Goal: Transaction & Acquisition: Purchase product/service

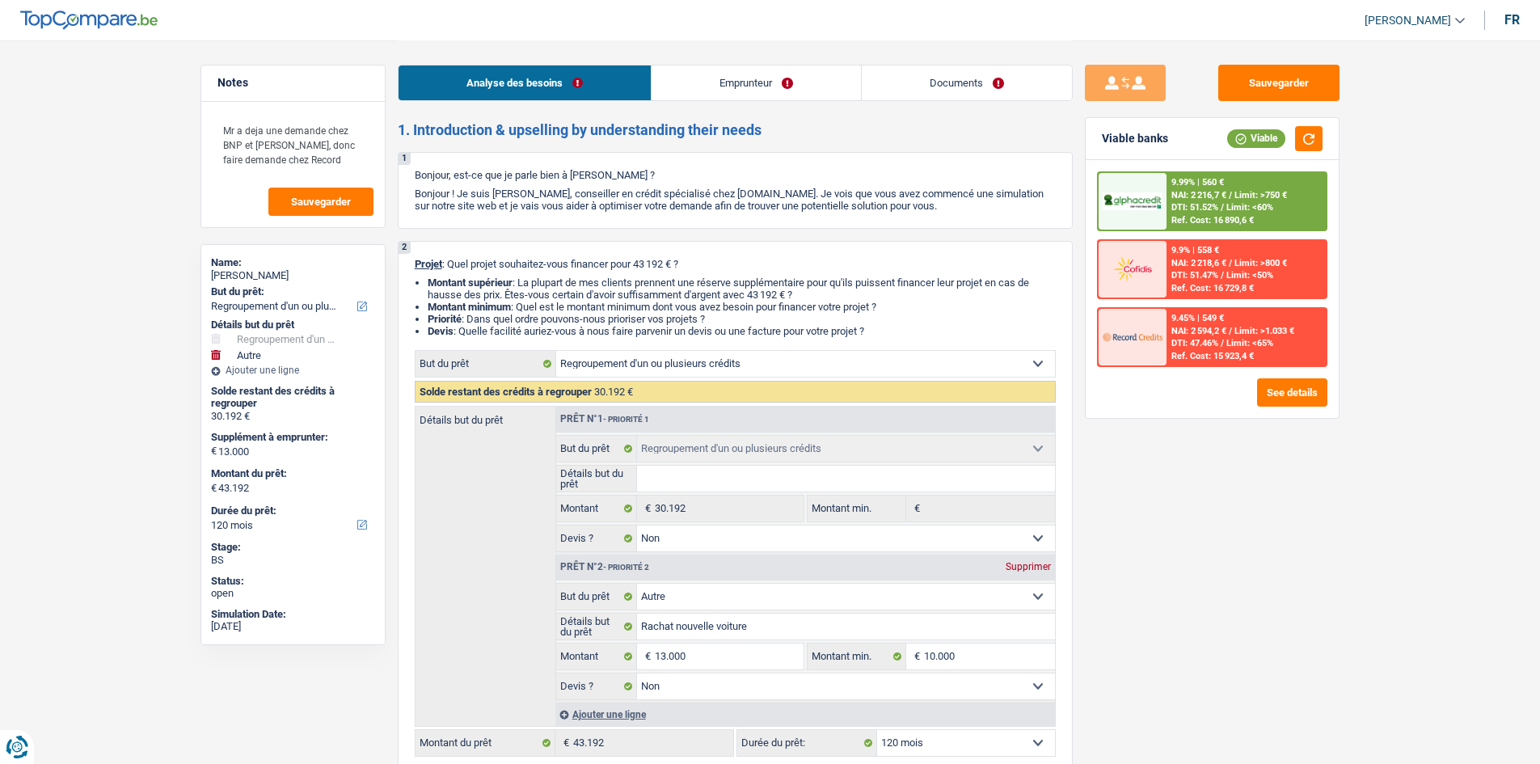
select select "refinancing"
select select "other"
select select "120"
select select "refinancing"
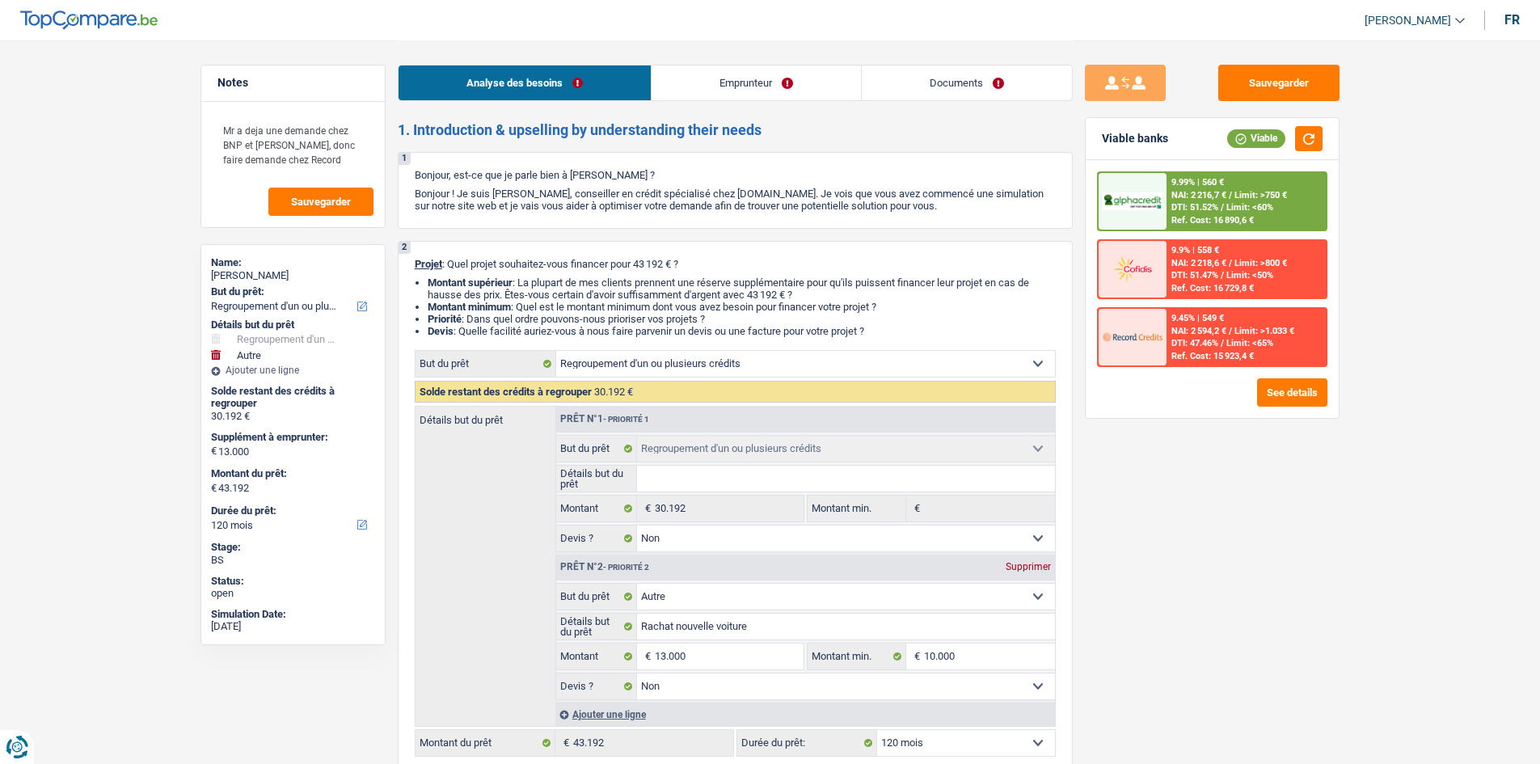
select select "refinancing"
select select "false"
select select "other"
select select "false"
select select "120"
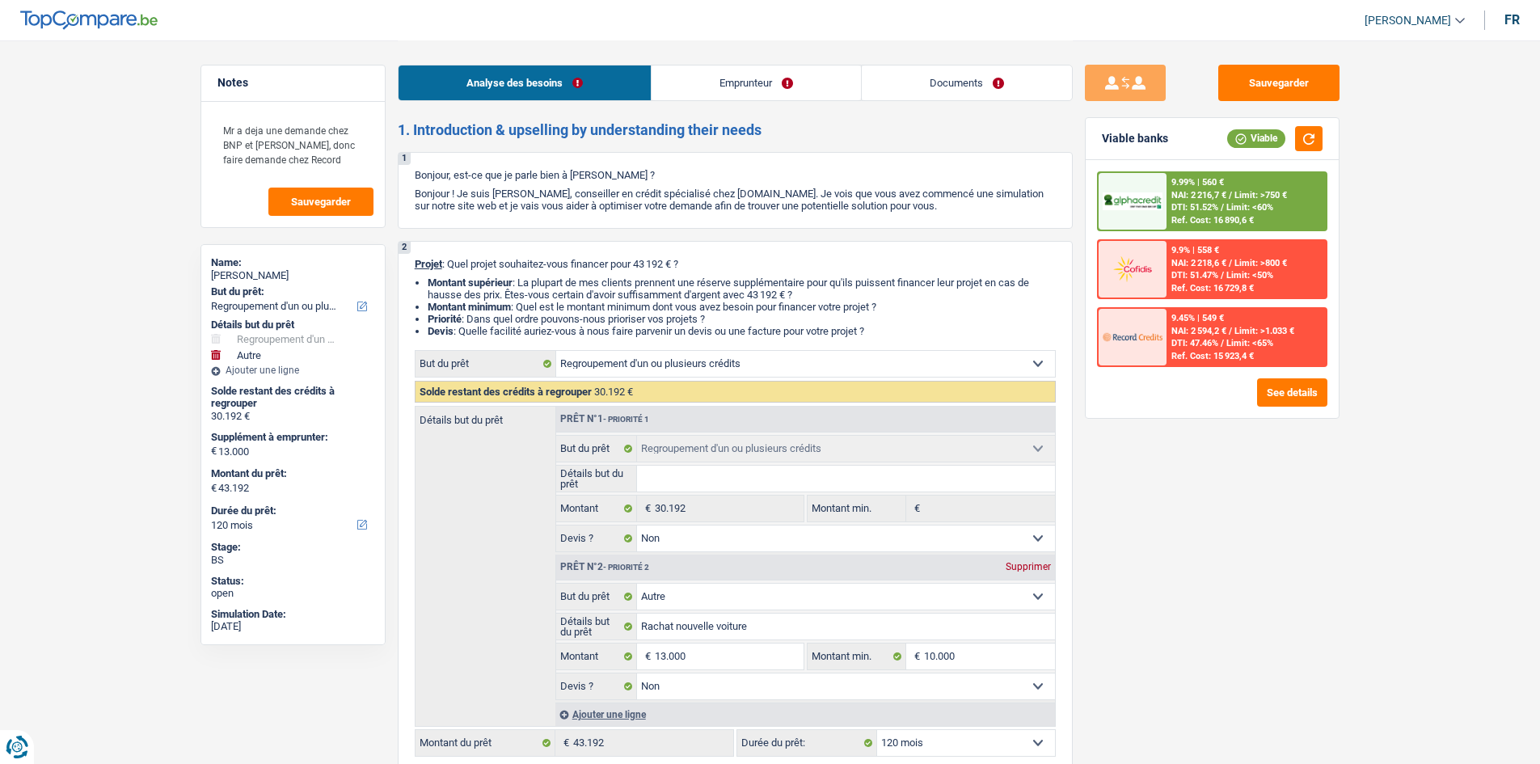
select select "privateEmployee"
select select "netSalary"
select select "familyAllowances"
select select "mealVouchers"
select select "rents"
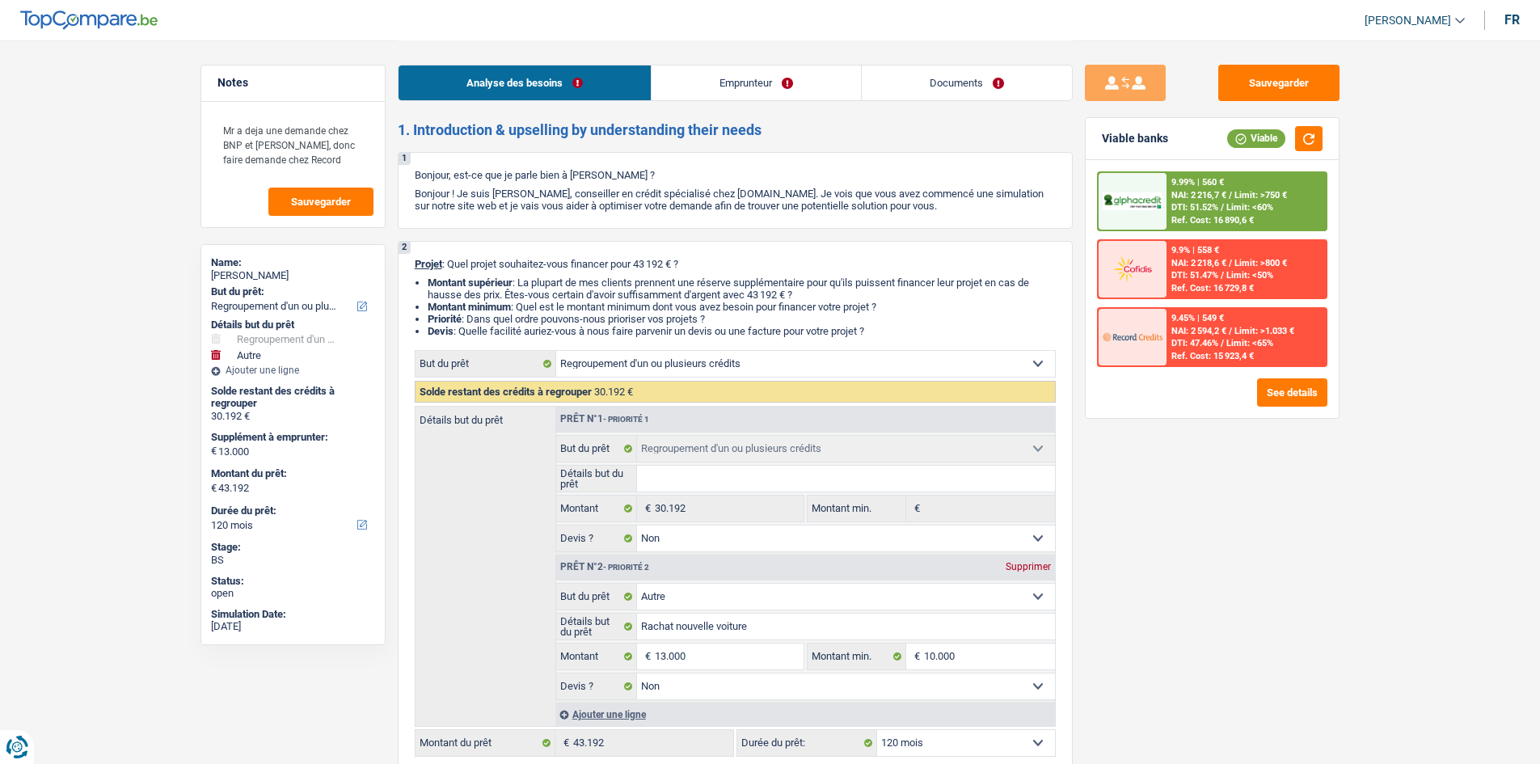
select select "personalLoan"
select select "homeFurnishingOrRelocation"
select select "120"
select select "cardOrCredit"
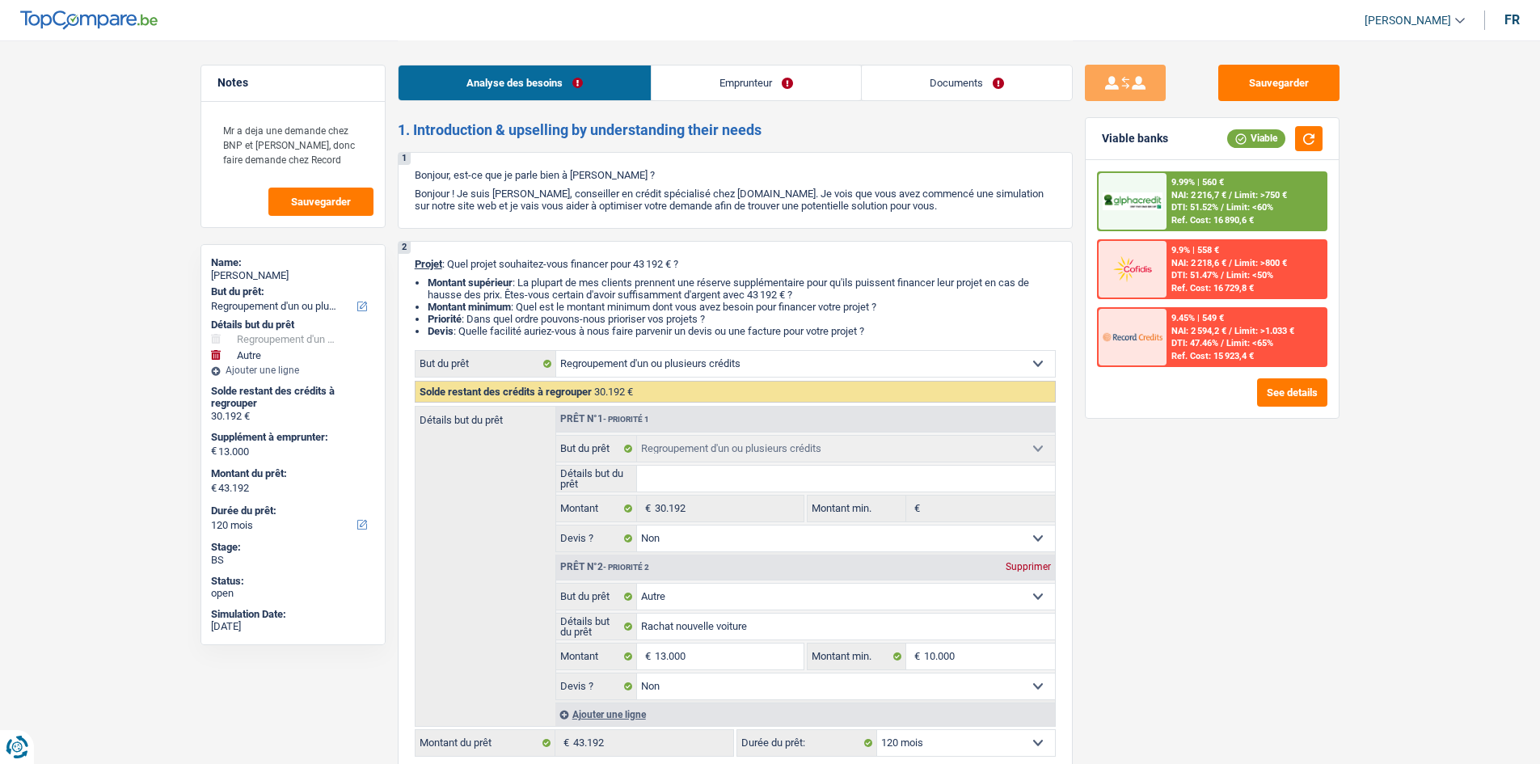
select select "cardOrCredit"
select select "refinancing"
select select "false"
select select "other"
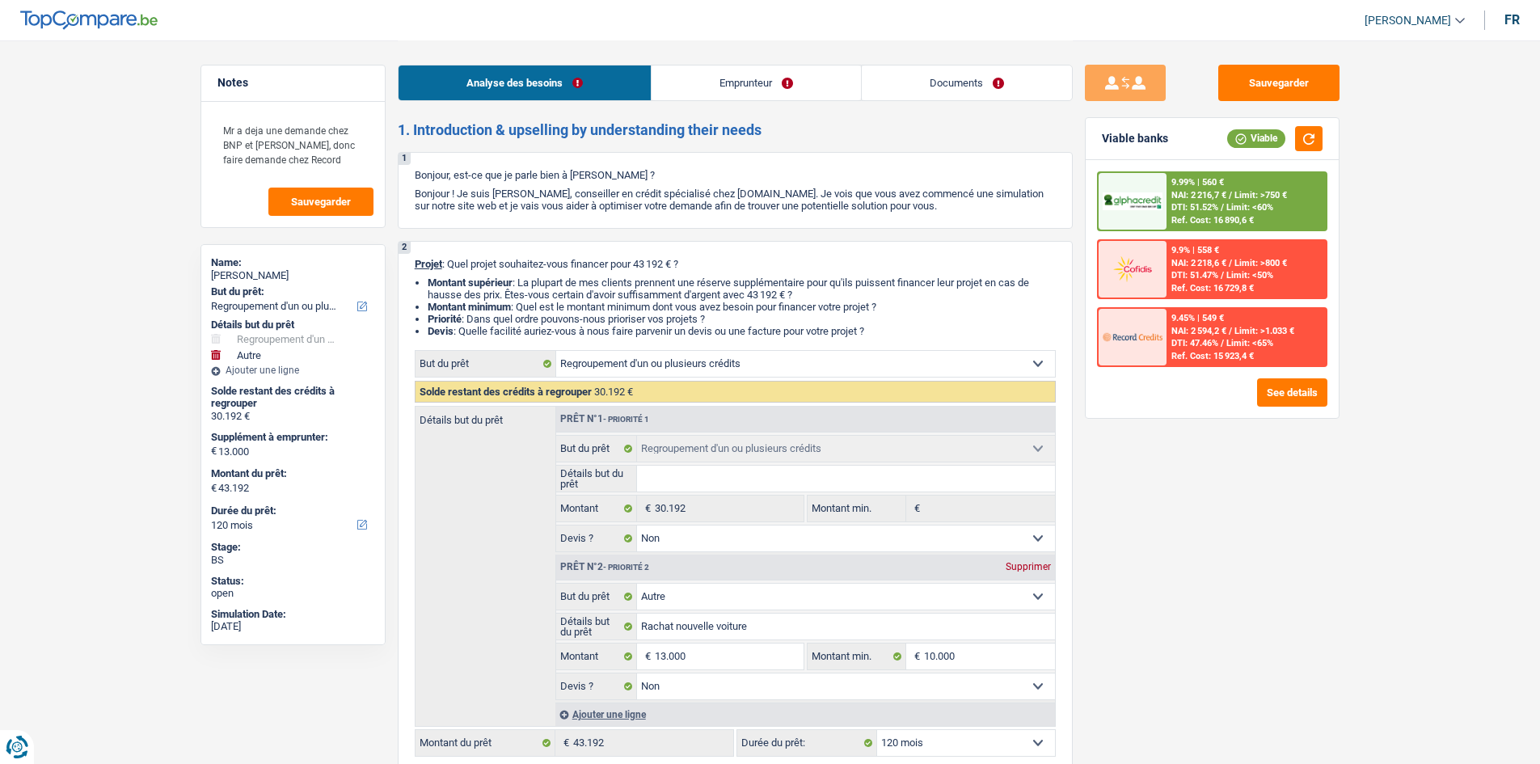
select select "false"
select select "120"
click at [1244, 87] on button "Sauvegarder" at bounding box center [1279, 83] width 121 height 36
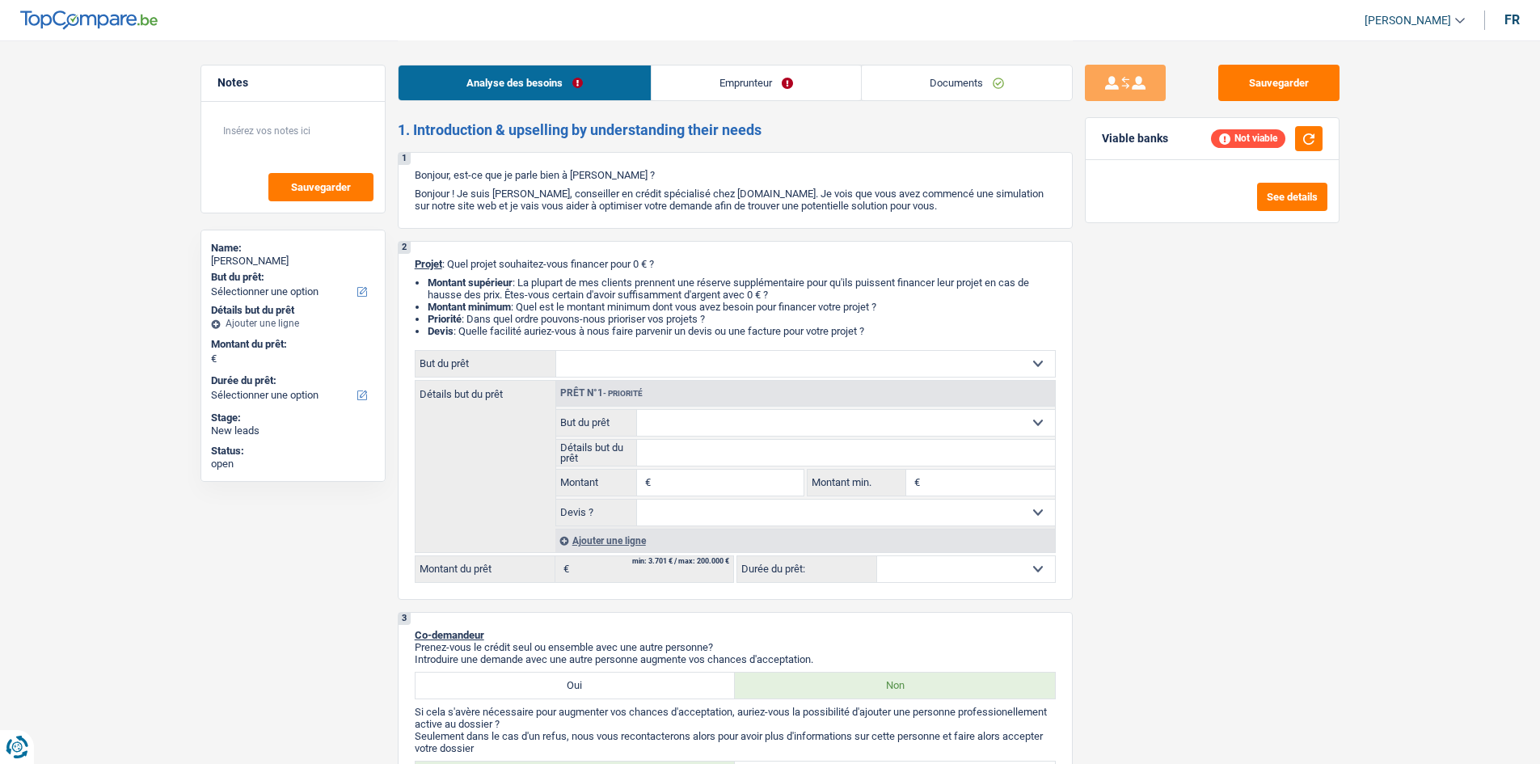
select select "32"
click at [719, 77] on link "Emprunteur" at bounding box center [756, 82] width 209 height 35
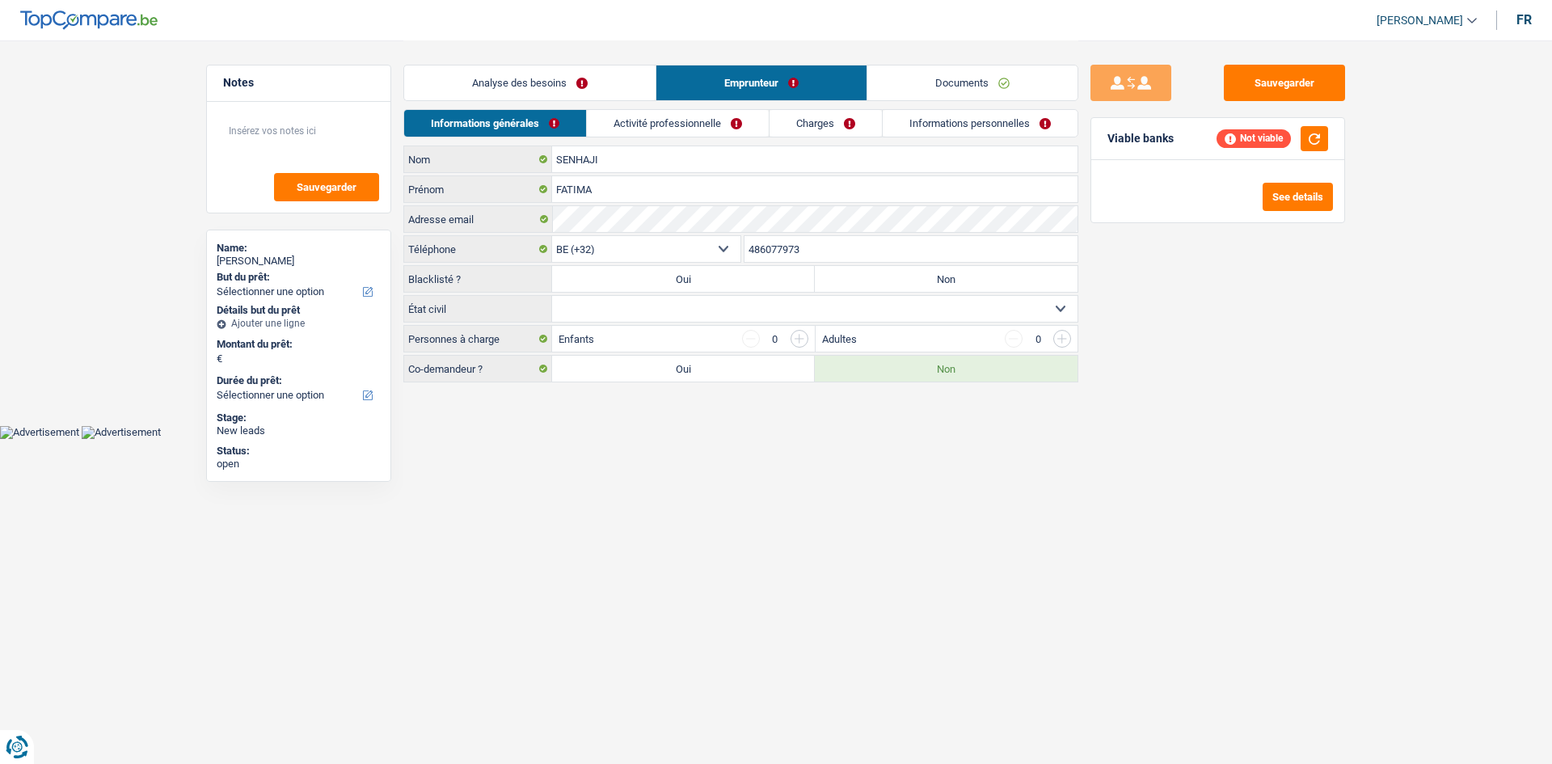
click at [622, 91] on link "Analyse des besoins" at bounding box center [529, 82] width 251 height 35
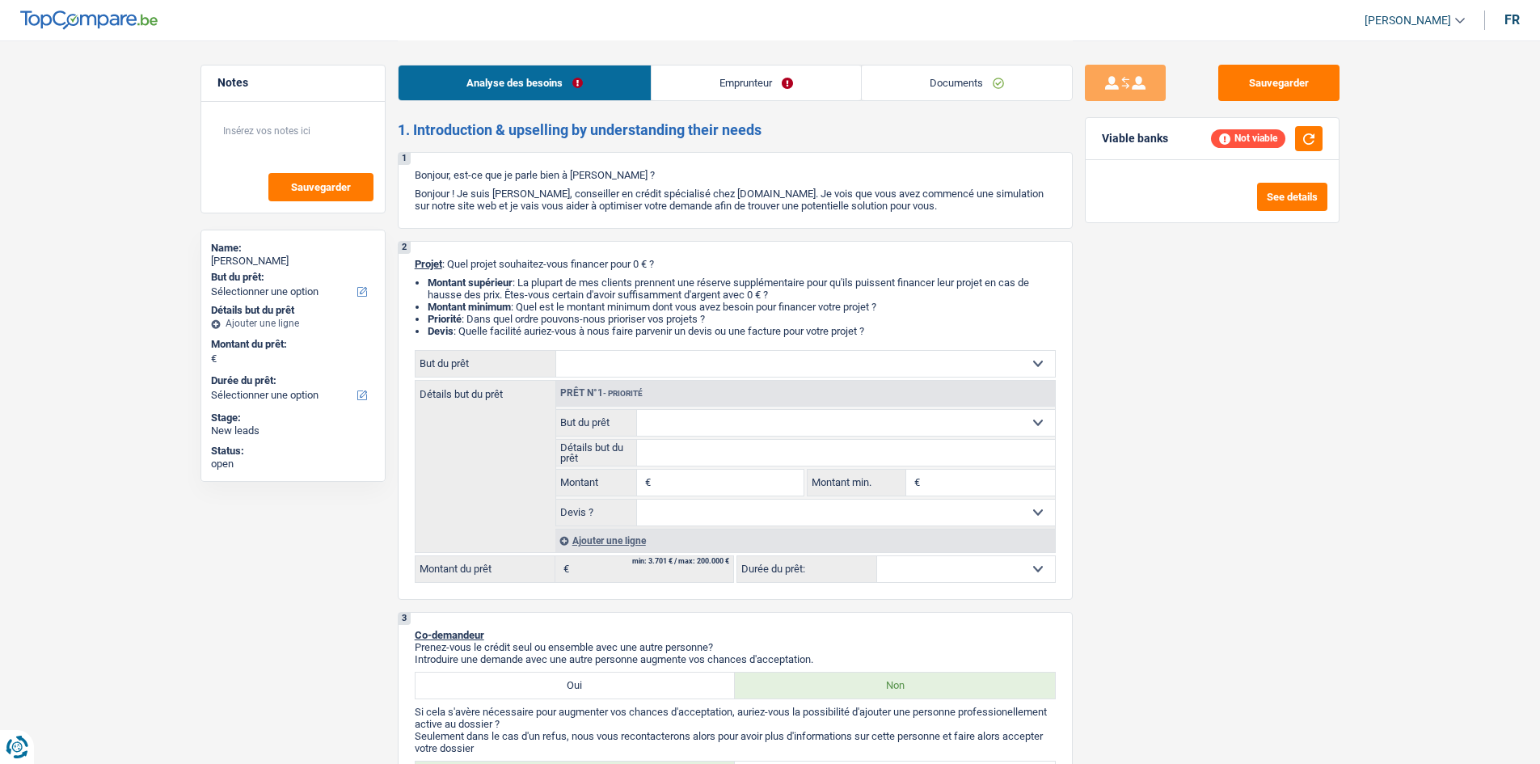
click at [748, 473] on input "Montant" at bounding box center [729, 483] width 148 height 26
type input "1"
type input "99.999"
click at [940, 491] on input "Montant min." at bounding box center [989, 483] width 131 height 26
type input "99.999"
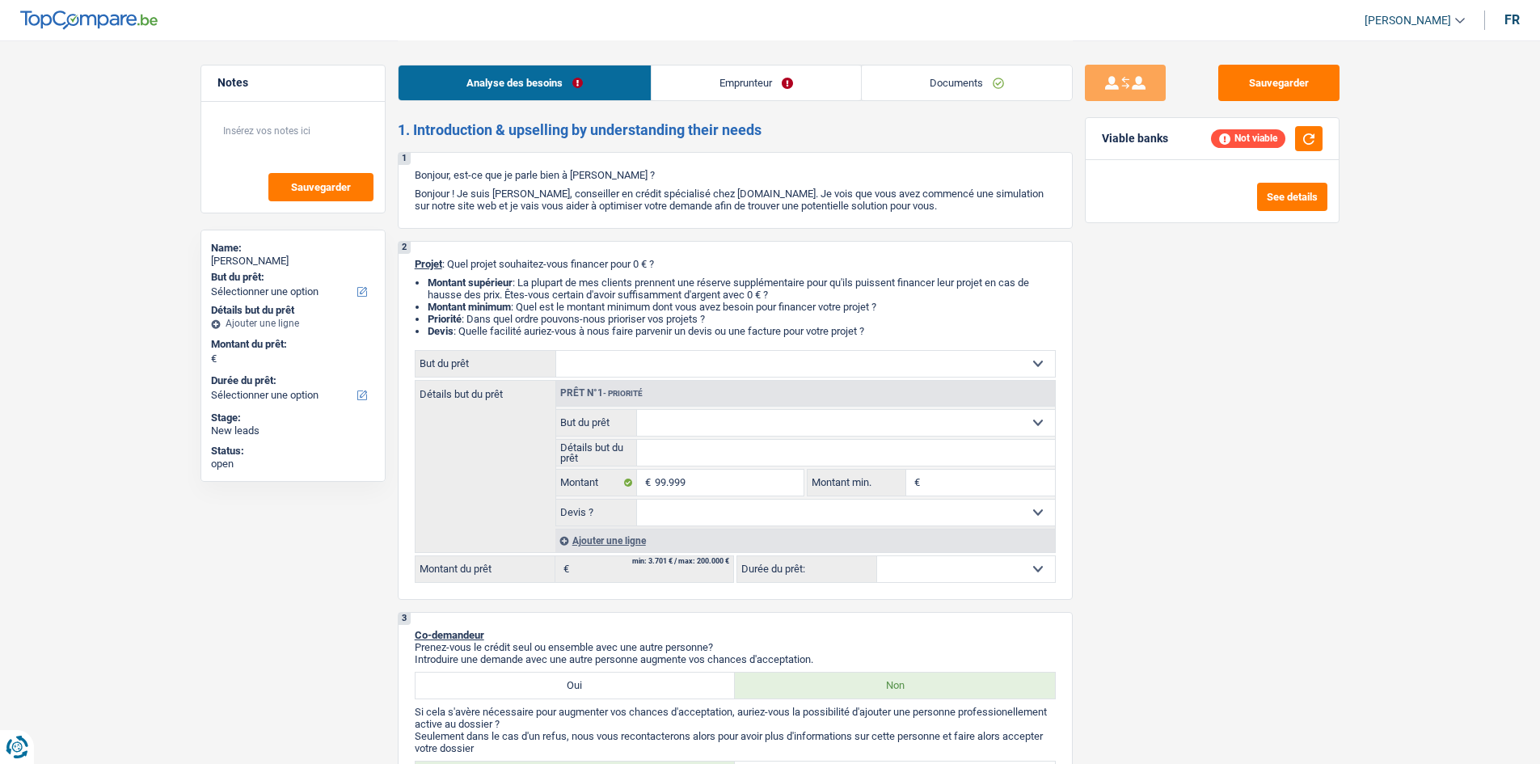
type input "99.999"
select select "144"
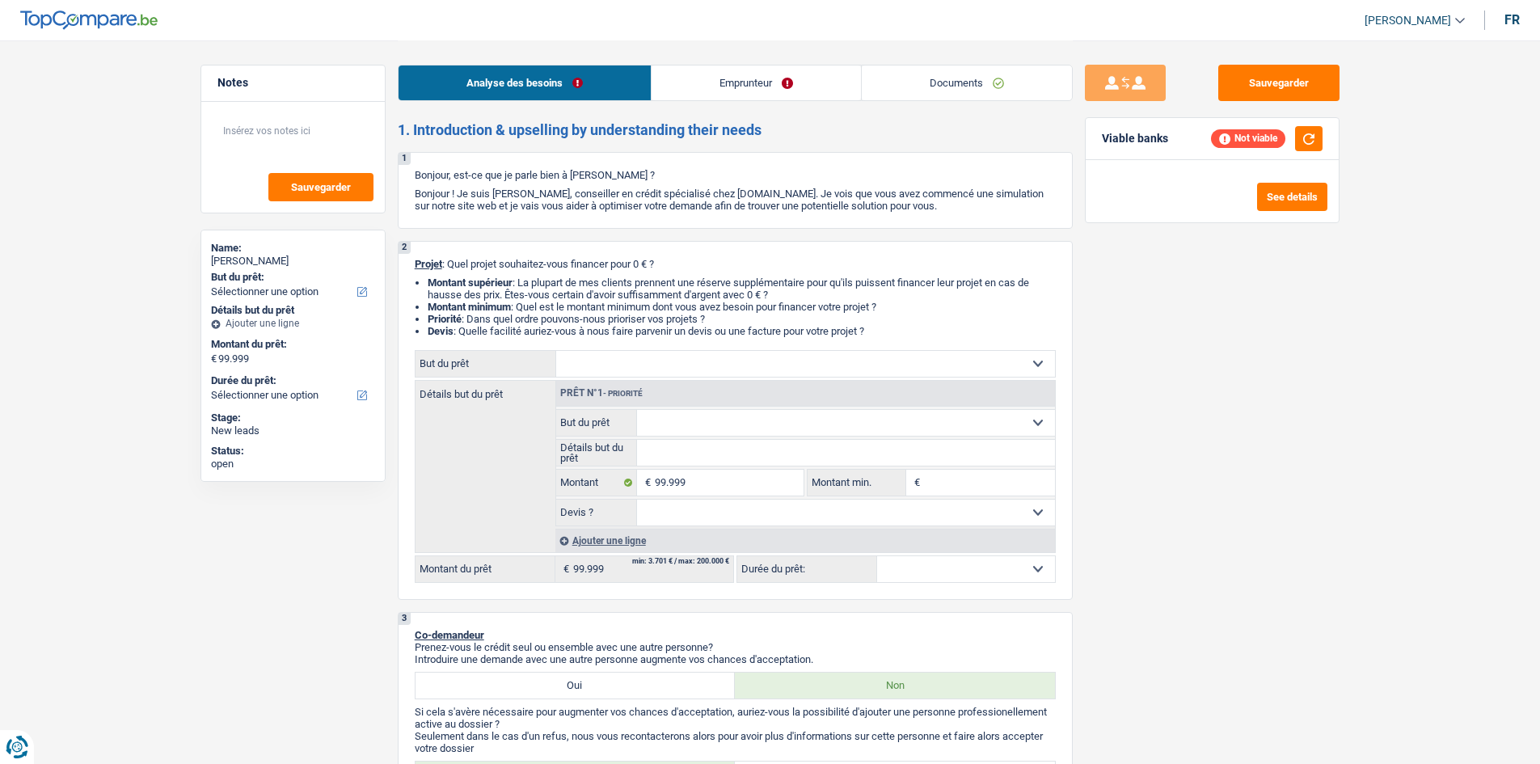
select select "144"
click at [640, 375] on select "Confort maison: meubles, textile, peinture, électroménager, outillage non-profe…" at bounding box center [805, 364] width 499 height 26
select select "houseOrGarden"
click at [556, 351] on select "Confort maison: meubles, textile, peinture, électroménager, outillage non-profe…" at bounding box center [805, 364] width 499 height 26
select select "houseOrGarden"
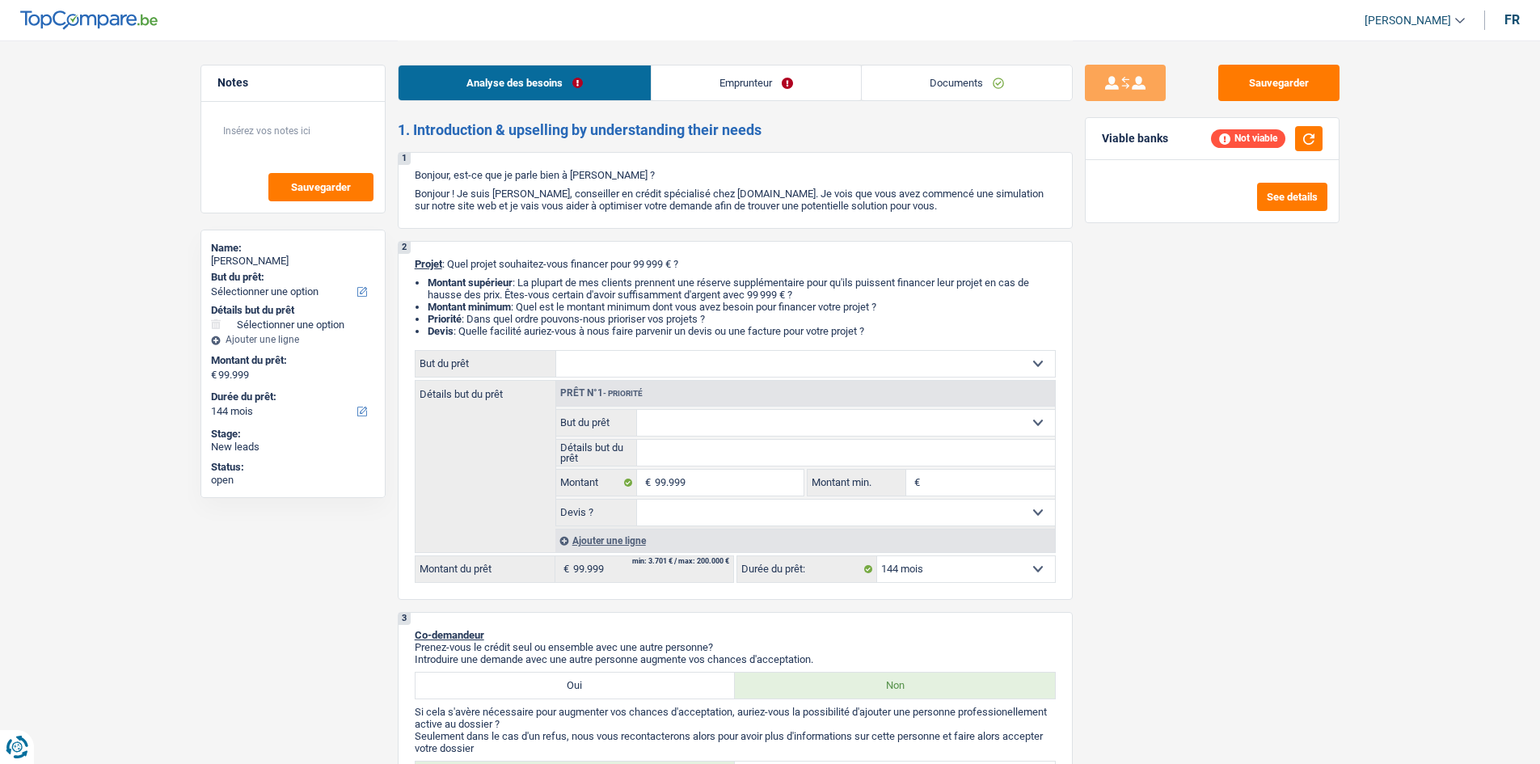
select select "houseOrGarden"
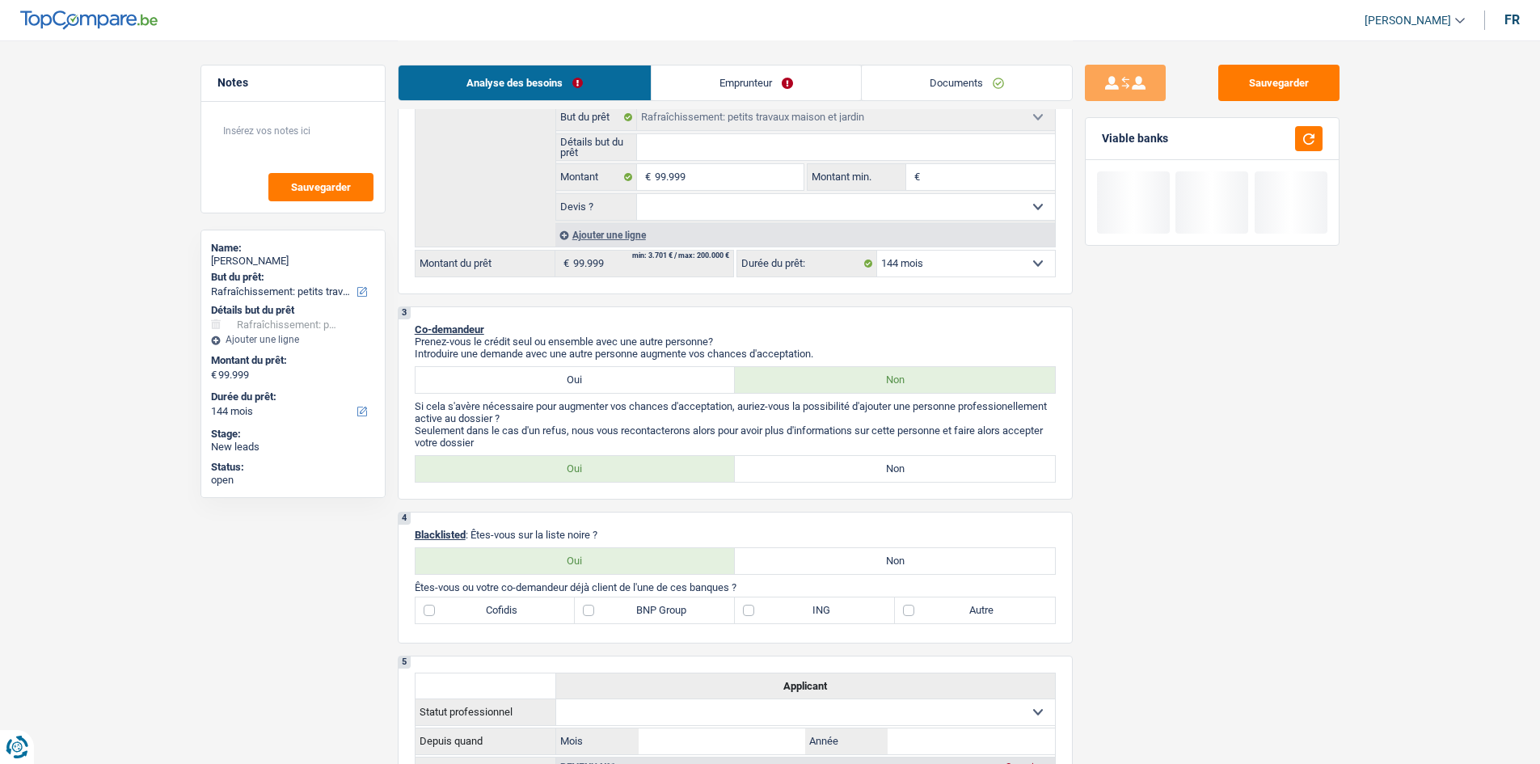
scroll to position [306, 0]
click at [871, 462] on label "Non" at bounding box center [895, 468] width 320 height 26
click at [871, 462] on input "Non" at bounding box center [895, 468] width 320 height 26
radio input "true"
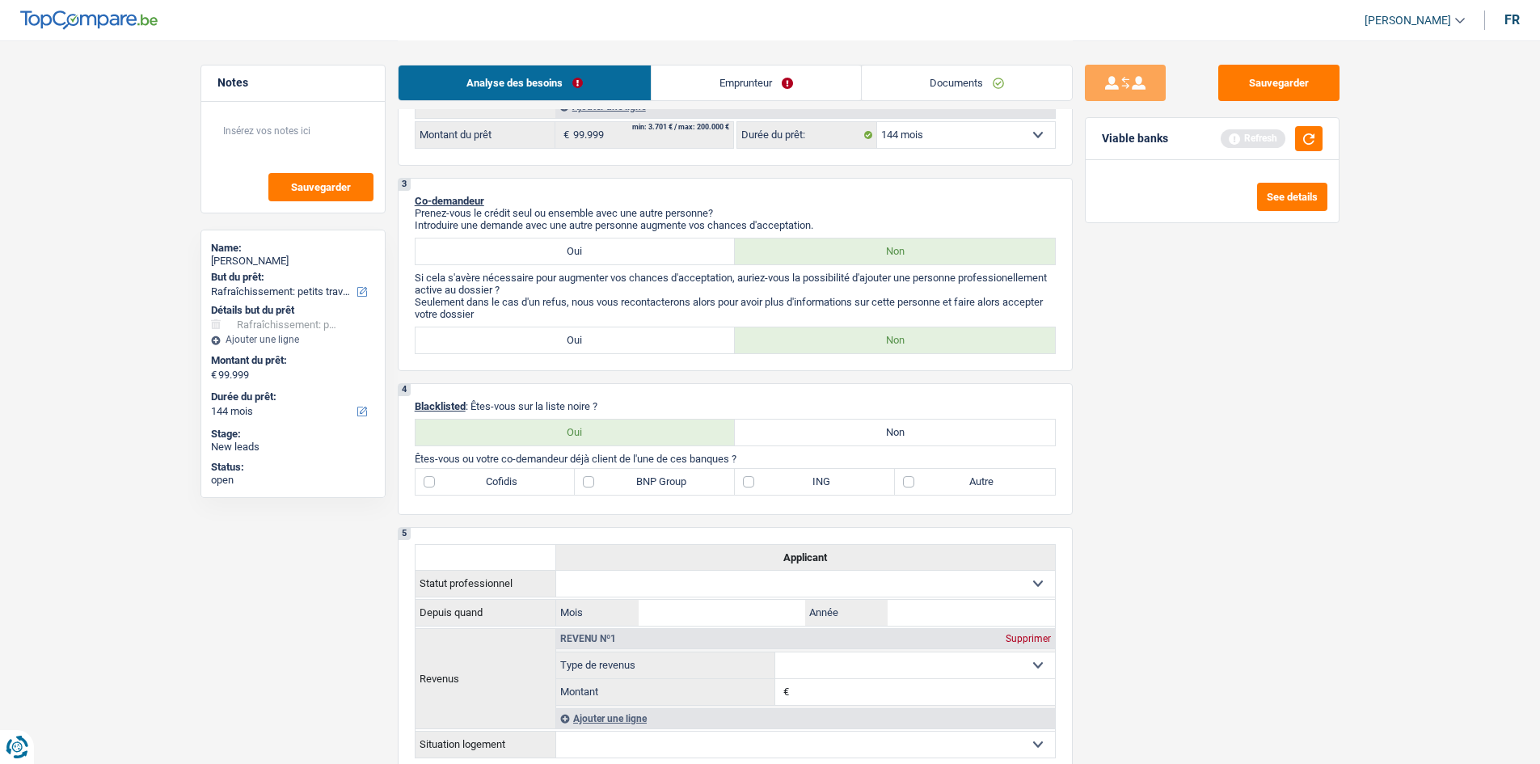
scroll to position [435, 0]
drag, startPoint x: 837, startPoint y: 441, endPoint x: 839, endPoint y: 433, distance: 8.2
click at [837, 441] on label "Non" at bounding box center [895, 432] width 320 height 26
click at [837, 441] on input "Non" at bounding box center [895, 432] width 320 height 26
radio input "true"
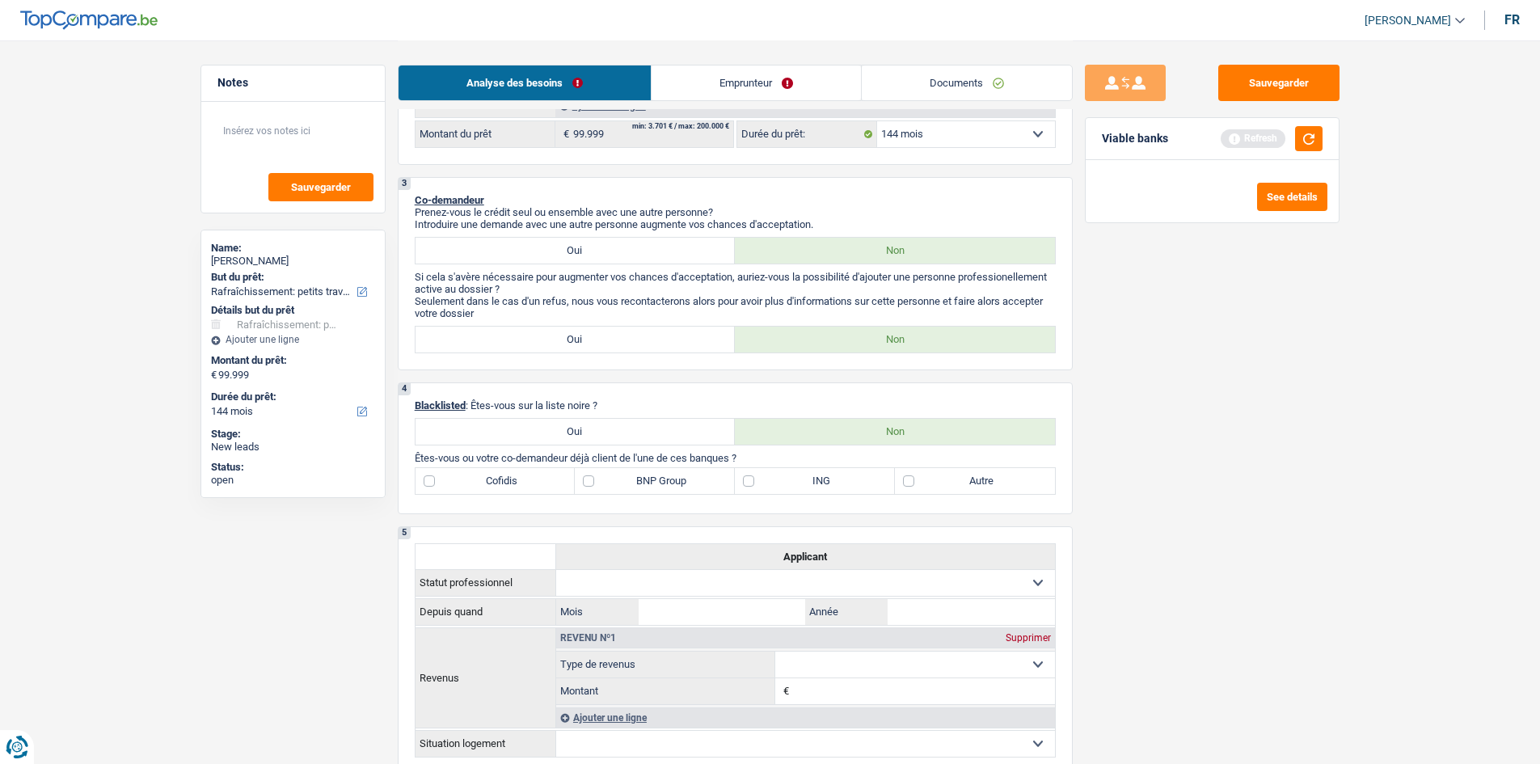
click at [640, 488] on label "BNP Group" at bounding box center [655, 481] width 160 height 26
click at [640, 488] on input "BNP Group" at bounding box center [655, 481] width 160 height 26
checkbox input "true"
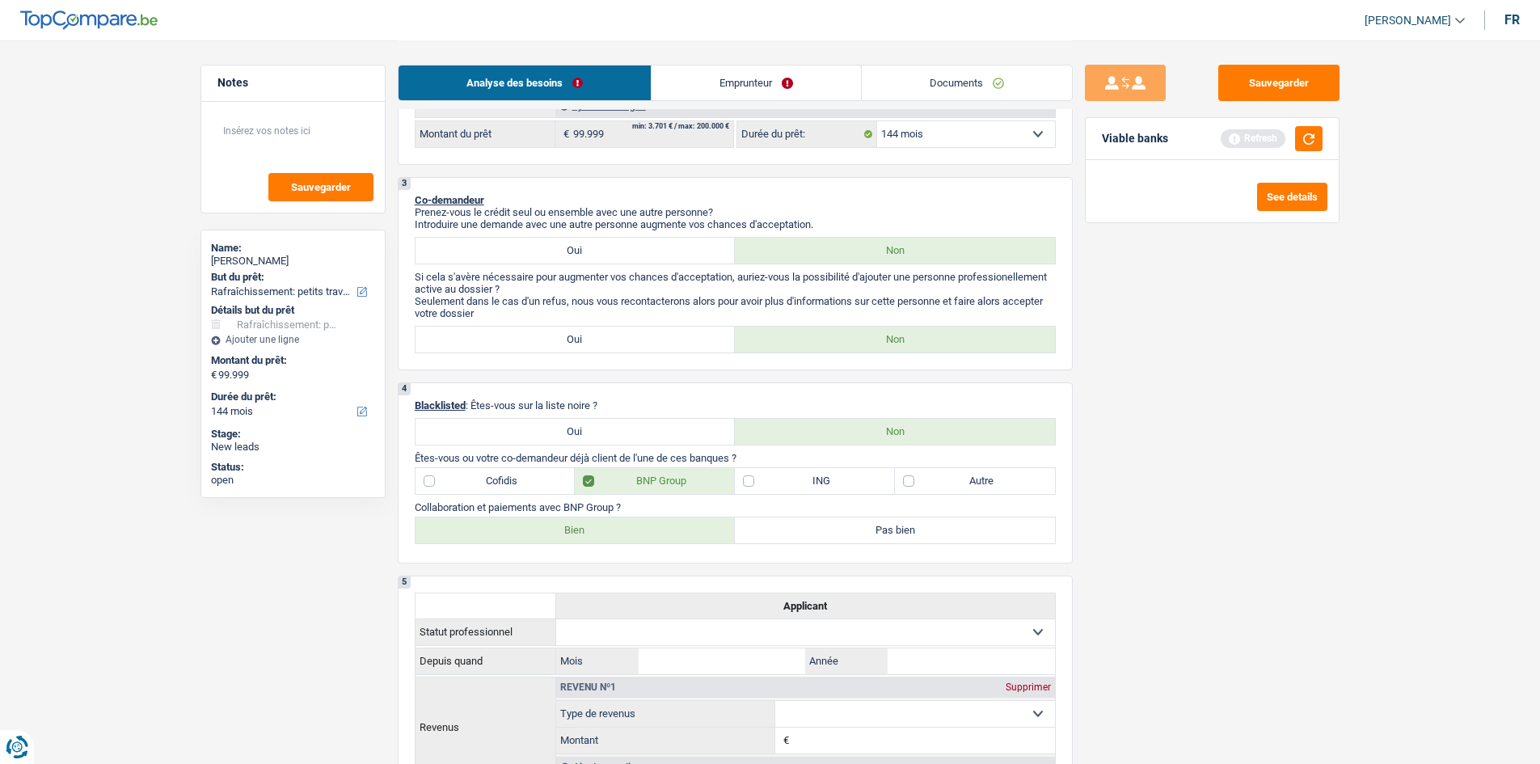
click at [627, 535] on label "Bien" at bounding box center [576, 530] width 320 height 26
click at [627, 535] on input "Bien" at bounding box center [576, 530] width 320 height 26
radio input "true"
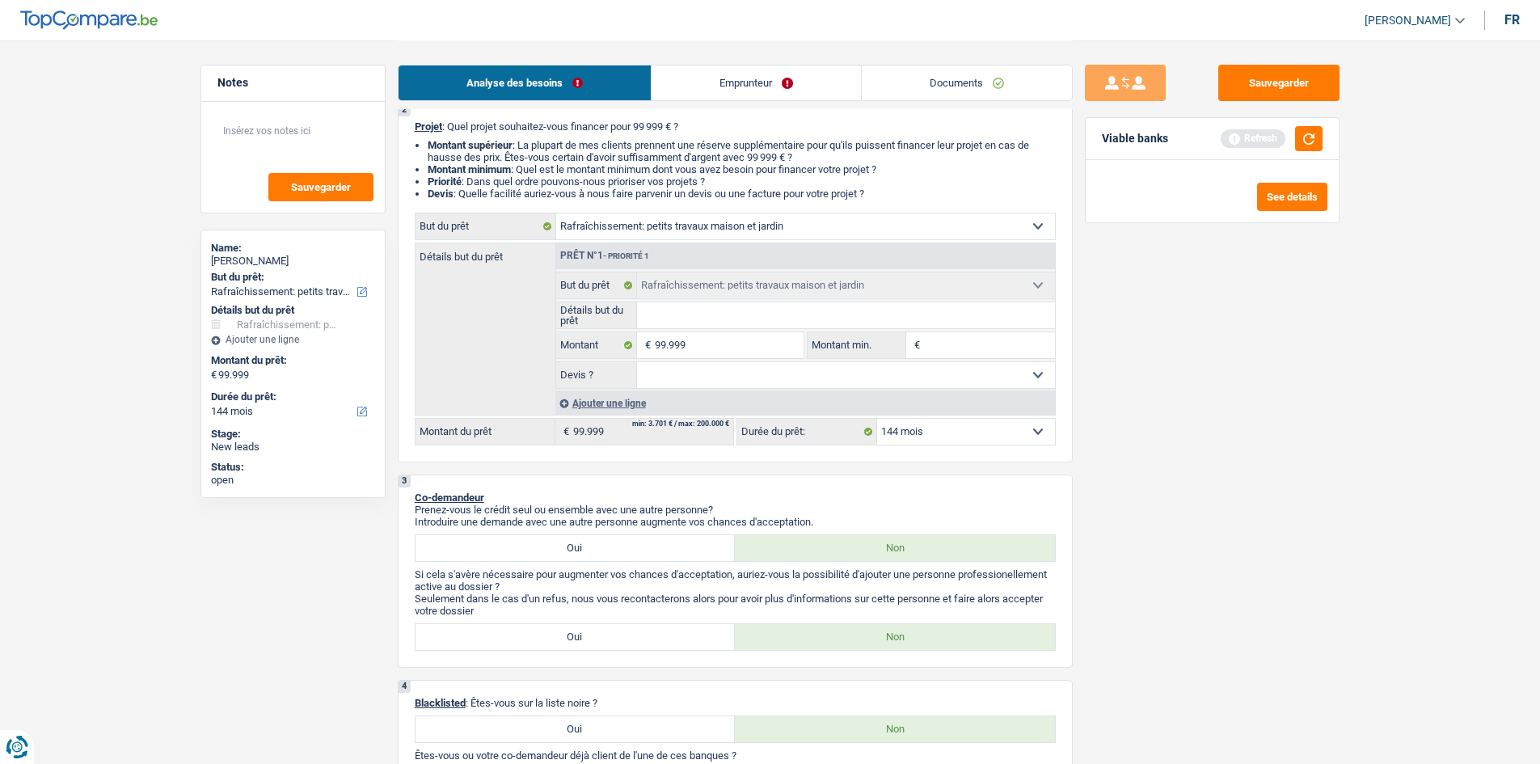
scroll to position [0, 0]
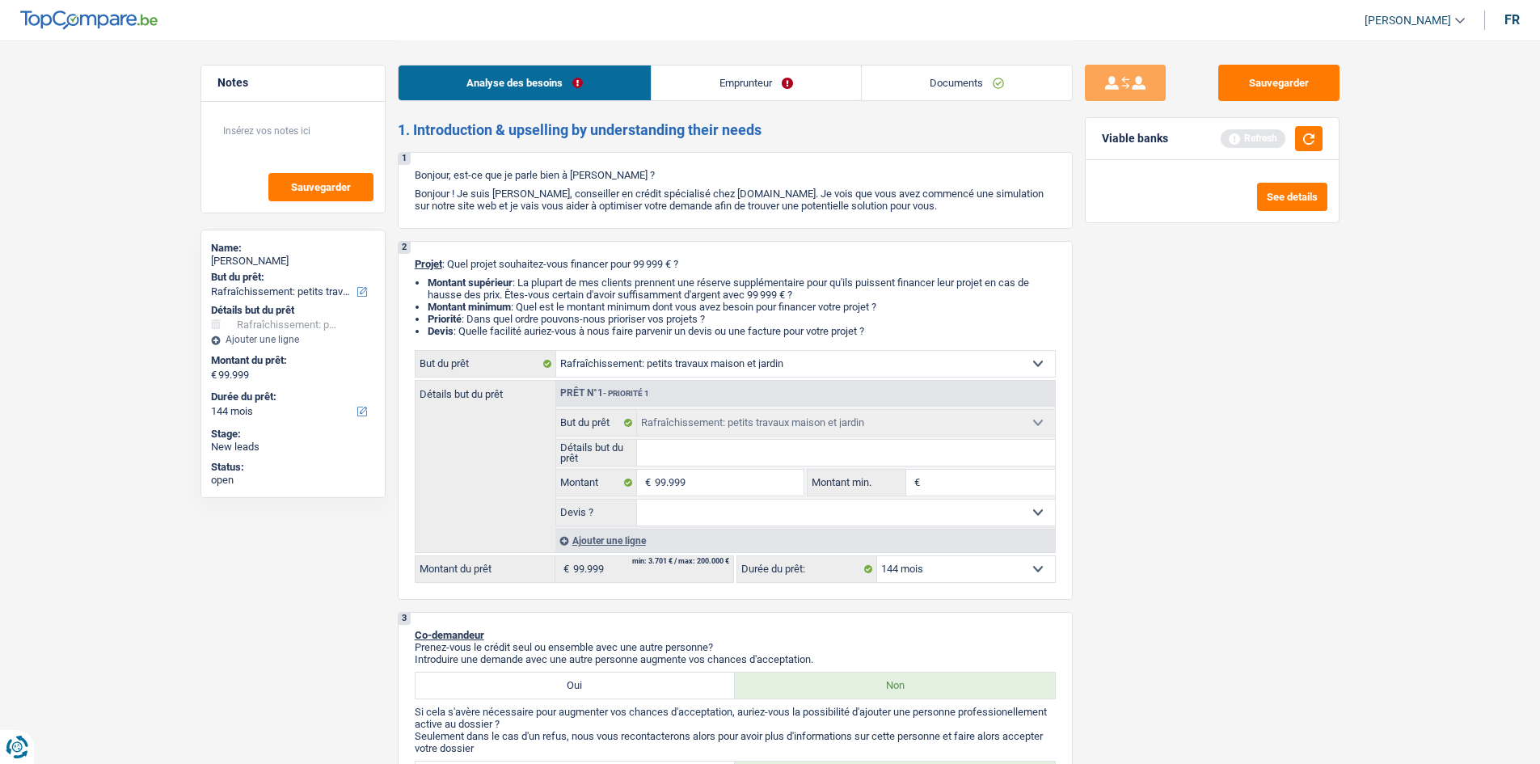
click at [902, 577] on select "12 mois 18 mois 24 mois 30 mois 36 mois 42 mois 48 mois 60 mois 72 mois 84 mois…" at bounding box center [966, 569] width 178 height 26
click at [1287, 648] on div "Sauvegarder Viable banks Refresh See details" at bounding box center [1212, 402] width 279 height 674
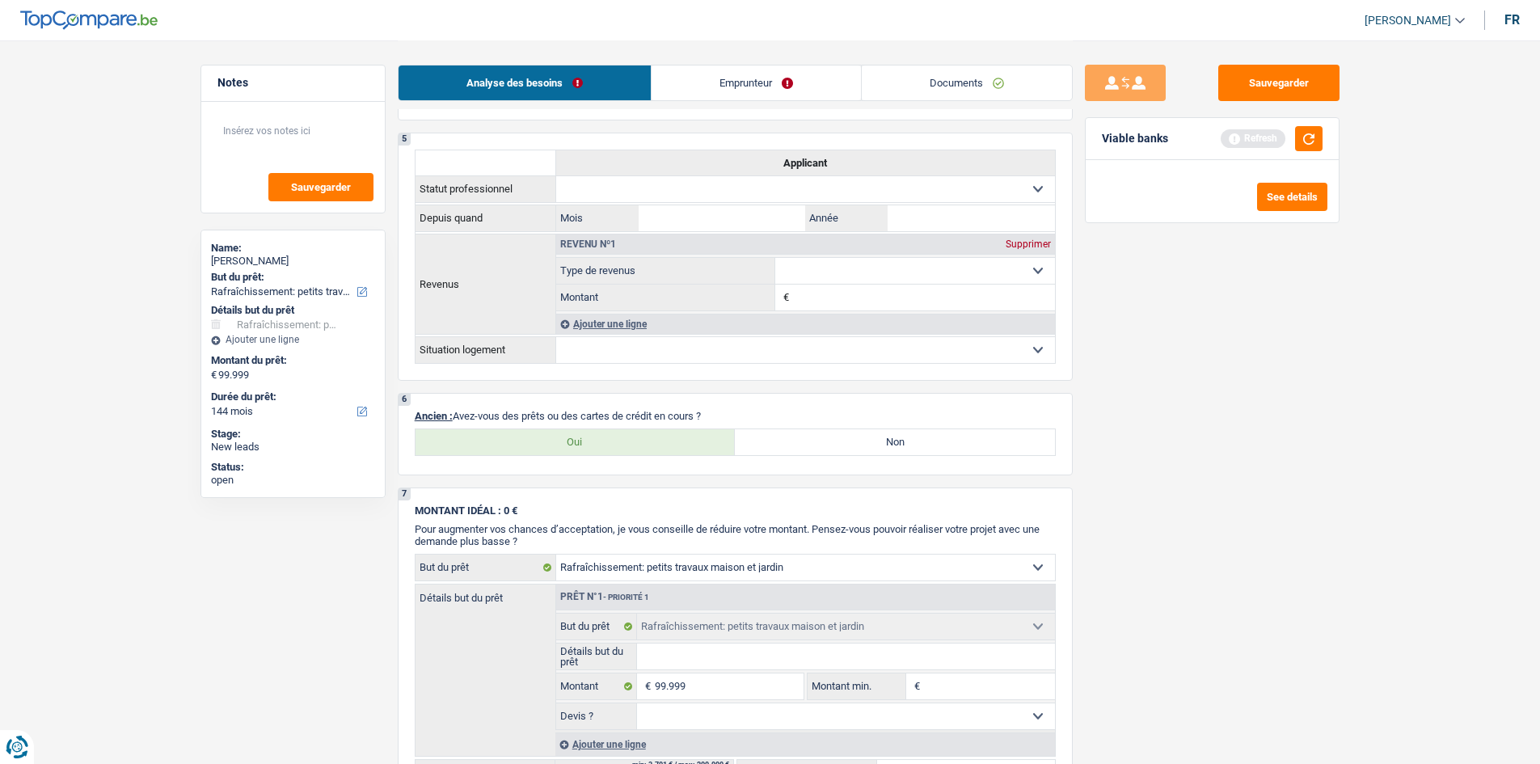
scroll to position [889, 0]
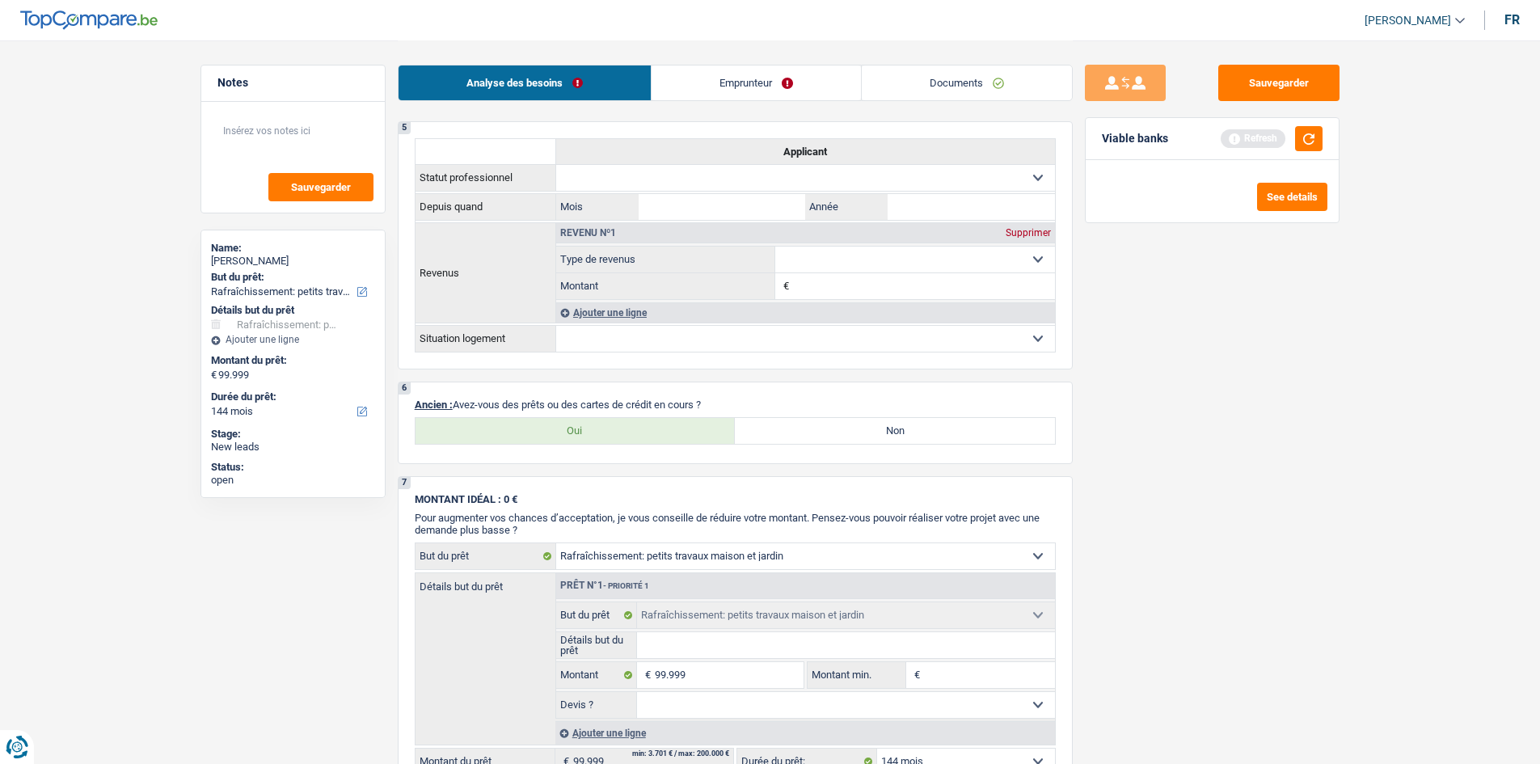
click at [607, 431] on label "Oui" at bounding box center [576, 431] width 320 height 26
click at [607, 431] on input "Oui" at bounding box center [576, 431] width 320 height 26
radio input "true"
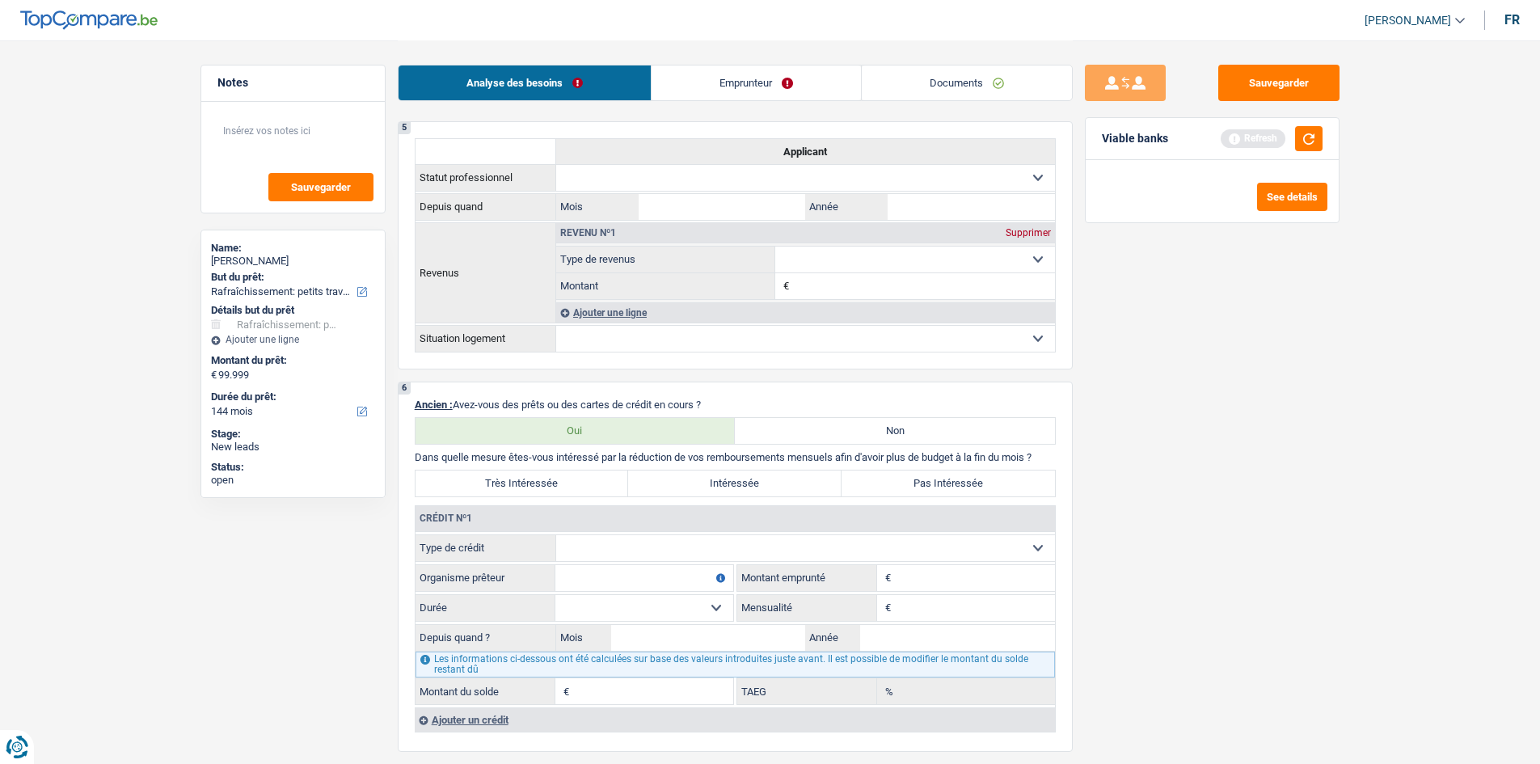
click at [794, 432] on label "Non" at bounding box center [895, 431] width 320 height 26
click at [794, 432] on input "Non" at bounding box center [895, 431] width 320 height 26
radio input "true"
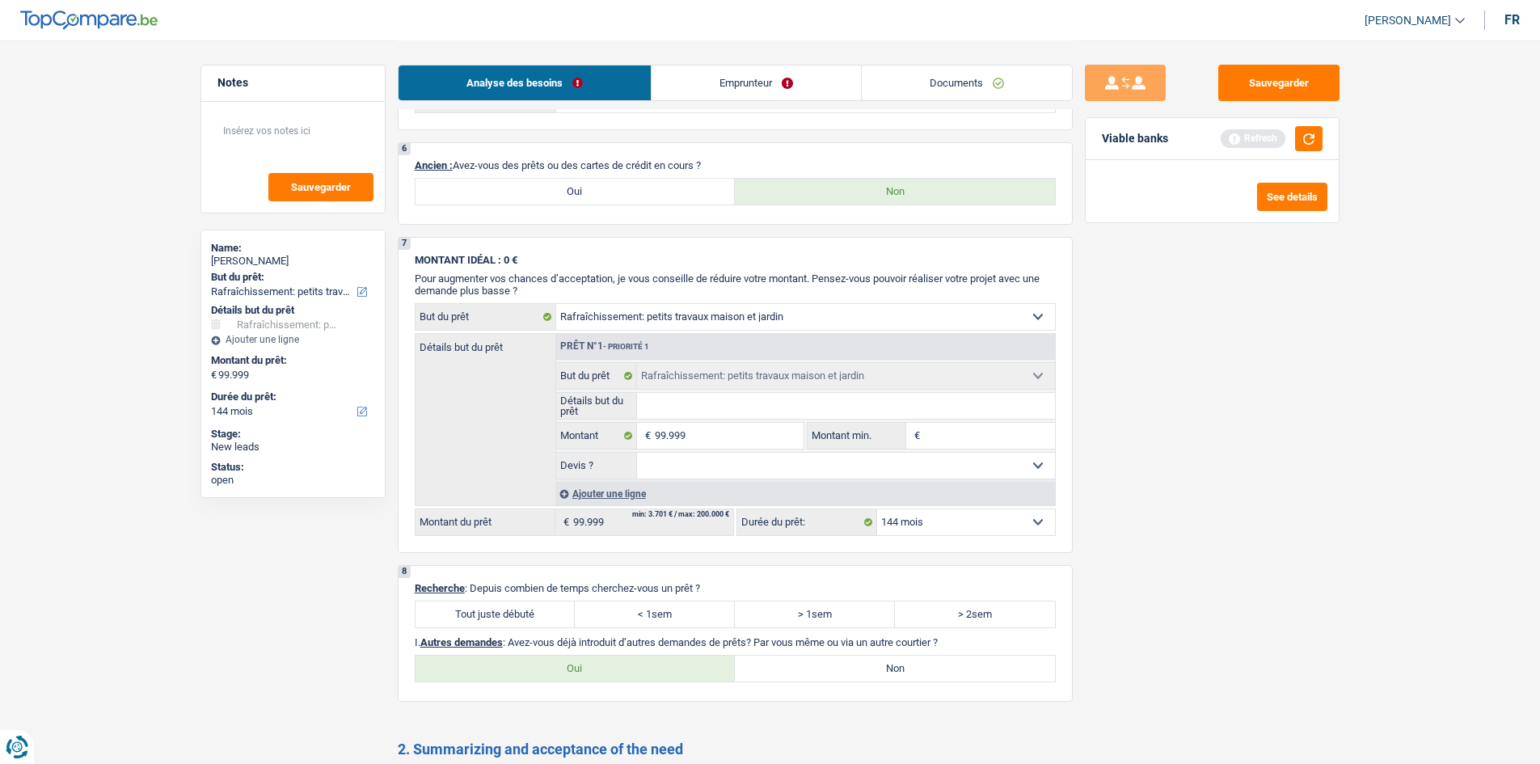
scroll to position [1132, 0]
click at [565, 187] on label "Oui" at bounding box center [576, 188] width 320 height 26
click at [565, 187] on input "Oui" at bounding box center [576, 188] width 320 height 26
radio input "true"
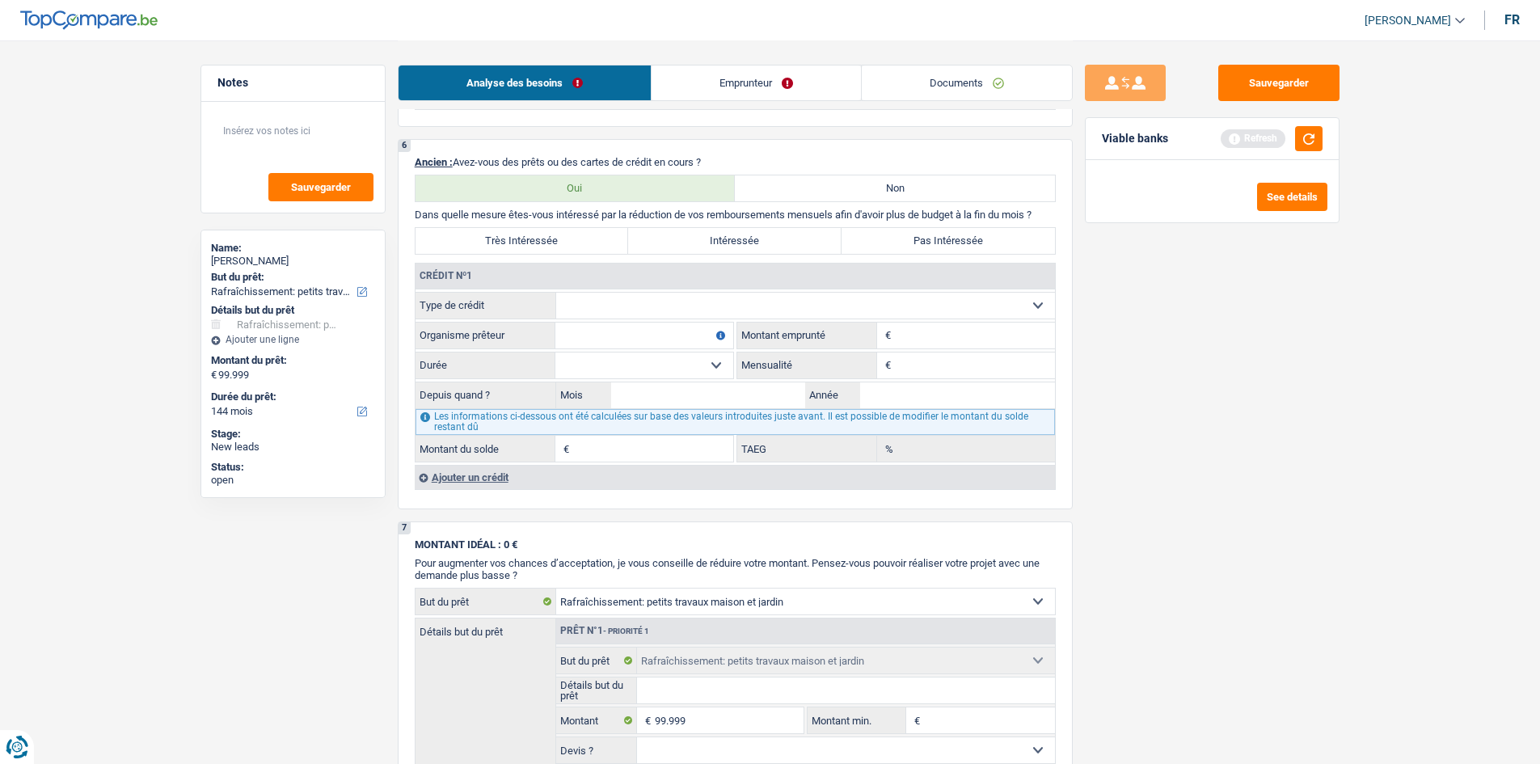
click at [604, 308] on select "Carte ou ouverture de crédit Prêt hypothécaire Vente à tempérament Prêt à tempé…" at bounding box center [805, 306] width 499 height 26
select select "cardOrCredit"
type input "0"
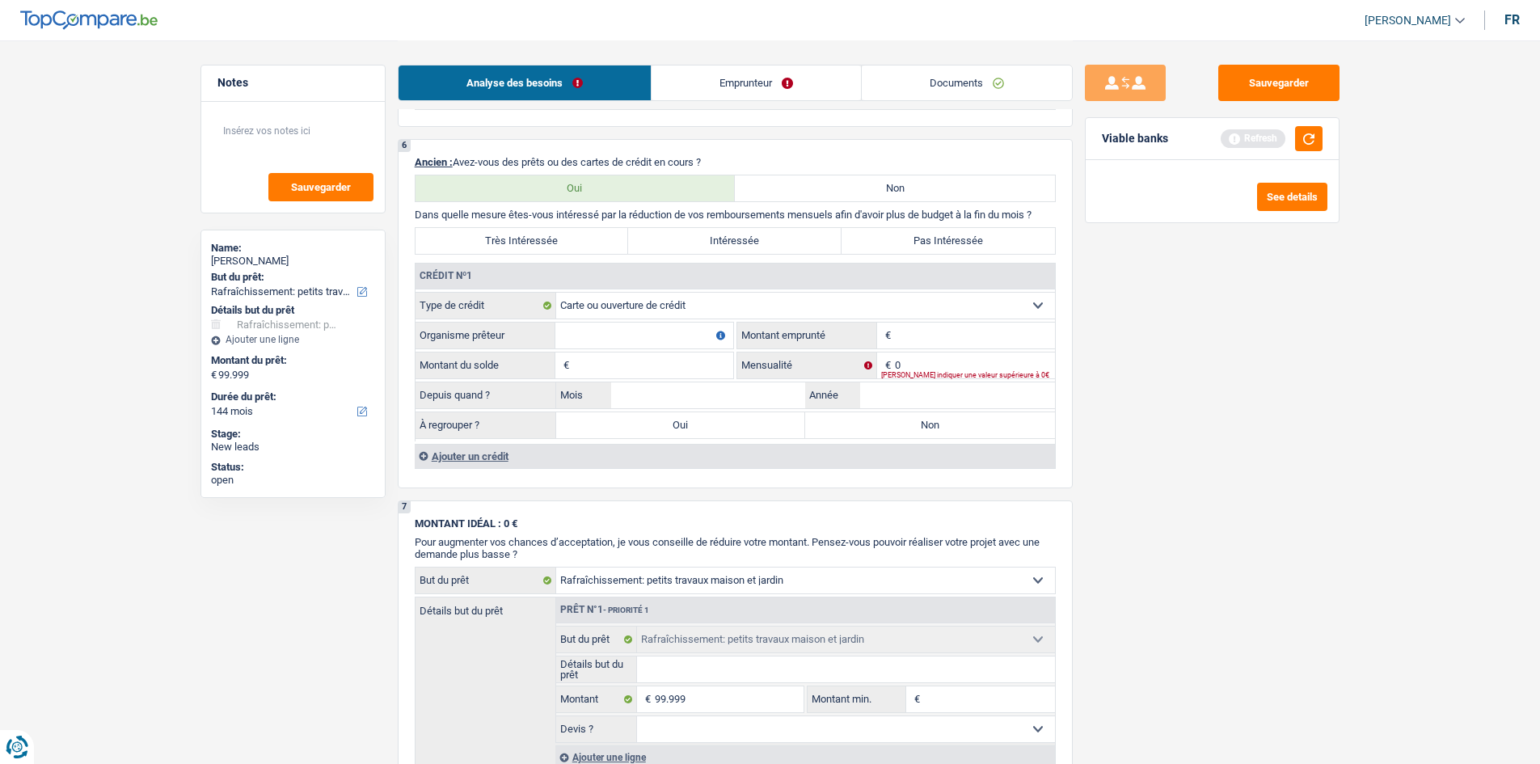
click at [660, 347] on input "Organisme prêteur" at bounding box center [645, 336] width 178 height 26
type input "BEOBANK"
click at [459, 461] on div "Ajouter un crédit" at bounding box center [735, 456] width 640 height 24
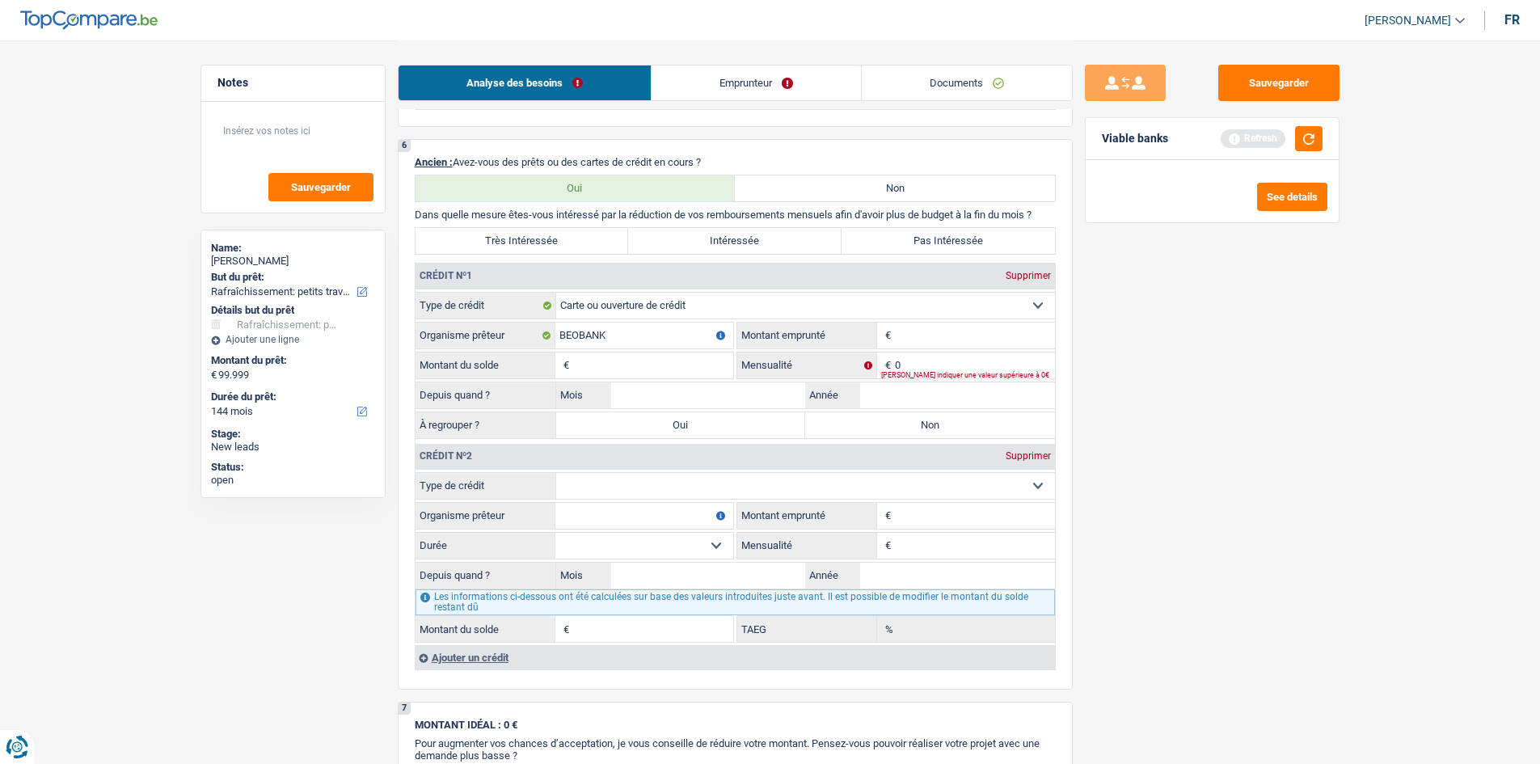
click at [593, 491] on select "Carte ou ouverture de crédit Prêt hypothécaire Vente à tempérament Prêt à tempé…" at bounding box center [805, 486] width 499 height 26
select select "cardOrCredit"
type input "0"
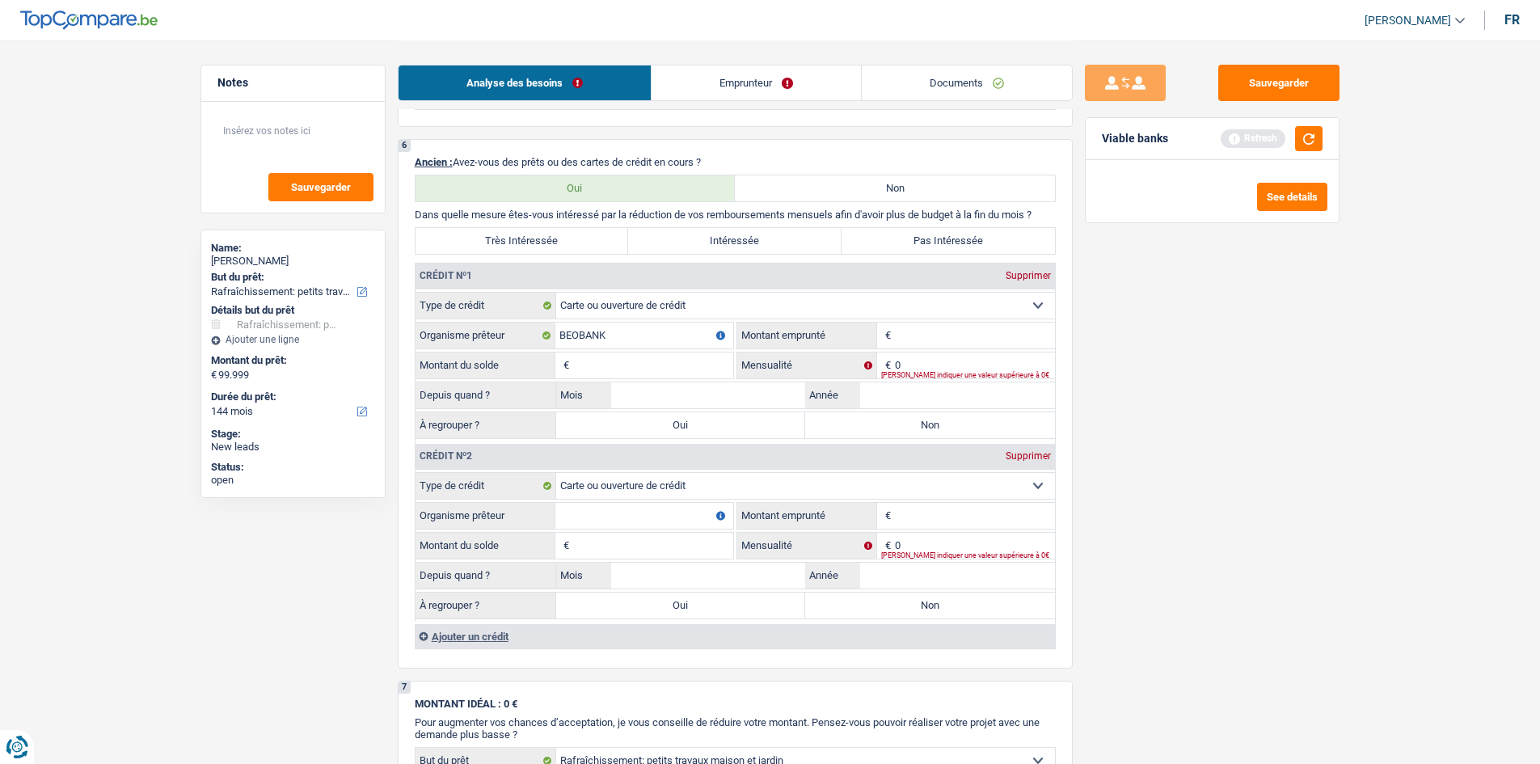
click at [617, 526] on input "Organisme prêteur" at bounding box center [645, 516] width 178 height 26
type input "BNP"
click at [957, 524] on input "Montant emprunté" at bounding box center [975, 516] width 160 height 26
click at [927, 327] on input "Montant" at bounding box center [975, 336] width 160 height 26
type input "2"
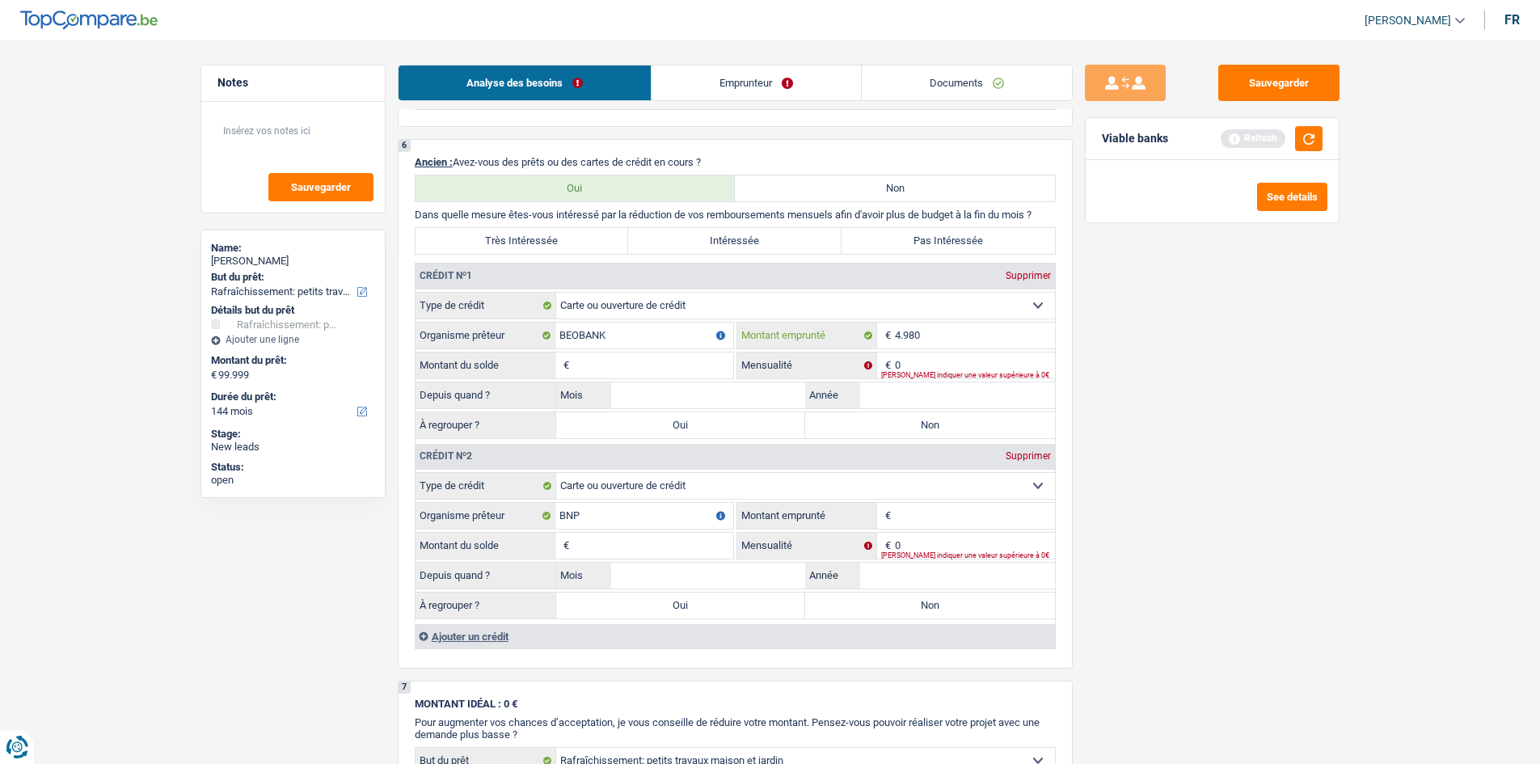
type input "4.980"
click at [634, 373] on input "Montant du solde" at bounding box center [653, 366] width 160 height 26
type input "2"
type input "1"
type input "4.980"
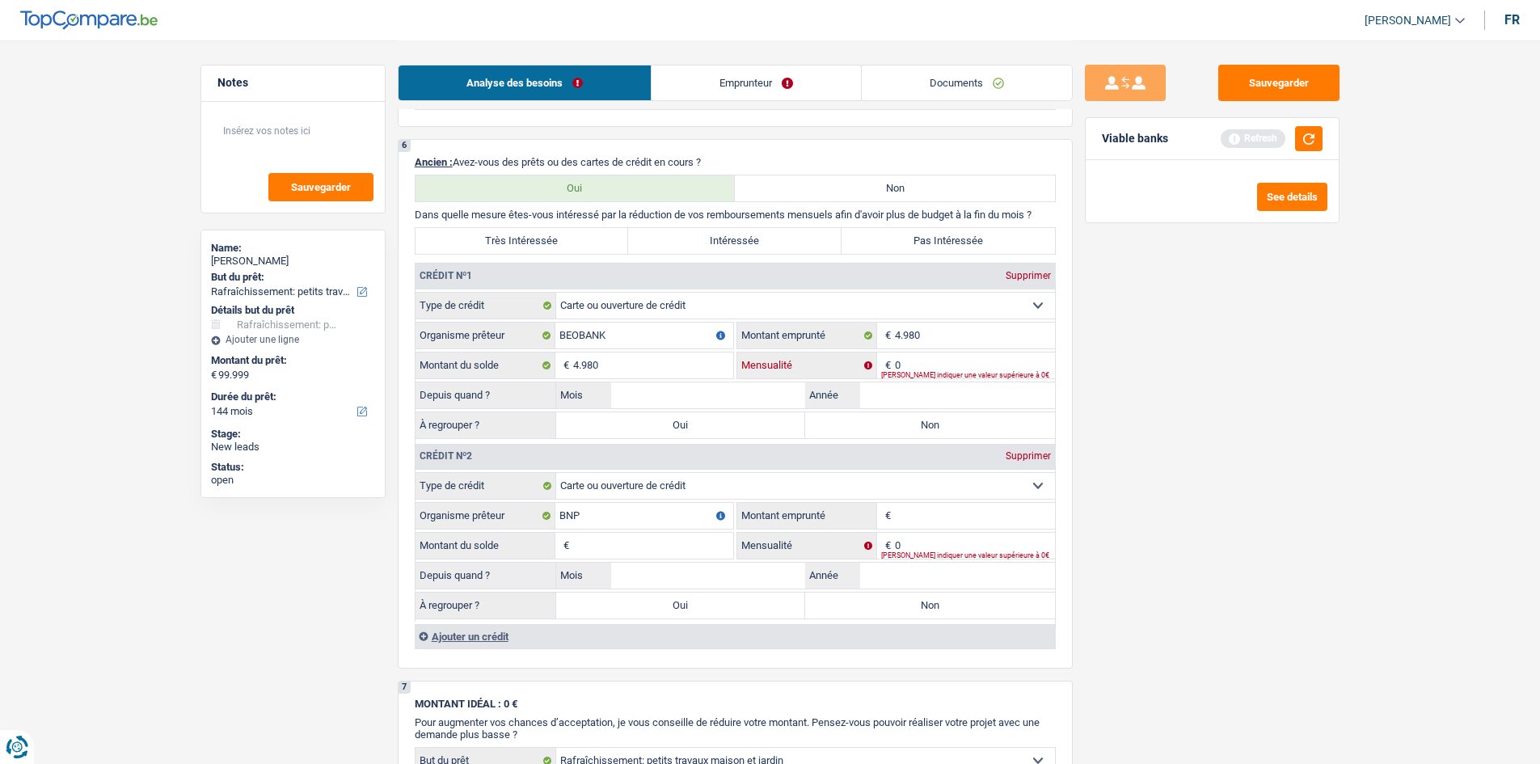
click at [911, 359] on input "0" at bounding box center [975, 366] width 160 height 26
type input "200"
drag, startPoint x: 889, startPoint y: 395, endPoint x: 876, endPoint y: 338, distance: 58.1
click at [876, 382] on div "Depuis quand ? Mois / Année" at bounding box center [736, 395] width 640 height 27
type input "2005"
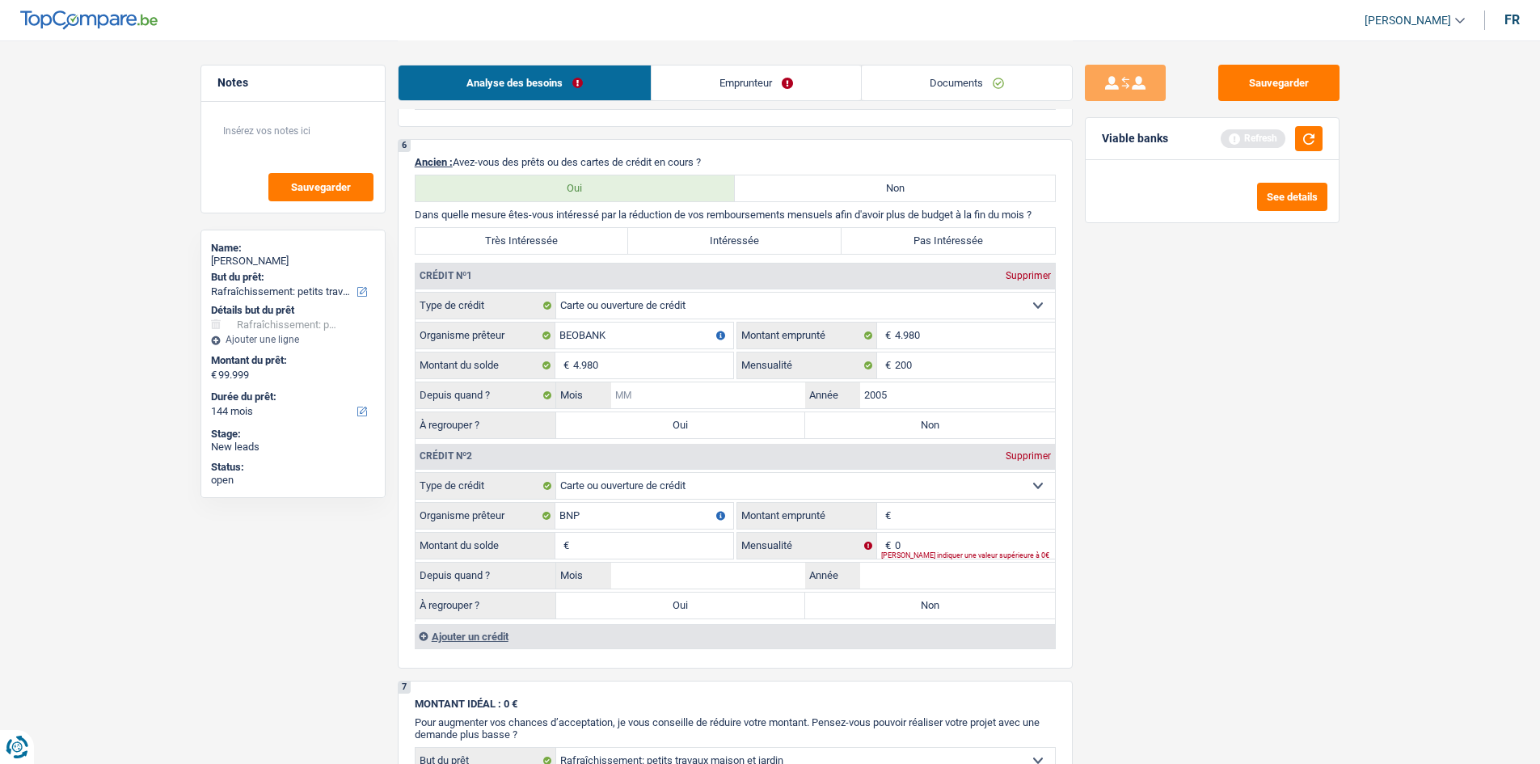
click at [704, 399] on input "Mois" at bounding box center [708, 395] width 195 height 26
type input "05"
click at [816, 421] on label "Non" at bounding box center [930, 425] width 250 height 26
click at [816, 421] on input "Non" at bounding box center [930, 425] width 250 height 26
radio input "true"
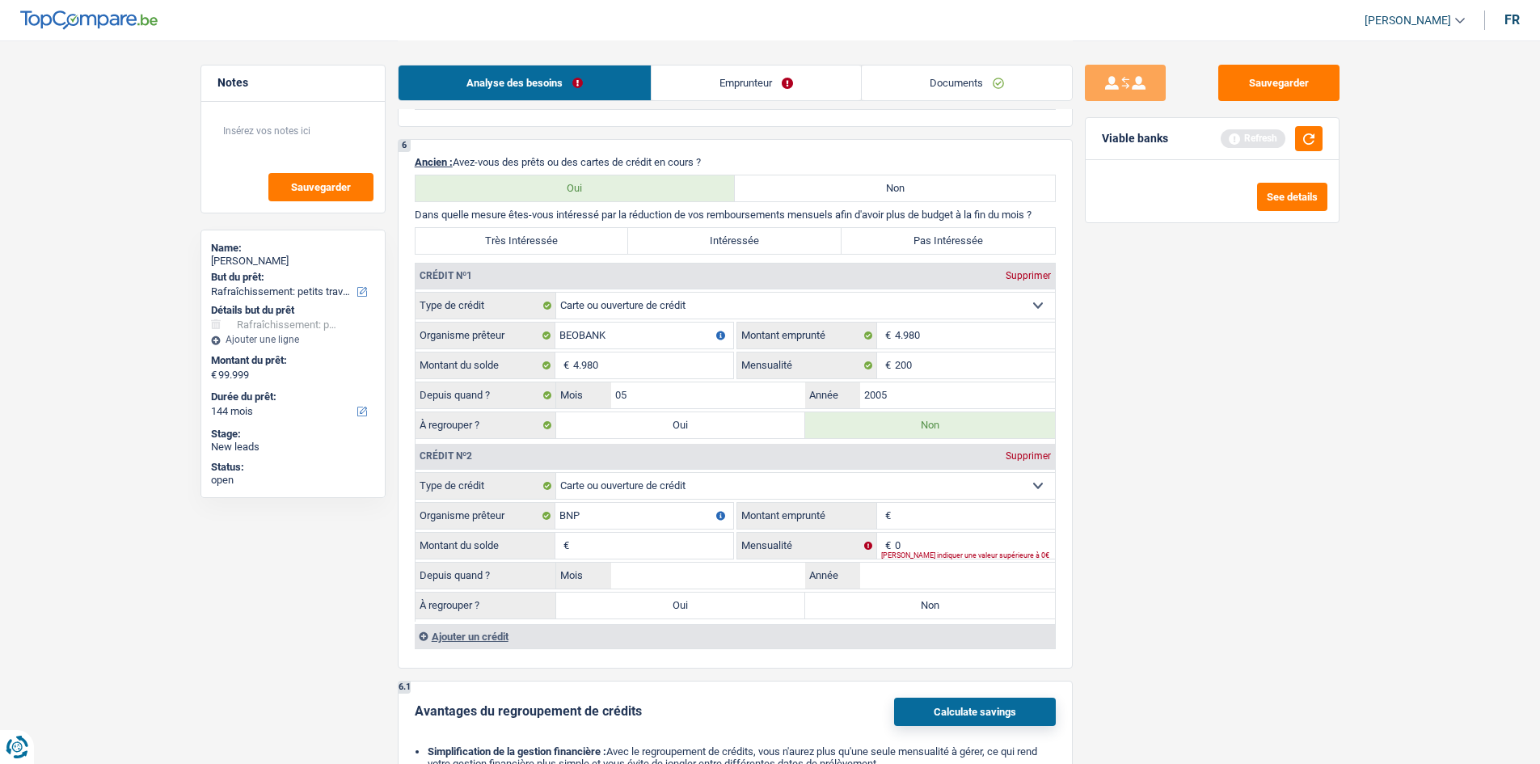
click at [944, 518] on input "Montant emprunté" at bounding box center [975, 516] width 160 height 26
type input "2.500"
click at [641, 534] on input "Montant du solde" at bounding box center [653, 546] width 160 height 26
type input "2.500"
click at [939, 543] on input "0" at bounding box center [975, 546] width 160 height 26
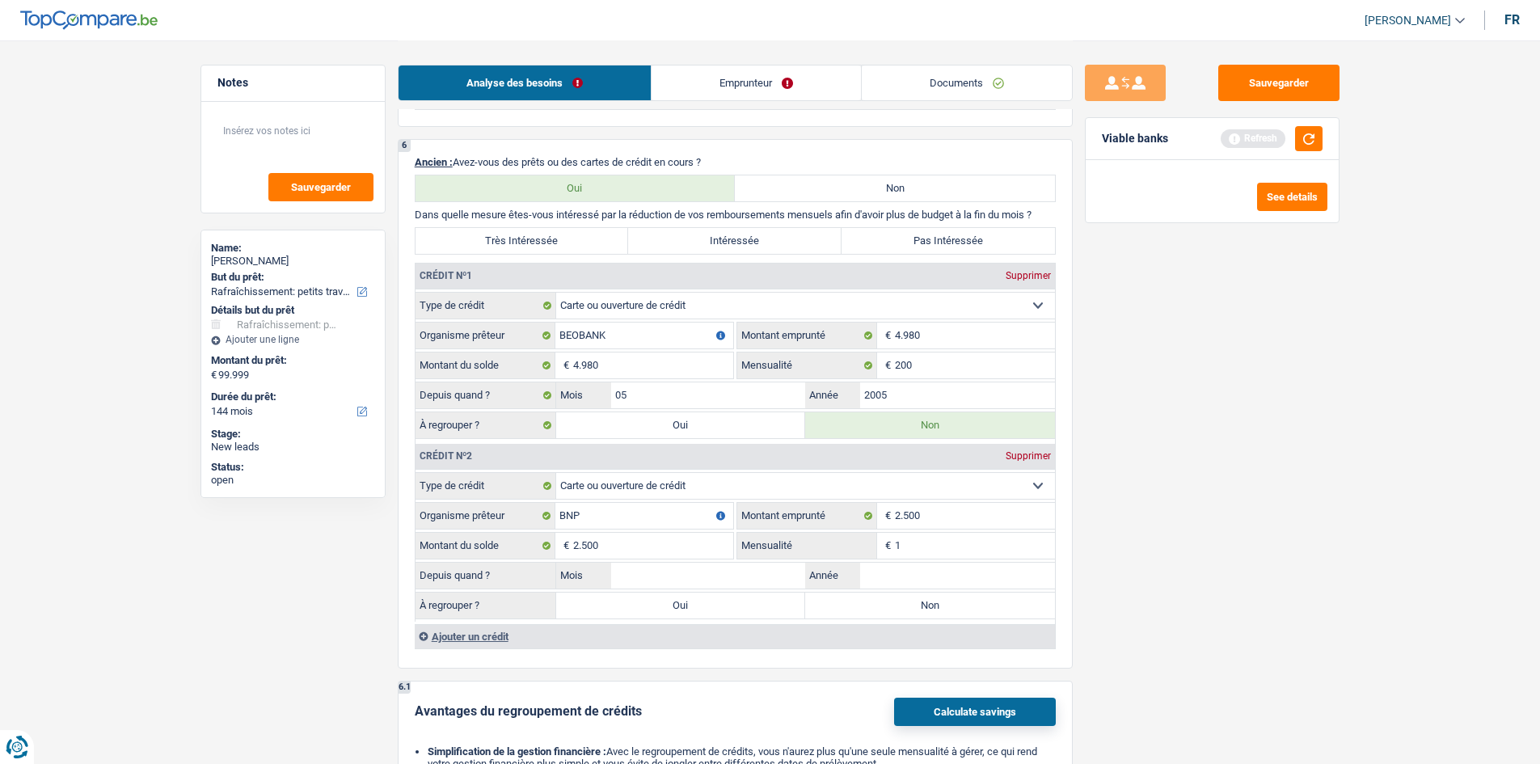
type input "1"
click at [876, 576] on input "Année" at bounding box center [957, 576] width 195 height 26
click at [784, 581] on input "Mois" at bounding box center [708, 576] width 195 height 26
click at [895, 578] on input "2025" at bounding box center [957, 576] width 195 height 26
type input "2020"
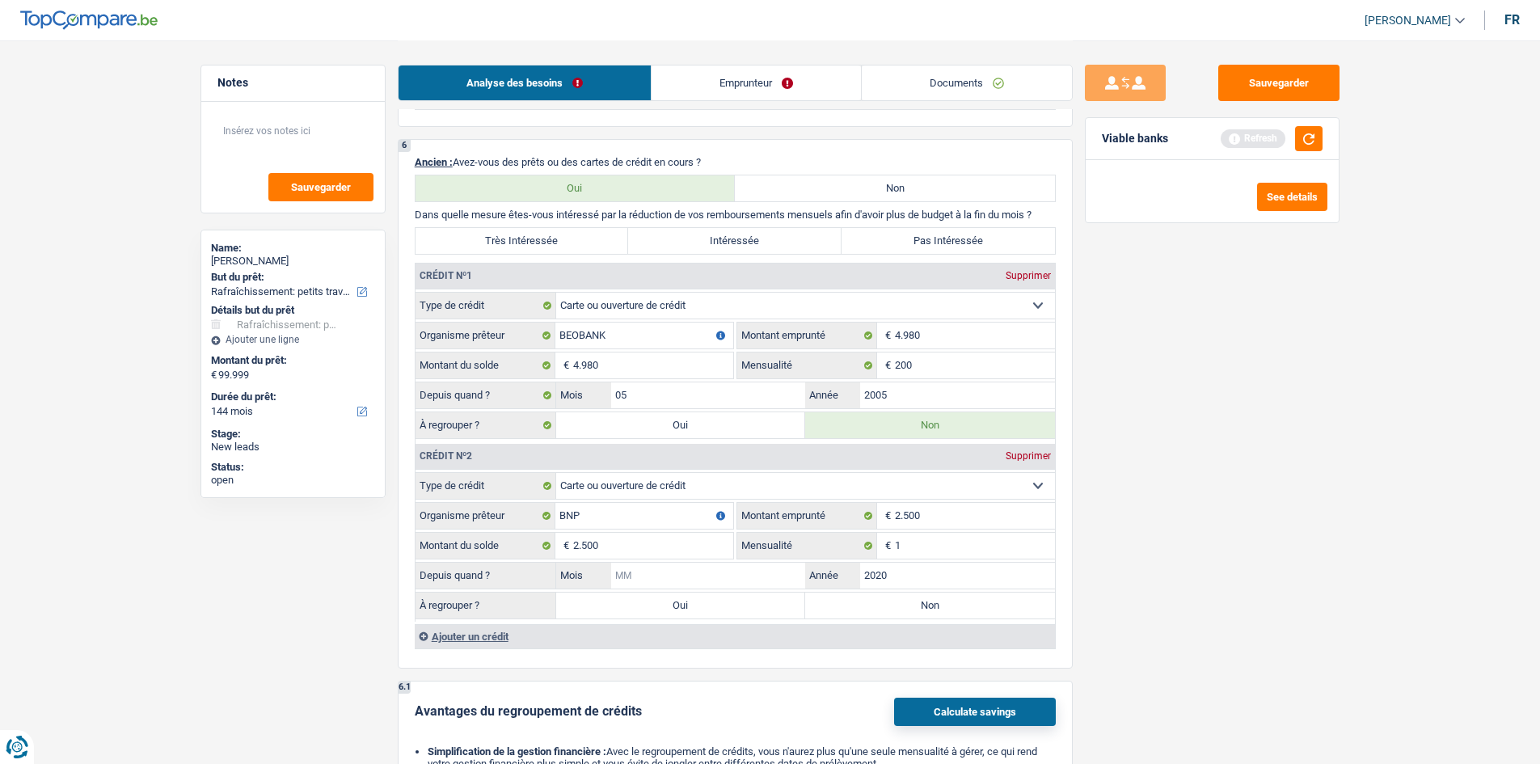
click at [763, 576] on input "Mois" at bounding box center [708, 576] width 195 height 26
type input "05"
click at [848, 612] on label "Non" at bounding box center [930, 606] width 250 height 26
click at [848, 612] on input "Non" at bounding box center [930, 606] width 250 height 26
radio input "true"
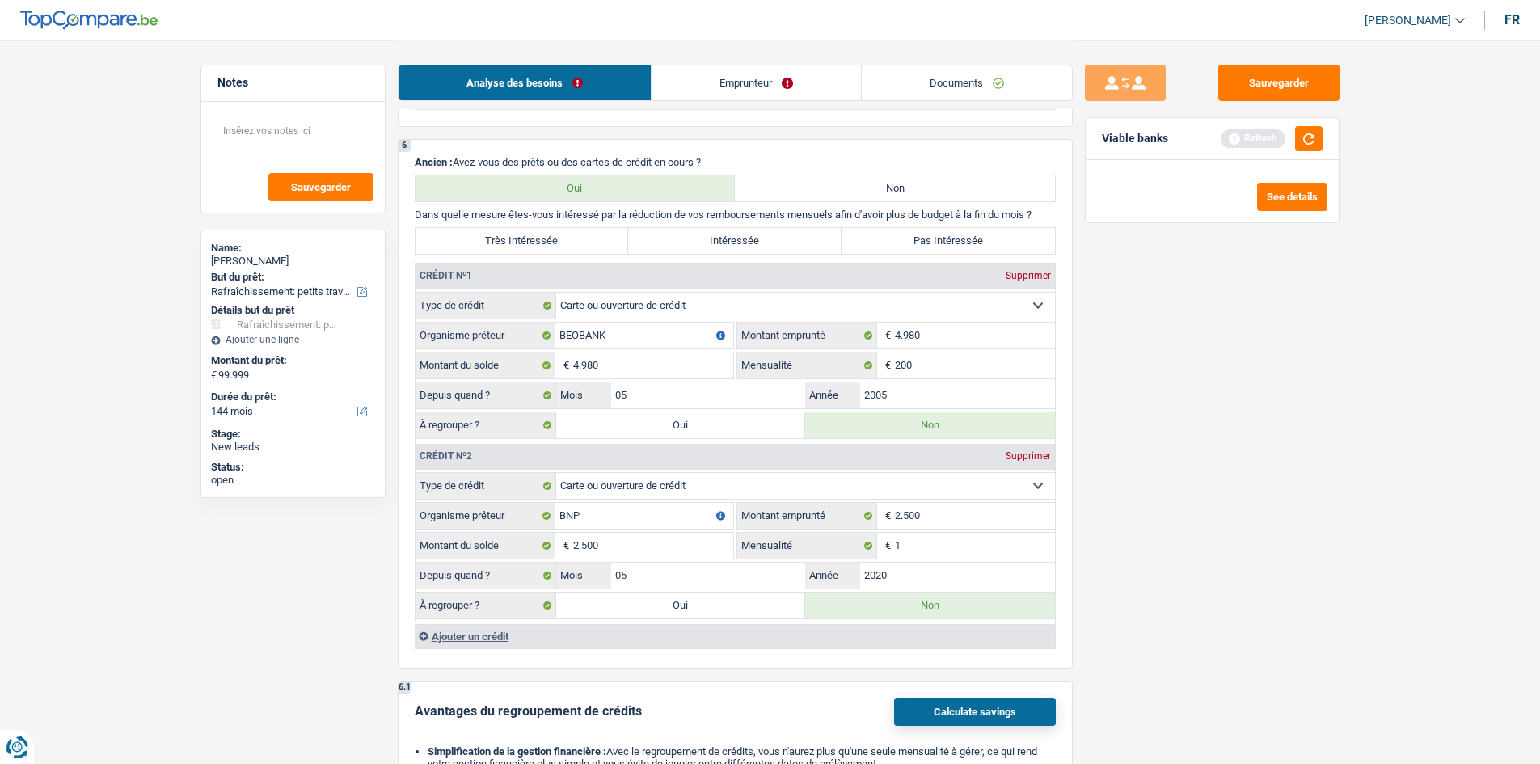
click at [471, 633] on div "Ajouter un crédit" at bounding box center [735, 636] width 640 height 24
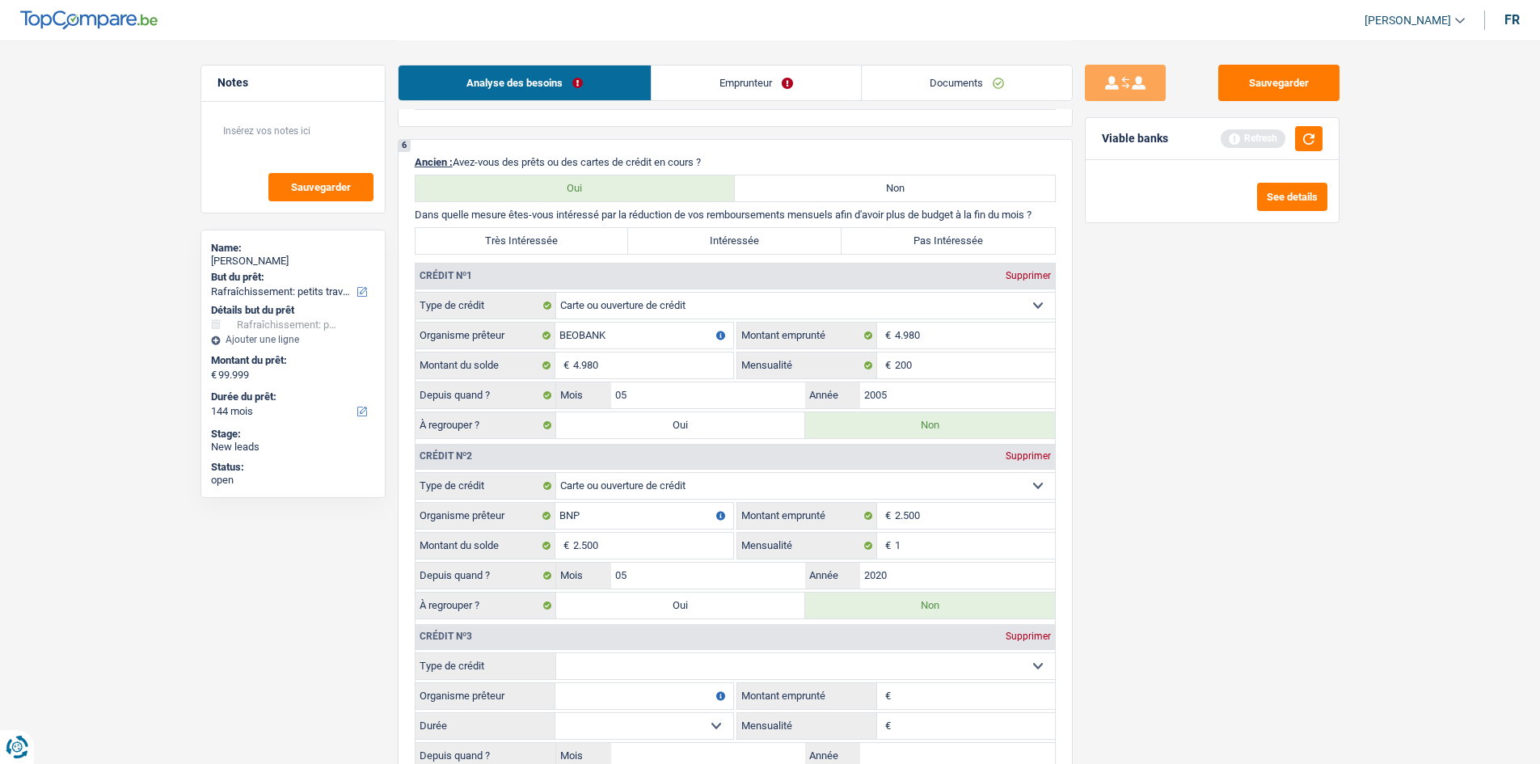
click at [636, 663] on select "Carte ou ouverture de crédit Prêt hypothécaire Vente à tempérament Prêt à tempé…" at bounding box center [805, 666] width 499 height 26
select select "cardOrCredit"
type input "0"
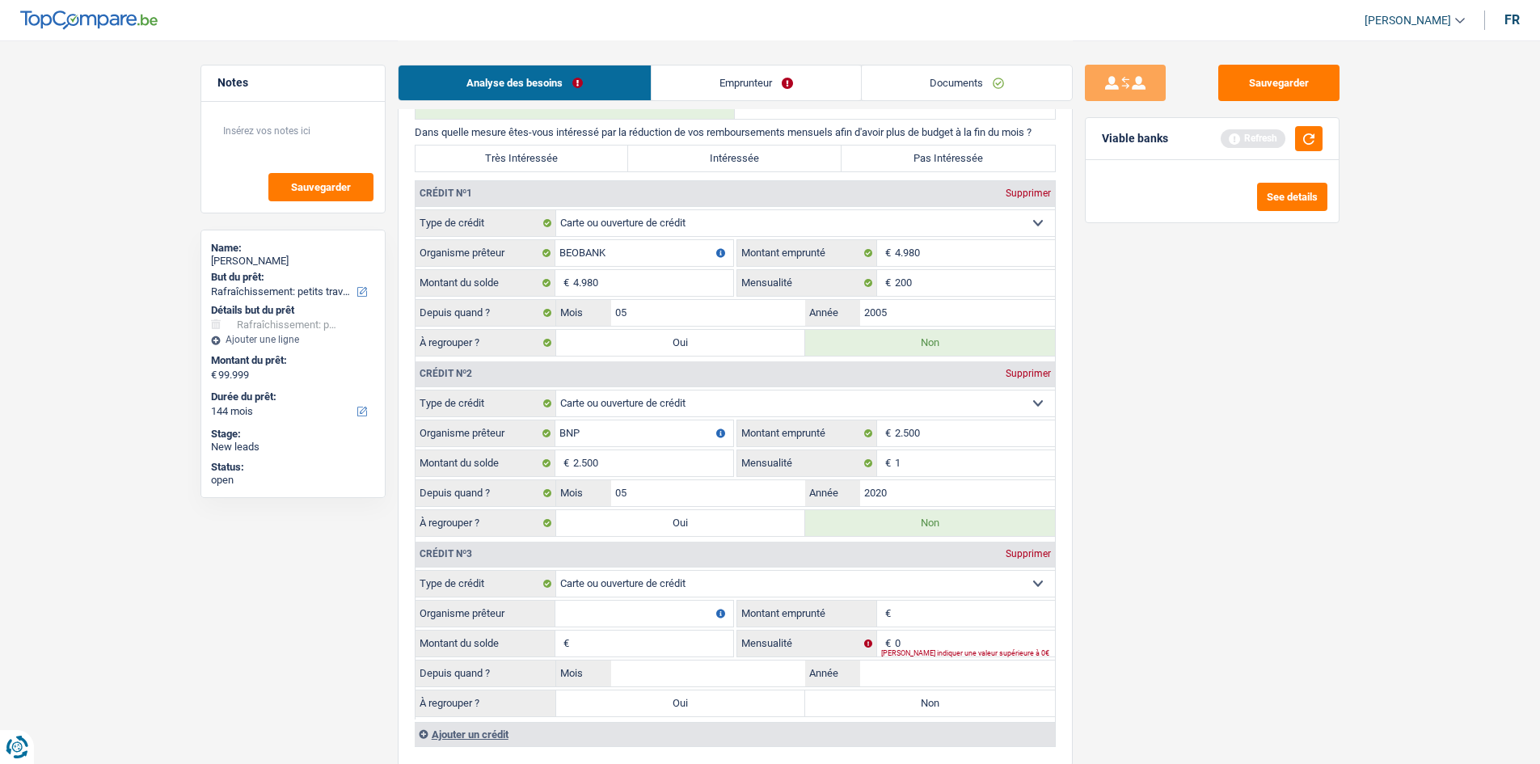
scroll to position [1294, 0]
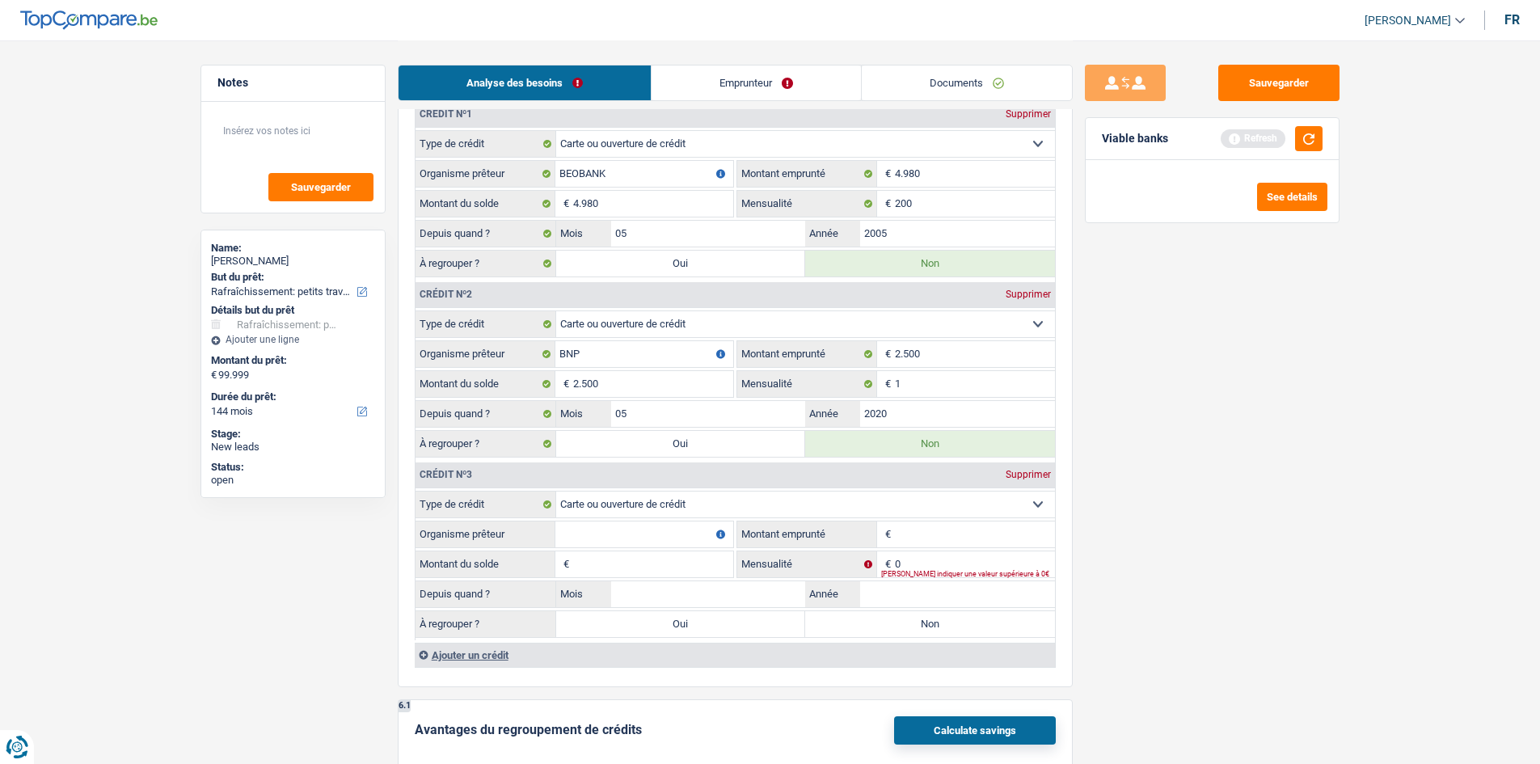
click at [594, 535] on input "Organisme prêteur" at bounding box center [645, 535] width 178 height 26
type input "RONDO"
click at [937, 539] on input "Montant emprunté" at bounding box center [975, 535] width 160 height 26
type input "2.500"
click at [924, 575] on div "Veuillez indiquer une valeur supérieure à 0€" at bounding box center [968, 574] width 174 height 6
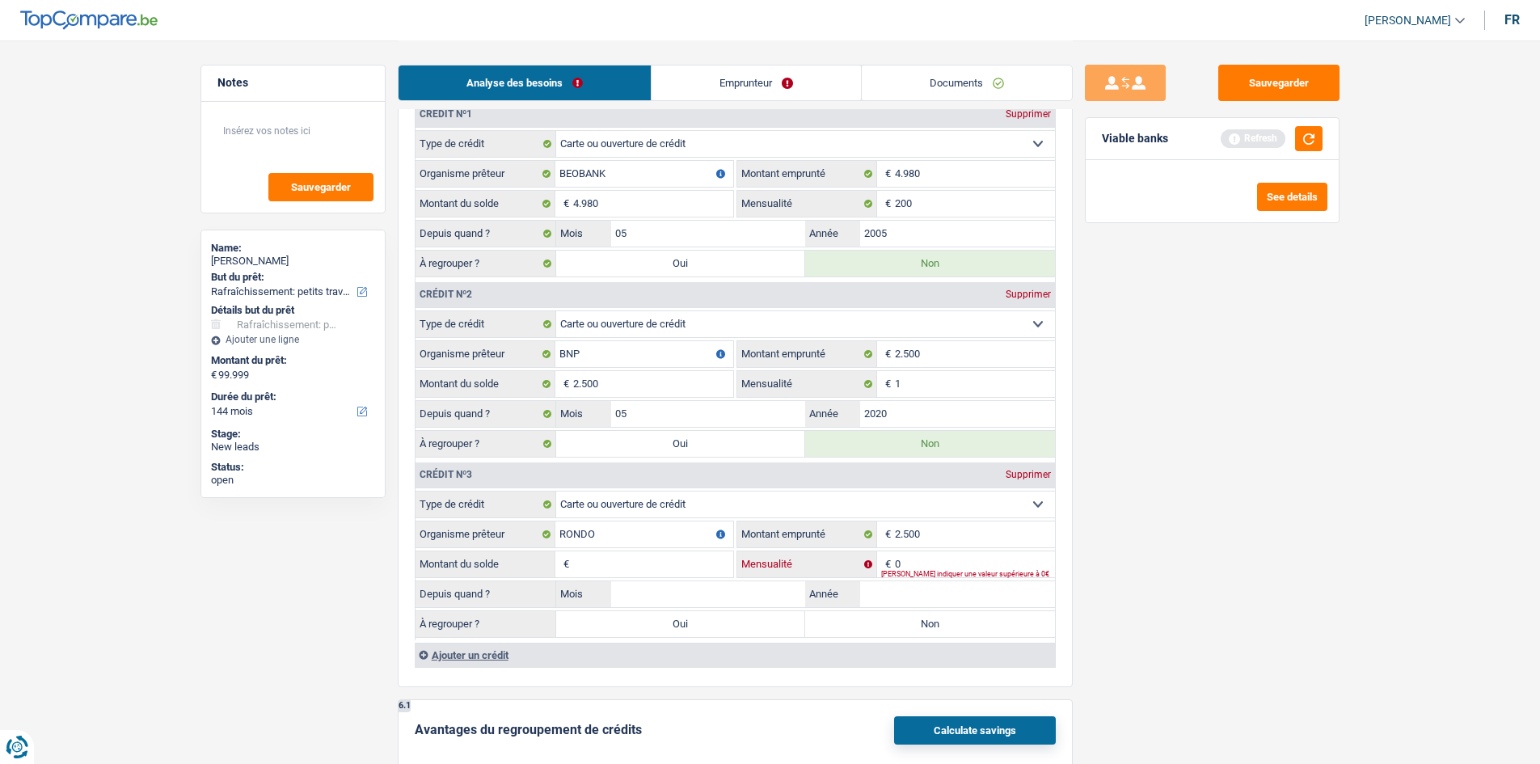
click at [921, 562] on input "0" at bounding box center [975, 564] width 160 height 26
type input "1"
click at [707, 565] on input "Montant du solde" at bounding box center [653, 564] width 160 height 26
type input "1"
click at [646, 371] on input "2.500" at bounding box center [653, 384] width 160 height 26
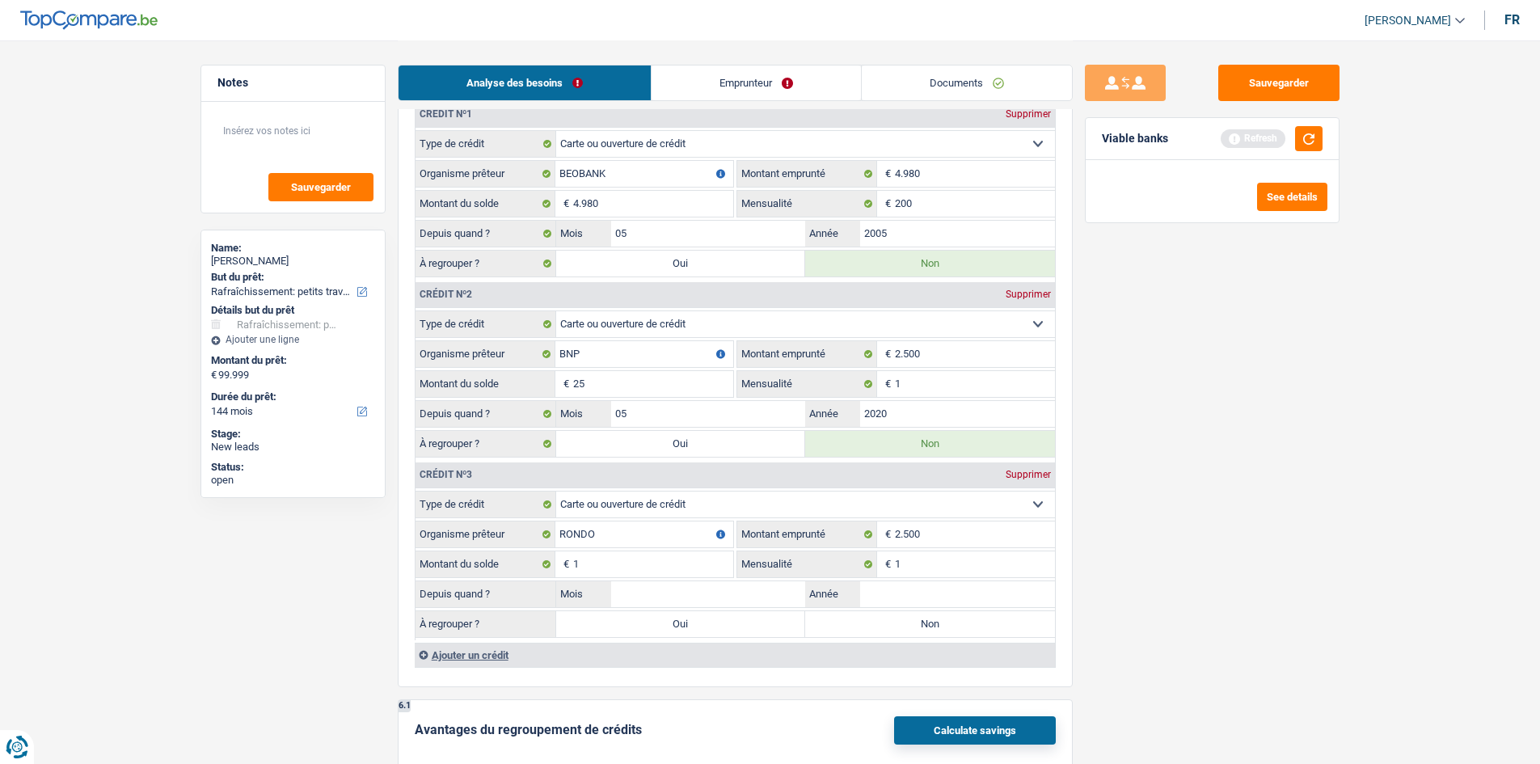
type input "2"
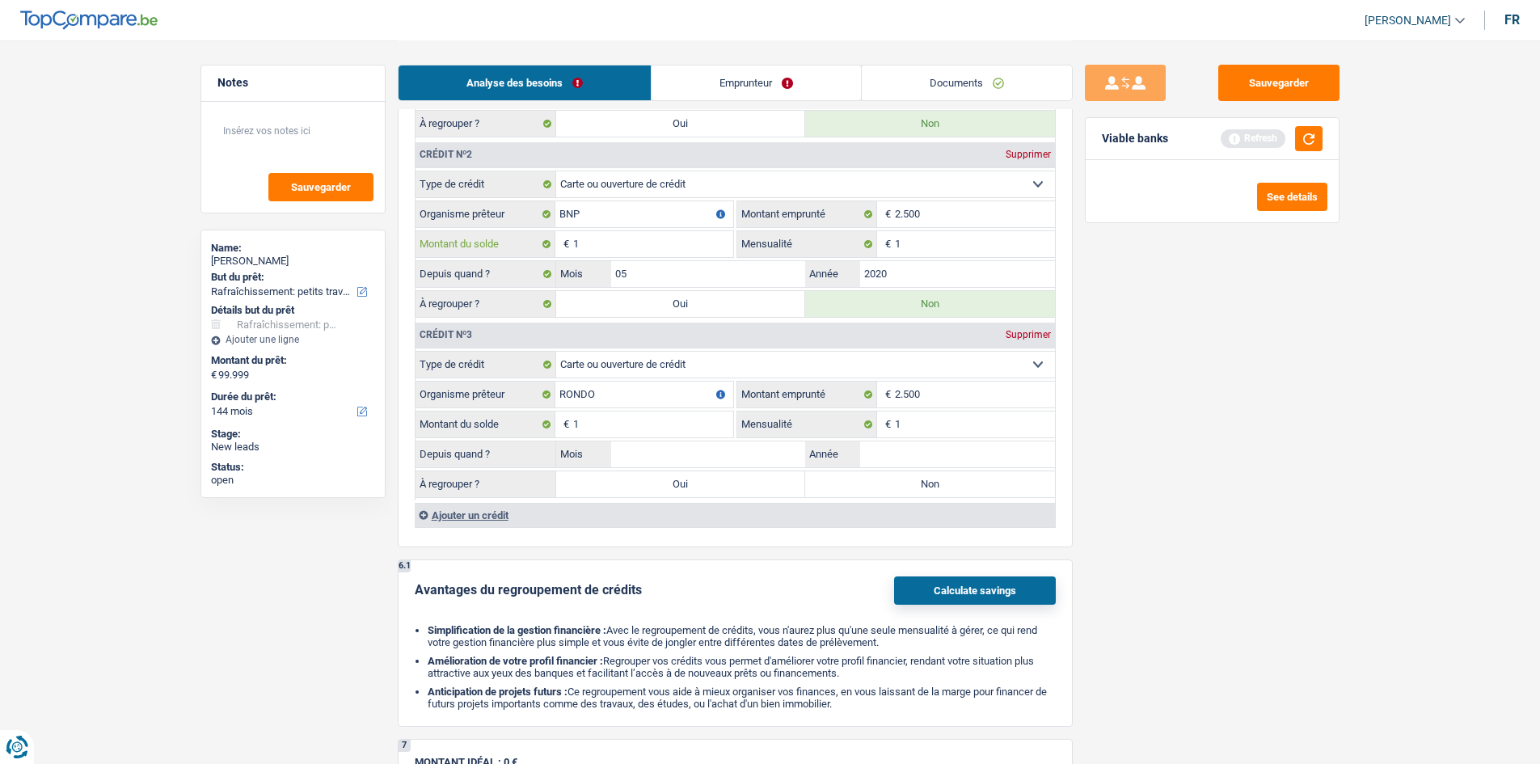
scroll to position [1433, 0]
type input "1"
click at [639, 422] on input "1" at bounding box center [653, 425] width 160 height 26
type input "2.500"
click at [650, 244] on input "1" at bounding box center [653, 245] width 160 height 26
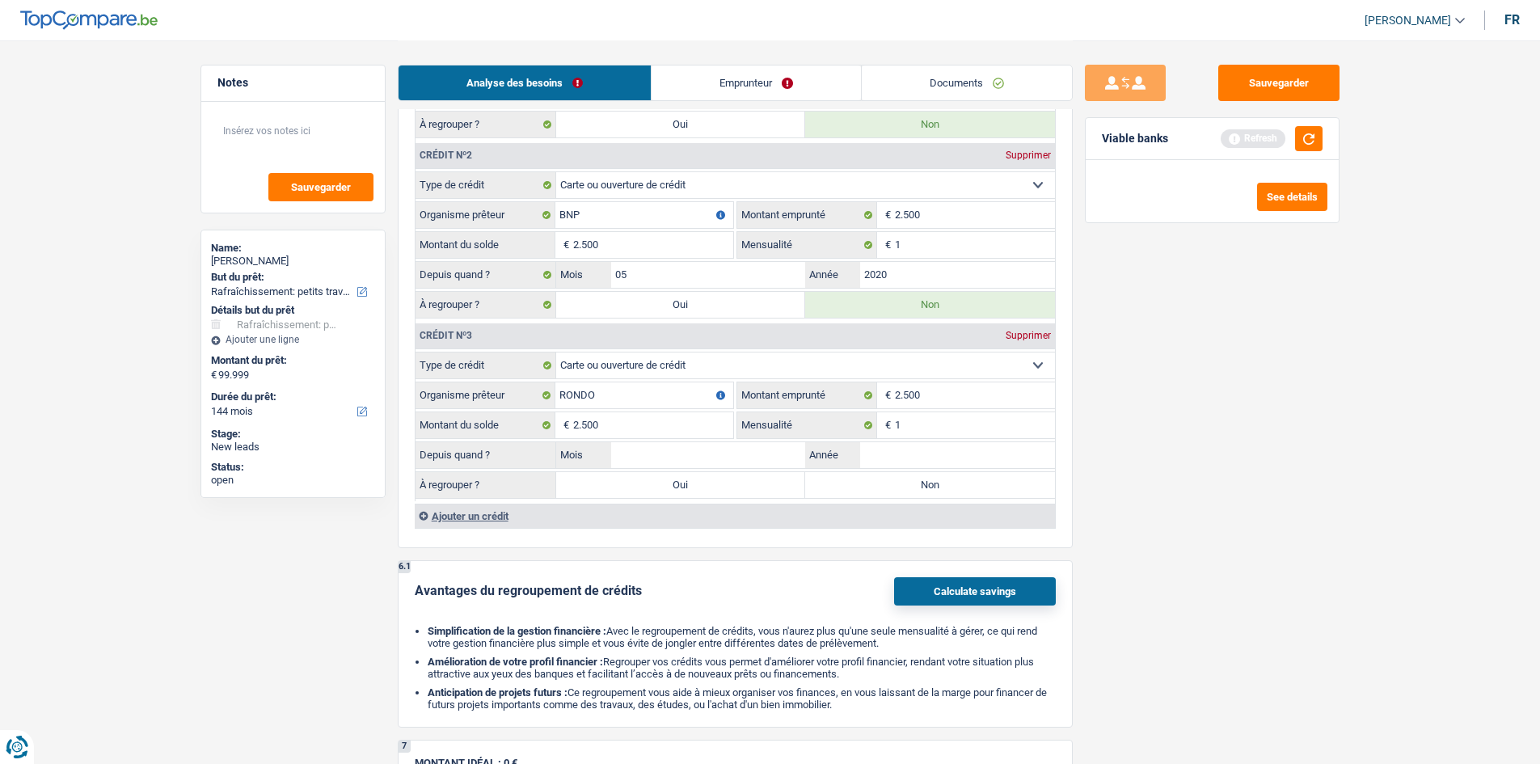
type input "2.500"
click at [877, 477] on label "Non" at bounding box center [930, 485] width 250 height 26
click at [877, 477] on input "Non" at bounding box center [930, 485] width 250 height 26
radio input "true"
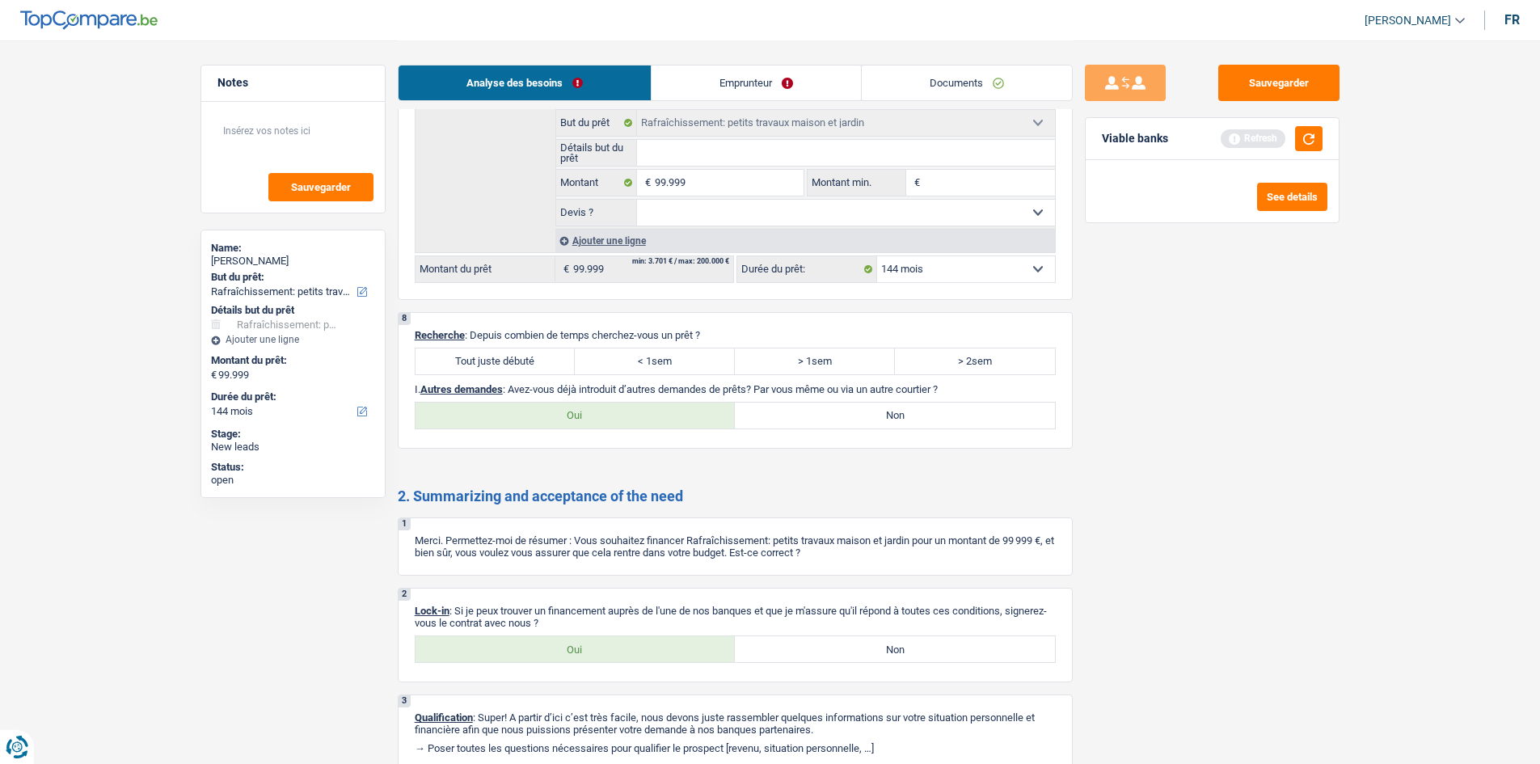
scroll to position [2190, 0]
click at [606, 418] on label "Oui" at bounding box center [576, 415] width 320 height 26
click at [606, 418] on input "Oui" at bounding box center [576, 415] width 320 height 26
radio input "true"
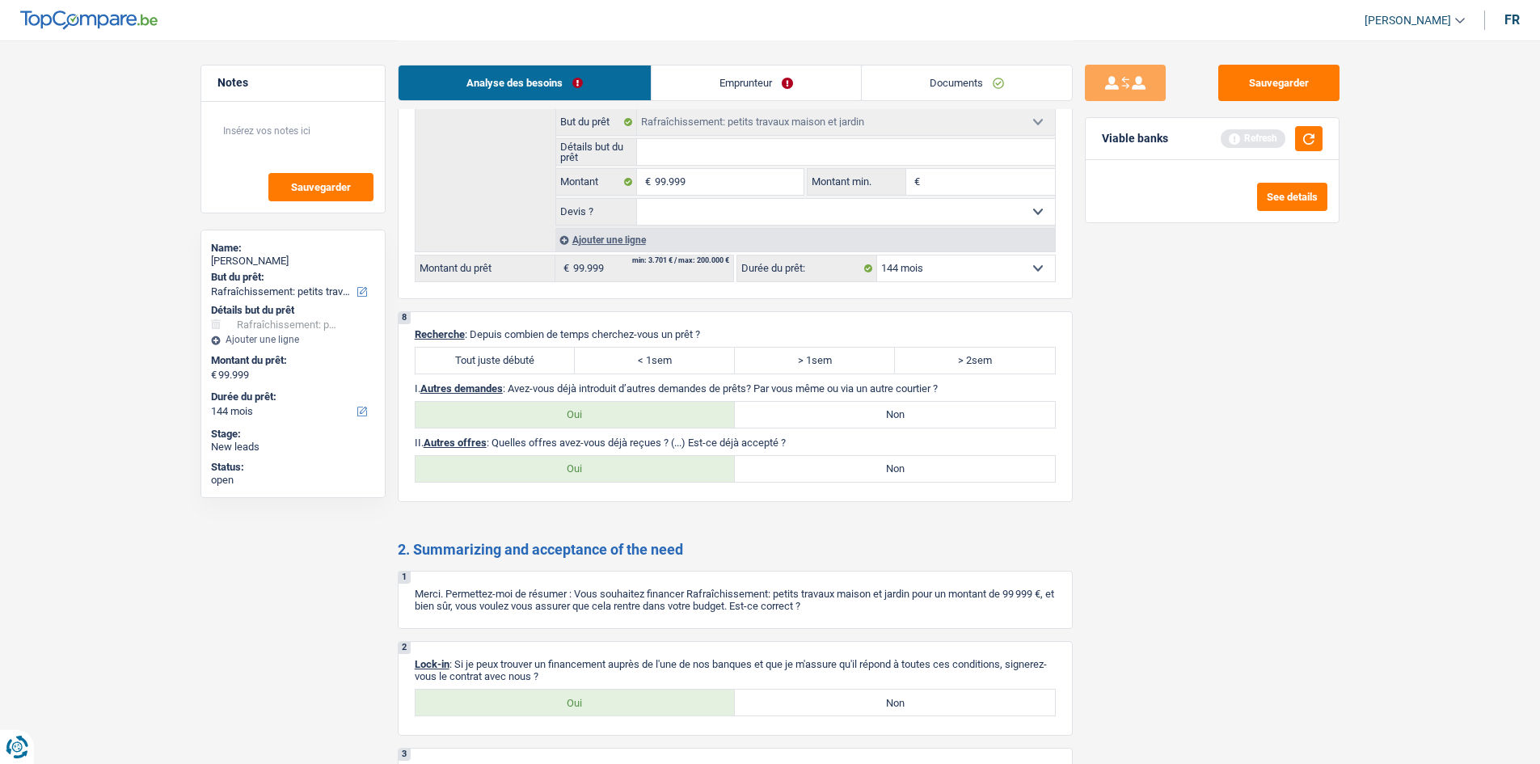
click at [887, 471] on label "Non" at bounding box center [895, 469] width 320 height 26
click at [887, 471] on input "Non" at bounding box center [895, 469] width 320 height 26
radio input "true"
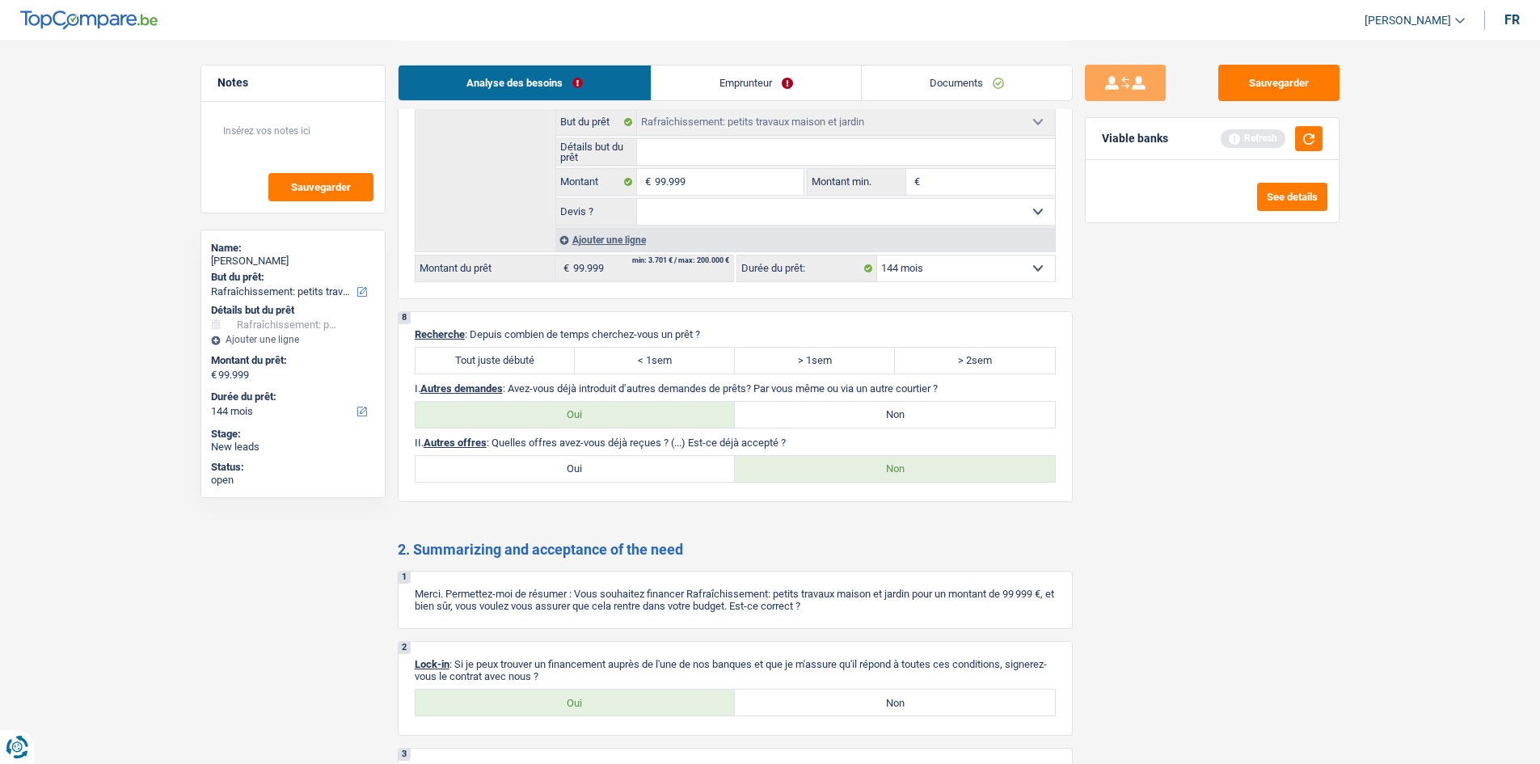
click at [478, 352] on label "Tout juste débuté" at bounding box center [496, 361] width 160 height 26
click at [478, 352] on input "Tout juste débuté" at bounding box center [496, 361] width 160 height 26
radio input "true"
click at [610, 704] on label "Oui" at bounding box center [576, 703] width 320 height 26
click at [610, 704] on input "Oui" at bounding box center [576, 703] width 320 height 26
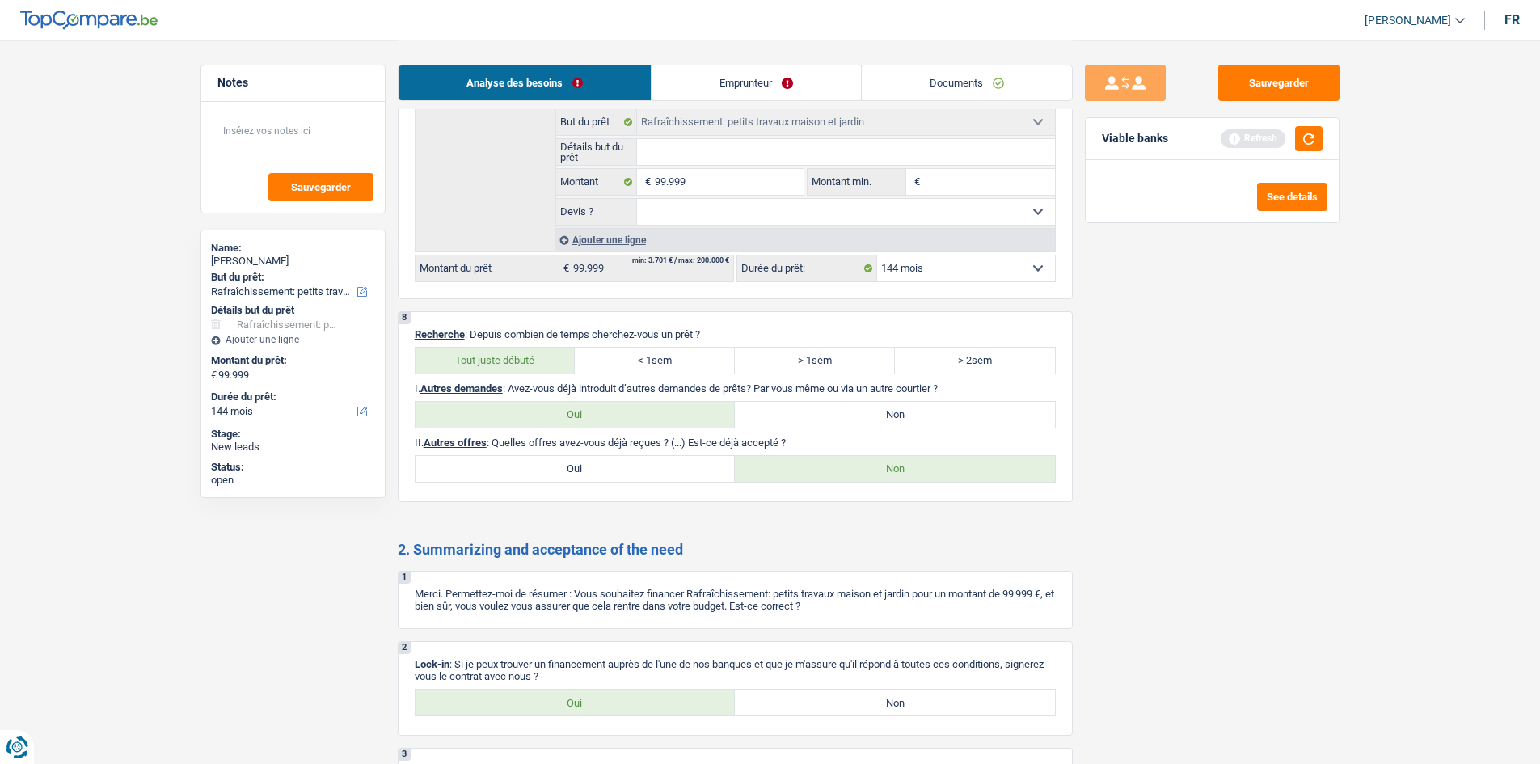
radio input "true"
click at [761, 92] on link "Emprunteur" at bounding box center [756, 82] width 209 height 35
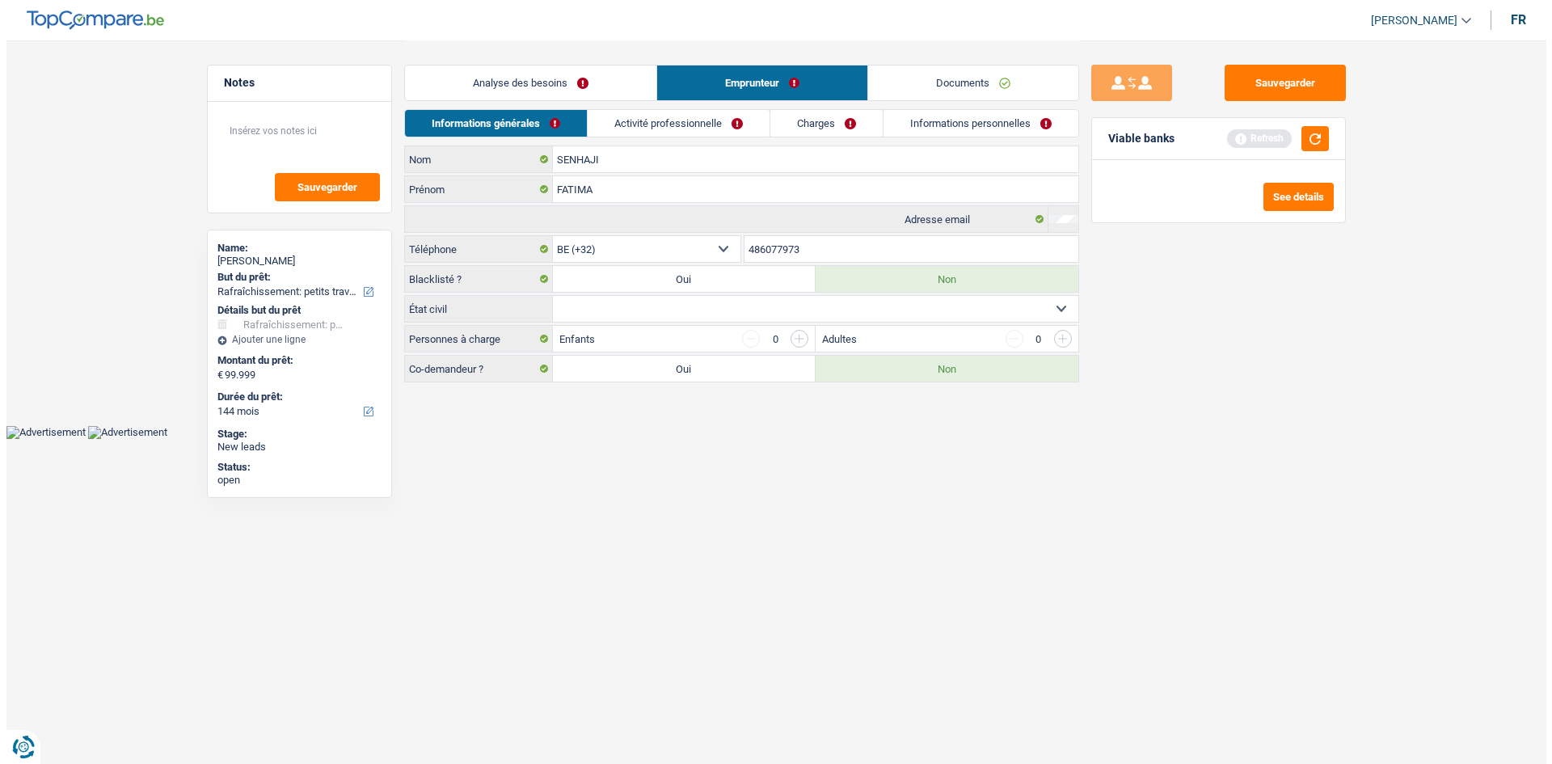
scroll to position [0, 0]
click at [608, 307] on select "Célibataire Marié(e) Cohabitant(e) légal(e) Divorcé(e) Veuf(ve) Séparé (de fait…" at bounding box center [815, 309] width 526 height 26
select select "divorced"
click at [552, 296] on select "Célibataire Marié(e) Cohabitant(e) légal(e) Divorcé(e) Veuf(ve) Séparé (de fait…" at bounding box center [815, 309] width 526 height 26
click at [775, 439] on html "Vous avez le contrôle de vos données Nous utilisons des cookies, tout comme nos…" at bounding box center [776, 219] width 1552 height 439
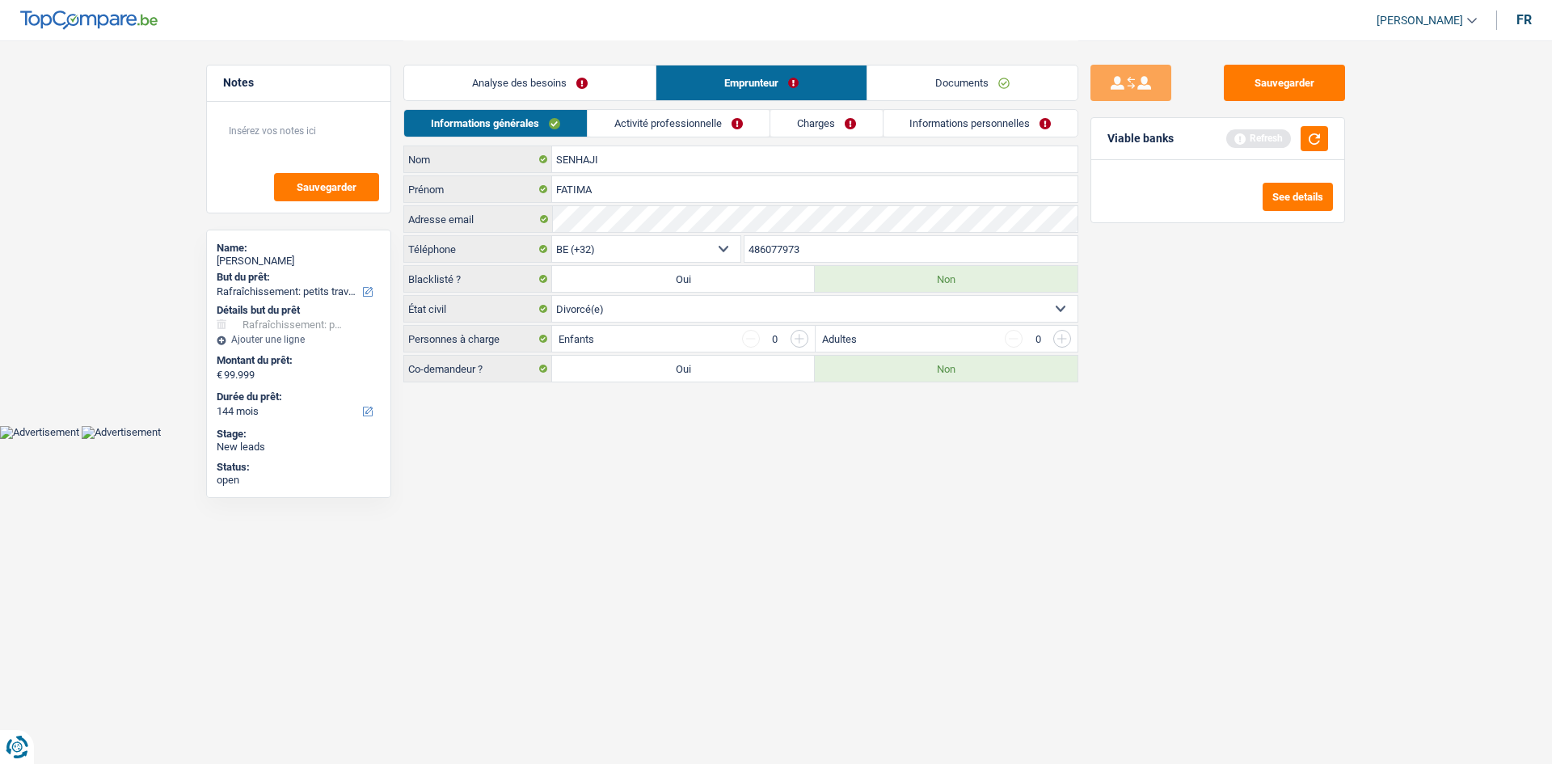
click at [805, 339] on input "button" at bounding box center [800, 339] width 18 height 18
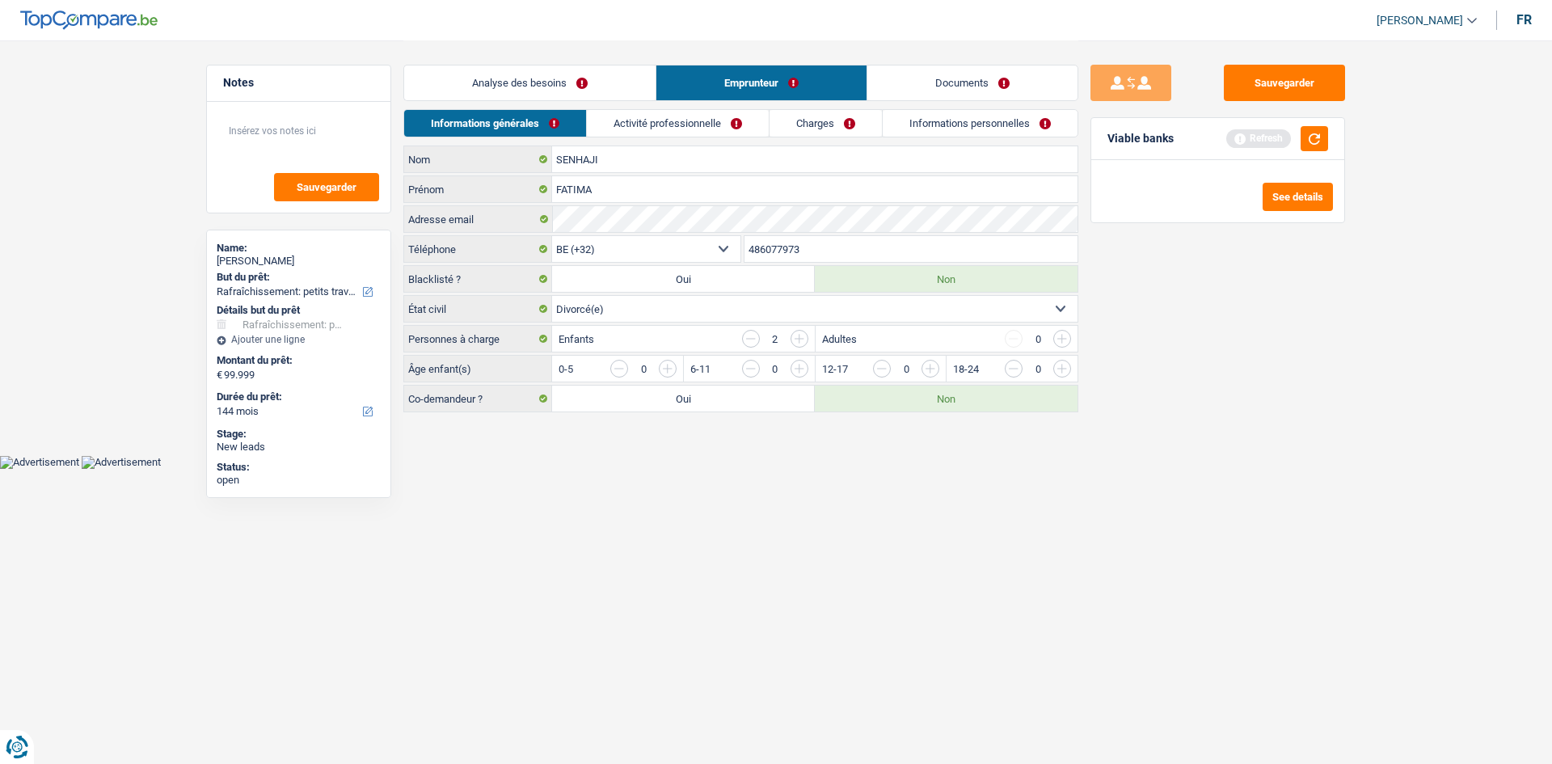
click at [805, 339] on input "button" at bounding box center [800, 339] width 18 height 18
click at [936, 364] on input "button" at bounding box center [1259, 373] width 674 height 26
click at [1067, 366] on input "button" at bounding box center [1391, 373] width 674 height 26
click at [1012, 366] on input "button" at bounding box center [1014, 369] width 18 height 18
click at [795, 368] on input "button" at bounding box center [1128, 373] width 674 height 26
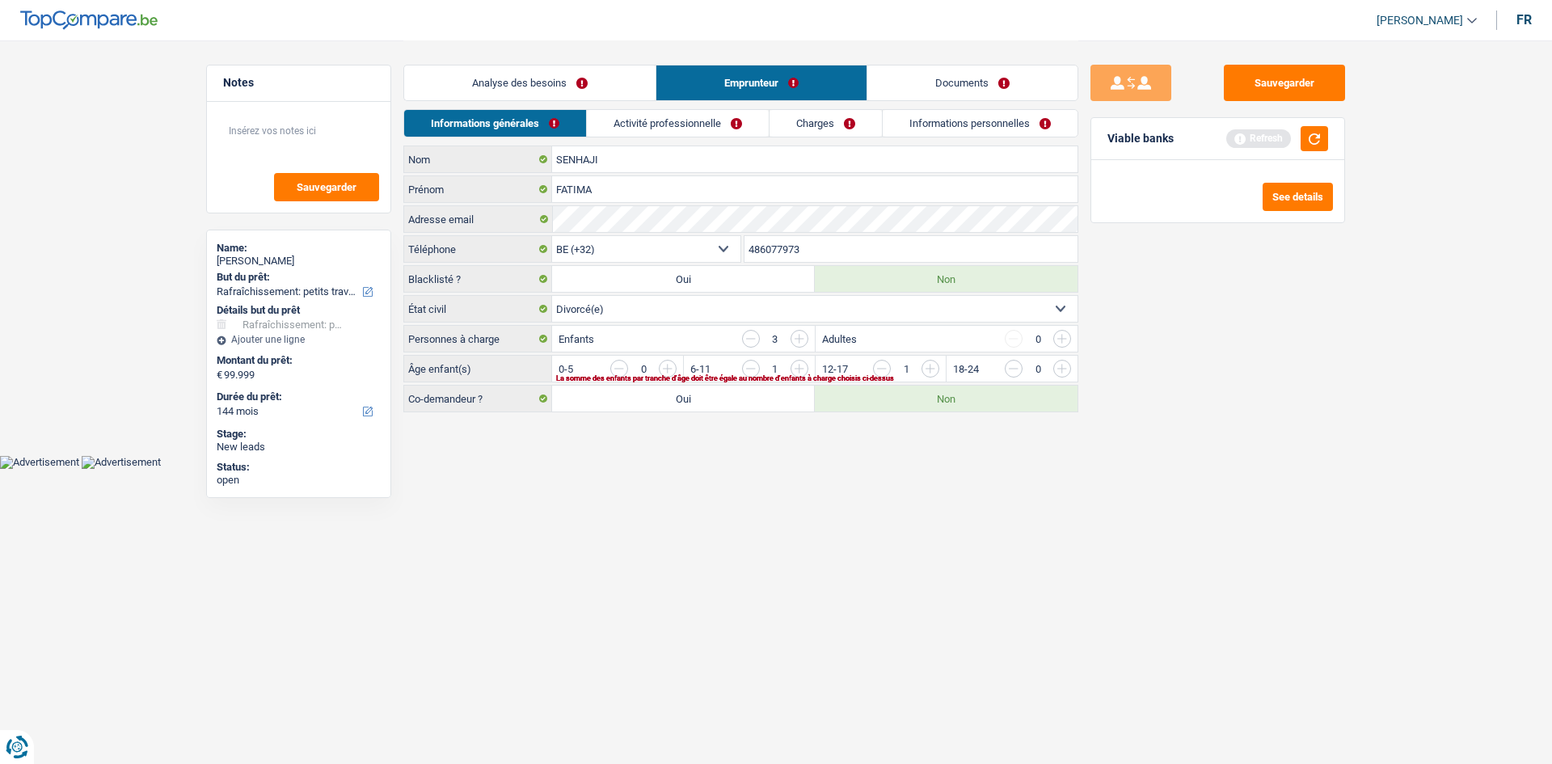
click at [747, 370] on input "button" at bounding box center [751, 369] width 18 height 18
click at [1058, 365] on input "button" at bounding box center [1391, 373] width 674 height 26
click at [826, 469] on html "Vous avez le contrôle de vos données Nous utilisons des cookies, tout comme nos…" at bounding box center [776, 234] width 1552 height 469
click at [673, 133] on link "Activité professionnelle" at bounding box center [679, 123] width 182 height 27
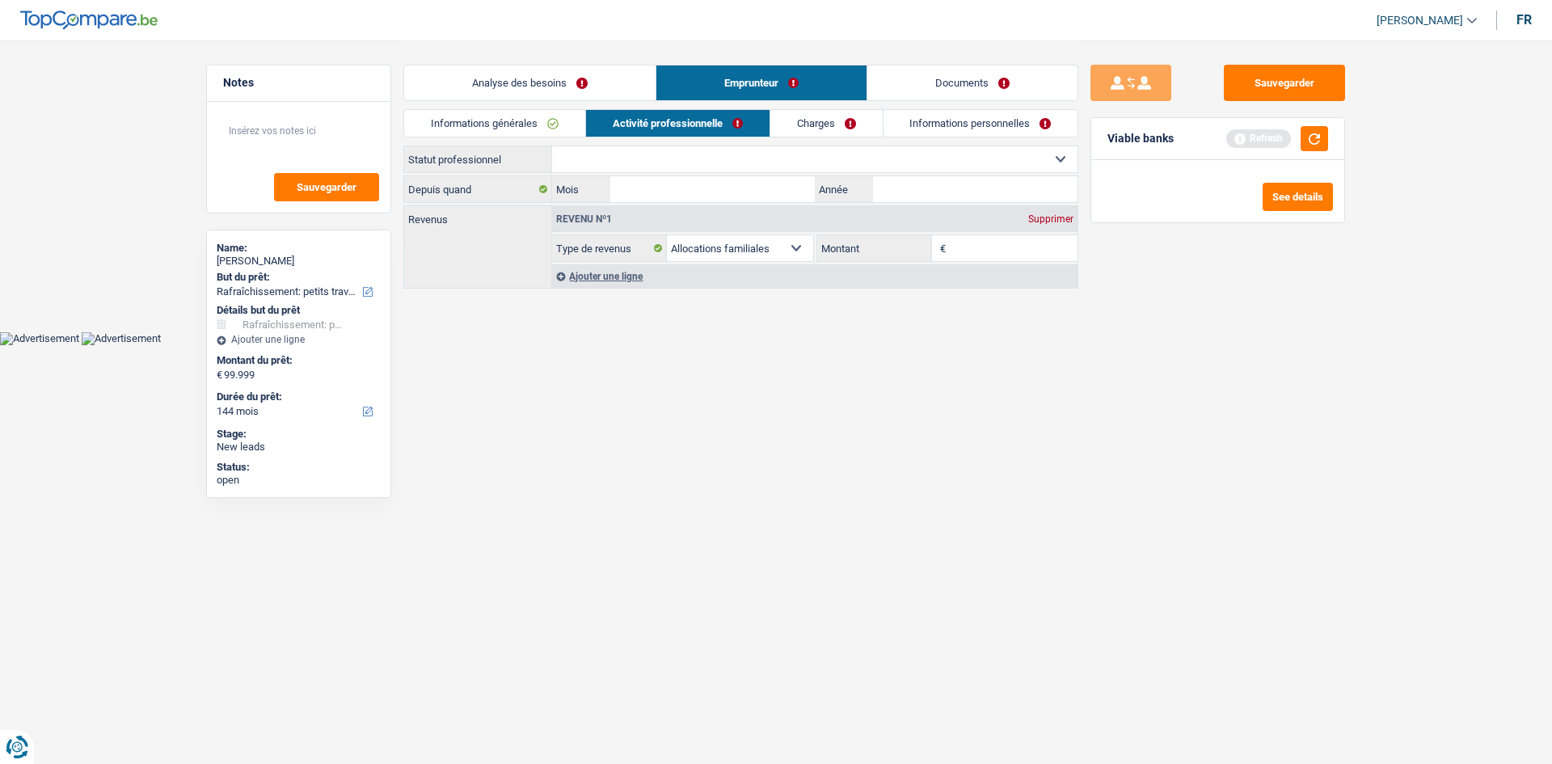
click at [612, 155] on select "Ouvrier Employé privé Employé public Invalide Indépendant Pensionné Chômeur Mut…" at bounding box center [815, 159] width 526 height 26
select select "invalid"
click at [552, 146] on select "Ouvrier Employé privé Employé public Invalide Indépendant Pensionné Chômeur Mut…" at bounding box center [815, 159] width 526 height 26
select select "disabilityPension"
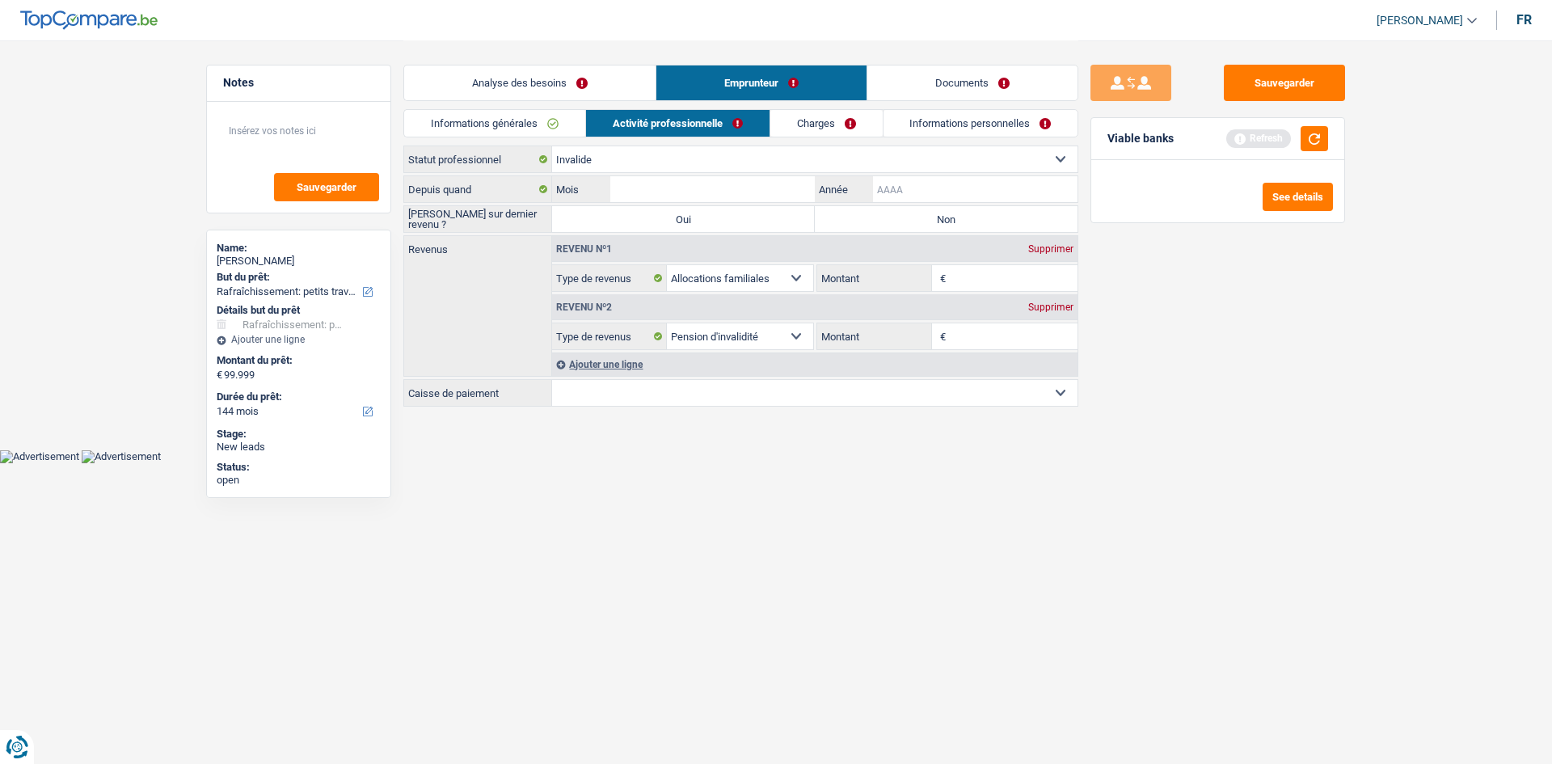
click at [916, 184] on input "Année" at bounding box center [975, 189] width 205 height 26
type input "2010"
click at [763, 193] on input "Mois" at bounding box center [712, 189] width 205 height 26
type input "05"
drag, startPoint x: 987, startPoint y: 332, endPoint x: 979, endPoint y: 340, distance: 11.4
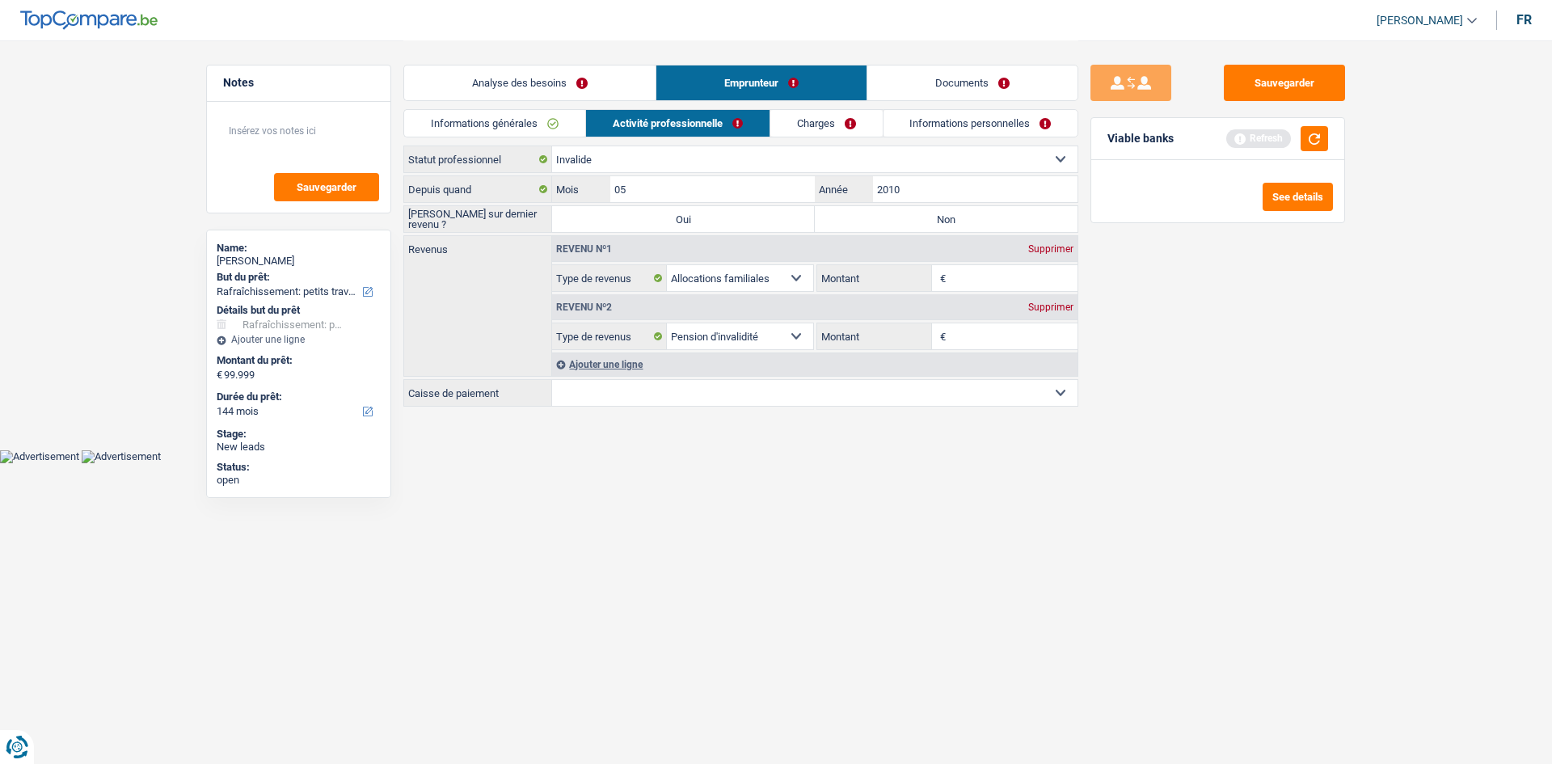
click at [979, 339] on input "Montant" at bounding box center [1014, 336] width 129 height 26
type input "2.100"
click at [981, 278] on input "Montant" at bounding box center [1014, 278] width 129 height 26
type input "1"
type input "700"
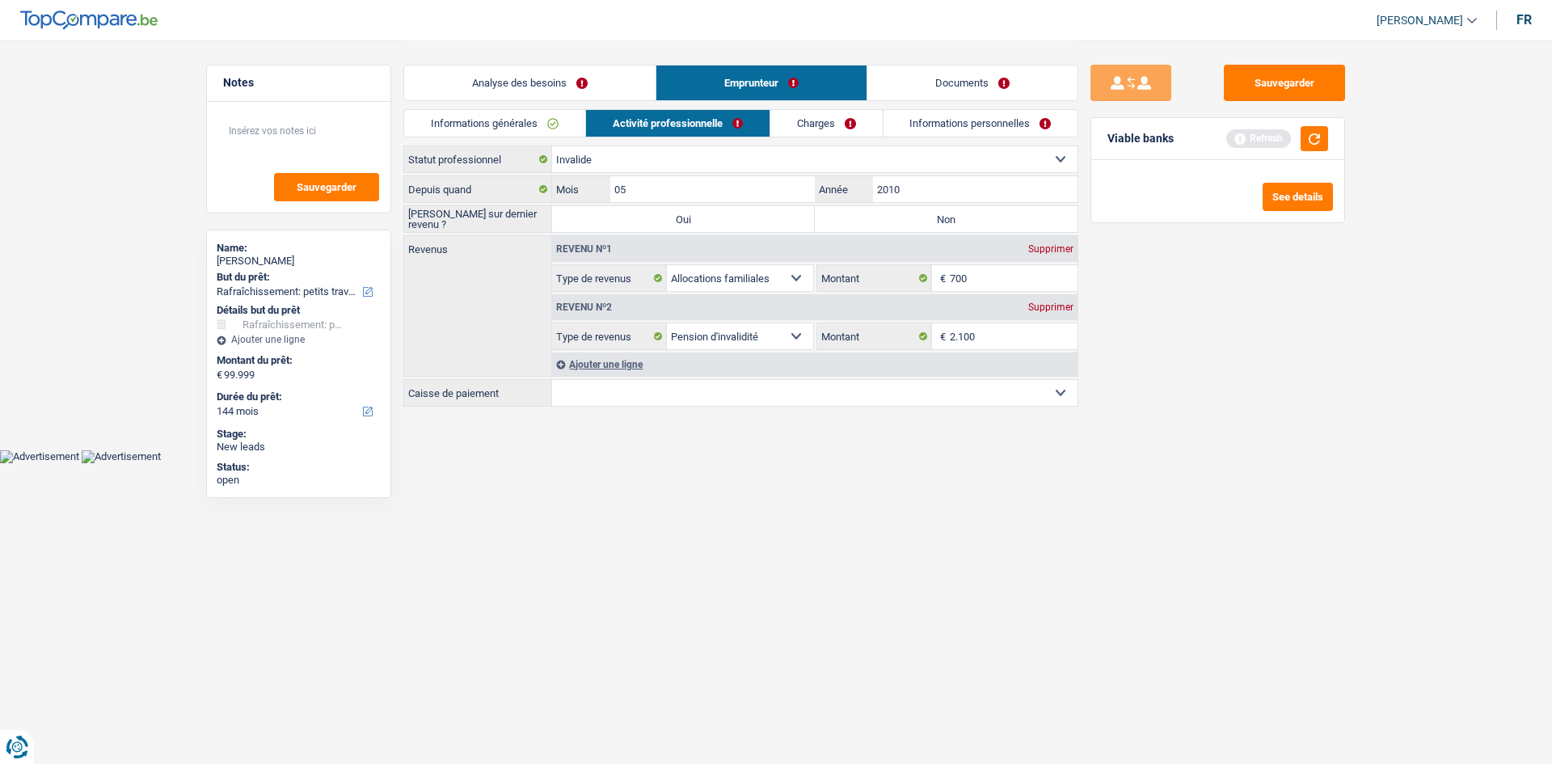
click at [640, 400] on select "Mutualité Chrétienne Mutualité Socialiste (Solidaris) SPF Sécurité Sociale Unio…" at bounding box center [815, 393] width 526 height 26
select select "solidaris"
click at [552, 380] on select "Mutualité Chrétienne Mutualité Socialiste (Solidaris) SPF Sécurité Sociale Unio…" at bounding box center [815, 393] width 526 height 26
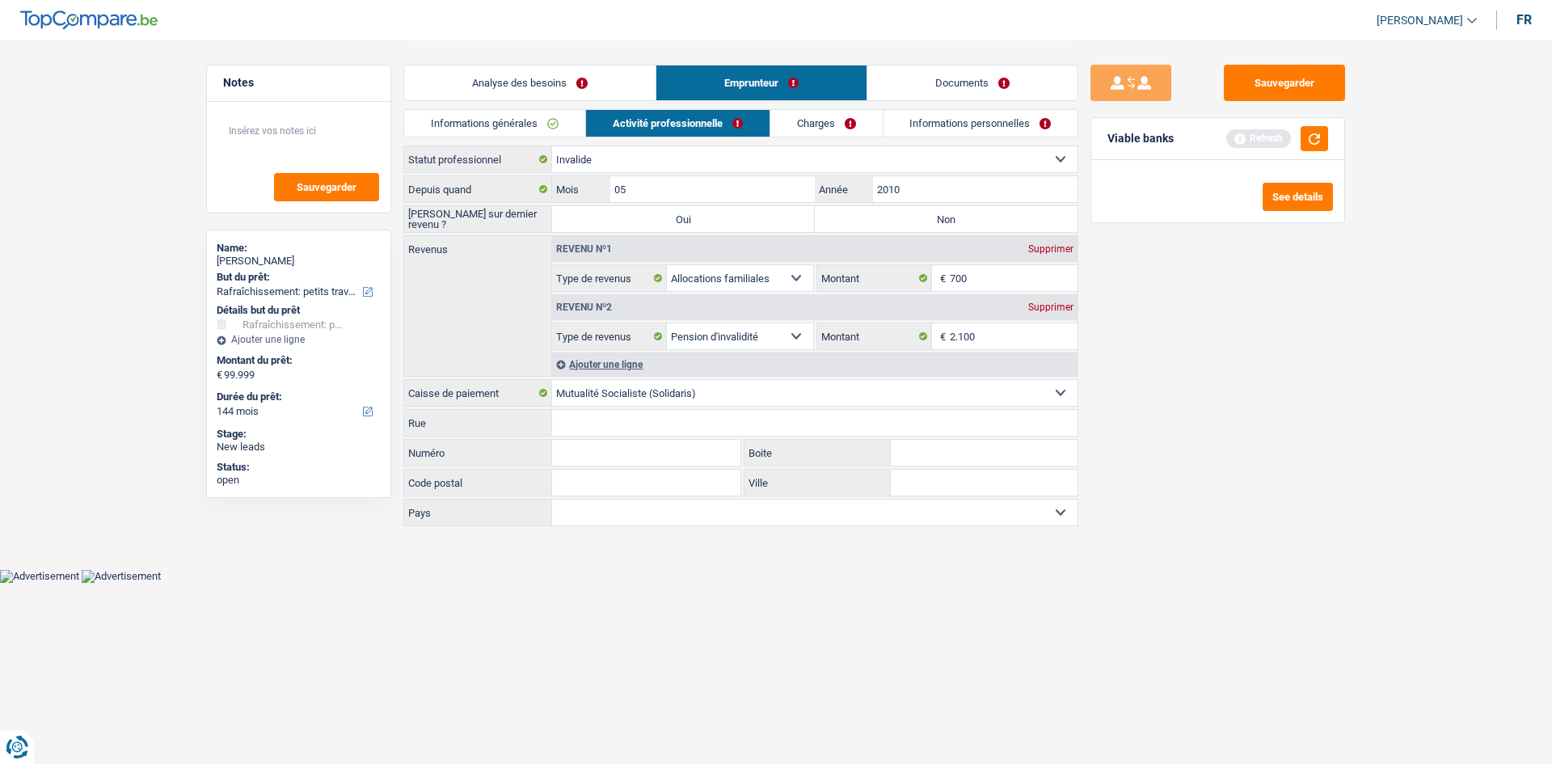
click at [1139, 600] on div "Sauvegarder Viable banks Refresh See details" at bounding box center [1218, 402] width 279 height 674
click at [577, 370] on div "Ajouter une ligne" at bounding box center [815, 364] width 526 height 23
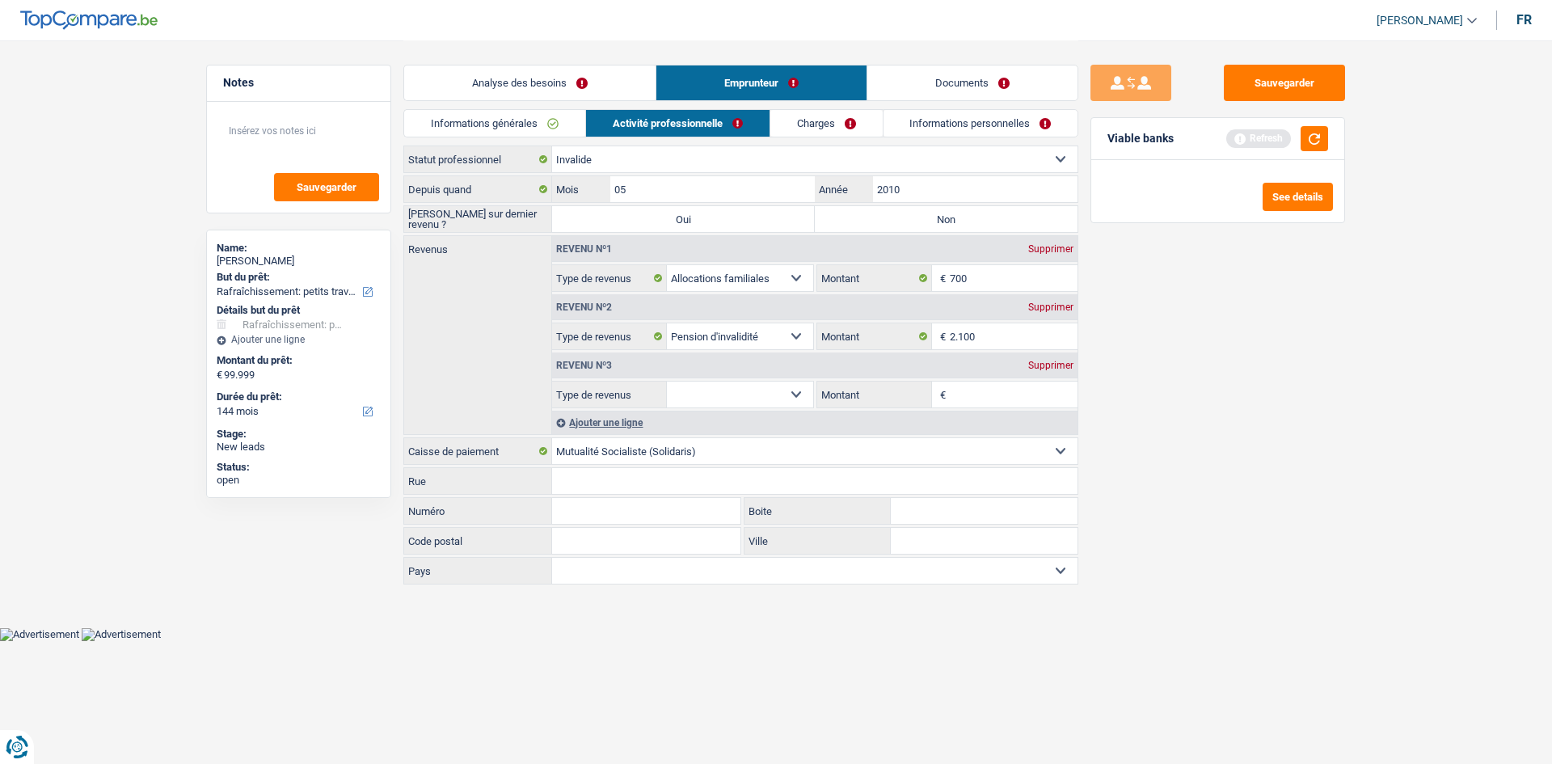
click at [711, 393] on select "Allocation d'handicap Allocations chômage Allocations familiales Chèques repas …" at bounding box center [740, 395] width 146 height 26
select select "pension"
click at [667, 382] on select "Allocation d'handicap Allocations chômage Allocations familiales Chèques repas …" at bounding box center [740, 395] width 146 height 26
click at [997, 382] on input "Montant" at bounding box center [1014, 395] width 129 height 26
drag, startPoint x: 1195, startPoint y: 504, endPoint x: 1189, endPoint y: 498, distance: 8.6
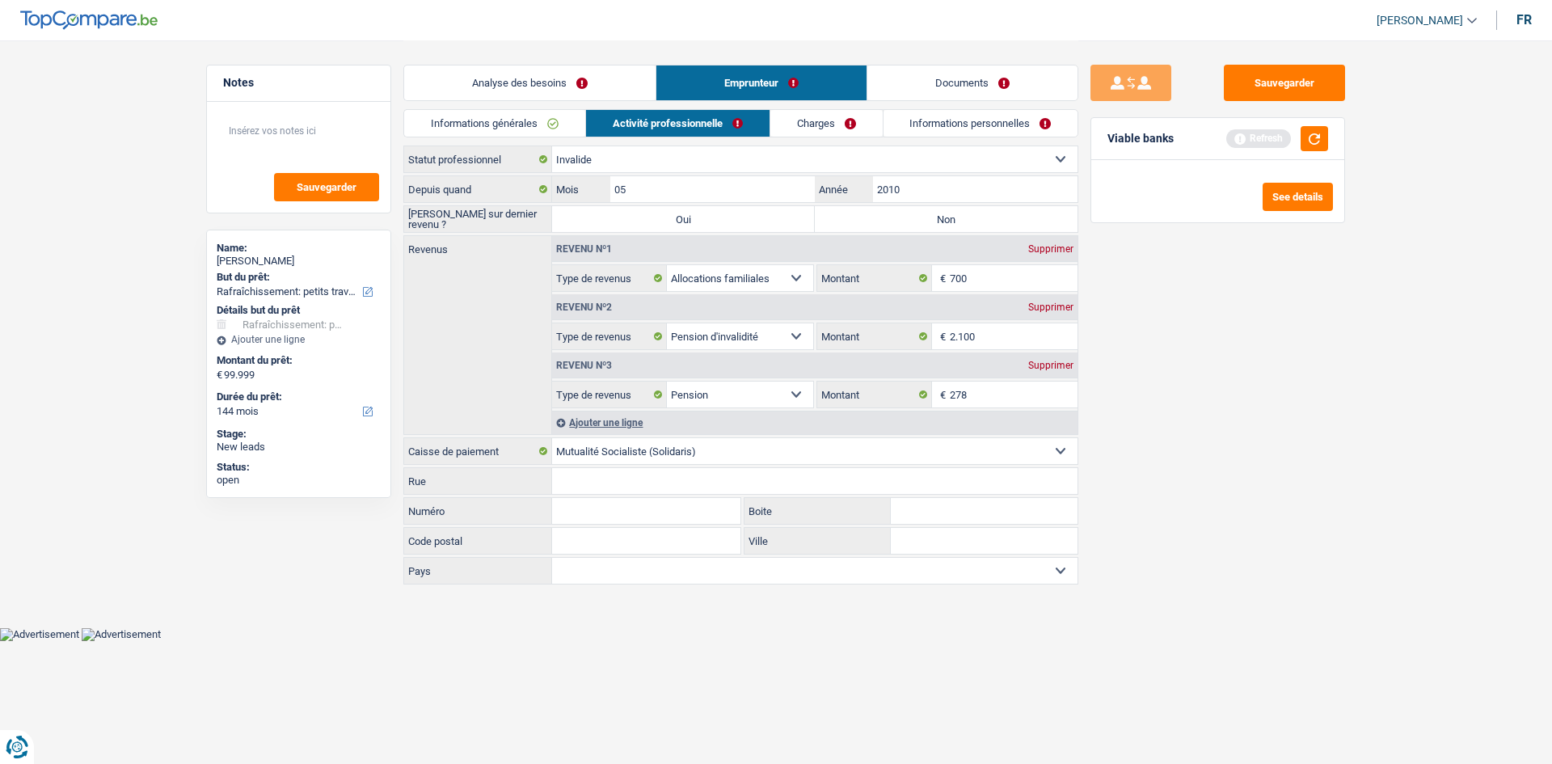
click at [1193, 500] on div "Sauvegarder Viable banks Refresh See details" at bounding box center [1218, 402] width 279 height 674
click at [1015, 398] on input "278" at bounding box center [1014, 395] width 129 height 26
click at [998, 394] on input "278" at bounding box center [1014, 395] width 129 height 26
type input "276"
click at [1218, 544] on div "Sauvegarder Viable banks Refresh See details" at bounding box center [1218, 402] width 279 height 674
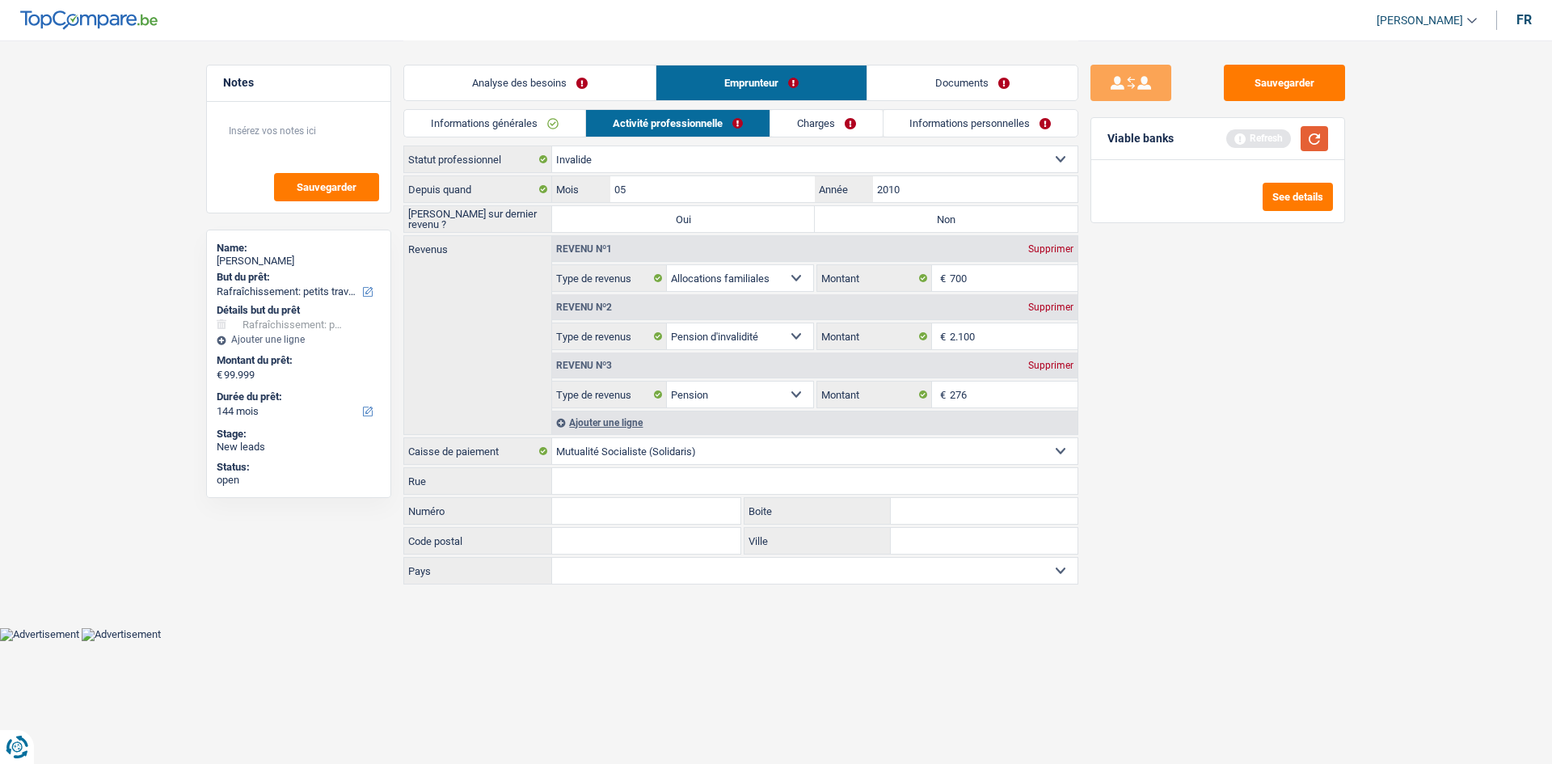
click at [1311, 138] on button "button" at bounding box center [1314, 138] width 27 height 25
click at [545, 71] on link "Analyse des besoins" at bounding box center [529, 82] width 251 height 35
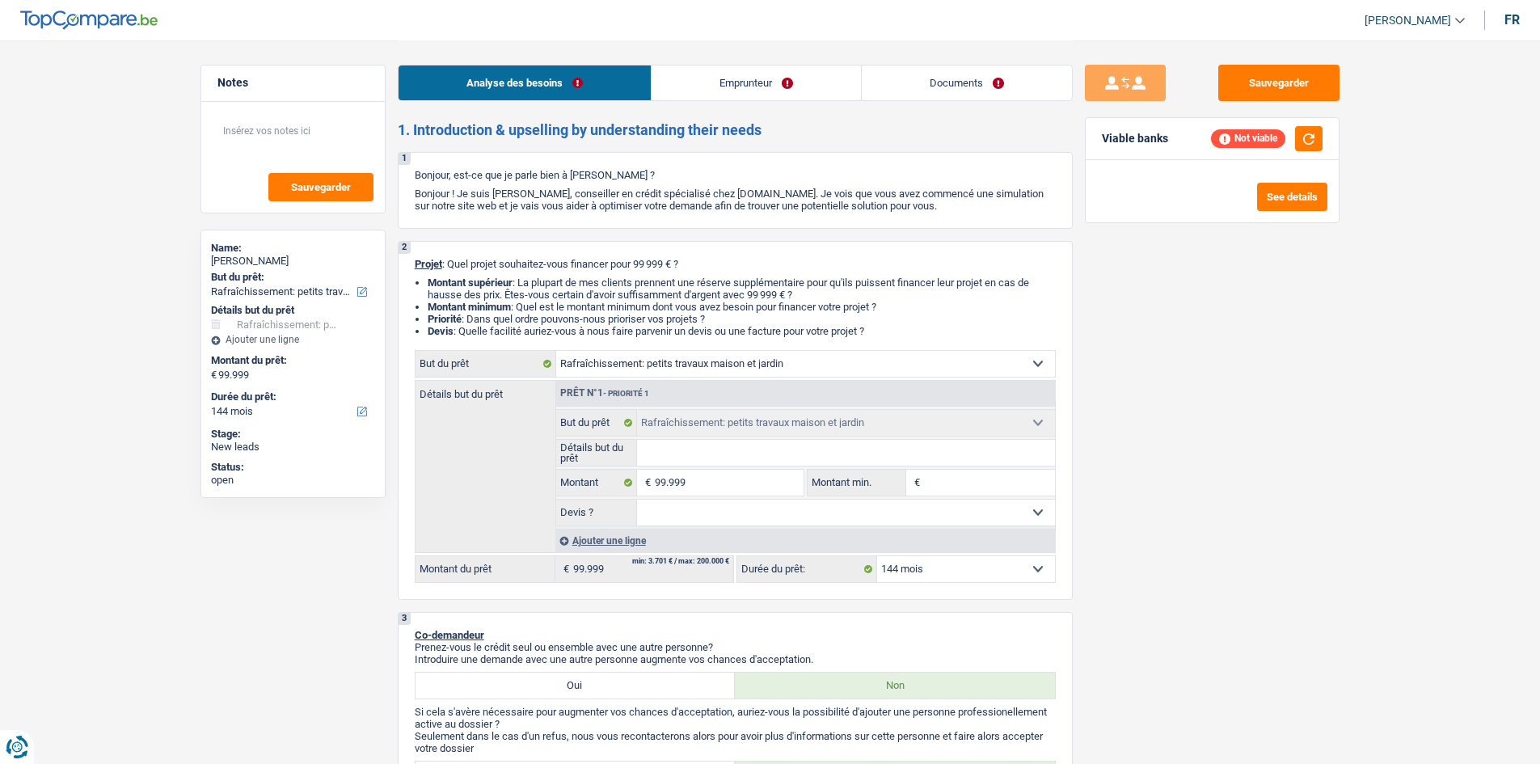
click at [978, 568] on select "12 mois 18 mois 24 mois 30 mois 36 mois 42 mois 48 mois 60 mois 72 mois 84 mois…" at bounding box center [966, 569] width 178 height 26
select select "120"
click at [877, 556] on select "12 mois 18 mois 24 mois 30 mois 36 mois 42 mois 48 mois 60 mois 72 mois 84 mois…" at bounding box center [966, 569] width 178 height 26
select select "120"
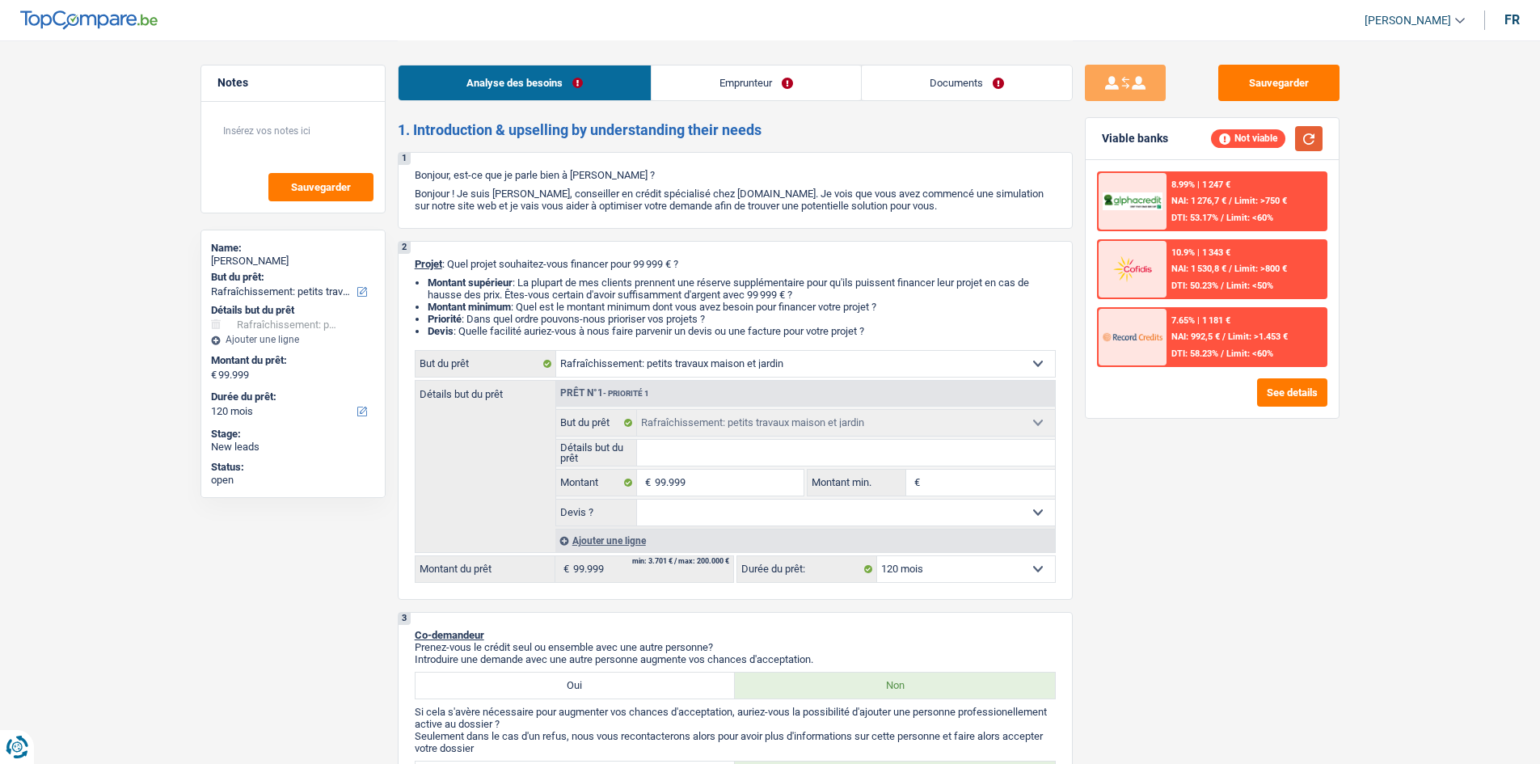
click at [1308, 145] on button "button" at bounding box center [1308, 138] width 27 height 25
click at [1287, 396] on button "See details" at bounding box center [1292, 392] width 70 height 28
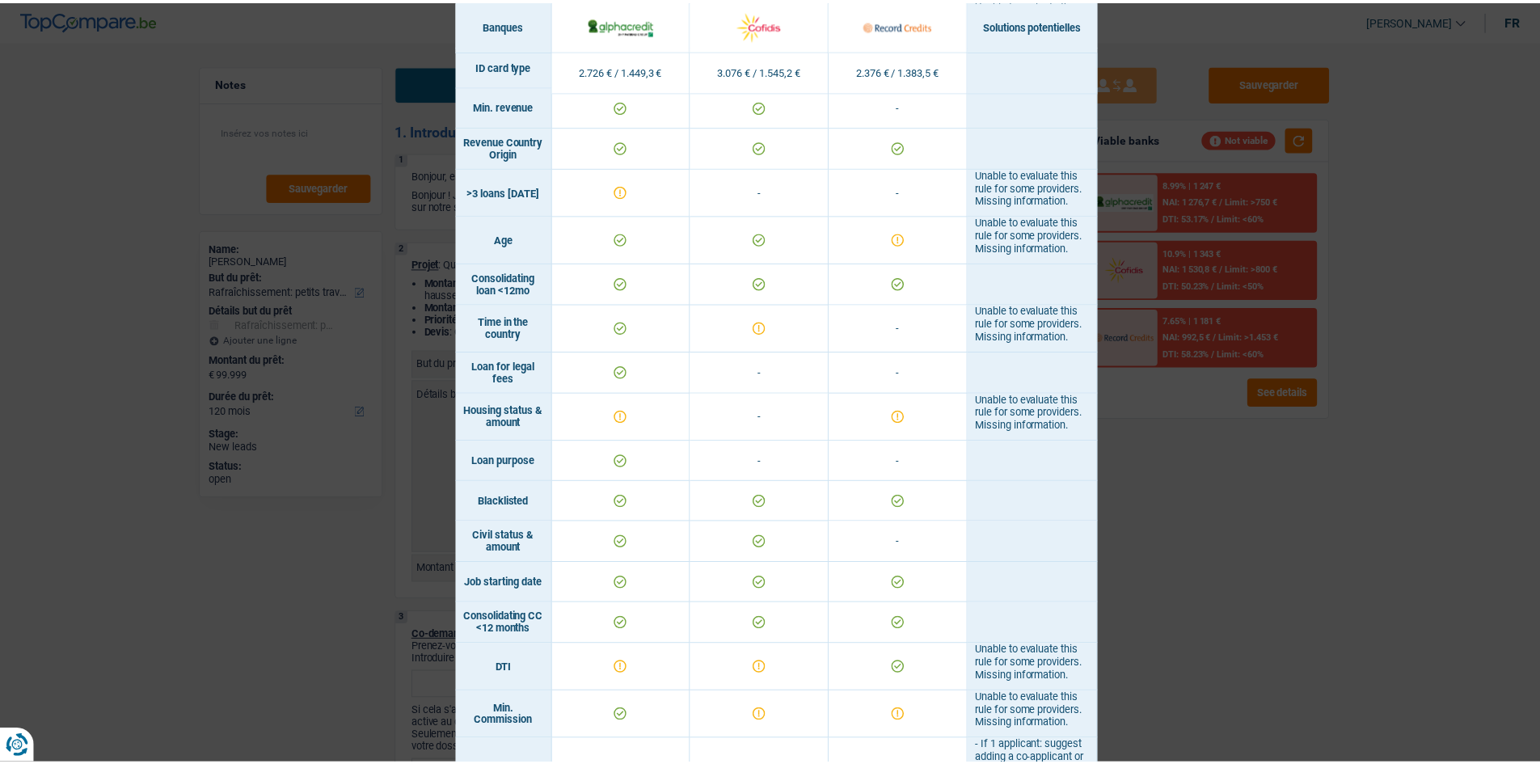
scroll to position [162, 0]
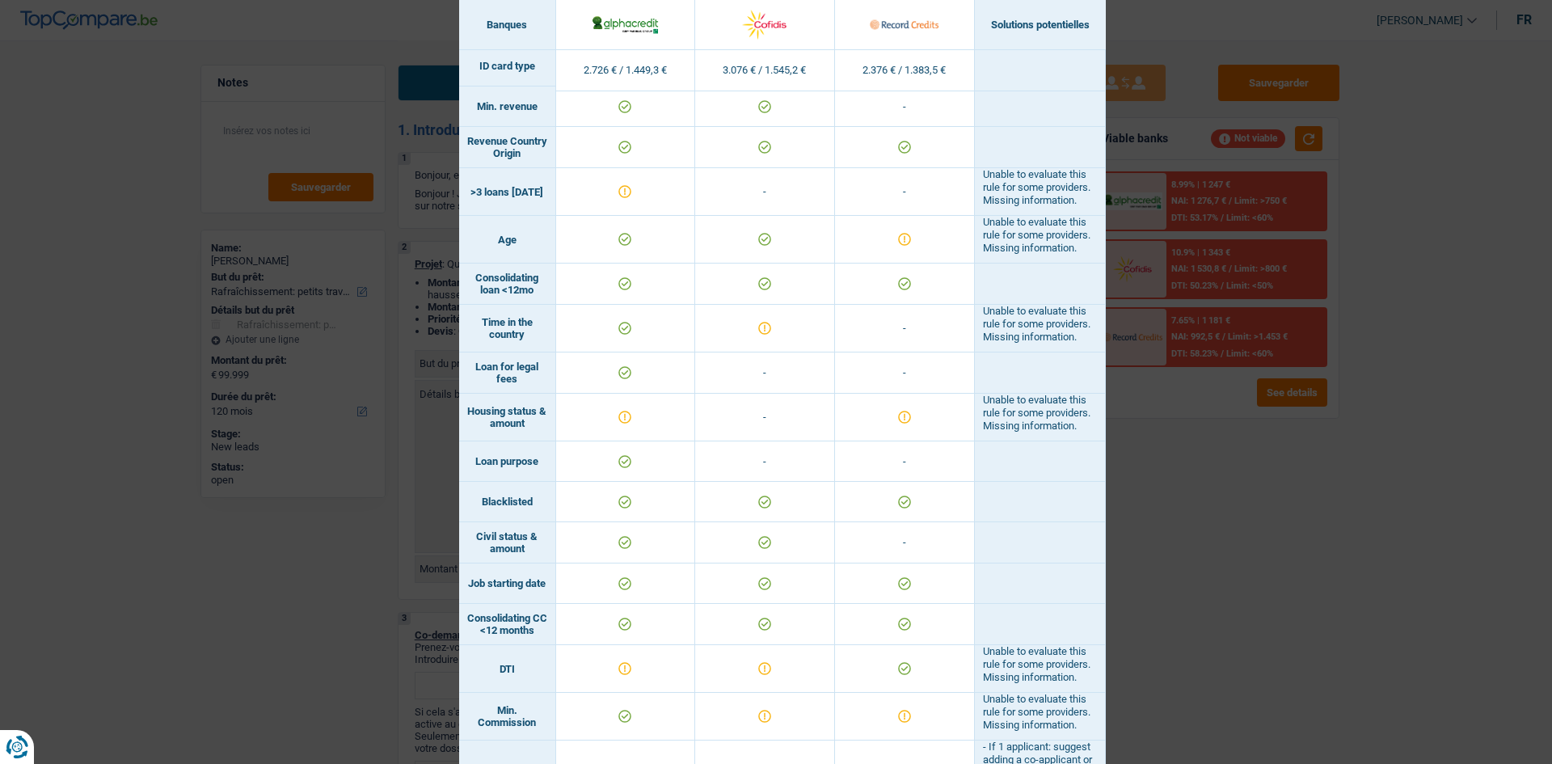
click at [1312, 508] on div "Banks conditions × Banques Solutions potentielles Revenus / Charges 2.726 € / 1…" at bounding box center [776, 382] width 1552 height 764
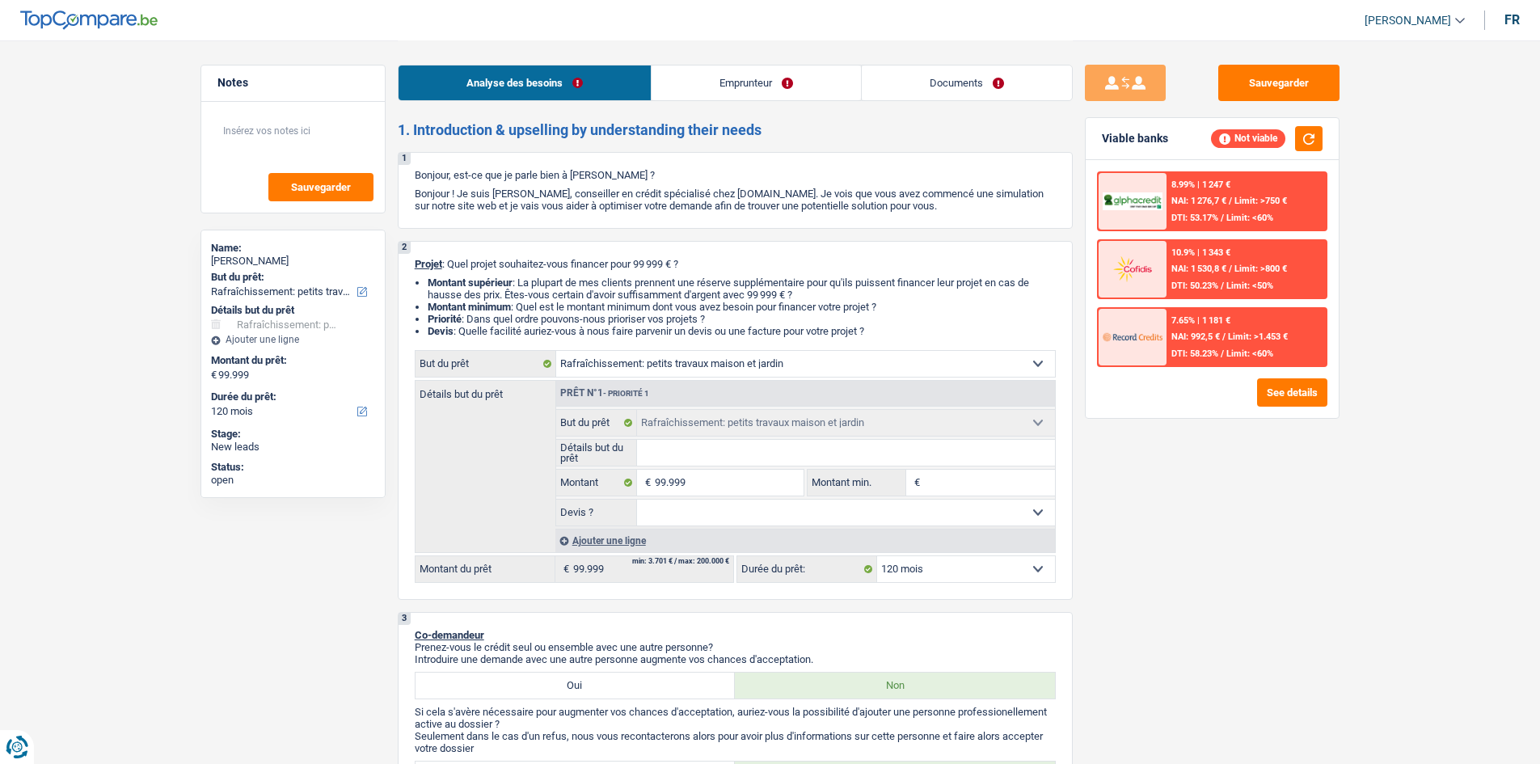
click at [767, 77] on link "Emprunteur" at bounding box center [756, 82] width 209 height 35
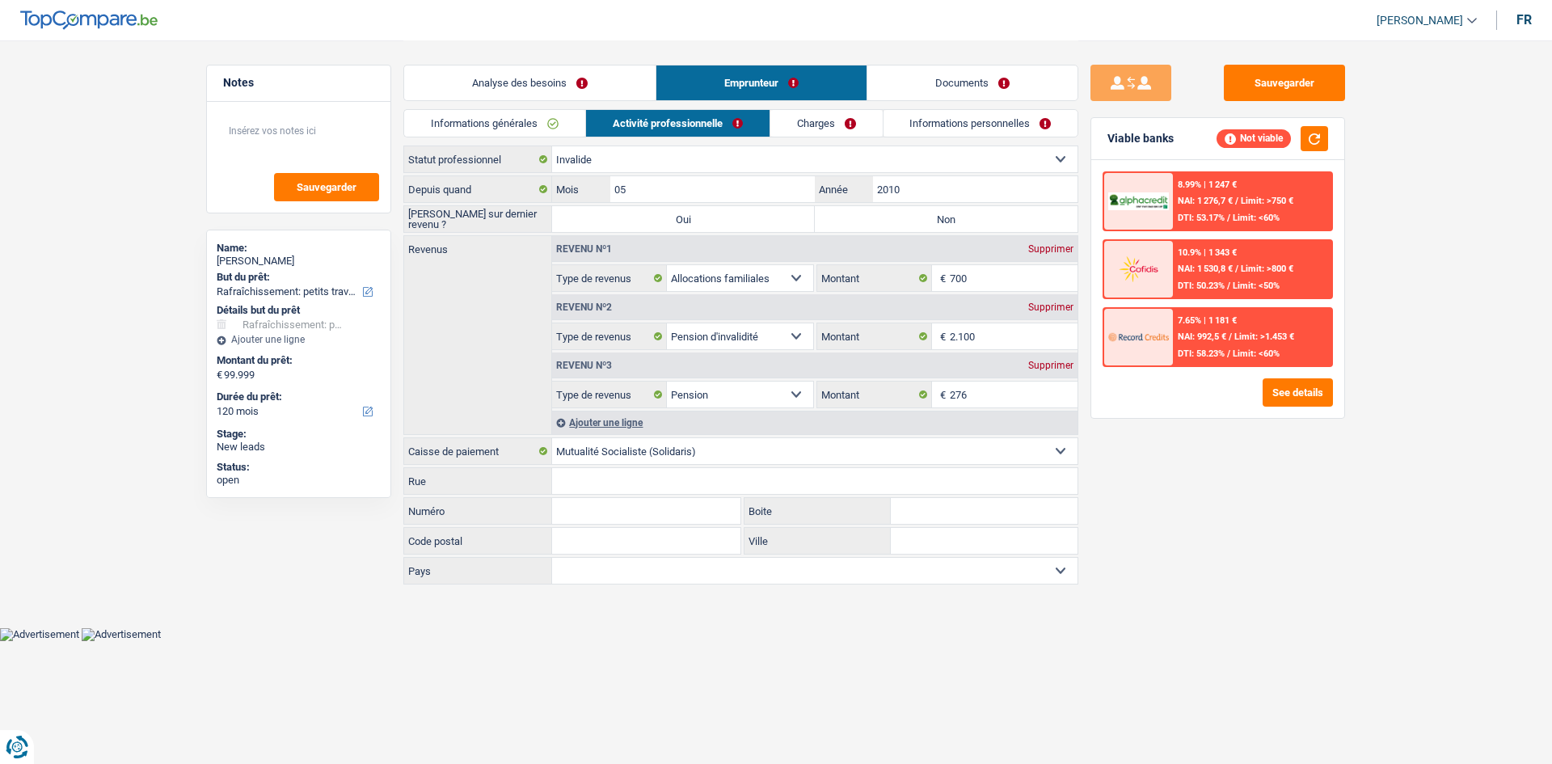
click at [878, 217] on label "Non" at bounding box center [946, 219] width 263 height 26
click at [878, 217] on input "Non" at bounding box center [946, 219] width 263 height 26
radio input "true"
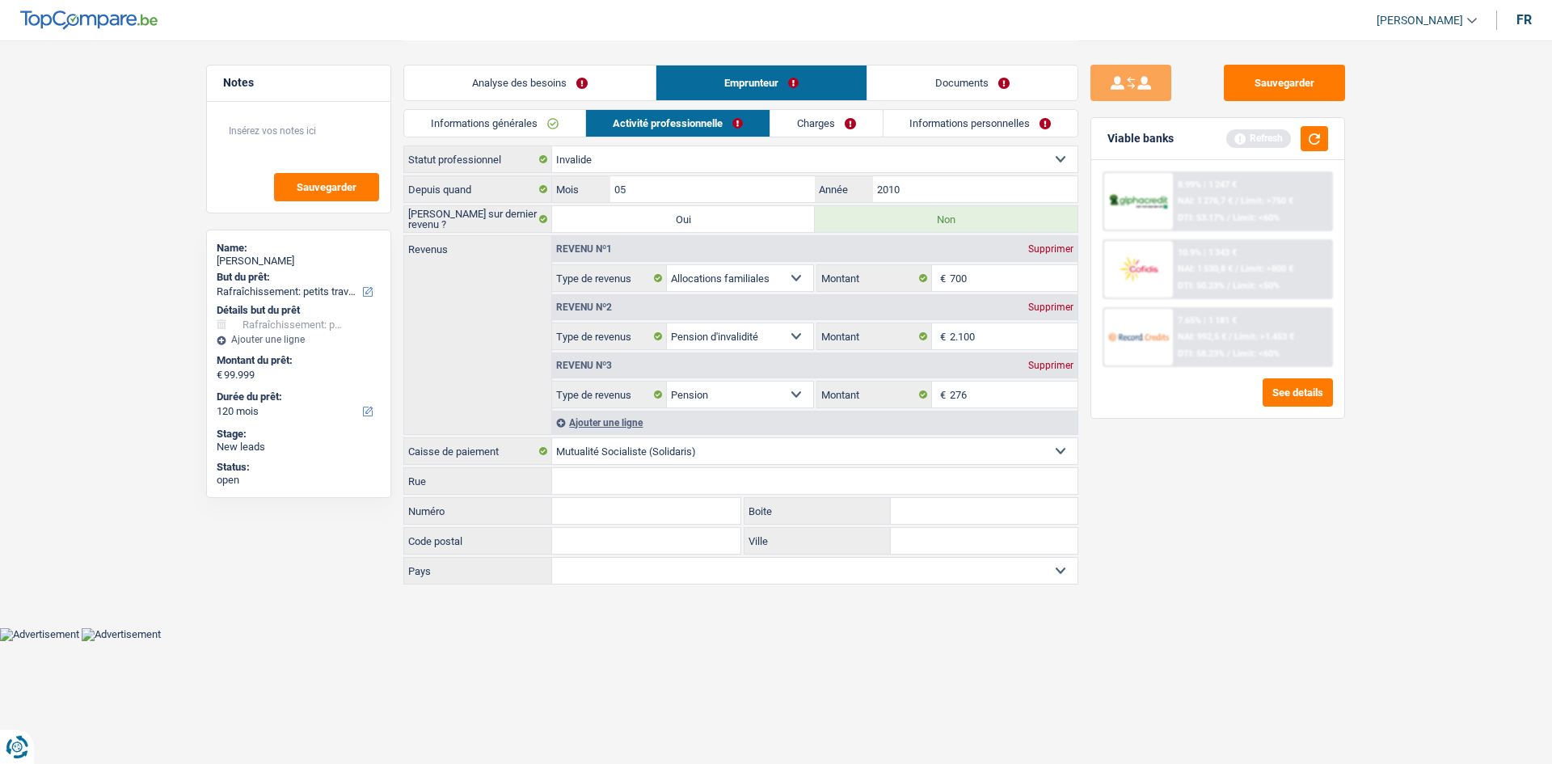
click at [794, 126] on link "Charges" at bounding box center [827, 123] width 112 height 27
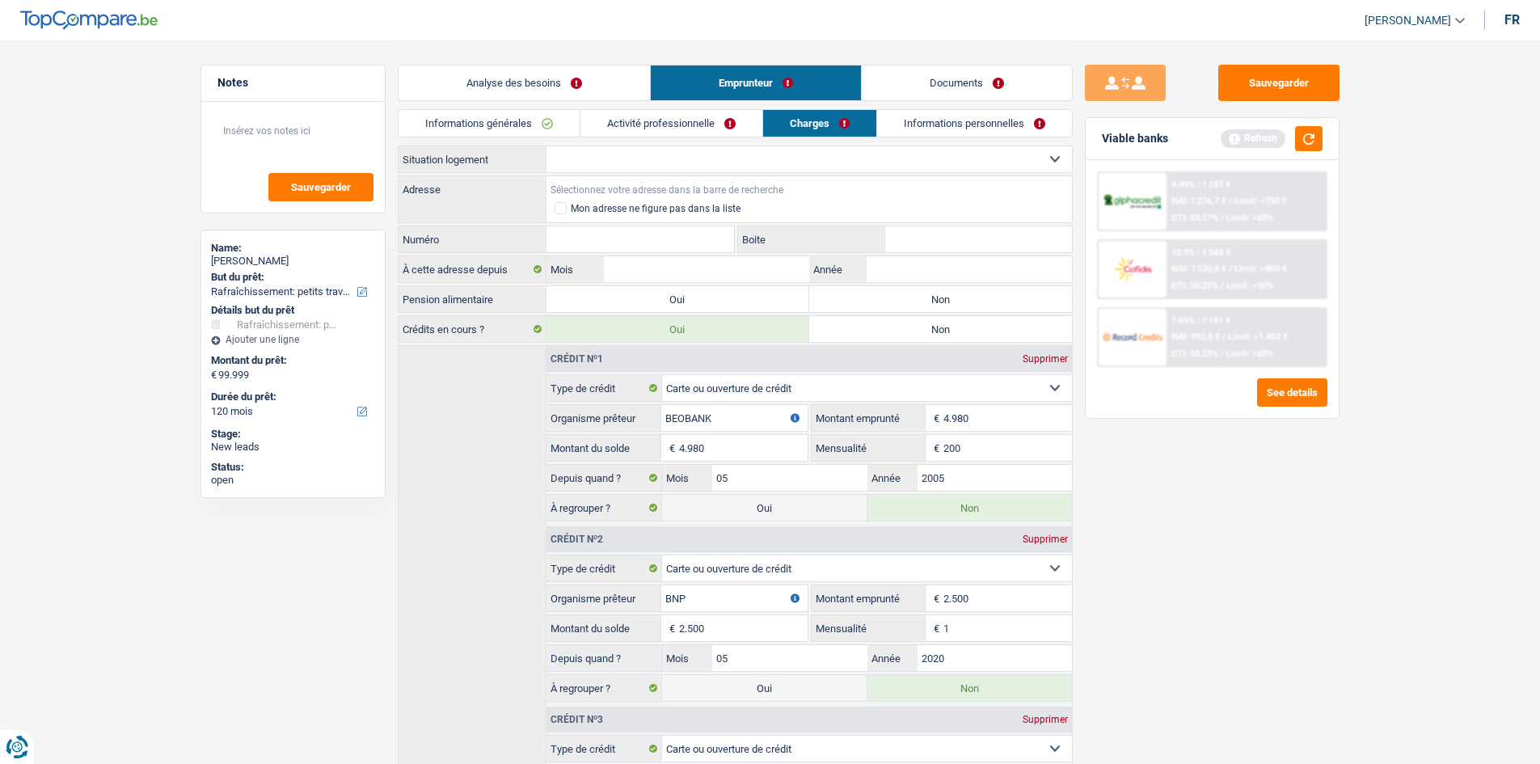
click at [621, 188] on input "Adresse" at bounding box center [810, 189] width 526 height 26
type input "Rue Marguerite Coppin, 1210, Saint-Josse-ten-Noode, BE"
drag, startPoint x: 725, startPoint y: 218, endPoint x: 706, endPoint y: 222, distance: 19.8
click at [594, 235] on input "Numéro" at bounding box center [641, 239] width 188 height 26
type input "14"
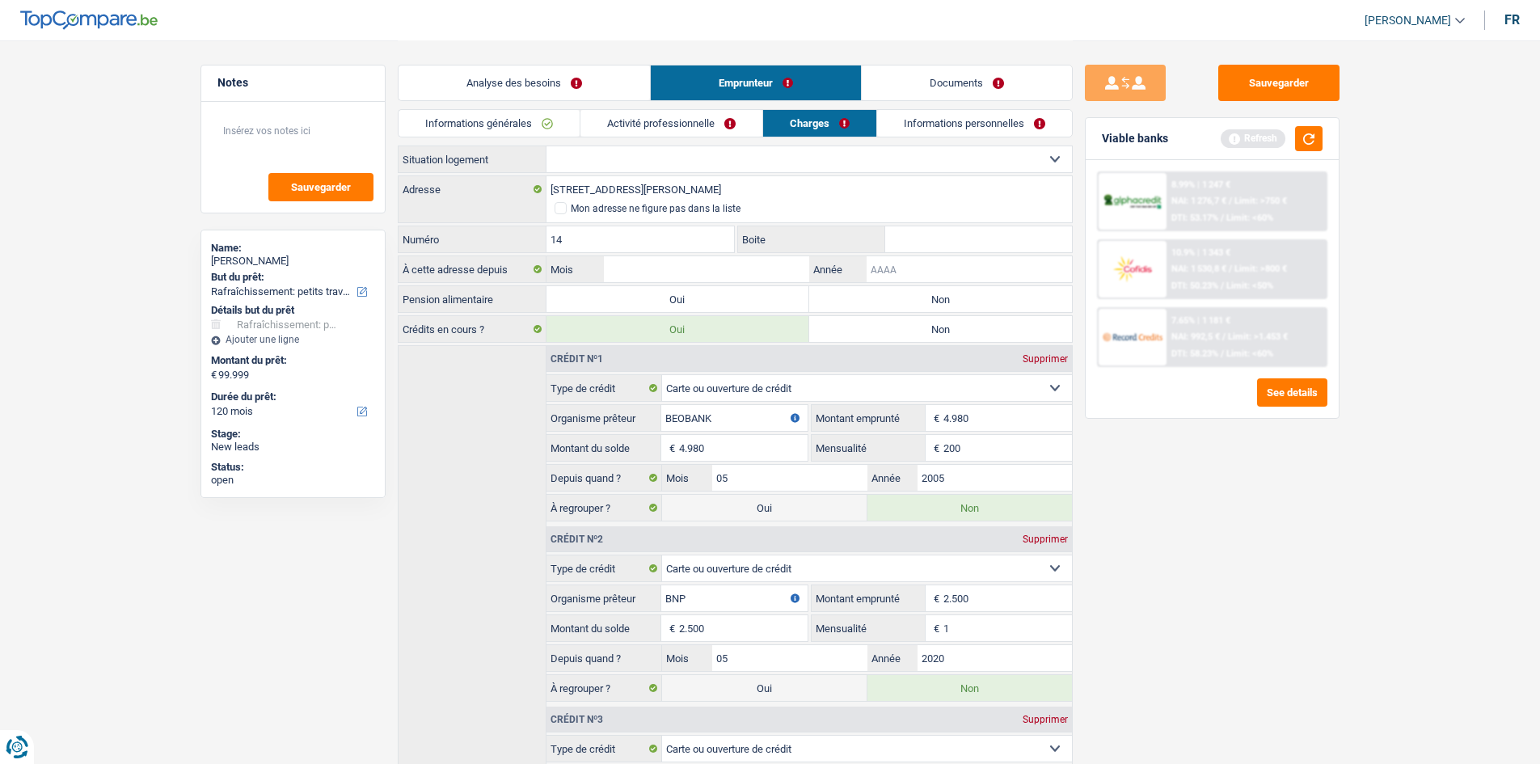
click at [901, 263] on input "Année" at bounding box center [969, 269] width 205 height 26
click at [695, 157] on select "Locataire Propriétaire avec prêt hypothécaire Propriétaire sans prêt hypothécai…" at bounding box center [810, 159] width 526 height 26
select select "ownerWithoutMortgage"
click at [547, 146] on select "Locataire Propriétaire avec prêt hypothécaire Propriétaire sans prêt hypothécai…" at bounding box center [810, 159] width 526 height 26
click at [901, 267] on input "Année" at bounding box center [969, 269] width 205 height 26
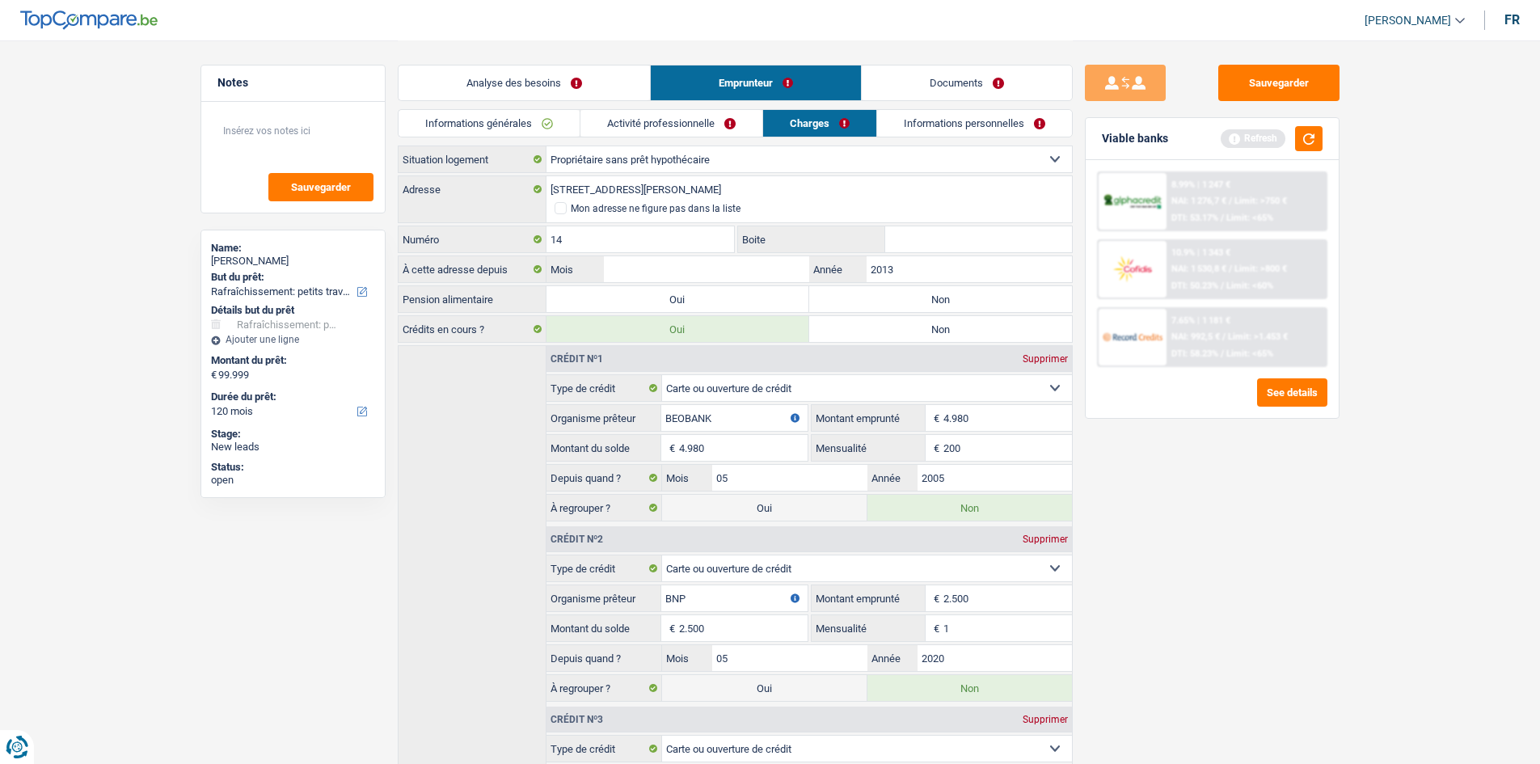
type input "2013"
click at [710, 269] on input "Mois" at bounding box center [706, 269] width 205 height 26
type input "01"
click at [1333, 540] on div "Sauvegarder Viable banks Refresh 8.99% | 1 247 € NAI: 1 276,7 € / Limit: >750 €…" at bounding box center [1212, 402] width 279 height 674
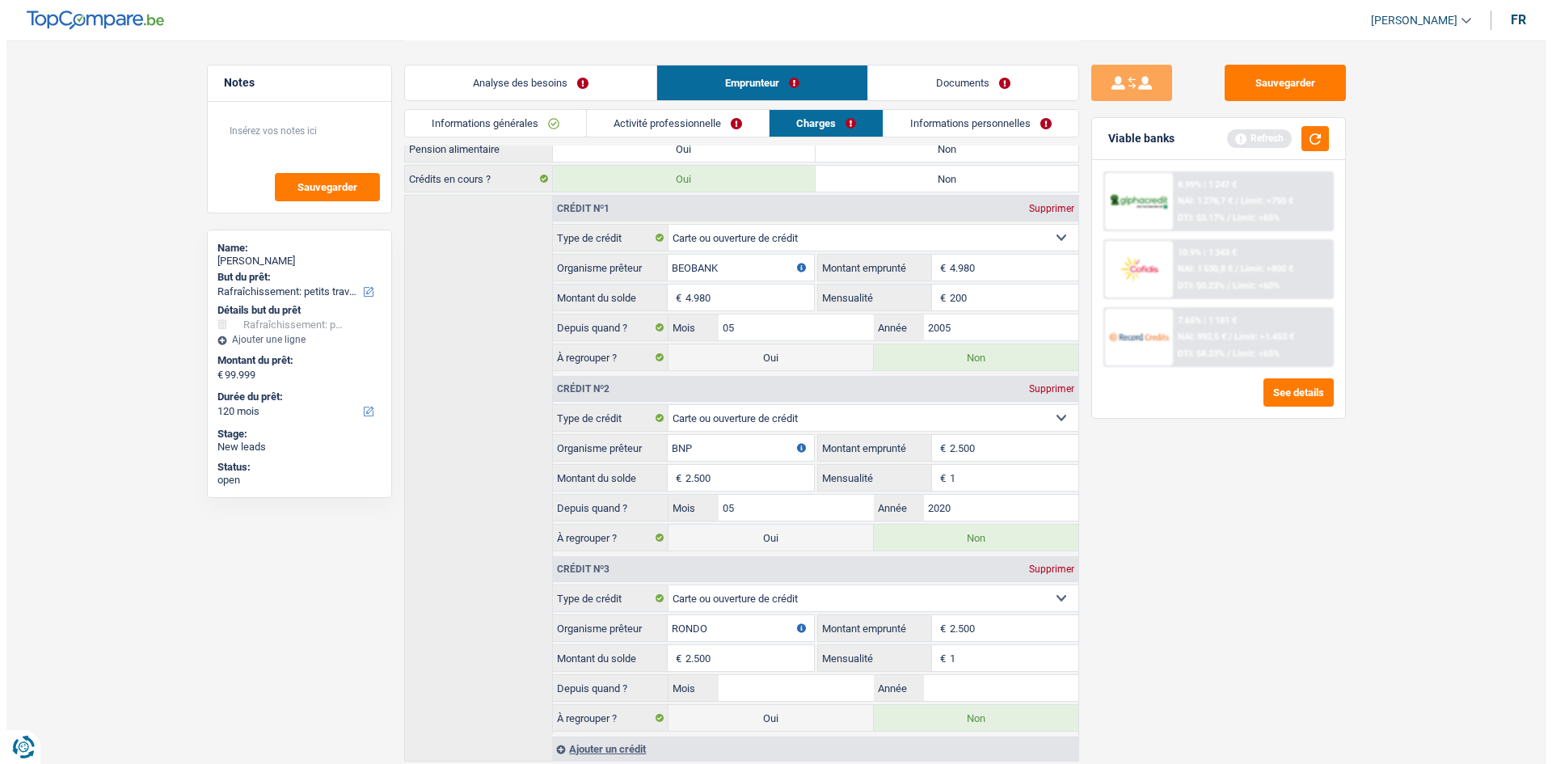
scroll to position [0, 0]
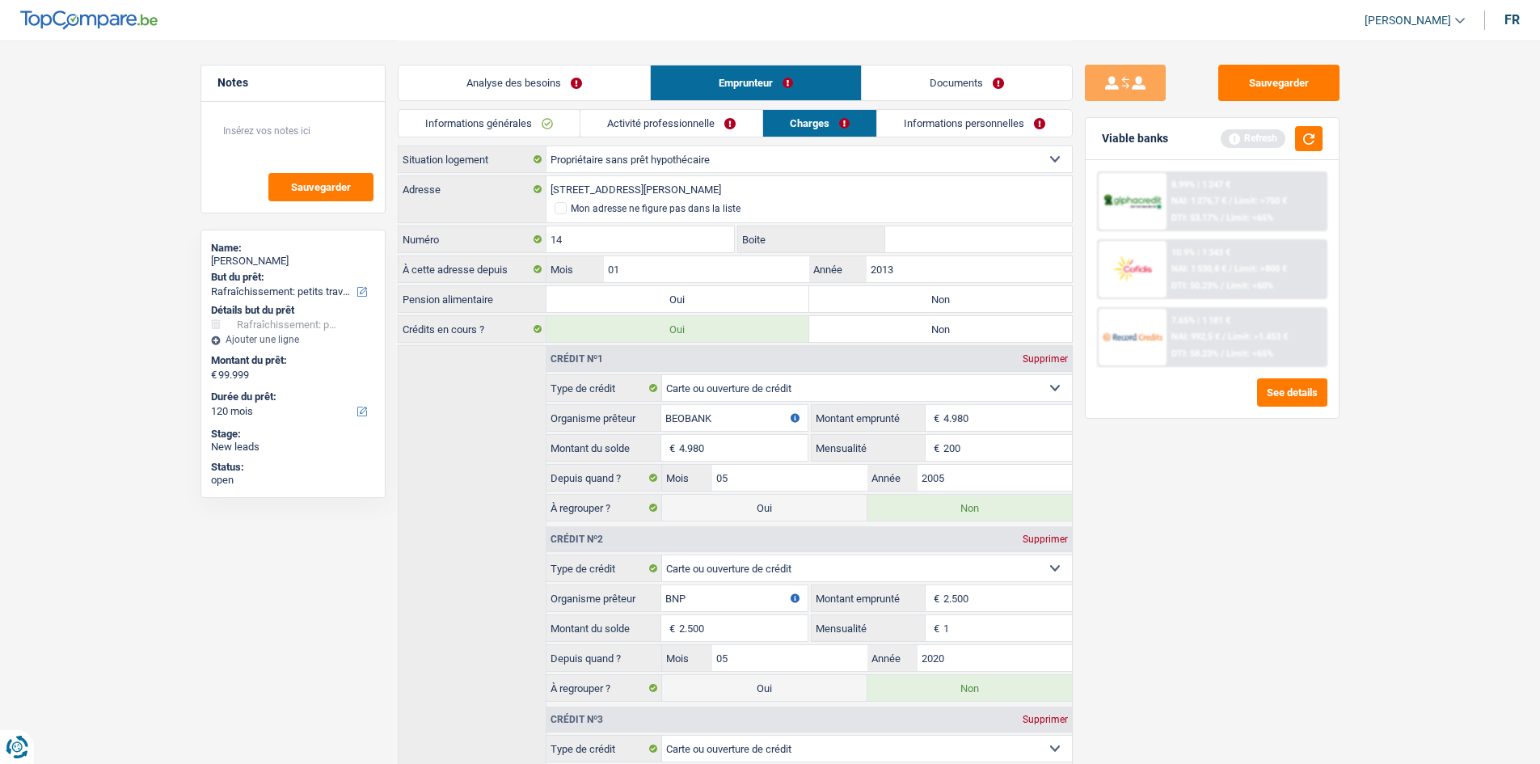
click at [922, 130] on link "Informations personnelles" at bounding box center [974, 123] width 195 height 27
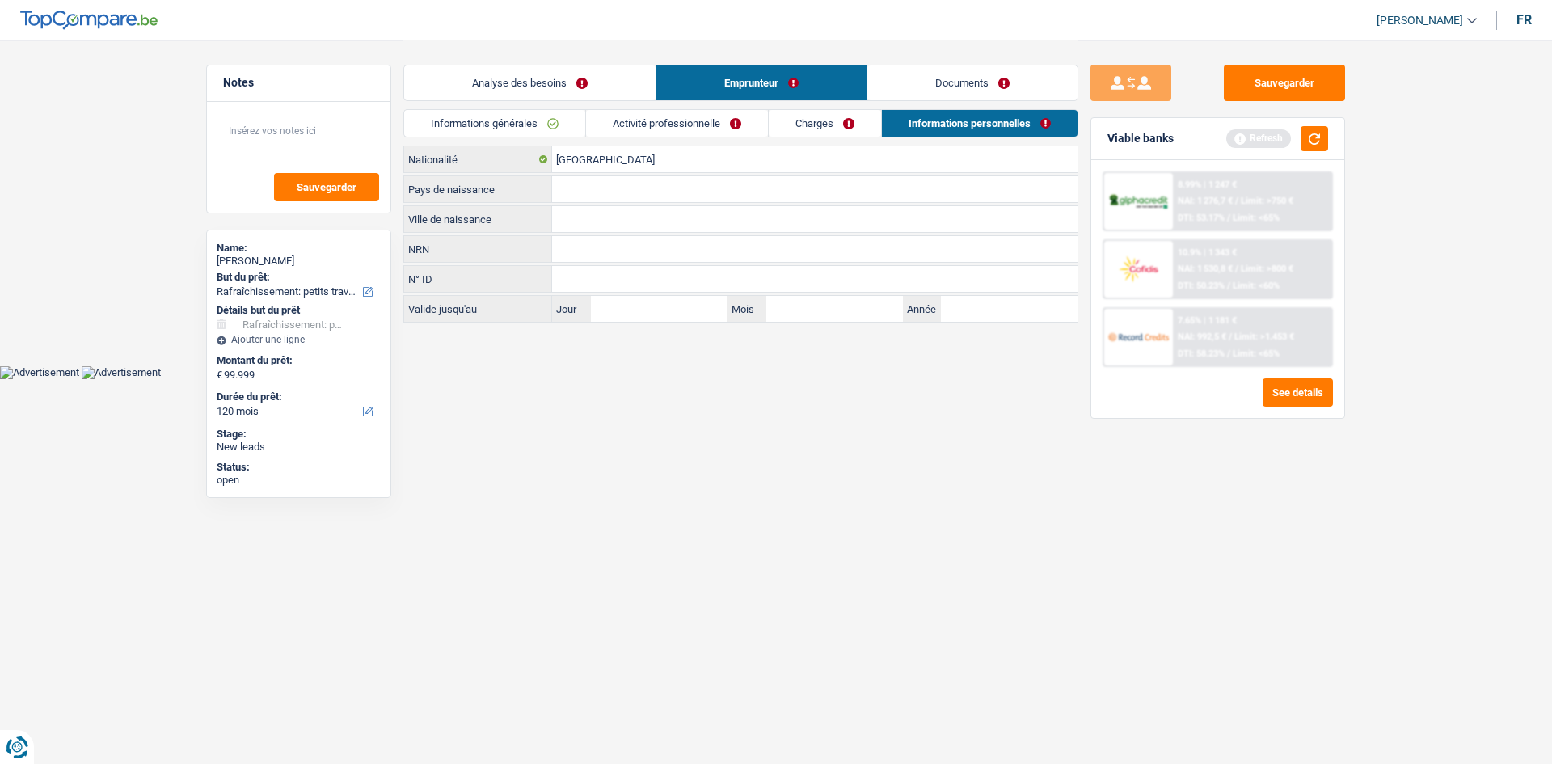
click at [497, 128] on link "Informations générales" at bounding box center [494, 123] width 181 height 27
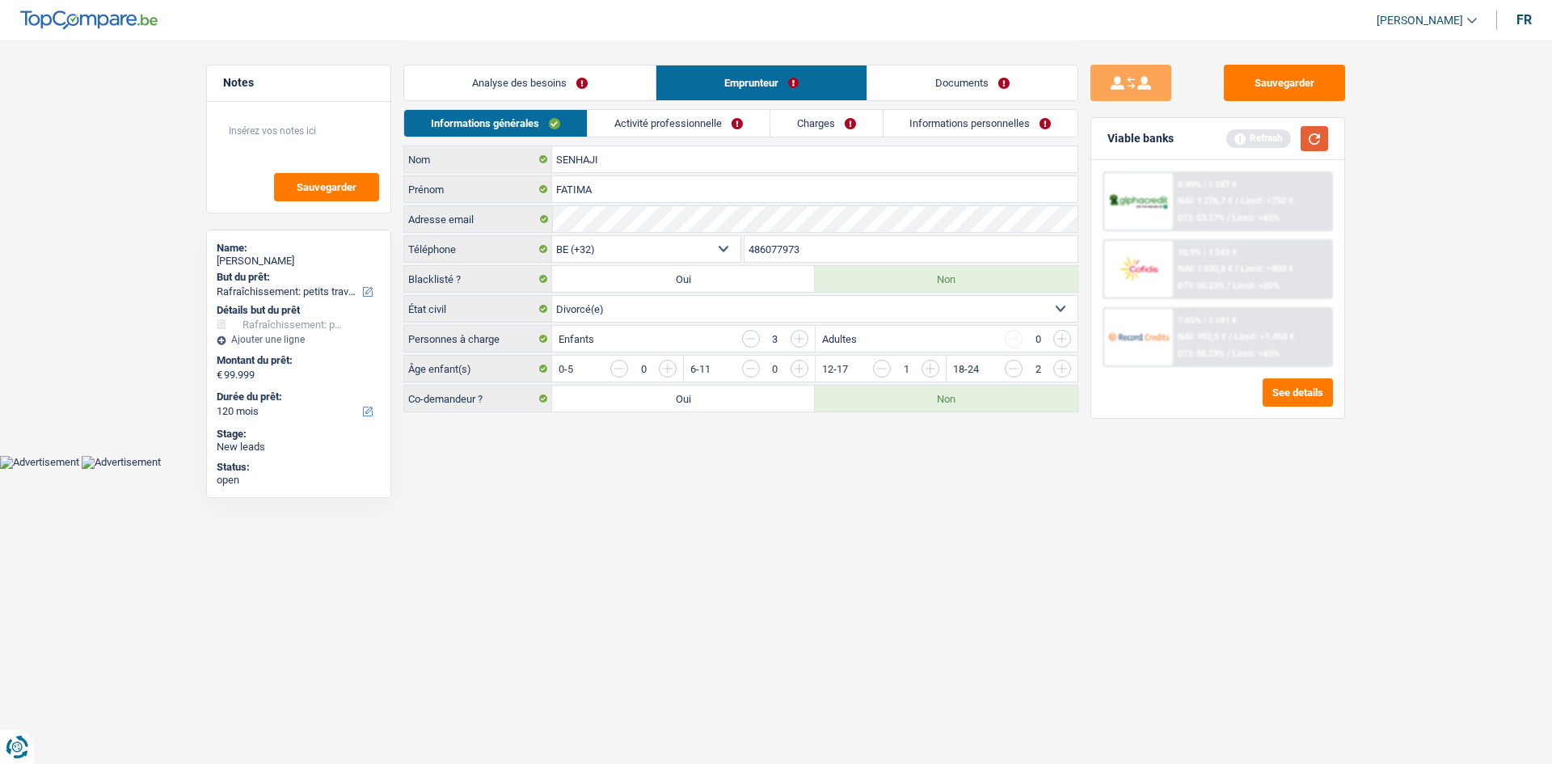
click at [1307, 139] on button "button" at bounding box center [1314, 138] width 27 height 25
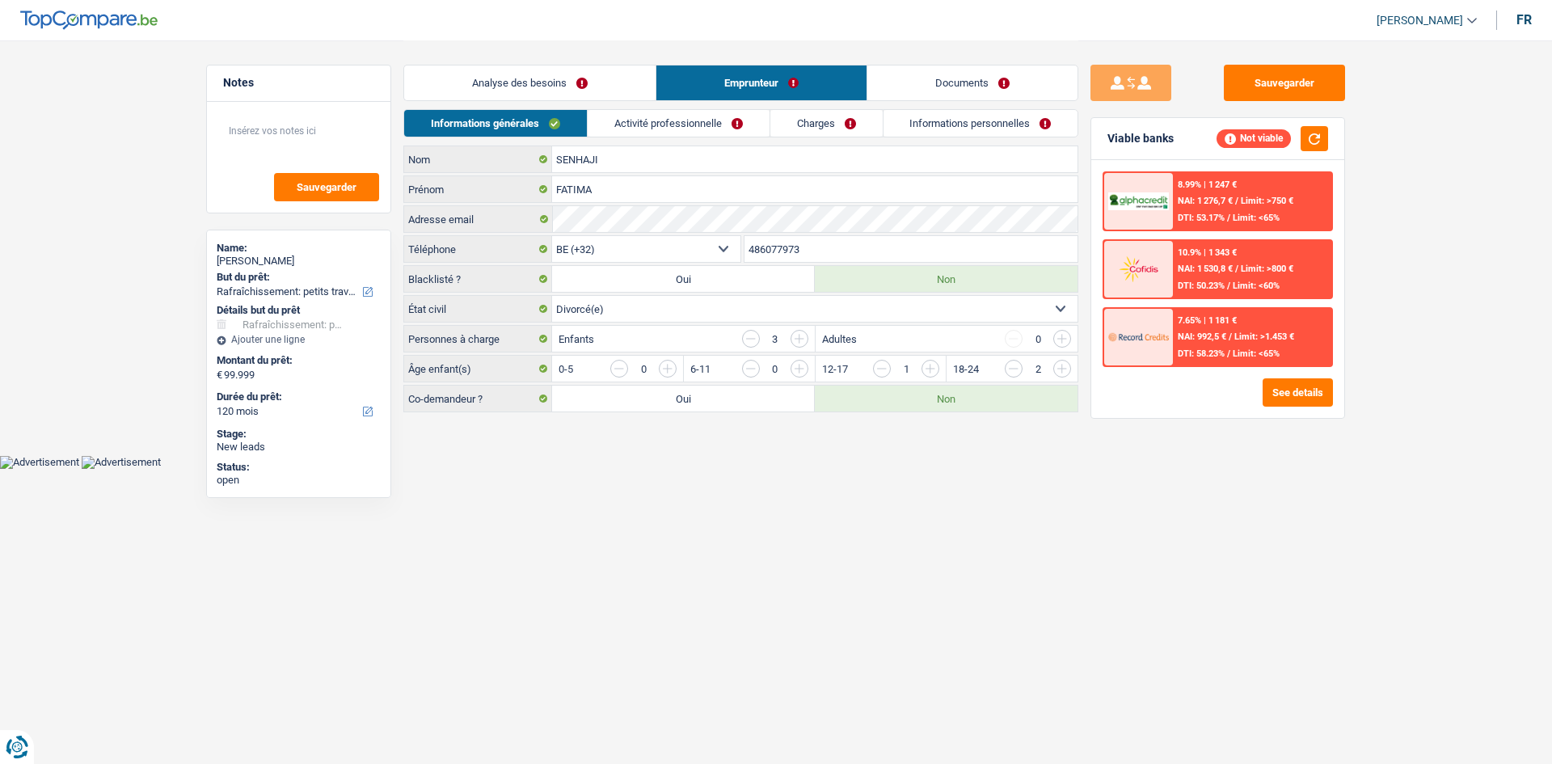
click at [540, 82] on link "Analyse des besoins" at bounding box center [529, 82] width 251 height 35
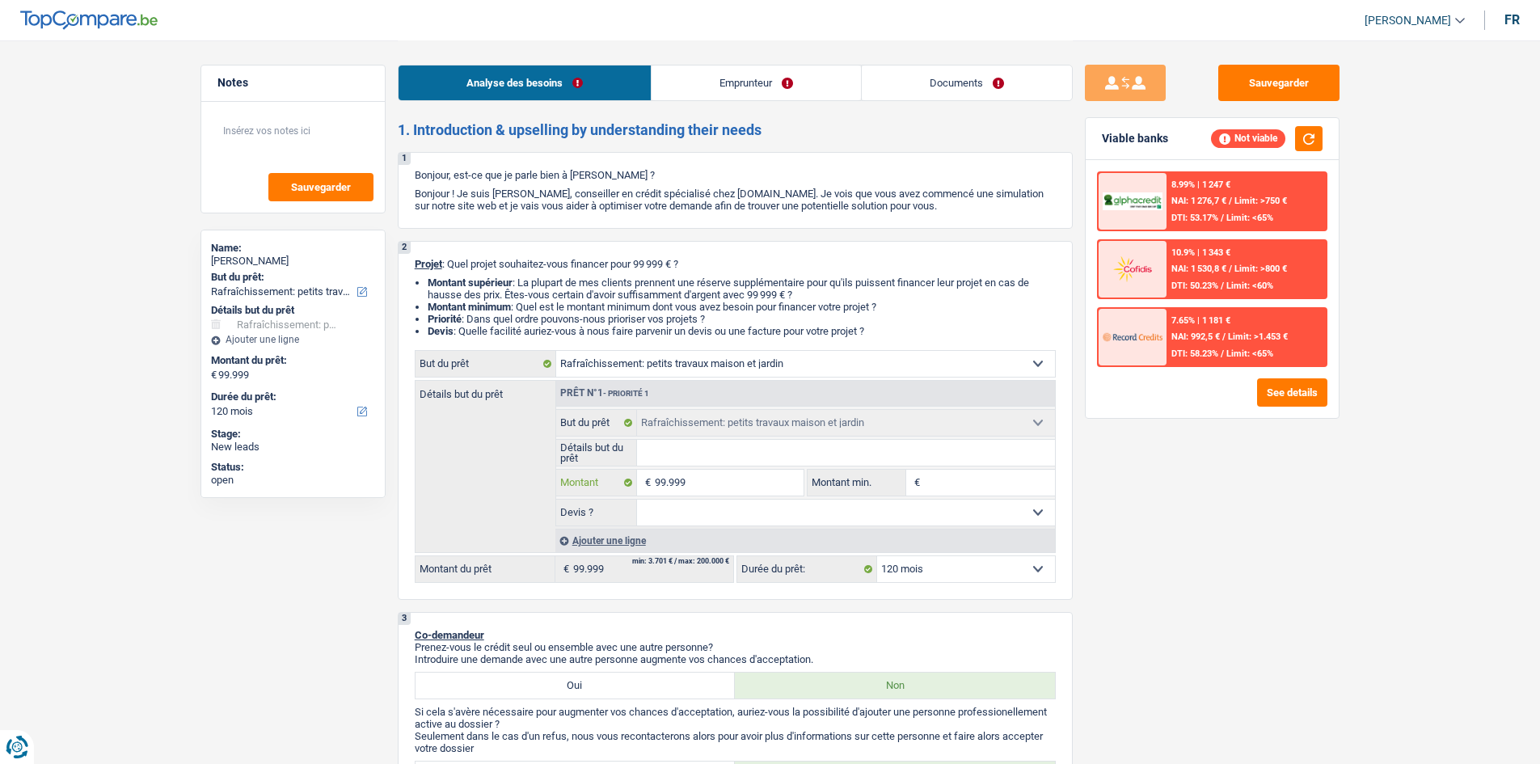
click at [708, 481] on input "99.999" at bounding box center [729, 483] width 148 height 26
type input "9.999"
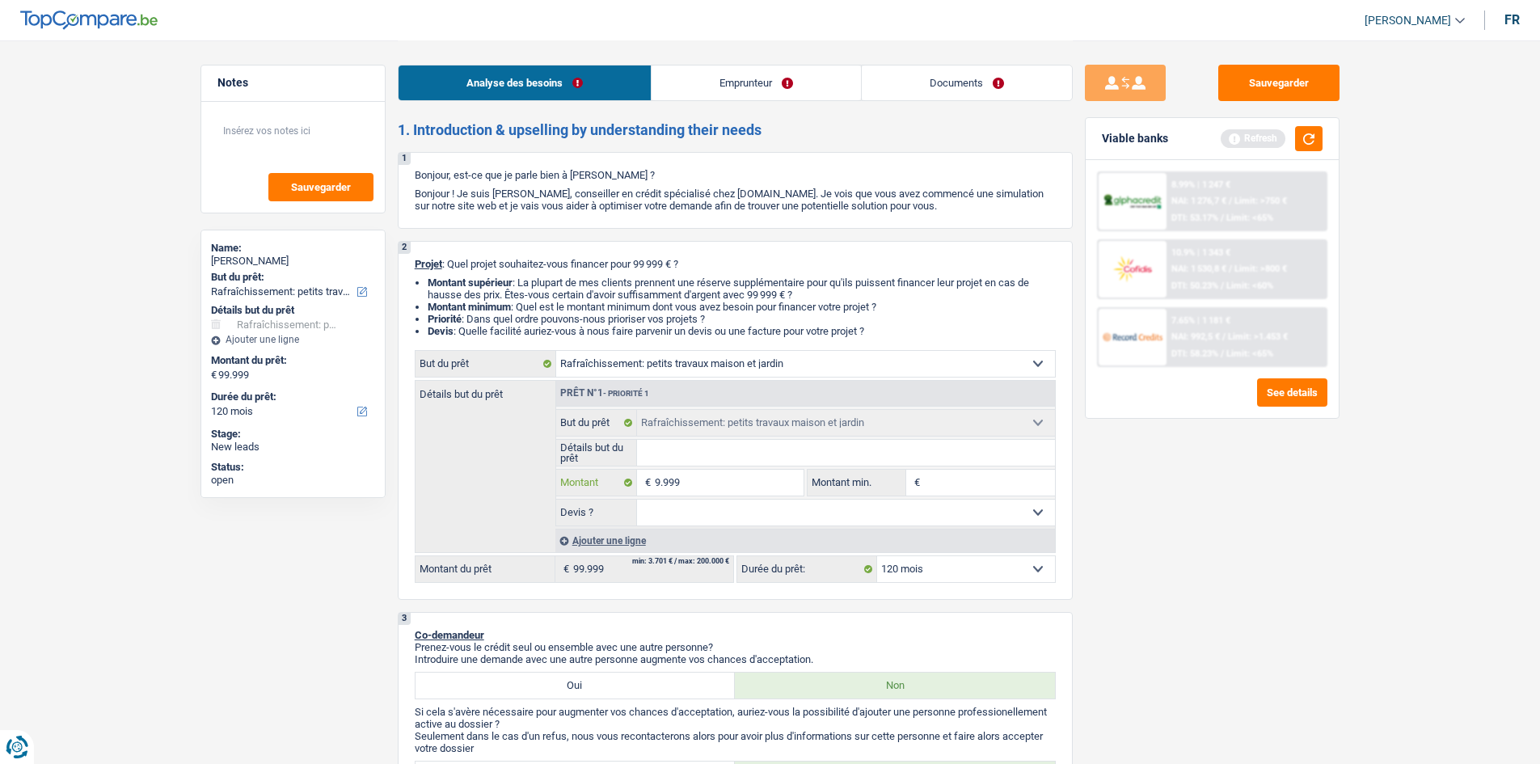
type input "999"
type input "99"
type input "9"
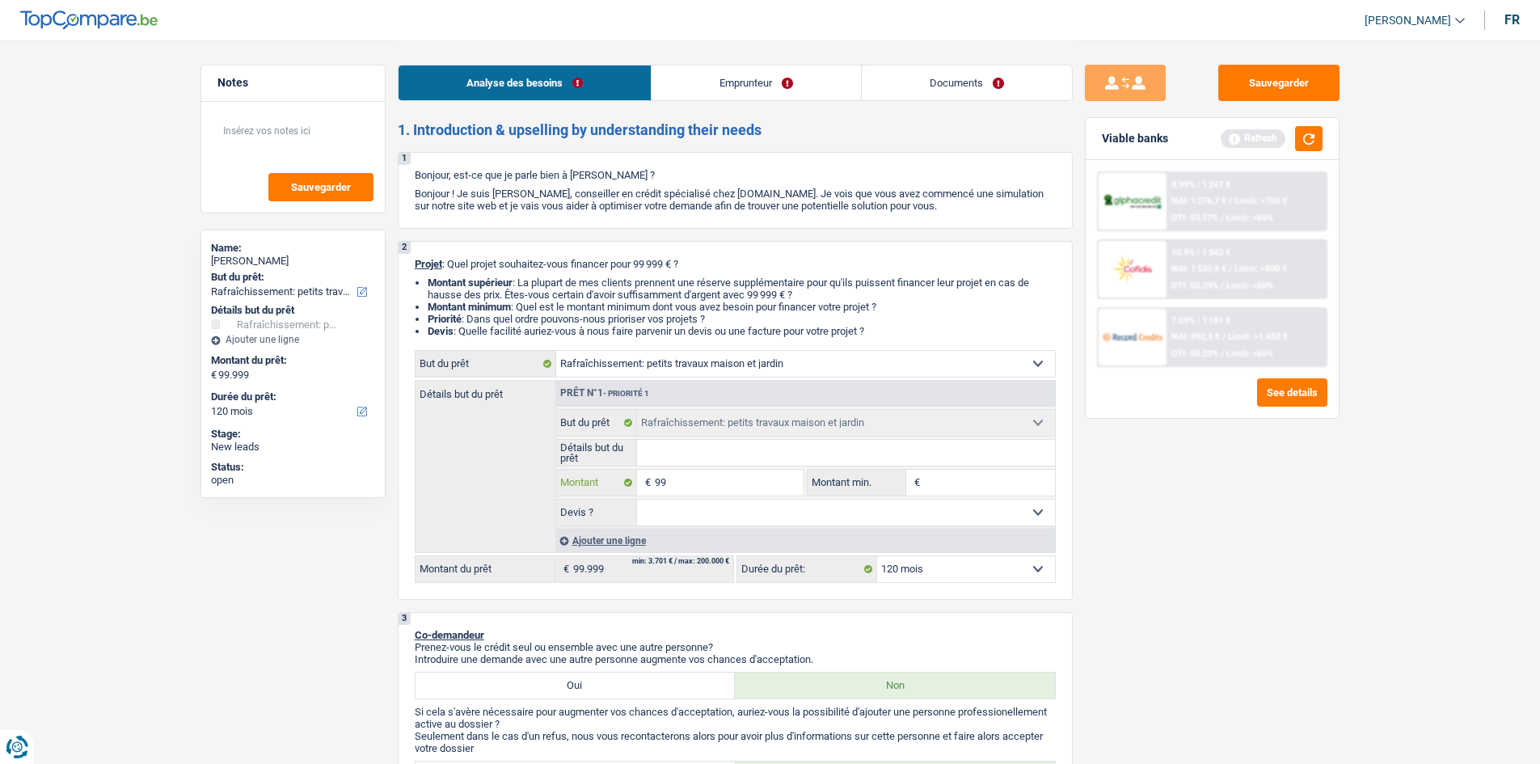
type input "9"
type input "92"
type input "920"
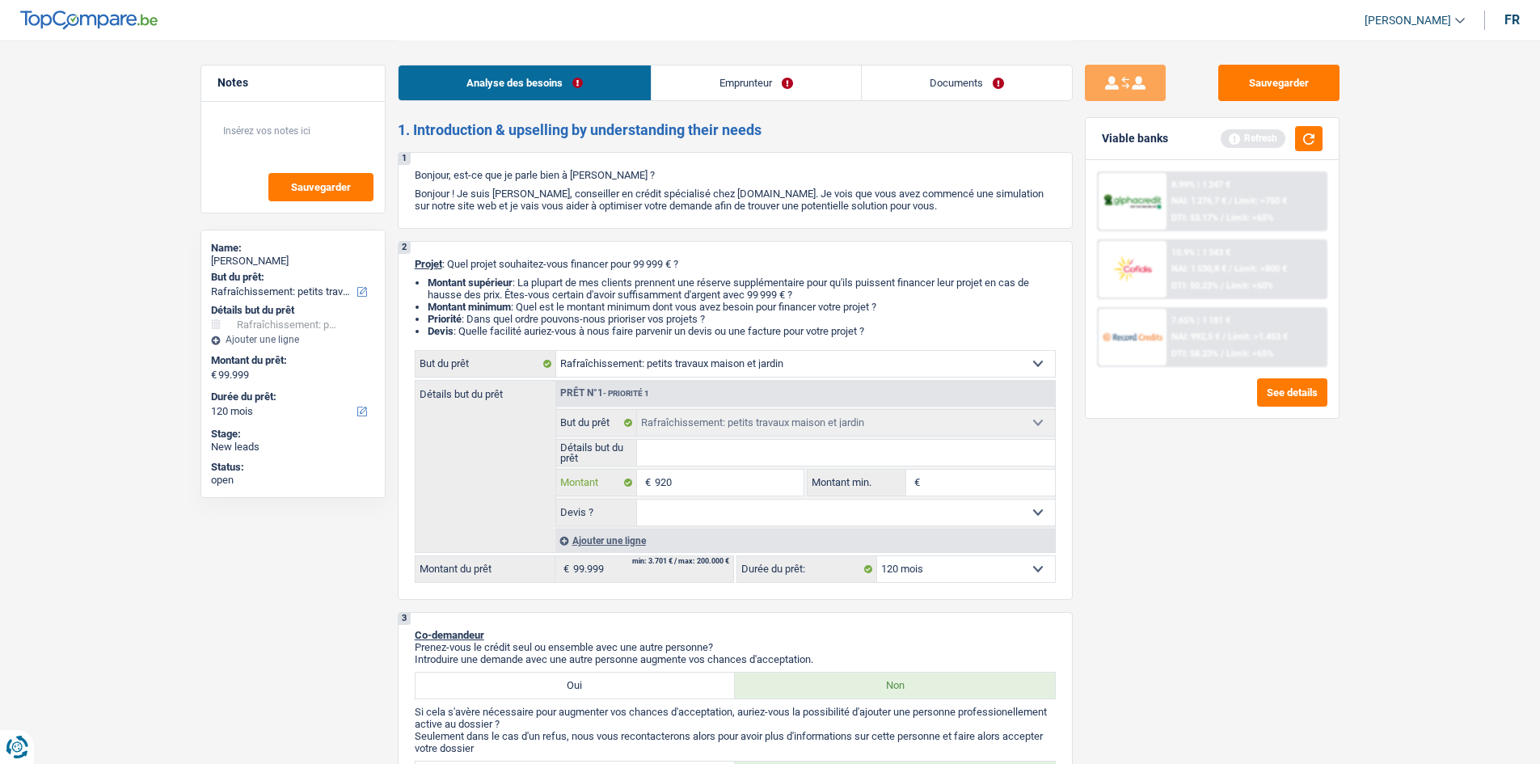
type input "9.200"
type input "92.000"
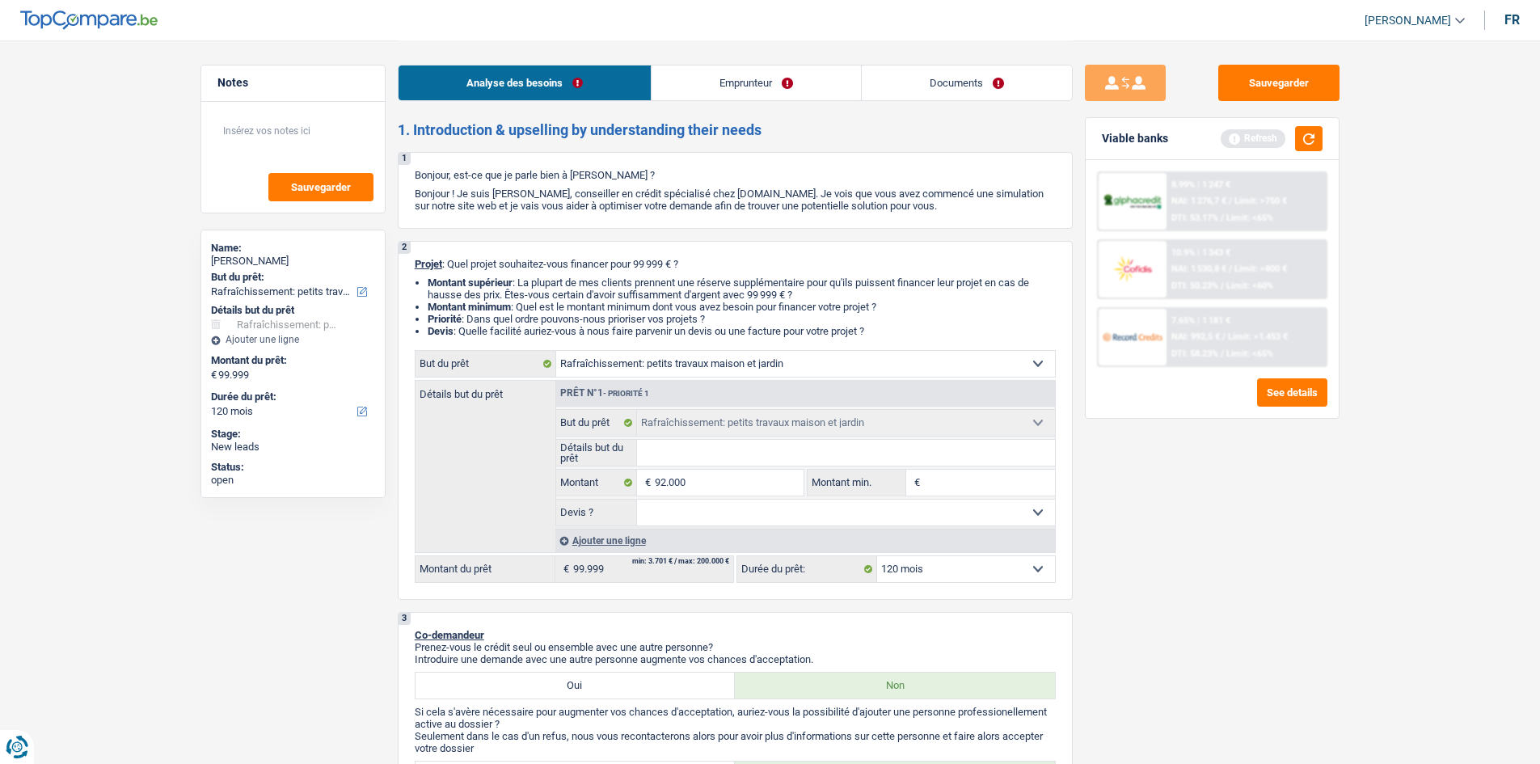
type input "92.000"
select select "144"
type input "92.000"
select select "144"
type input "92.000"
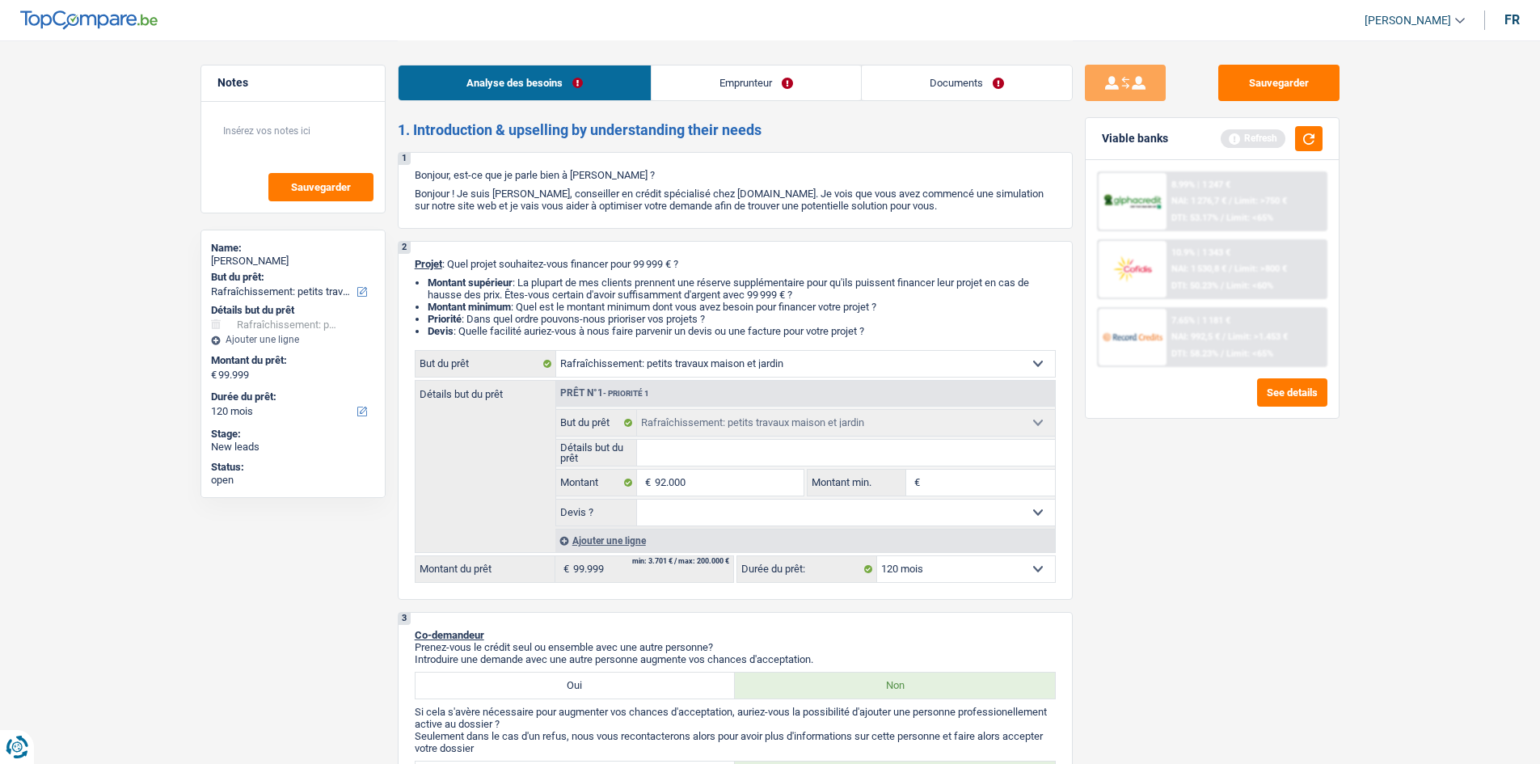
select select "144"
drag, startPoint x: 1129, startPoint y: 517, endPoint x: 1141, endPoint y: 515, distance: 12.2
click at [1134, 517] on div "Sauvegarder Viable banks Refresh 8.99% | 1 247 € NAI: 1 276,7 € / Limit: >750 €…" at bounding box center [1212, 402] width 279 height 674
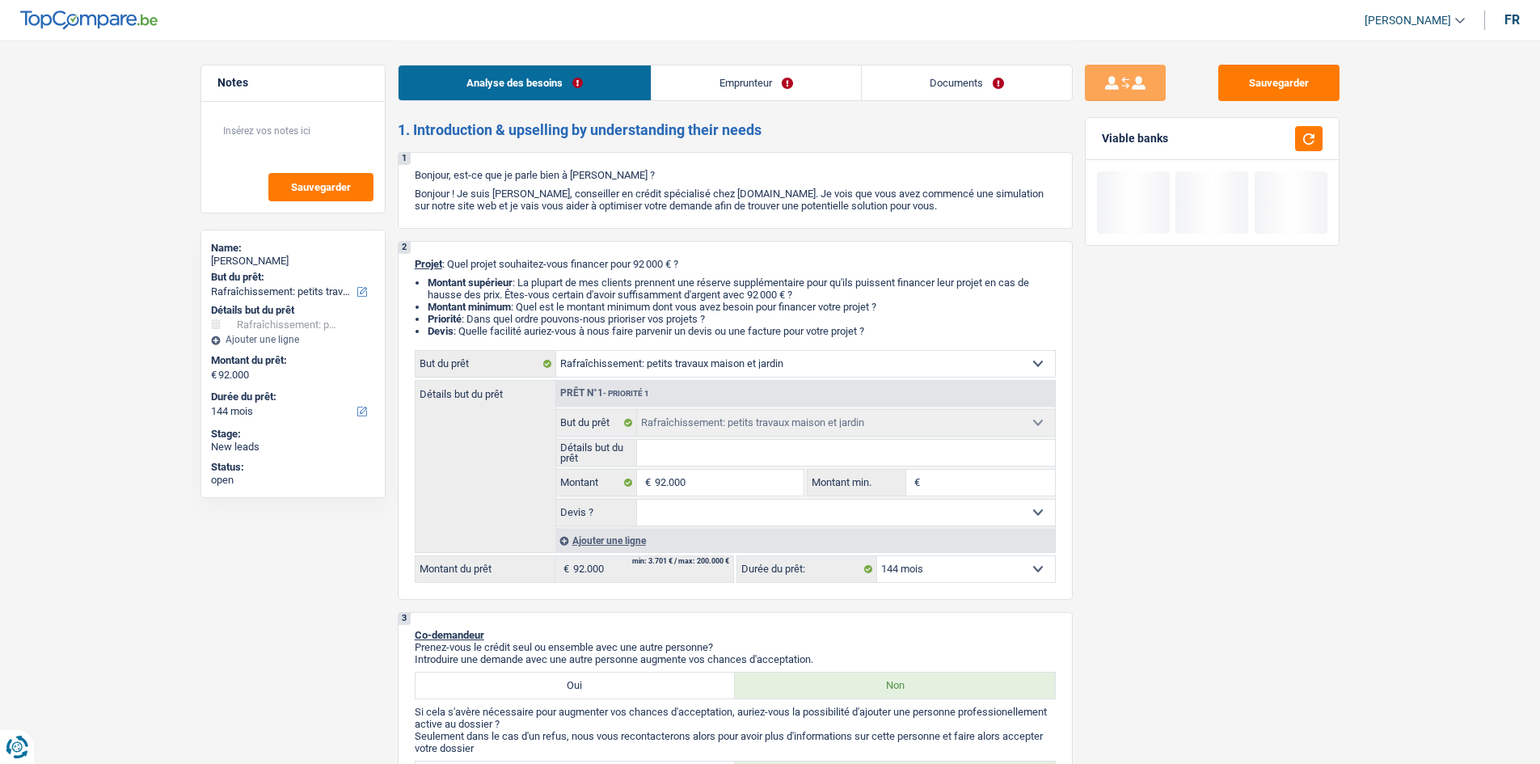
click at [1019, 569] on select "12 mois 18 mois 24 mois 30 mois 36 mois 42 mois 48 mois 60 mois 72 mois 84 mois…" at bounding box center [966, 569] width 178 height 26
select select "120"
click at [877, 556] on select "12 mois 18 mois 24 mois 30 mois 36 mois 42 mois 48 mois 60 mois 72 mois 84 mois…" at bounding box center [966, 569] width 178 height 26
select select "120"
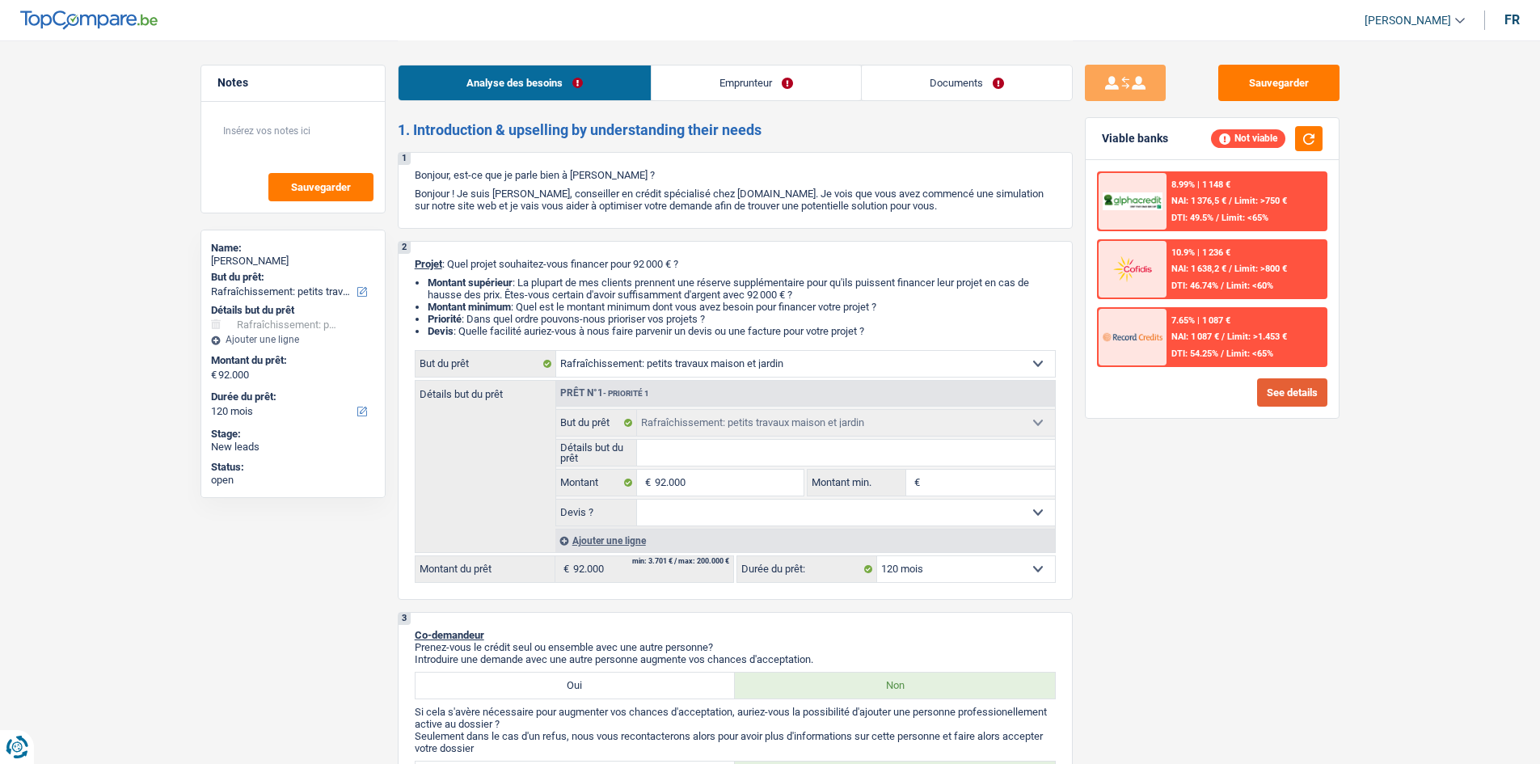
click at [1259, 391] on button "See details" at bounding box center [1292, 392] width 70 height 28
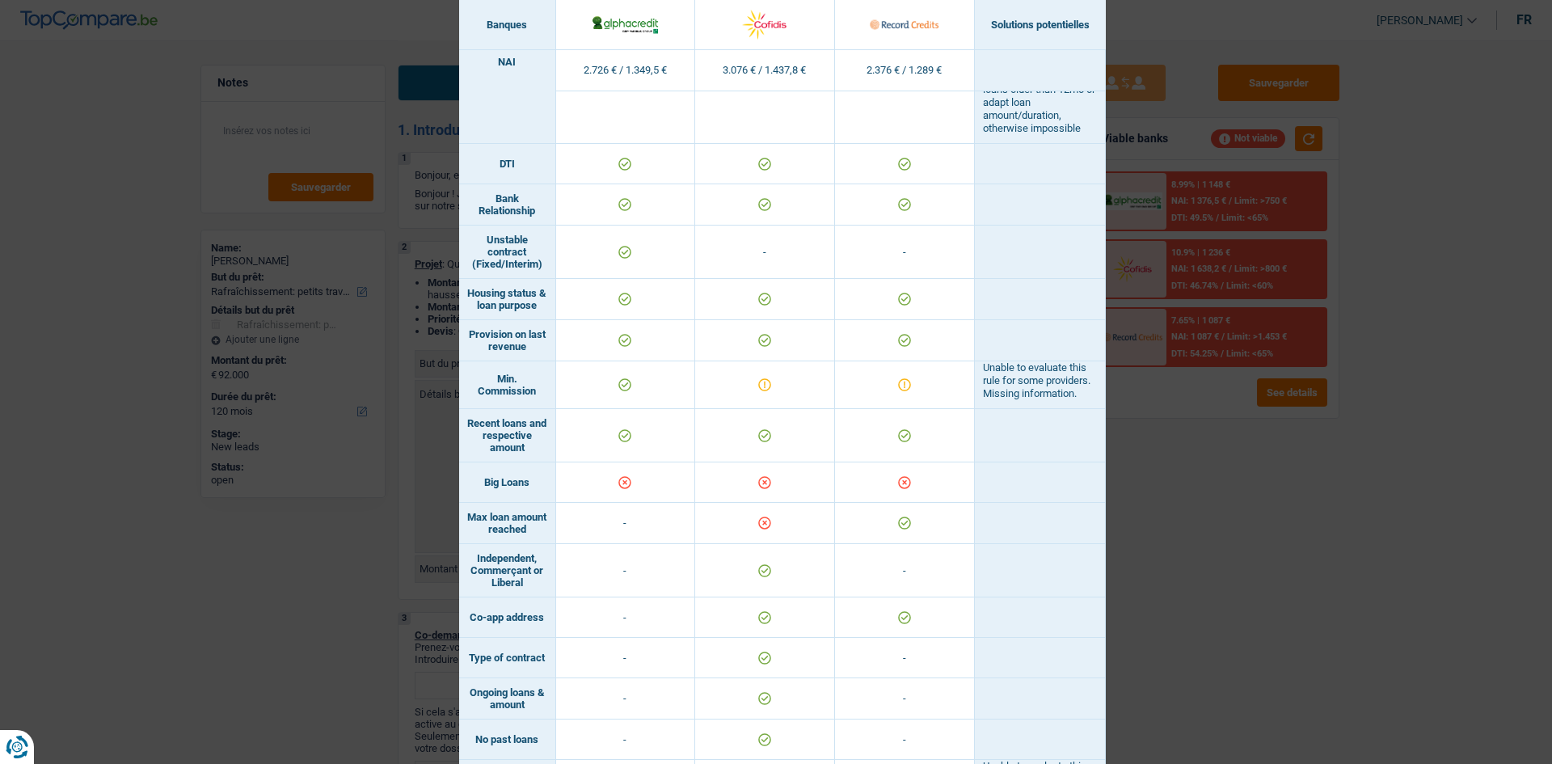
scroll to position [799, 0]
click at [1163, 556] on div "Banks conditions × Banques Solutions potentielles Revenus / Charges 2.726 € / 1…" at bounding box center [776, 382] width 1552 height 764
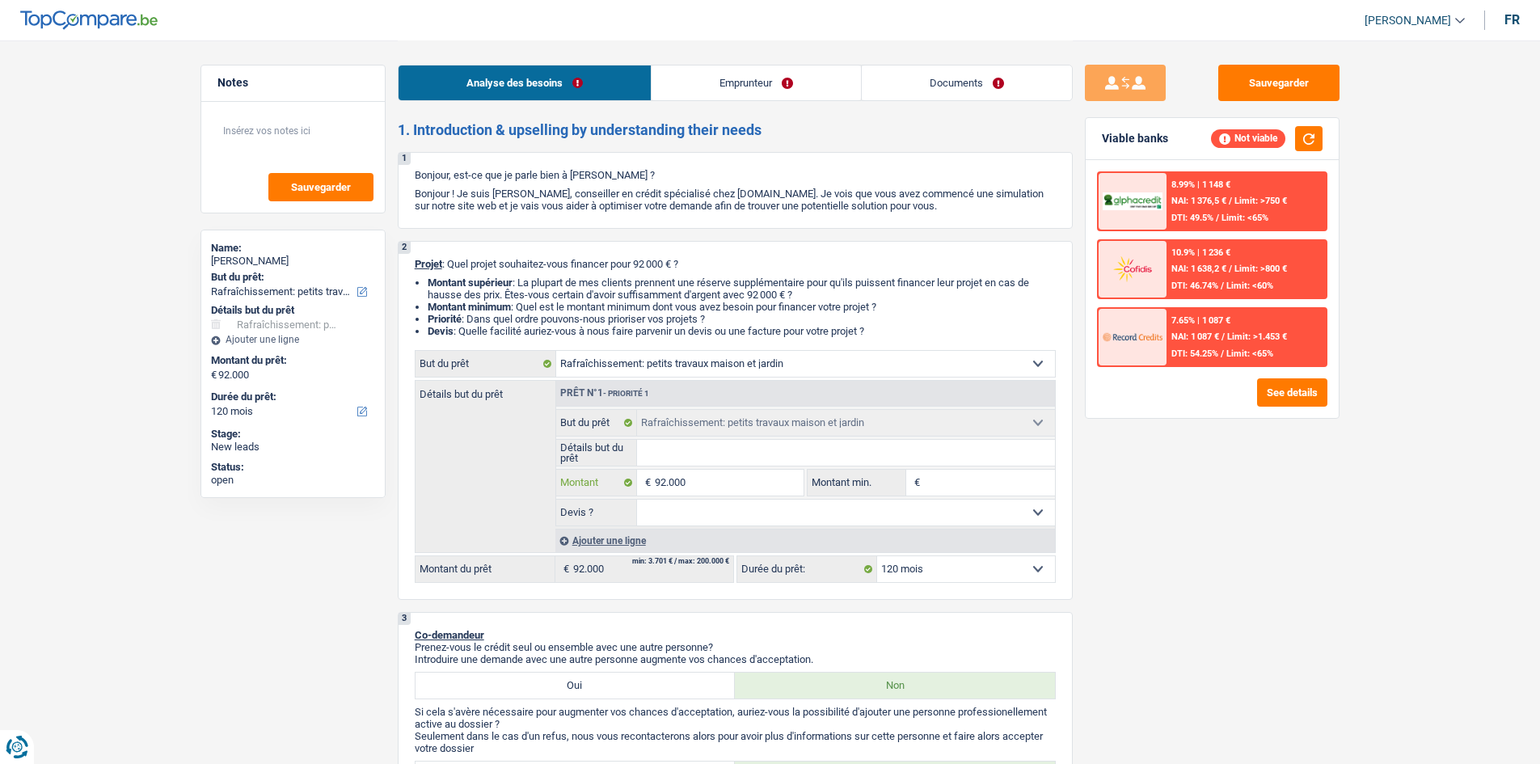
click at [758, 477] on input "92.000" at bounding box center [729, 483] width 148 height 26
type input "9.200"
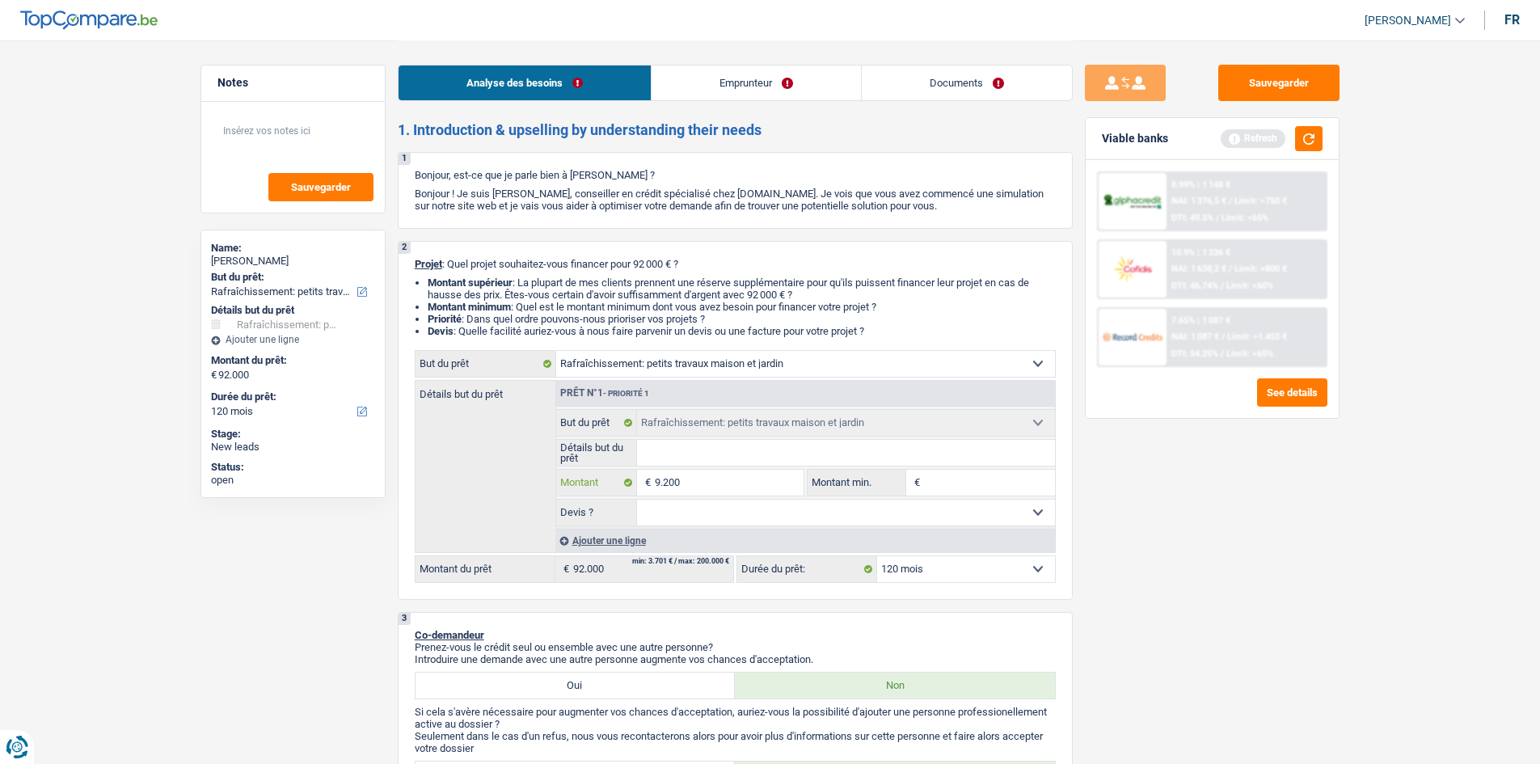
type input "920"
type input "92"
type input "9"
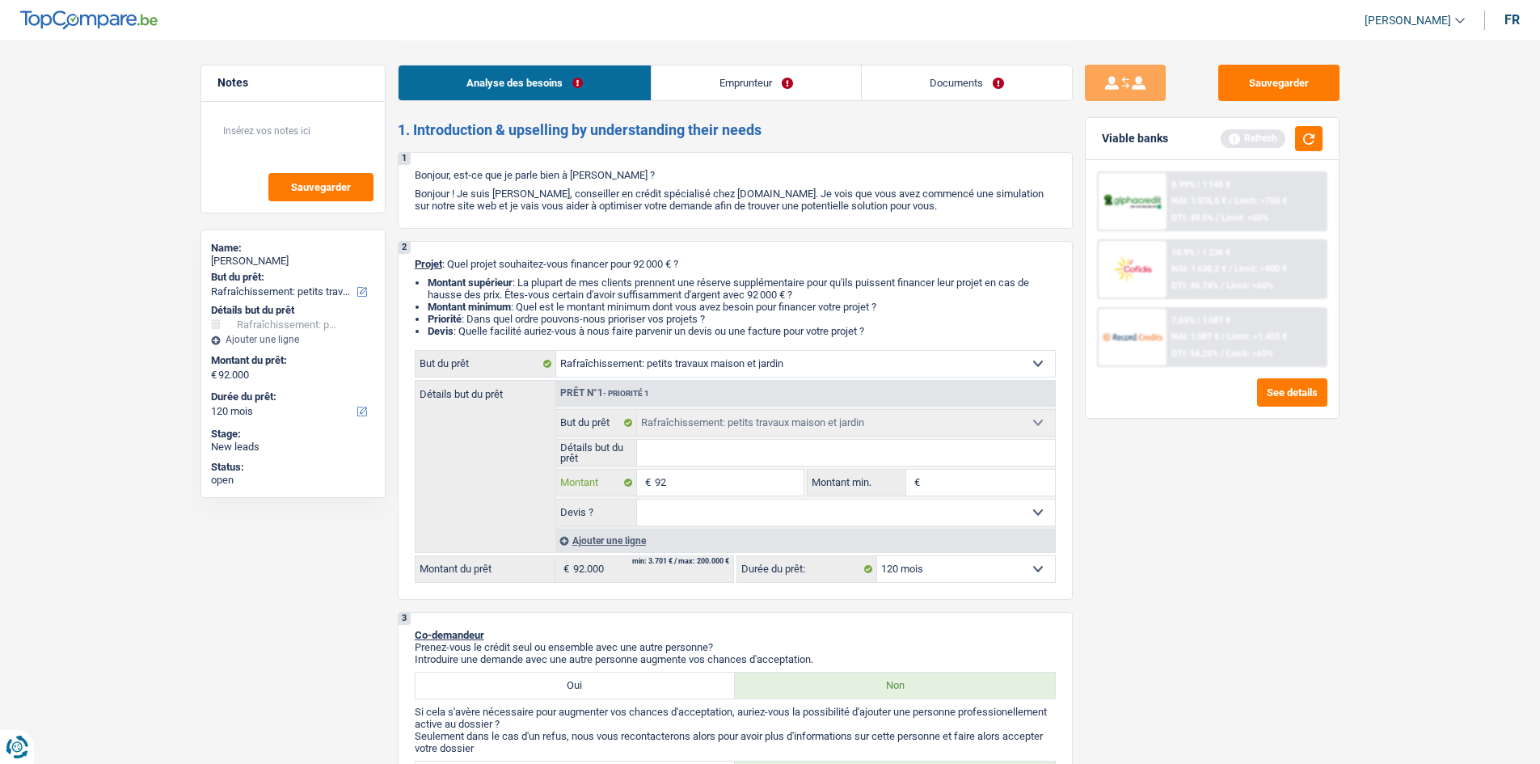
type input "9"
type input "90"
type input "900"
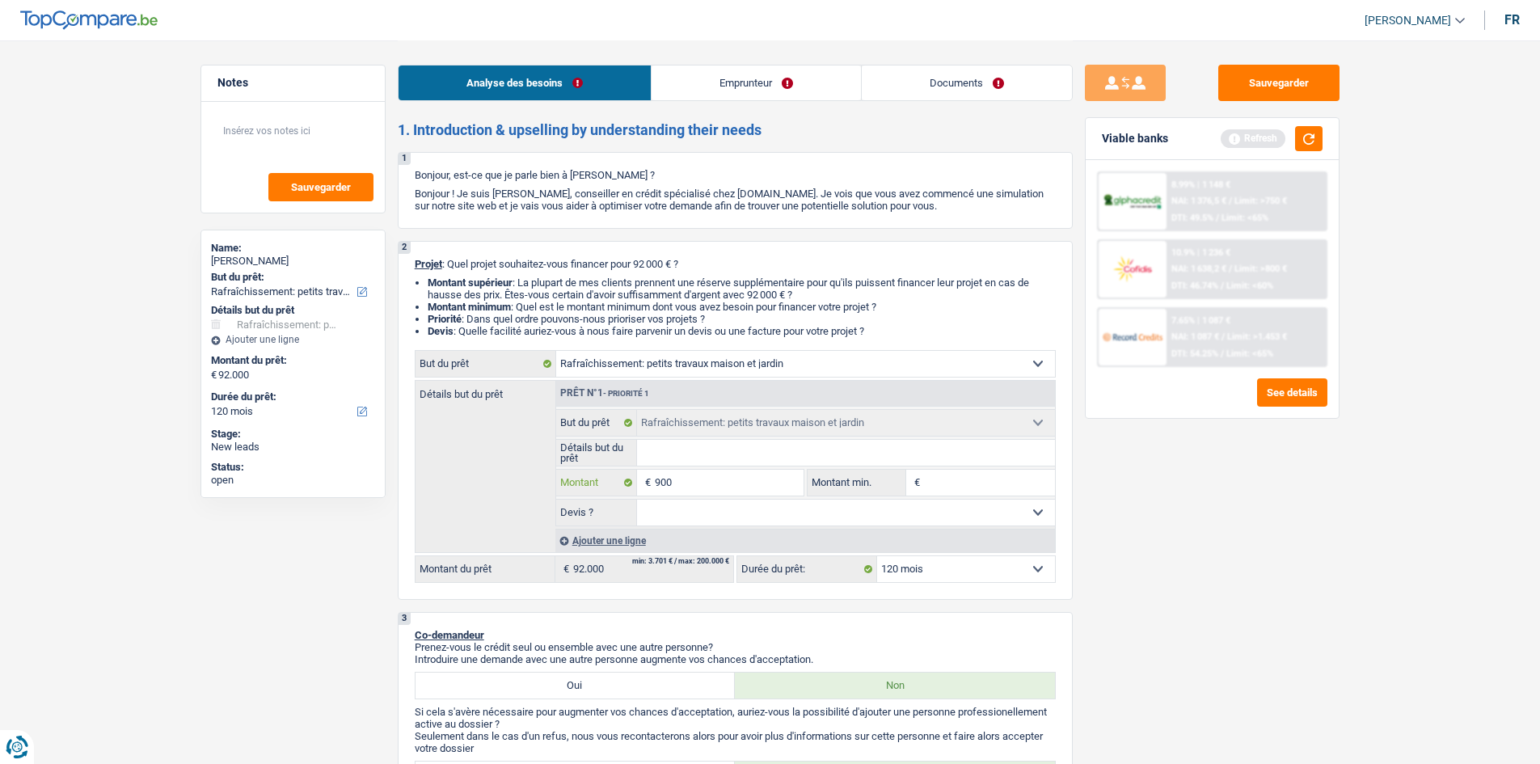
type input "9.000"
type input "90.000"
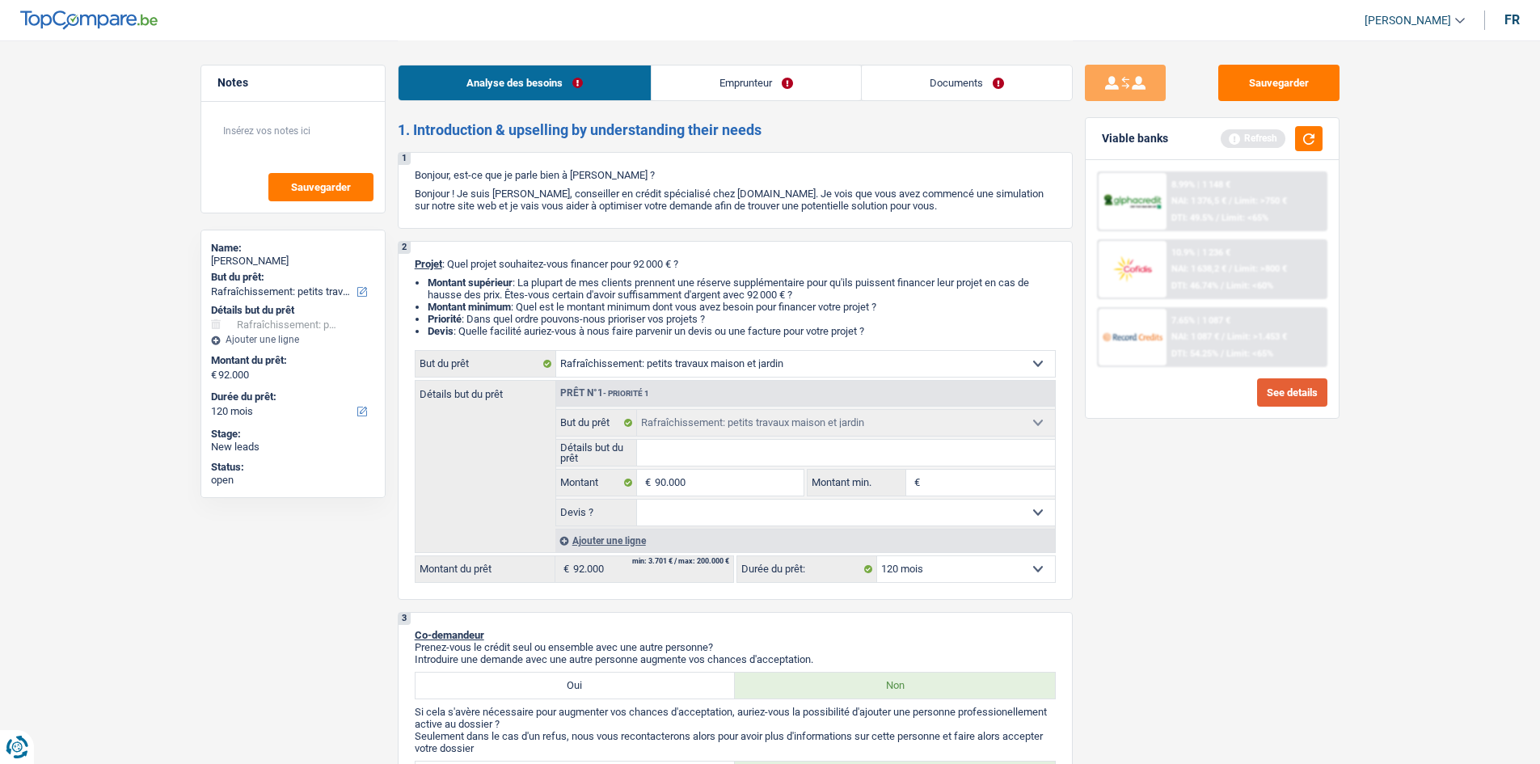
type input "90.000"
select select "144"
type input "90.000"
select select "144"
type input "90.000"
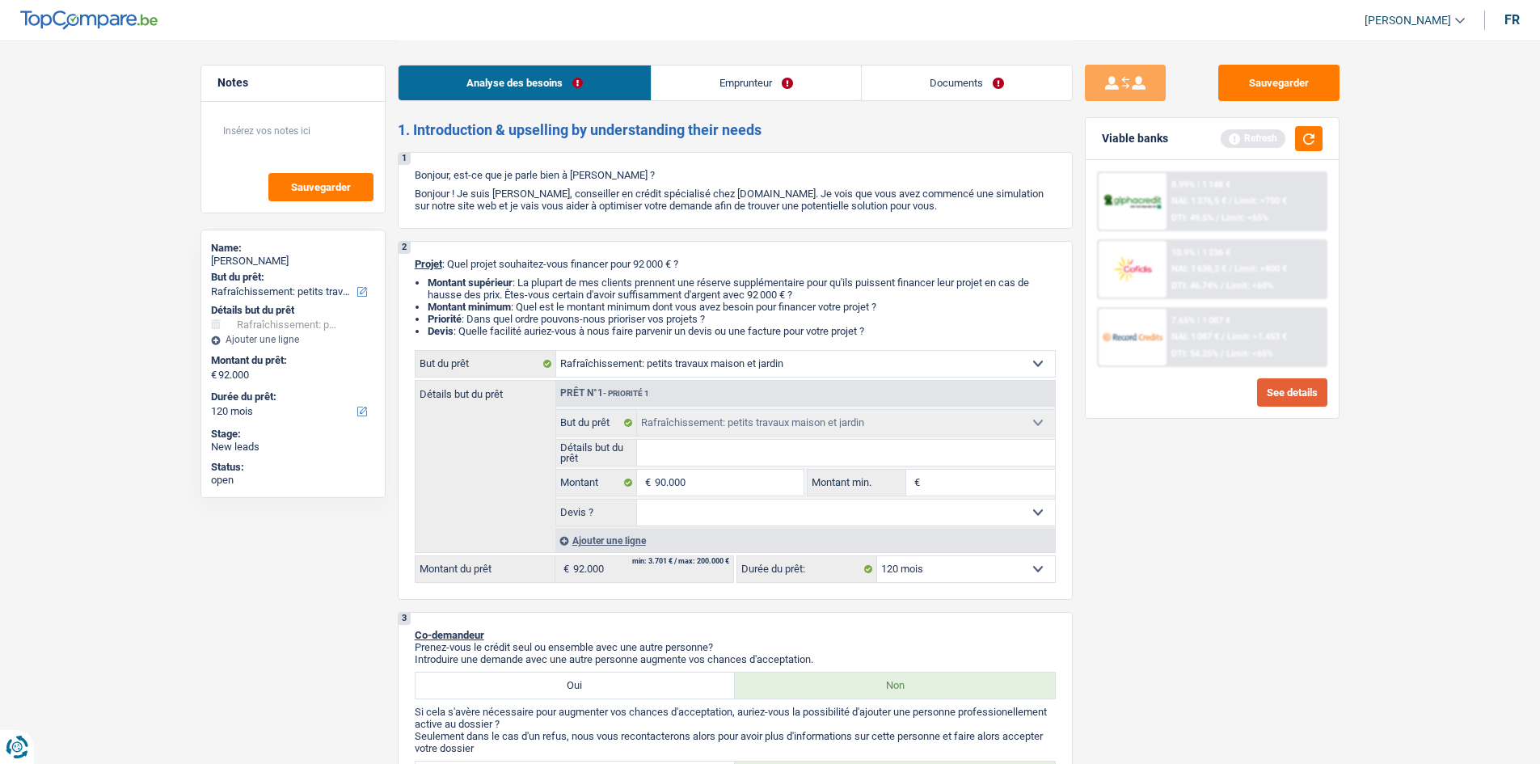
select select "144"
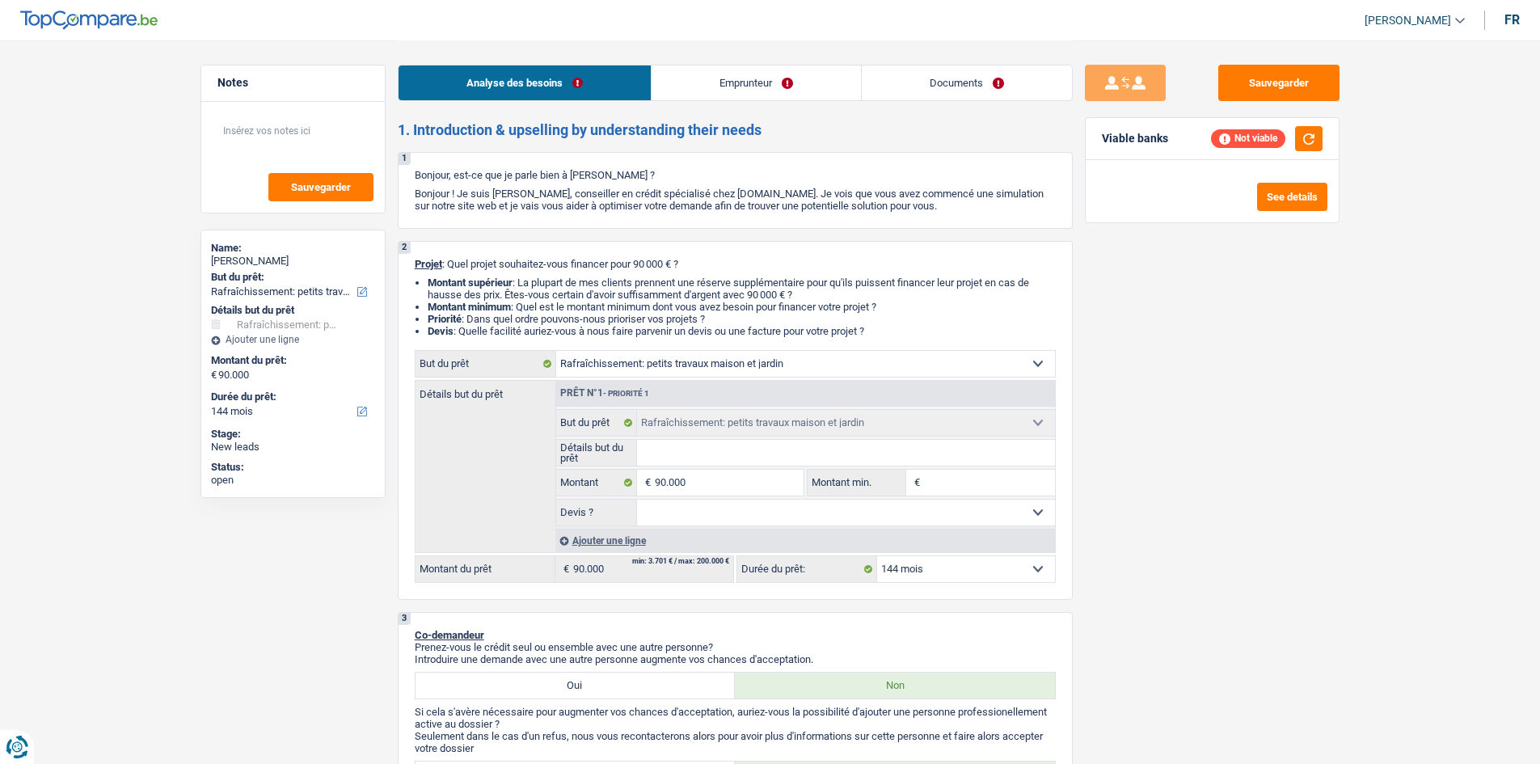
click at [998, 569] on select "12 mois 18 mois 24 mois 30 mois 36 mois 42 mois 48 mois 60 mois 72 mois 84 mois…" at bounding box center [966, 569] width 178 height 26
select select "120"
click at [877, 556] on select "12 mois 18 mois 24 mois 30 mois 36 mois 42 mois 48 mois 60 mois 72 mois 84 mois…" at bounding box center [966, 569] width 178 height 26
select select "120"
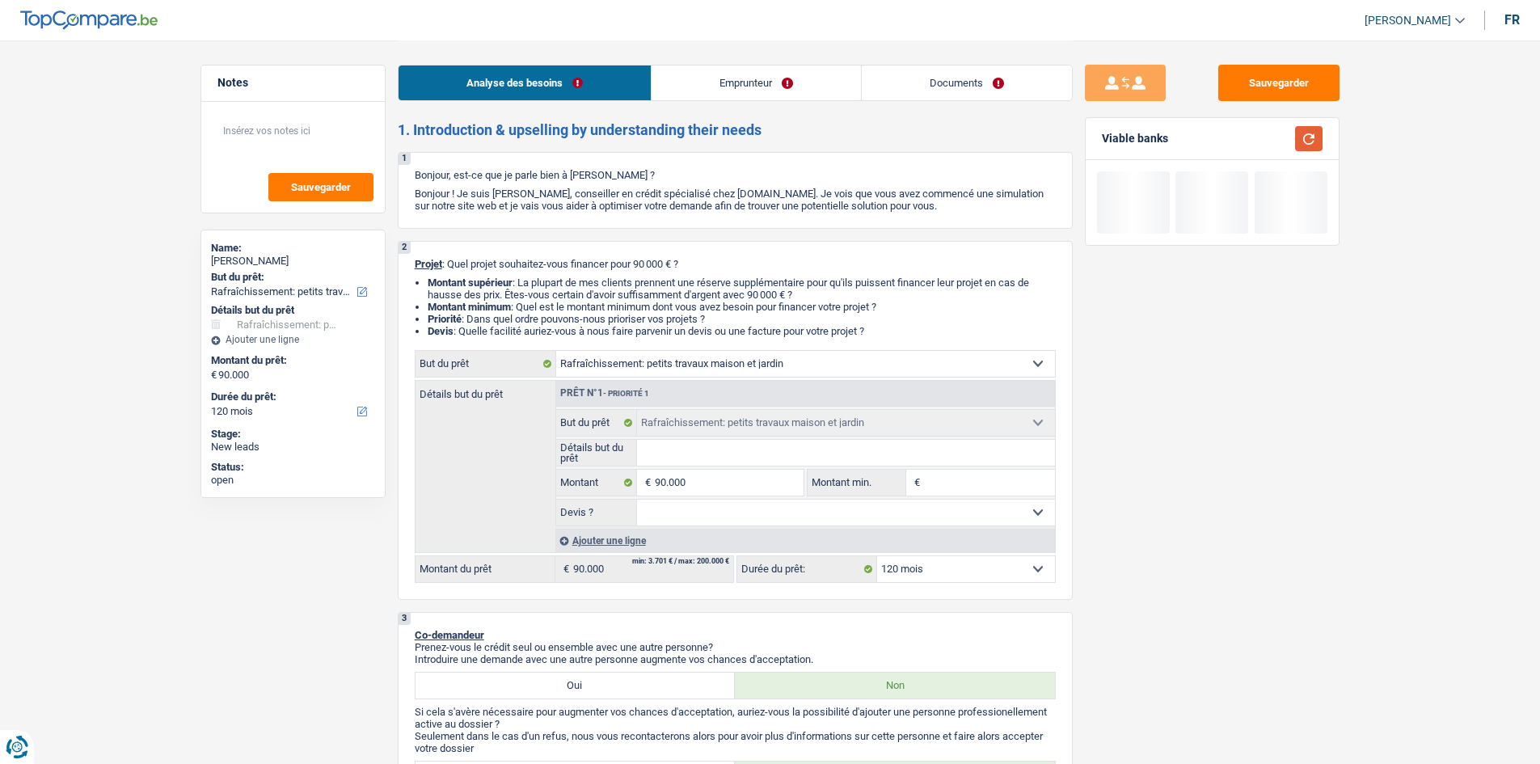
click at [1301, 143] on button "button" at bounding box center [1308, 138] width 27 height 25
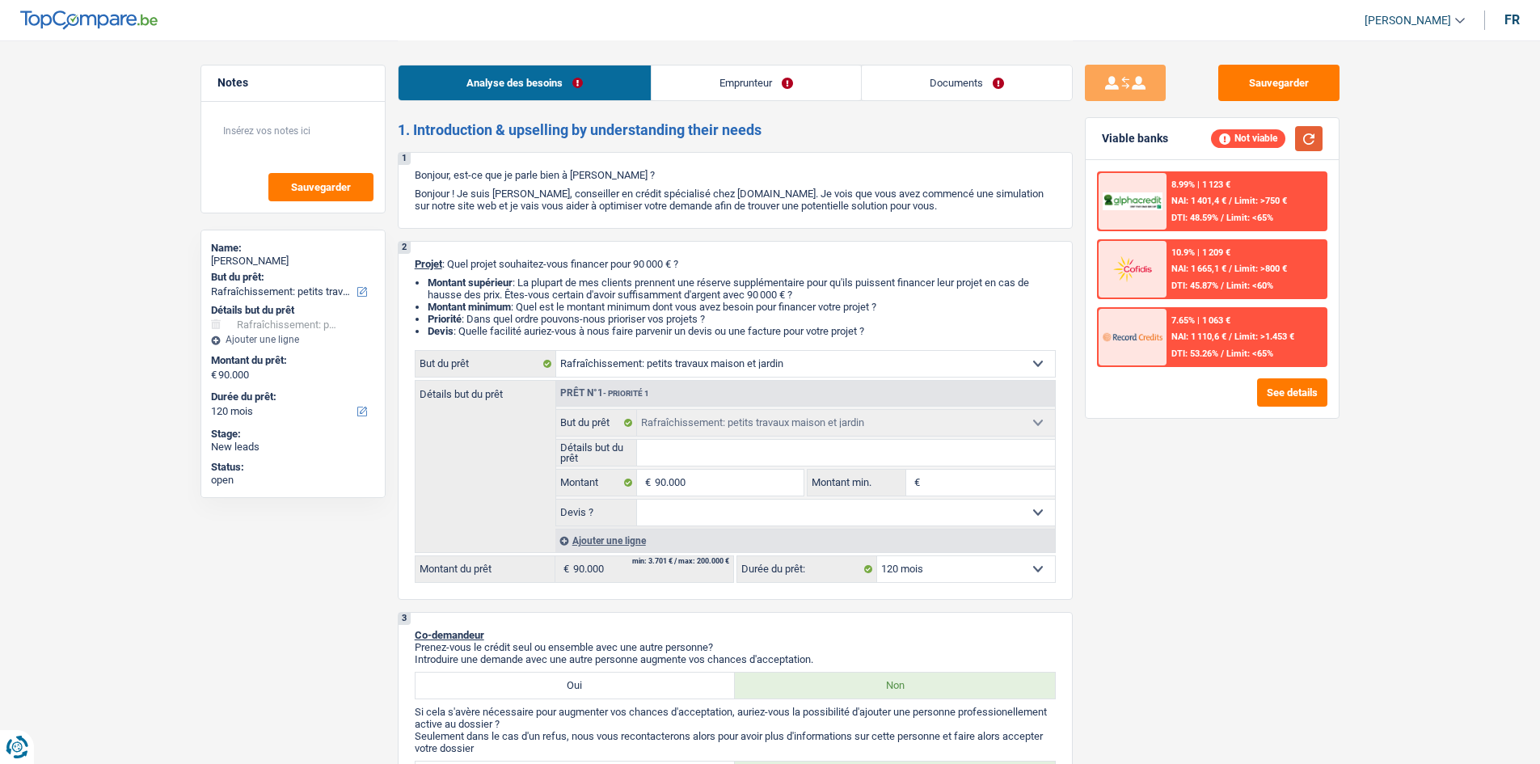
click at [1307, 140] on button "button" at bounding box center [1308, 138] width 27 height 25
click at [1278, 399] on button "See details" at bounding box center [1292, 392] width 70 height 28
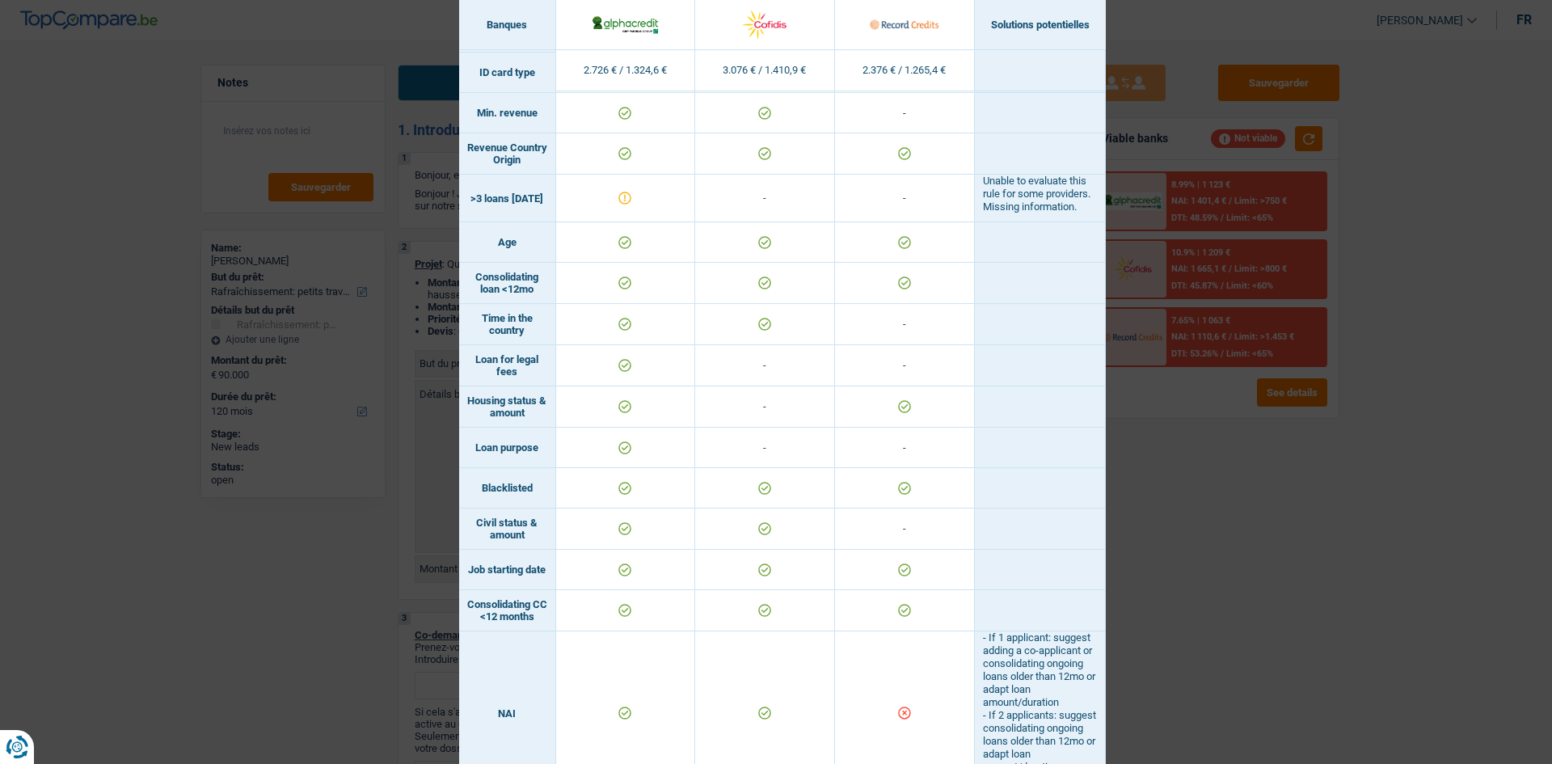
scroll to position [0, 0]
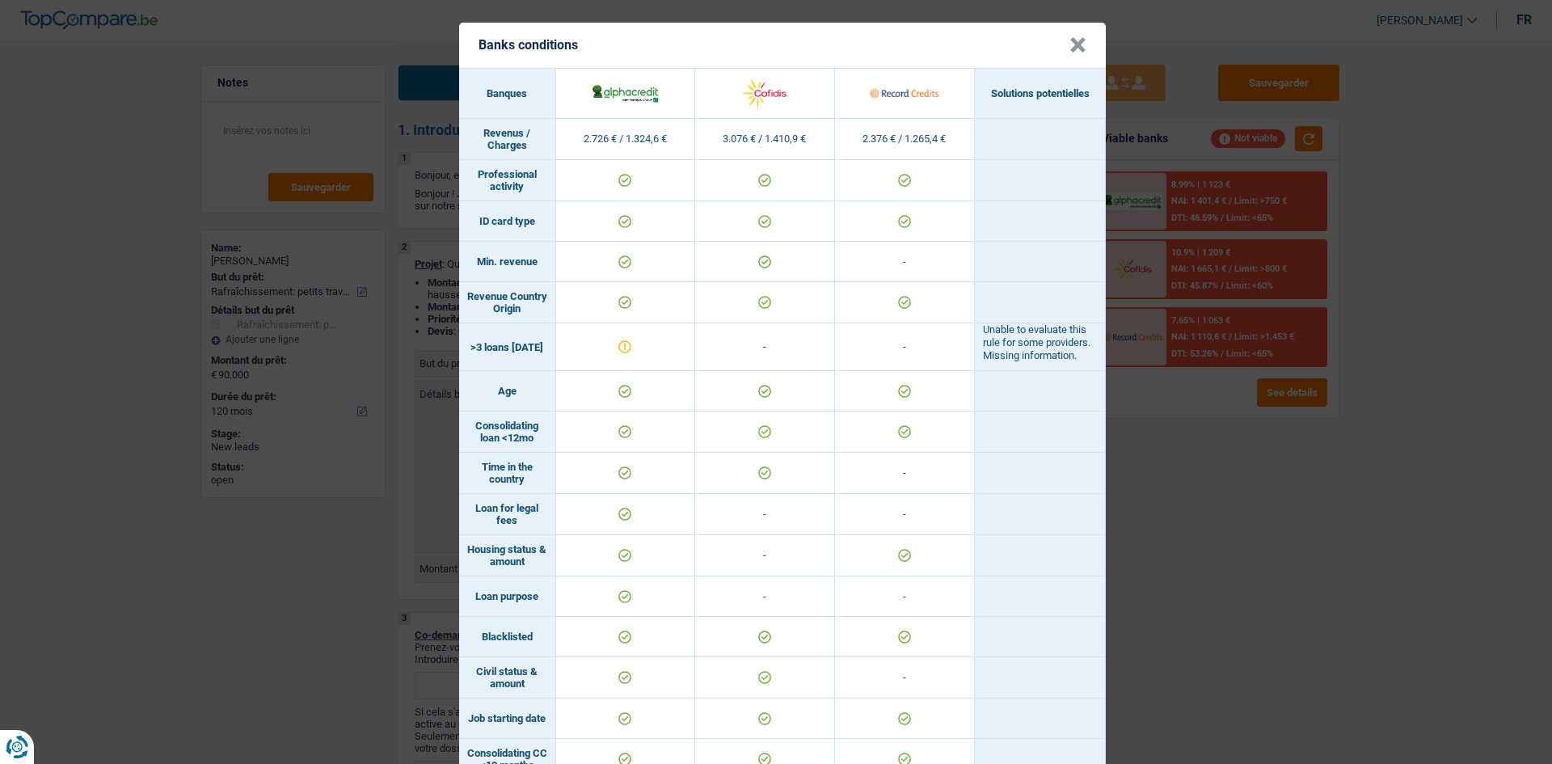
click at [1327, 600] on div "Banks conditions × Banques Solutions potentielles Revenus / Charges 2.726 € / 1…" at bounding box center [776, 382] width 1552 height 764
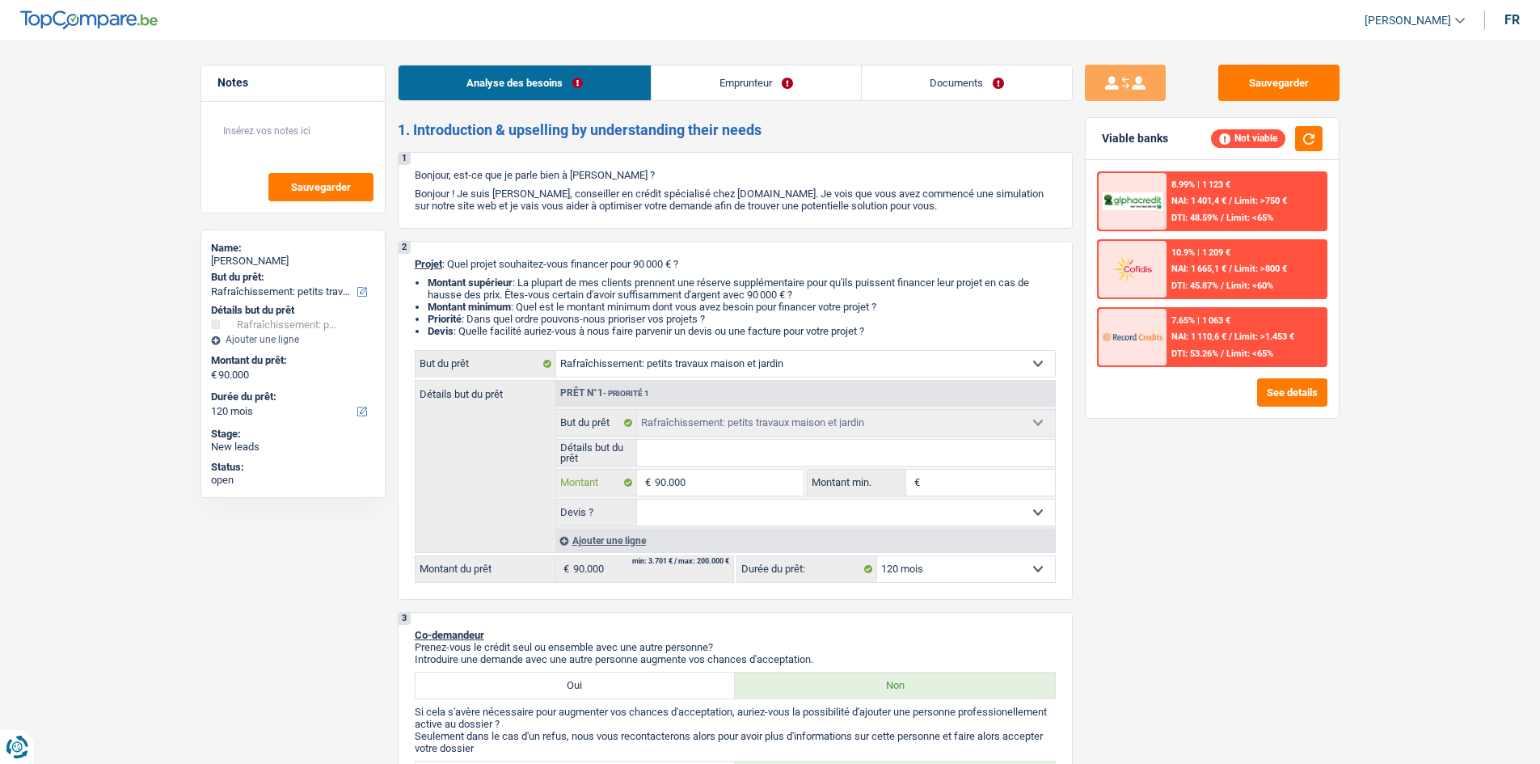
click at [760, 484] on input "90.000" at bounding box center [729, 483] width 148 height 26
type input "9.000"
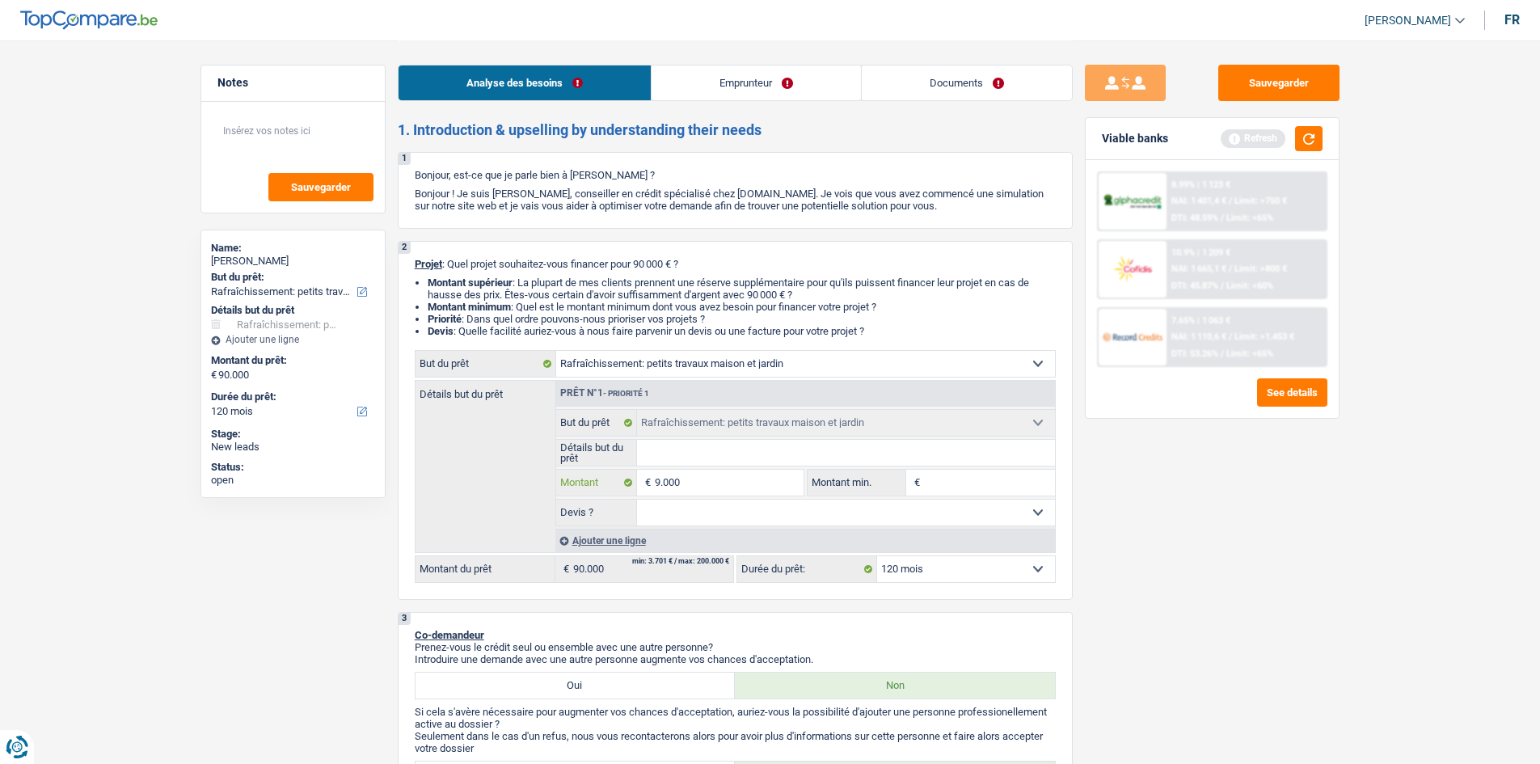
type input "900"
type input "90"
type input "9"
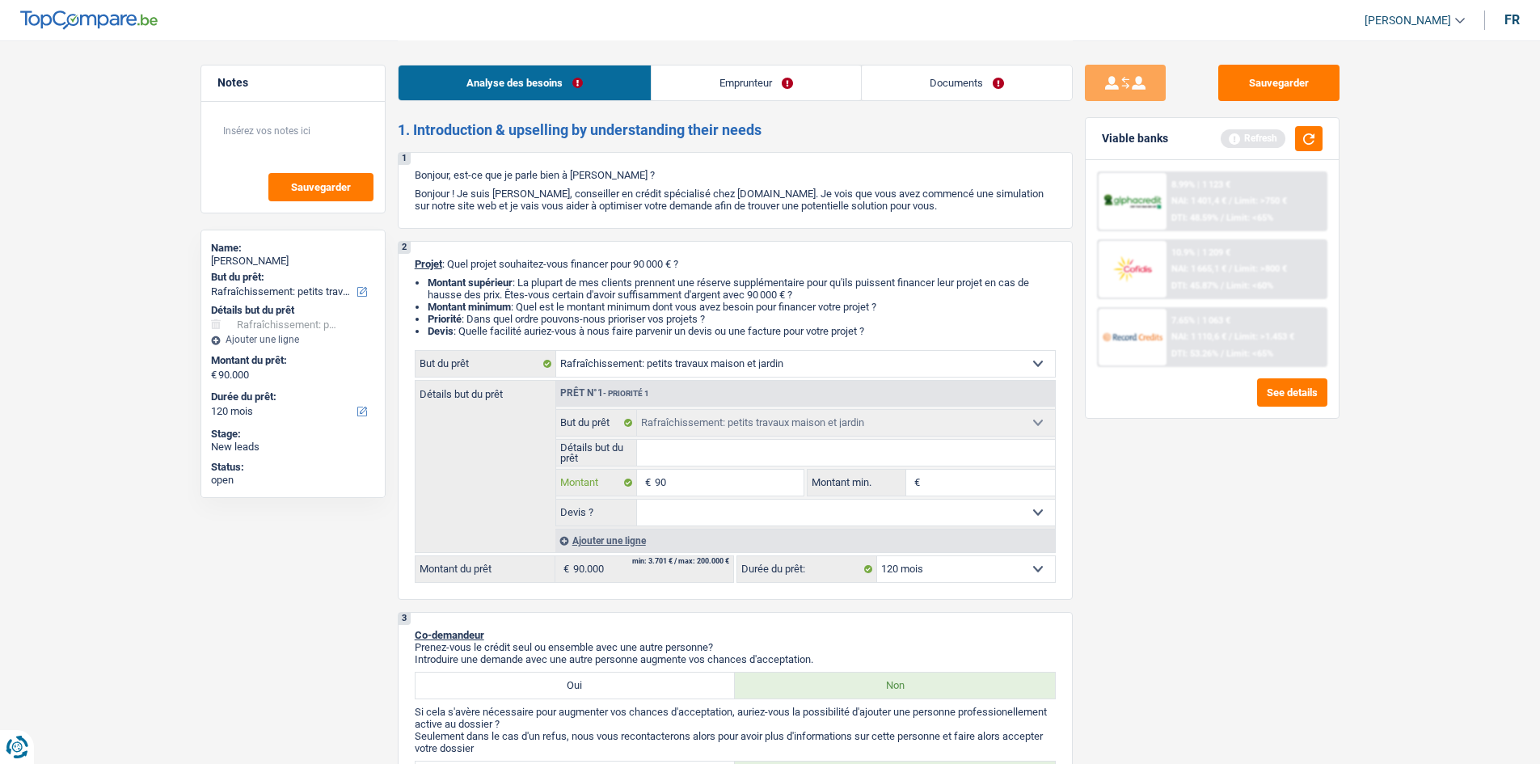
type input "9"
type input "8"
type input "80"
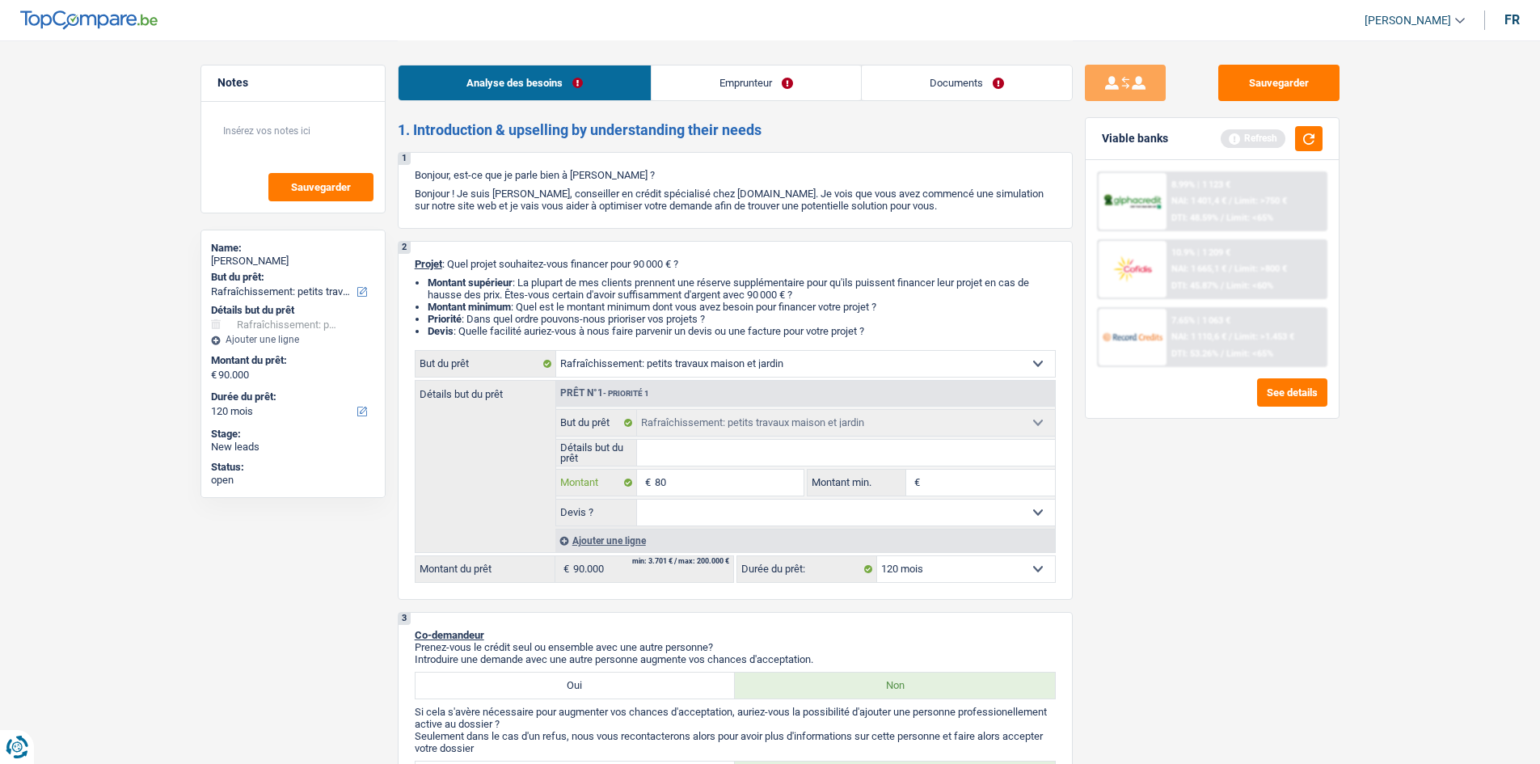
type input "800"
type input "8.000"
type input "80.000"
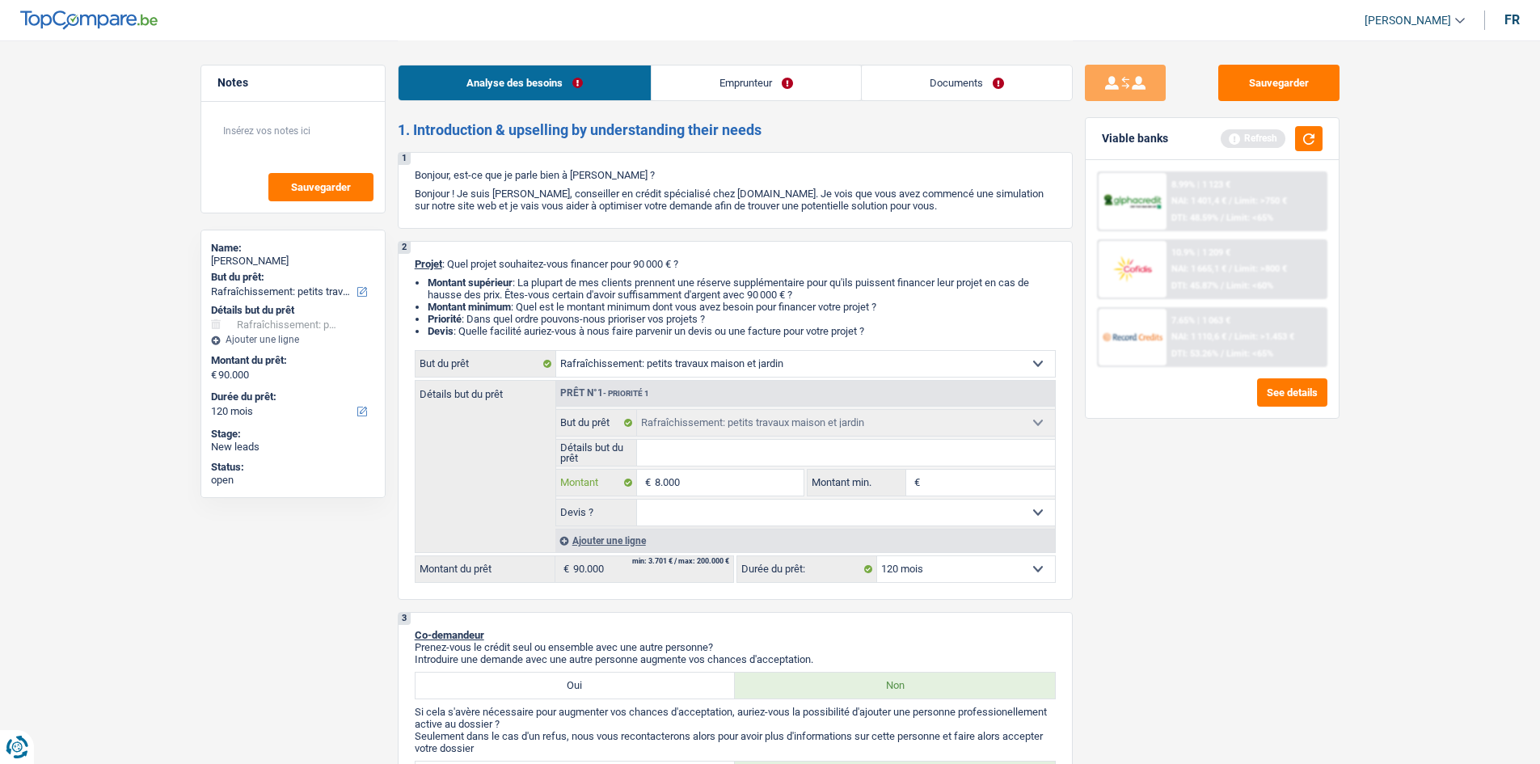
type input "80.000"
select select "144"
type input "80.000"
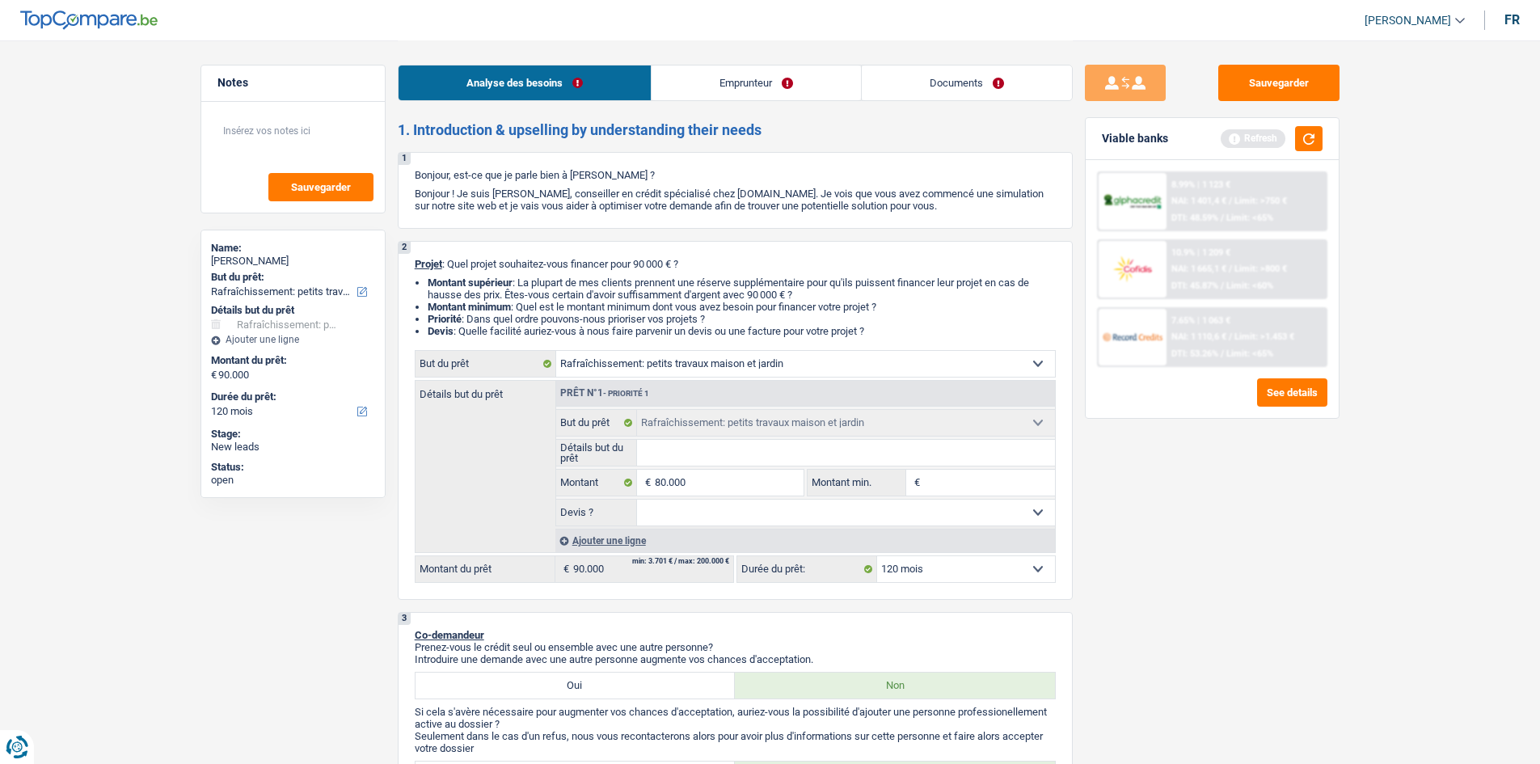
select select "144"
type input "80.000"
select select "144"
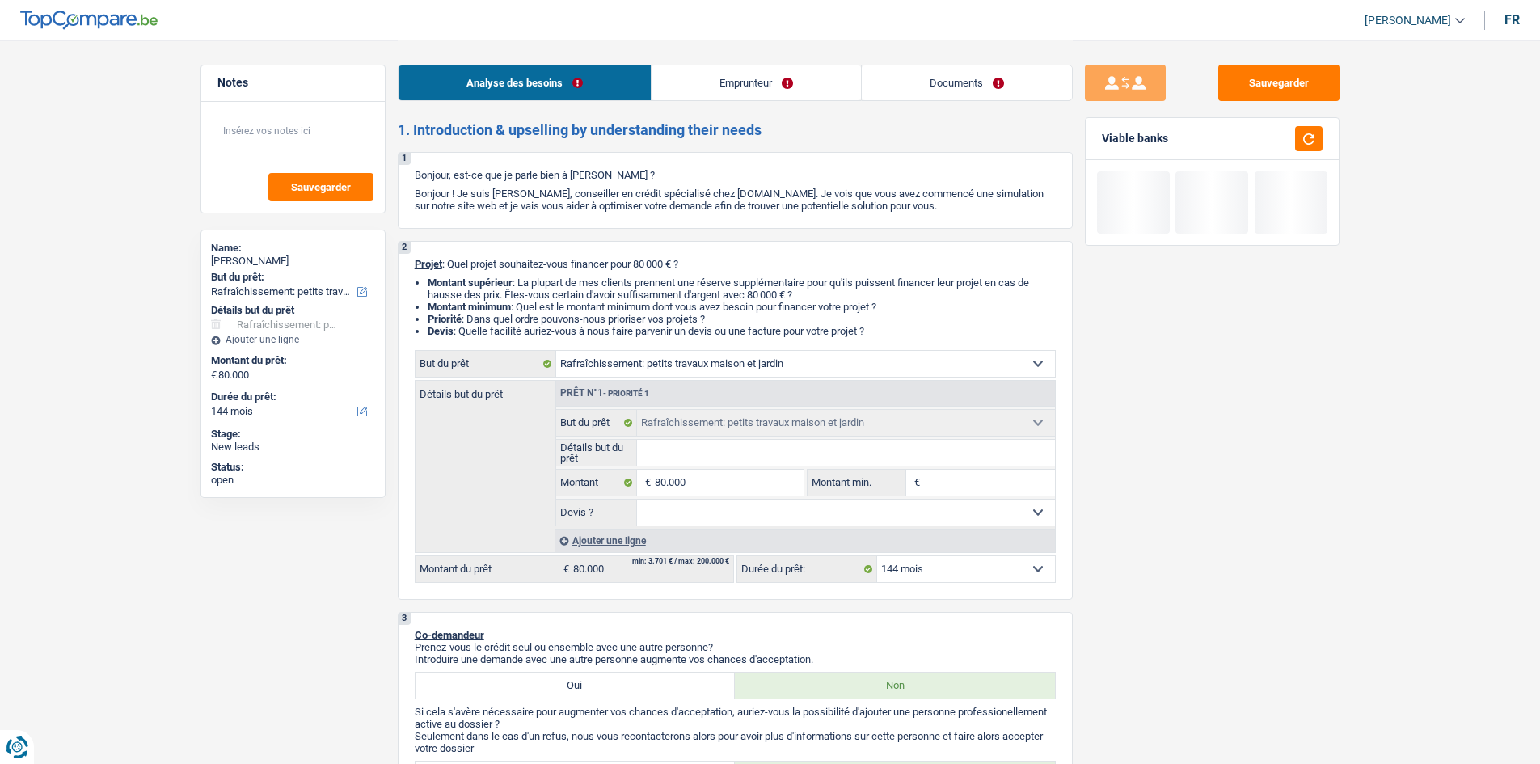
click at [915, 562] on select "12 mois 18 mois 24 mois 30 mois 36 mois 42 mois 48 mois 60 mois 72 mois 84 mois…" at bounding box center [966, 569] width 178 height 26
select select "84"
click at [877, 556] on select "12 mois 18 mois 24 mois 30 mois 36 mois 42 mois 48 mois 60 mois 72 mois 84 mois…" at bounding box center [966, 569] width 178 height 26
select select "84"
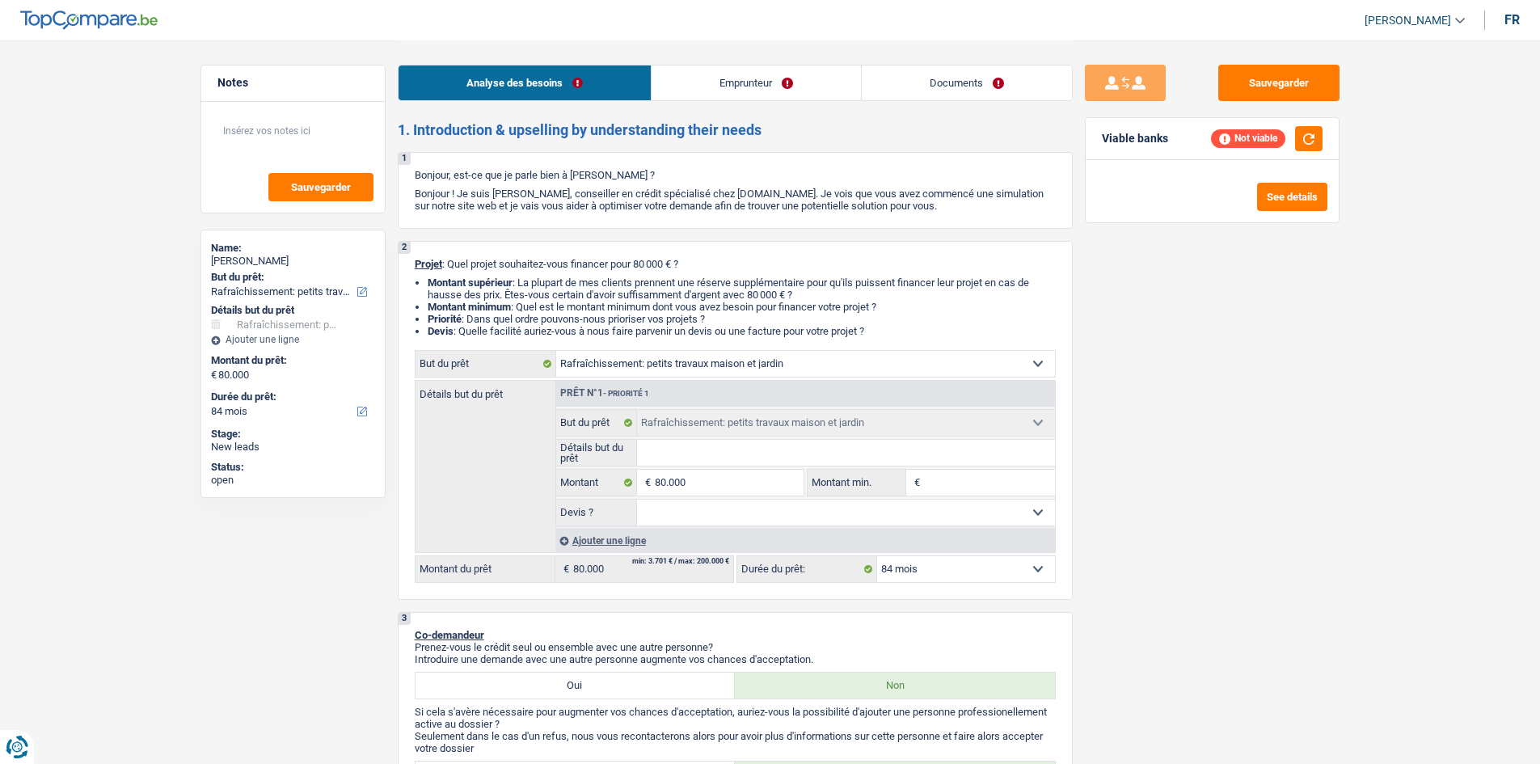
click at [1294, 137] on div "Not viable" at bounding box center [1267, 138] width 112 height 25
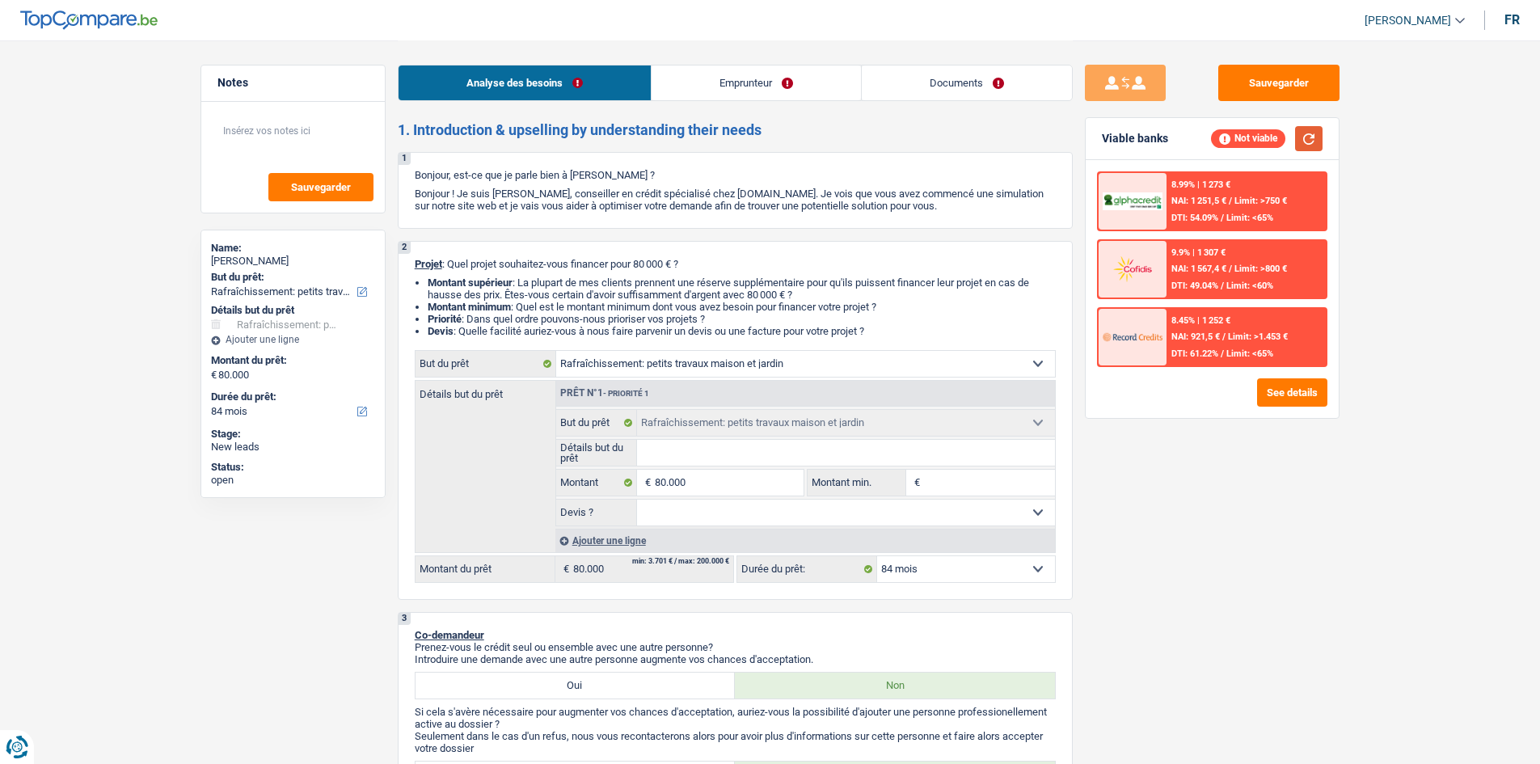
click at [1300, 139] on button "button" at bounding box center [1308, 138] width 27 height 25
click at [944, 564] on select "12 mois 18 mois 24 mois 30 mois 36 mois 42 mois 48 mois 60 mois 72 mois 84 mois…" at bounding box center [966, 569] width 178 height 26
select select "120"
click at [877, 556] on select "12 mois 18 mois 24 mois 30 mois 36 mois 42 mois 48 mois 60 mois 72 mois 84 mois…" at bounding box center [966, 569] width 178 height 26
select select "120"
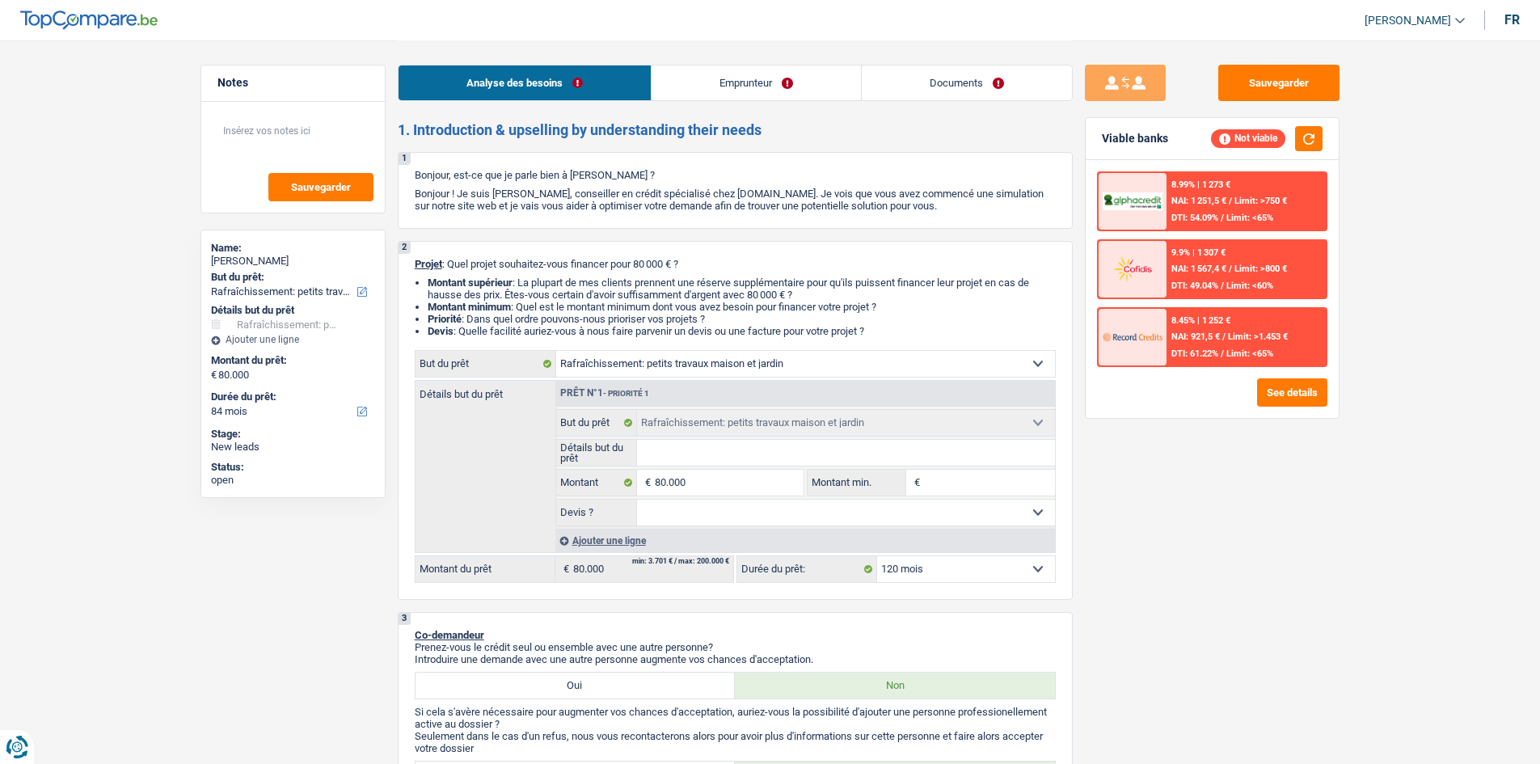
select select "120"
click at [1263, 392] on button "See details" at bounding box center [1292, 392] width 70 height 28
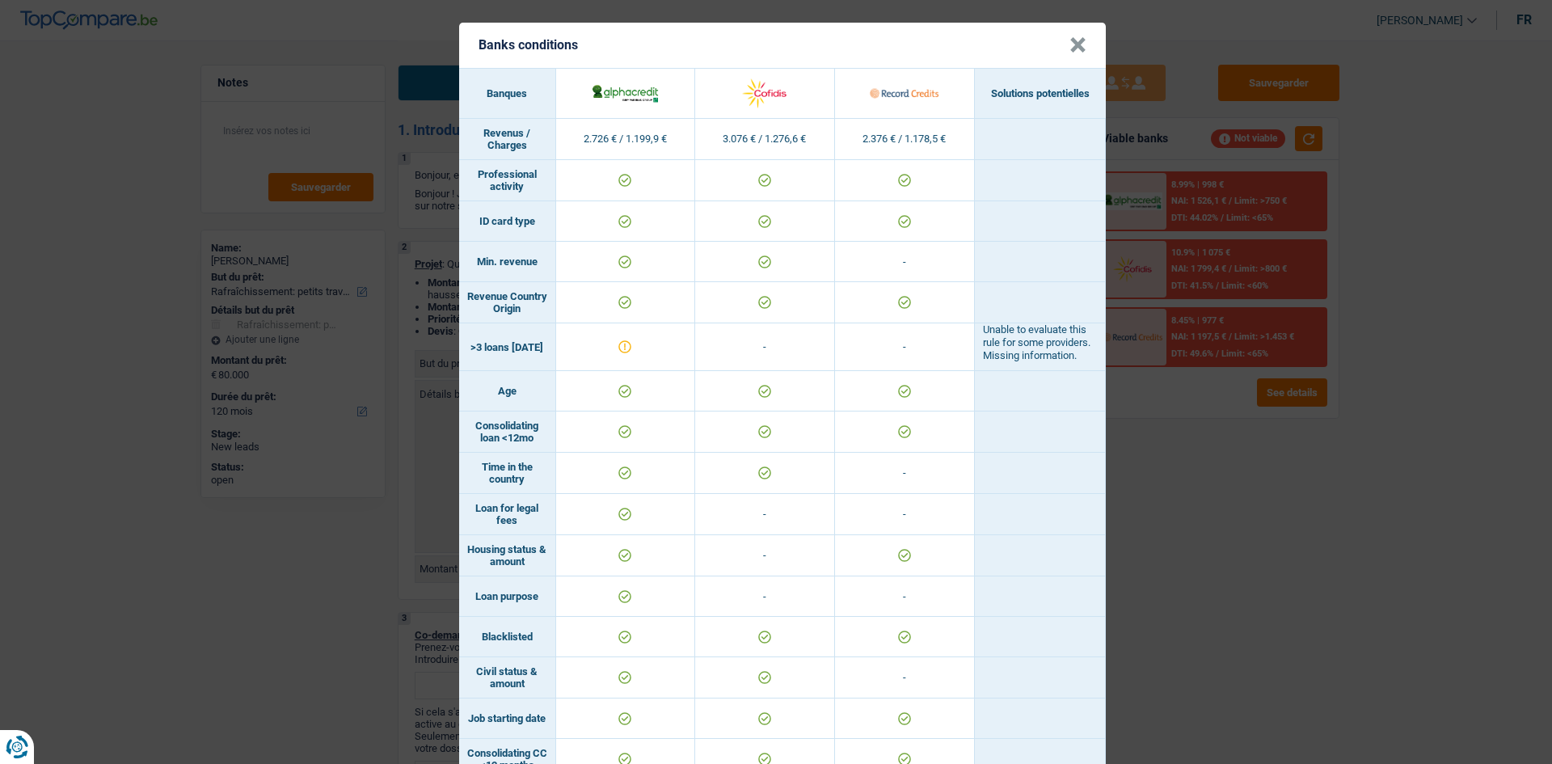
click at [368, 449] on div "Banks conditions × Banques Solutions potentielles Revenus / Charges 2.726 € / 1…" at bounding box center [776, 382] width 1552 height 764
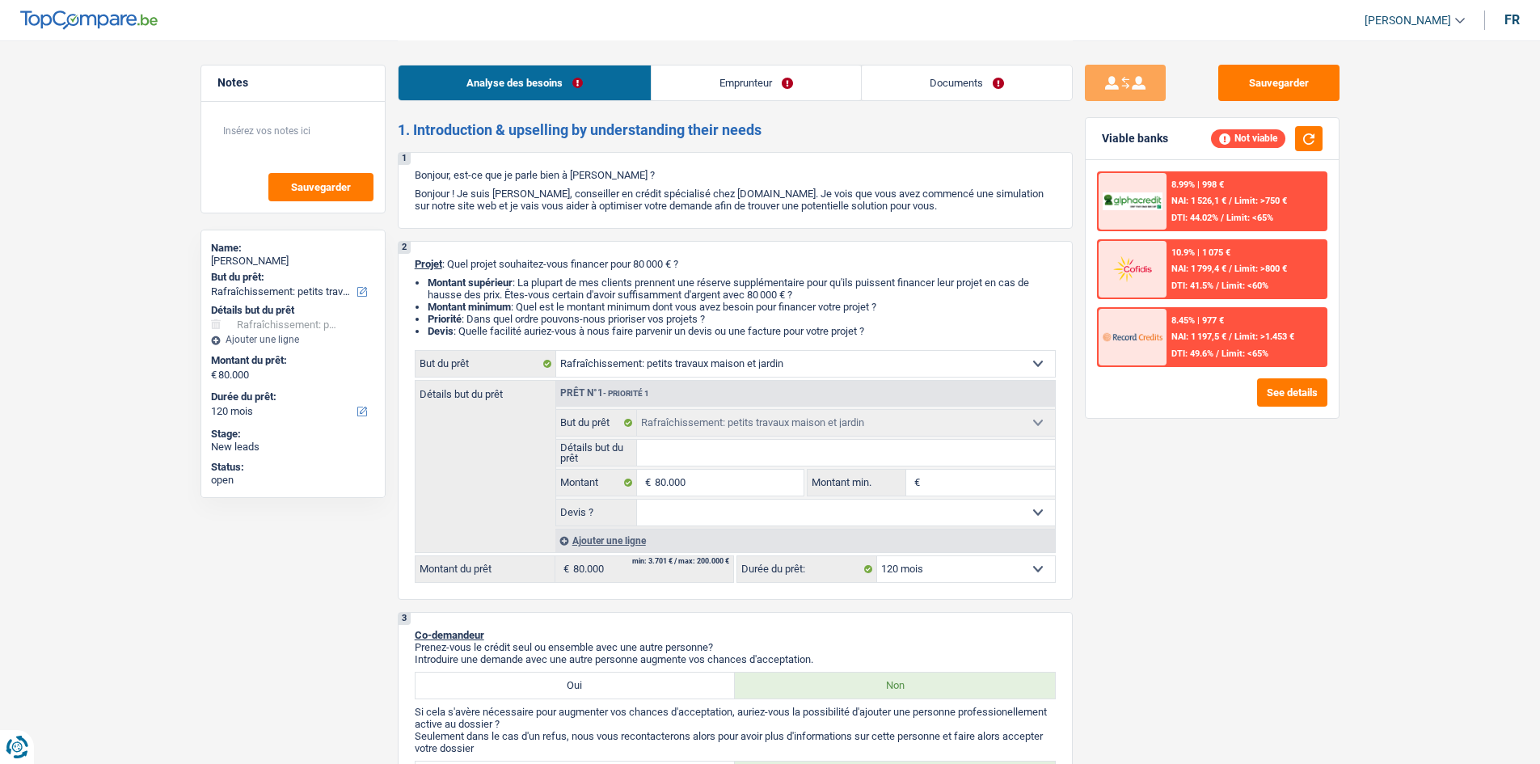
click at [752, 75] on link "Emprunteur" at bounding box center [756, 82] width 209 height 35
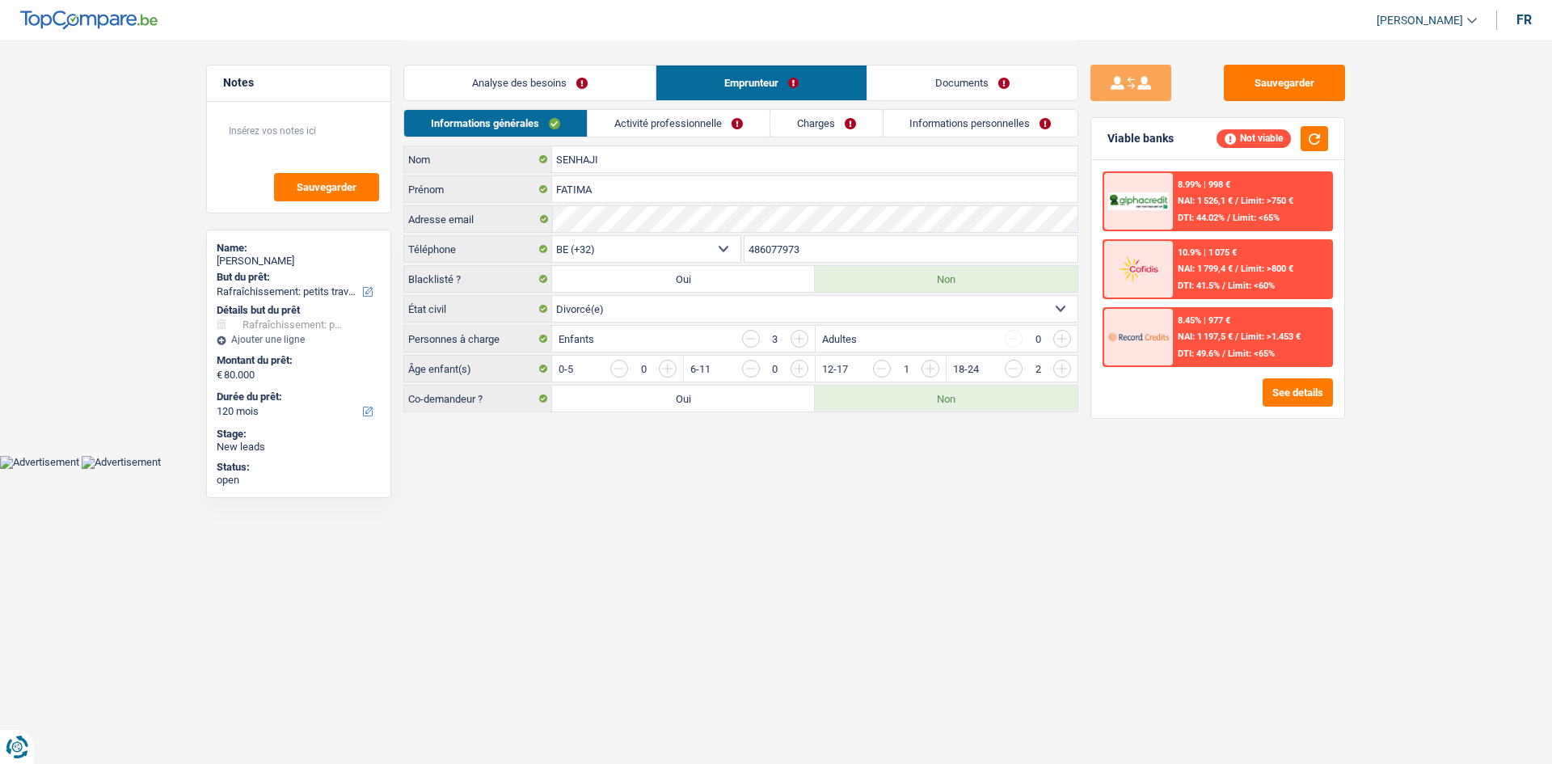
click at [636, 118] on link "Activité professionnelle" at bounding box center [679, 123] width 182 height 27
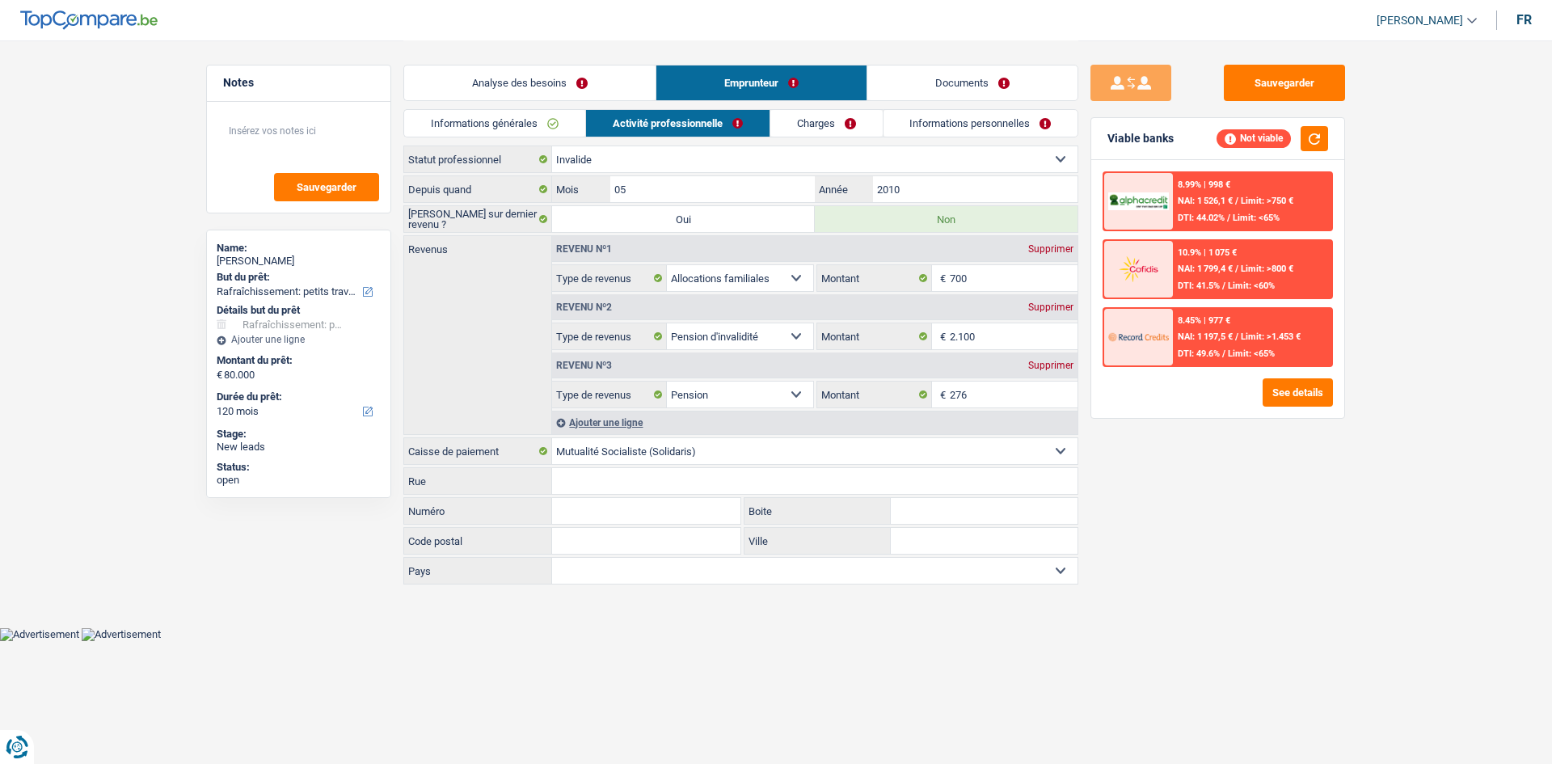
click at [474, 74] on link "Analyse des besoins" at bounding box center [529, 82] width 251 height 35
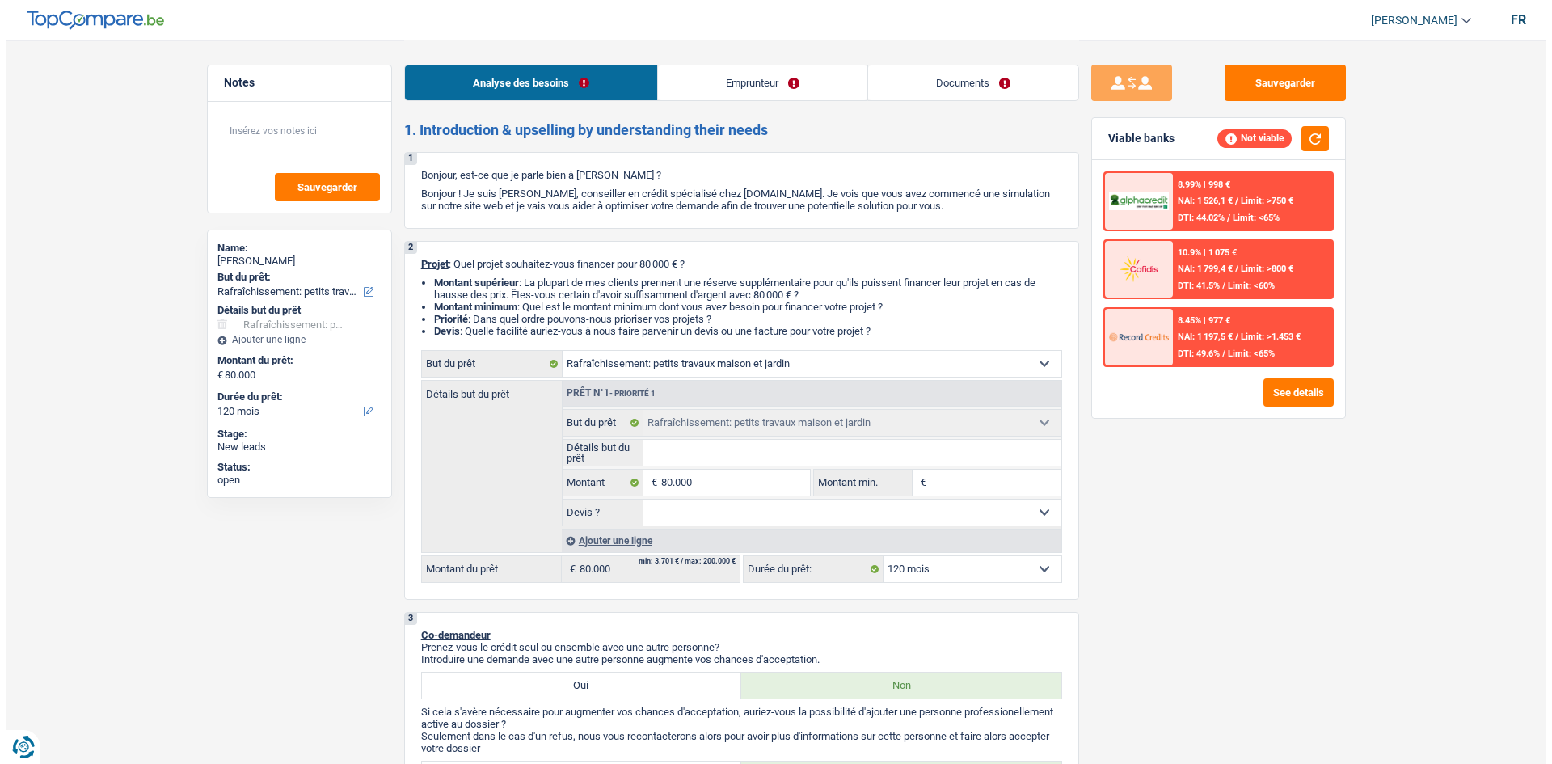
scroll to position [243, 0]
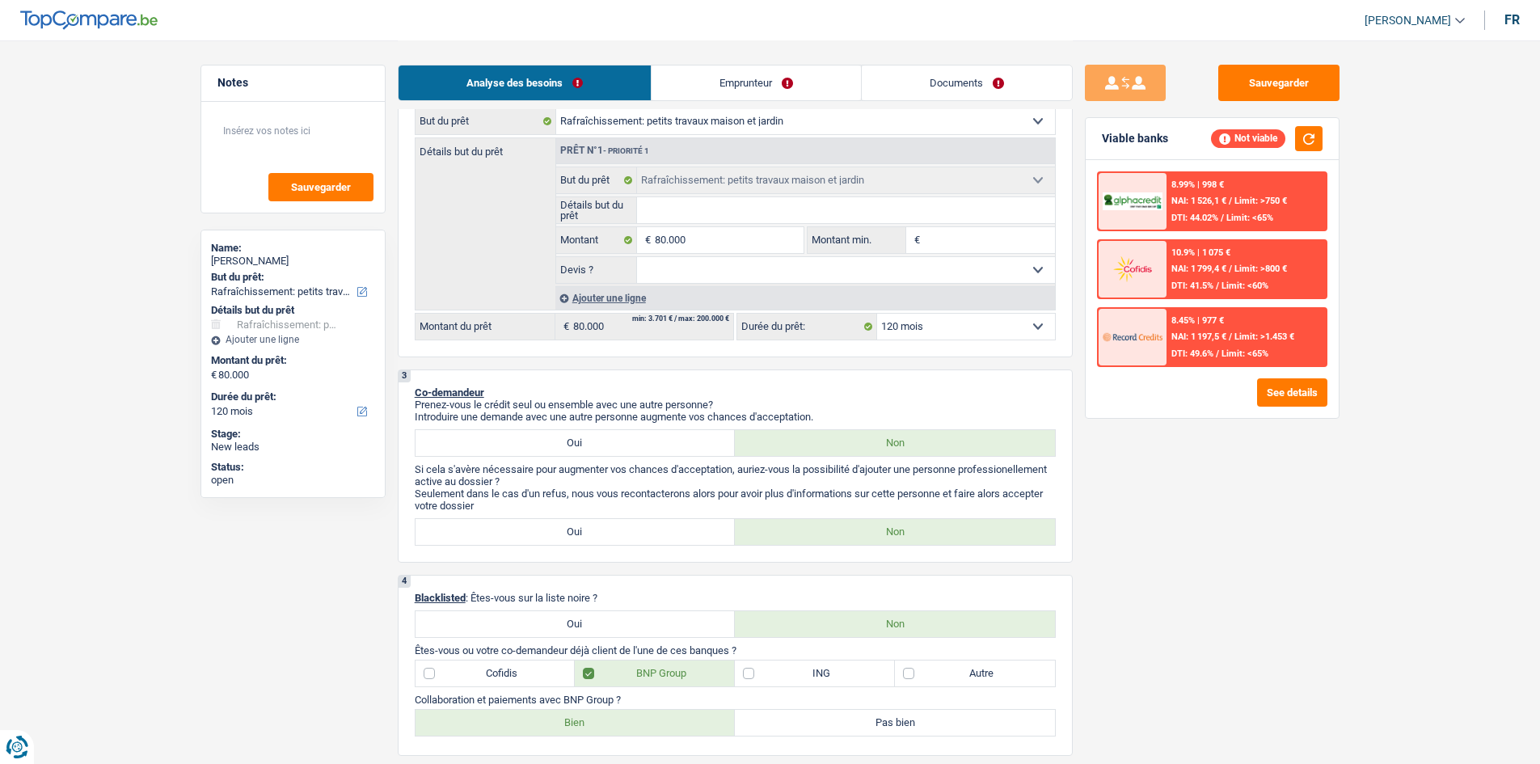
drag, startPoint x: 911, startPoint y: 329, endPoint x: 898, endPoint y: 336, distance: 14.5
click at [911, 329] on select "12 mois 18 mois 24 mois 30 mois 36 mois 42 mois 48 mois 60 mois 72 mois 84 mois…" at bounding box center [966, 327] width 178 height 26
select select "144"
click at [877, 314] on select "12 mois 18 mois 24 mois 30 mois 36 mois 42 mois 48 mois 60 mois 72 mois 84 mois…" at bounding box center [966, 327] width 178 height 26
select select "144"
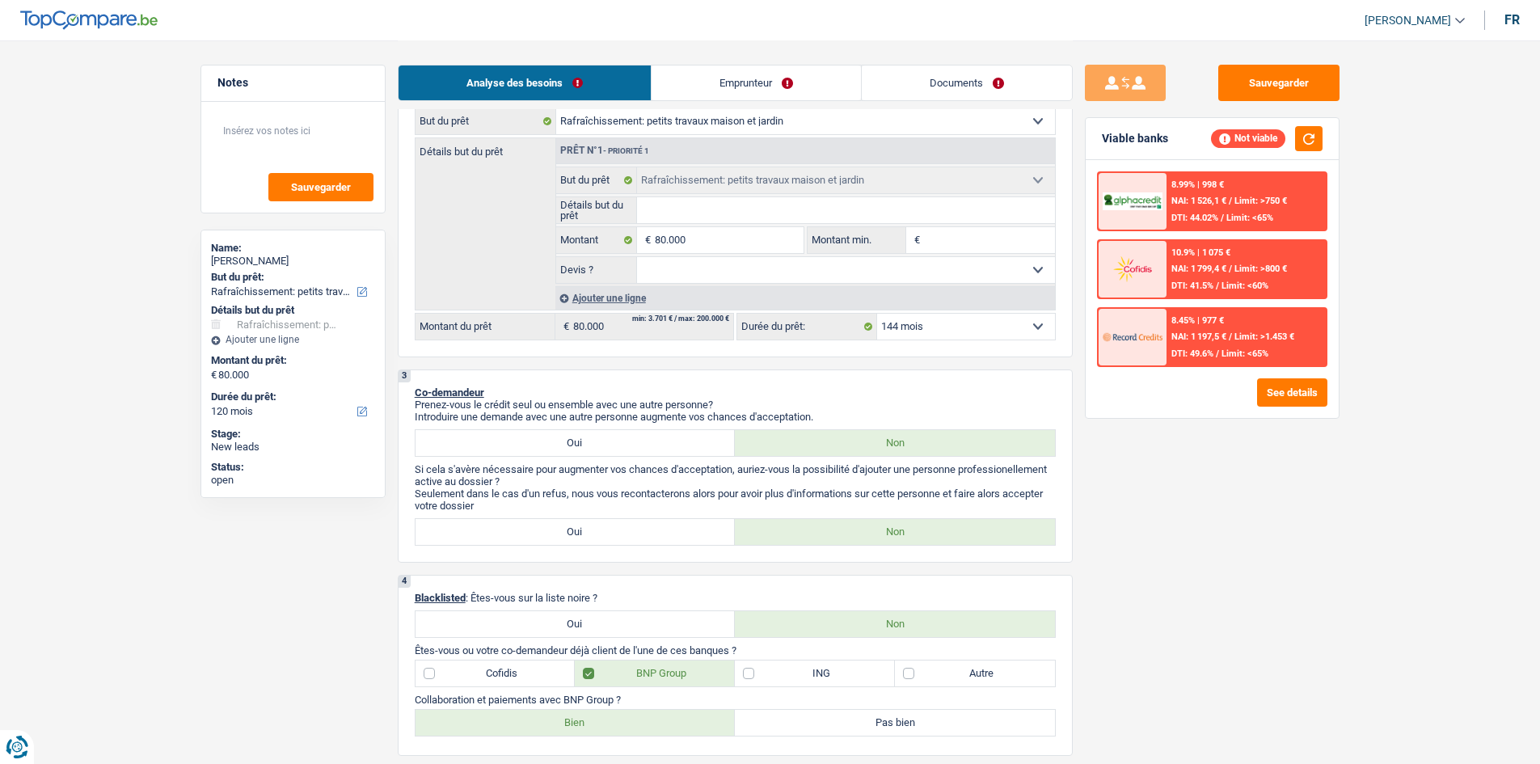
select select "144"
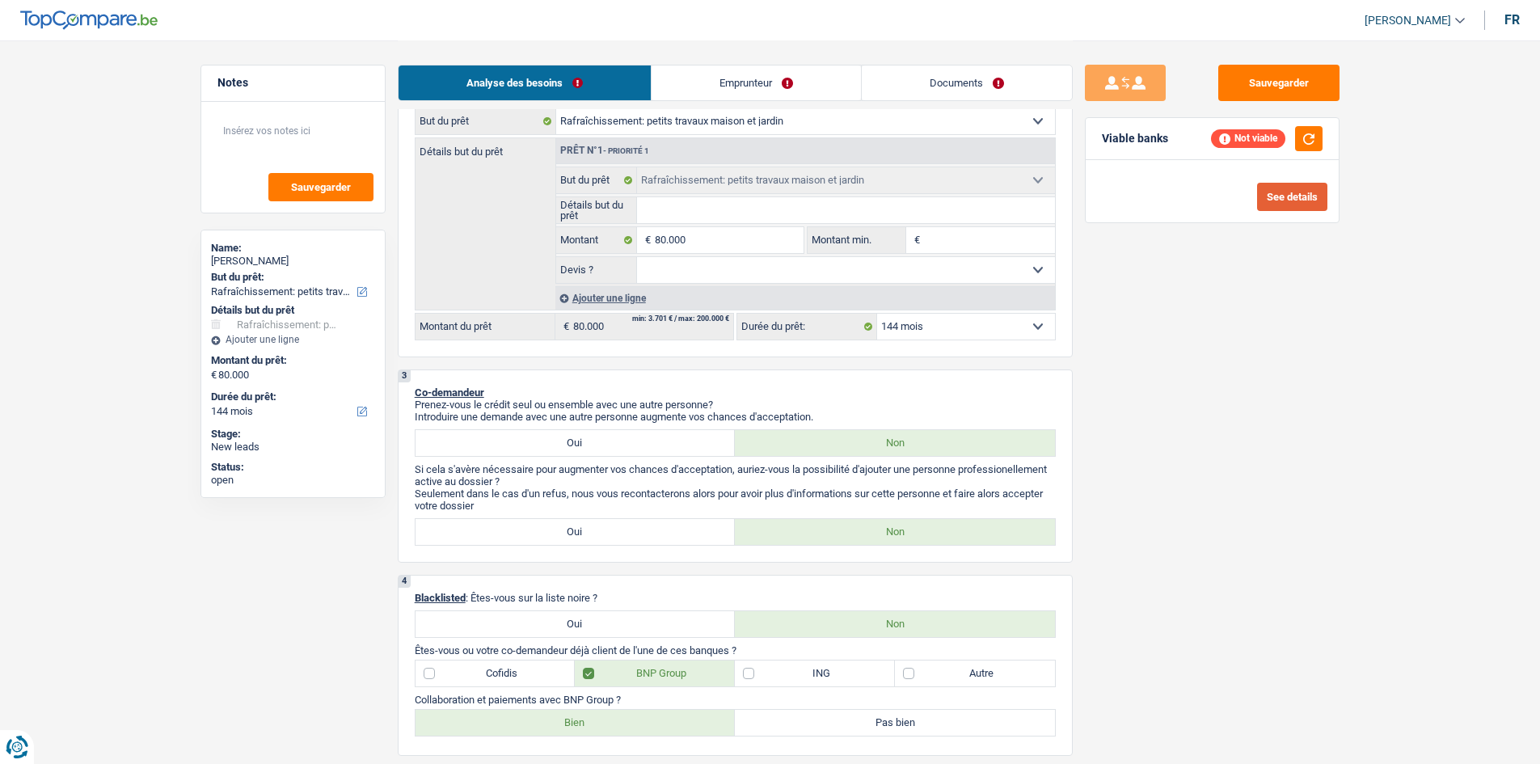
click at [1303, 192] on button "See details" at bounding box center [1292, 197] width 70 height 28
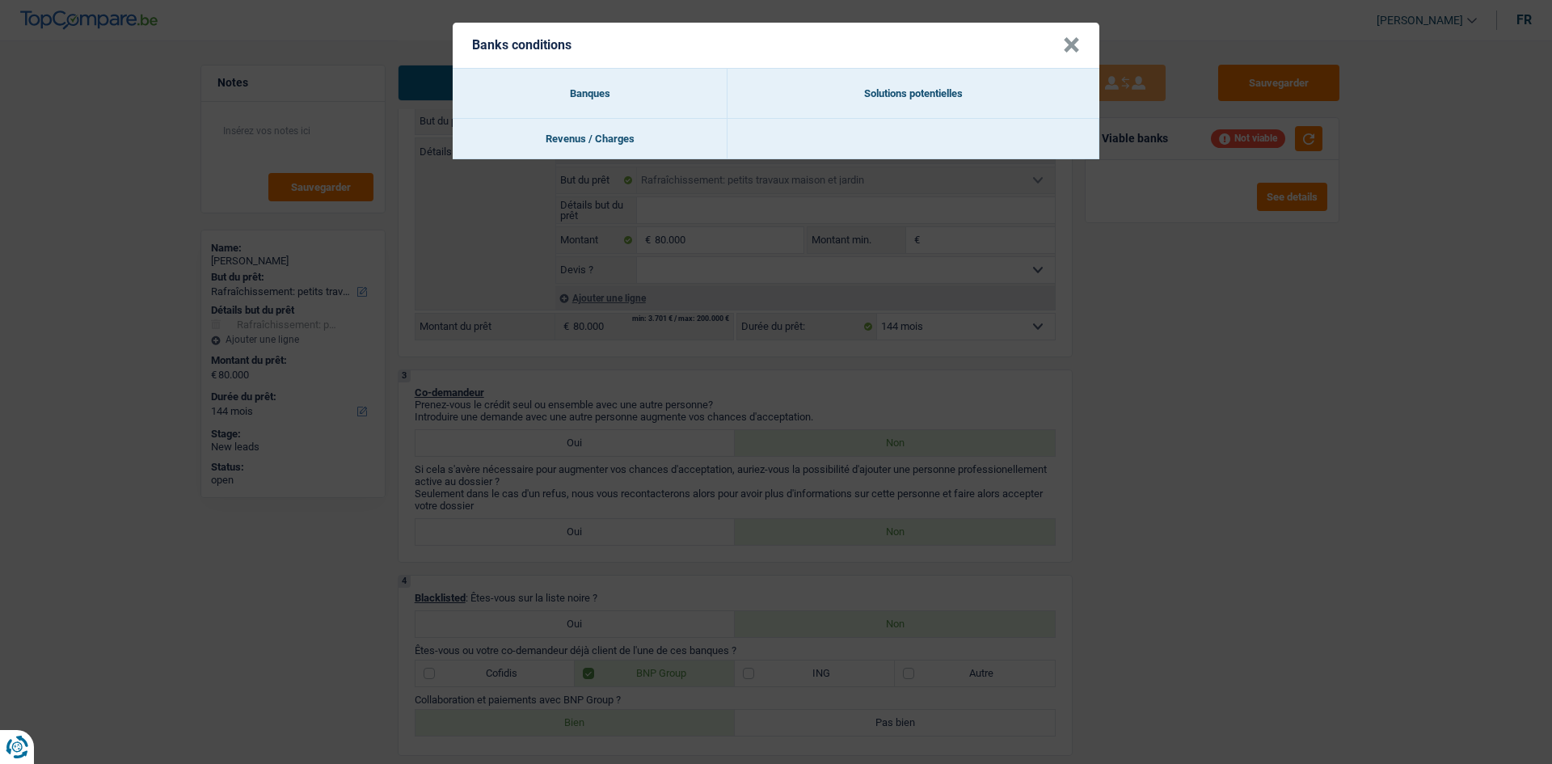
click at [1076, 45] on button "×" at bounding box center [1071, 45] width 17 height 16
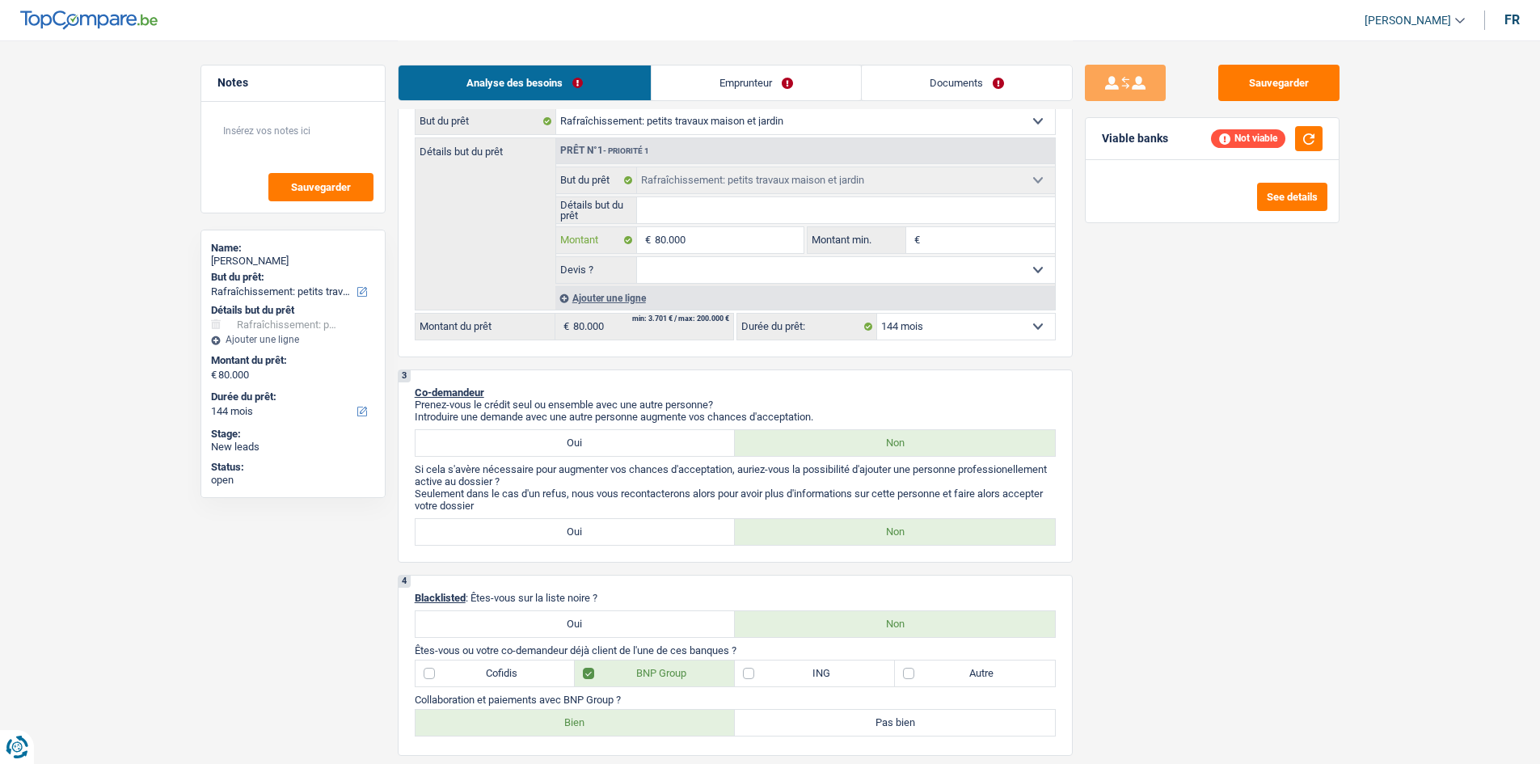
click at [748, 238] on input "80.000" at bounding box center [729, 240] width 148 height 26
type input "8.000"
type input "800"
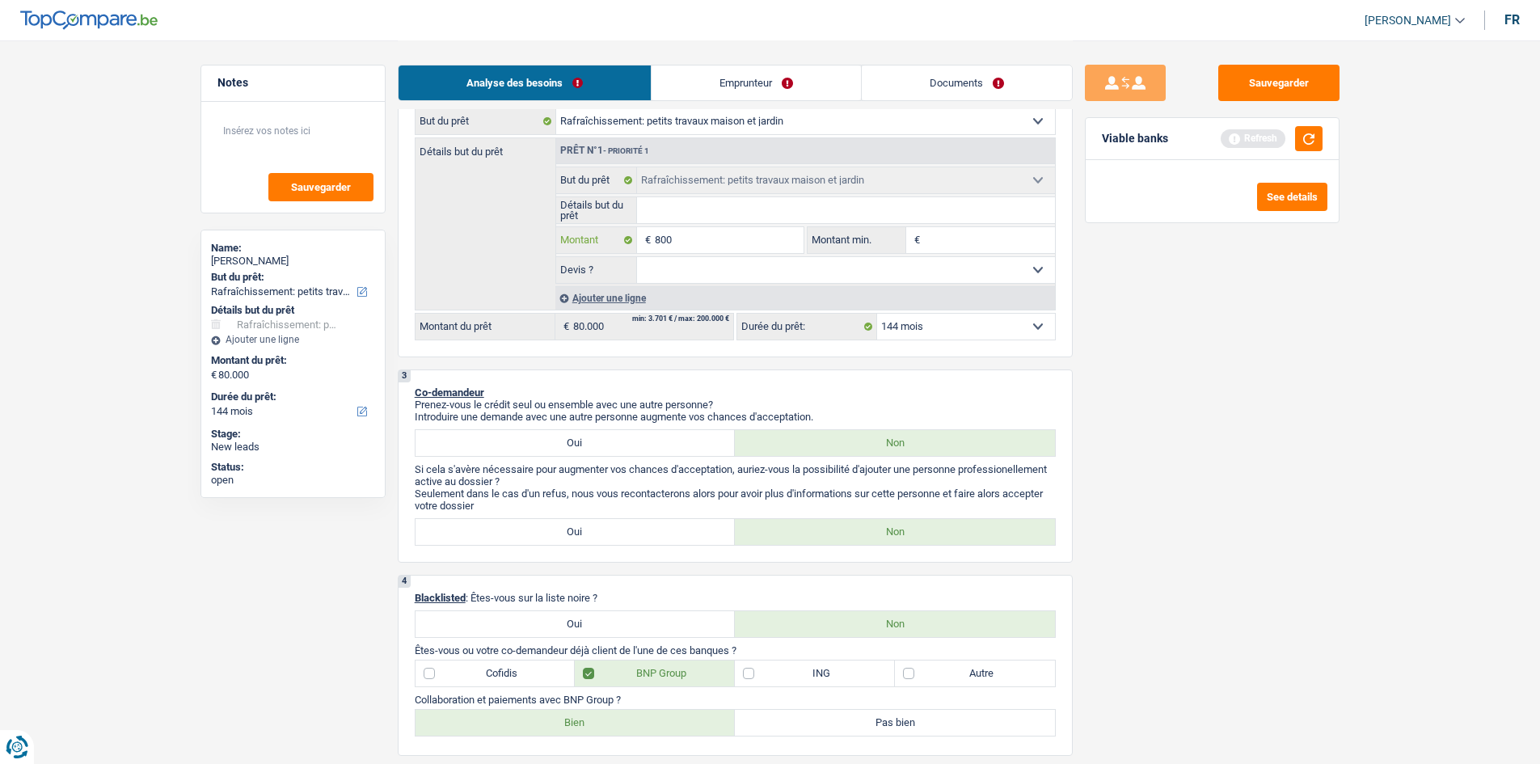
type input "80"
type input "8"
type input "5"
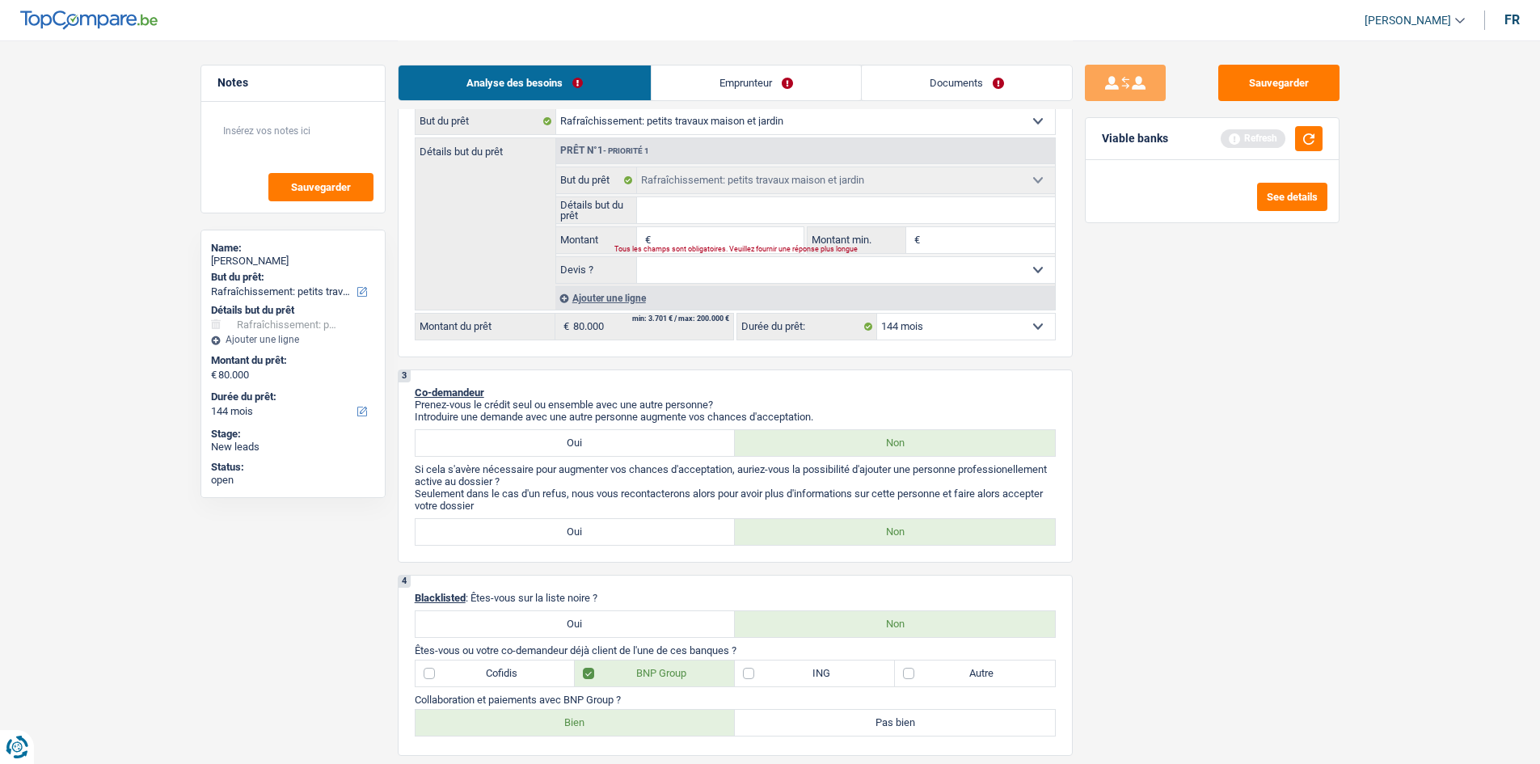
type input "5"
type input "50"
type input "500"
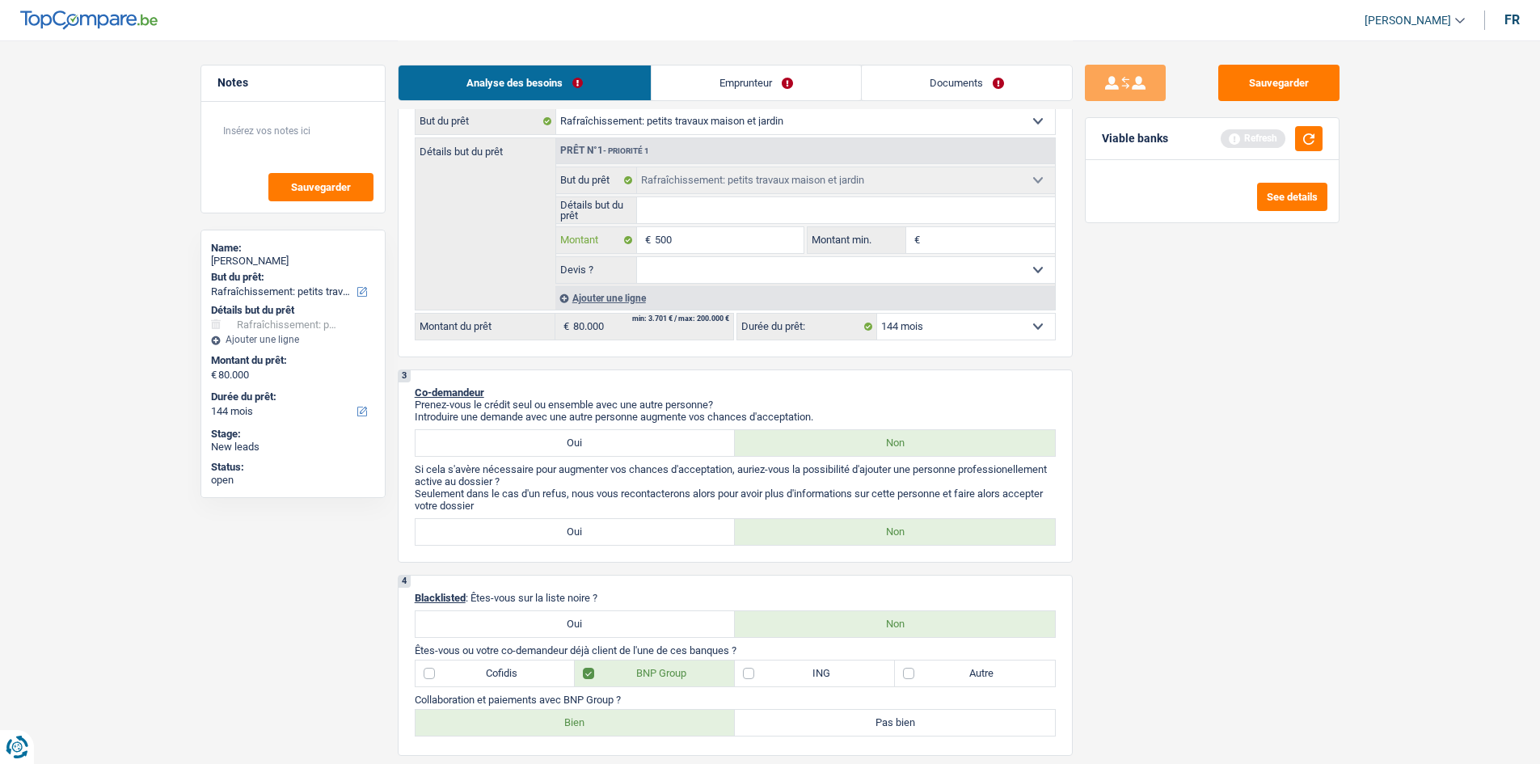
type input "5.000"
type input "50.000"
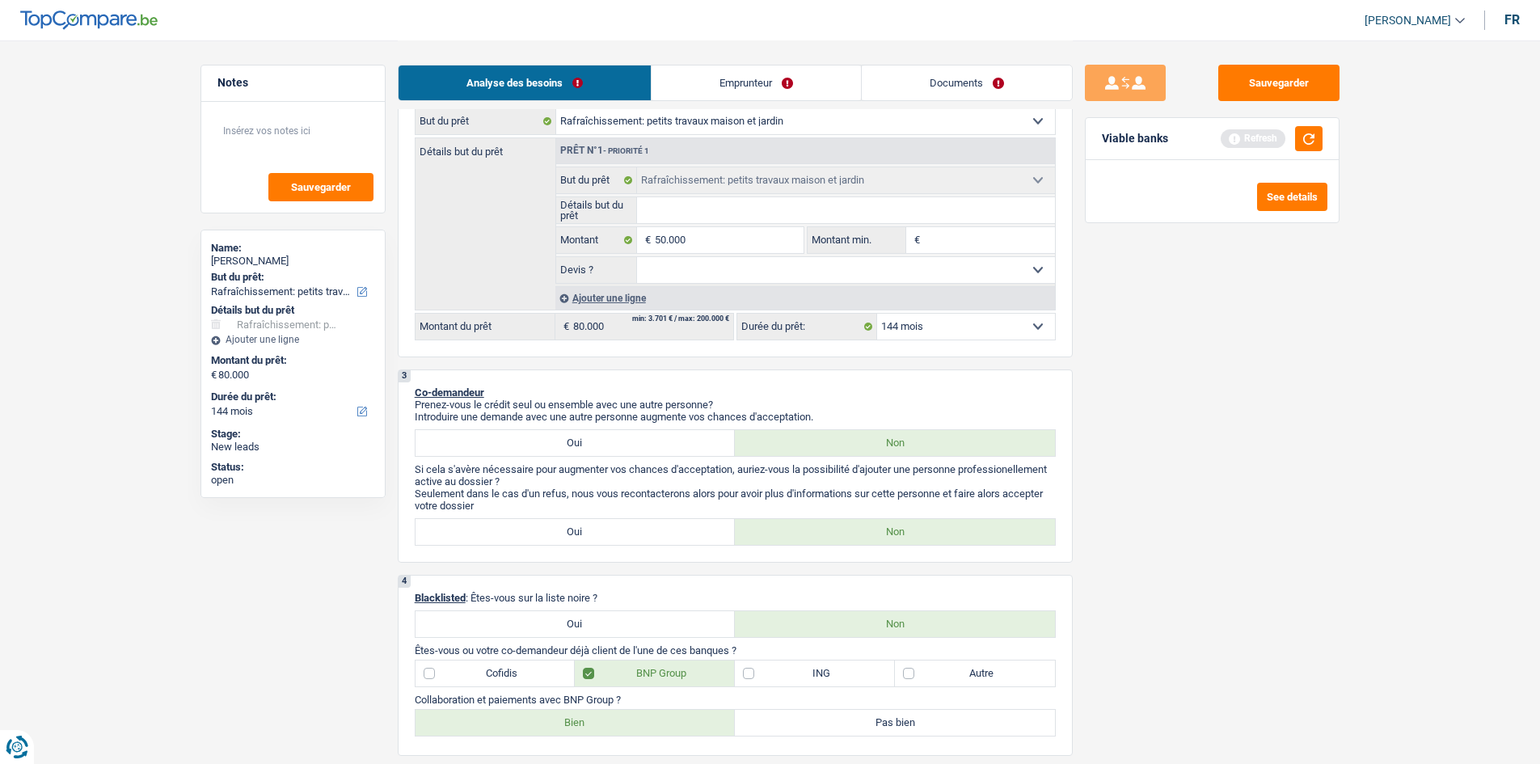
type input "50.000"
click at [1330, 142] on div "Viable banks Refresh" at bounding box center [1212, 139] width 253 height 42
click at [1311, 138] on button "button" at bounding box center [1308, 138] width 27 height 25
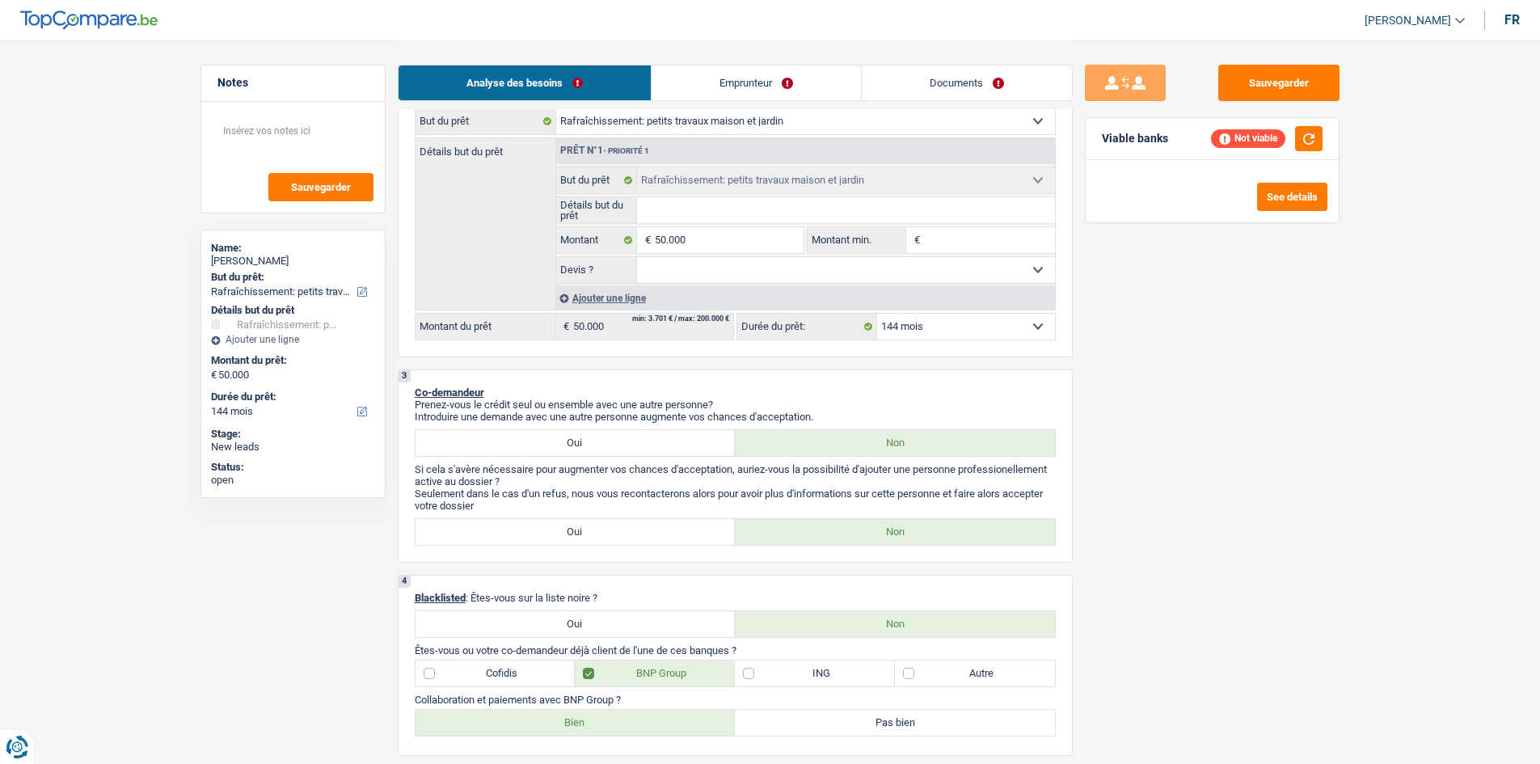
drag, startPoint x: 897, startPoint y: 322, endPoint x: 909, endPoint y: 322, distance: 12.1
click at [898, 322] on select "12 mois 18 mois 24 mois 30 mois 36 mois 42 mois 48 mois 60 mois 72 mois 84 mois…" at bounding box center [966, 327] width 178 height 26
select select "120"
click at [877, 314] on select "12 mois 18 mois 24 mois 30 mois 36 mois 42 mois 48 mois 60 mois 72 mois 84 mois…" at bounding box center [966, 327] width 178 height 26
select select "120"
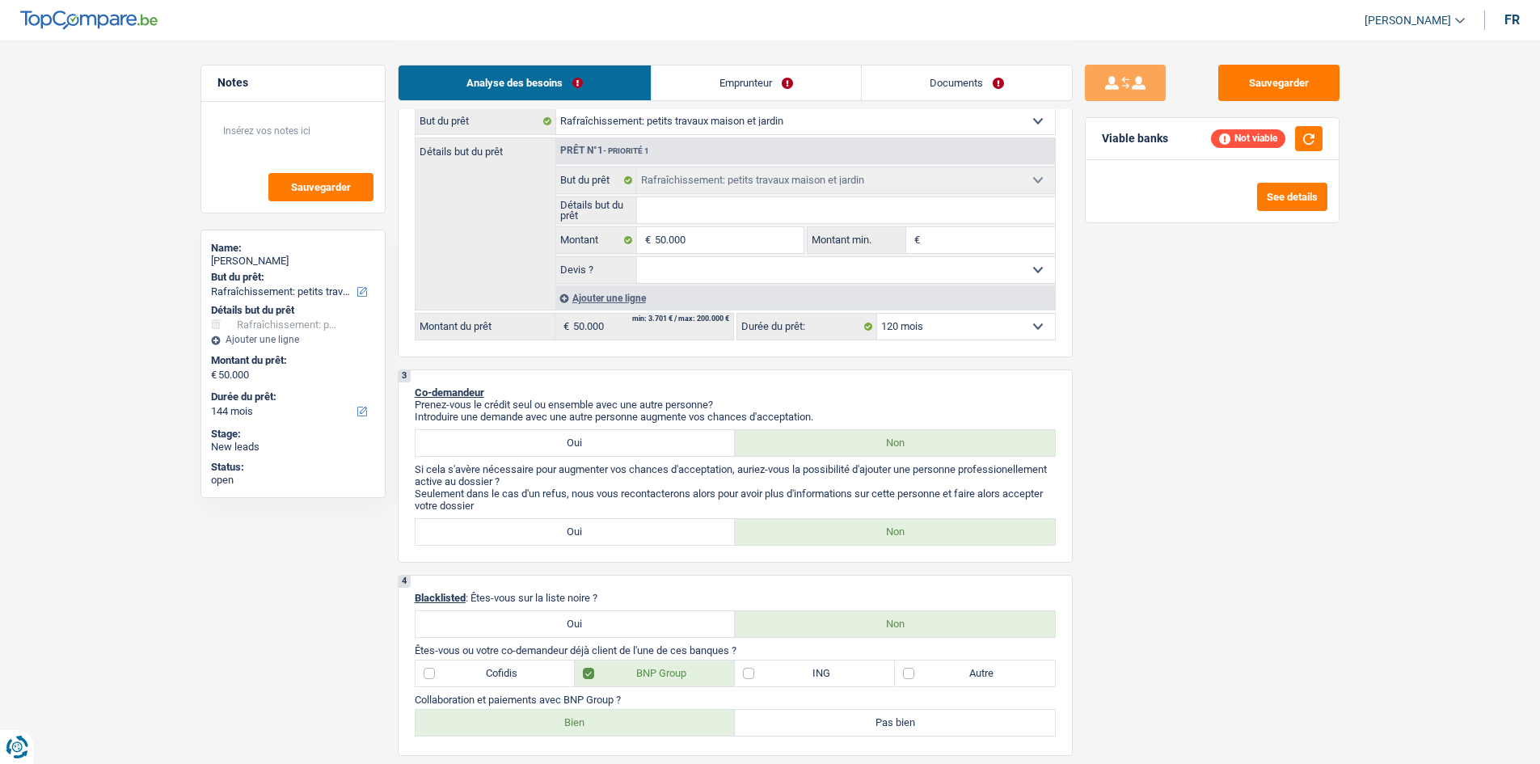
select select "120"
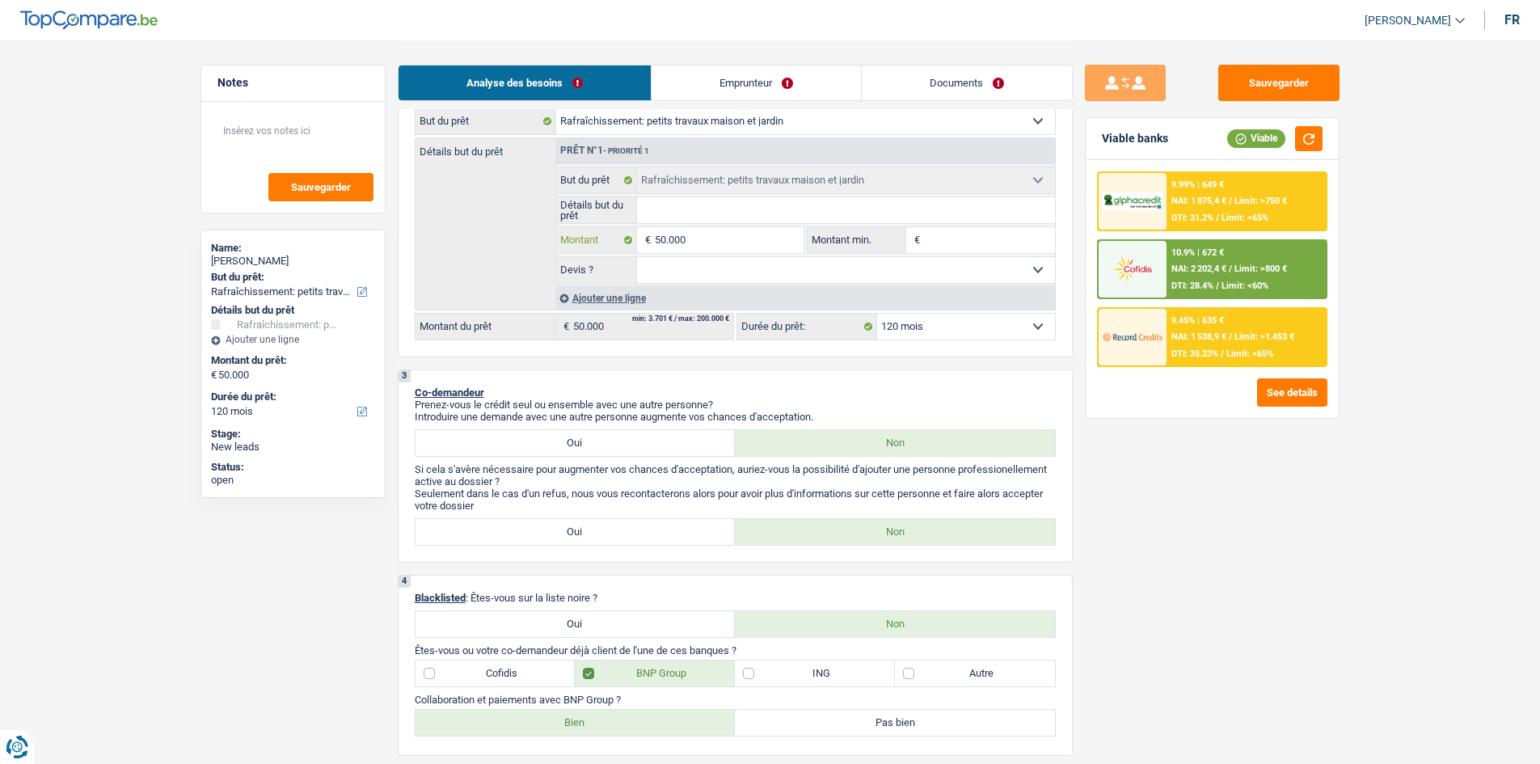
click at [771, 231] on input "50.000" at bounding box center [729, 240] width 148 height 26
click at [1290, 392] on button "See details" at bounding box center [1292, 392] width 70 height 28
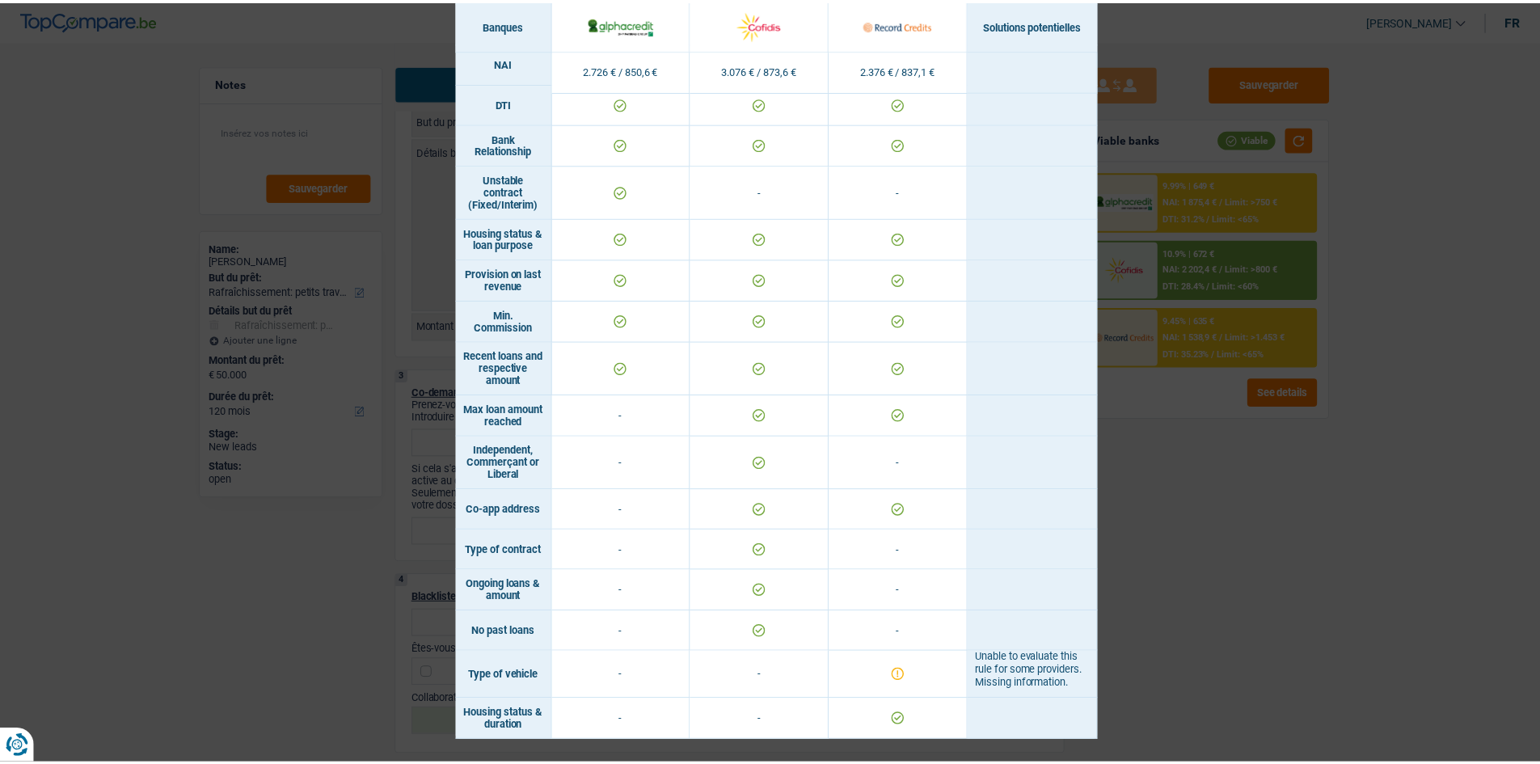
scroll to position [764, 0]
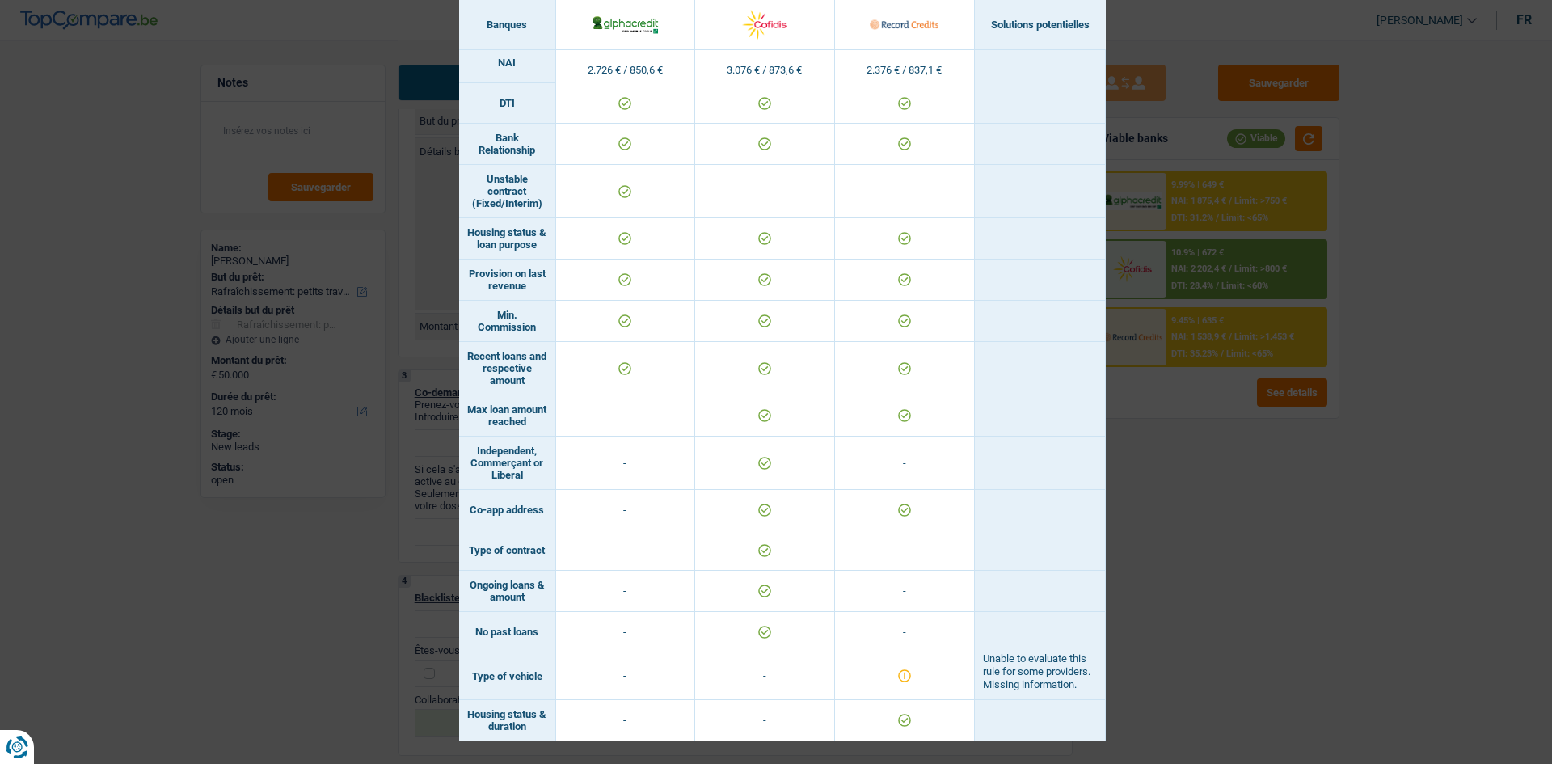
click at [1140, 573] on div "Banks conditions × Banques Solutions potentielles Revenus / Charges 2.726 € / 8…" at bounding box center [776, 382] width 1552 height 764
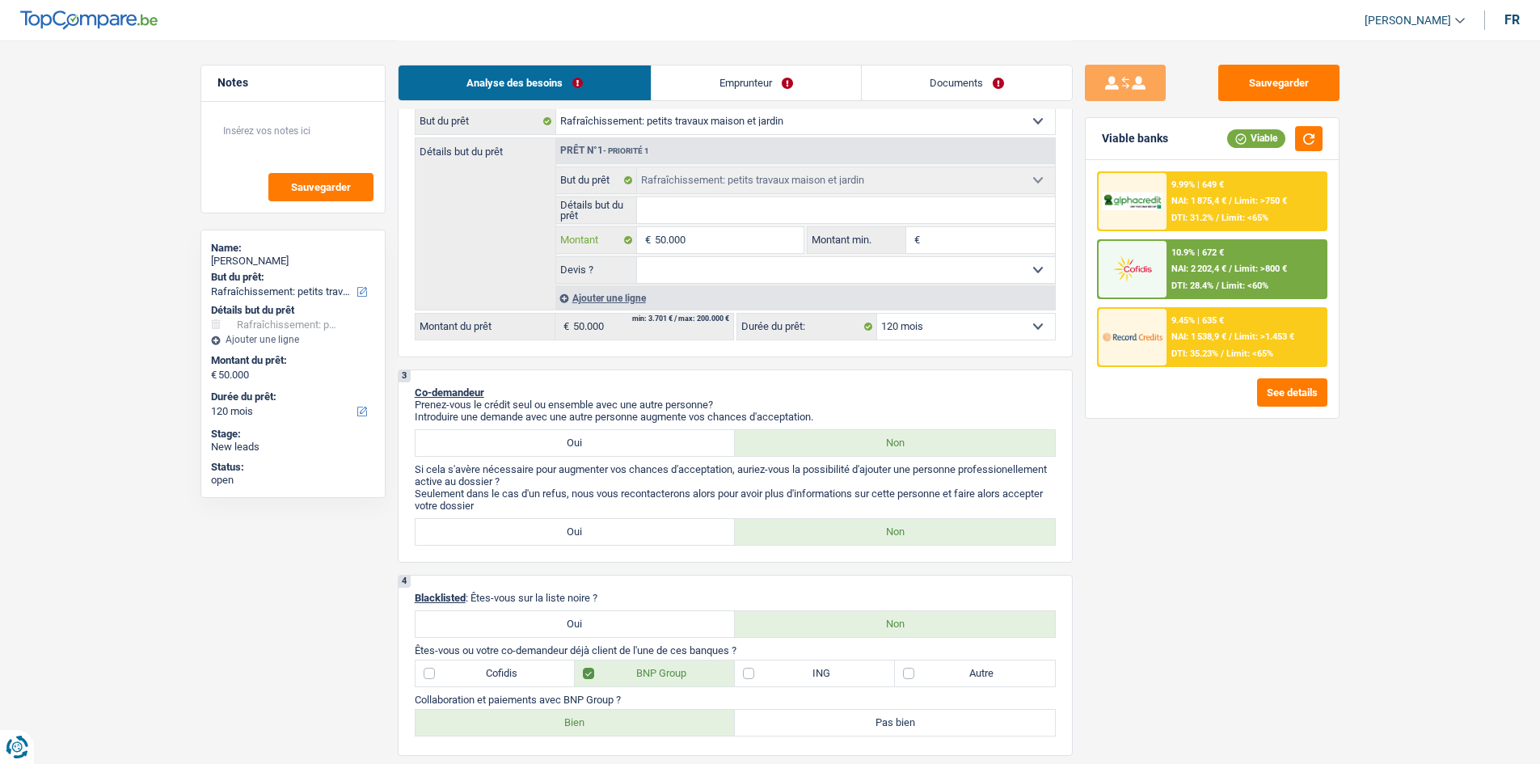
click at [754, 239] on input "50.000" at bounding box center [729, 240] width 148 height 26
type input "5.000"
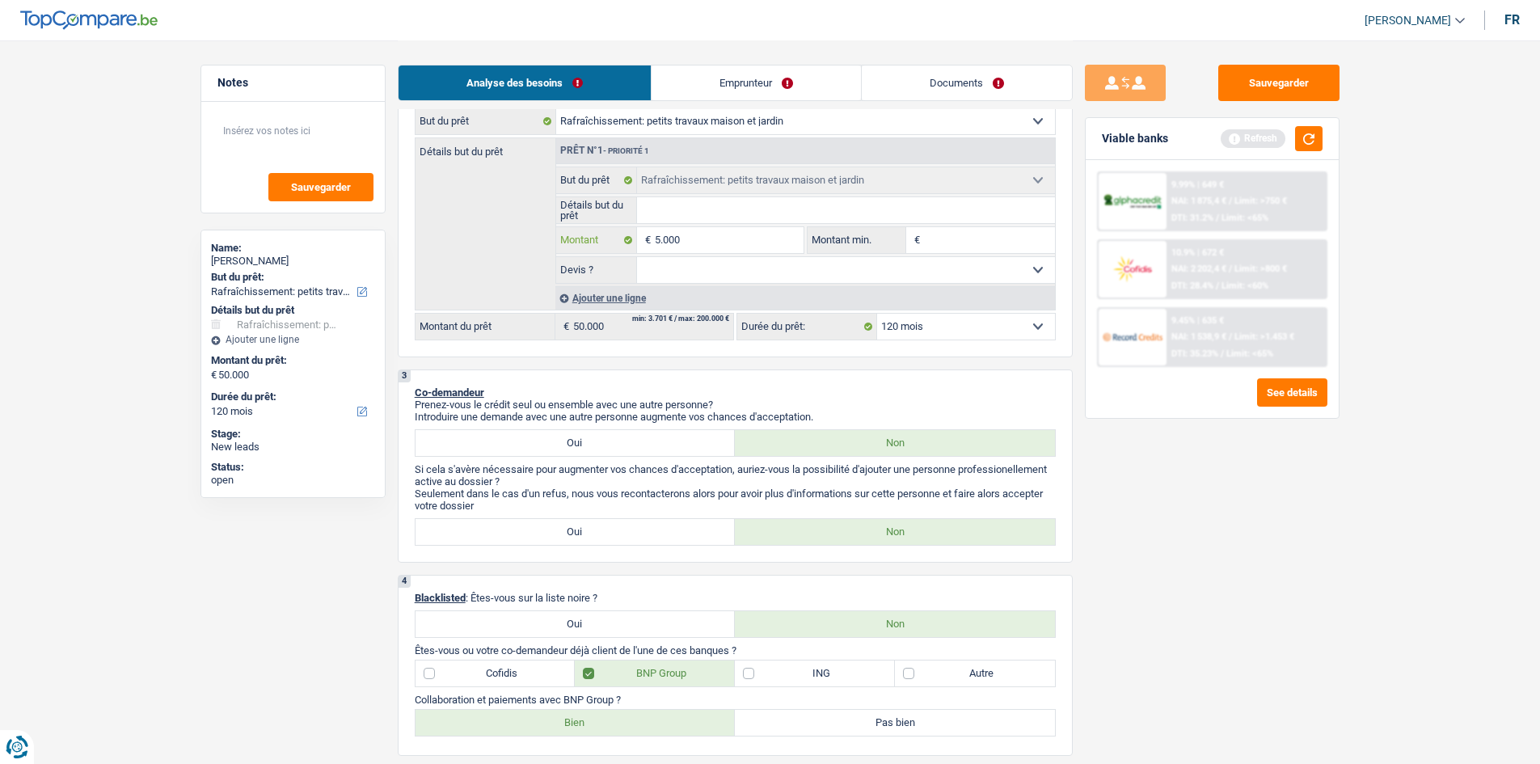
type input "500"
type input "50"
click at [1314, 149] on button "button" at bounding box center [1308, 138] width 27 height 25
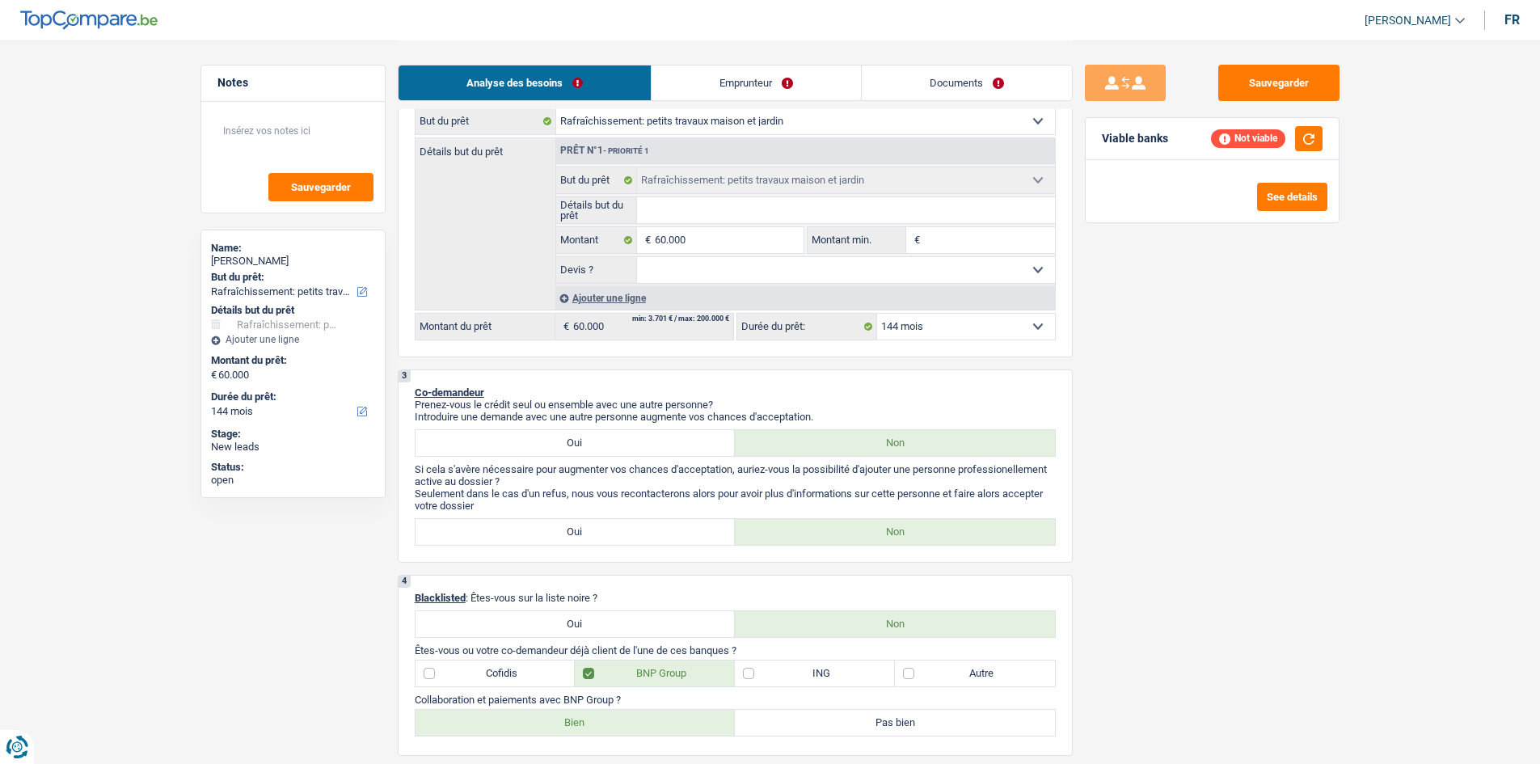
click at [965, 327] on select "12 mois 18 mois 24 mois 30 mois 36 mois 42 mois 48 mois 60 mois 72 mois 84 mois…" at bounding box center [966, 327] width 178 height 26
click at [877, 314] on select "12 mois 18 mois 24 mois 30 mois 36 mois 42 mois 48 mois 60 mois 72 mois 84 mois…" at bounding box center [966, 327] width 178 height 26
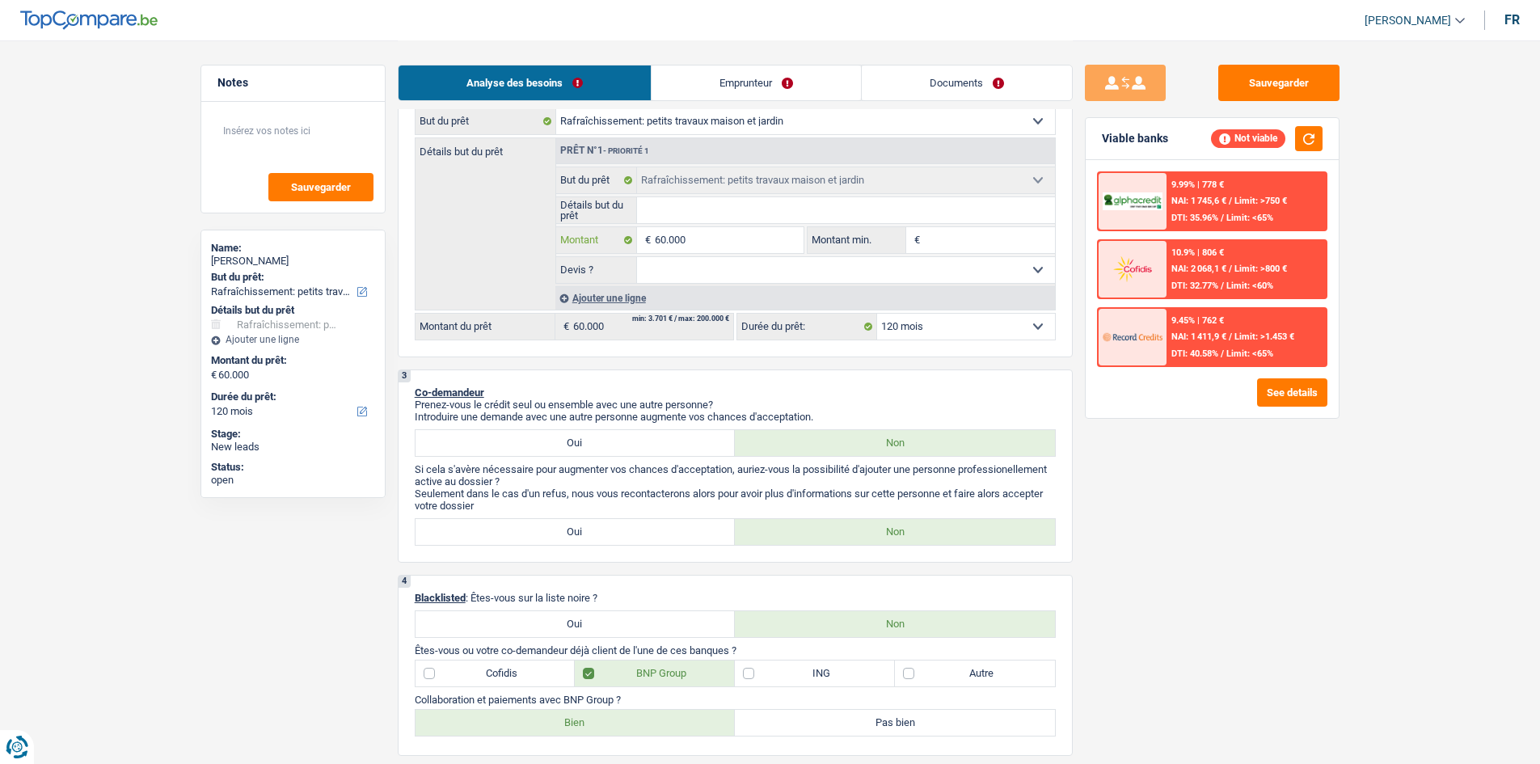
click at [768, 240] on input "60.000" at bounding box center [729, 240] width 148 height 26
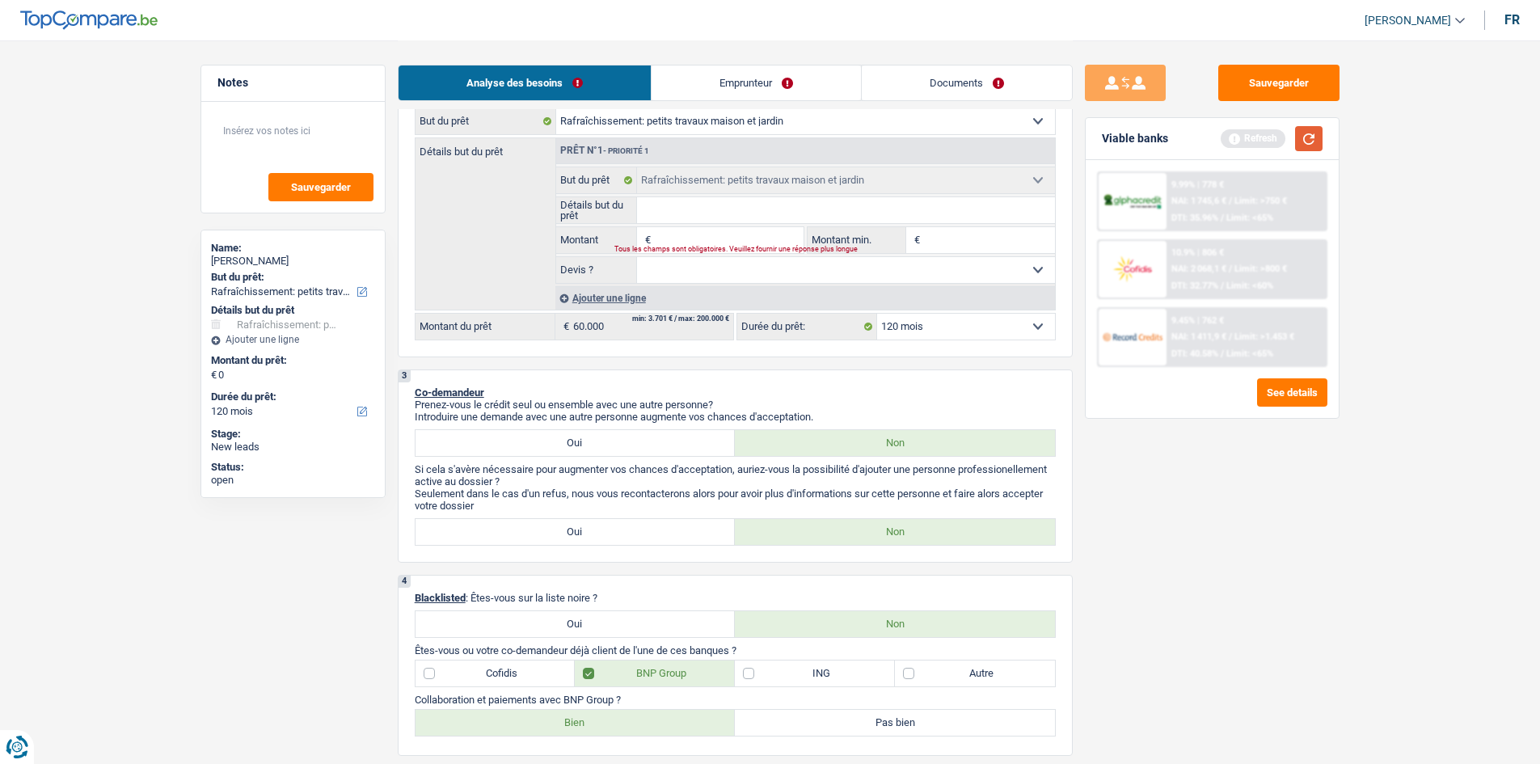
click at [1313, 141] on button "button" at bounding box center [1308, 138] width 27 height 25
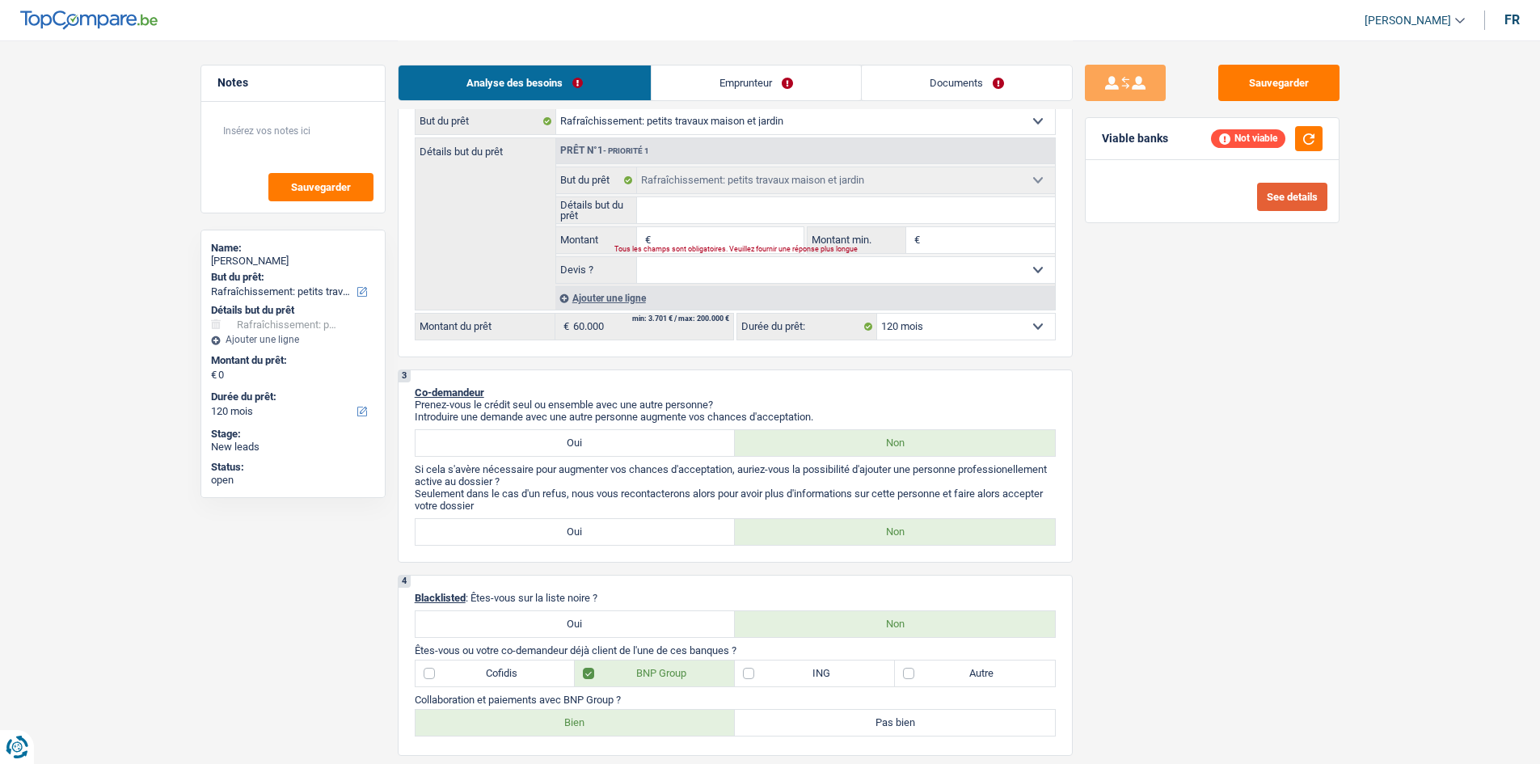
click at [1286, 193] on button "See details" at bounding box center [1292, 197] width 70 height 28
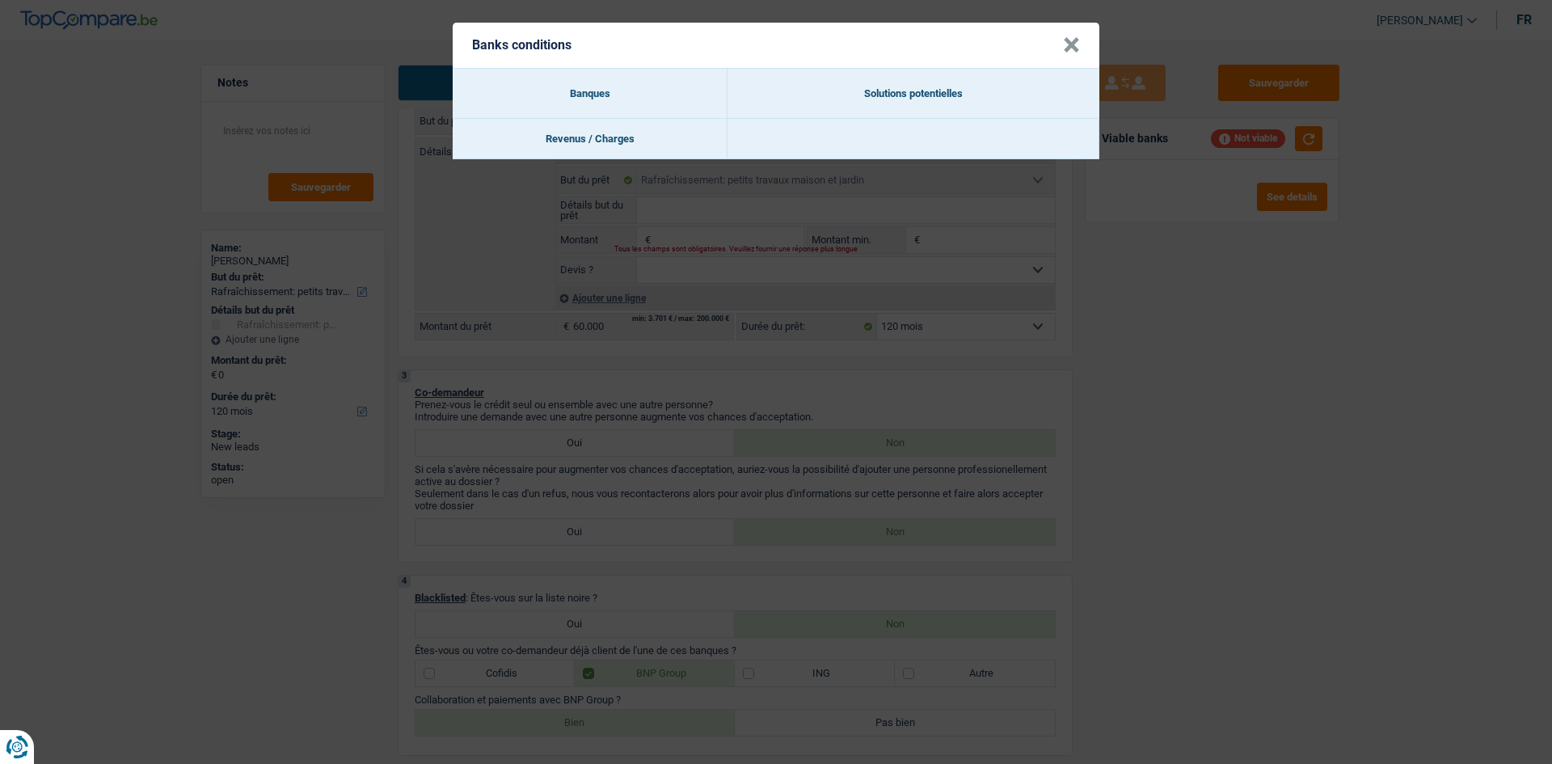
click at [1061, 46] on header "Banks conditions ×" at bounding box center [776, 45] width 647 height 45
click at [1067, 46] on button "×" at bounding box center [1071, 45] width 17 height 16
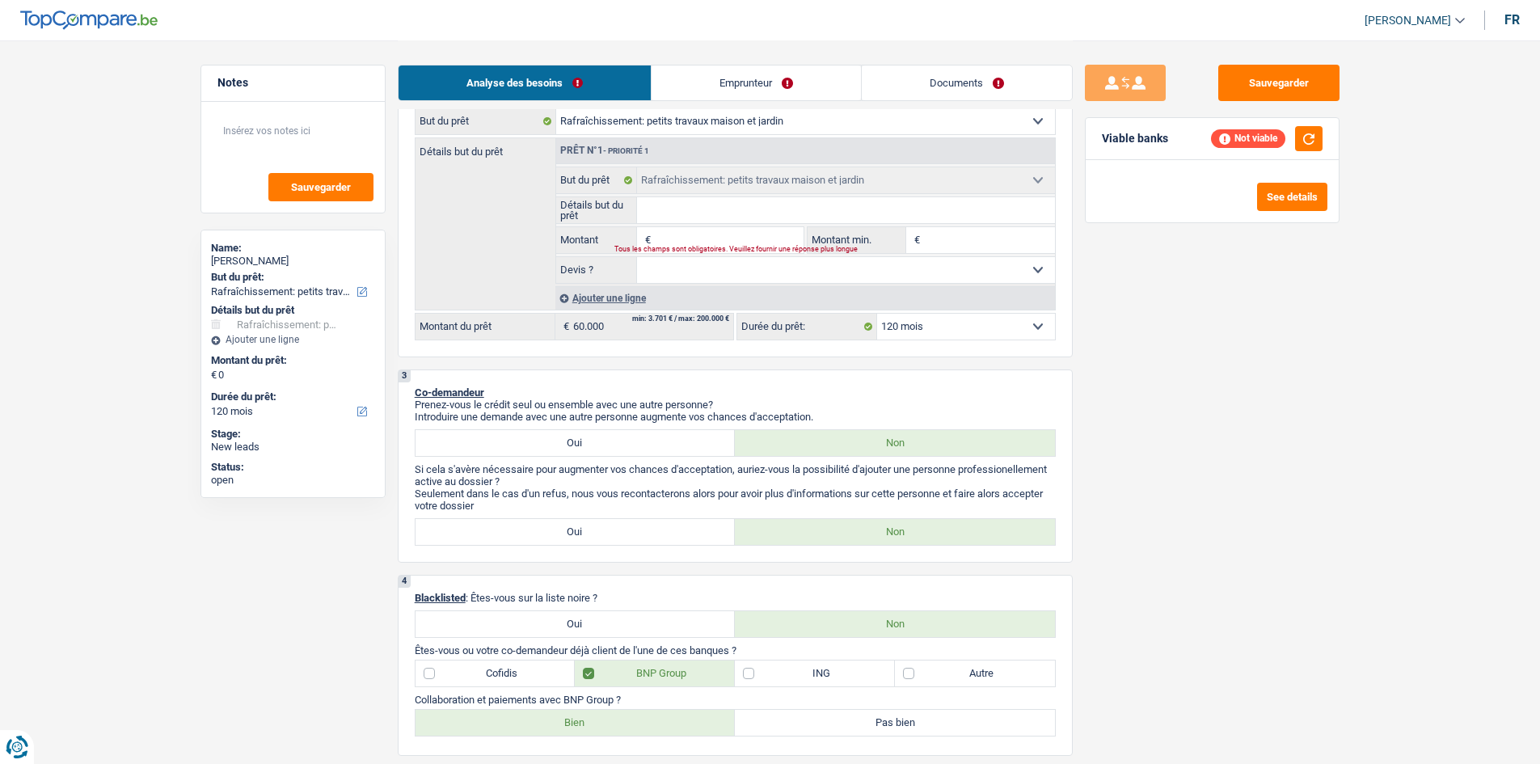
click at [832, 84] on link "Emprunteur" at bounding box center [756, 82] width 209 height 35
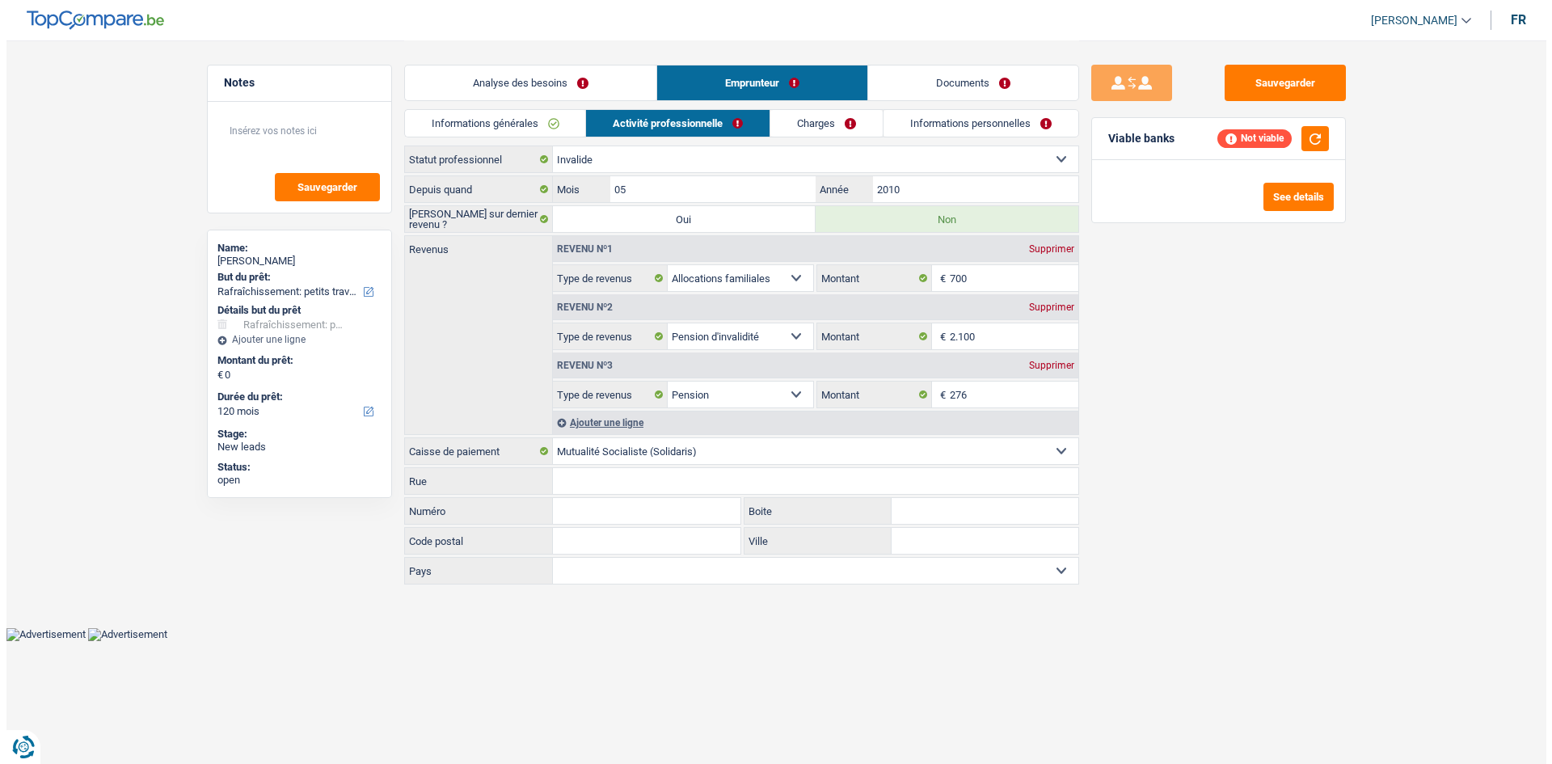
scroll to position [0, 0]
click at [612, 81] on link "Analyse des besoins" at bounding box center [529, 82] width 251 height 35
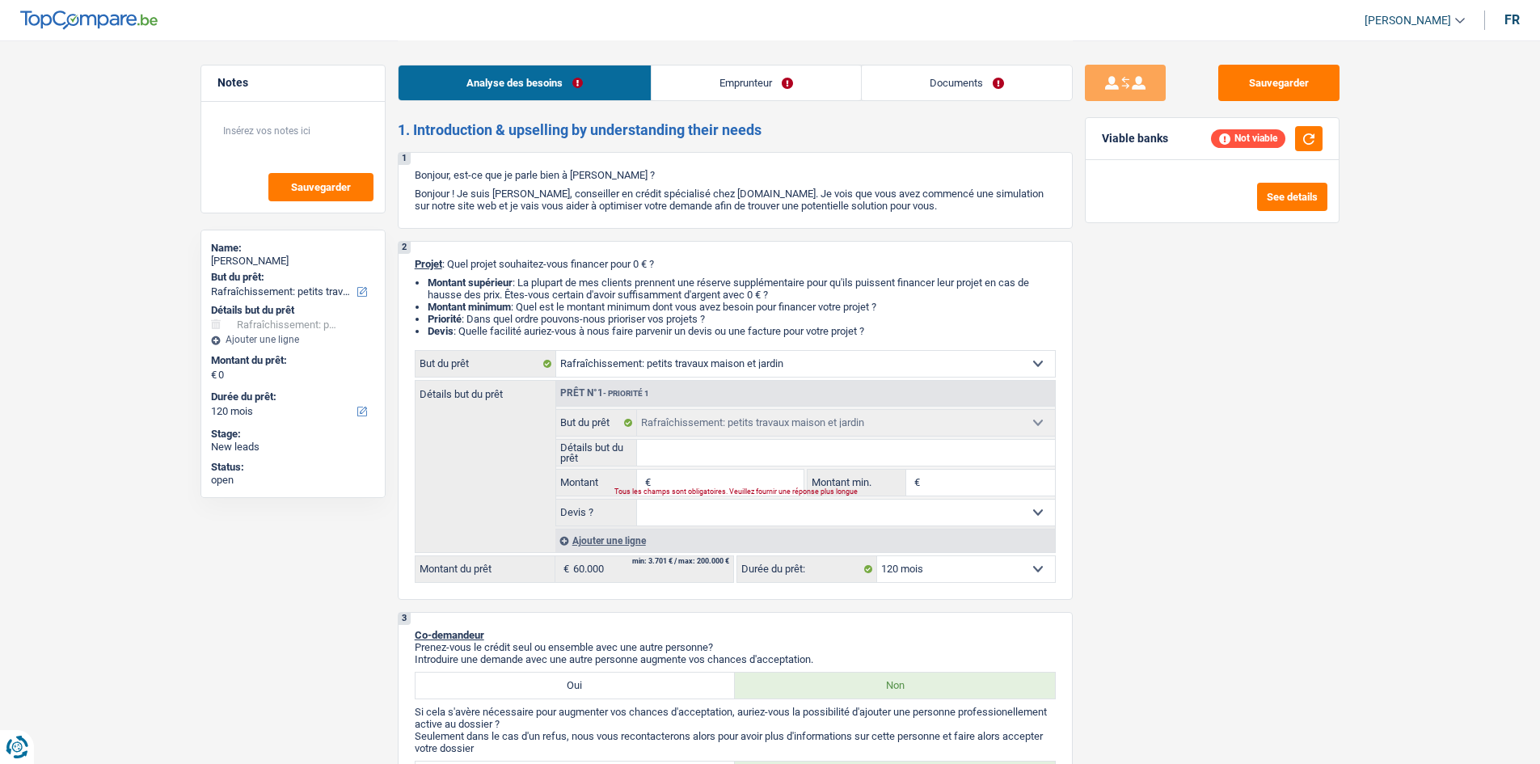
click at [744, 474] on input "Montant" at bounding box center [729, 483] width 148 height 26
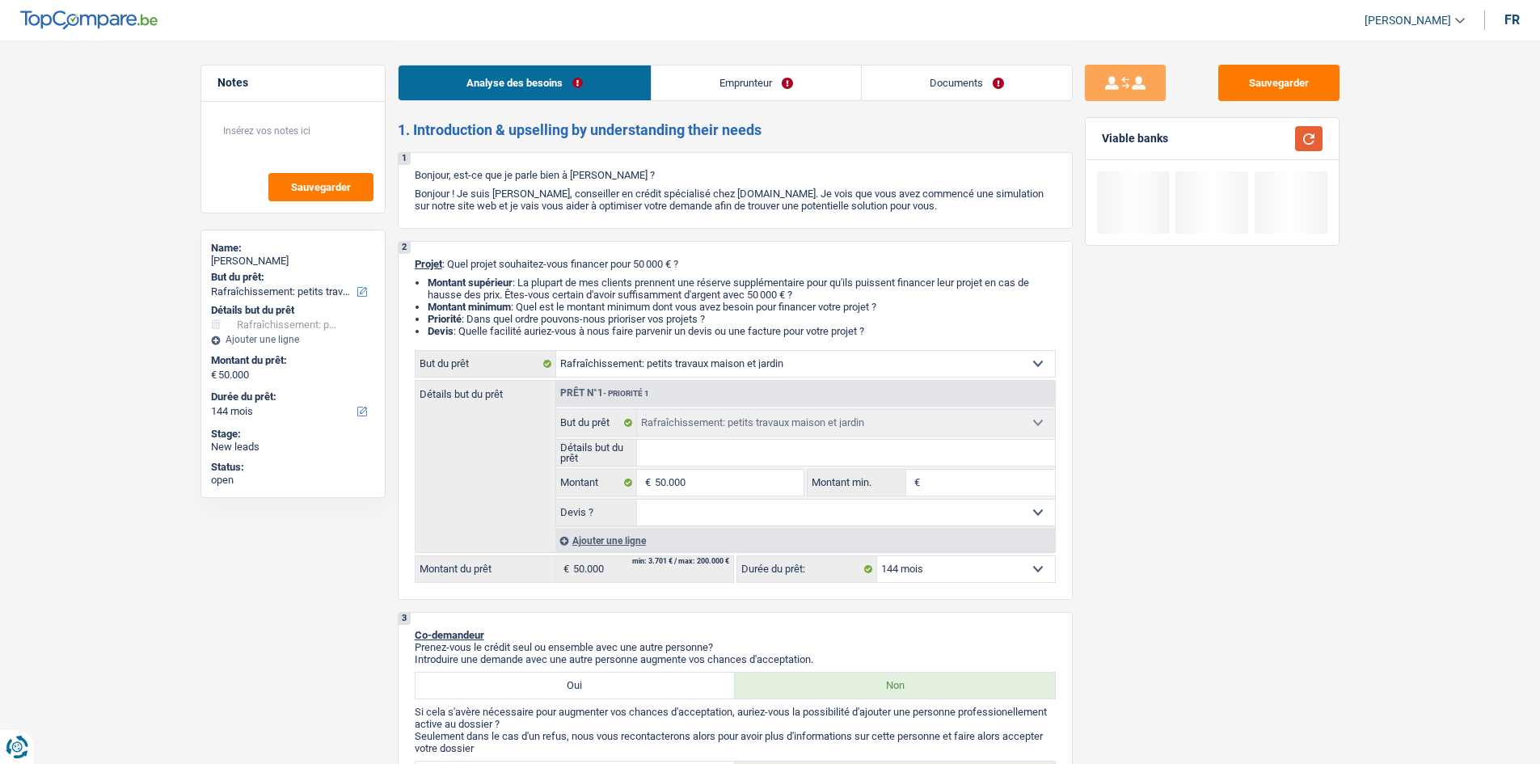
click at [1312, 142] on button "button" at bounding box center [1308, 138] width 27 height 25
click at [1268, 196] on button "See details" at bounding box center [1292, 197] width 70 height 28
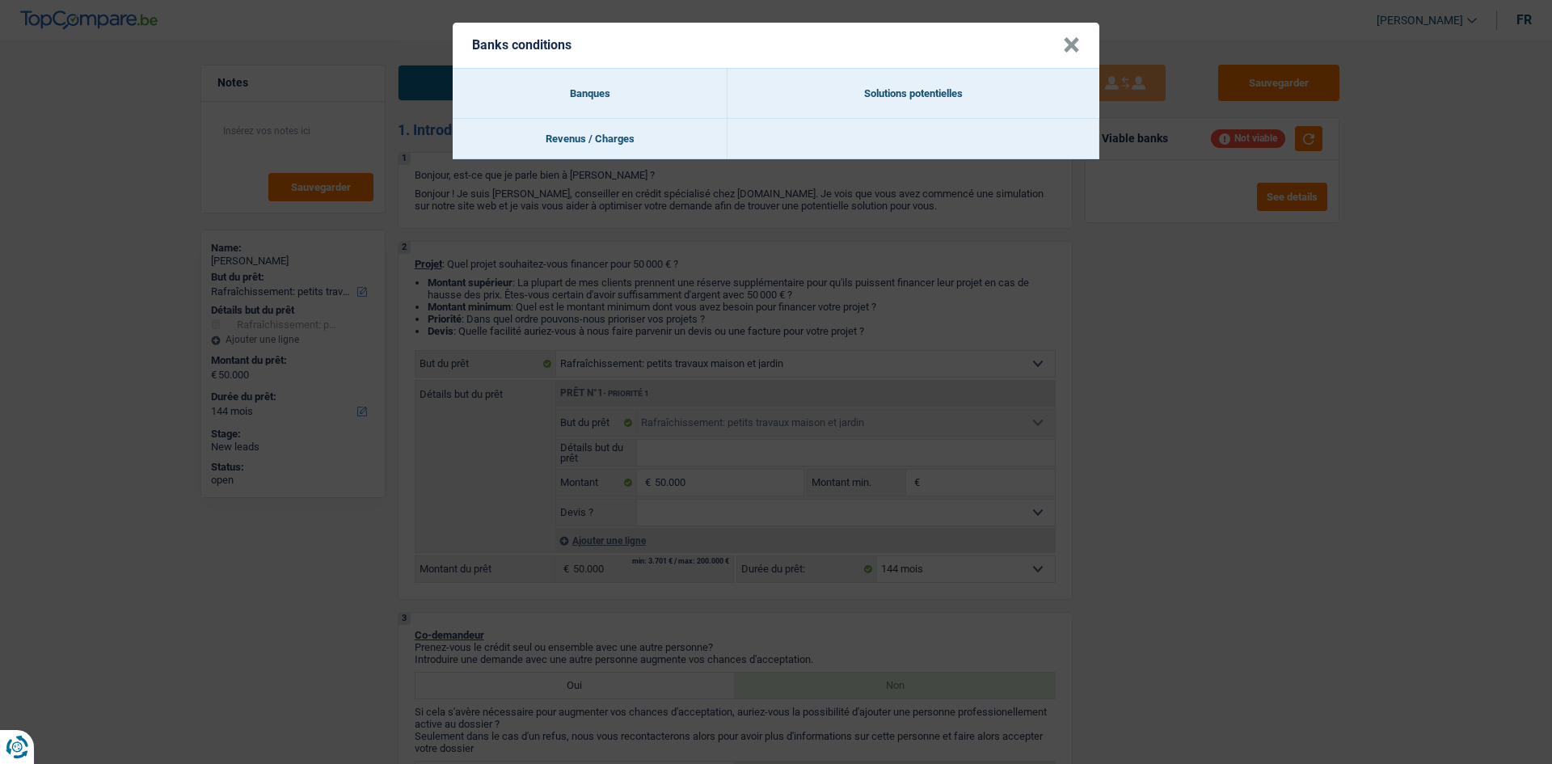
click at [1073, 49] on button "×" at bounding box center [1071, 45] width 17 height 16
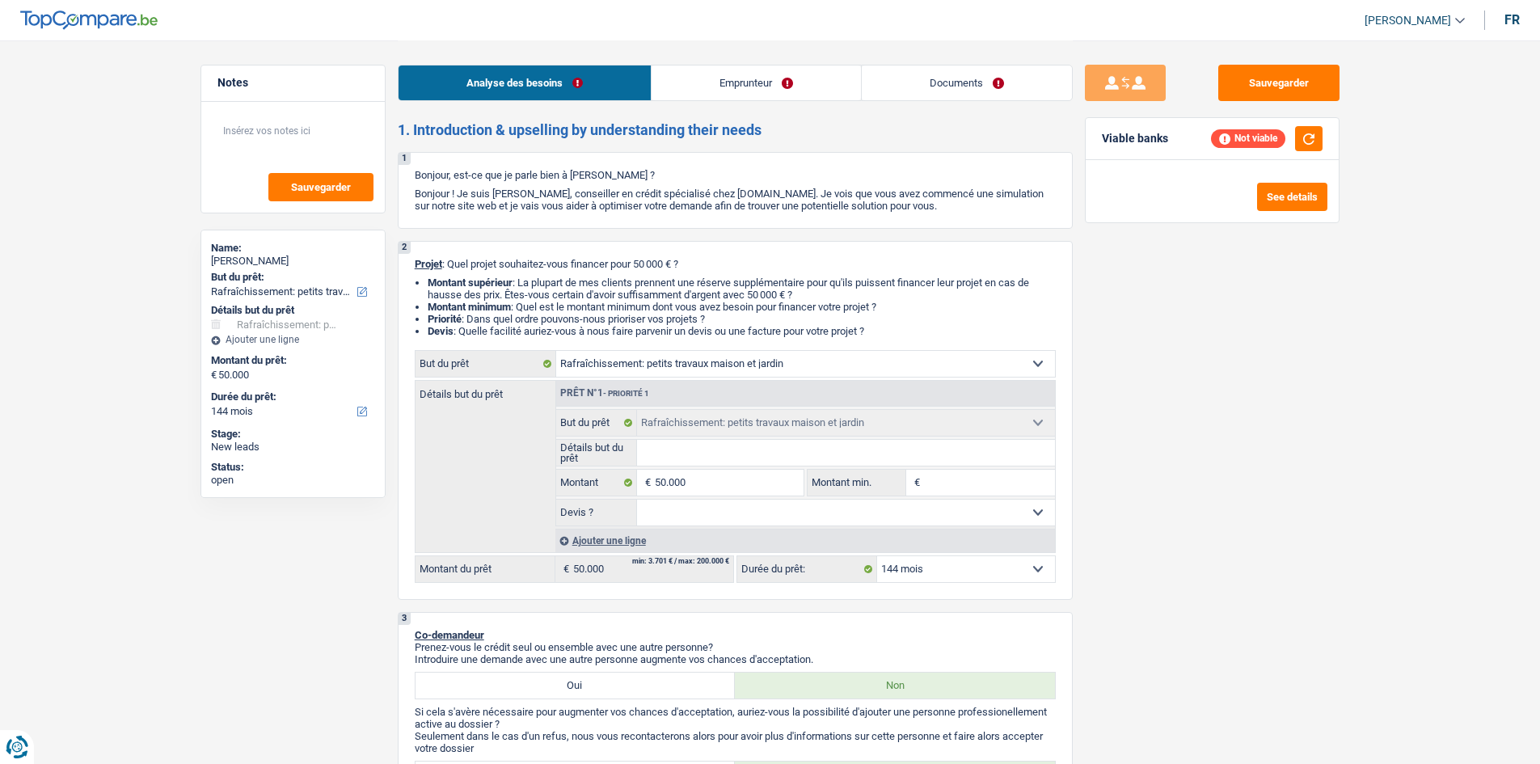
click at [908, 569] on select "12 mois 18 mois 24 mois 30 mois 36 mois 42 mois 48 mois 60 mois 72 mois 84 mois…" at bounding box center [966, 569] width 178 height 26
click at [877, 556] on select "12 mois 18 mois 24 mois 30 mois 36 mois 42 mois 48 mois 60 mois 72 mois 84 mois…" at bounding box center [966, 569] width 178 height 26
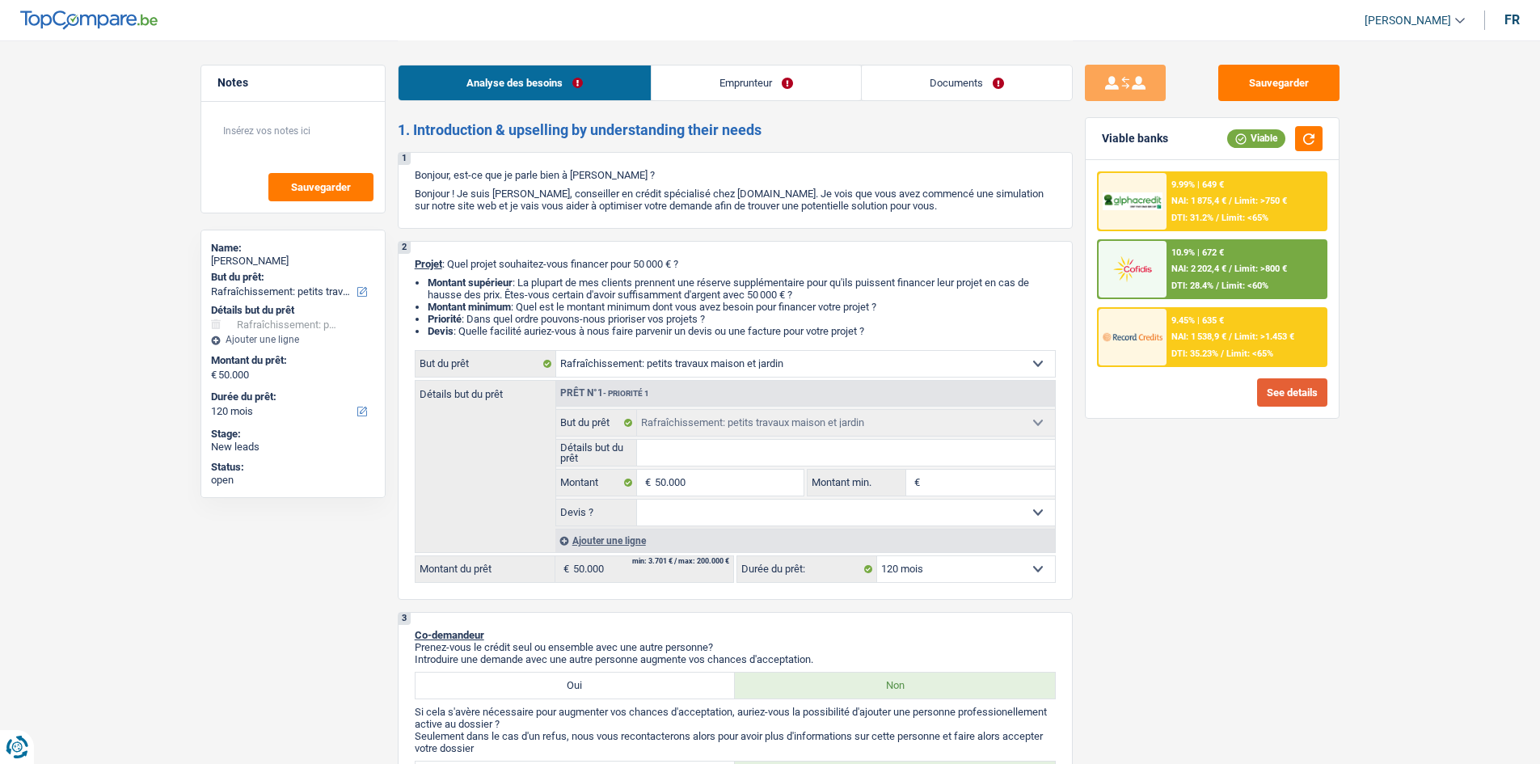
click at [1282, 387] on button "See details" at bounding box center [1292, 392] width 70 height 28
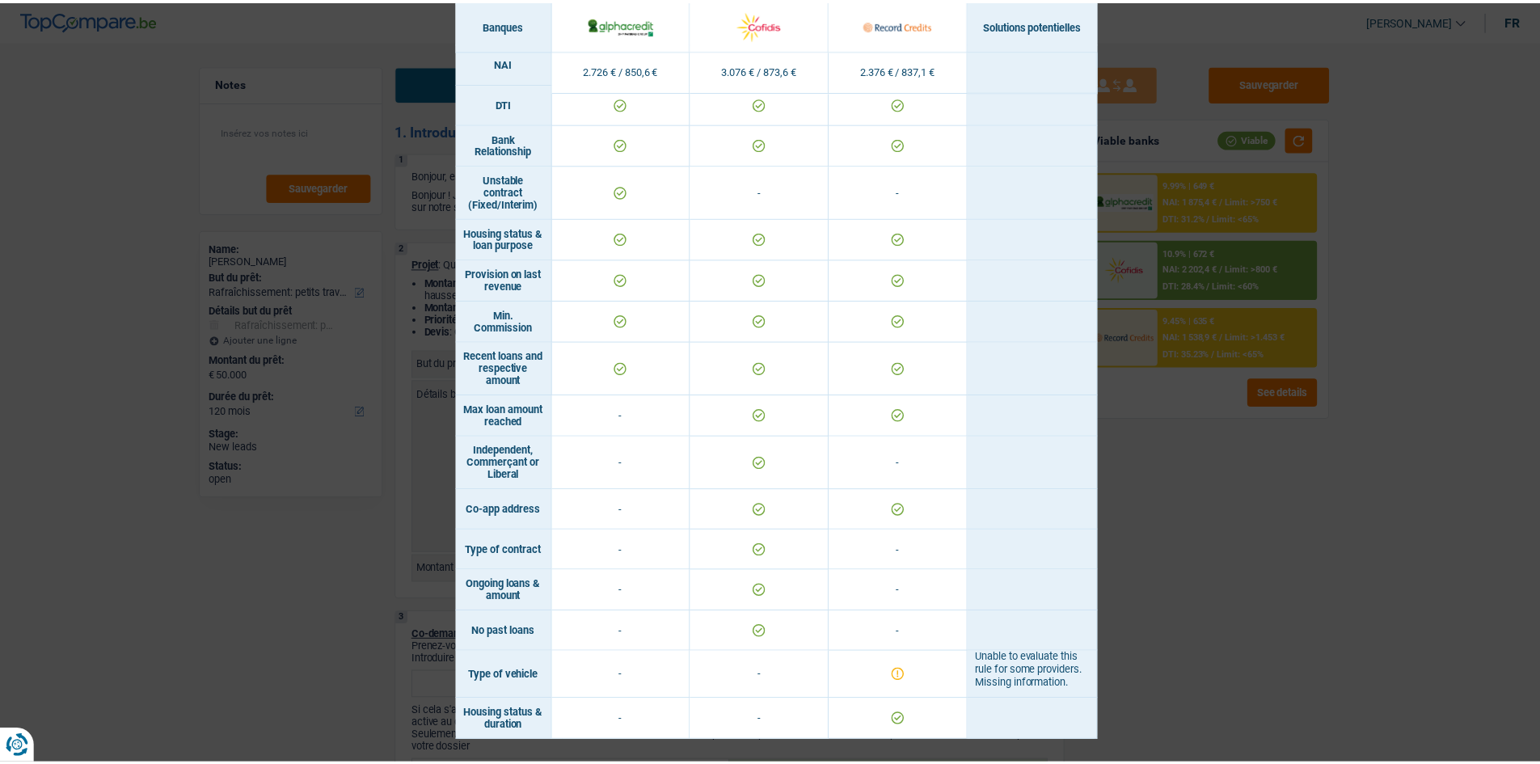
scroll to position [360, 0]
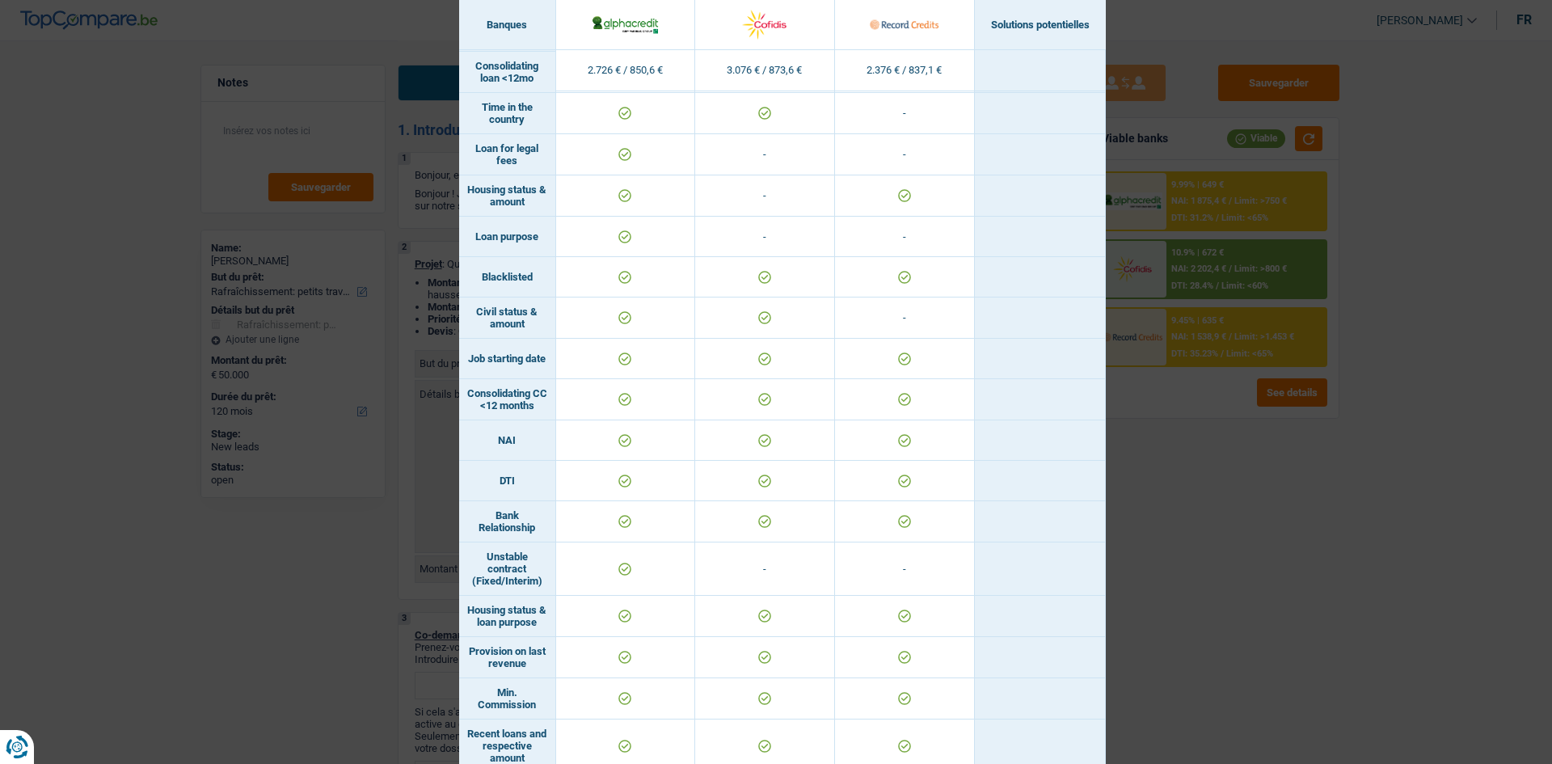
click at [1202, 347] on div "Banks conditions × Banques Solutions potentielles Revenus / Charges 2.726 € / 8…" at bounding box center [776, 382] width 1552 height 764
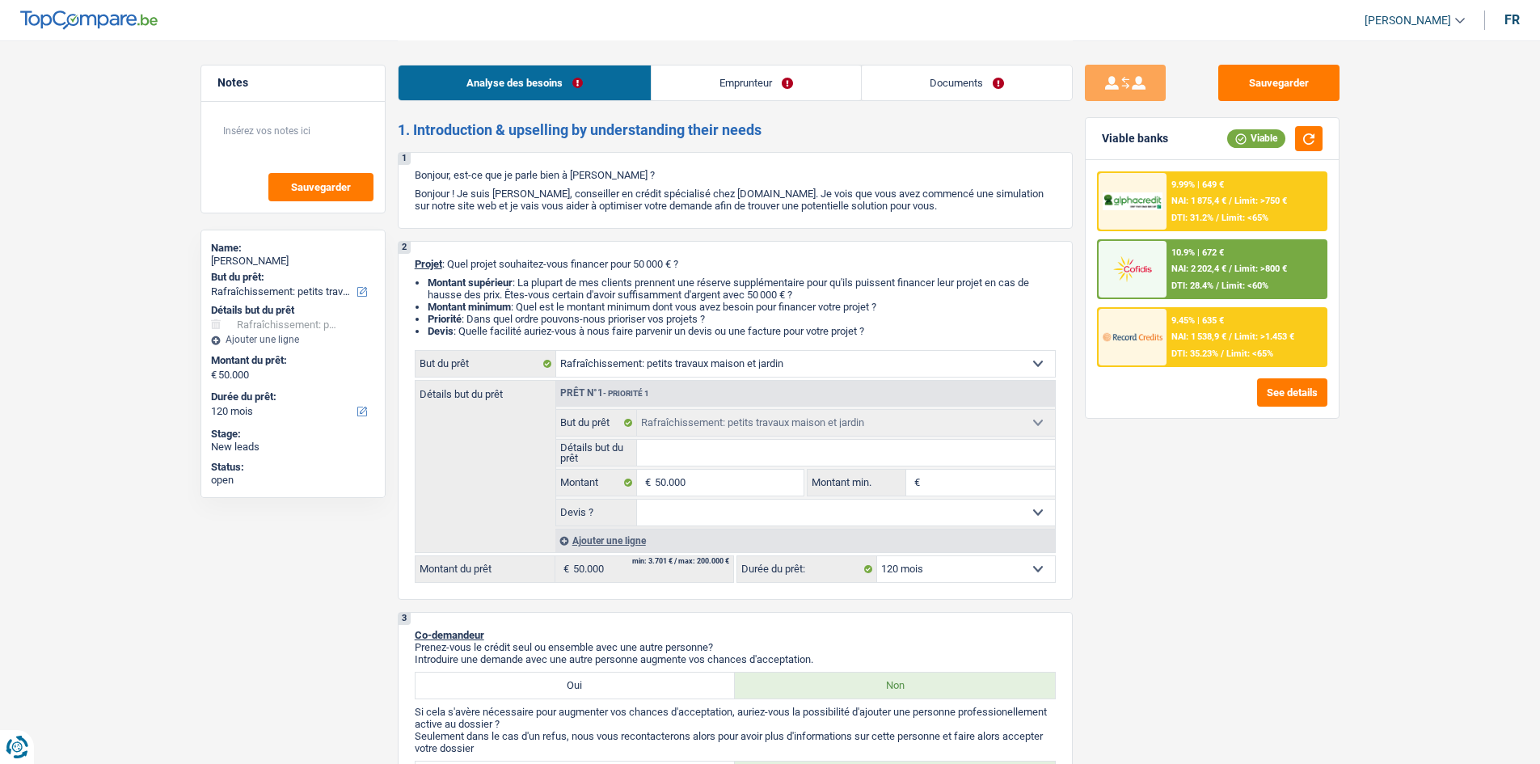
click at [1192, 339] on span "NAI: 1 538,9 €" at bounding box center [1199, 337] width 55 height 11
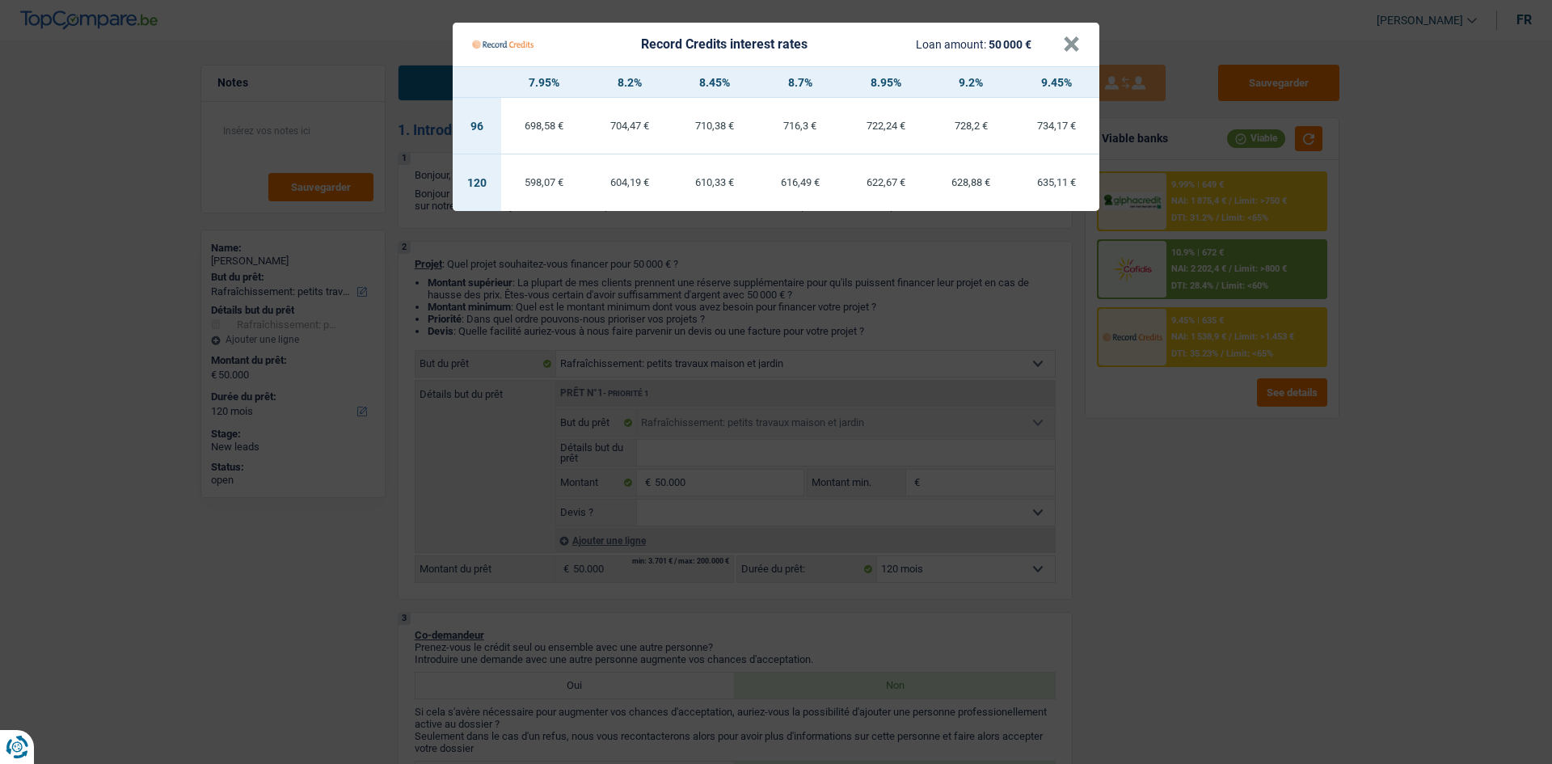
click at [1179, 471] on Credits "Record Credits interest rates Loan amount: 50 000 € × 7.95% 8.2% 8.45% 8.7% 8.9…" at bounding box center [776, 382] width 1552 height 764
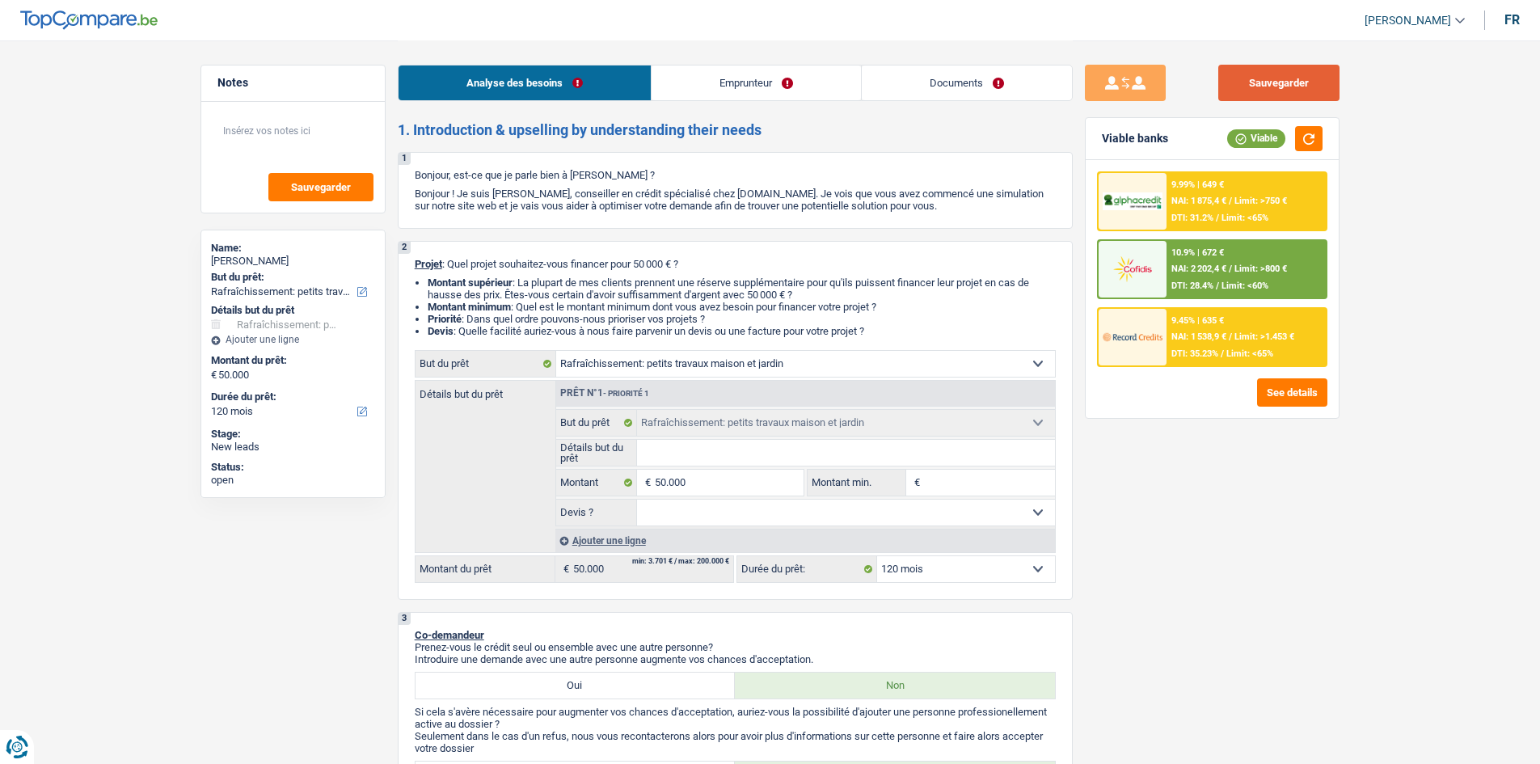
click at [1253, 87] on button "Sauvegarder" at bounding box center [1279, 83] width 121 height 36
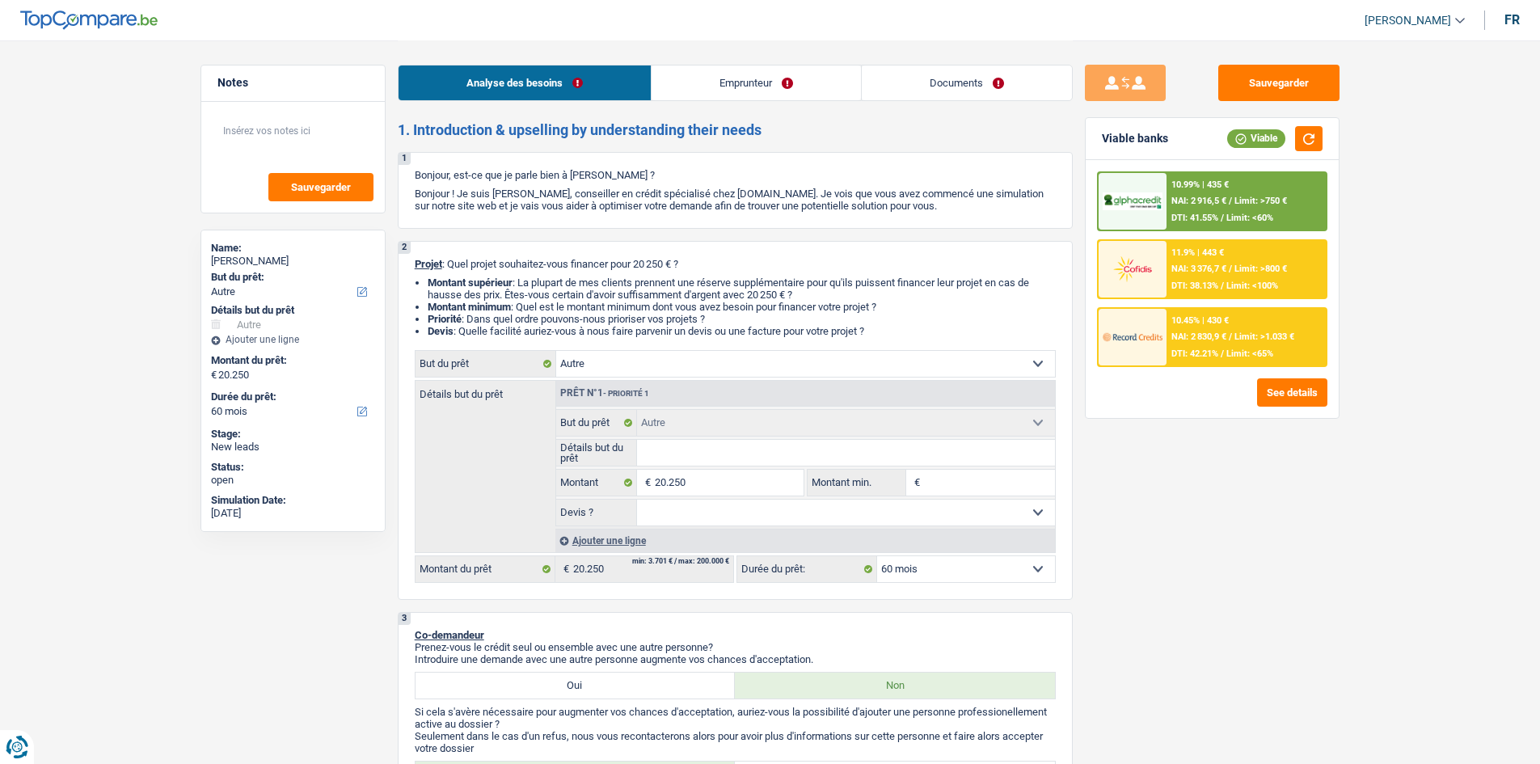
select select "other"
select select "60"
select select "other"
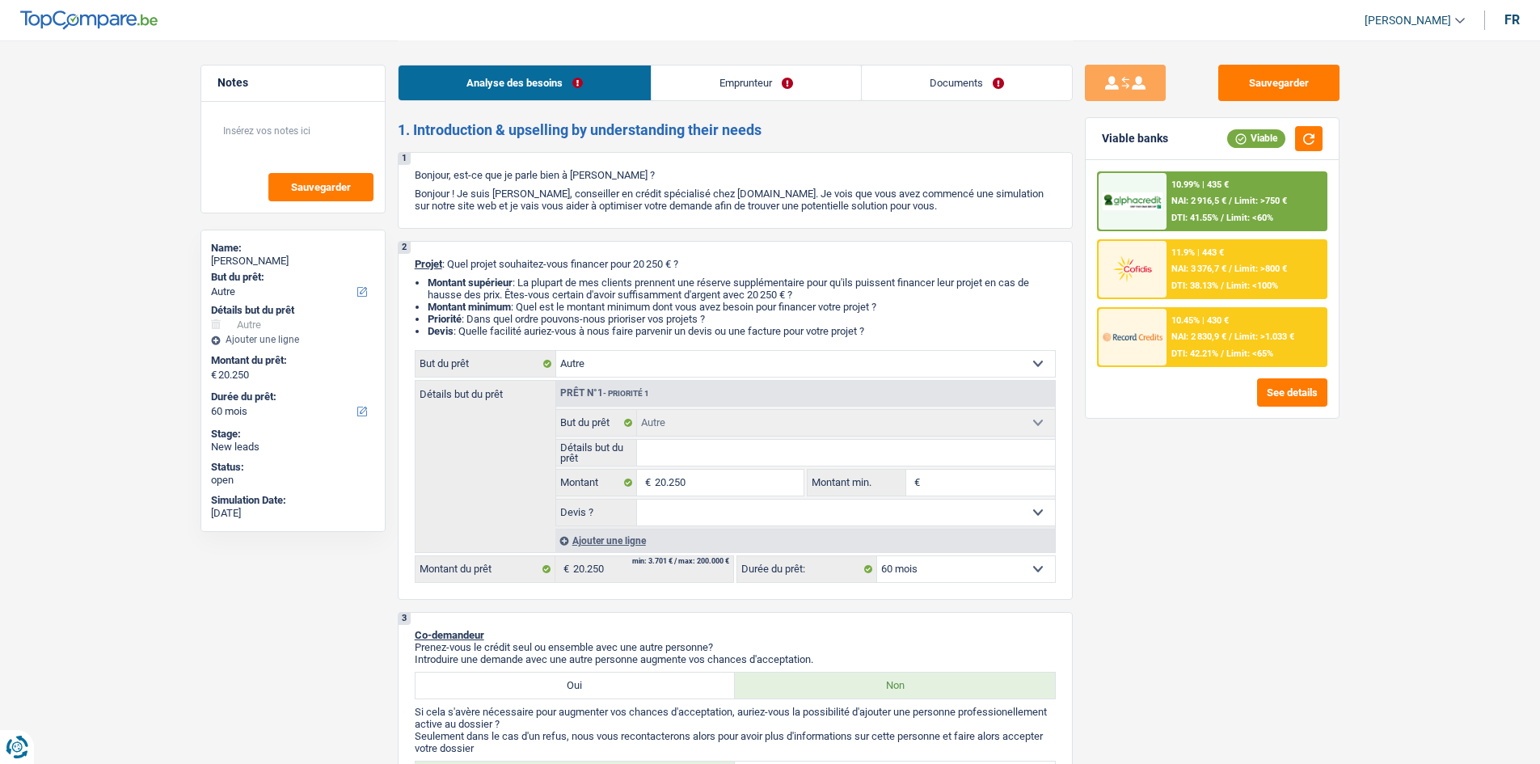
select select "60"
select select "privateEmployee"
select select "familyAllowances"
select select "netSalary"
select select "mealVouchers"
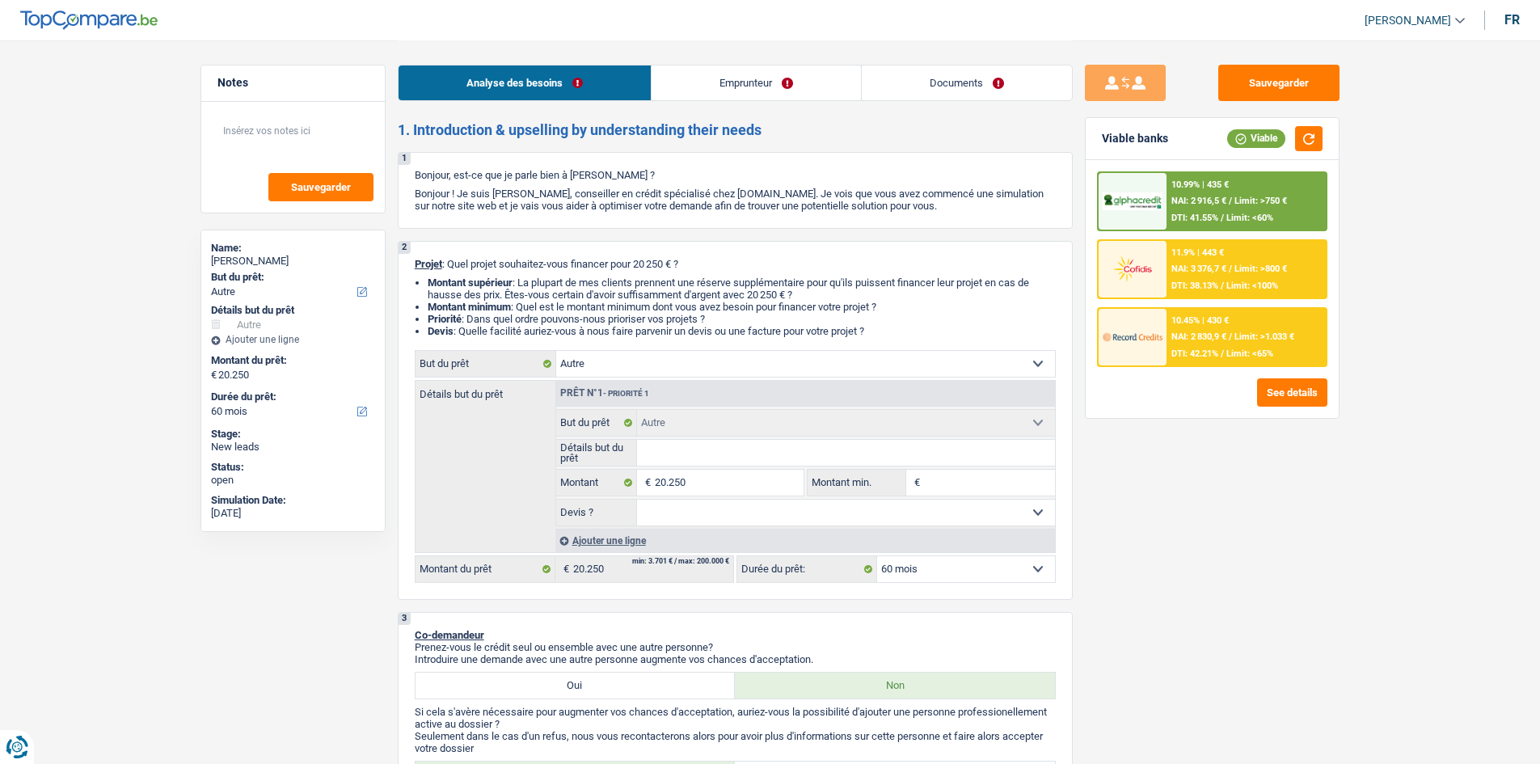
select select "ownerWithMortgage"
select select "mortgage"
select select "180"
select select "other"
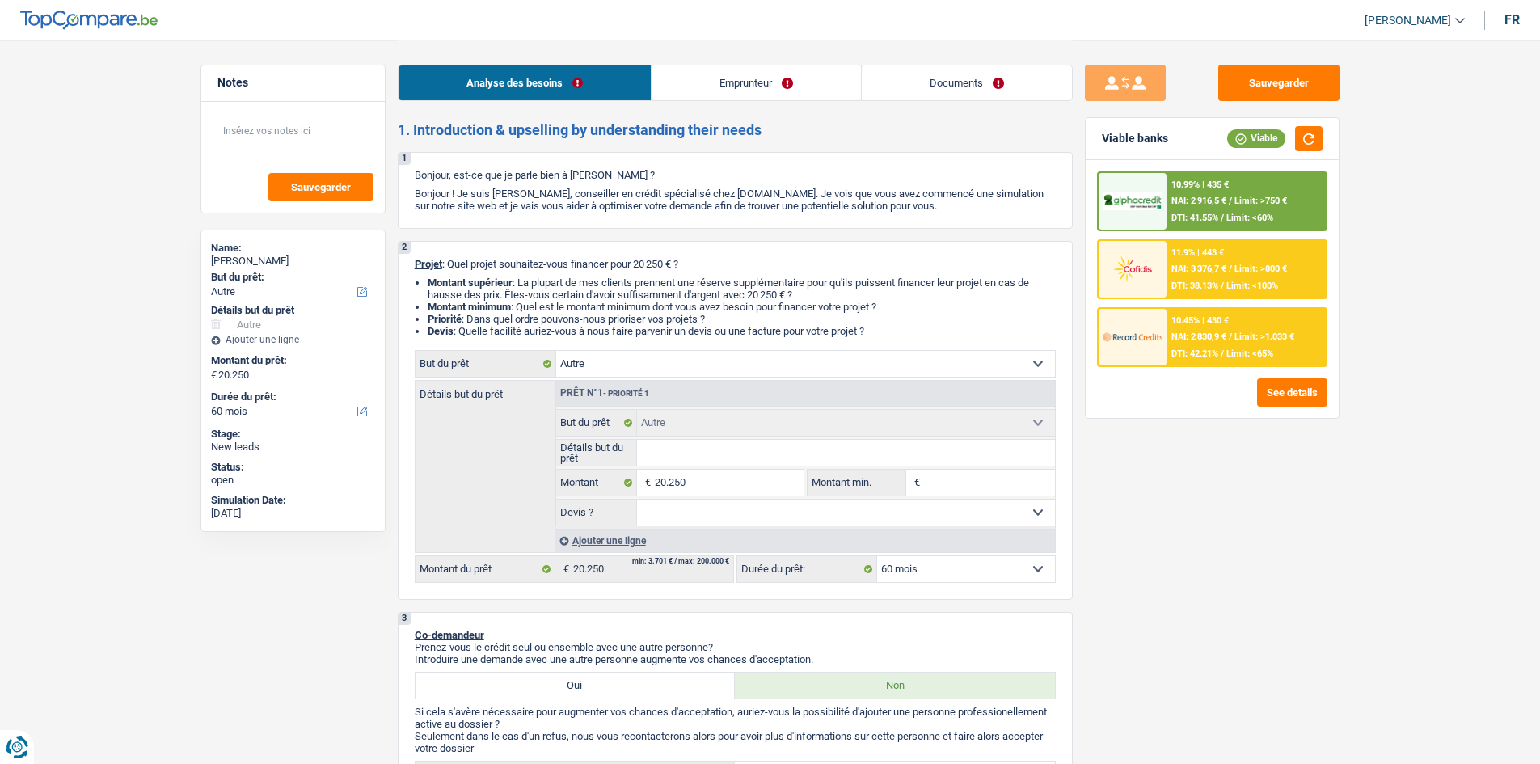
select select "60"
click at [720, 370] on select "Confort maison: meubles, textile, peinture, électroménager, outillage non-profe…" at bounding box center [805, 364] width 499 height 26
click at [1298, 621] on div "Sauvegarder Viable banks Viable 10.99% | 435 € NAI: 2 916,5 € / Limit: >750 € D…" at bounding box center [1212, 402] width 279 height 674
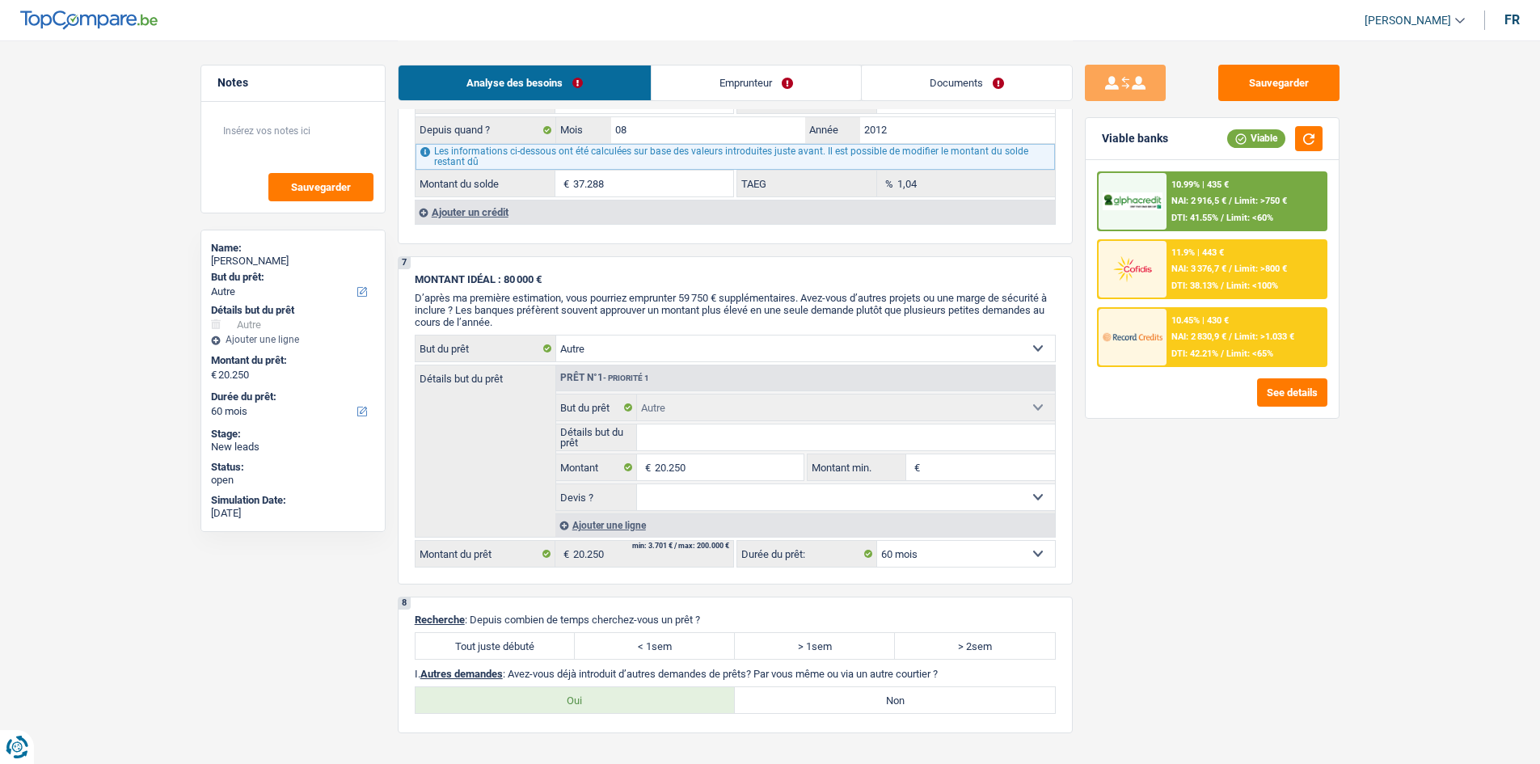
scroll to position [1294, 0]
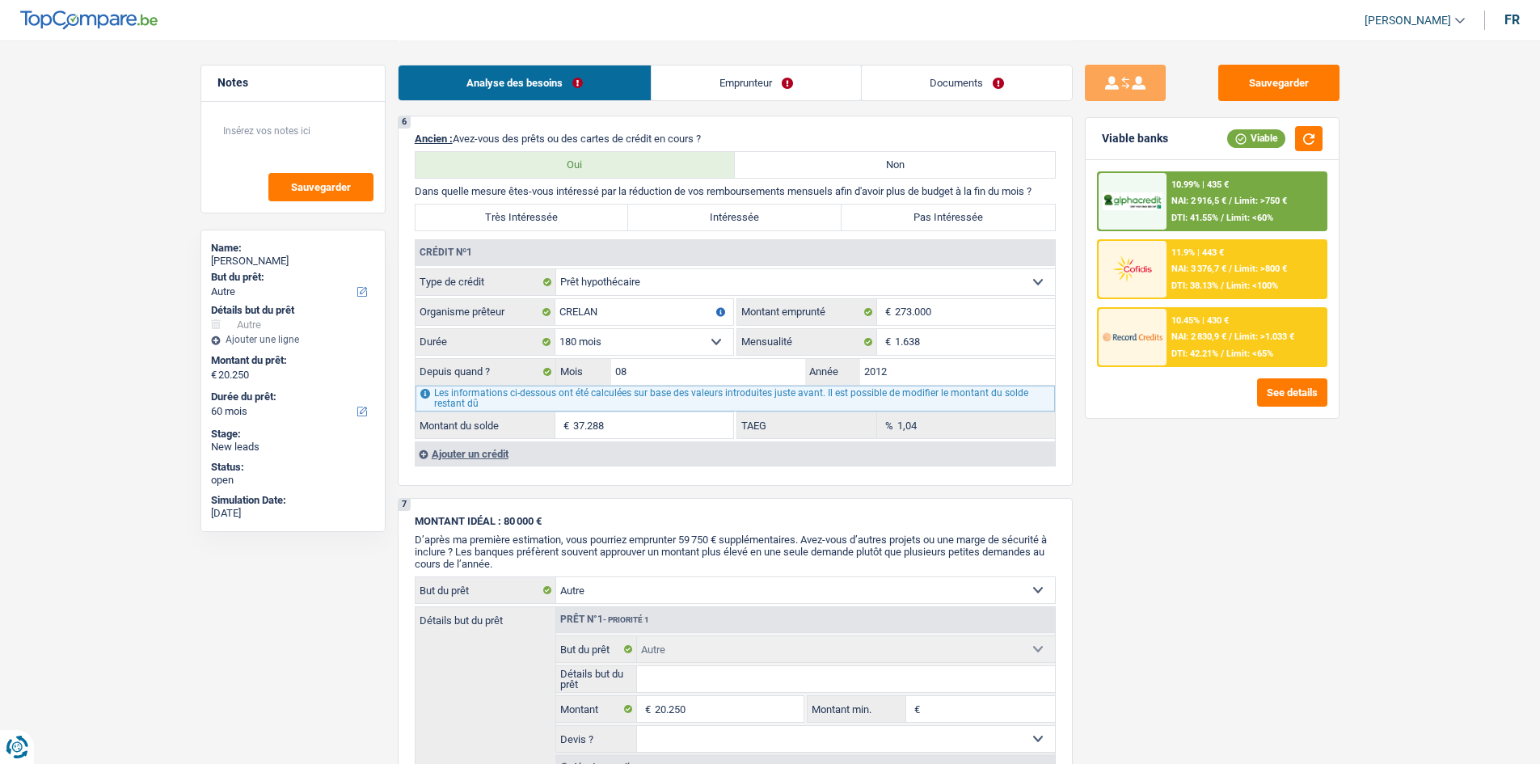
click at [476, 452] on div "Ajouter un crédit" at bounding box center [735, 453] width 640 height 24
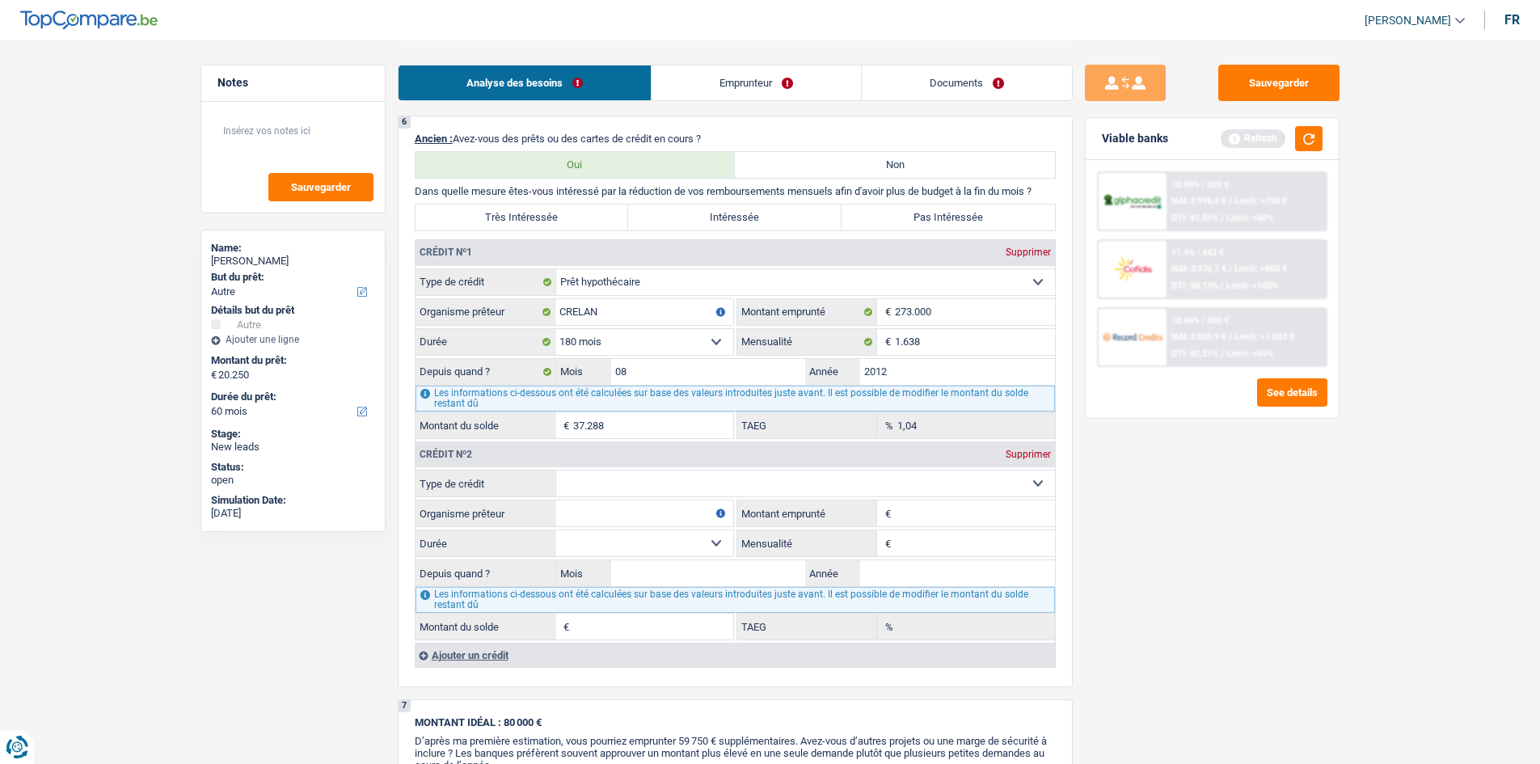
click at [691, 482] on select "Carte ou ouverture de crédit Prêt hypothécaire Vente à tempérament Prêt à tempé…" at bounding box center [805, 484] width 499 height 26
click at [1177, 556] on div "Sauvegarder Viable banks Refresh 10.99% | 435 € NAI: 2 916,5 € / Limit: >750 € …" at bounding box center [1212, 402] width 279 height 674
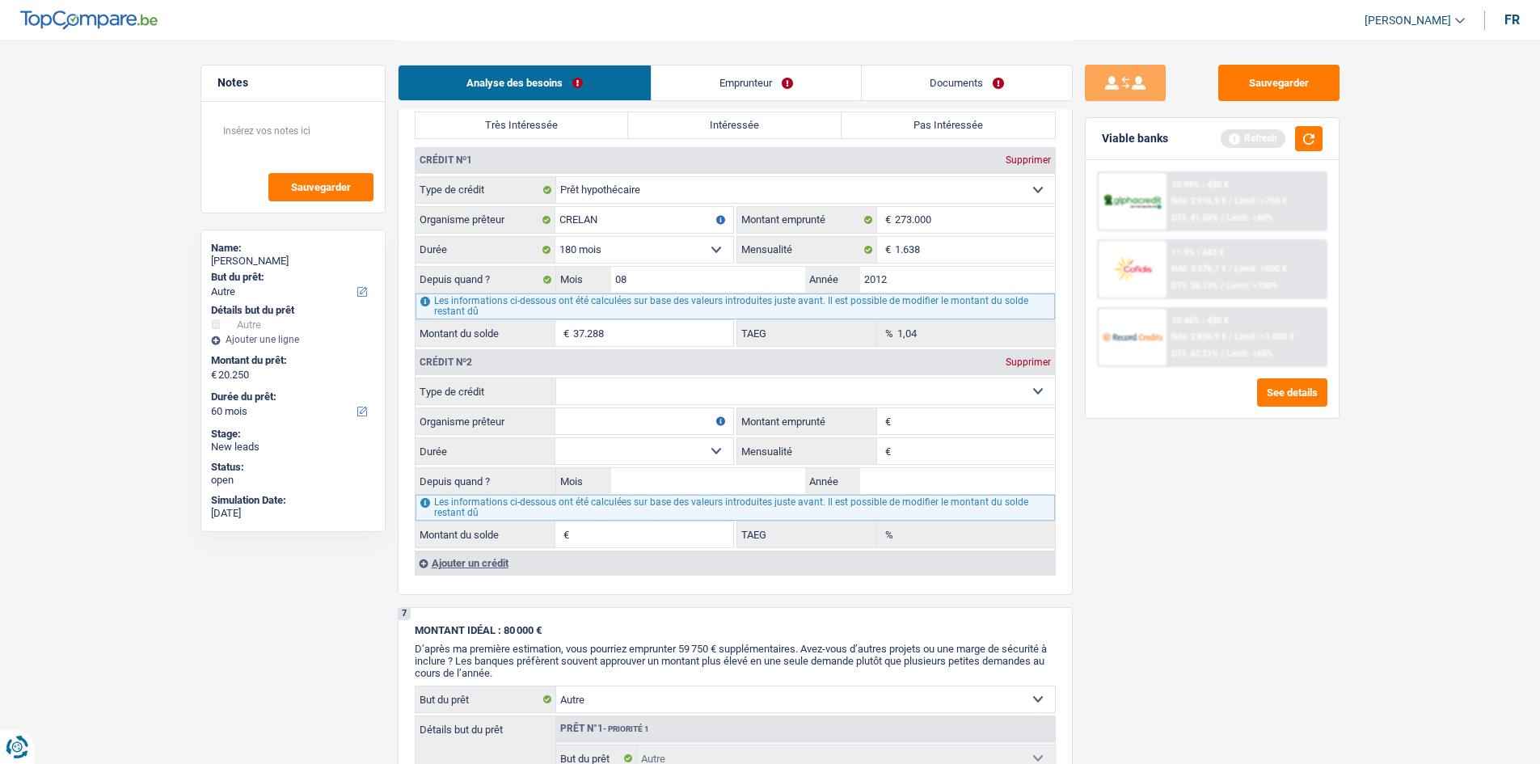
scroll to position [1286, 0]
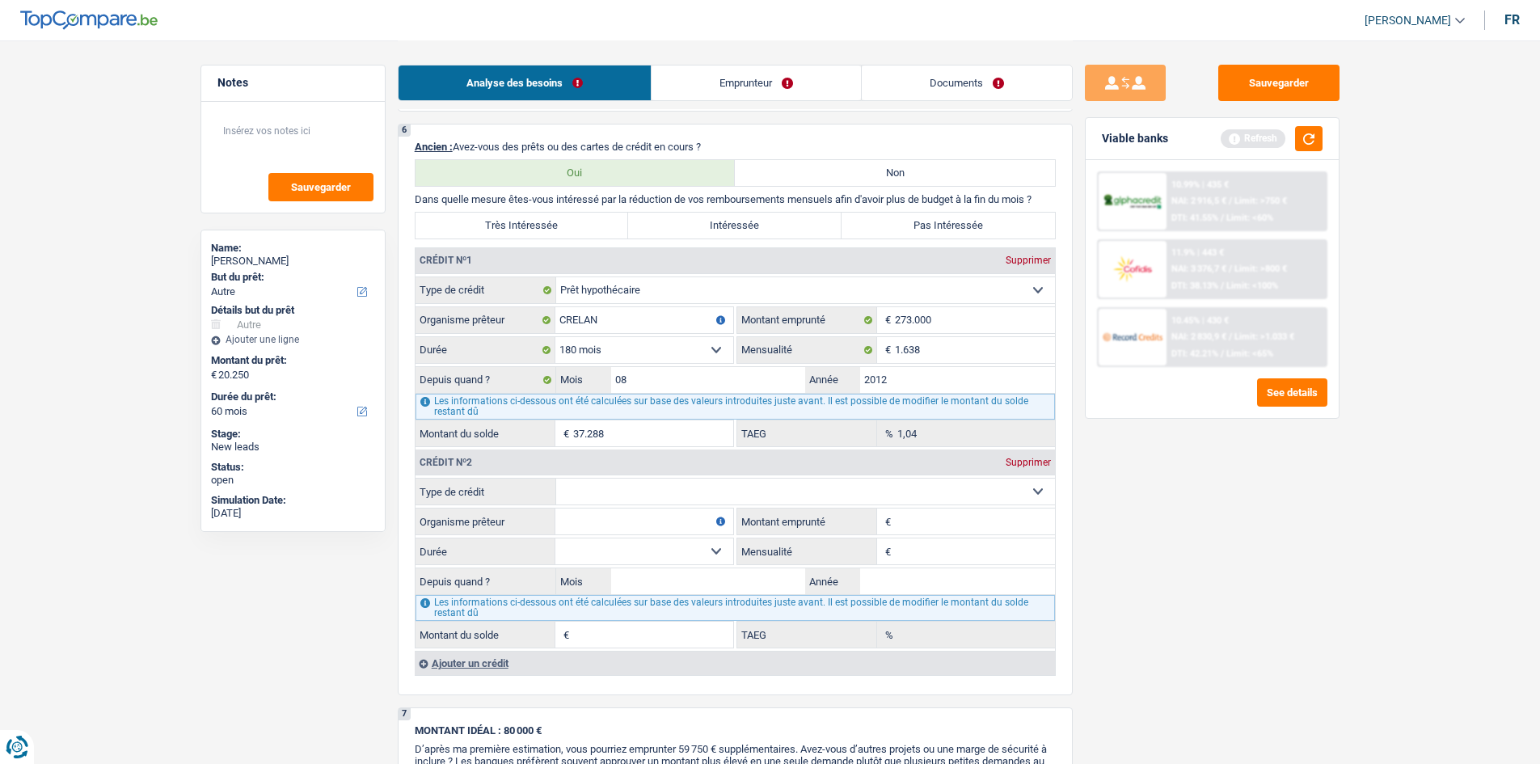
click at [577, 488] on select "Carte ou ouverture de crédit Prêt hypothécaire Vente à tempérament Prêt à tempé…" at bounding box center [805, 492] width 499 height 26
select select "personalLoan"
type input "0"
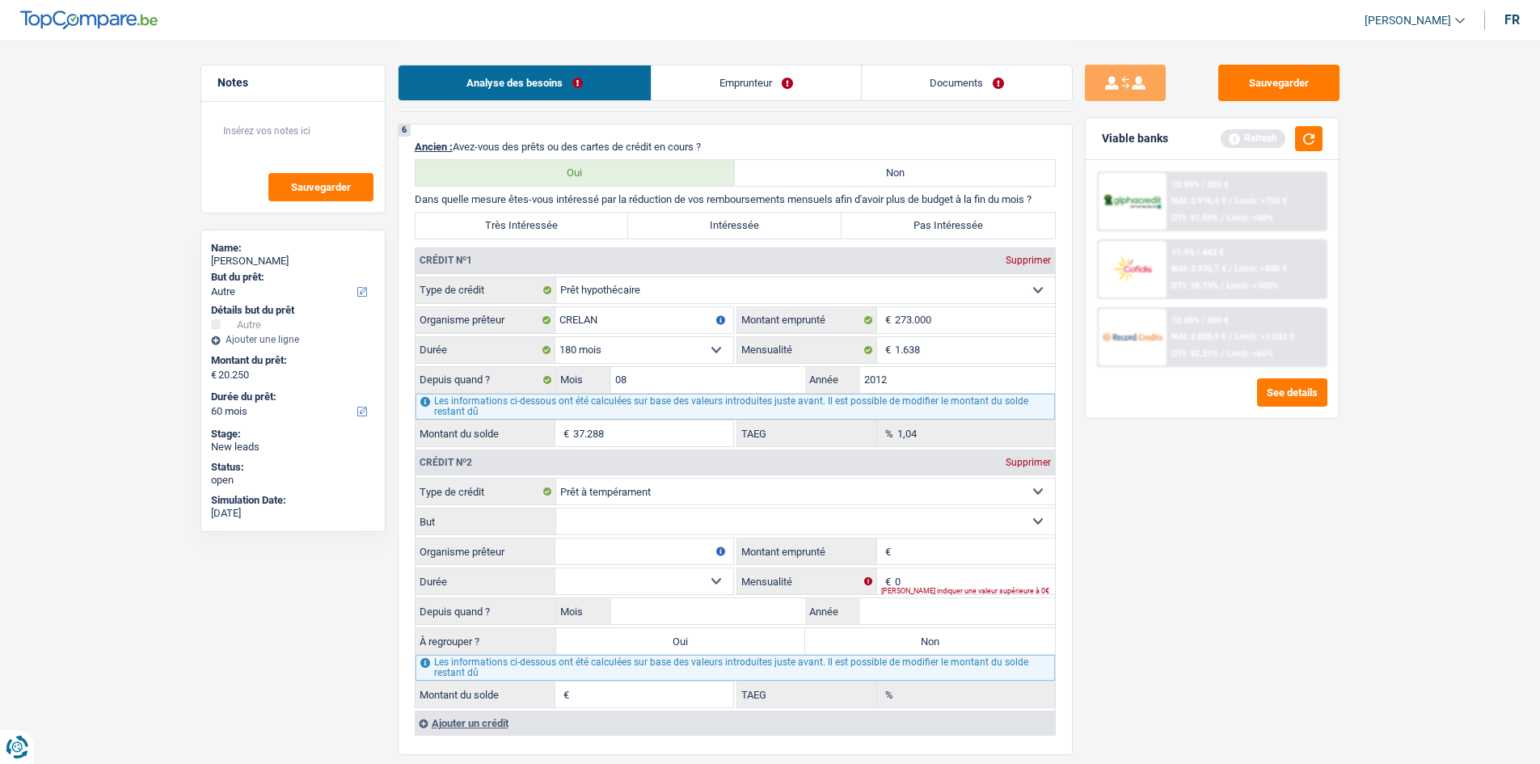
click at [583, 558] on input "Organisme prêteur" at bounding box center [645, 552] width 178 height 26
type input "CRELAN"
click at [930, 560] on input "Montant emprunté" at bounding box center [975, 552] width 160 height 26
type input "17.000"
click at [805, 518] on select "Confort maison: meubles, textile, peinture, électroménager, outillage non-profe…" at bounding box center [805, 522] width 499 height 26
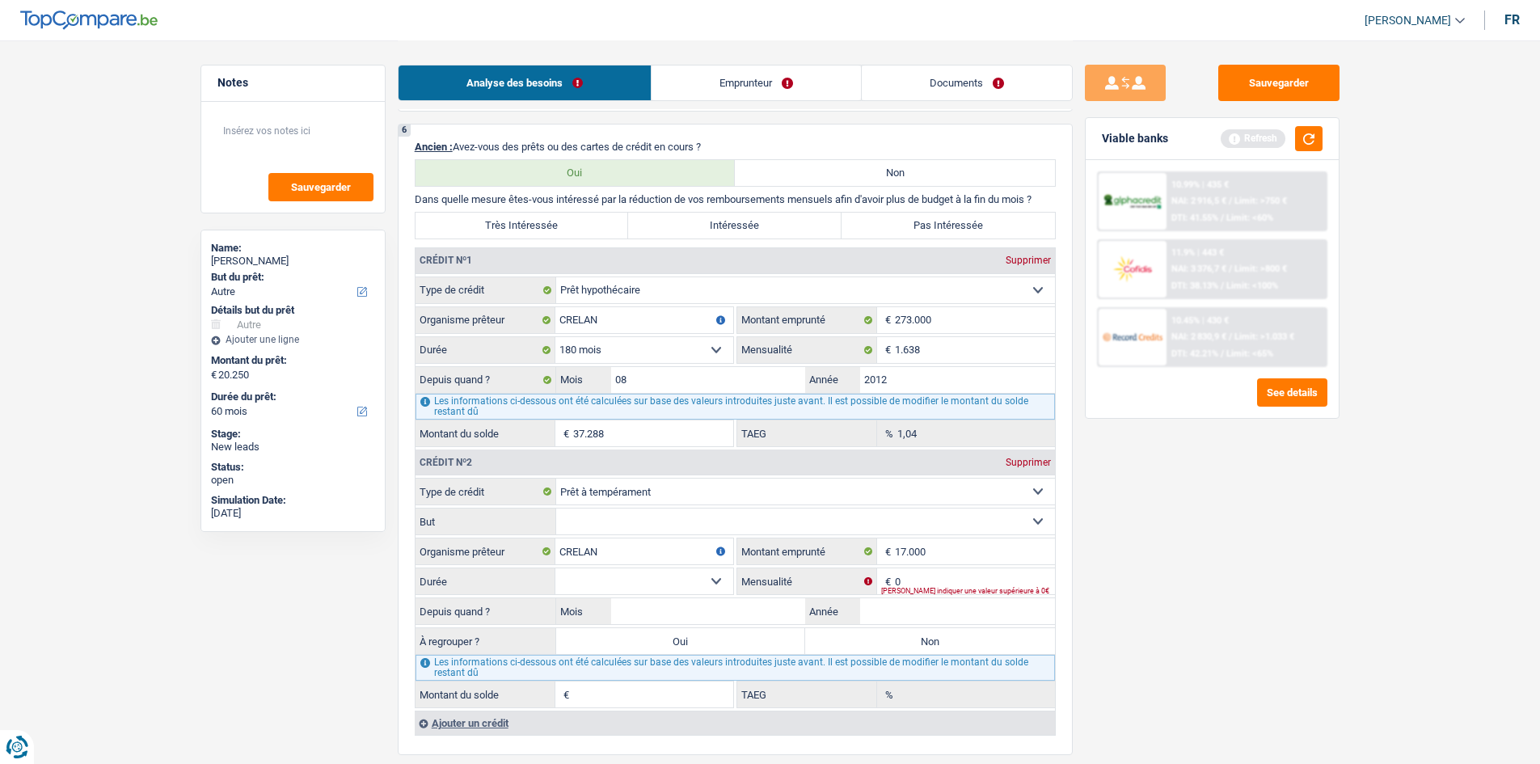
select select "smallWorks"
click at [556, 509] on select "Confort maison: meubles, textile, peinture, électroménager, outillage non-profe…" at bounding box center [805, 522] width 499 height 26
drag, startPoint x: 964, startPoint y: 575, endPoint x: 633, endPoint y: 610, distance: 332.6
click at [954, 579] on input "0" at bounding box center [975, 581] width 160 height 26
click at [583, 586] on select "12 mois 18 mois 24 mois 30 mois 36 mois 42 mois 48 mois 60 mois 72 mois 84 mois…" at bounding box center [645, 581] width 178 height 26
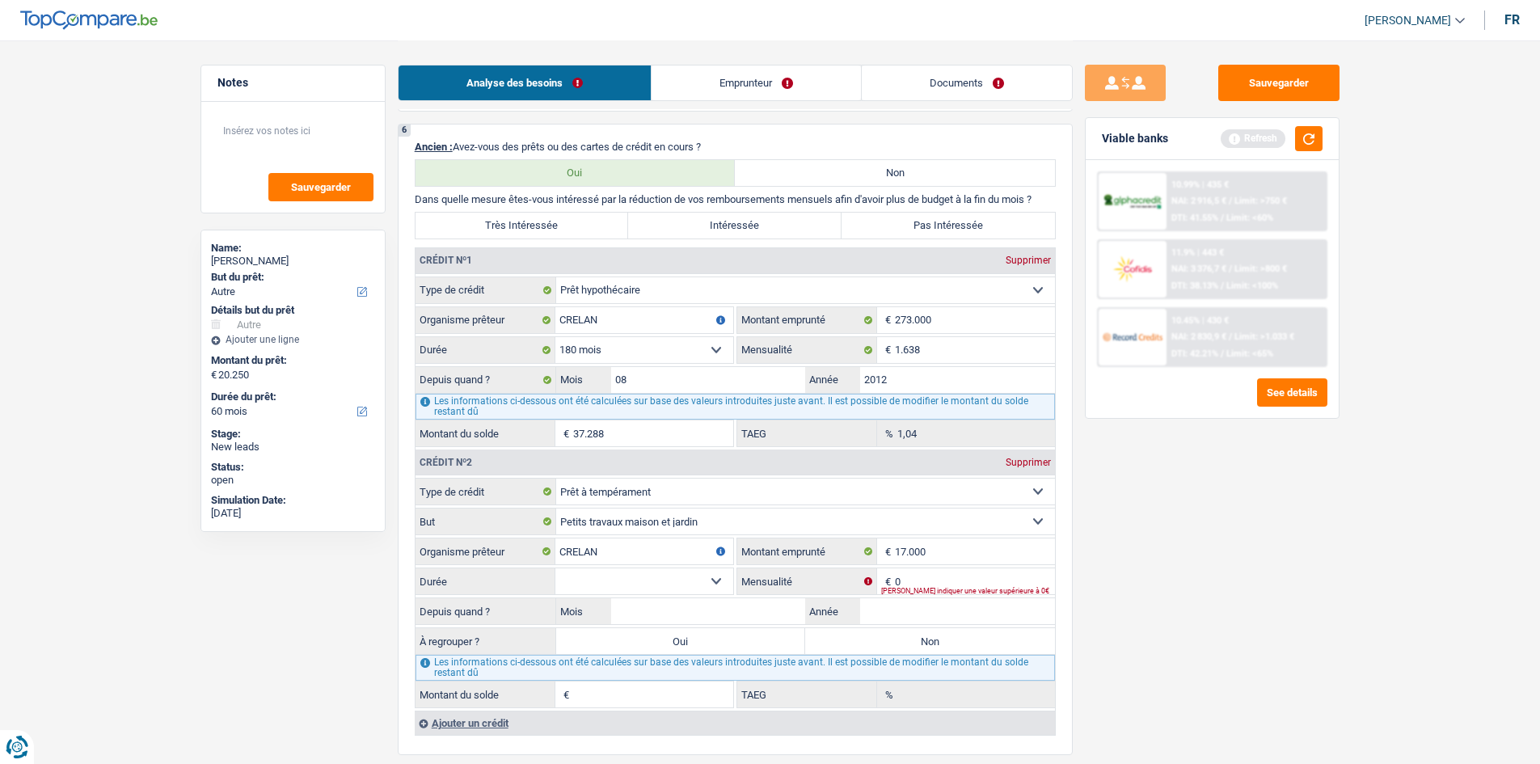
select select "84"
click at [556, 568] on select "12 mois 18 mois 24 mois 30 mois 36 mois 42 mois 48 mois 60 mois 72 mois 84 mois…" at bounding box center [645, 581] width 178 height 26
click at [911, 589] on div "Veuillez indiquer une valeur supérieure à 0€" at bounding box center [968, 591] width 174 height 6
click at [929, 582] on input "0" at bounding box center [975, 581] width 160 height 26
type input "224"
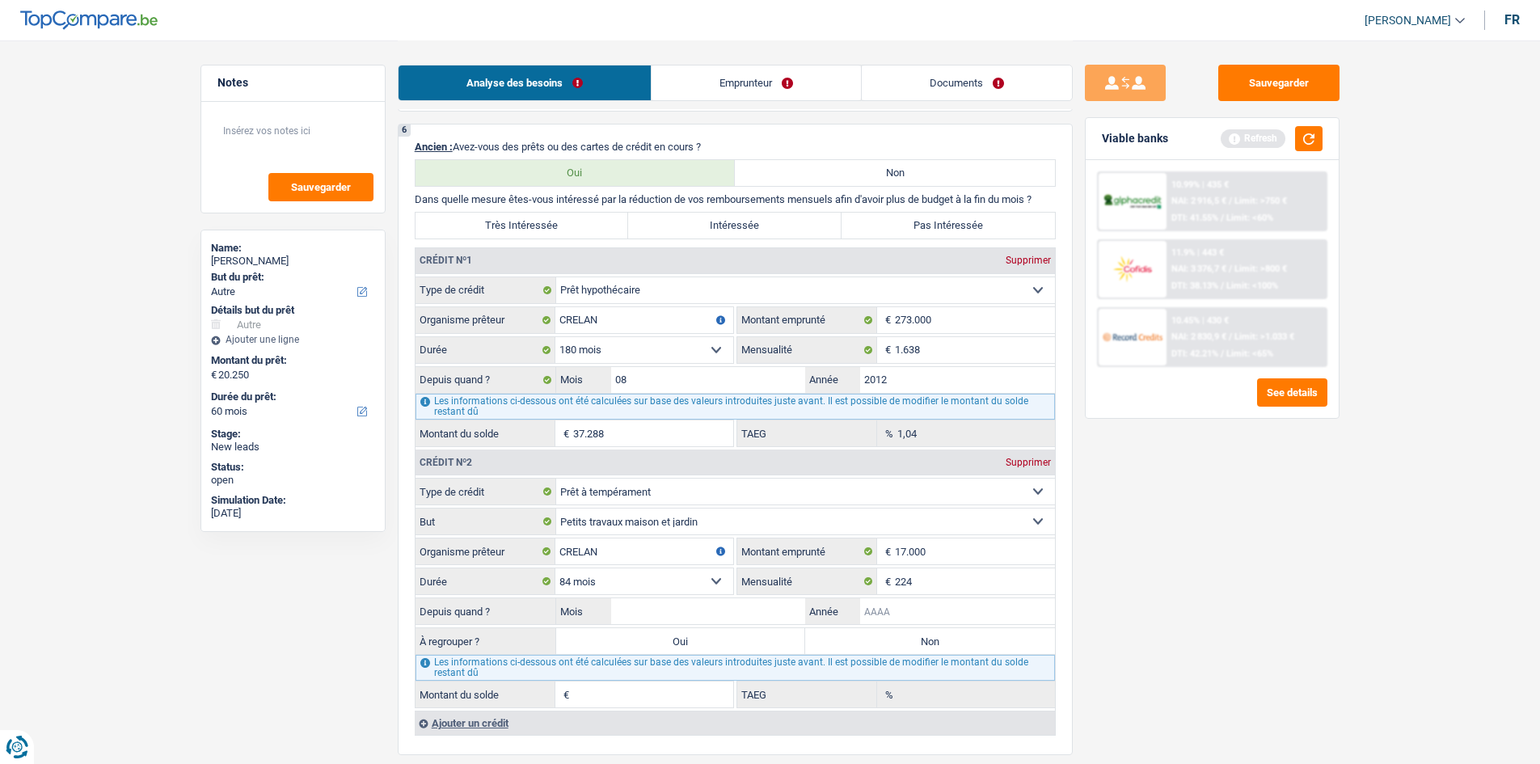
click at [940, 622] on input "Année" at bounding box center [957, 611] width 195 height 26
type input "2022"
click at [670, 615] on input "Mois" at bounding box center [708, 611] width 195 height 26
type input "01"
type input "8.529"
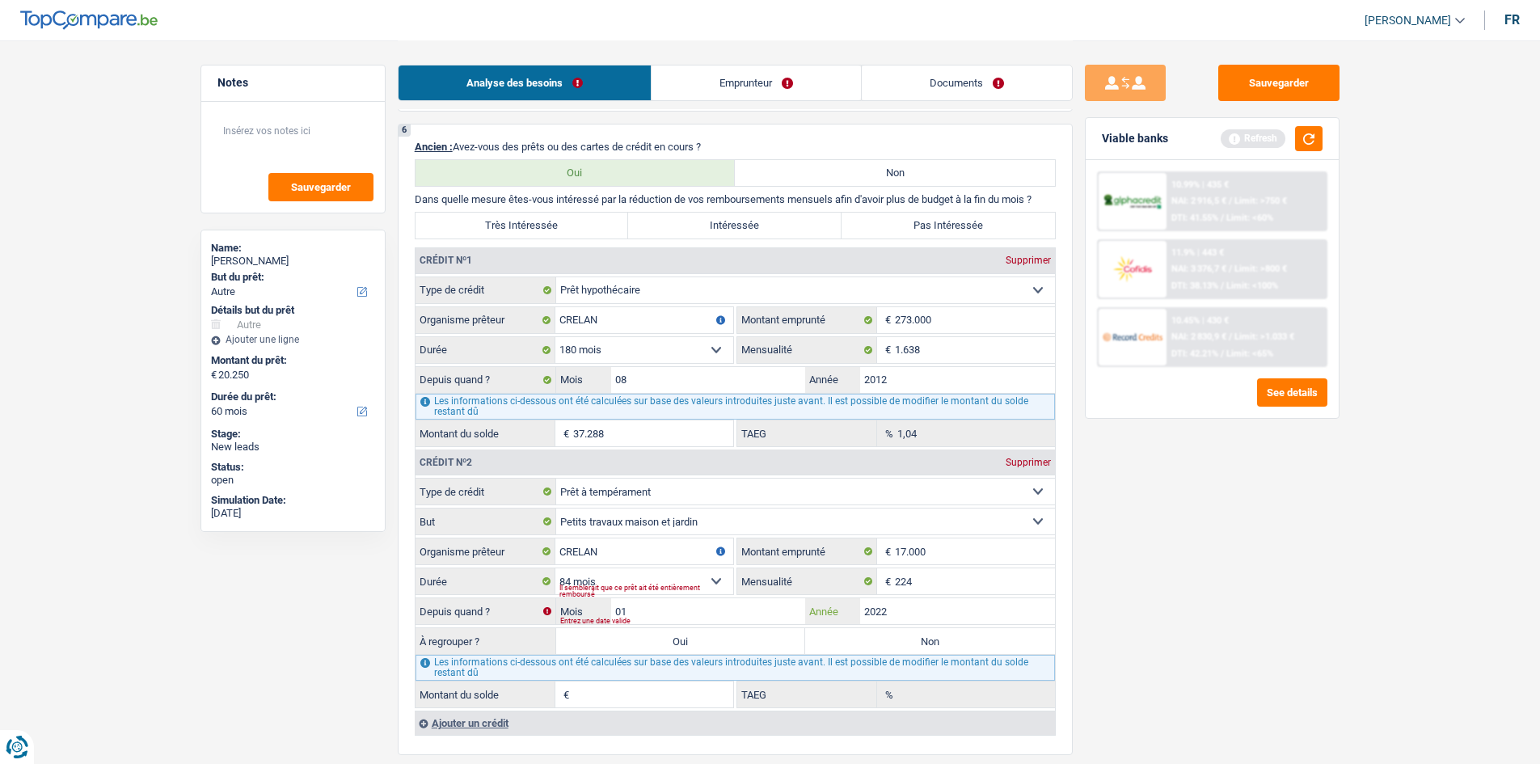
type input "2,96"
drag, startPoint x: 897, startPoint y: 616, endPoint x: 902, endPoint y: 631, distance: 15.6
click at [898, 618] on input "2022" at bounding box center [957, 611] width 195 height 26
type input "2021"
type input "6.057"
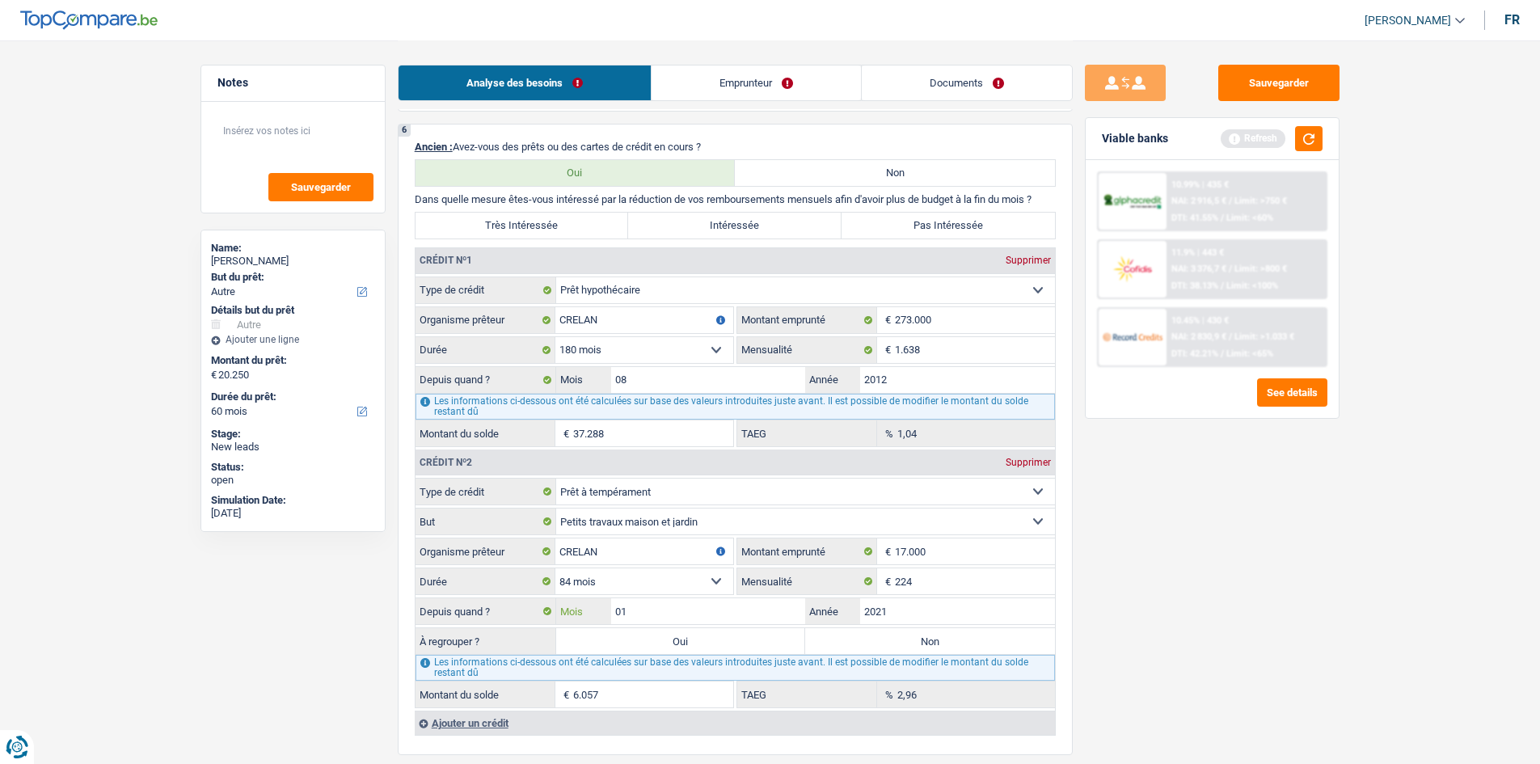
click at [720, 604] on input "01" at bounding box center [708, 611] width 195 height 26
type input "01"
type input "2021"
click at [670, 607] on input "01" at bounding box center [708, 611] width 195 height 26
type input "01"
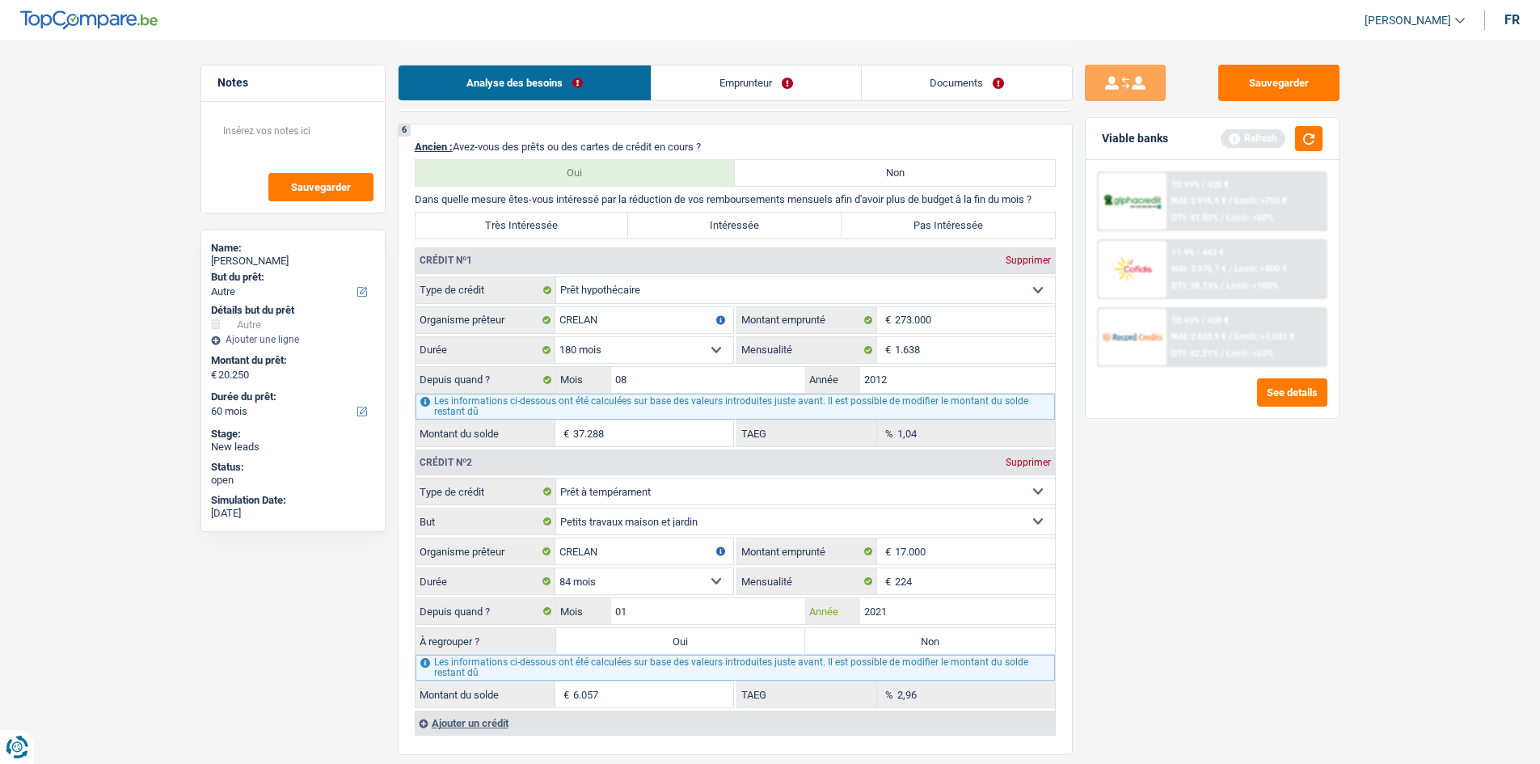
type input "2021"
click at [652, 612] on input "01" at bounding box center [708, 611] width 195 height 26
type input "0"
type input "10"
type input "7.917"
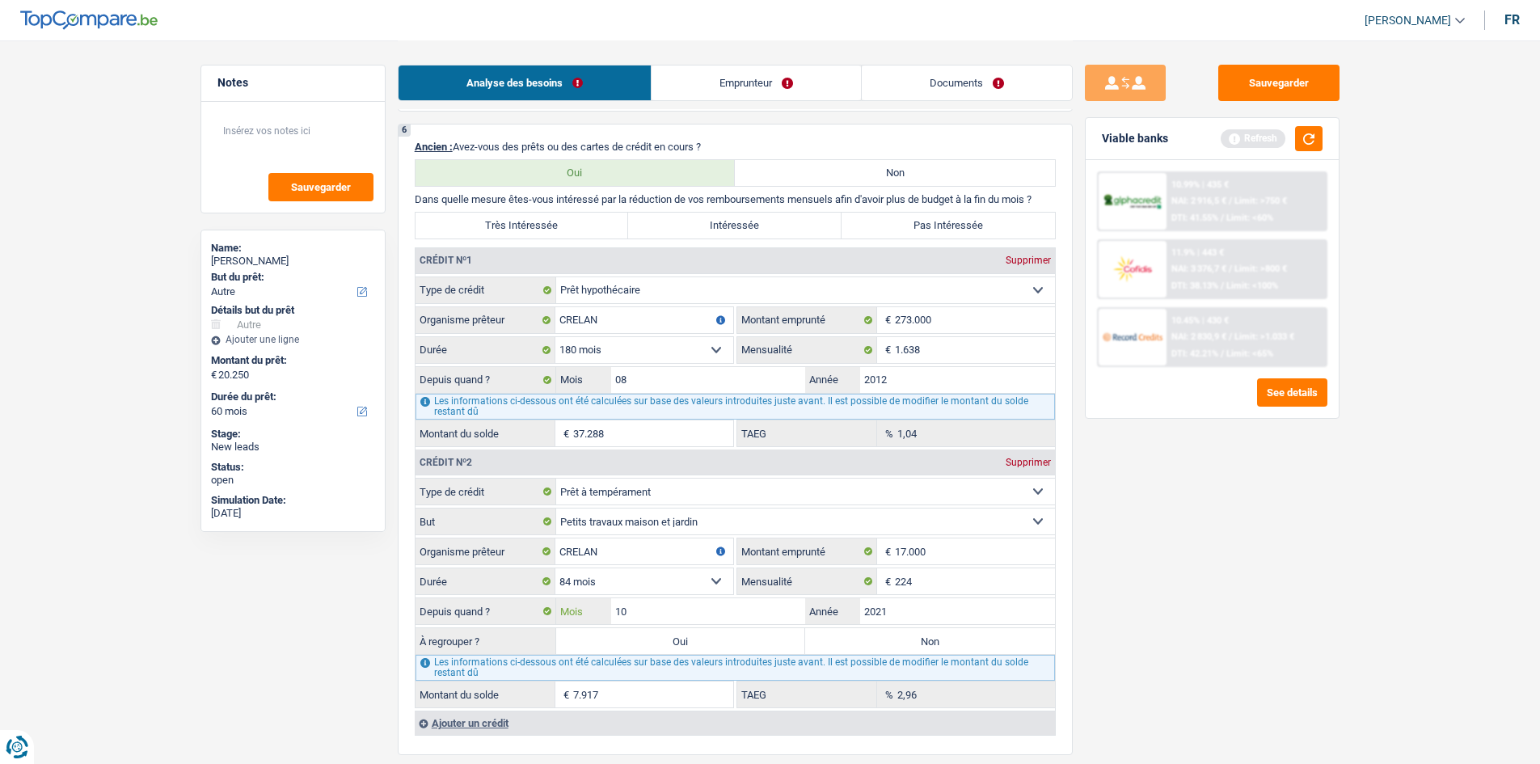
click at [653, 607] on input "10" at bounding box center [708, 611] width 195 height 26
type input "1"
type input "06"
type input "7.095"
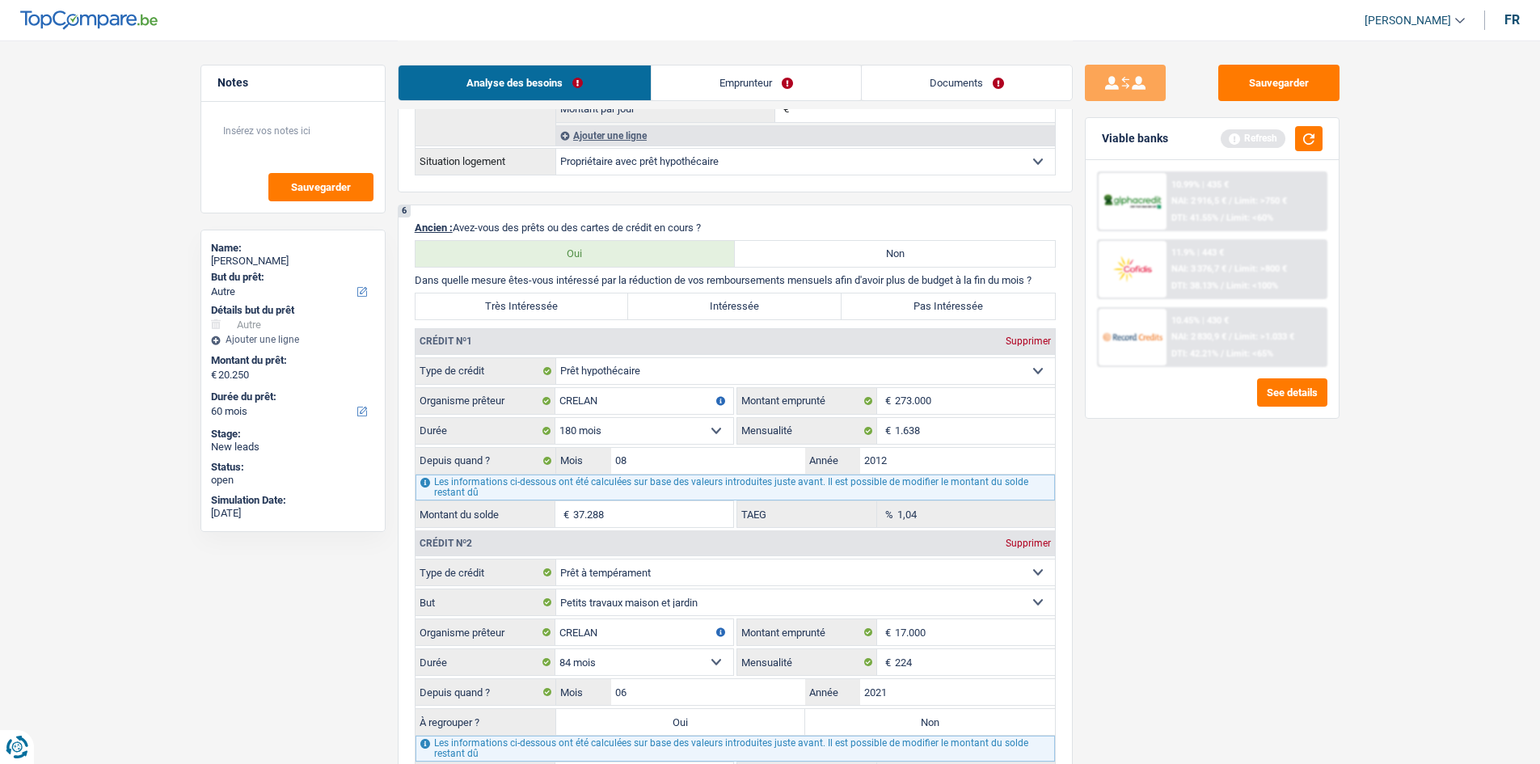
click at [1215, 556] on div "Sauvegarder Viable banks Refresh 10.99% | 435 € NAI: 2 916,5 € / Limit: >750 € …" at bounding box center [1212, 402] width 279 height 674
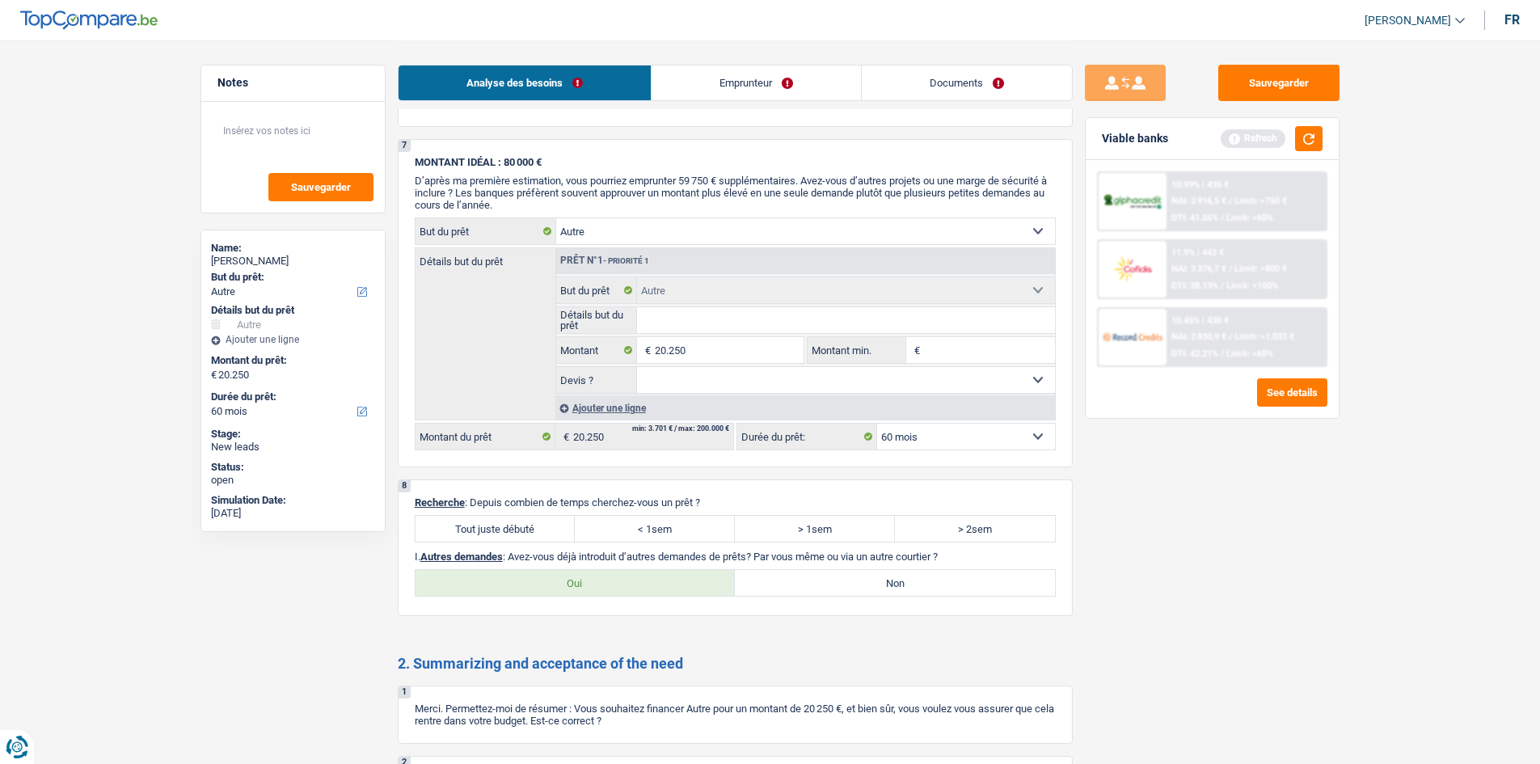
scroll to position [1750, 0]
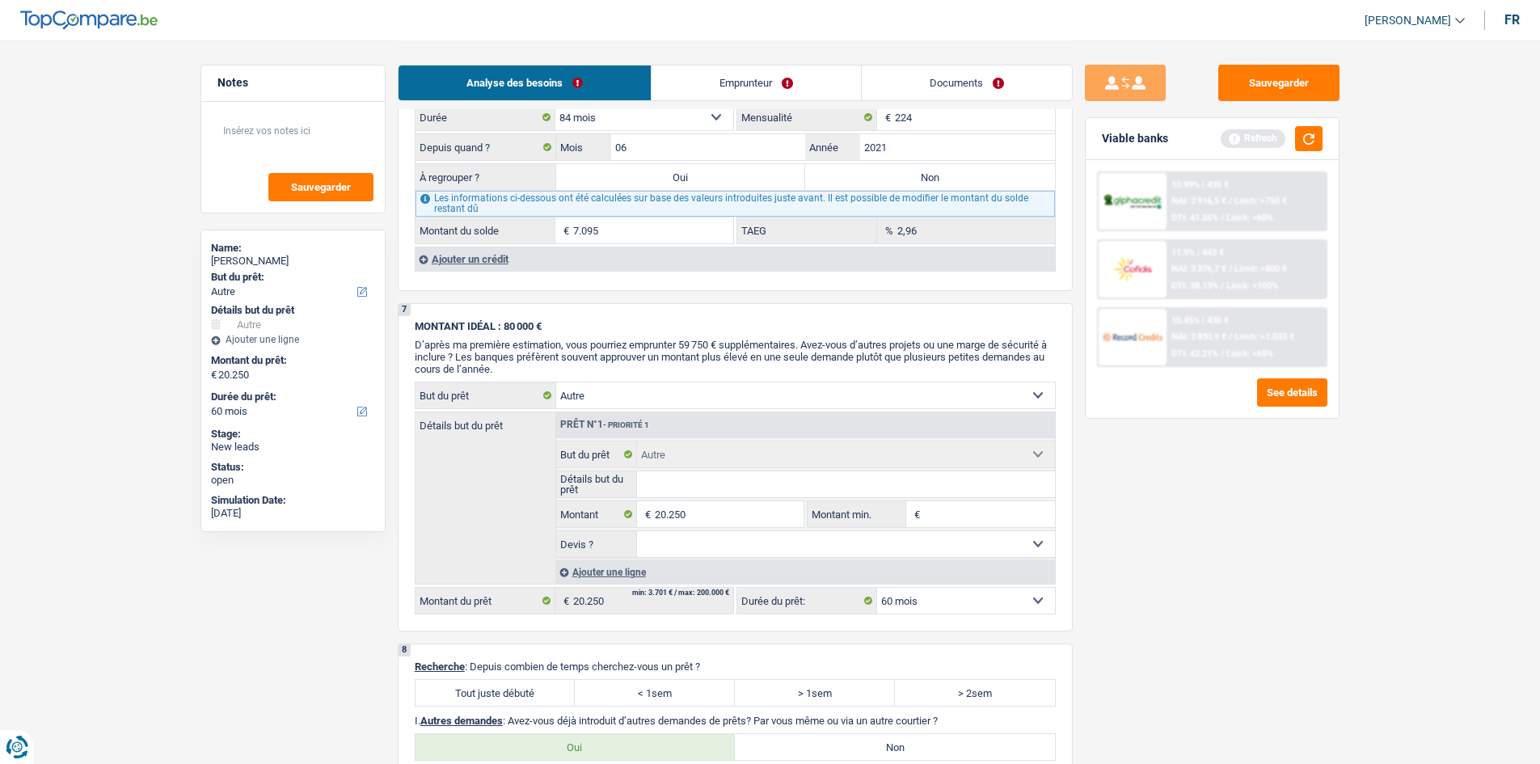
click at [636, 184] on label "Oui" at bounding box center [681, 177] width 250 height 26
click at [636, 184] on input "Oui" at bounding box center [681, 177] width 250 height 26
radio input "true"
type input "27.345"
select select "120"
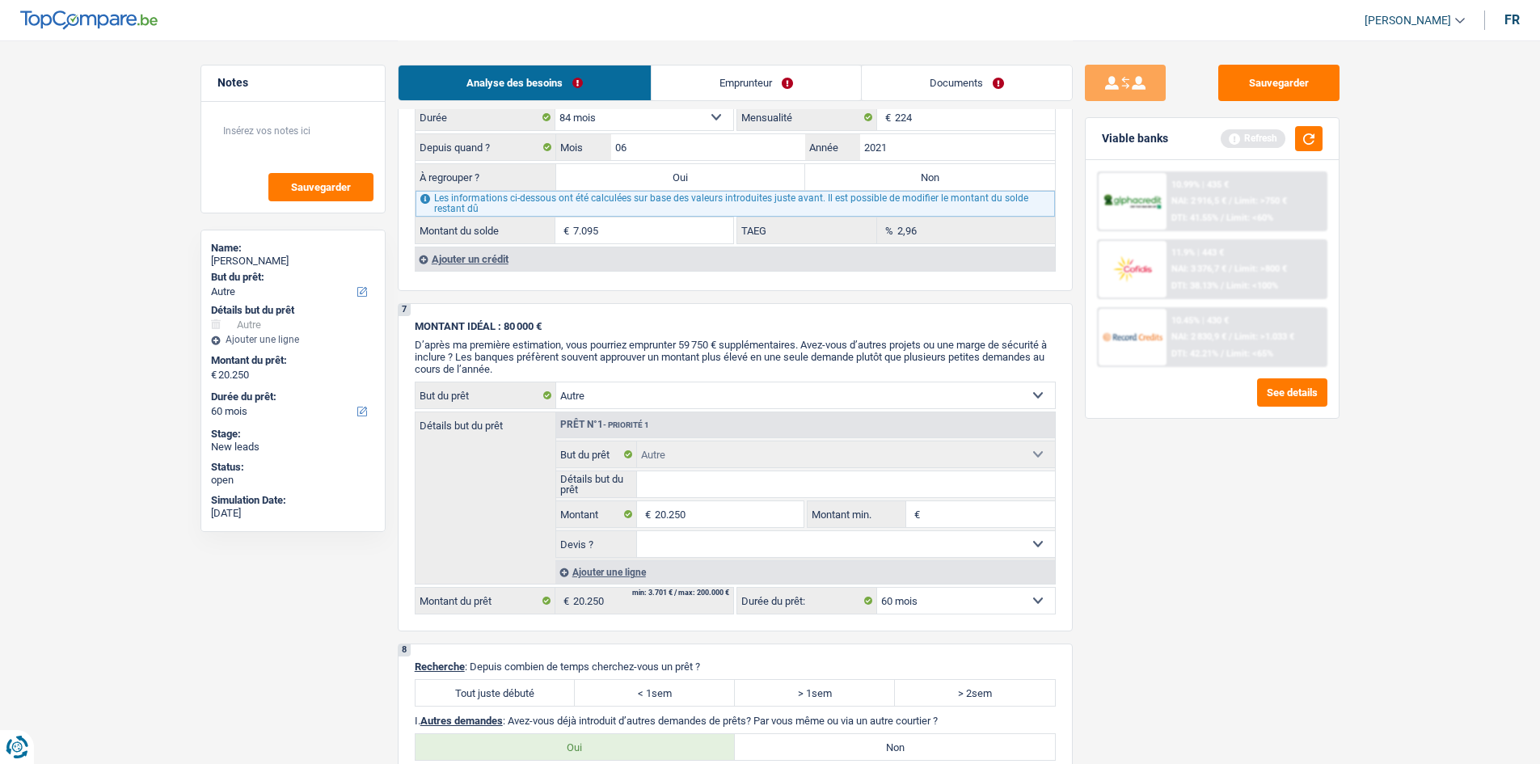
type input "7.095"
select select "120"
type input "7.095"
select select "120"
select select "refinancing"
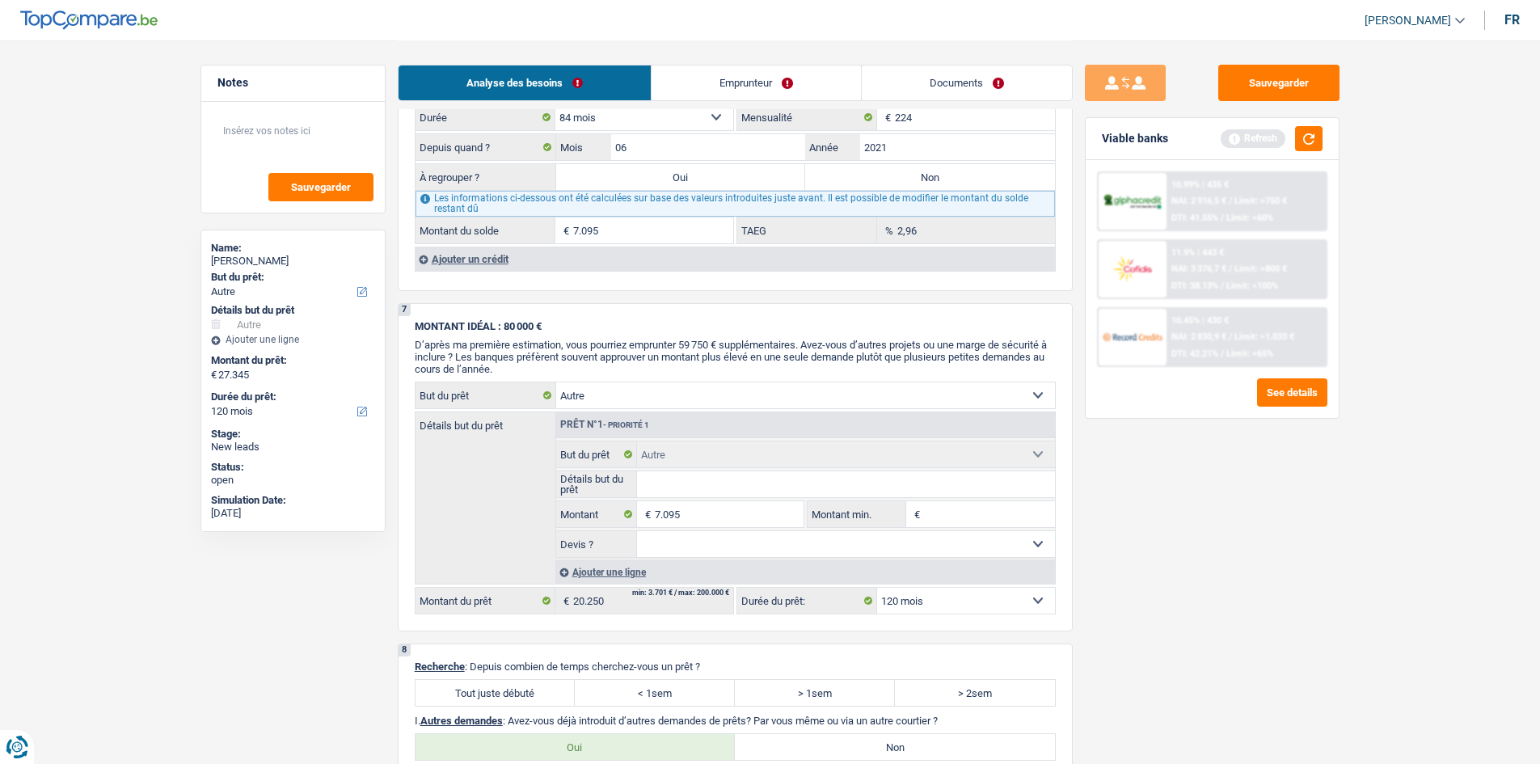
select select "refinancing"
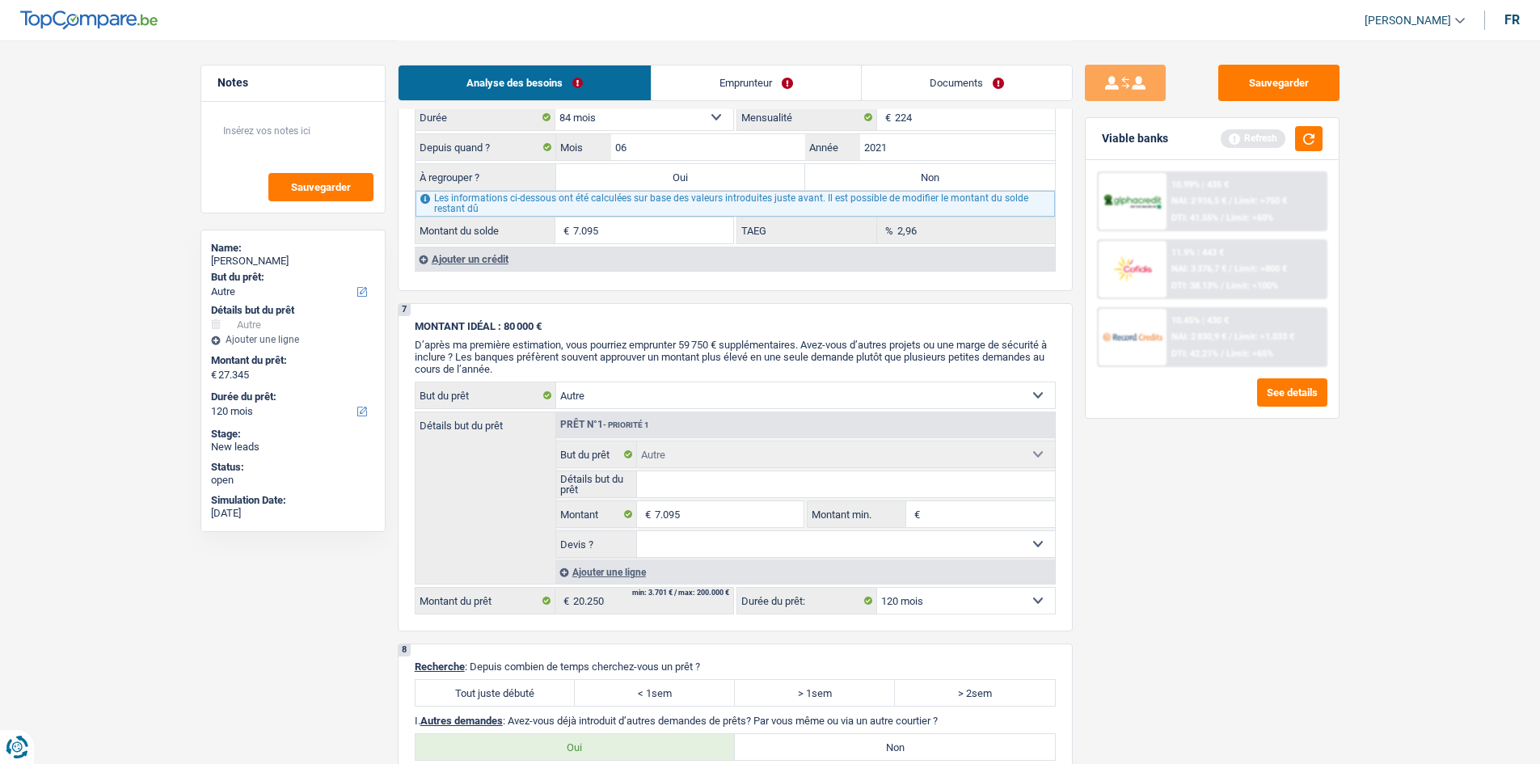
select select "other"
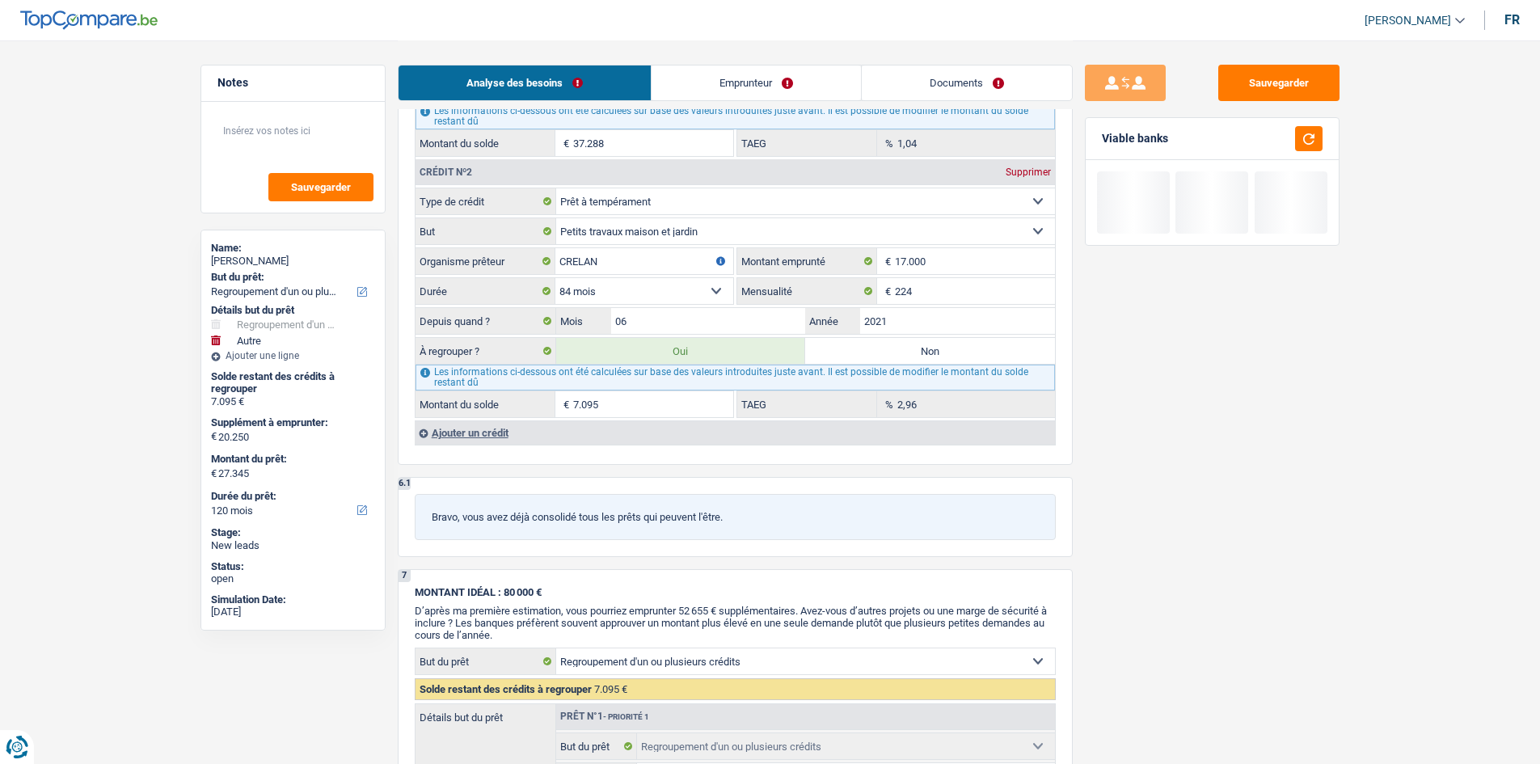
click at [471, 431] on div "Ajouter un crédit" at bounding box center [735, 432] width 640 height 24
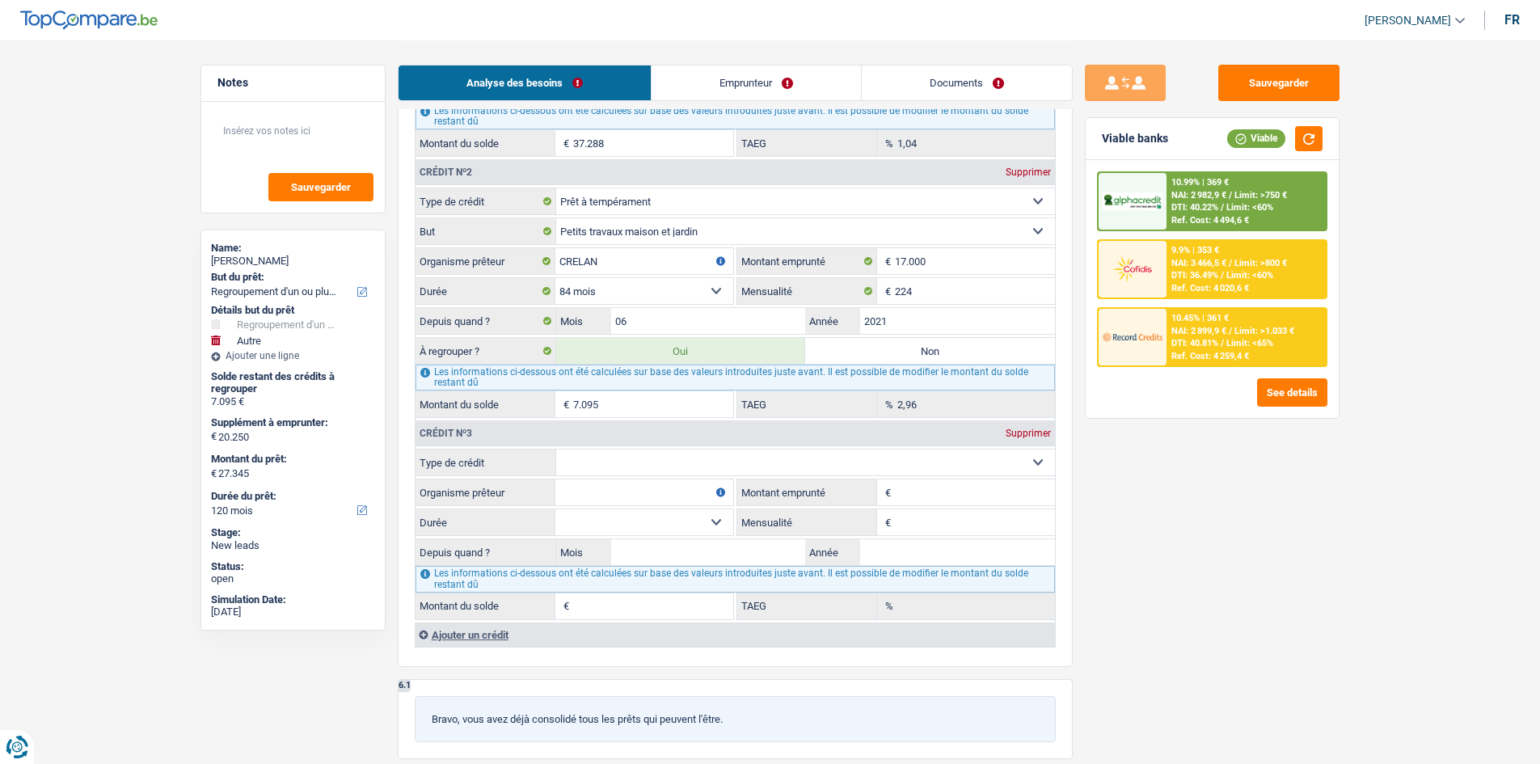
click at [592, 463] on select "Carte ou ouverture de crédit Prêt hypothécaire Vente à tempérament Prêt à tempé…" at bounding box center [805, 463] width 499 height 26
click at [528, 507] on fieldset "Carte ou ouverture de crédit Prêt hypothécaire Vente à tempérament Prêt à tempé…" at bounding box center [736, 534] width 640 height 171
click at [577, 483] on input "Organisme prêteur" at bounding box center [645, 492] width 178 height 26
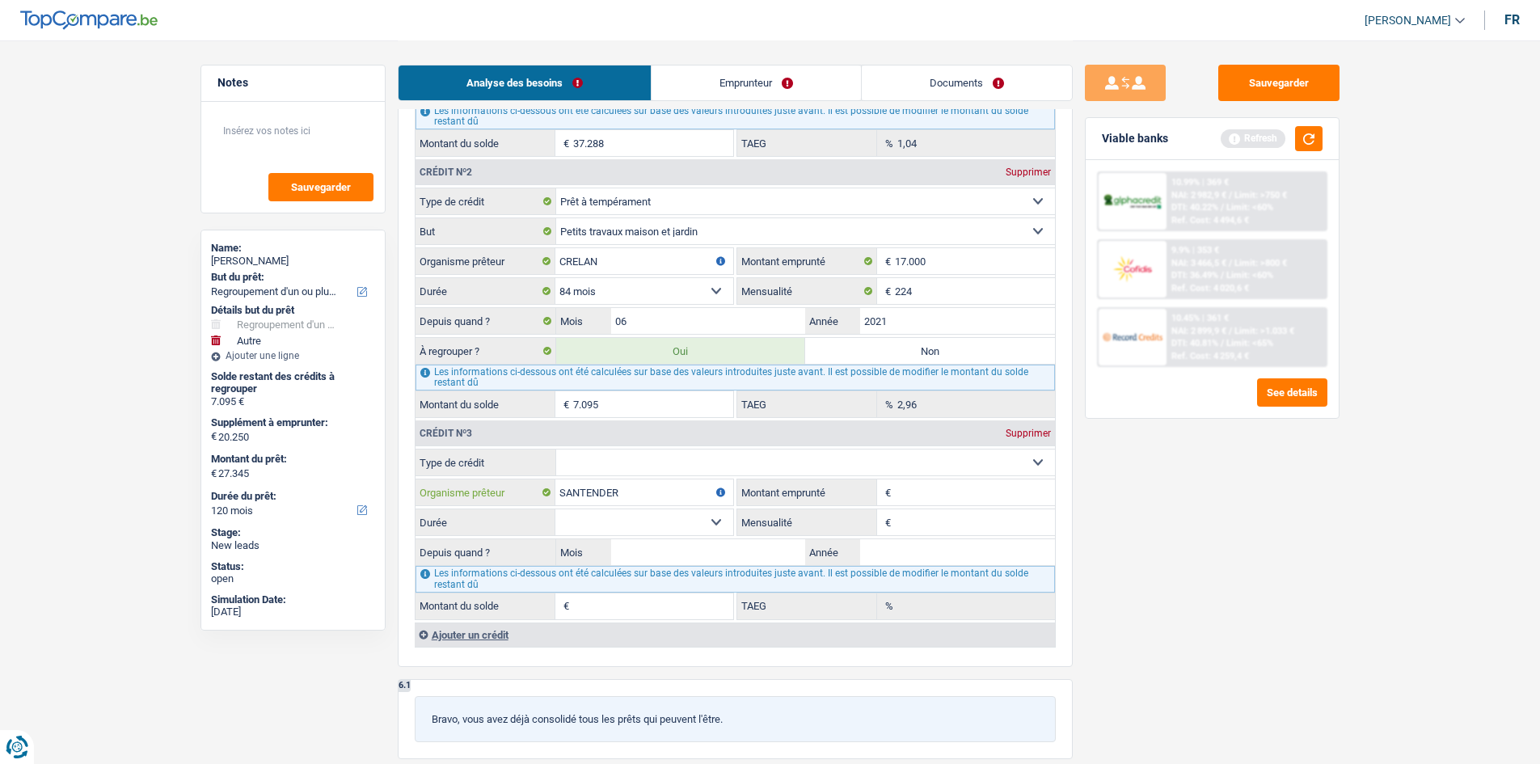
type input "SANTENDER"
click at [740, 557] on input "Mois" at bounding box center [708, 552] width 195 height 26
type input "09"
click at [681, 522] on select "12 mois 18 mois 24 mois Sélectionner une option" at bounding box center [645, 522] width 178 height 26
click at [893, 495] on span "€" at bounding box center [886, 492] width 18 height 26
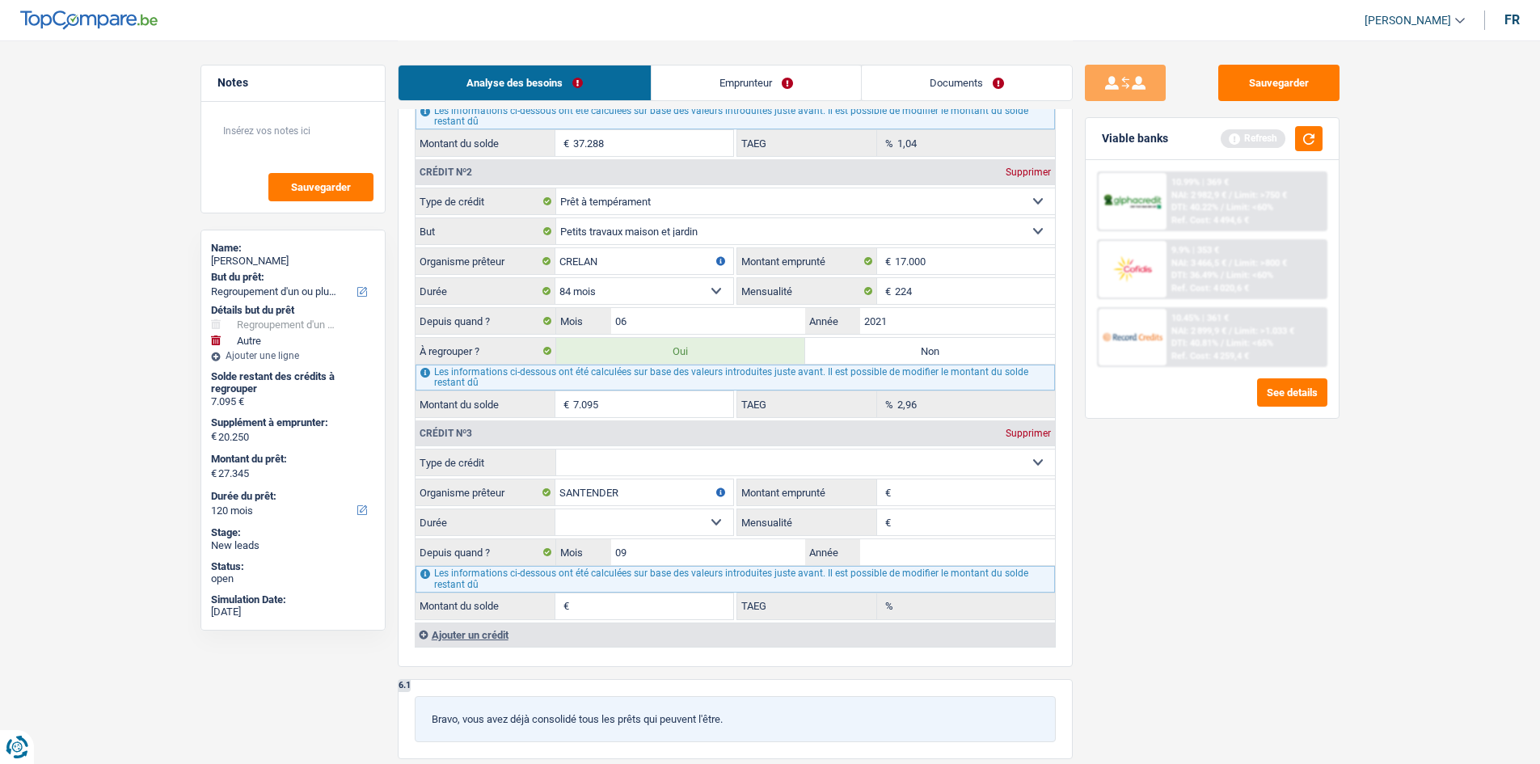
click at [893, 494] on span "€" at bounding box center [886, 492] width 18 height 26
click at [810, 458] on select "Carte ou ouverture de crédit Prêt hypothécaire Vente à tempérament Prêt à tempé…" at bounding box center [805, 463] width 499 height 26
select select "personalLoan"
type input "0"
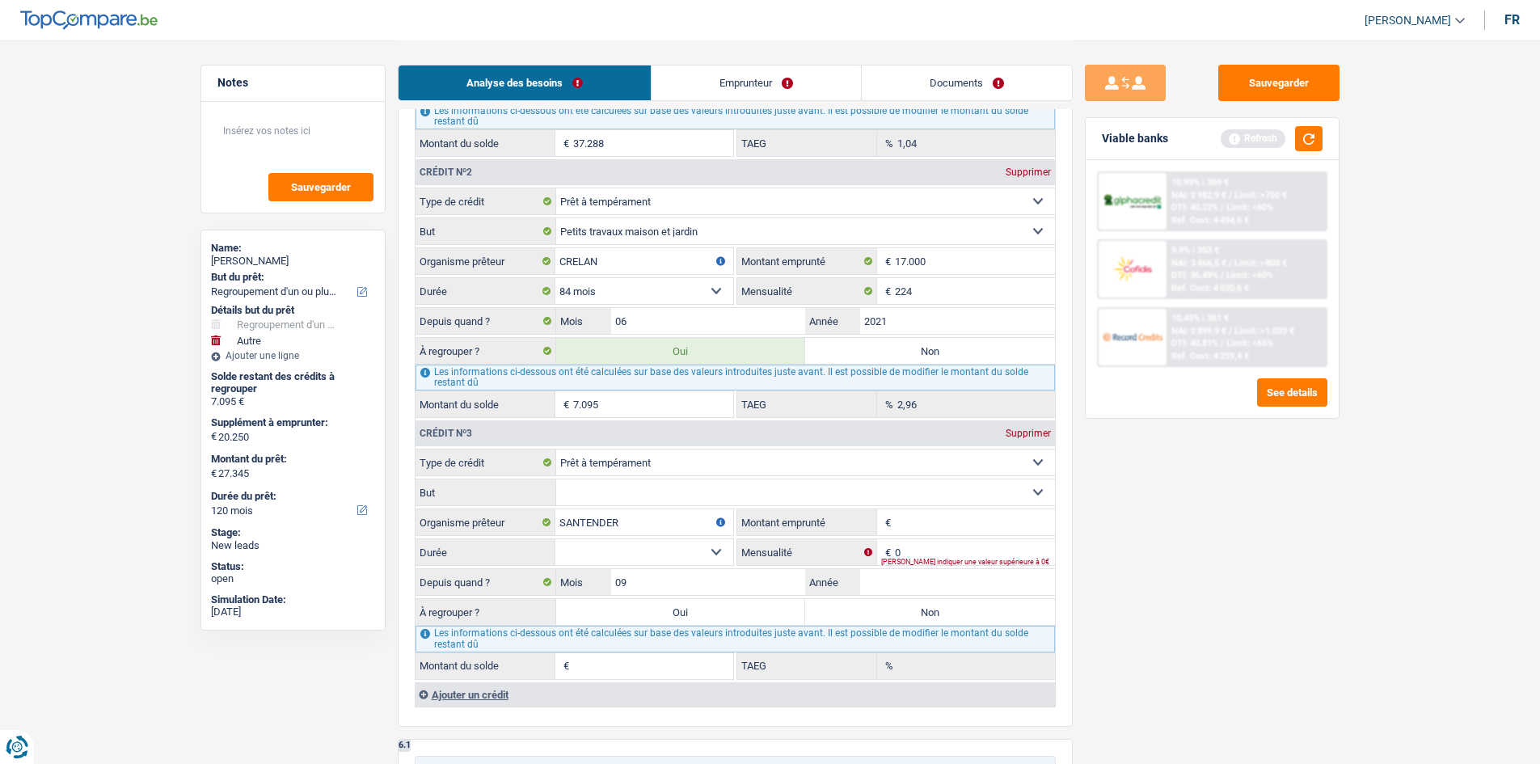
click at [954, 517] on input "Montant emprunté" at bounding box center [975, 522] width 160 height 26
type input "15.000"
click at [911, 547] on input "0" at bounding box center [975, 552] width 160 height 26
type input "322"
click at [1081, 601] on div "Sauvegarder Viable banks Refresh 10.99% | 369 € NAI: 2 982,9 € / Limit: >750 € …" at bounding box center [1212, 402] width 279 height 674
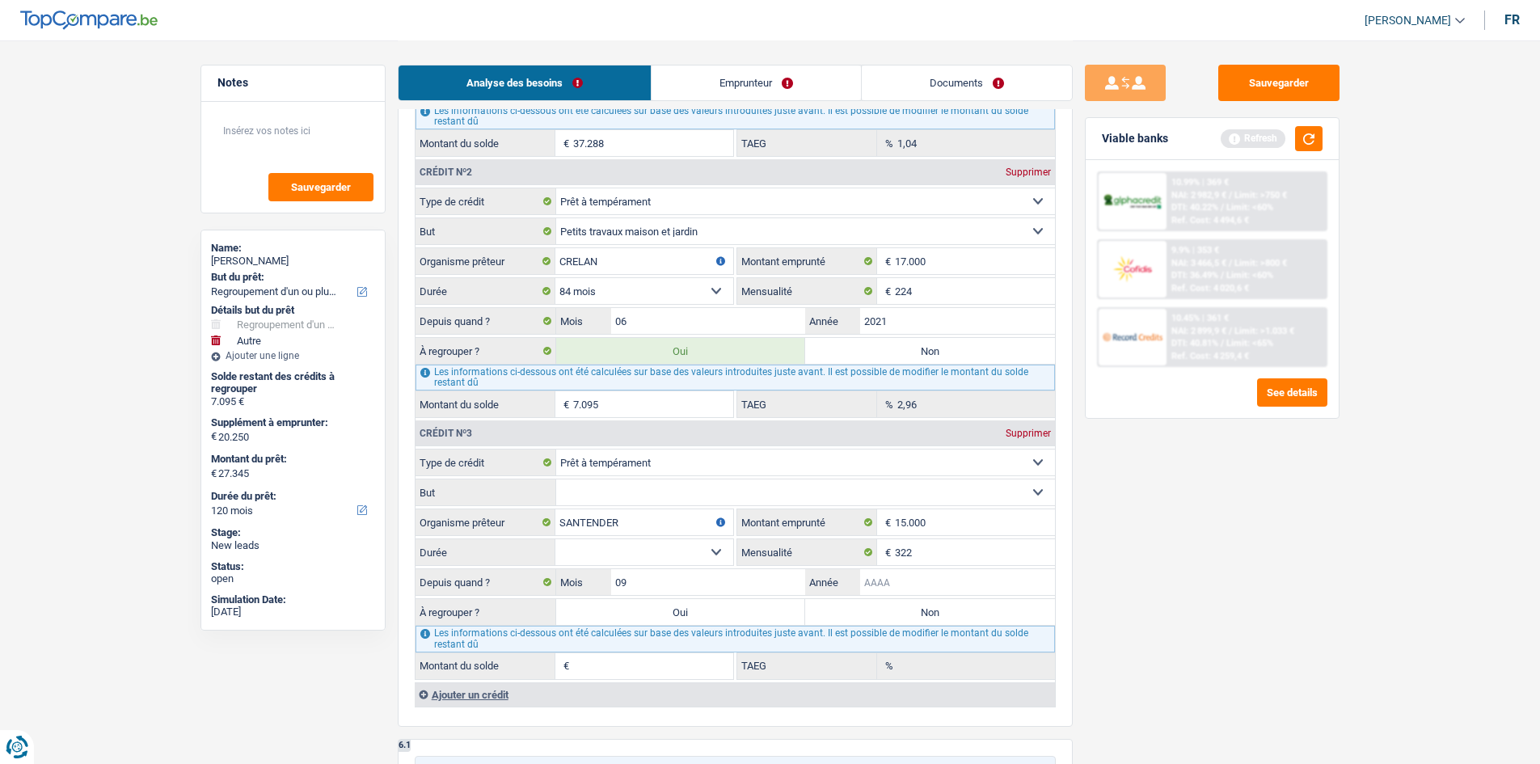
click at [935, 585] on input "Année" at bounding box center [957, 582] width 195 height 26
click at [701, 548] on select "12 mois 18 mois 24 mois 30 mois 36 mois 42 mois 48 mois 60 mois Sélectionner un…" at bounding box center [645, 552] width 178 height 26
select select "60"
click at [556, 539] on select "12 mois 18 mois 24 mois 30 mois 36 mois 42 mois 48 mois 60 mois Sélectionner un…" at bounding box center [645, 552] width 178 height 26
click at [900, 580] on input "Année" at bounding box center [957, 582] width 195 height 26
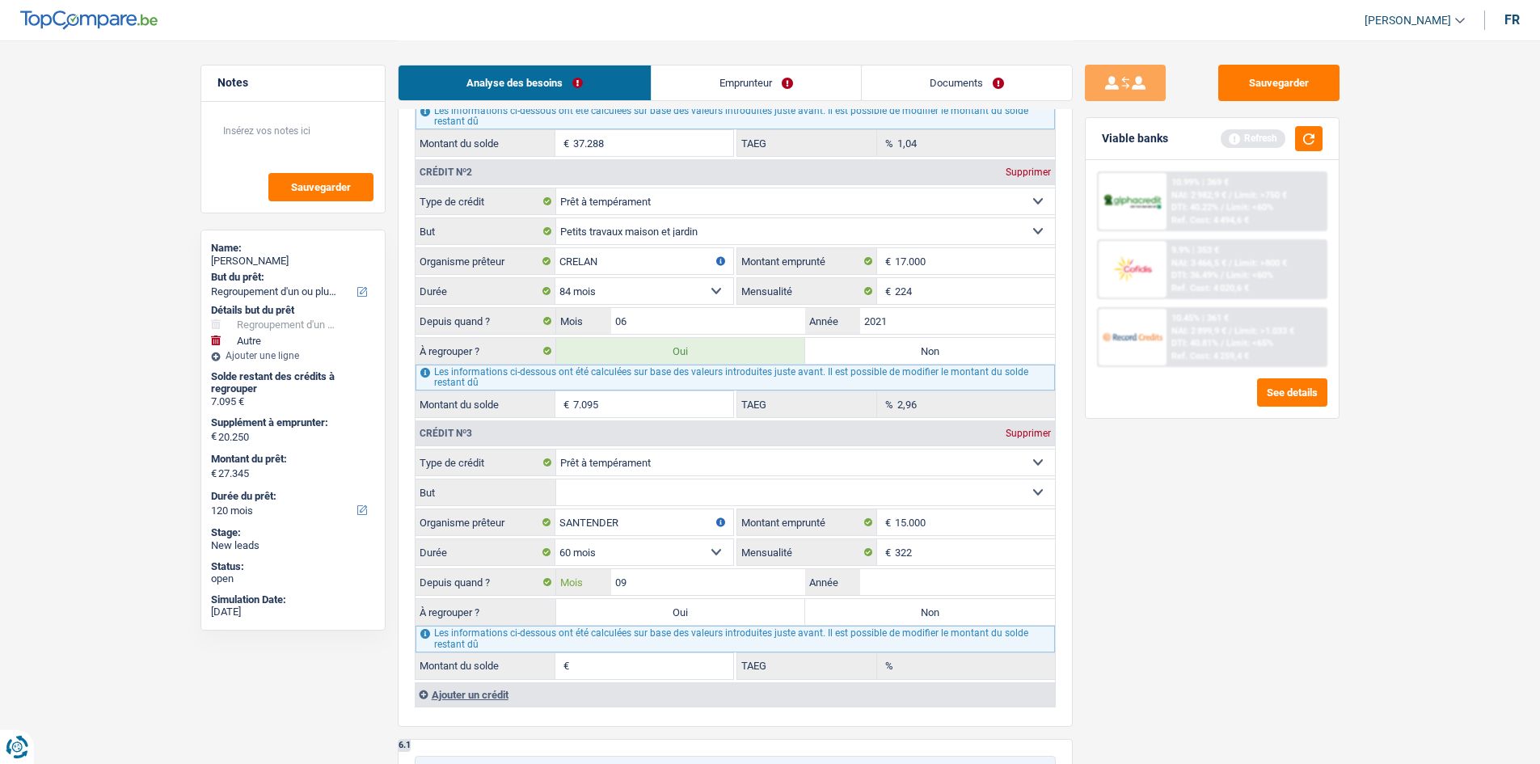
click at [657, 587] on input "09" at bounding box center [708, 582] width 195 height 26
type input "0"
type input "12"
click at [884, 584] on input "Année" at bounding box center [957, 582] width 195 height 26
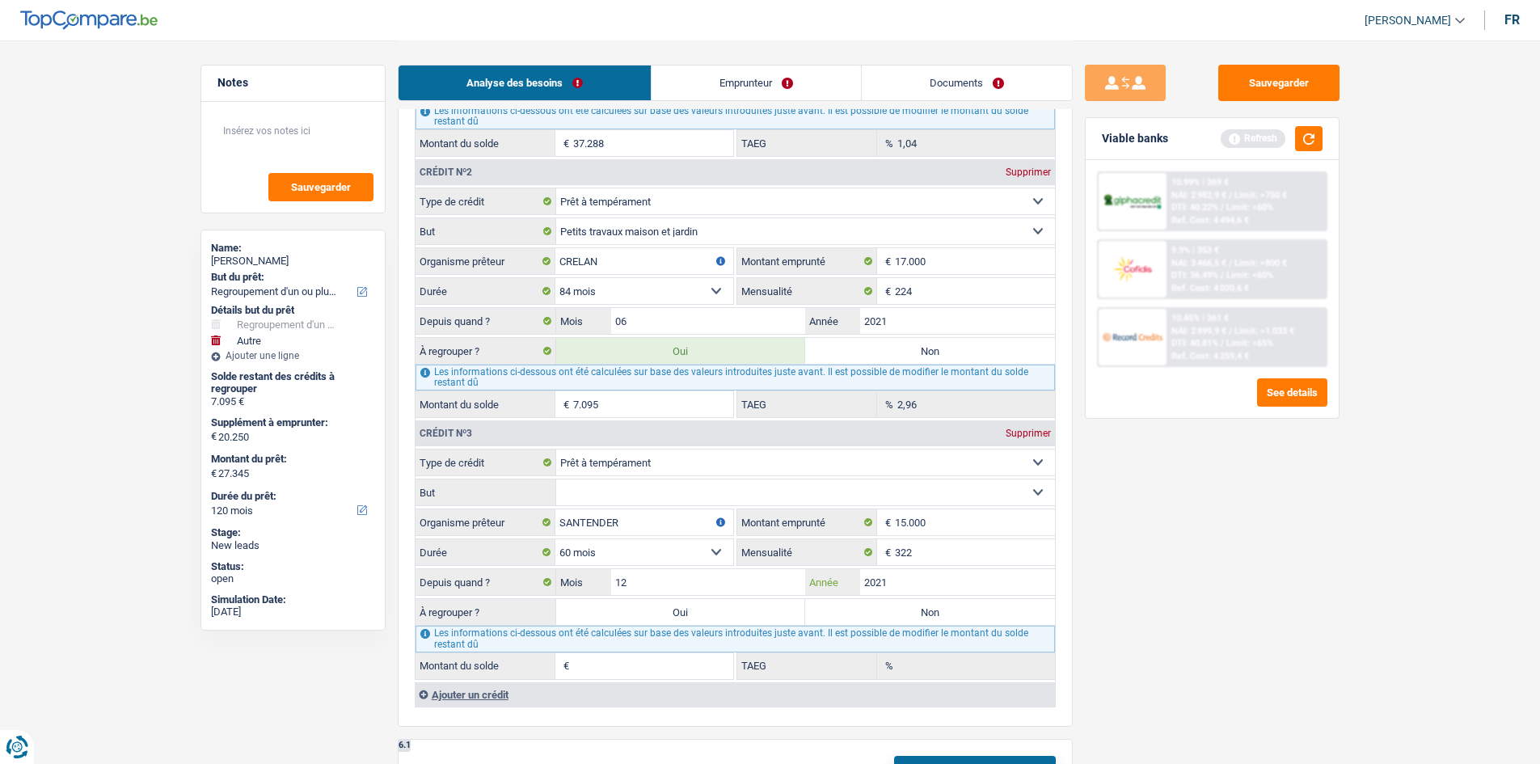
type input "2021"
type input "4.510"
type input "10,96"
click at [1102, 602] on div "Sauvegarder Viable banks Refresh 10.99% | 369 € NAI: 2 982,9 € / Limit: >750 € …" at bounding box center [1212, 402] width 279 height 674
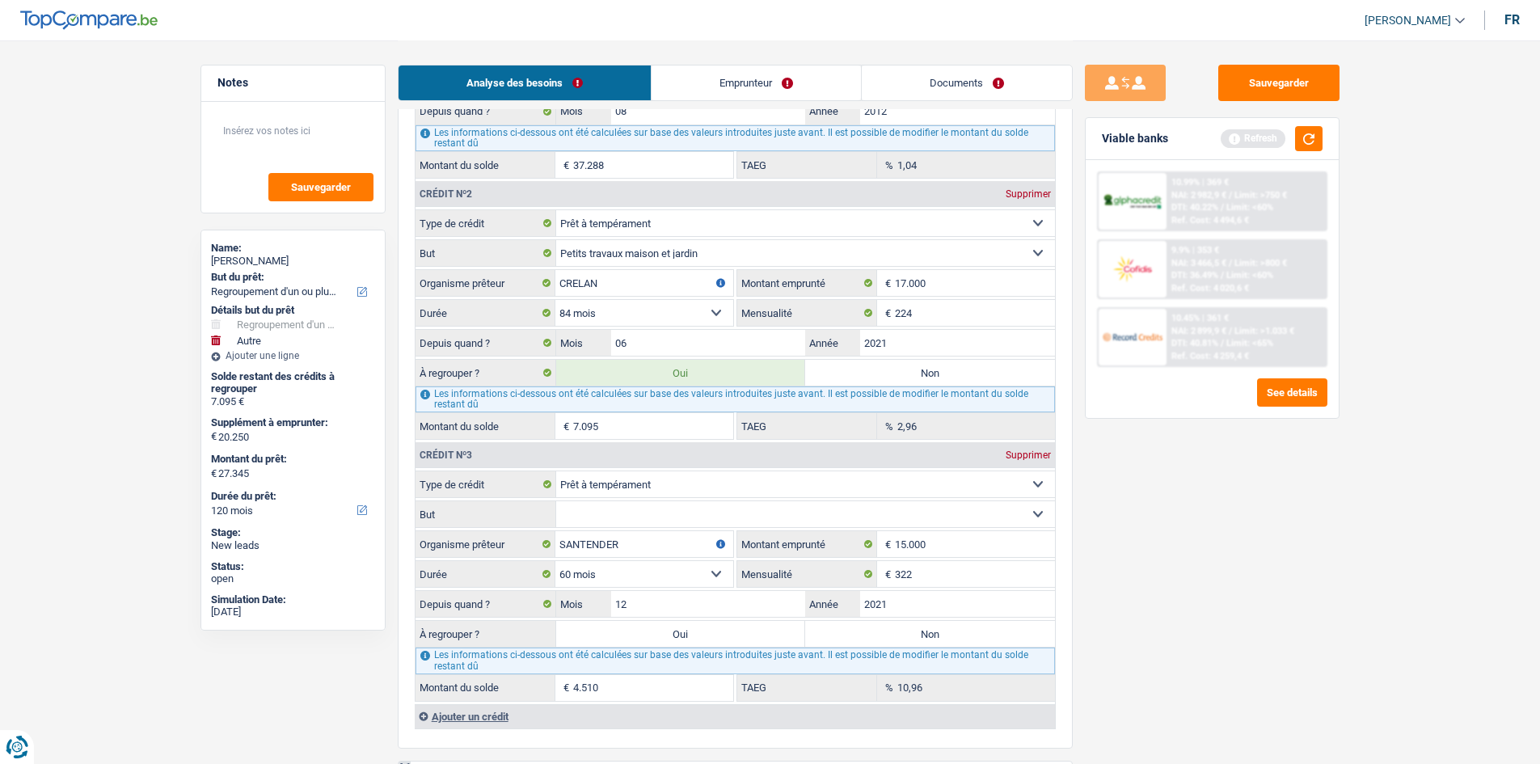
scroll to position [1912, 0]
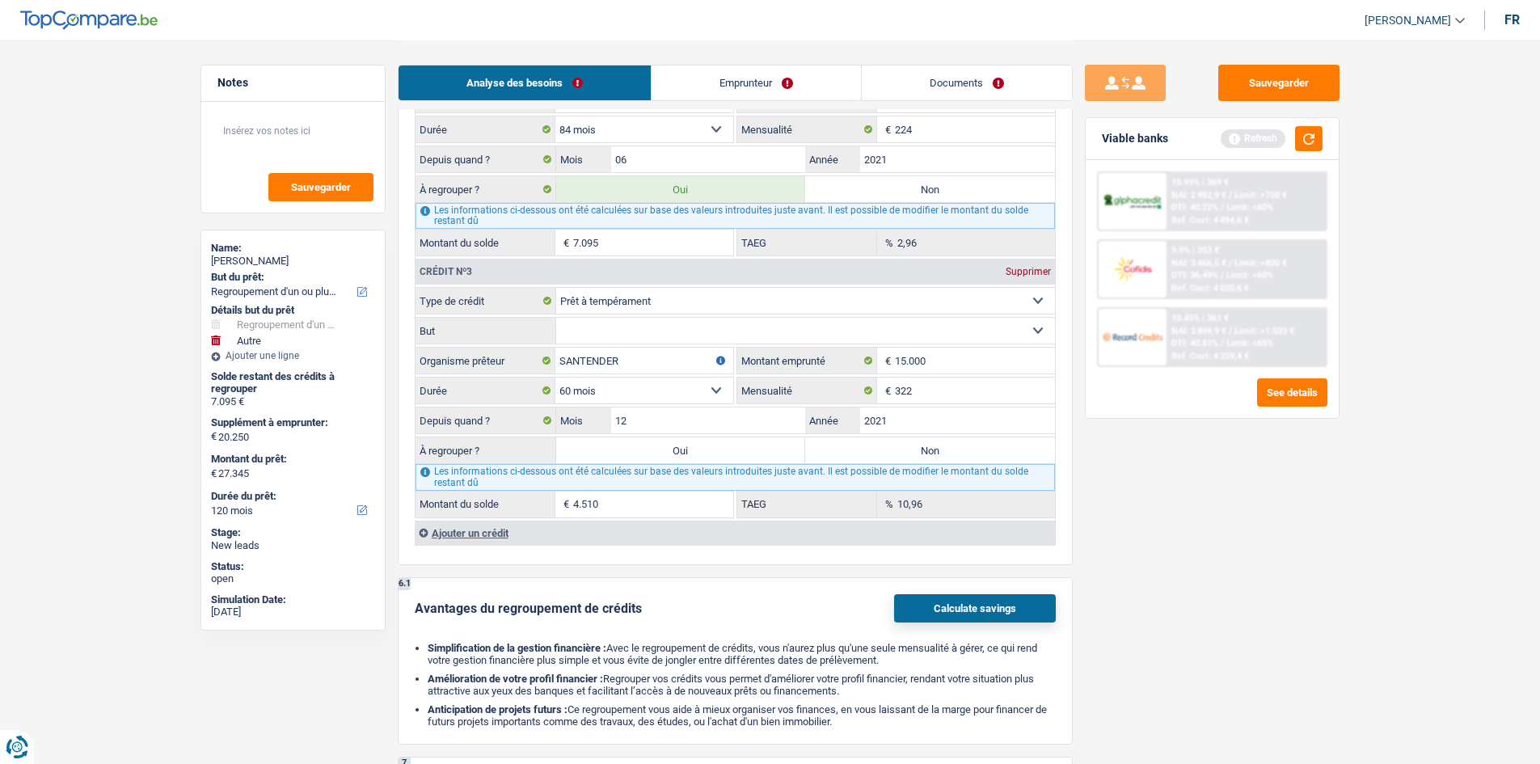
click at [746, 332] on select "Confort maison: meubles, textile, peinture, électroménager, outillage non-profe…" at bounding box center [805, 331] width 499 height 26
drag, startPoint x: 1325, startPoint y: 648, endPoint x: 1229, endPoint y: 563, distance: 128.9
click at [1320, 643] on div "Sauvegarder Viable banks Refresh 10.99% | 369 € NAI: 2 982,9 € / Limit: >750 € …" at bounding box center [1212, 402] width 279 height 674
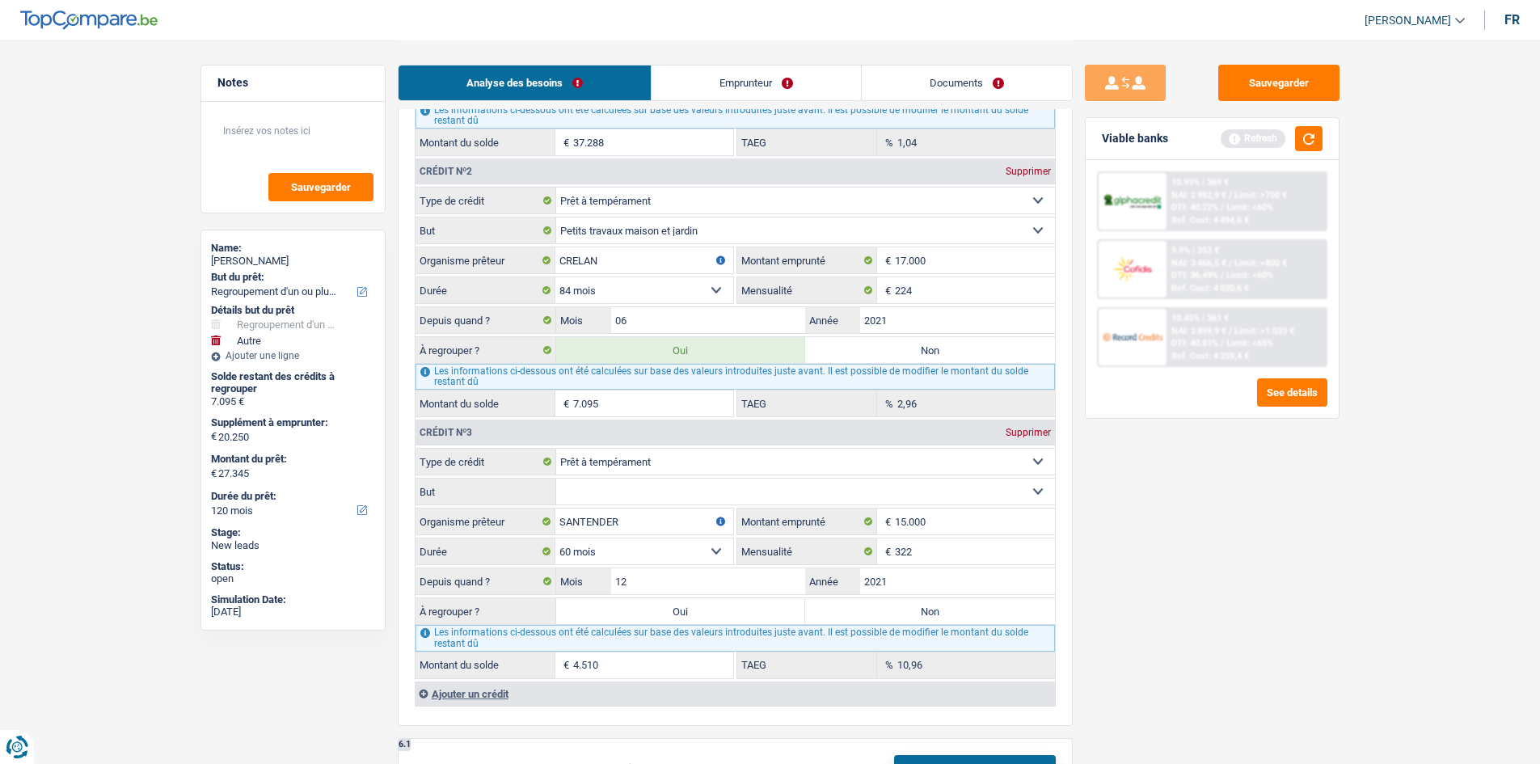
scroll to position [1750, 0]
click at [674, 587] on input "12" at bounding box center [708, 582] width 195 height 26
type input "1"
type input "01"
type input "1.261"
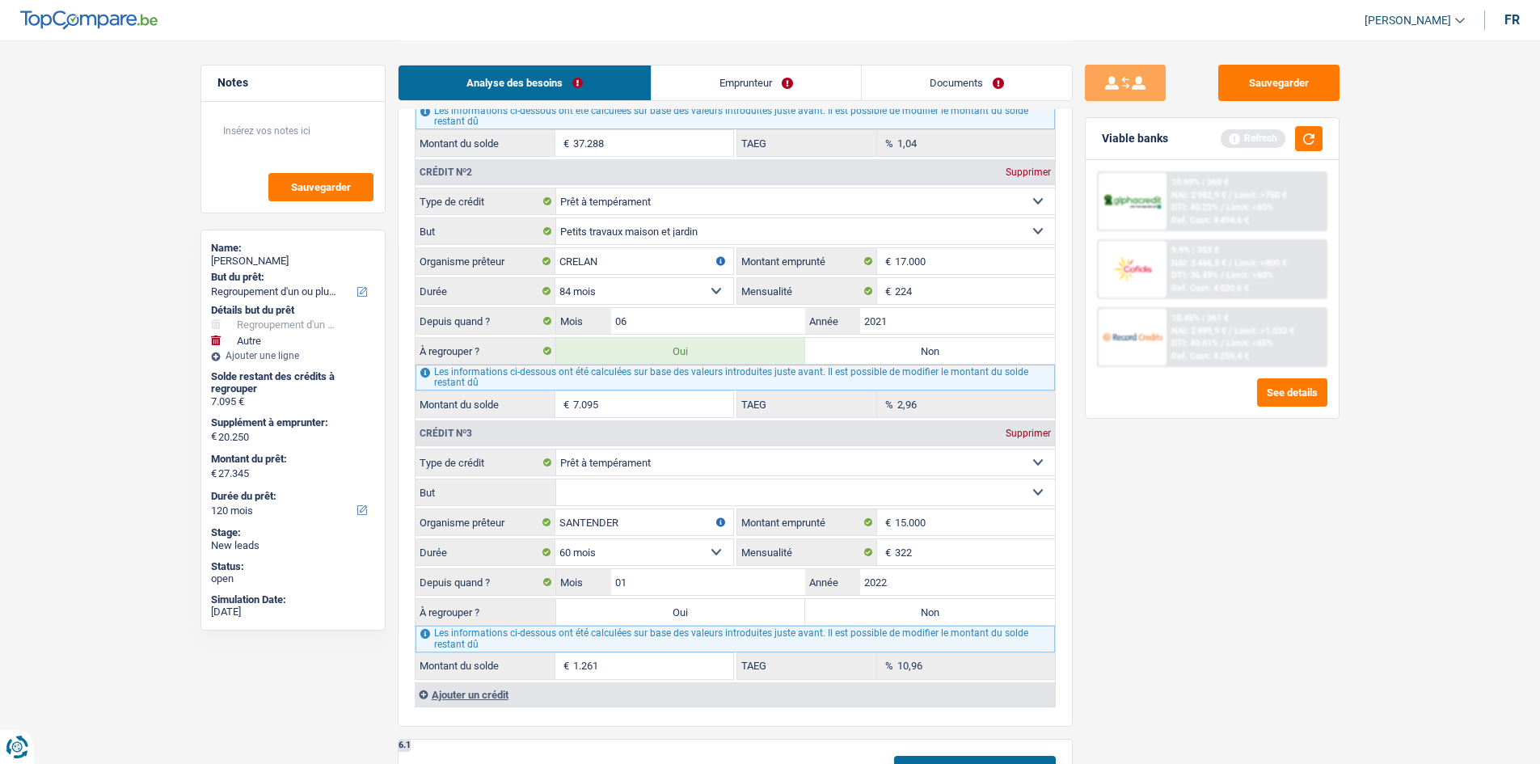
type input "2022"
type input "4.790"
click at [1164, 650] on div "Sauvegarder Viable banks Refresh 10.99% | 369 € NAI: 2 982,9 € / Limit: >750 € …" at bounding box center [1212, 402] width 279 height 674
click at [724, 319] on input "06" at bounding box center [708, 321] width 195 height 26
type input "08"
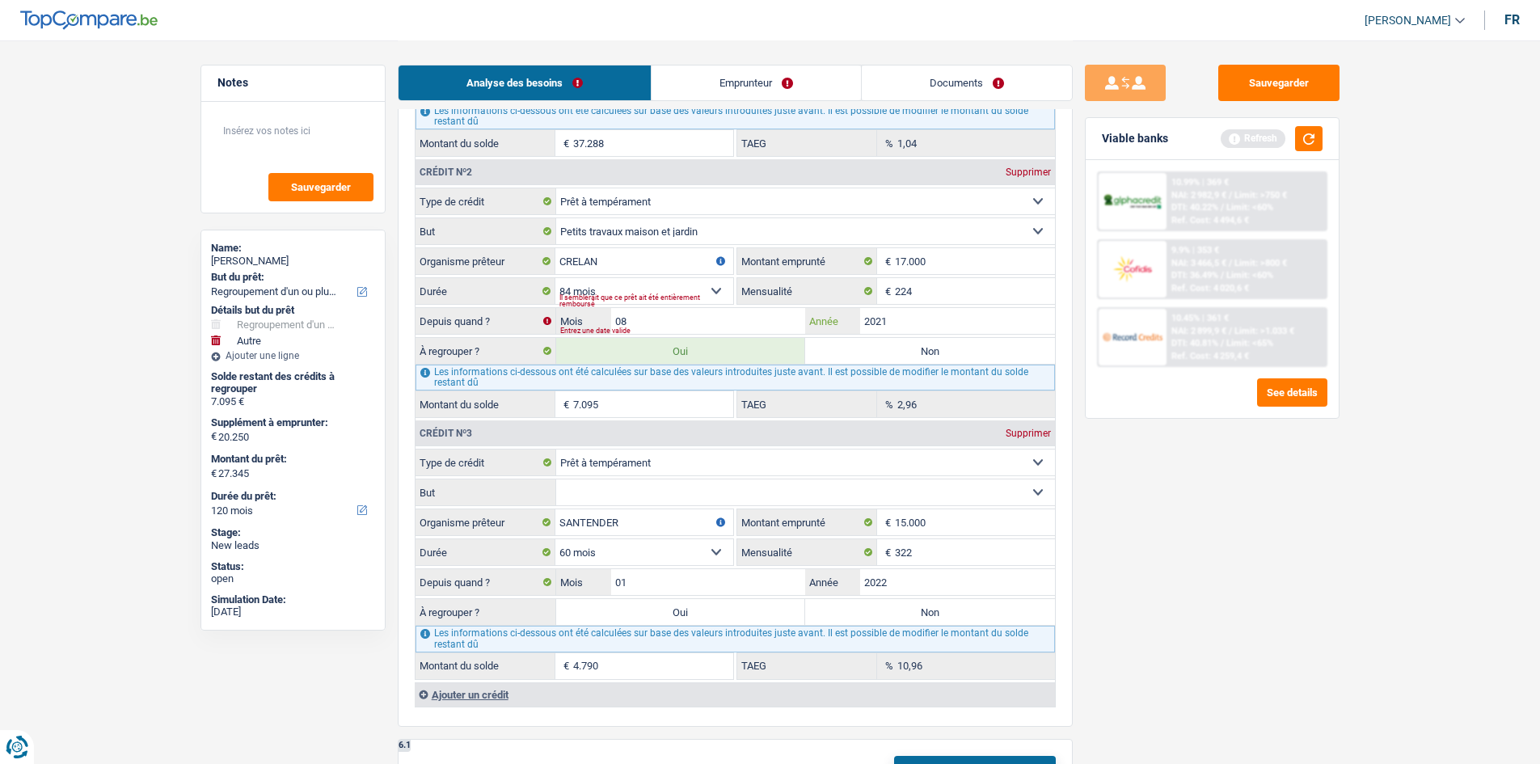
type input "7.507"
click at [1079, 603] on div "Sauvegarder Viable banks Refresh 10.99% | 369 € NAI: 2 982,9 € / Limit: >750 € …" at bounding box center [1212, 402] width 279 height 674
click at [669, 320] on input "08" at bounding box center [708, 321] width 195 height 26
type input "07"
type input "7.302"
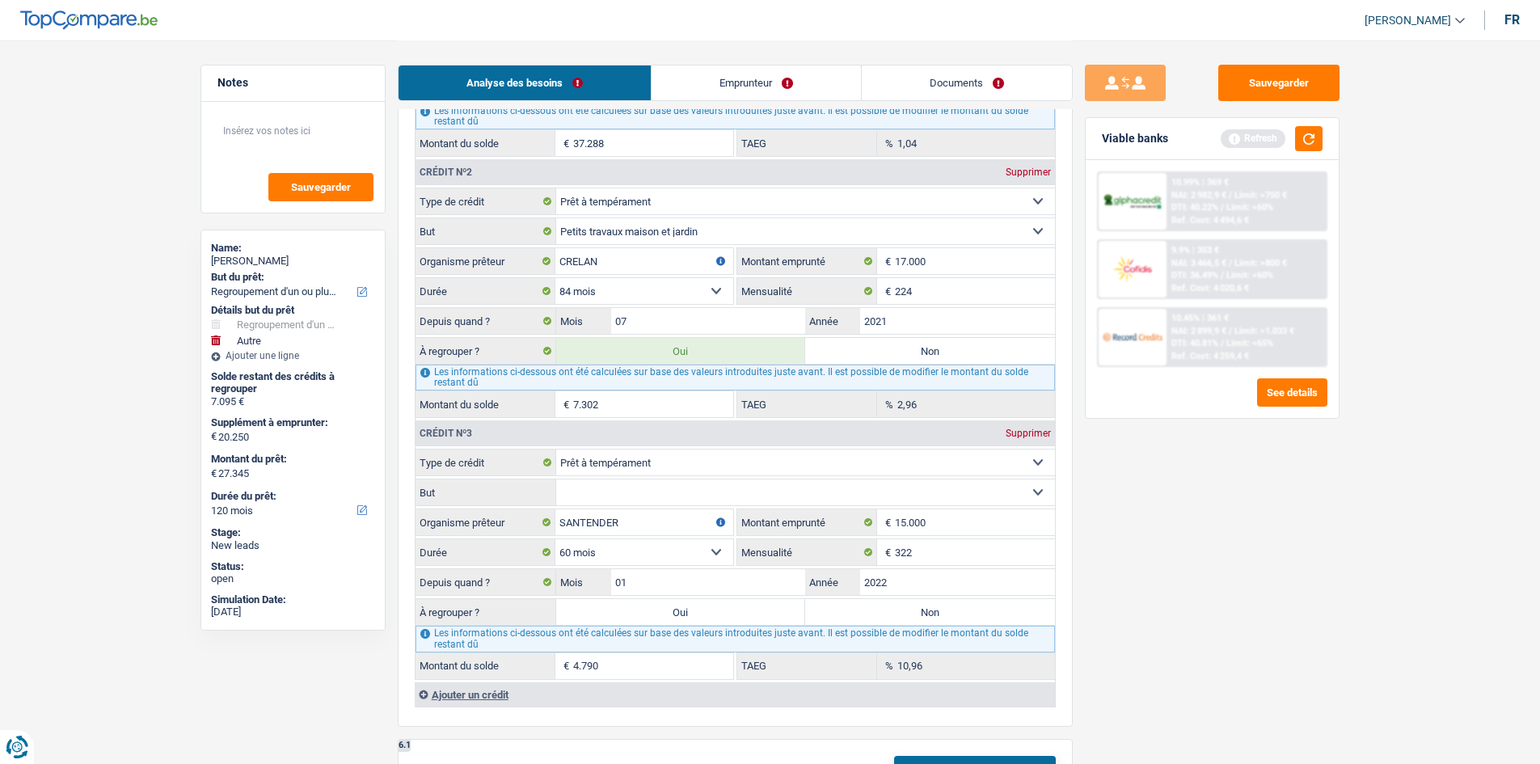
click at [1219, 608] on div "Sauvegarder Viable banks Refresh 10.99% | 369 € NAI: 2 982,9 € / Limit: >750 € …" at bounding box center [1212, 402] width 279 height 674
click at [641, 492] on select "Confort maison: meubles, textile, peinture, électroménager, outillage non-profe…" at bounding box center [805, 492] width 499 height 26
click at [1418, 569] on main "Notes Sauvegarder Name: Carole Michels But du prêt: Confort maison: meubles, te…" at bounding box center [770, 97] width 1540 height 3694
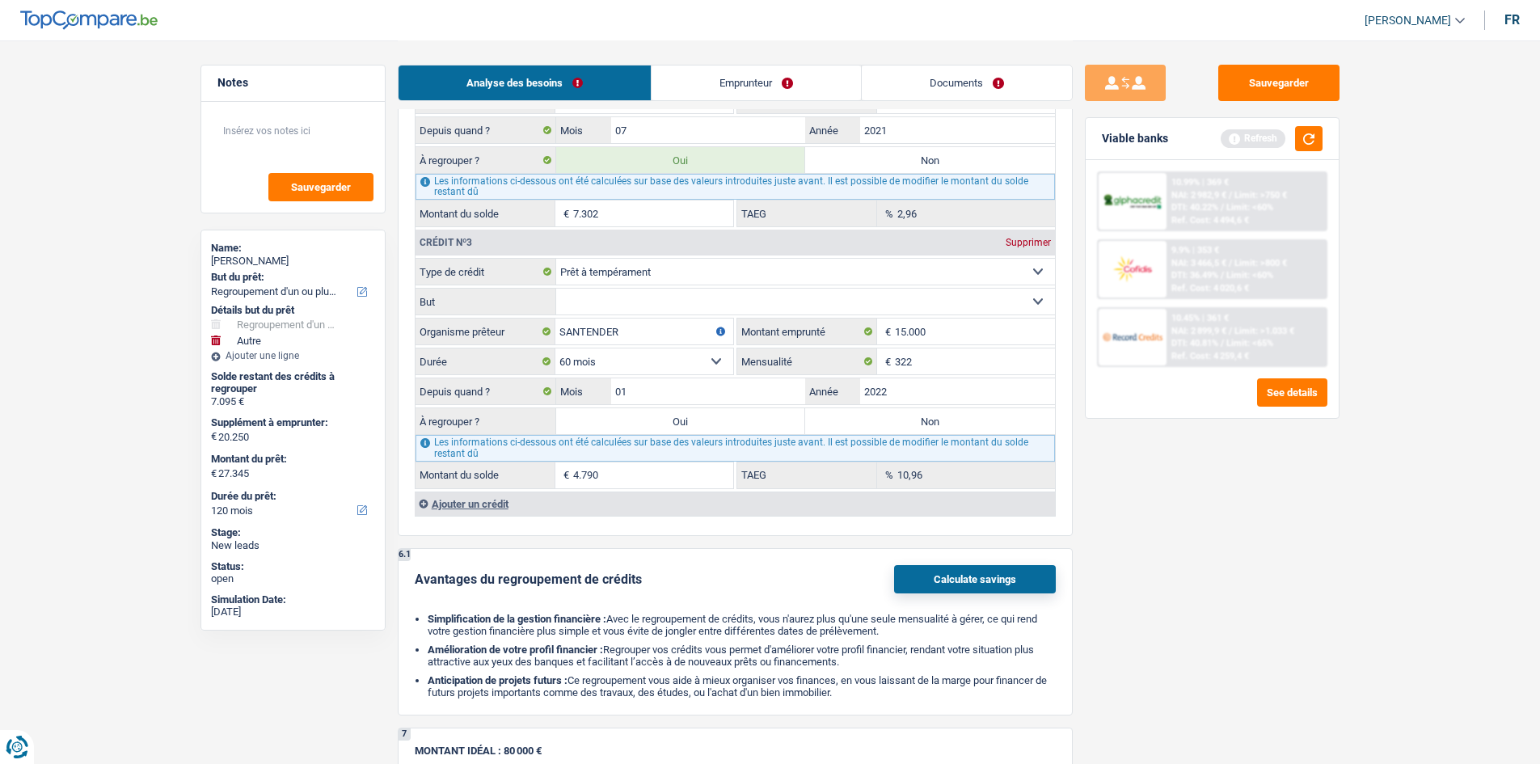
scroll to position [1992, 0]
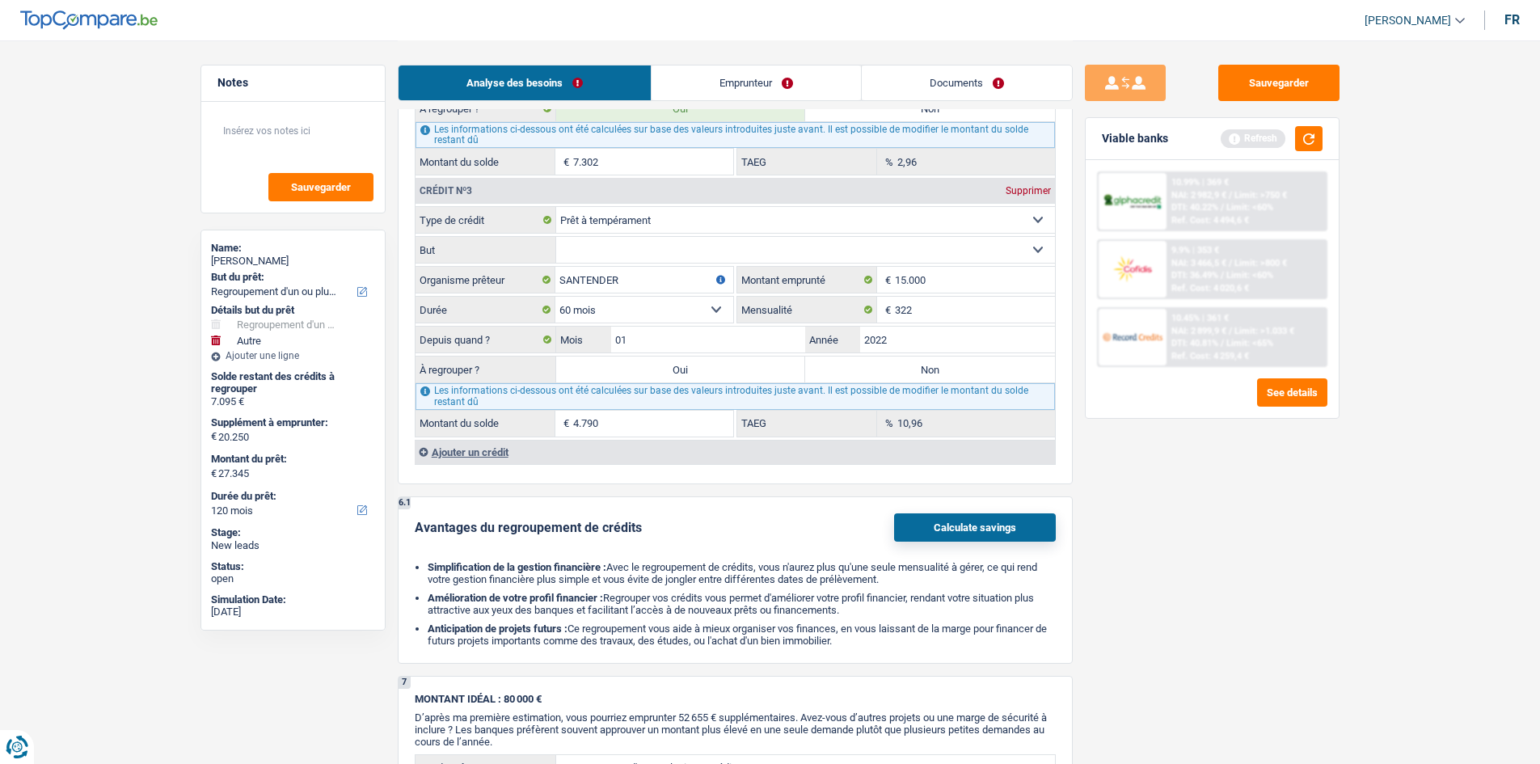
click at [457, 451] on div "Ajouter un crédit" at bounding box center [735, 452] width 640 height 24
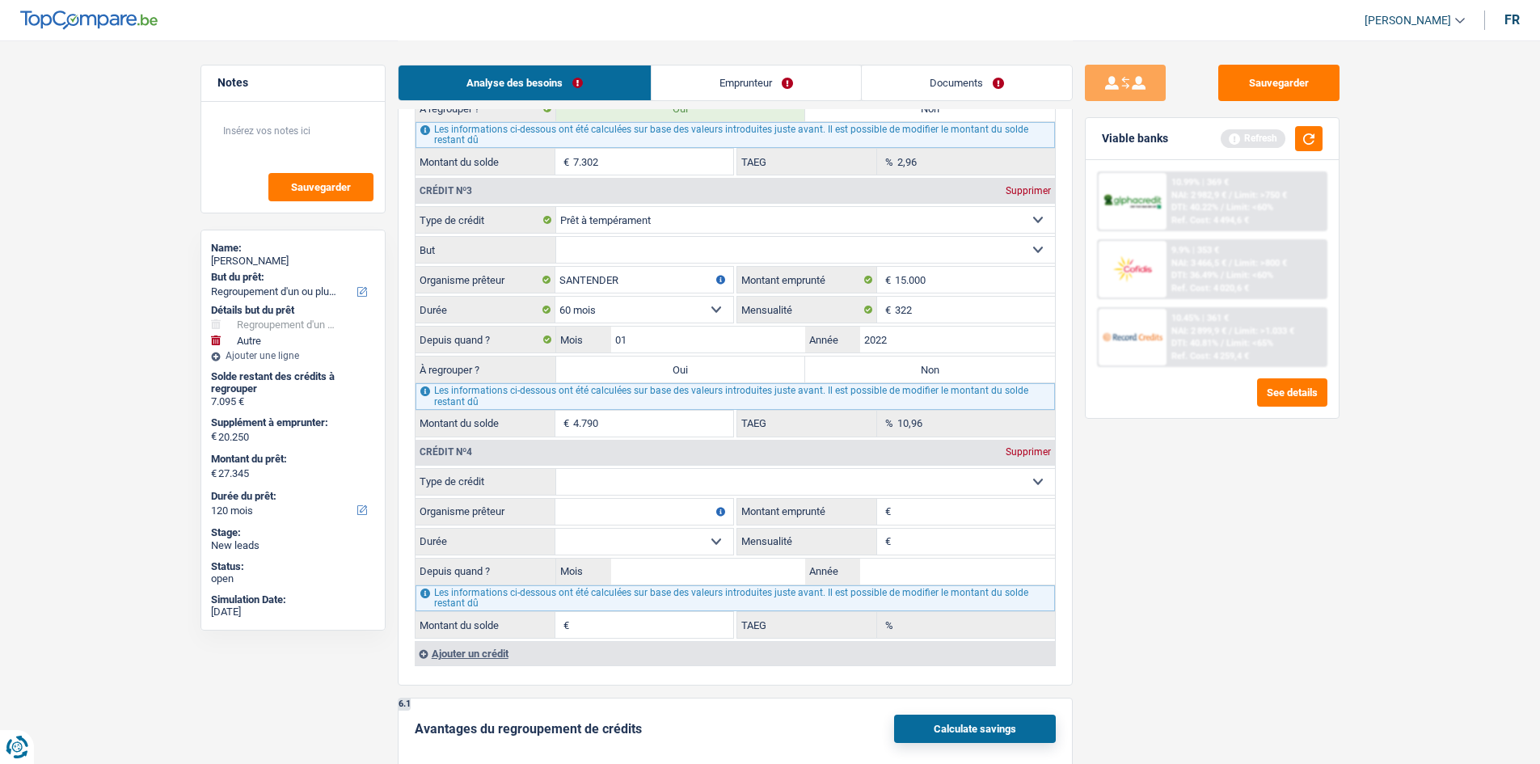
click at [607, 482] on select "Carte ou ouverture de crédit Prêt hypothécaire Vente à tempérament Prêt à tempé…" at bounding box center [805, 482] width 499 height 26
select select "cardOrCredit"
type input "0"
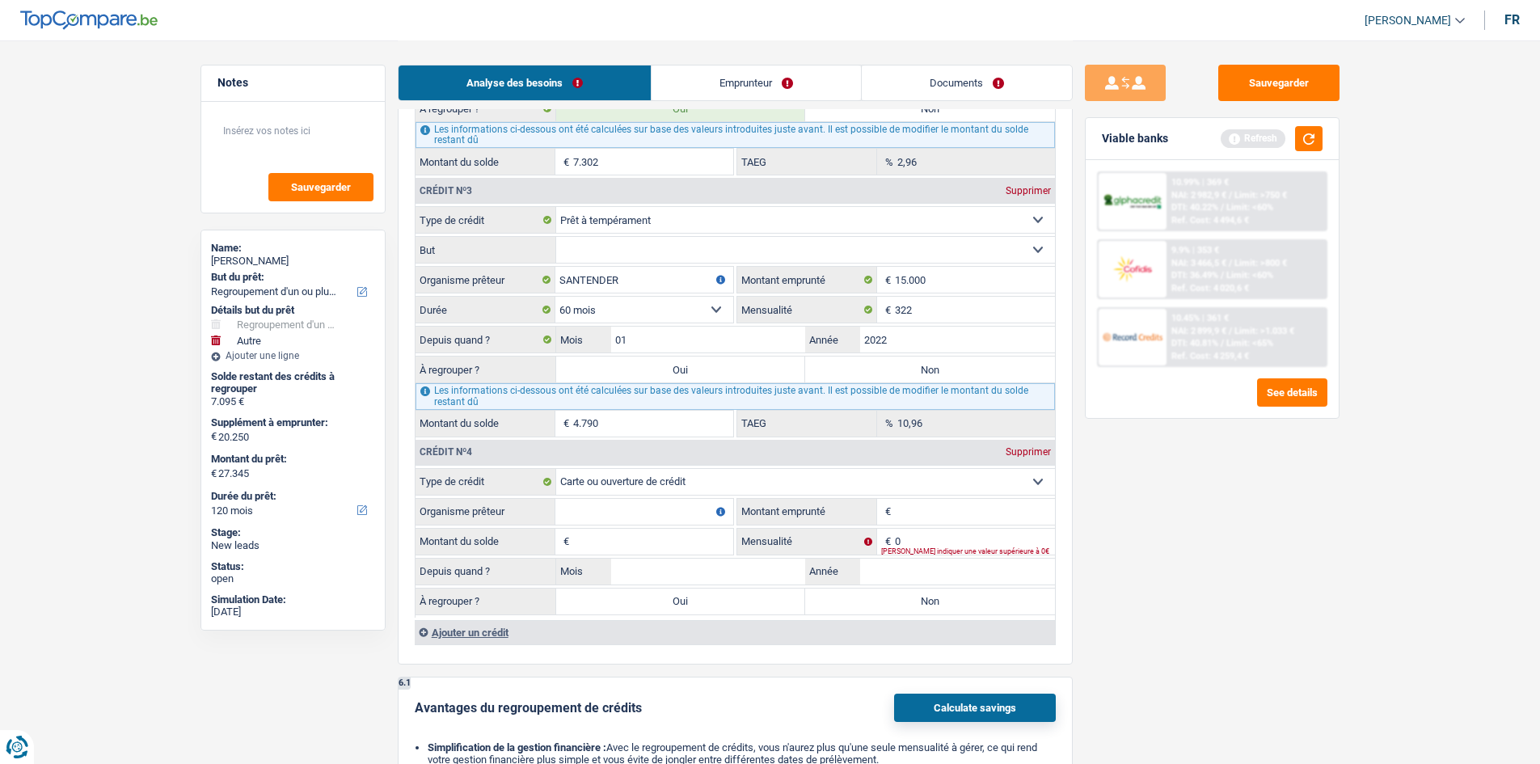
click at [616, 503] on input "Organisme prêteur" at bounding box center [645, 512] width 178 height 26
type input "C"
type input "SANTENDER"
click at [911, 515] on input "Montant emprunté" at bounding box center [975, 512] width 160 height 26
type input "2.500"
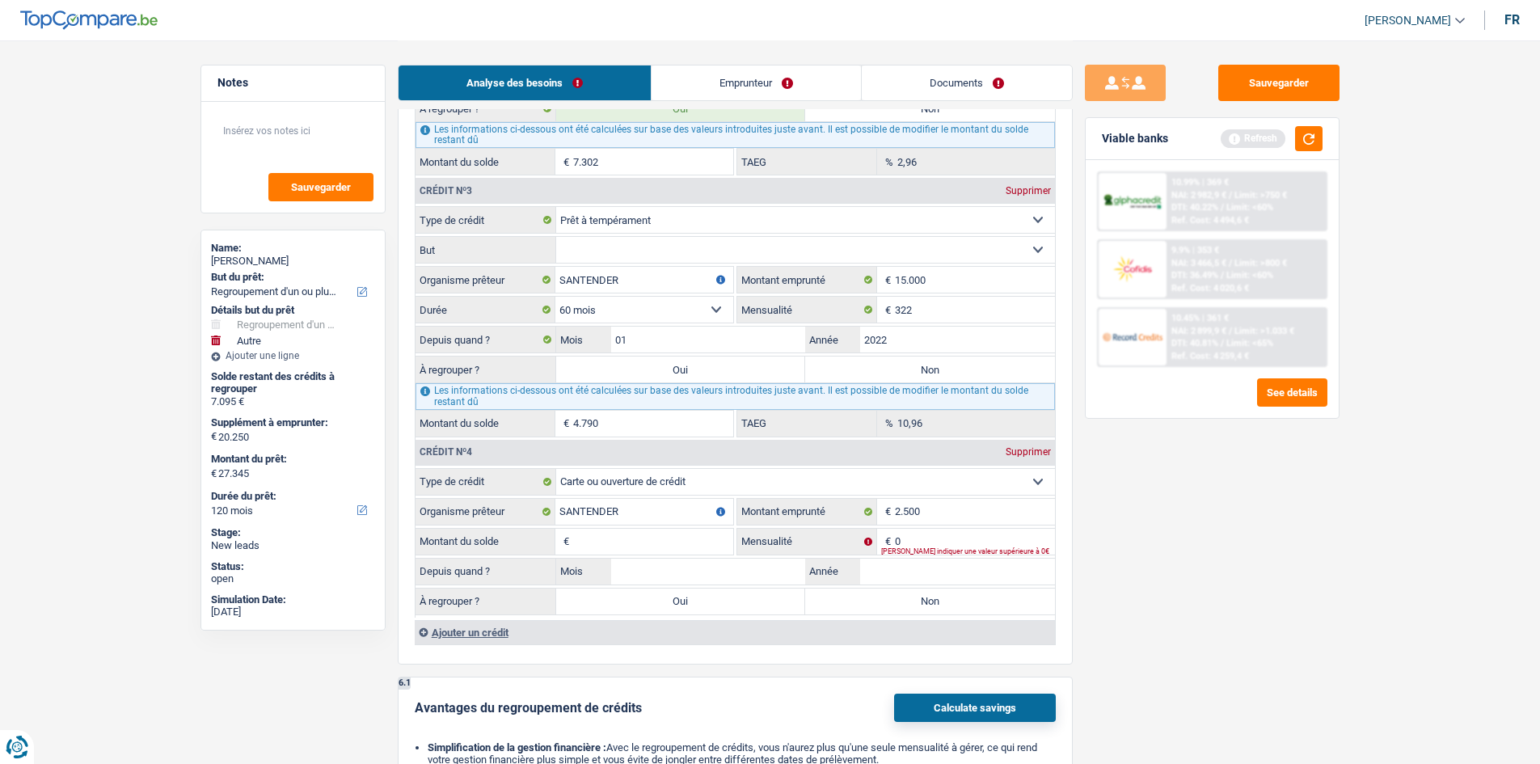
click at [666, 545] on input "Montant du solde" at bounding box center [653, 542] width 160 height 26
type input "2.500"
drag, startPoint x: 1095, startPoint y: 563, endPoint x: 912, endPoint y: 560, distance: 182.8
click at [1092, 562] on div "Sauvegarder Viable banks Refresh 10.99% | 369 € NAI: 2 982,9 € / Limit: >750 € …" at bounding box center [1212, 402] width 279 height 674
click at [918, 538] on input "0" at bounding box center [975, 542] width 160 height 26
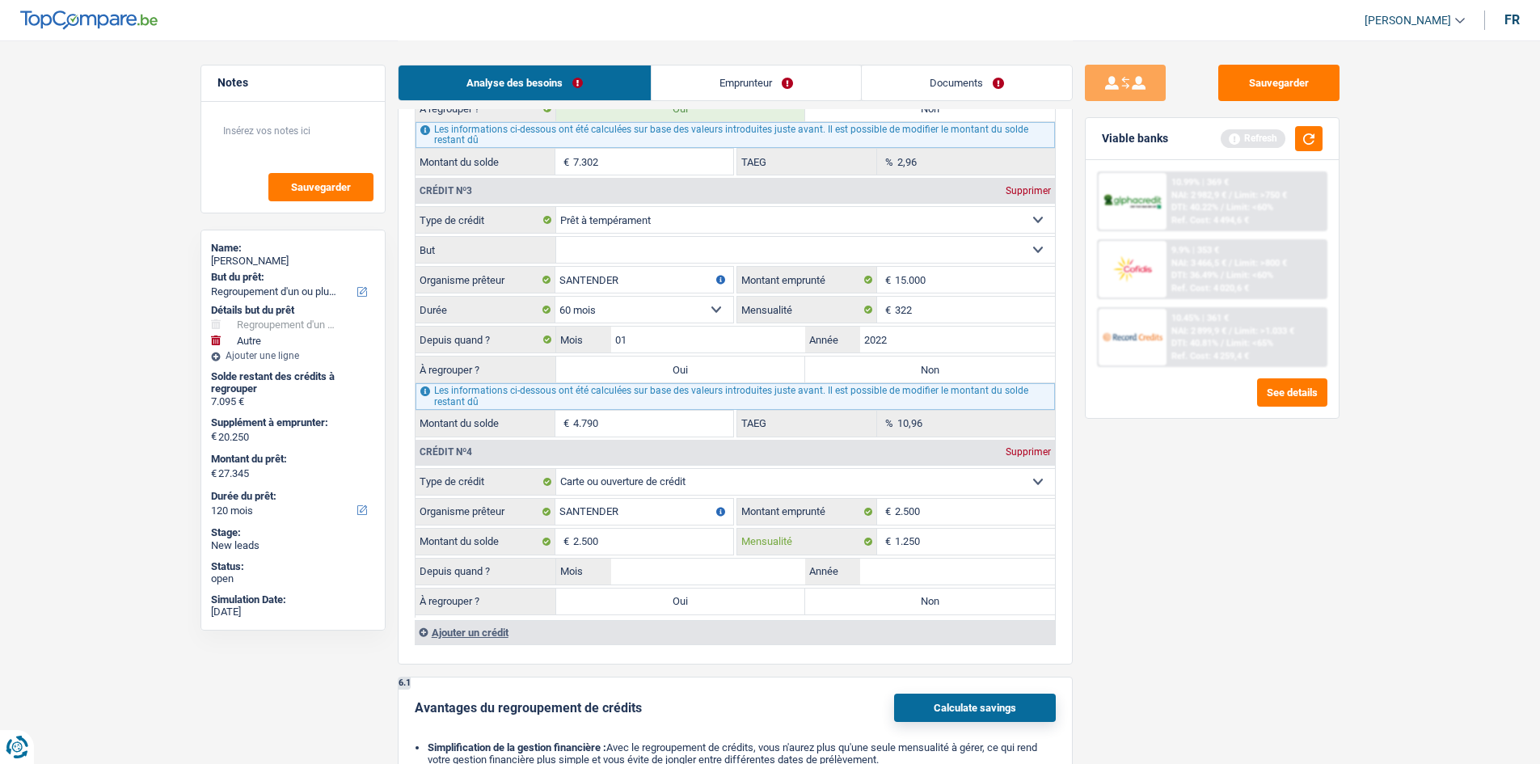
click at [944, 539] on input "1.250" at bounding box center [975, 542] width 160 height 26
type input "125"
click at [857, 579] on label "Année" at bounding box center [832, 572] width 55 height 26
click at [860, 579] on input "Année" at bounding box center [957, 572] width 195 height 26
click at [873, 567] on input "Année" at bounding box center [957, 572] width 195 height 26
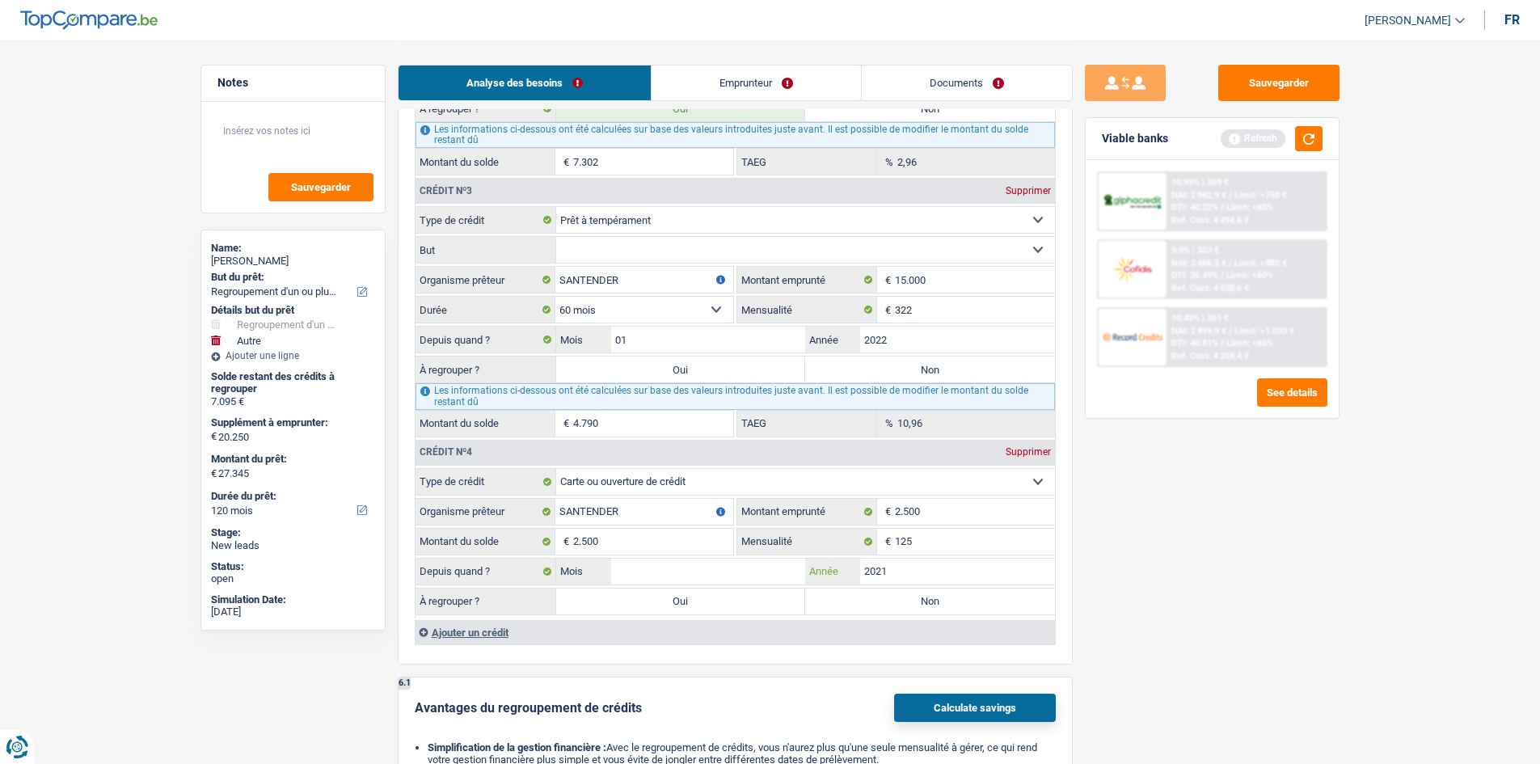
type input "2021"
click at [659, 574] on input "Mois" at bounding box center [708, 572] width 195 height 26
type input "05"
click at [766, 597] on label "Oui" at bounding box center [681, 602] width 250 height 26
click at [766, 597] on input "Oui" at bounding box center [681, 602] width 250 height 26
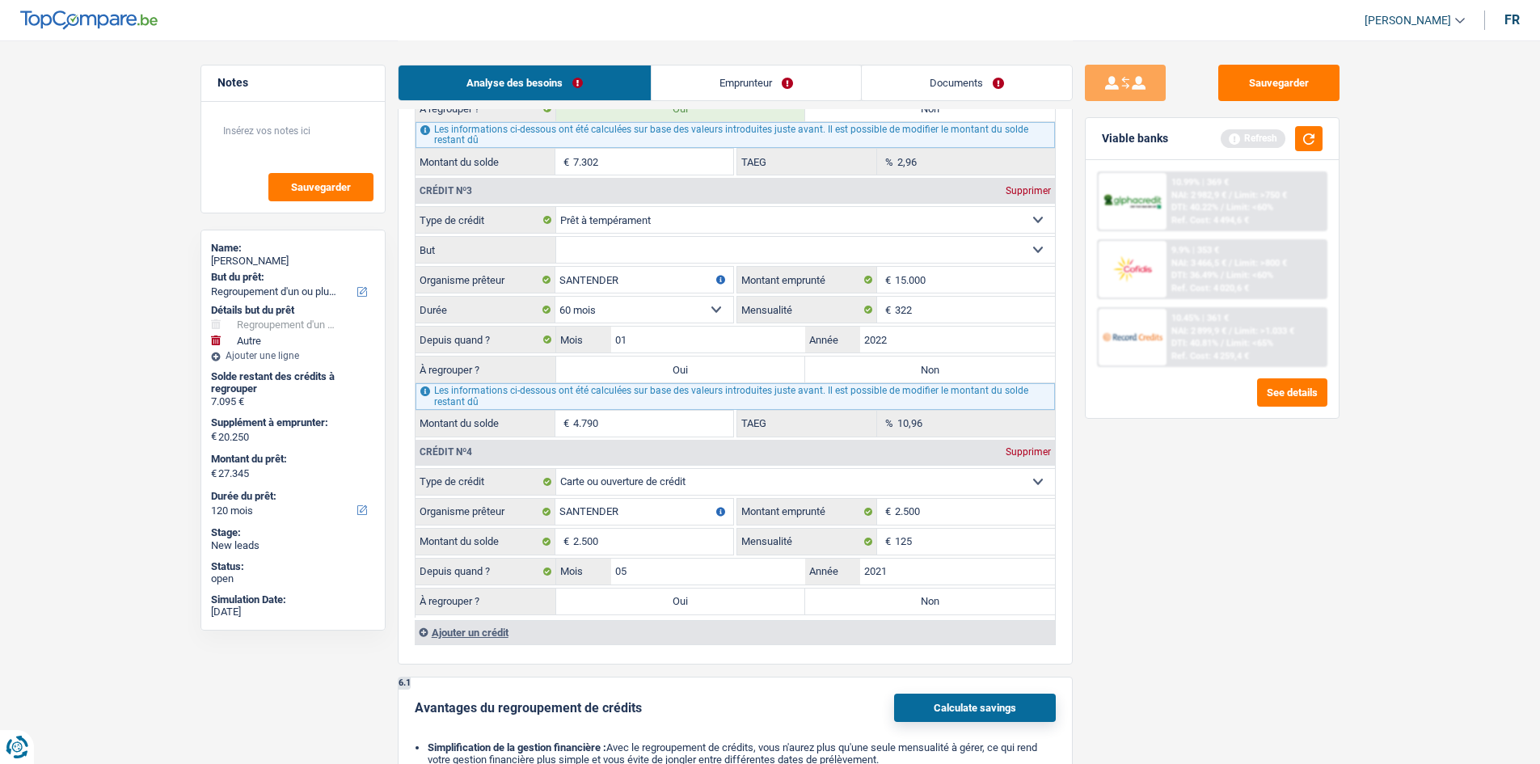
radio input "true"
type input "9.802"
type input "30.052"
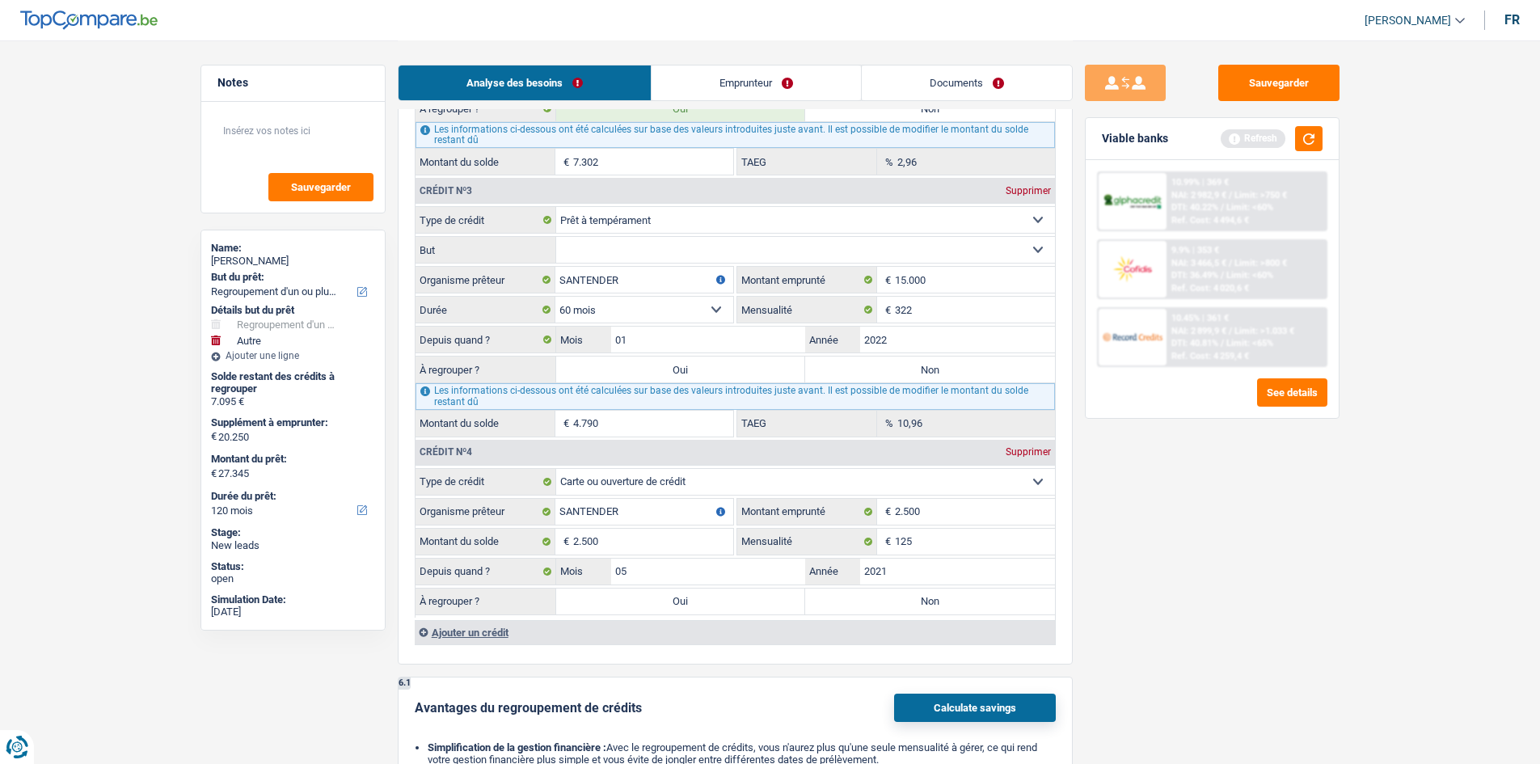
type input "30.052"
click at [484, 627] on div "Ajouter un crédit" at bounding box center [735, 632] width 640 height 24
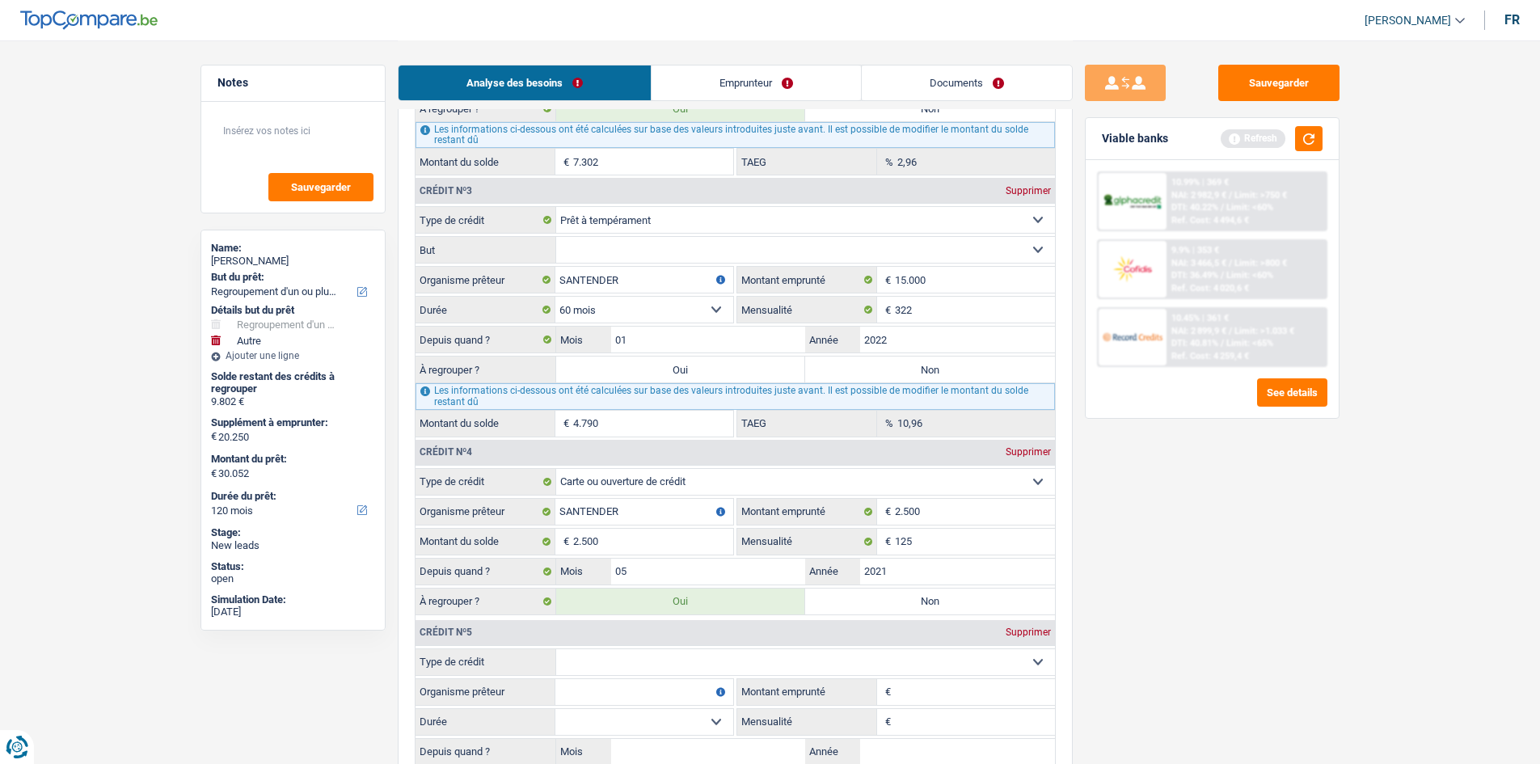
click at [751, 657] on select "Carte ou ouverture de crédit Prêt hypothécaire Vente à tempérament Prêt à tempé…" at bounding box center [805, 662] width 499 height 26
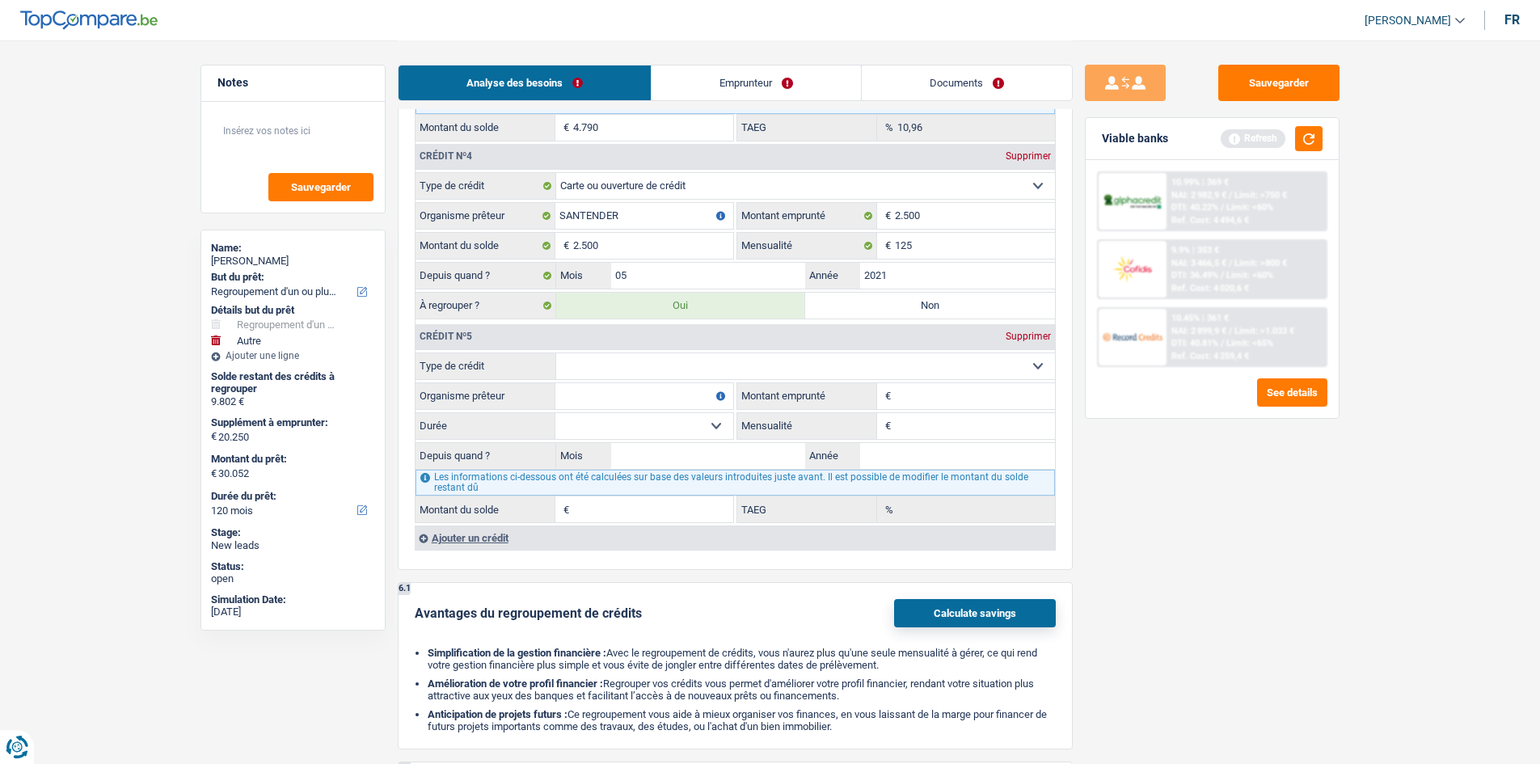
scroll to position [2316, 0]
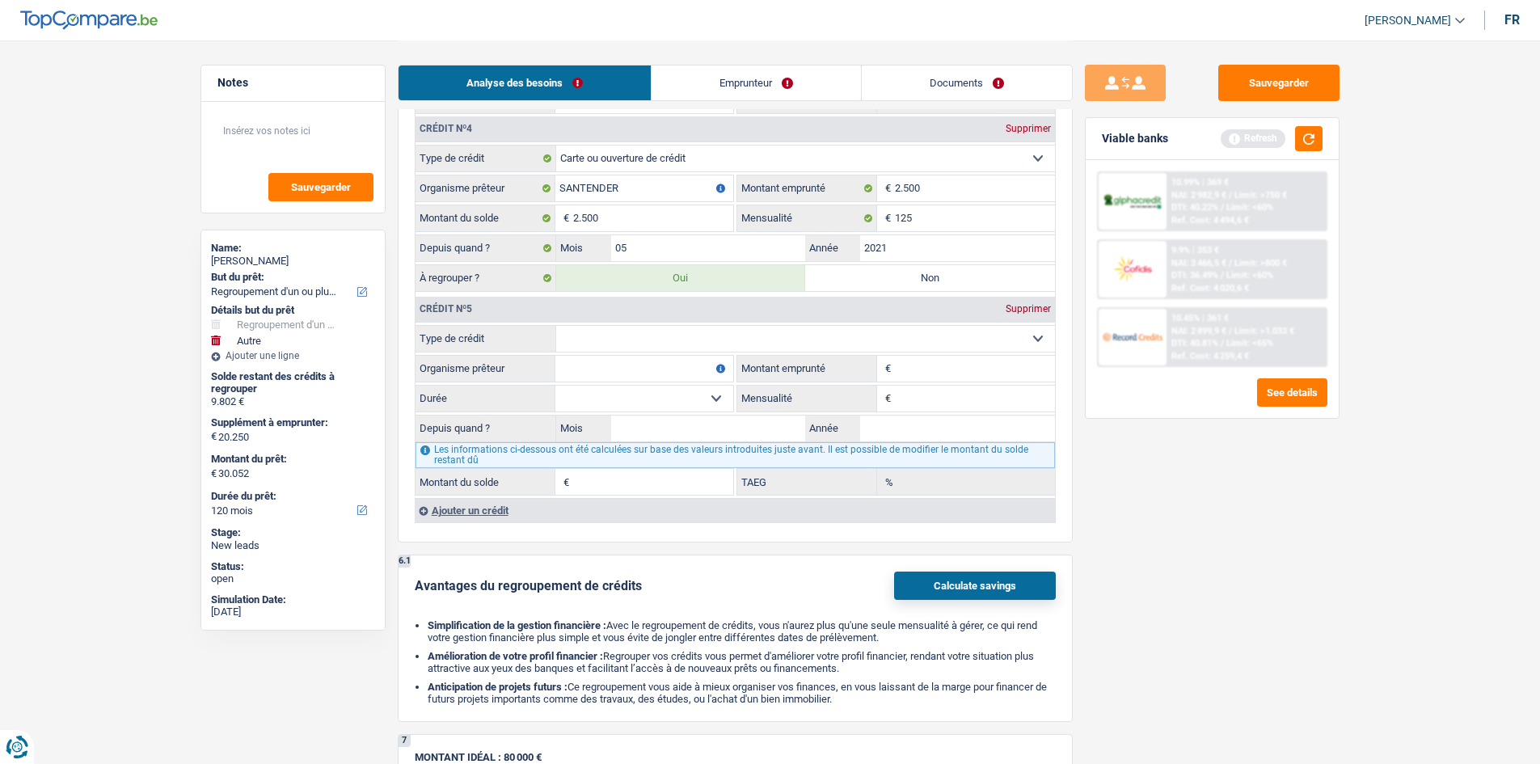
click at [587, 365] on input "Organisme prêteur" at bounding box center [645, 369] width 178 height 26
type input "CRELAN"
click at [625, 332] on select "Carte ou ouverture de crédit Prêt hypothécaire Vente à tempérament Prêt à tempé…" at bounding box center [805, 339] width 499 height 26
select select "cardOrCredit"
type input "0"
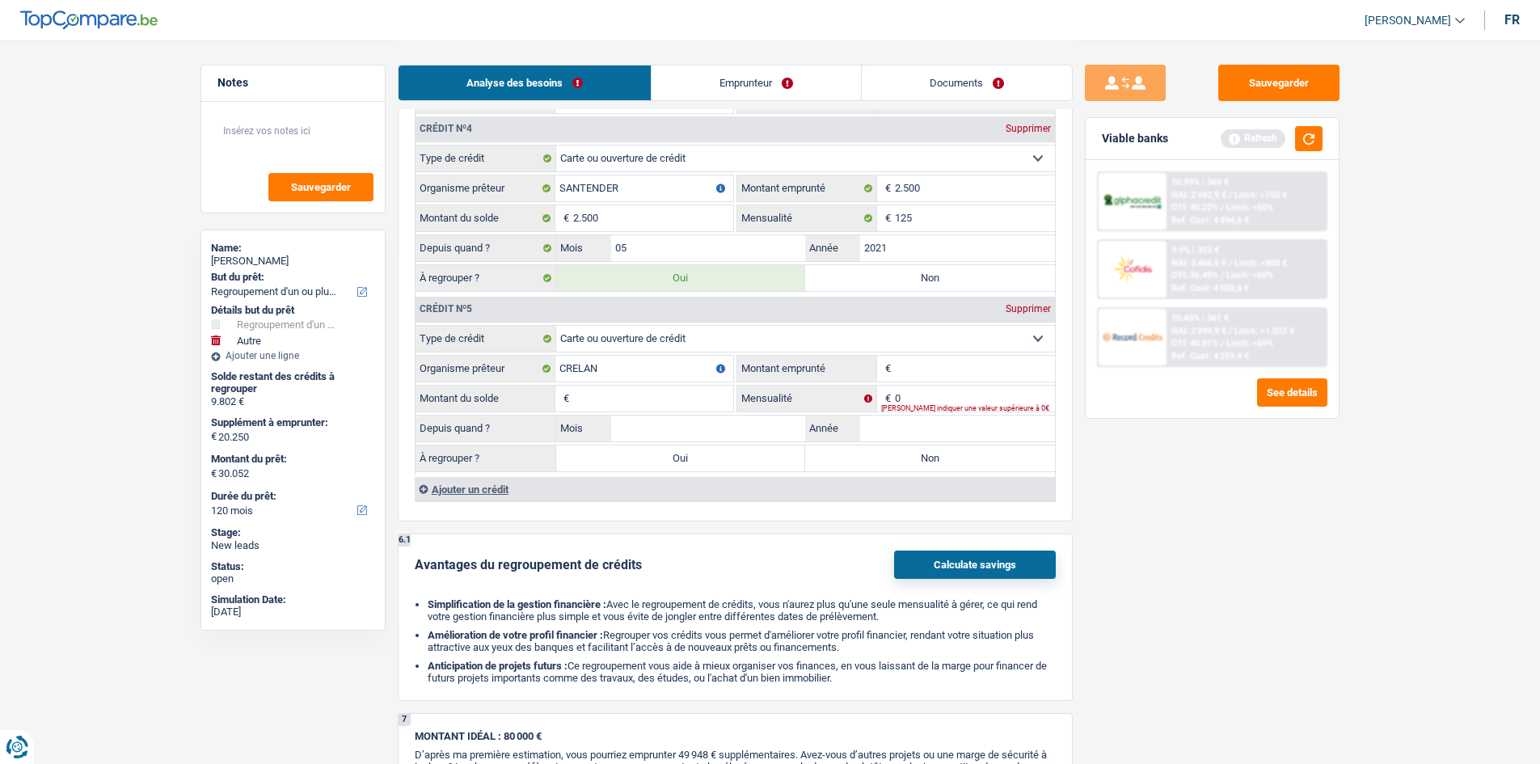
click at [933, 365] on input "Montant emprunté" at bounding box center [975, 369] width 160 height 26
type input "1.900"
click at [906, 407] on div "Veuillez indiquer une valeur supérieure à 0€" at bounding box center [968, 408] width 174 height 6
click at [917, 390] on input "0" at bounding box center [975, 399] width 160 height 26
type input "2"
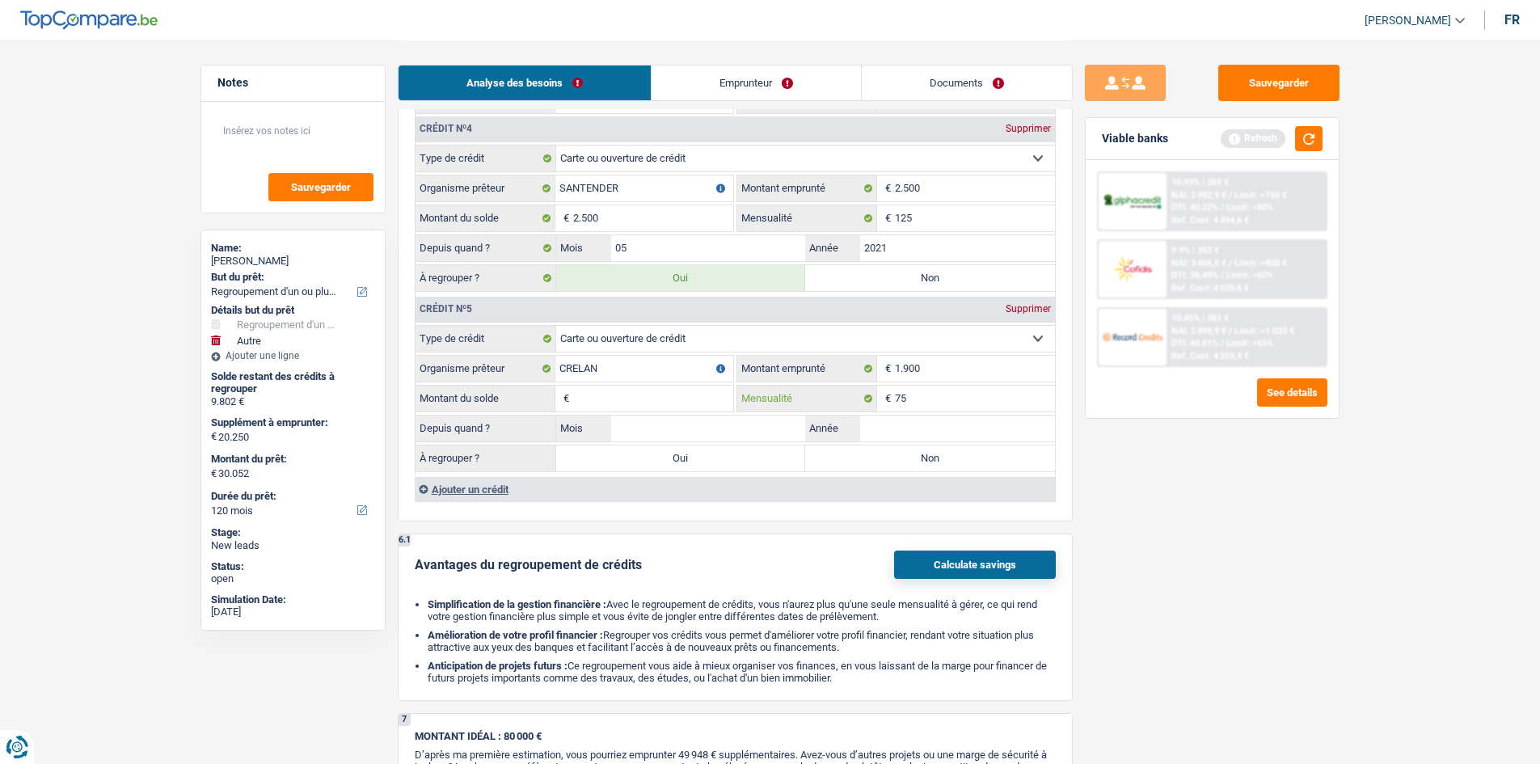
type input "75"
click at [674, 403] on input "Montant du solde" at bounding box center [653, 399] width 160 height 26
type input "1.900"
click at [879, 431] on input "Année" at bounding box center [957, 429] width 195 height 26
click at [879, 431] on input "202" at bounding box center [957, 429] width 195 height 26
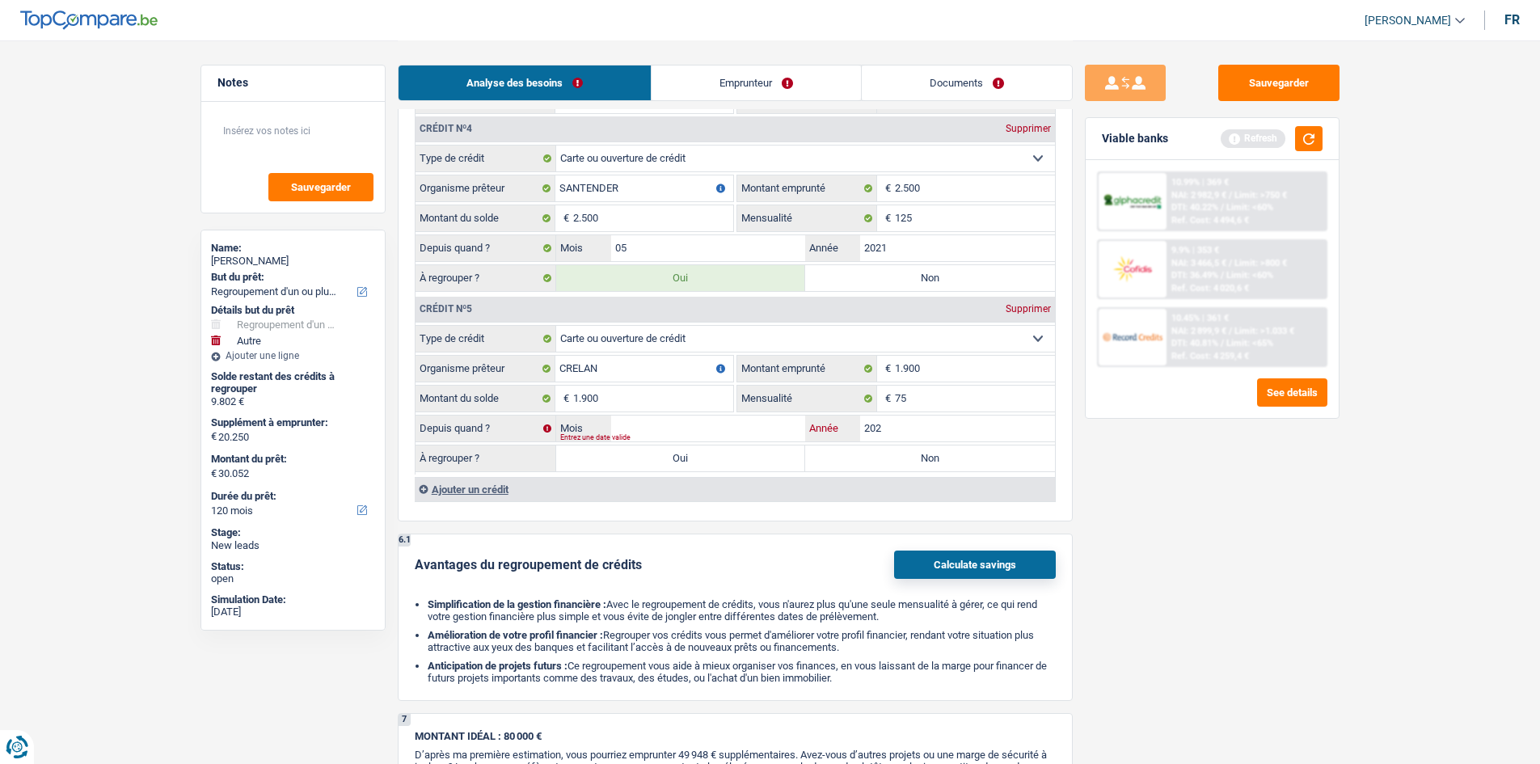
click at [913, 431] on input "202" at bounding box center [957, 429] width 195 height 26
type input "2"
type input "2020"
click at [640, 435] on input "Mois" at bounding box center [708, 429] width 195 height 26
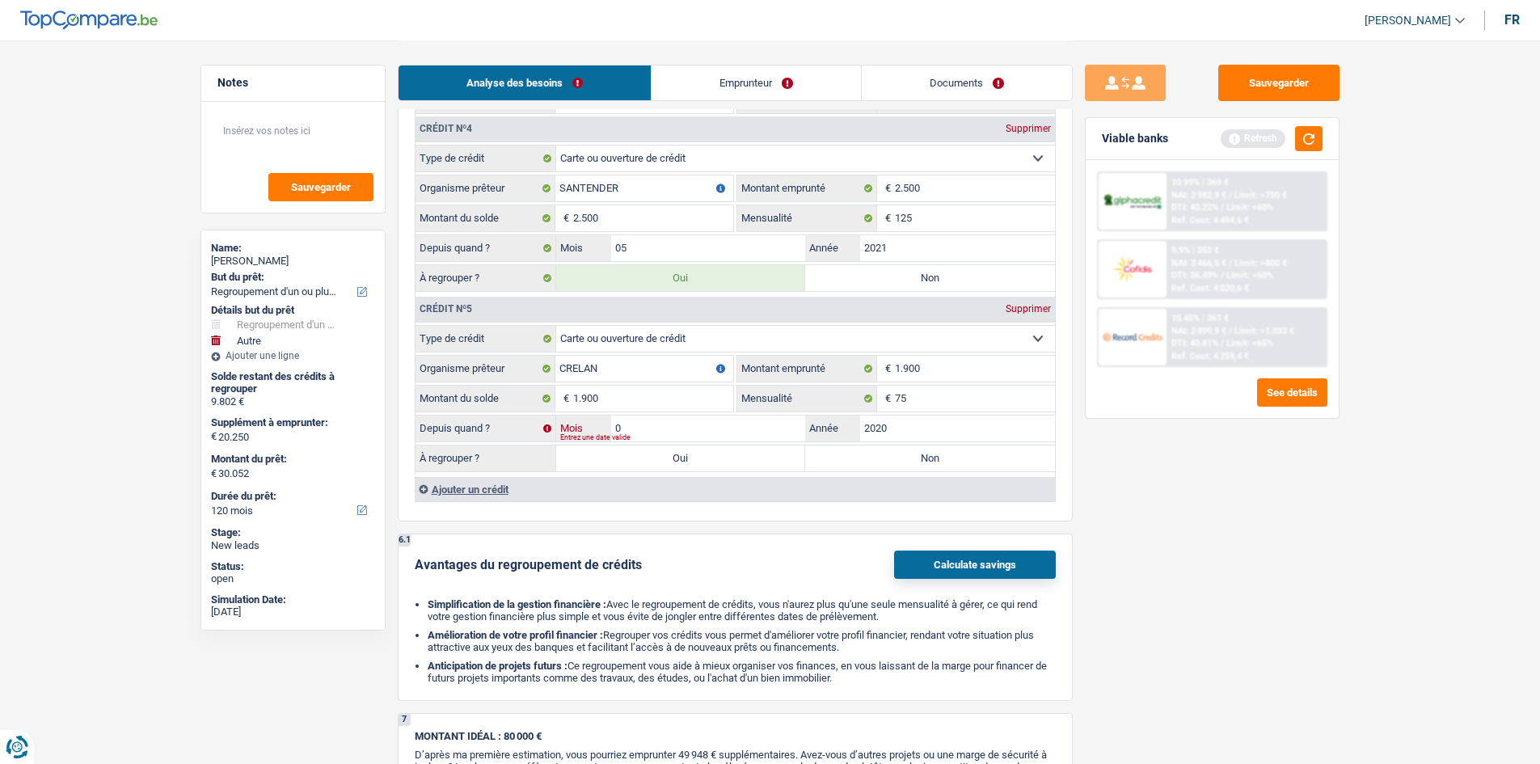
type input "05"
click at [695, 454] on label "Oui" at bounding box center [681, 459] width 250 height 26
click at [695, 454] on input "Oui" at bounding box center [681, 459] width 250 height 26
radio input "true"
type input "11.702"
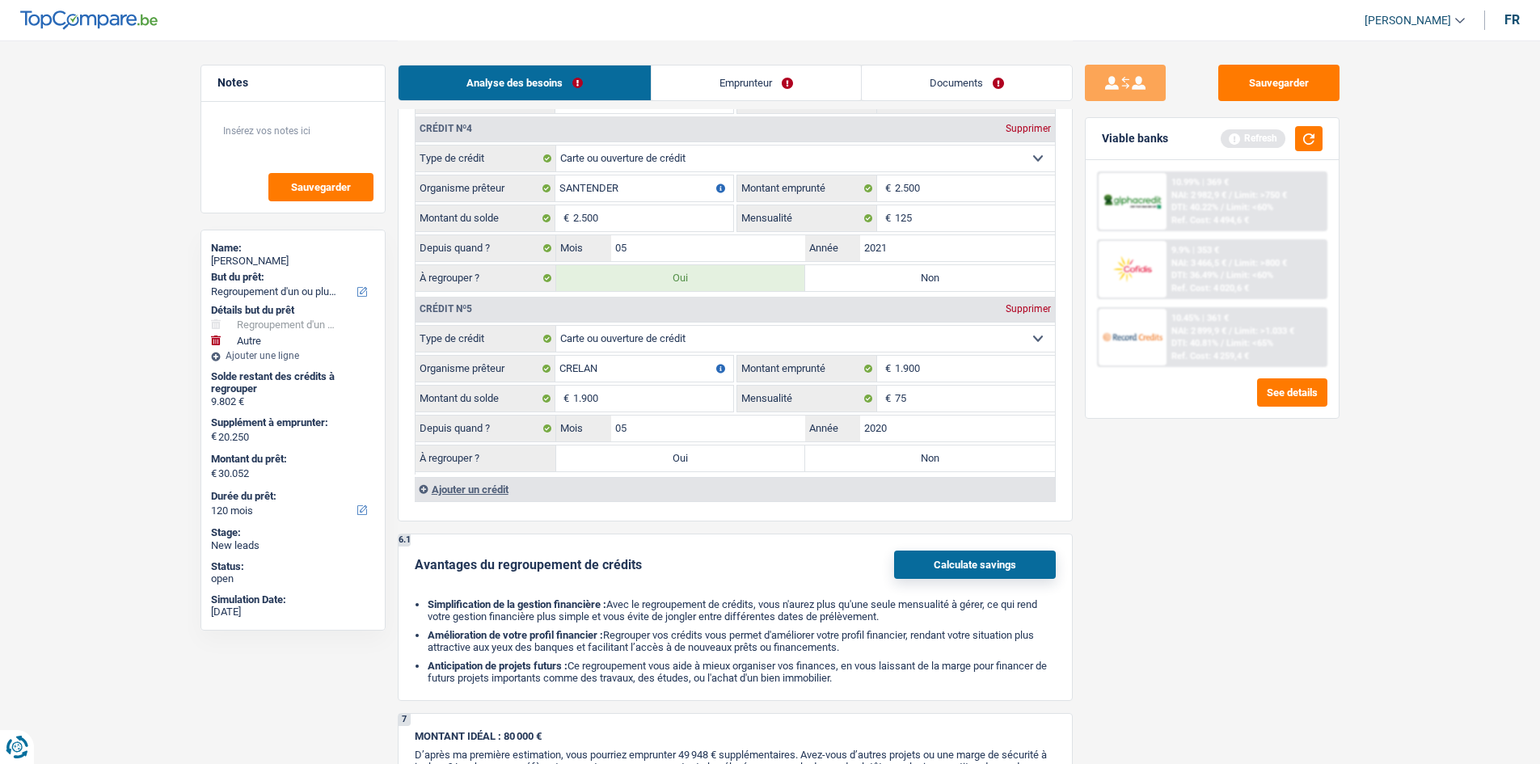
type input "11.702"
type input "31.952"
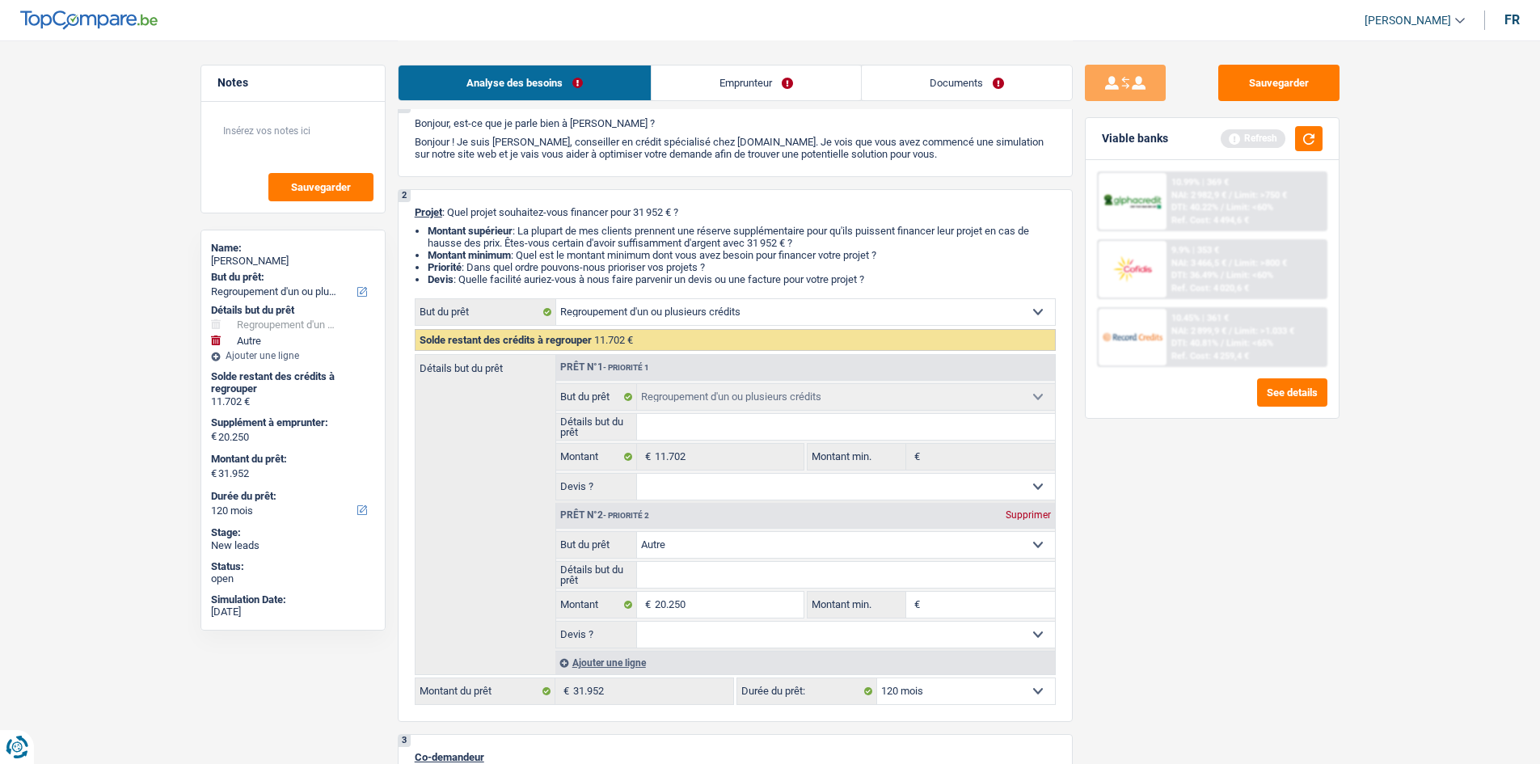
scroll to position [81, 0]
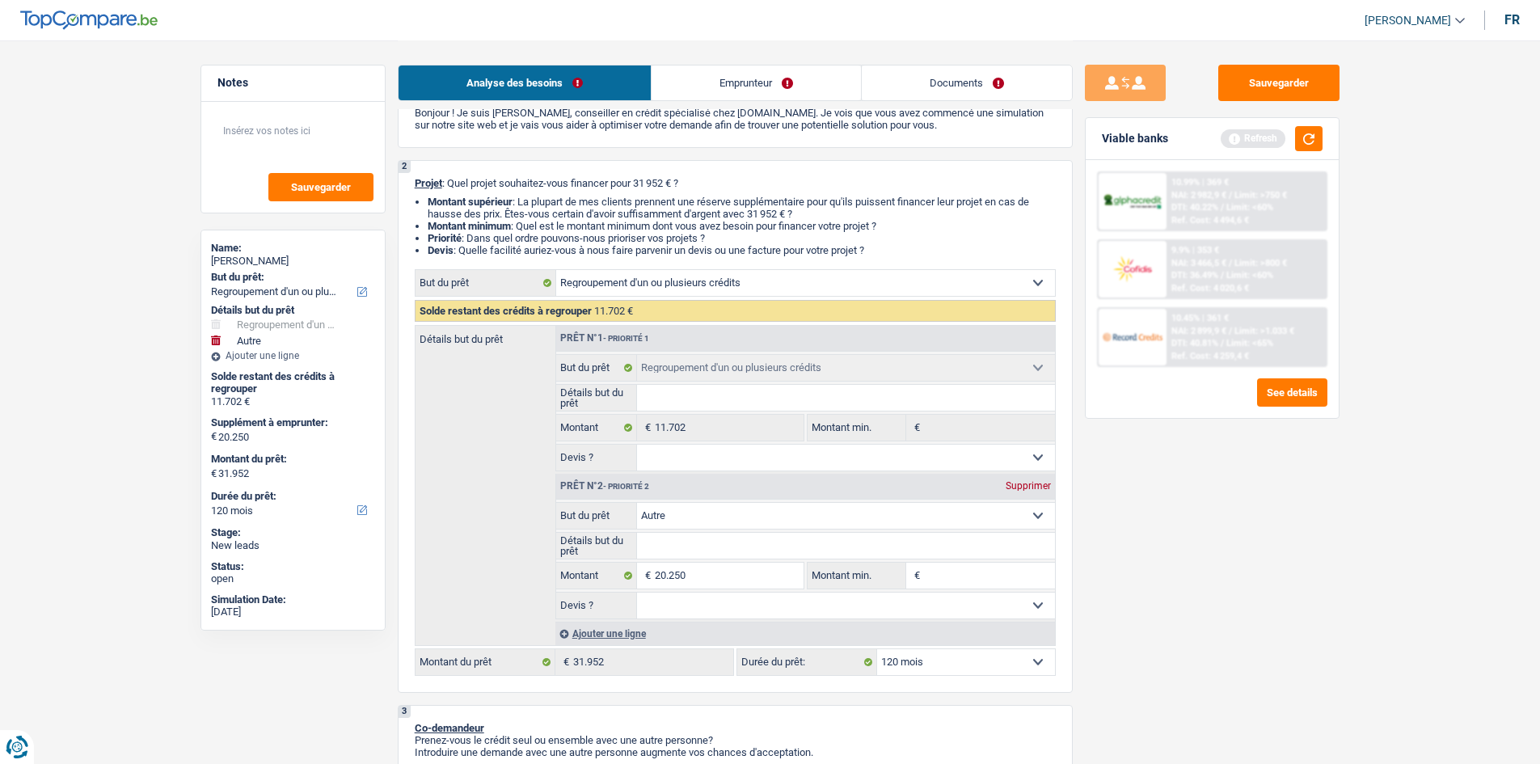
click at [1041, 484] on div "Supprimer" at bounding box center [1028, 486] width 53 height 10
select select "60"
type input "0"
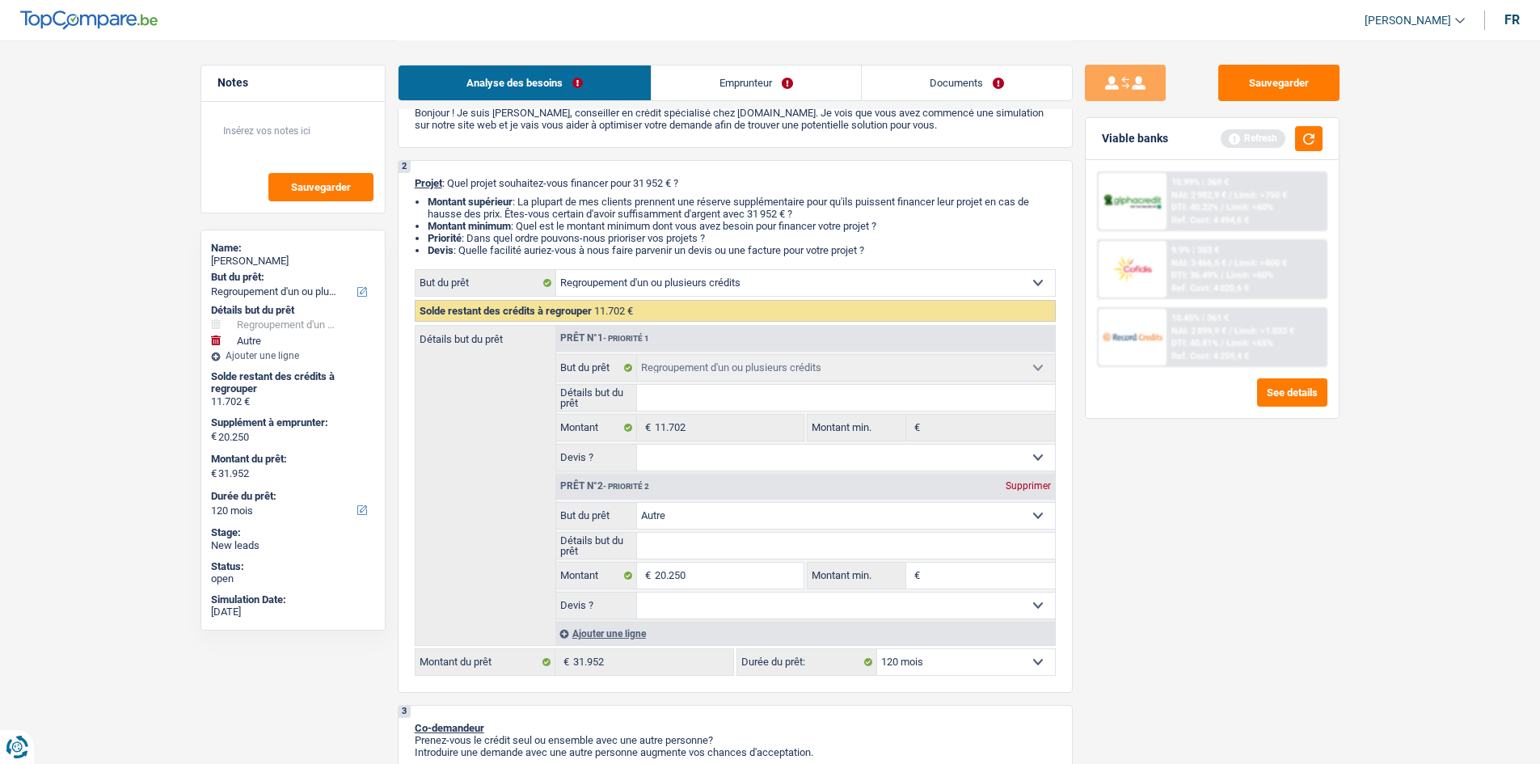
type input "11.702"
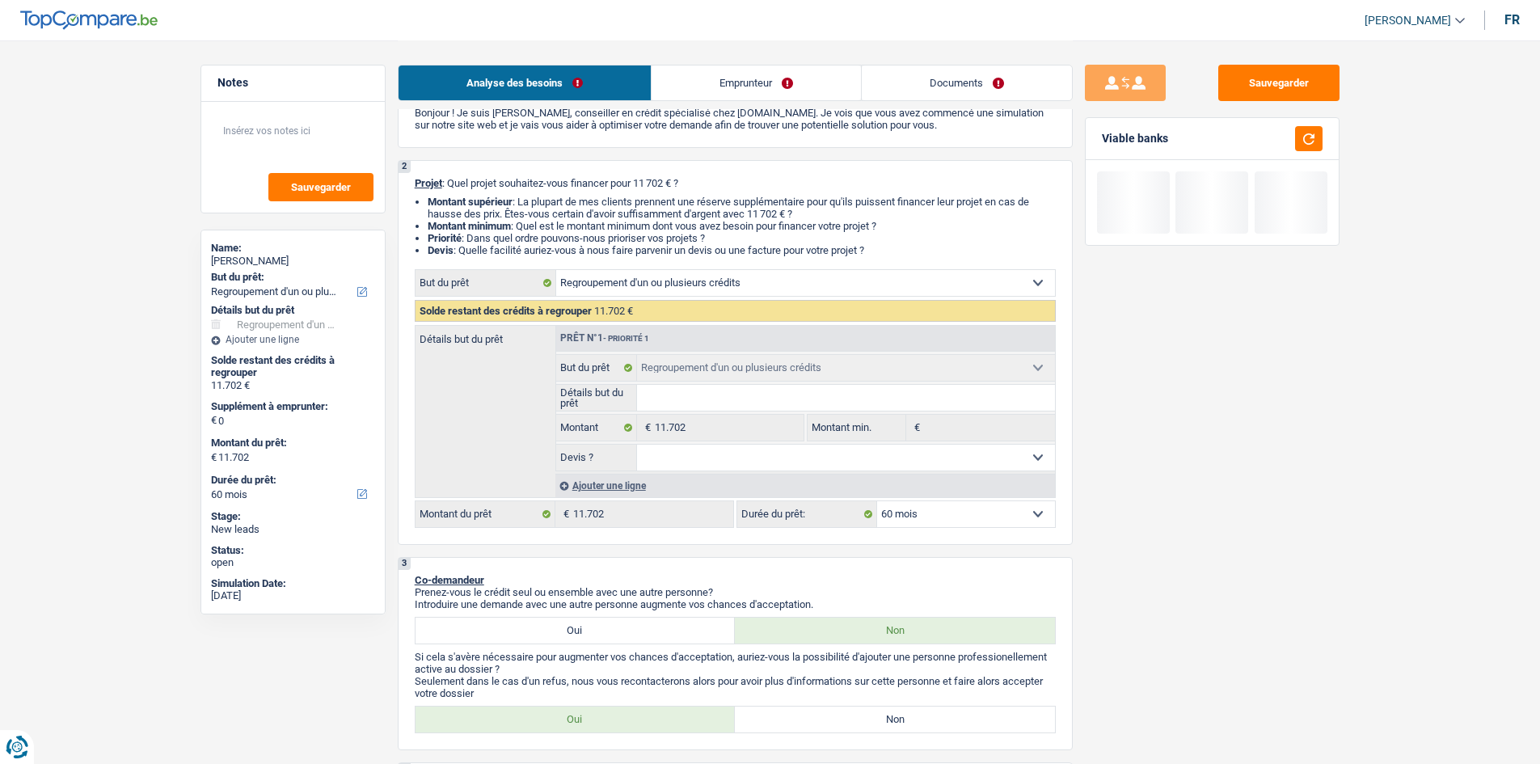
click at [615, 481] on div "Ajouter une ligne" at bounding box center [806, 485] width 500 height 23
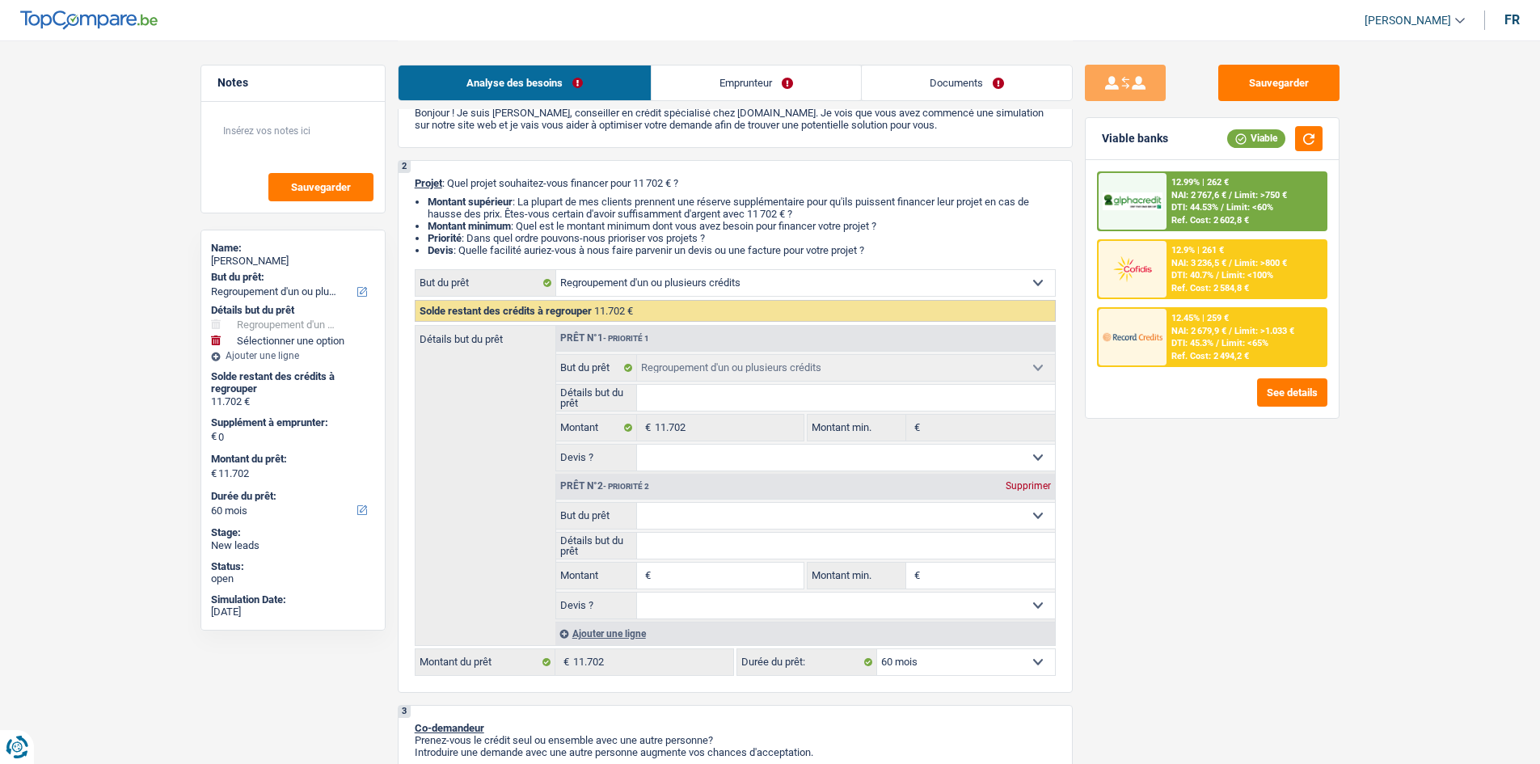
click at [681, 573] on input "Montant" at bounding box center [729, 576] width 148 height 26
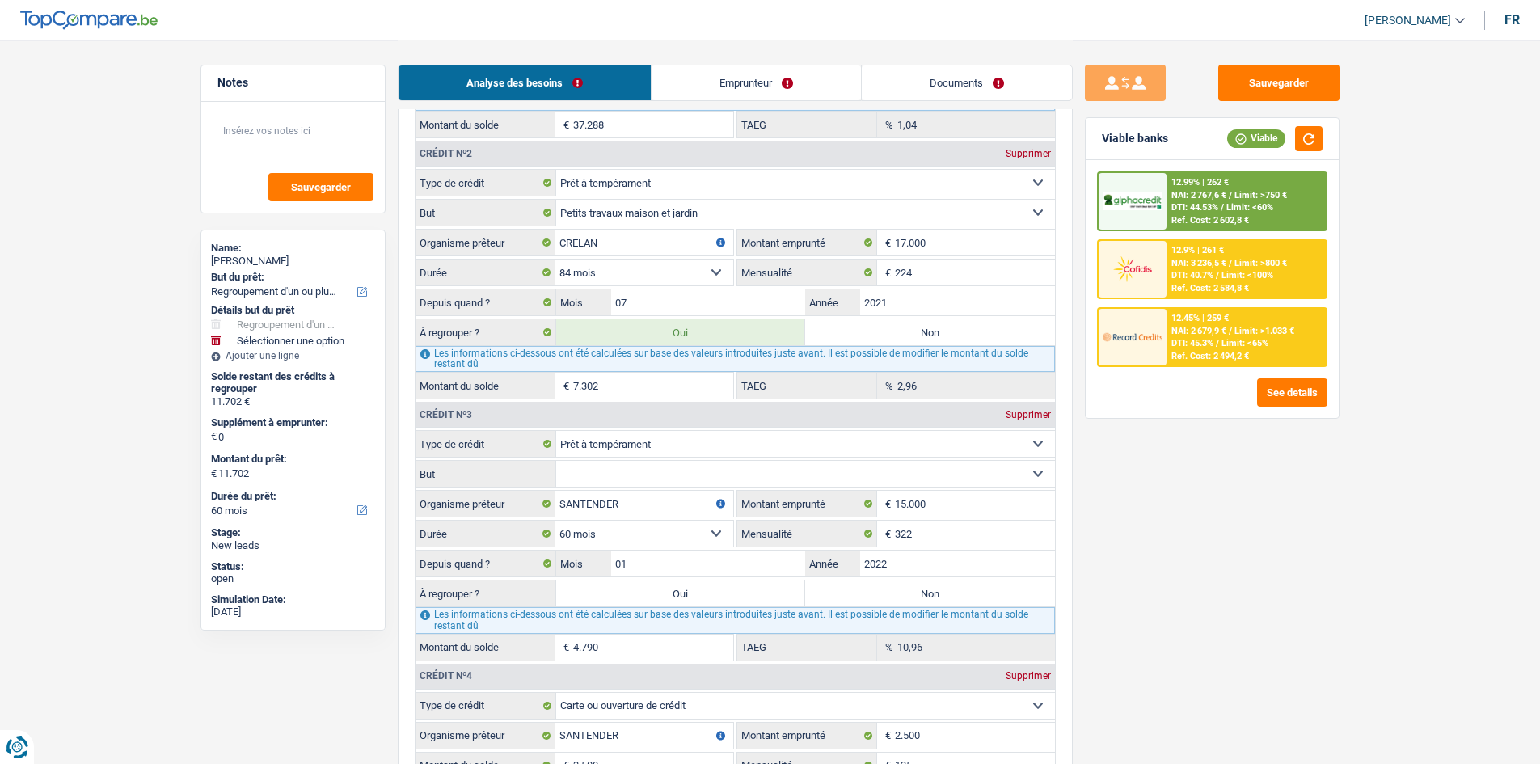
scroll to position [2021, 0]
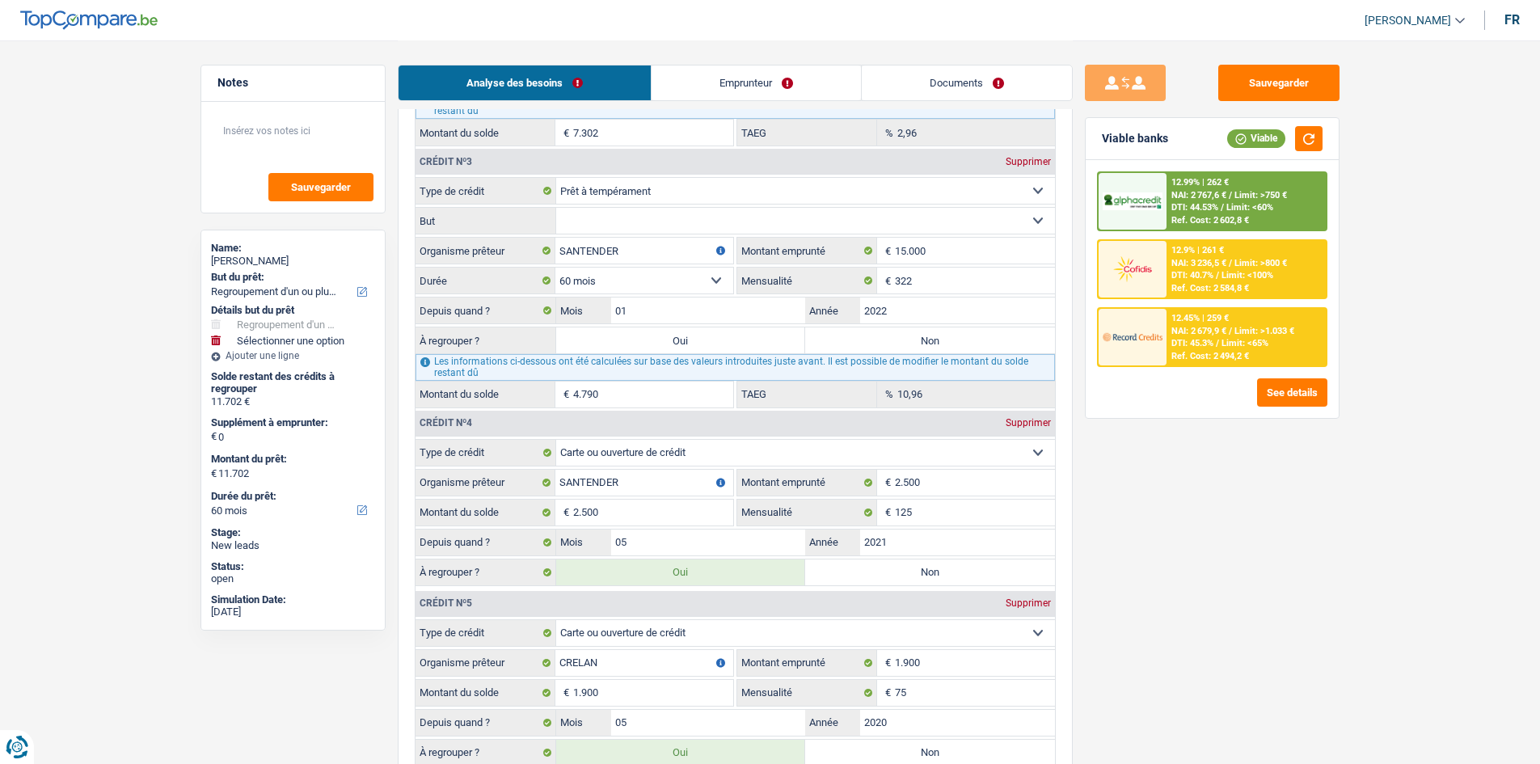
click at [899, 561] on label "Non" at bounding box center [930, 573] width 250 height 26
click at [899, 561] on input "Non" at bounding box center [930, 573] width 250 height 26
radio input "true"
select select "48"
type input "9.202"
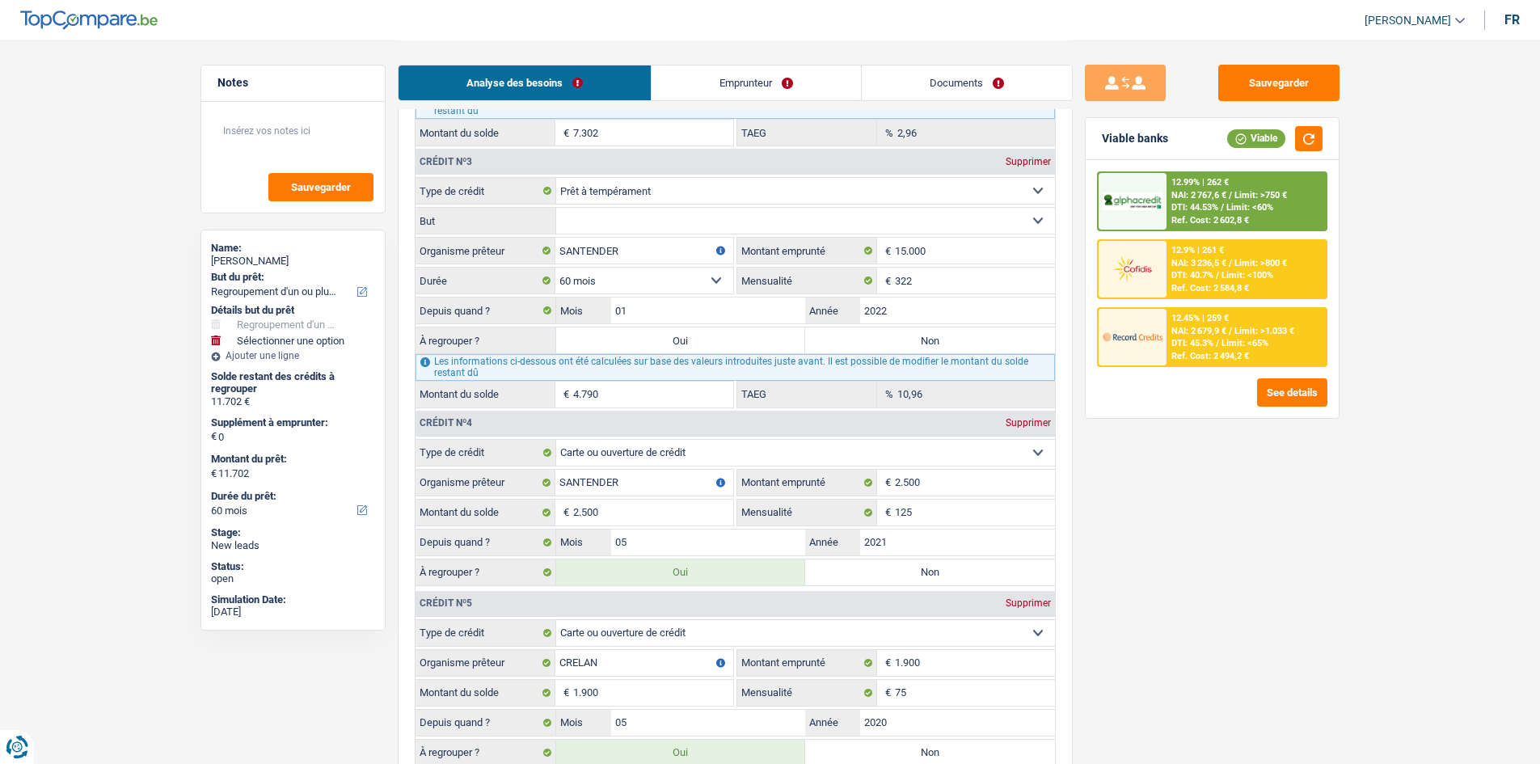
select select "48"
type input "9.202"
select select "48"
type input "9.202"
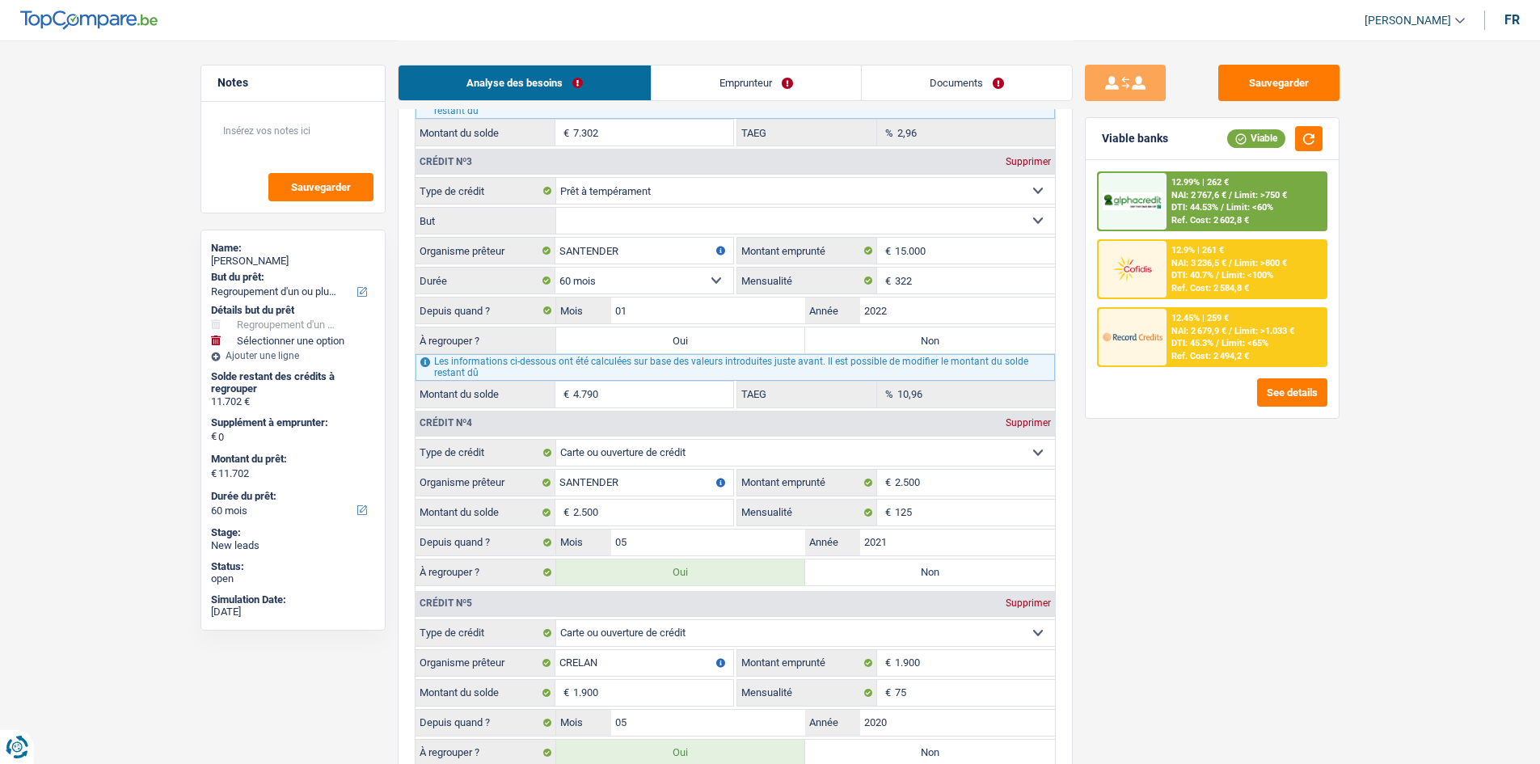
type input "9.202"
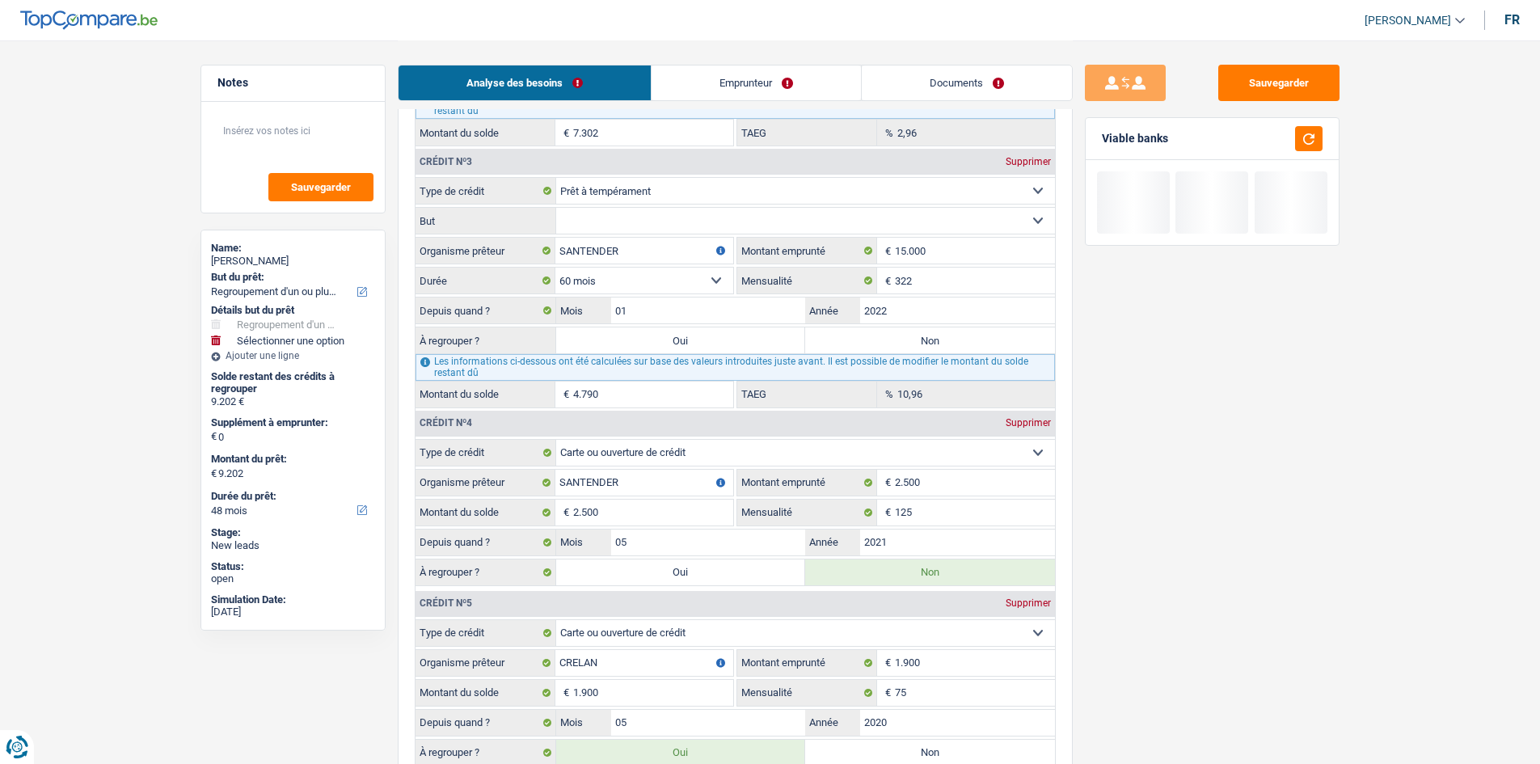
click at [741, 564] on label "Oui" at bounding box center [681, 573] width 250 height 26
click at [741, 564] on input "Oui" at bounding box center [681, 573] width 250 height 26
radio input "true"
type input "11.702"
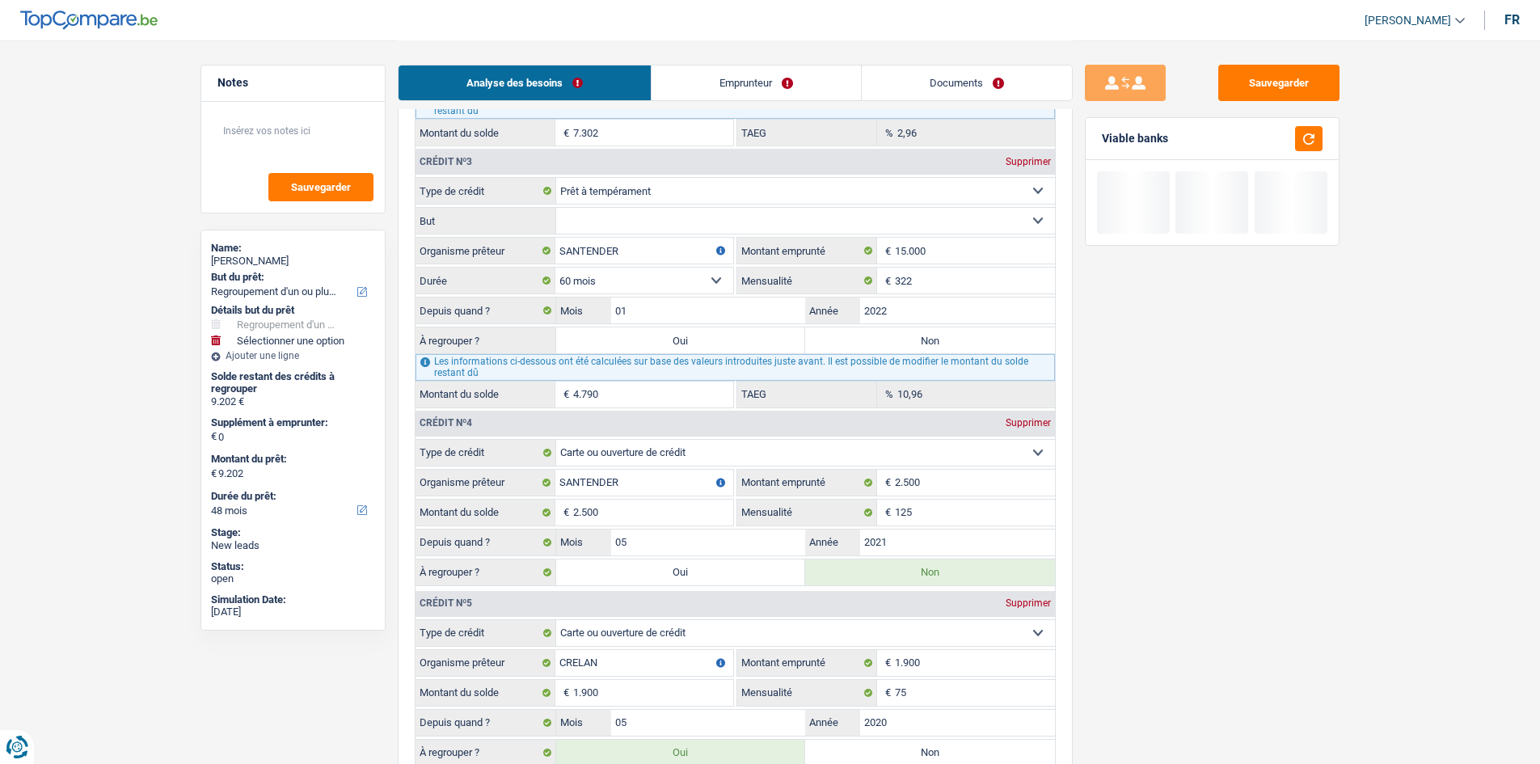
type input "11.702"
radio input "false"
select select "60"
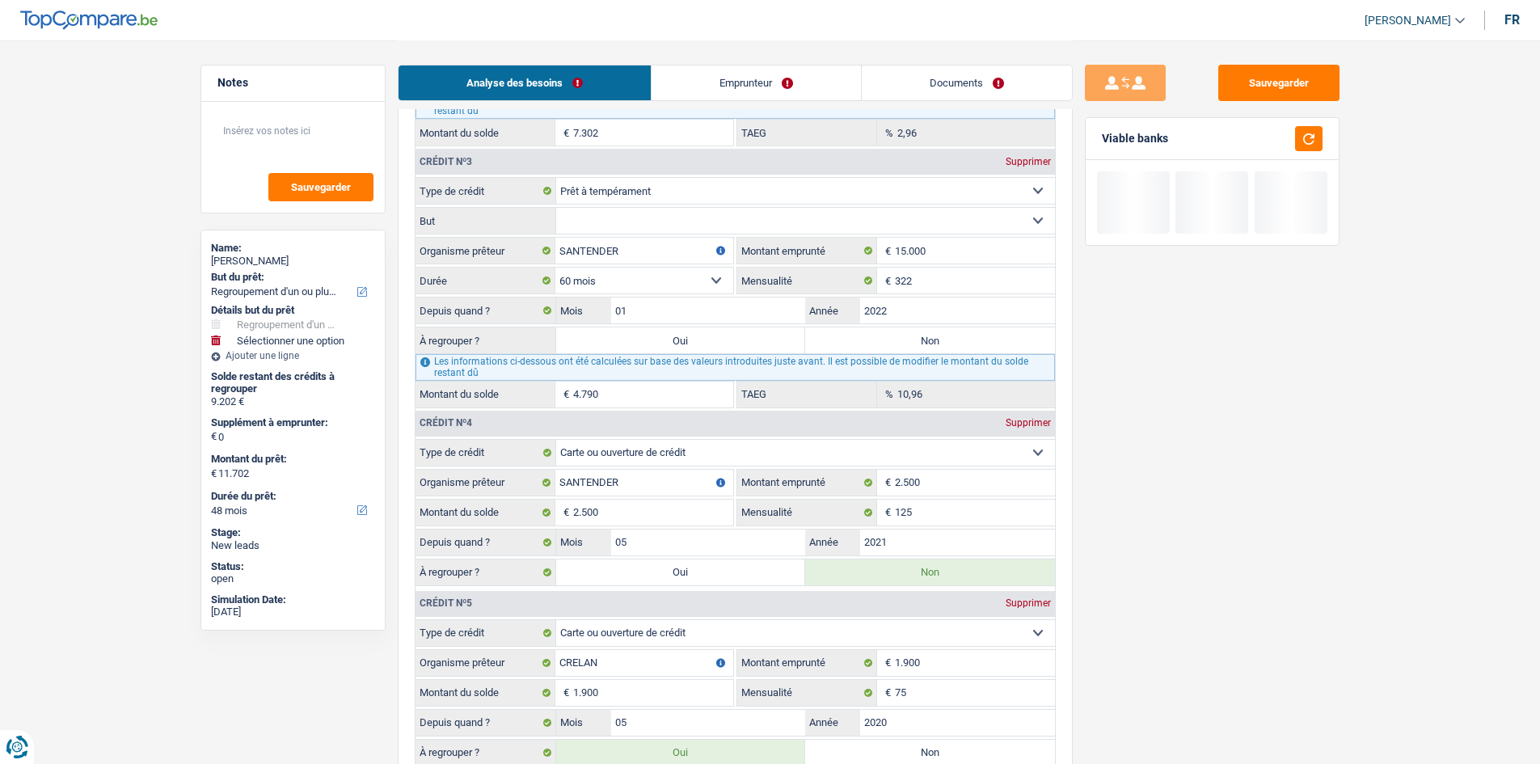
select select "60"
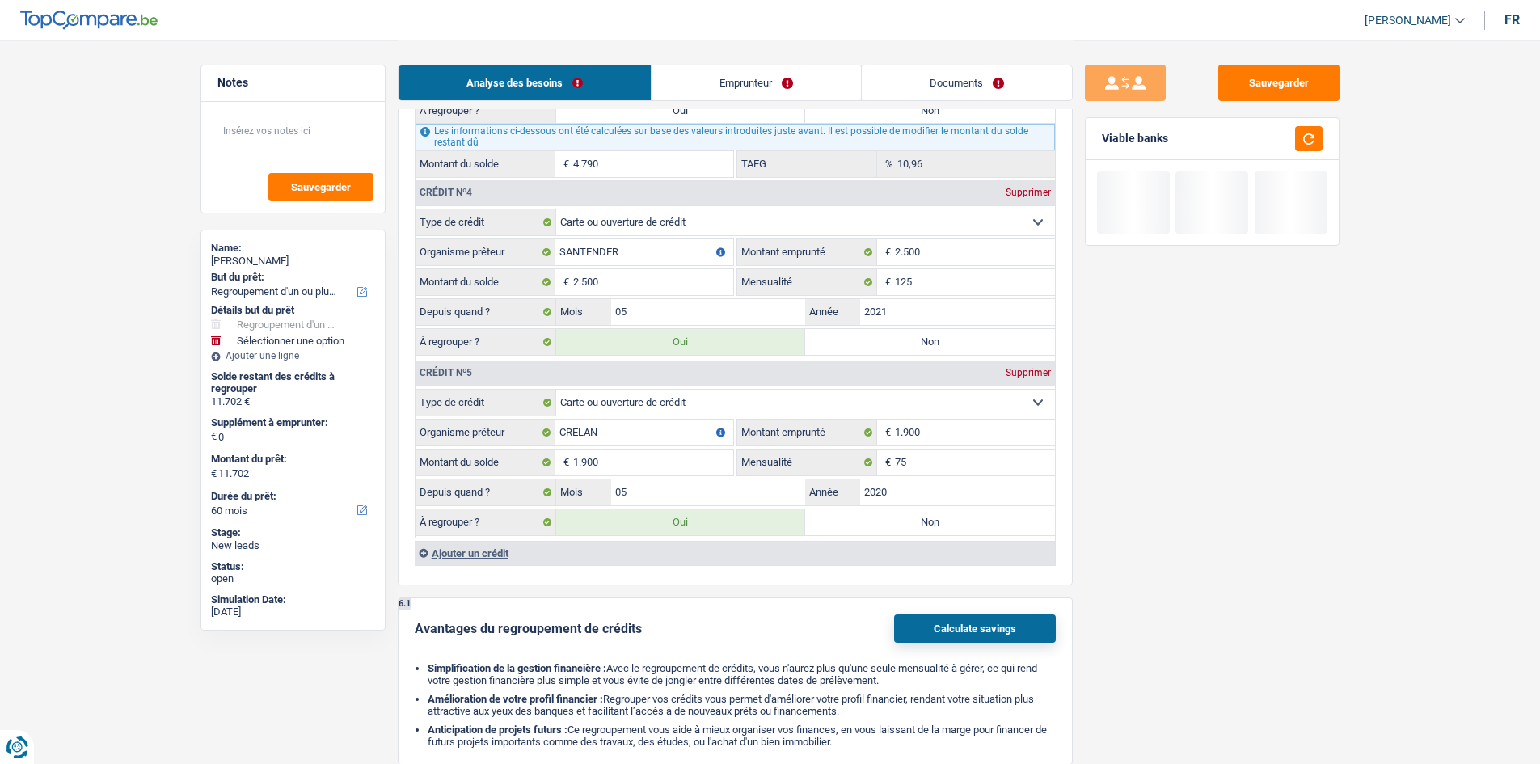
scroll to position [2426, 0]
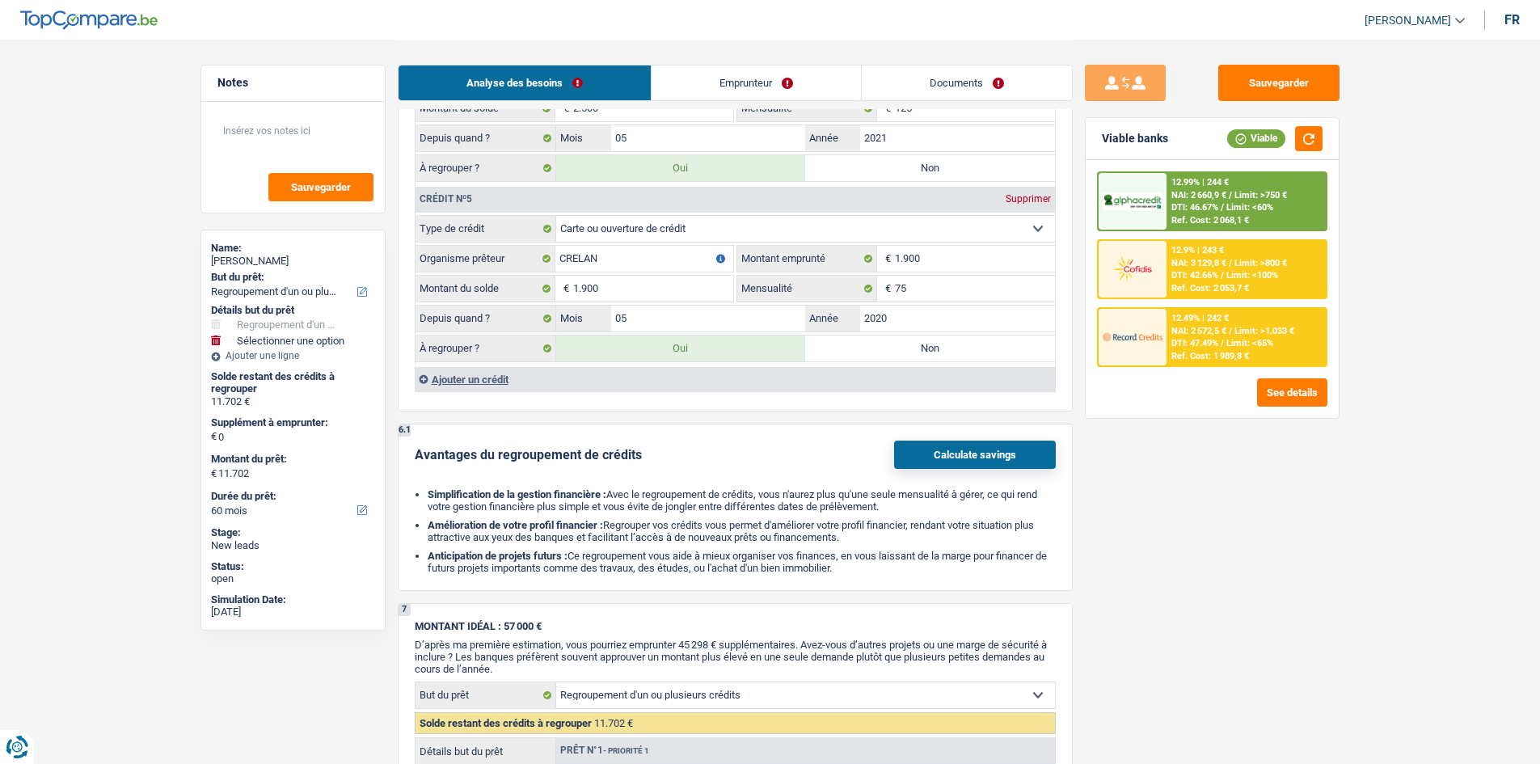
click at [864, 353] on label "Non" at bounding box center [930, 349] width 250 height 26
click at [864, 353] on input "Non" at bounding box center [930, 349] width 250 height 26
radio input "true"
select select "48"
type input "9.802"
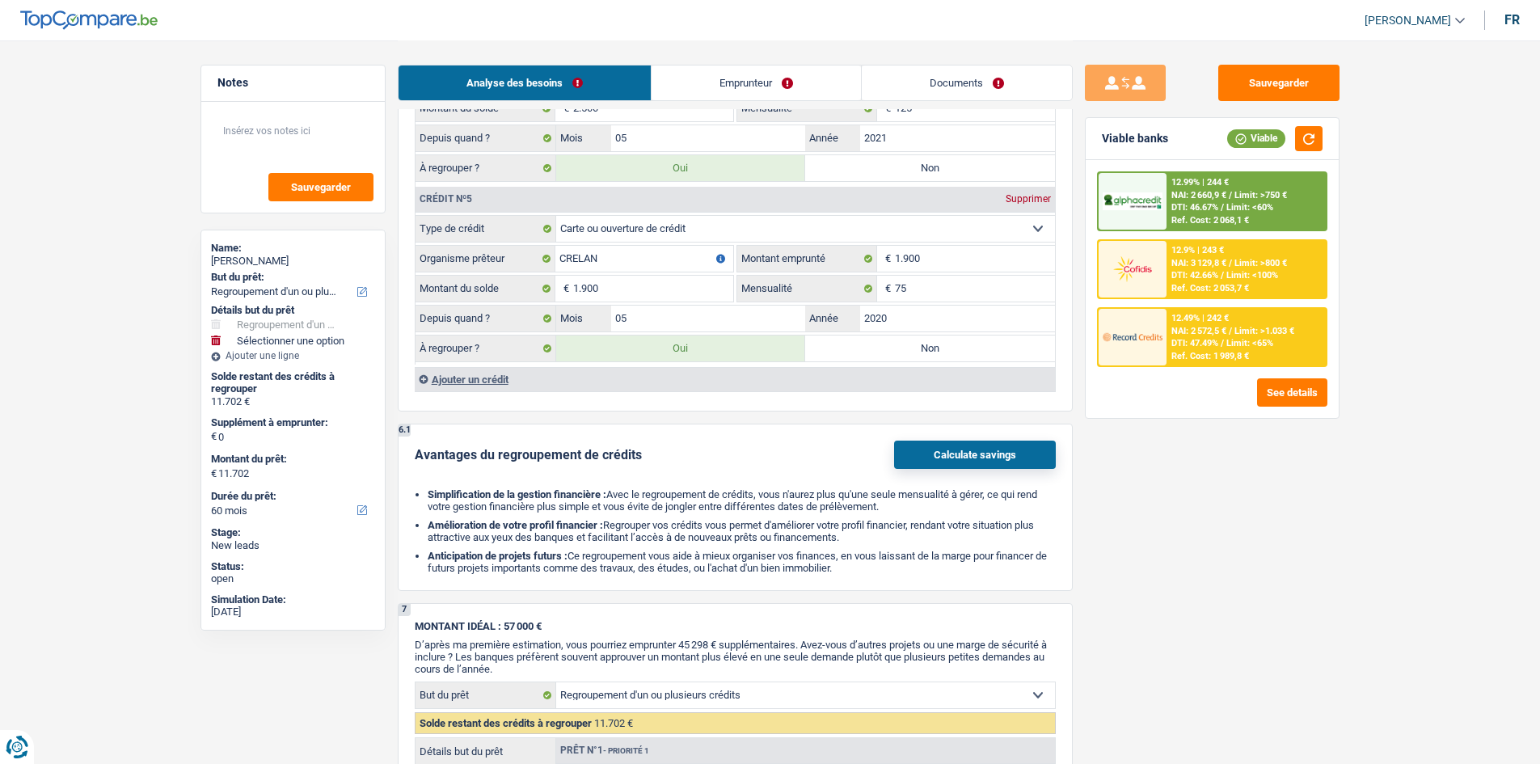
select select "48"
type input "9.802"
select select "48"
type input "9.802"
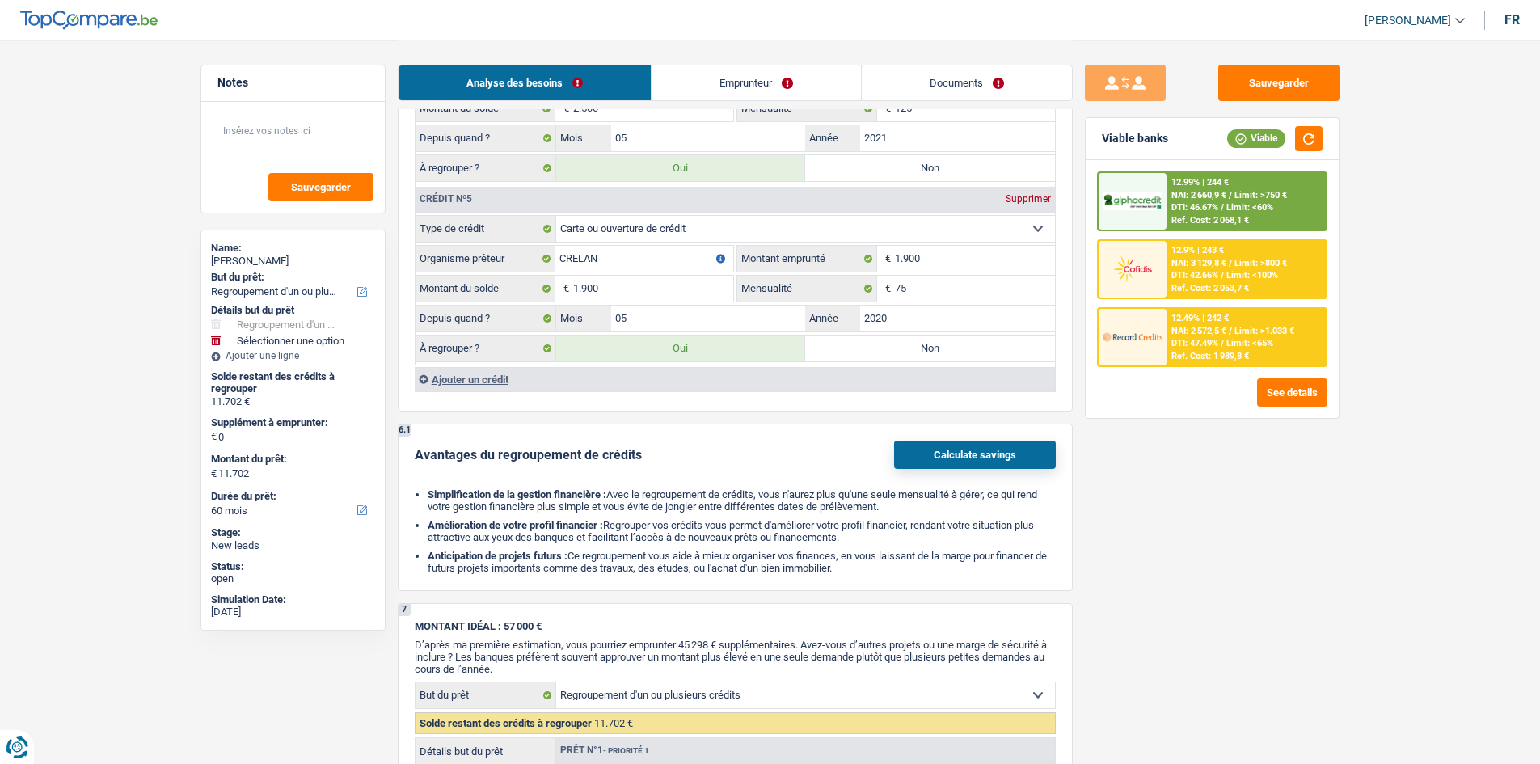
type input "9.802"
click at [786, 348] on label "Oui" at bounding box center [681, 349] width 250 height 26
click at [786, 348] on input "Oui" at bounding box center [681, 349] width 250 height 26
radio input "true"
type input "11.702"
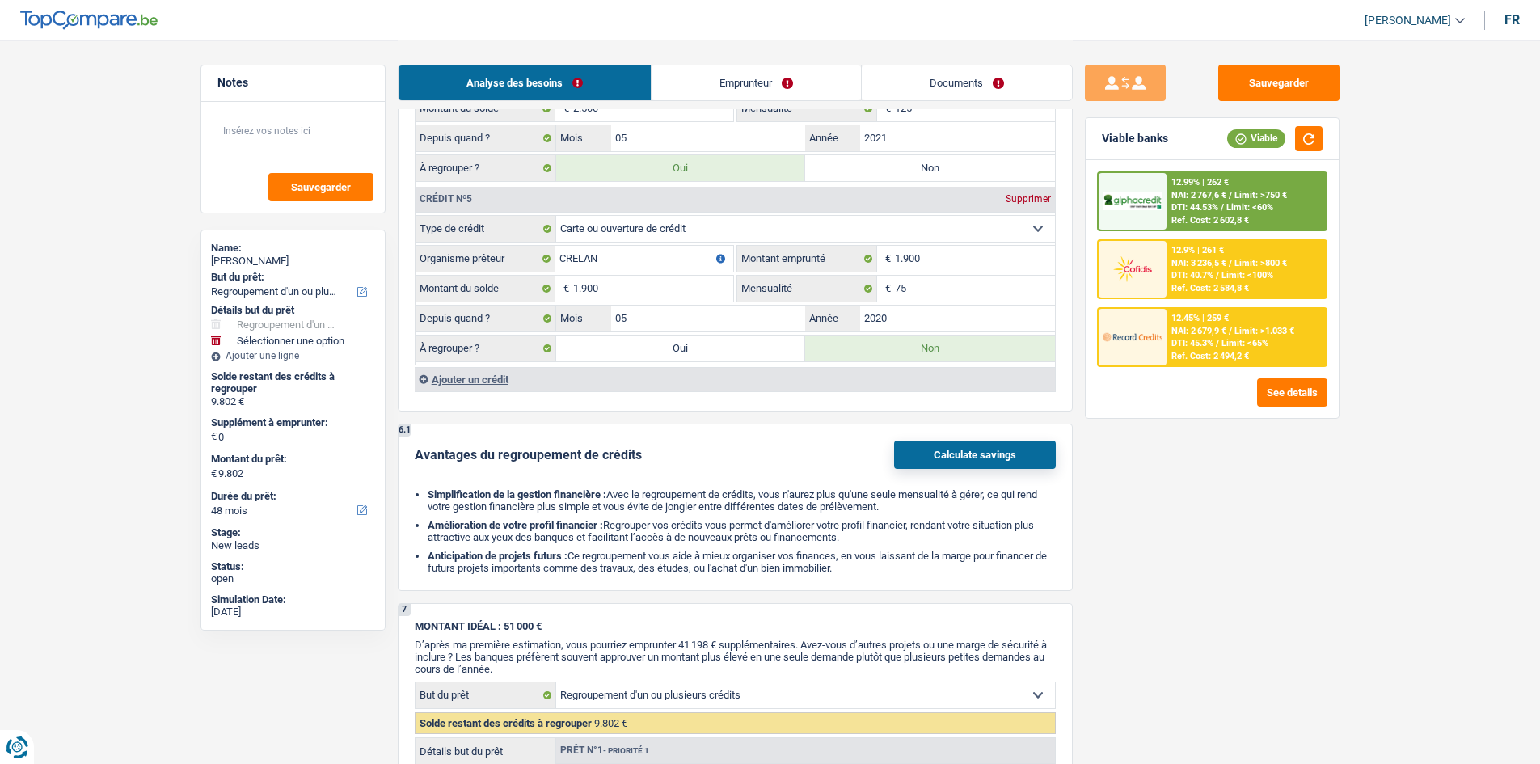
type input "11.702"
radio input "false"
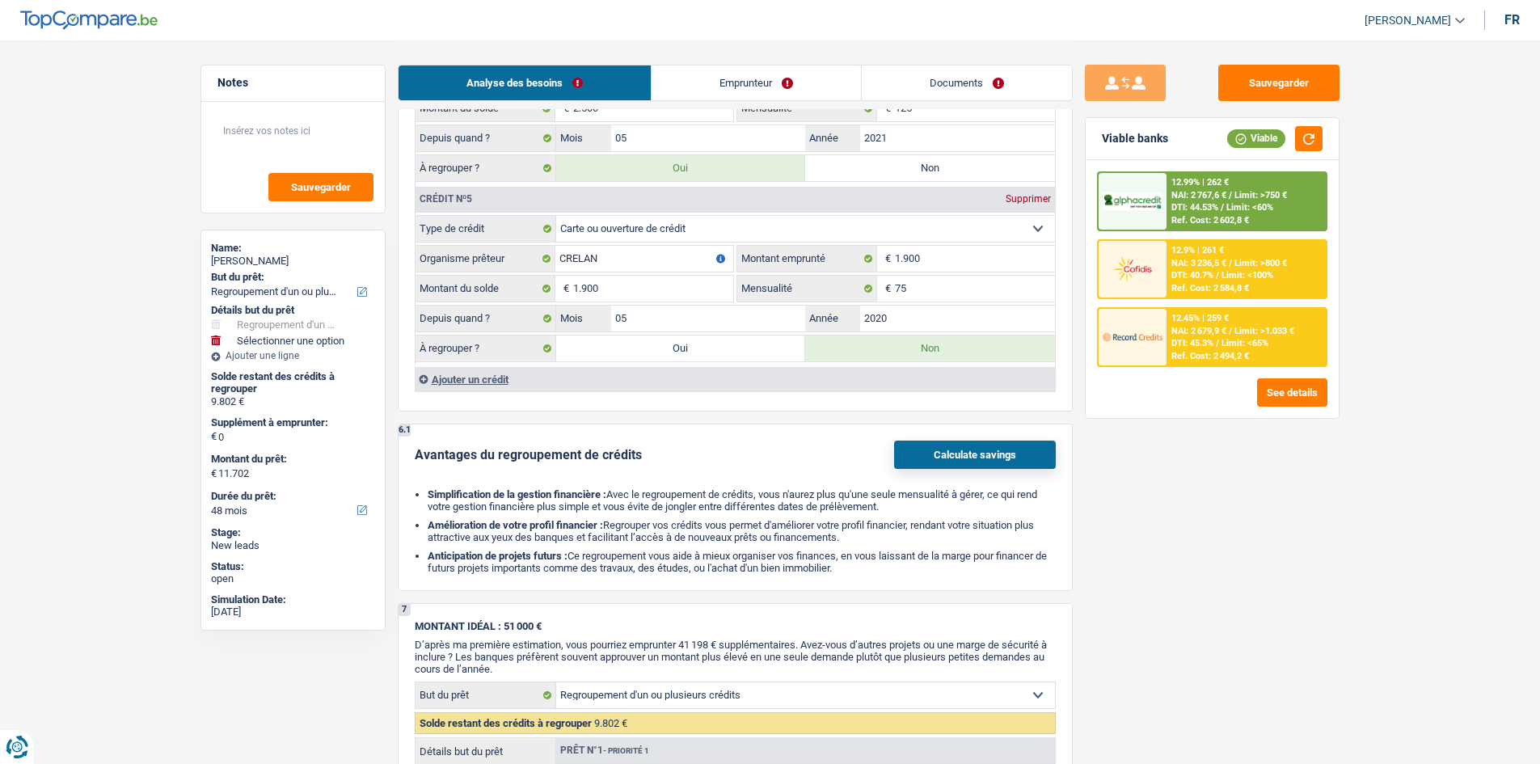
select select "60"
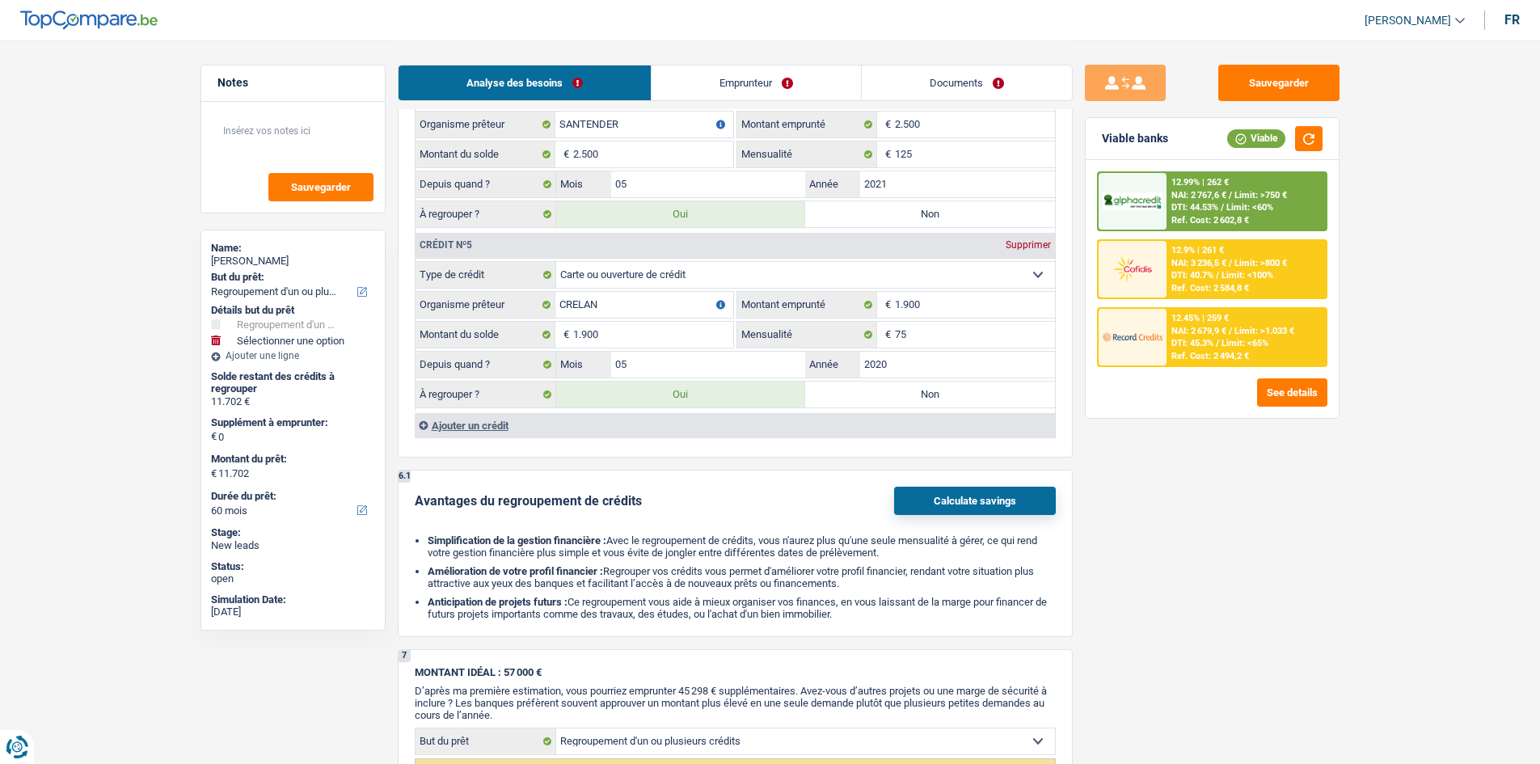
scroll to position [2507, 0]
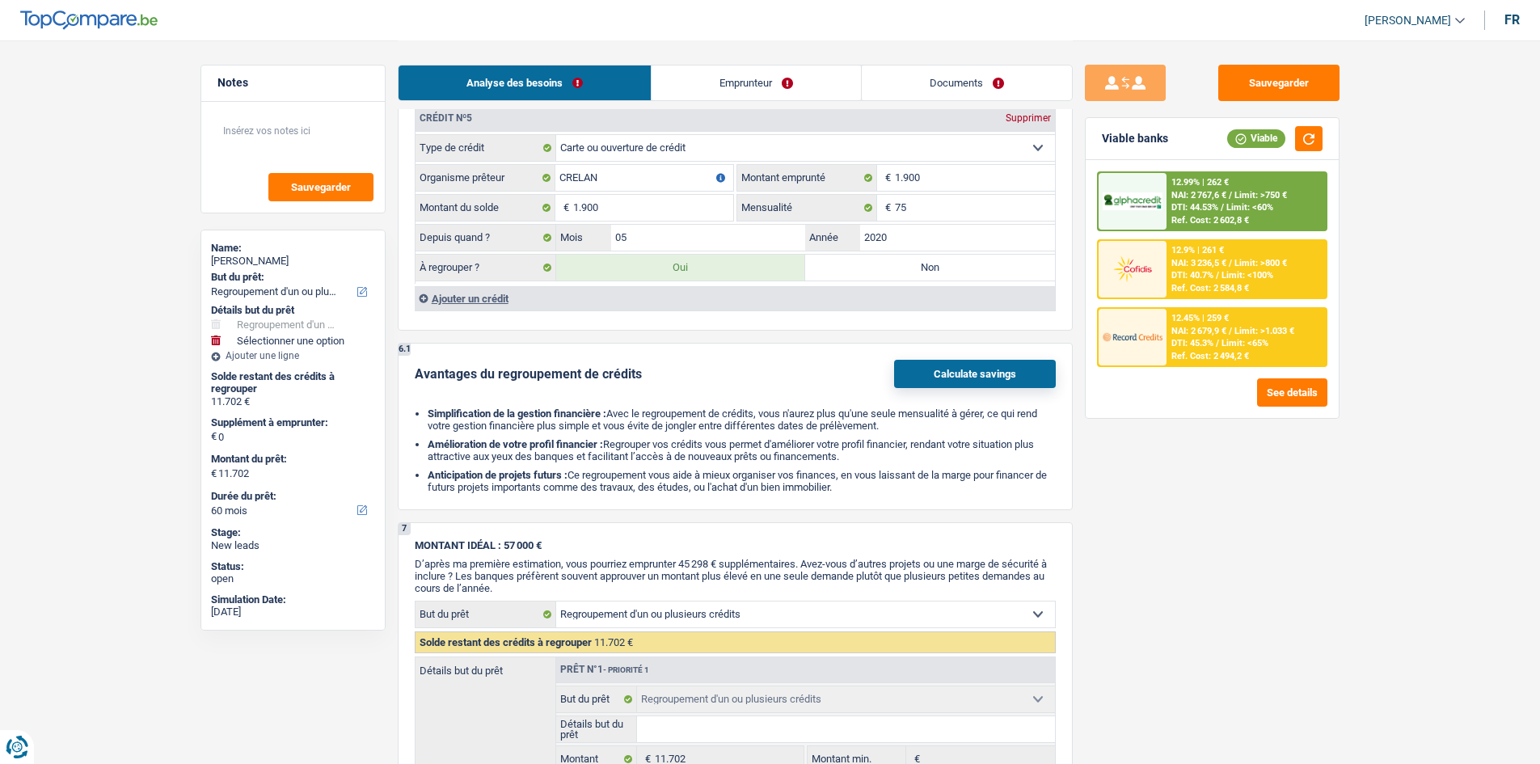
click at [846, 272] on label "Non" at bounding box center [930, 268] width 250 height 26
click at [846, 272] on input "Non" at bounding box center [930, 268] width 250 height 26
radio input "true"
select select "48"
type input "9.802"
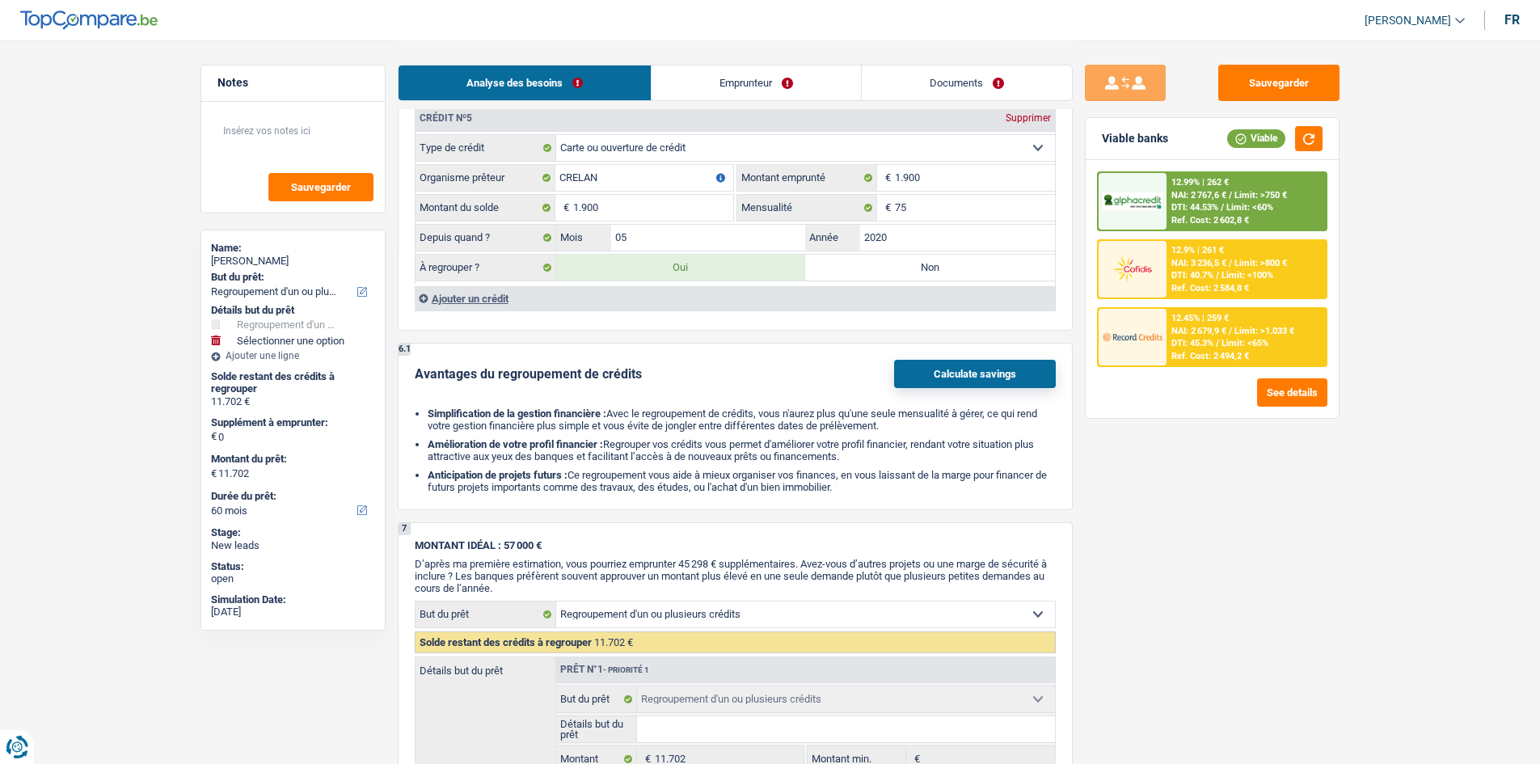
select select "48"
type input "9.802"
select select "48"
type input "9.802"
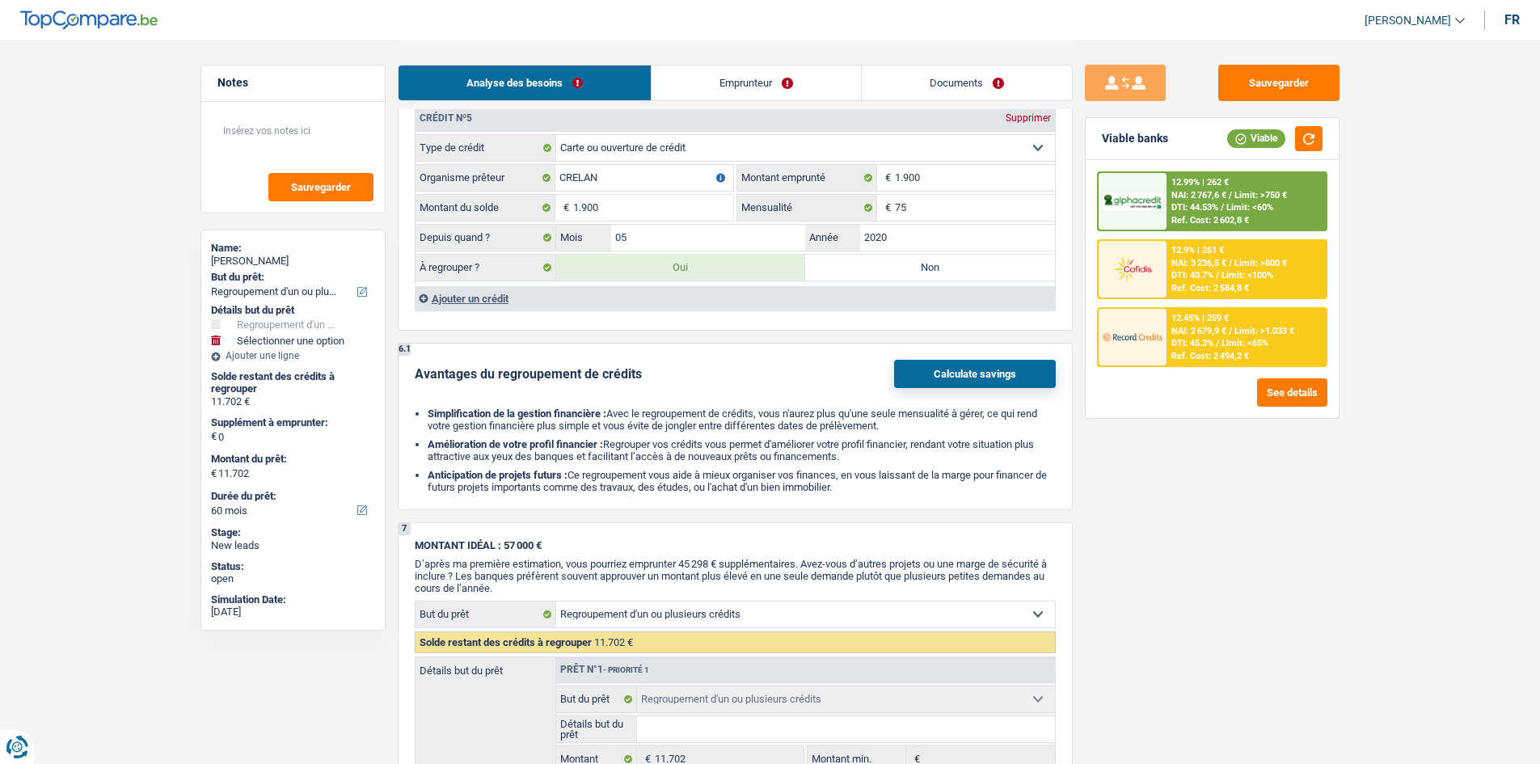
type input "9.802"
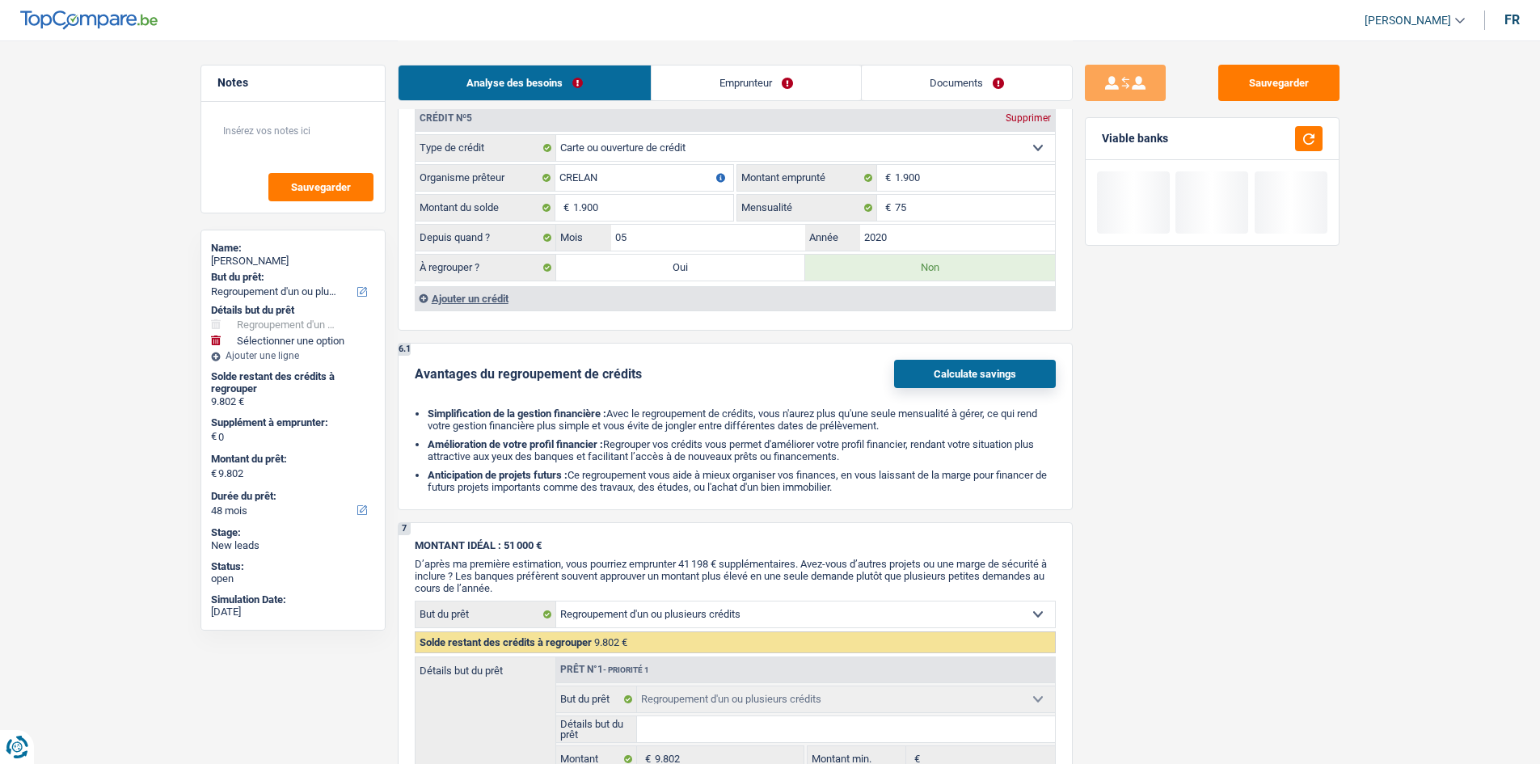
click at [716, 275] on label "Oui" at bounding box center [681, 268] width 250 height 26
click at [716, 275] on input "Oui" at bounding box center [681, 268] width 250 height 26
radio input "true"
type input "11.702"
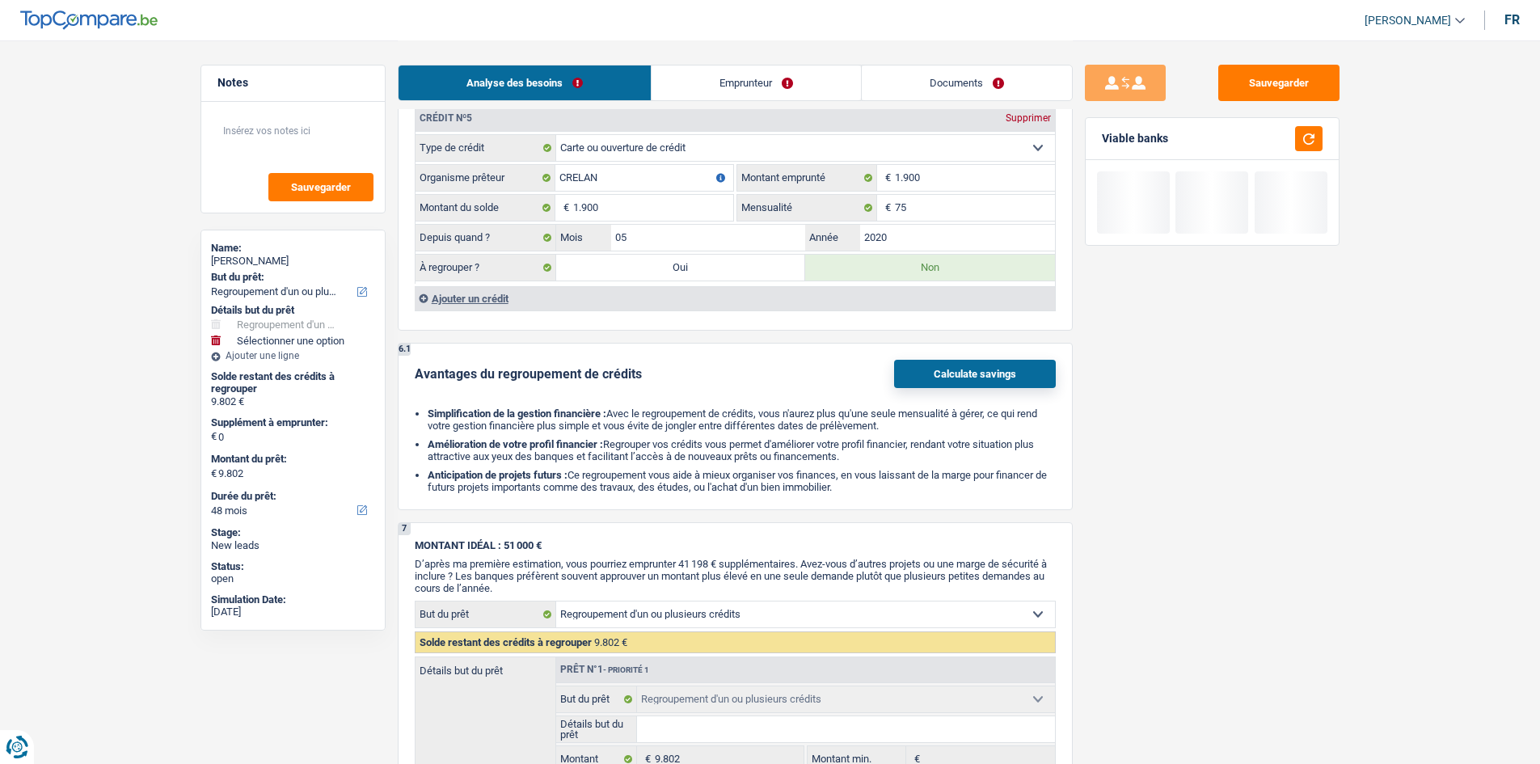
type input "11.702"
radio input "false"
select select "60"
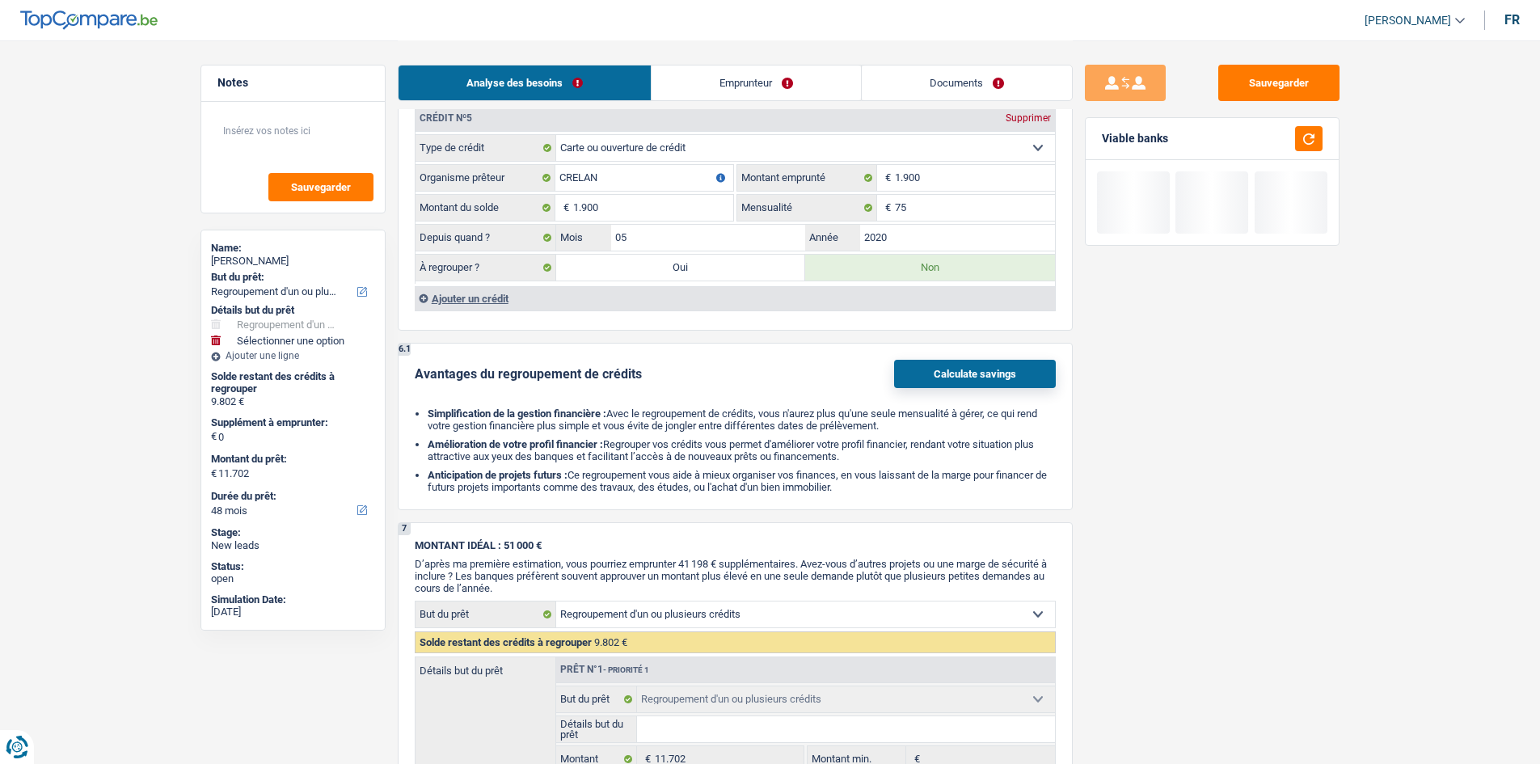
select select "60"
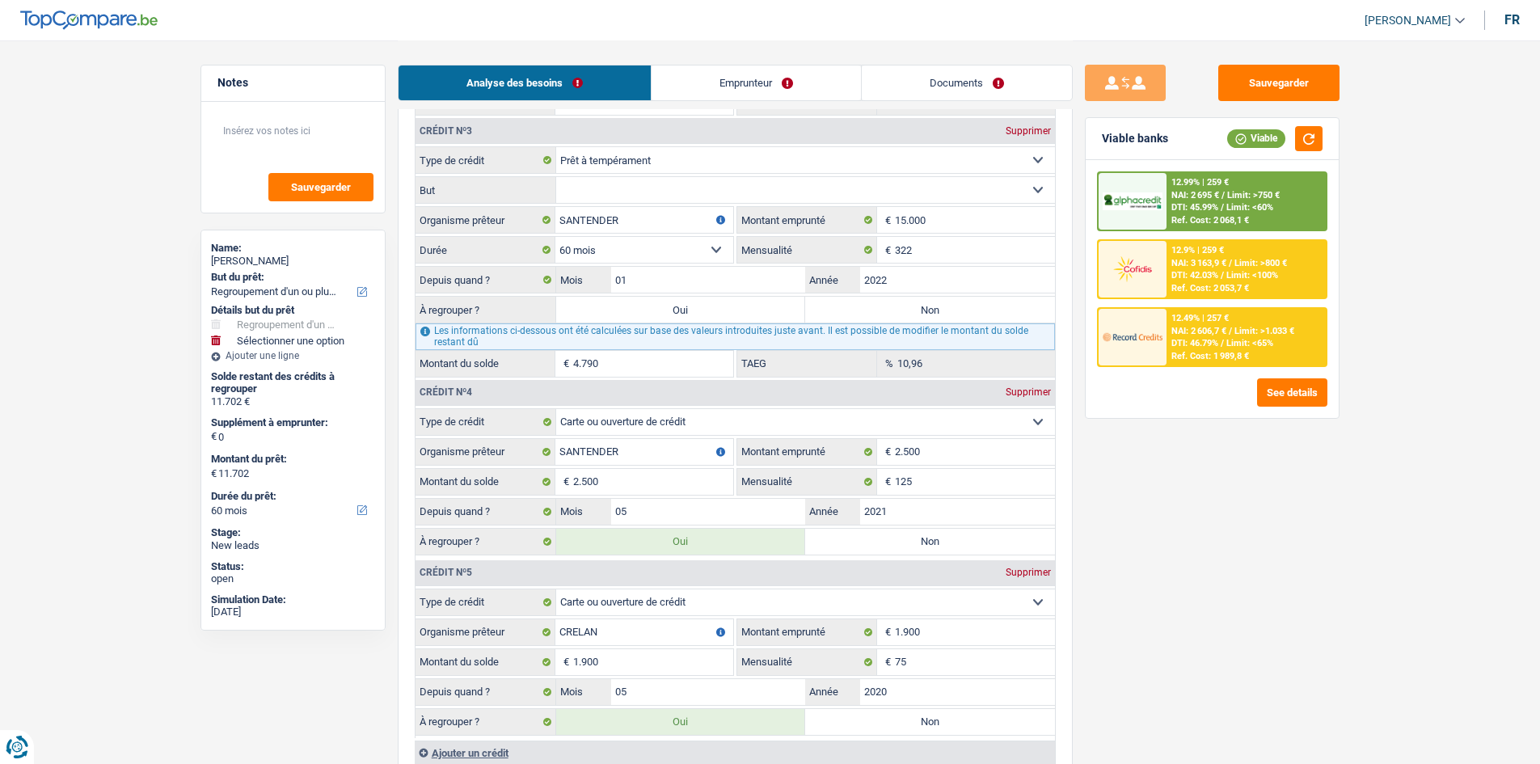
scroll to position [2021, 0]
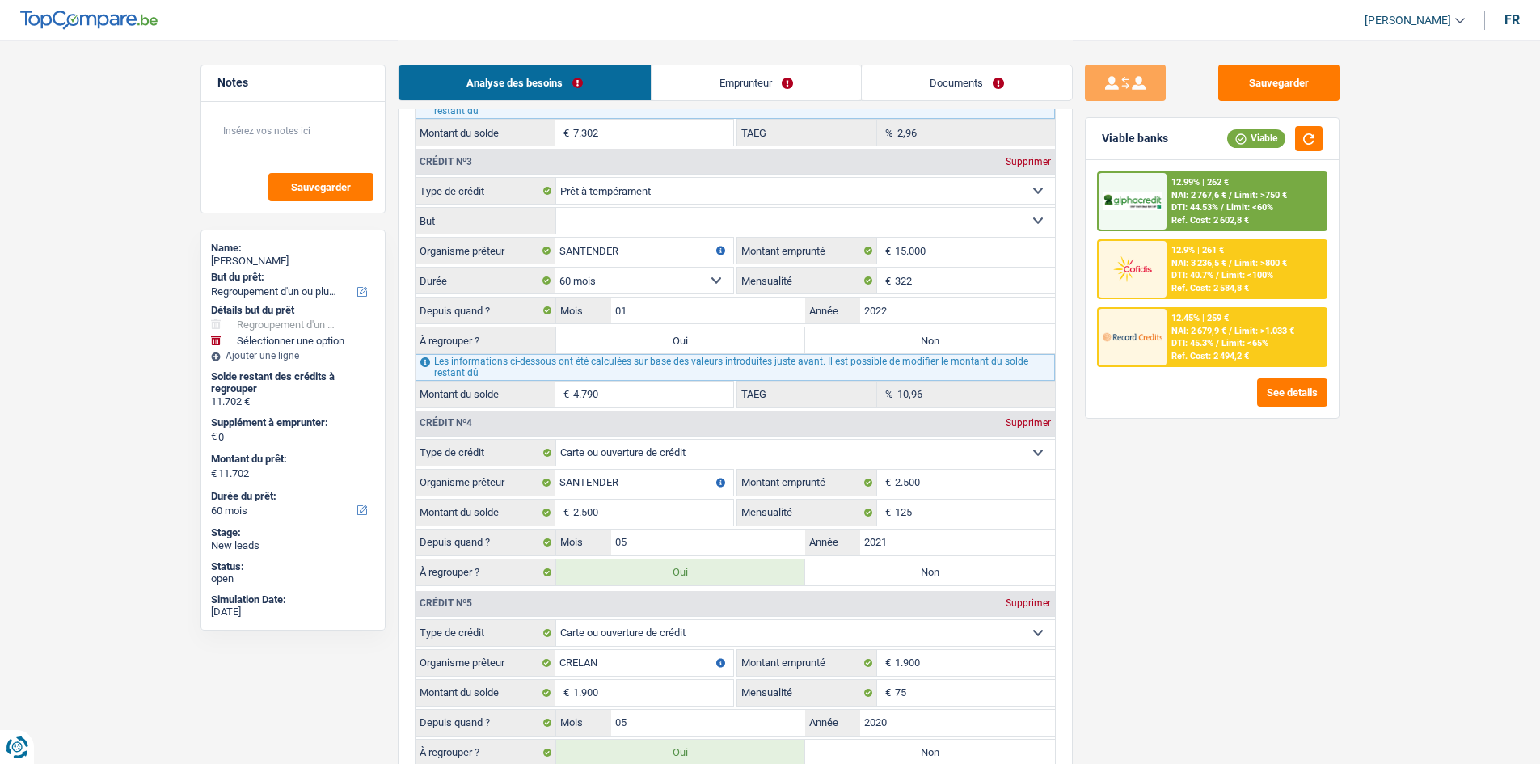
click at [862, 562] on label "Non" at bounding box center [930, 573] width 250 height 26
click at [862, 562] on input "Non" at bounding box center [930, 573] width 250 height 26
radio input "true"
select select "48"
type input "9.202"
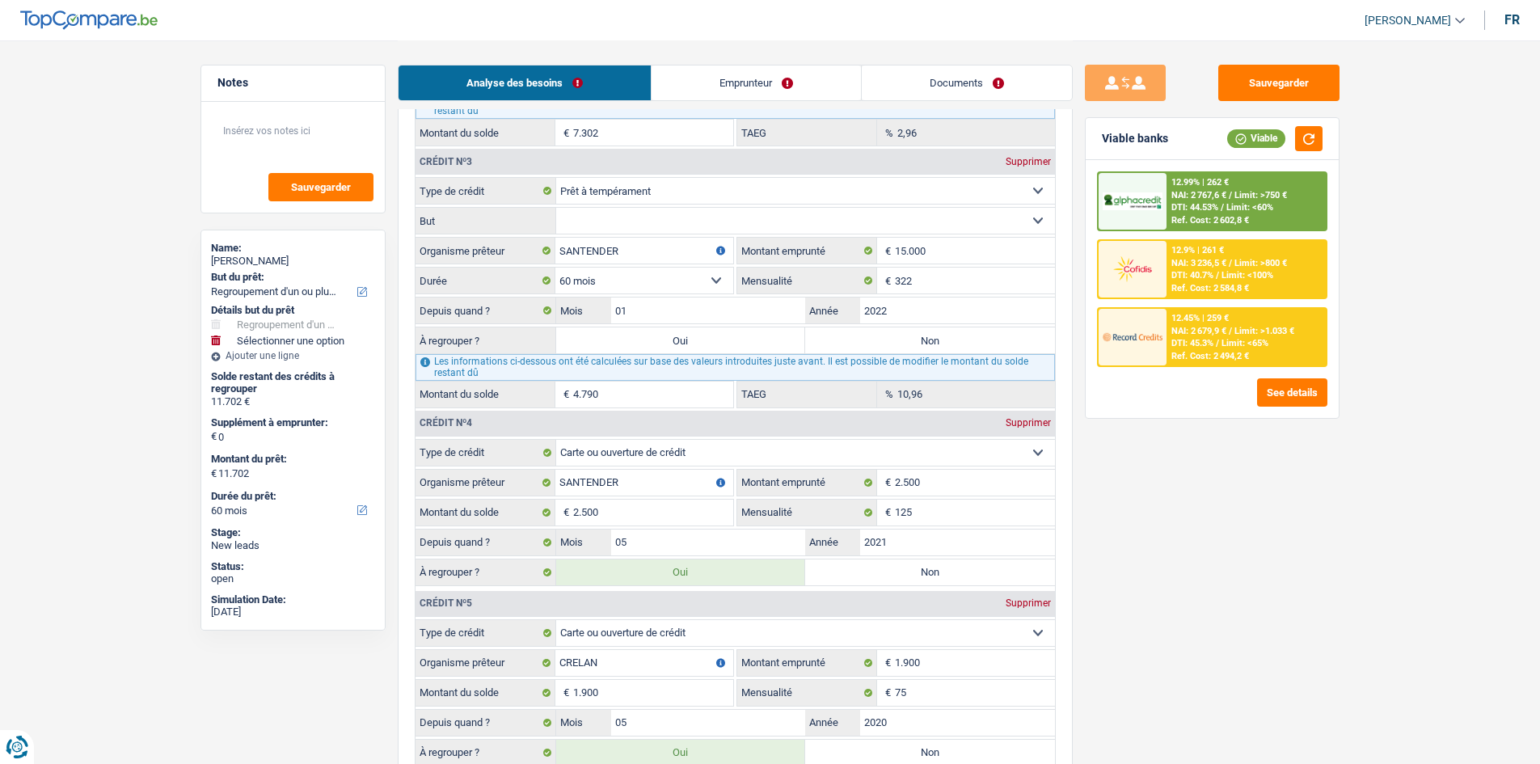
select select "48"
type input "9.202"
select select "48"
type input "9.202"
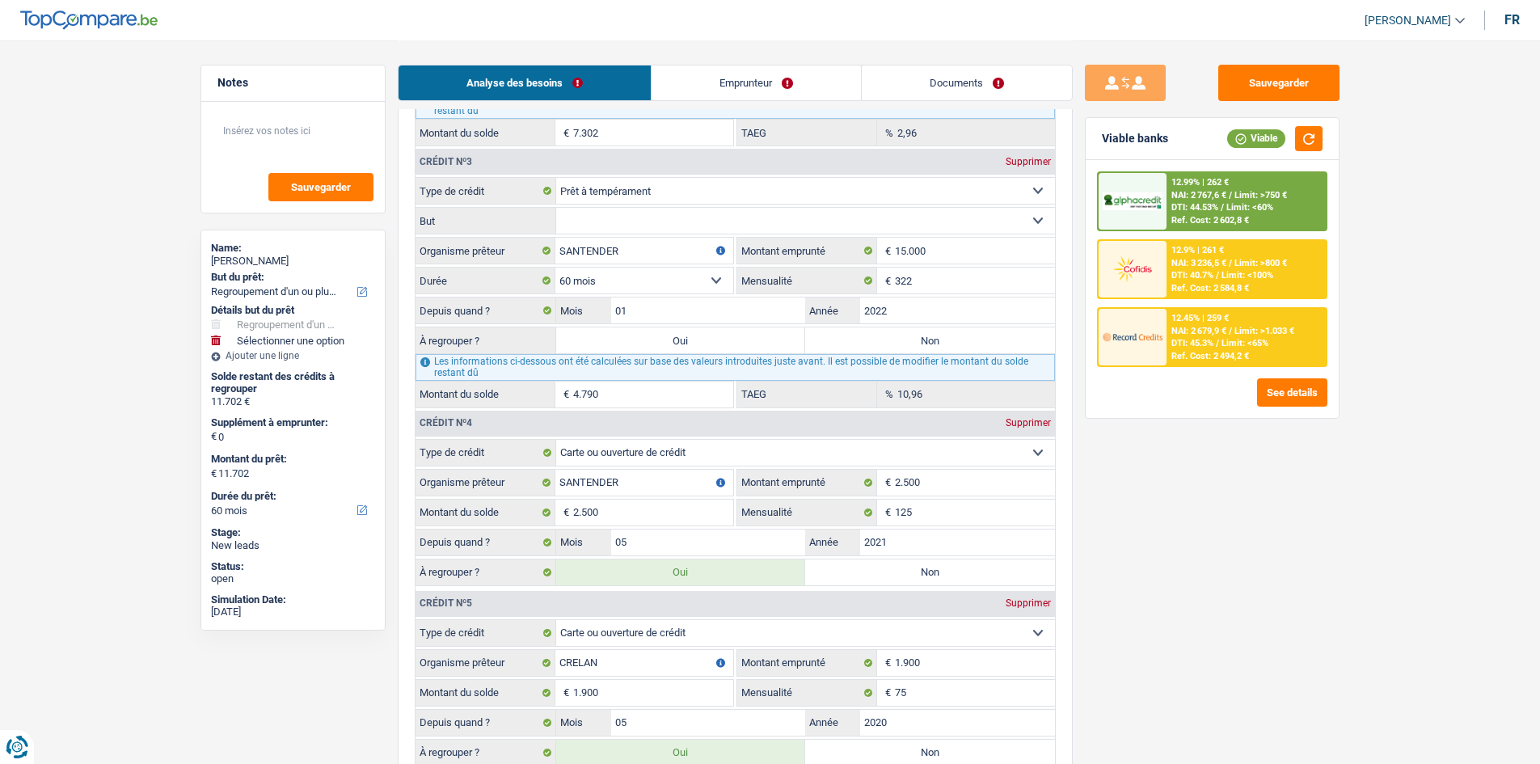
type input "9.202"
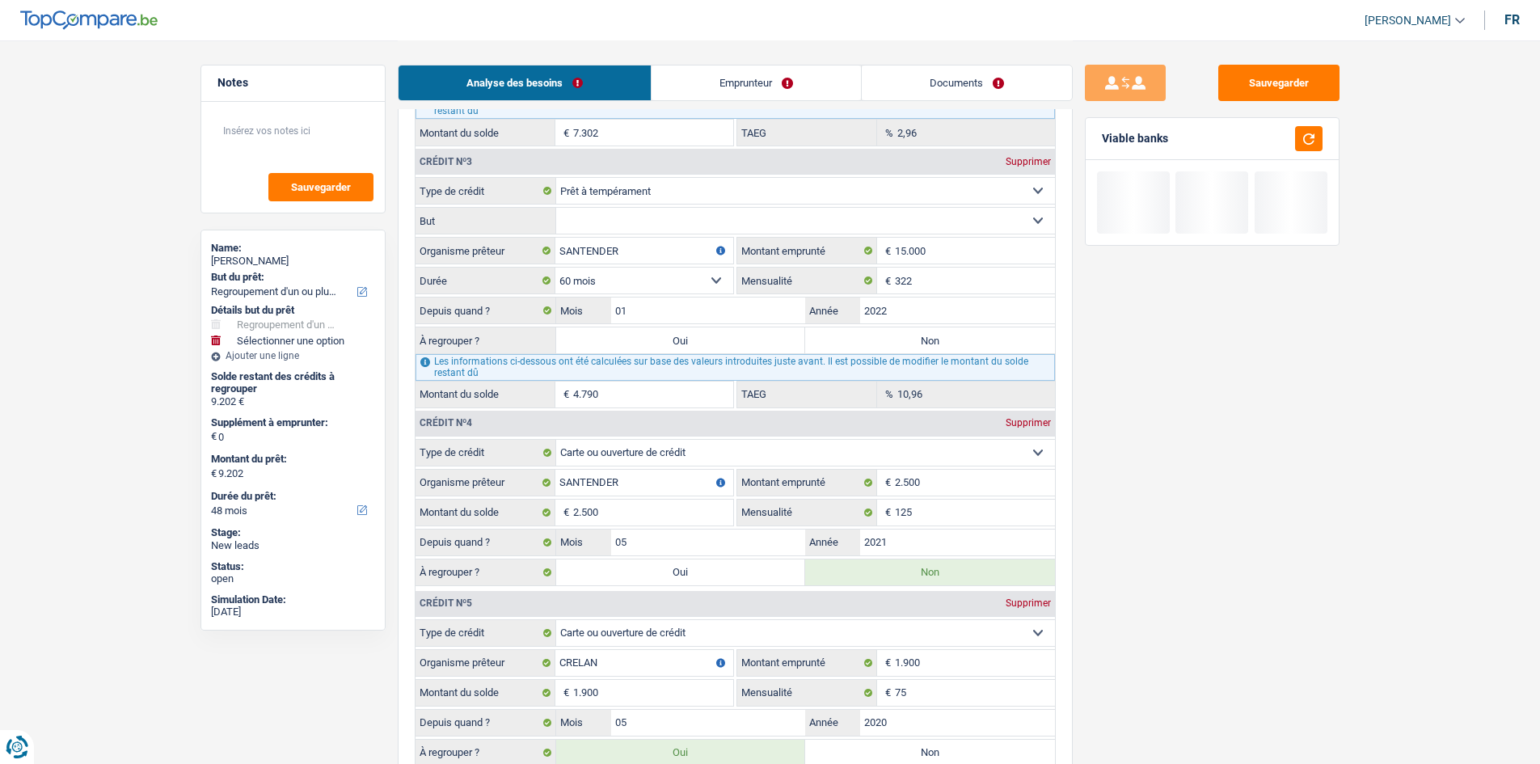
click at [767, 571] on label "Oui" at bounding box center [681, 573] width 250 height 26
click at [767, 571] on input "Oui" at bounding box center [681, 573] width 250 height 26
radio input "true"
type input "11.702"
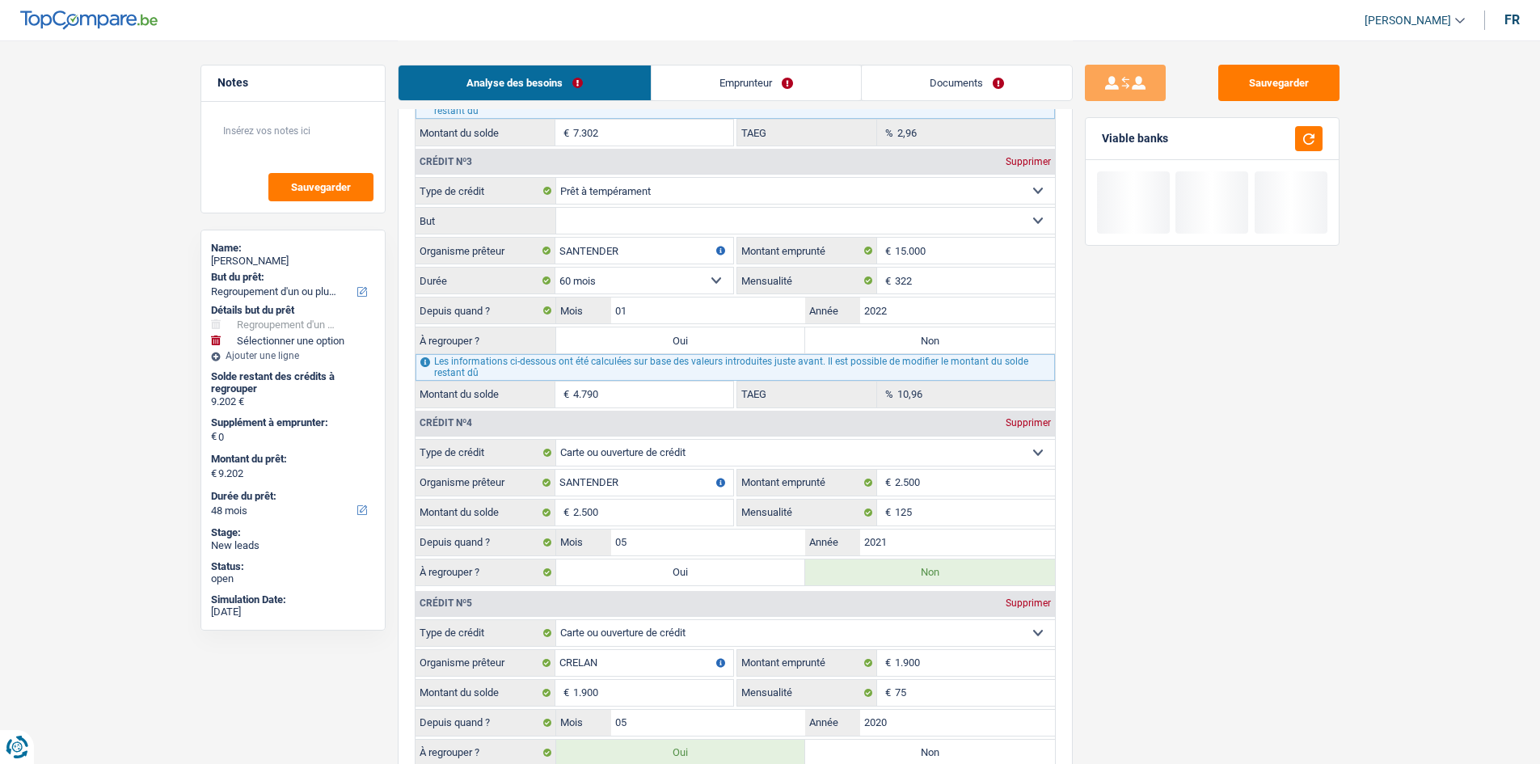
type input "11.702"
radio input "false"
select select "60"
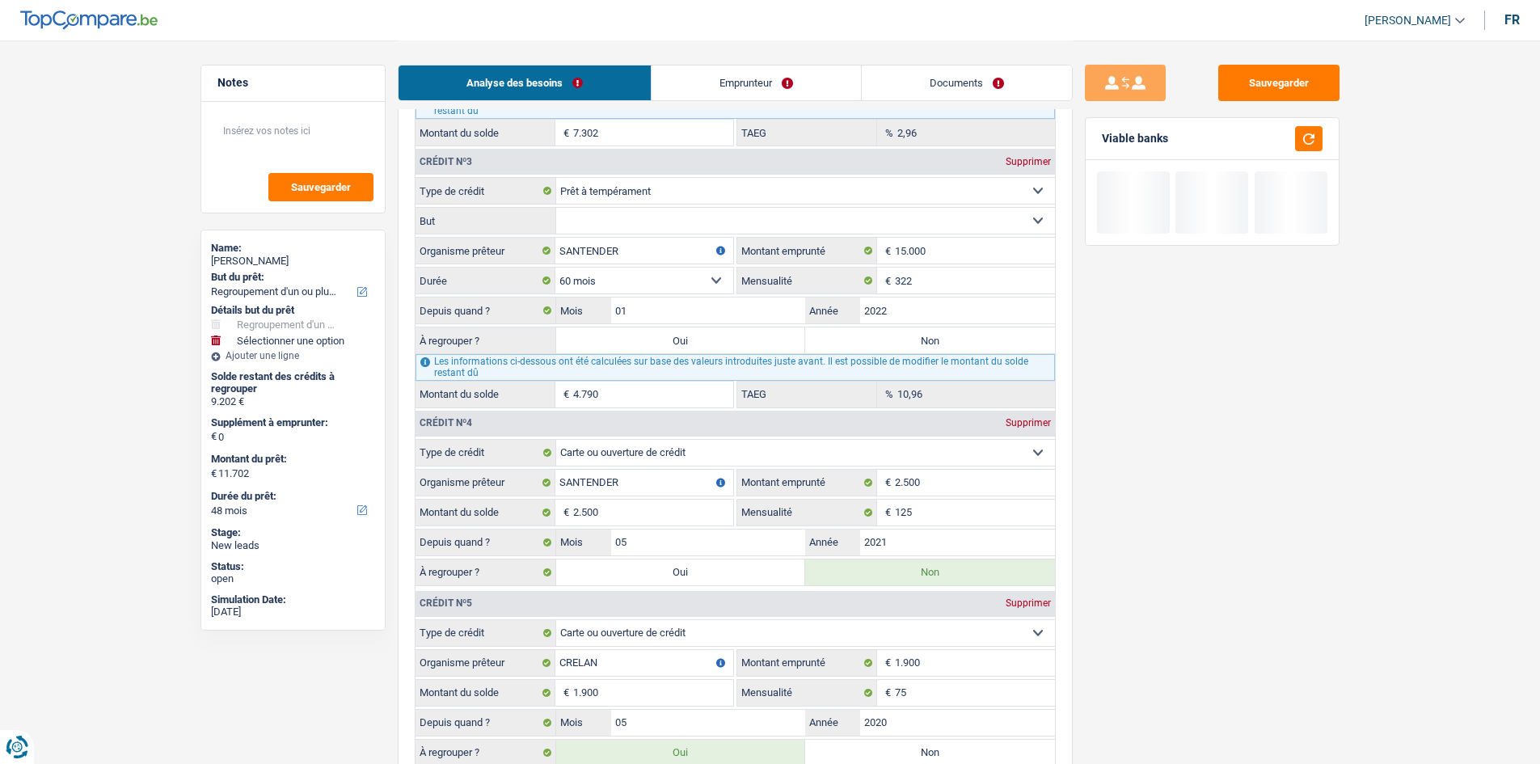
select select "60"
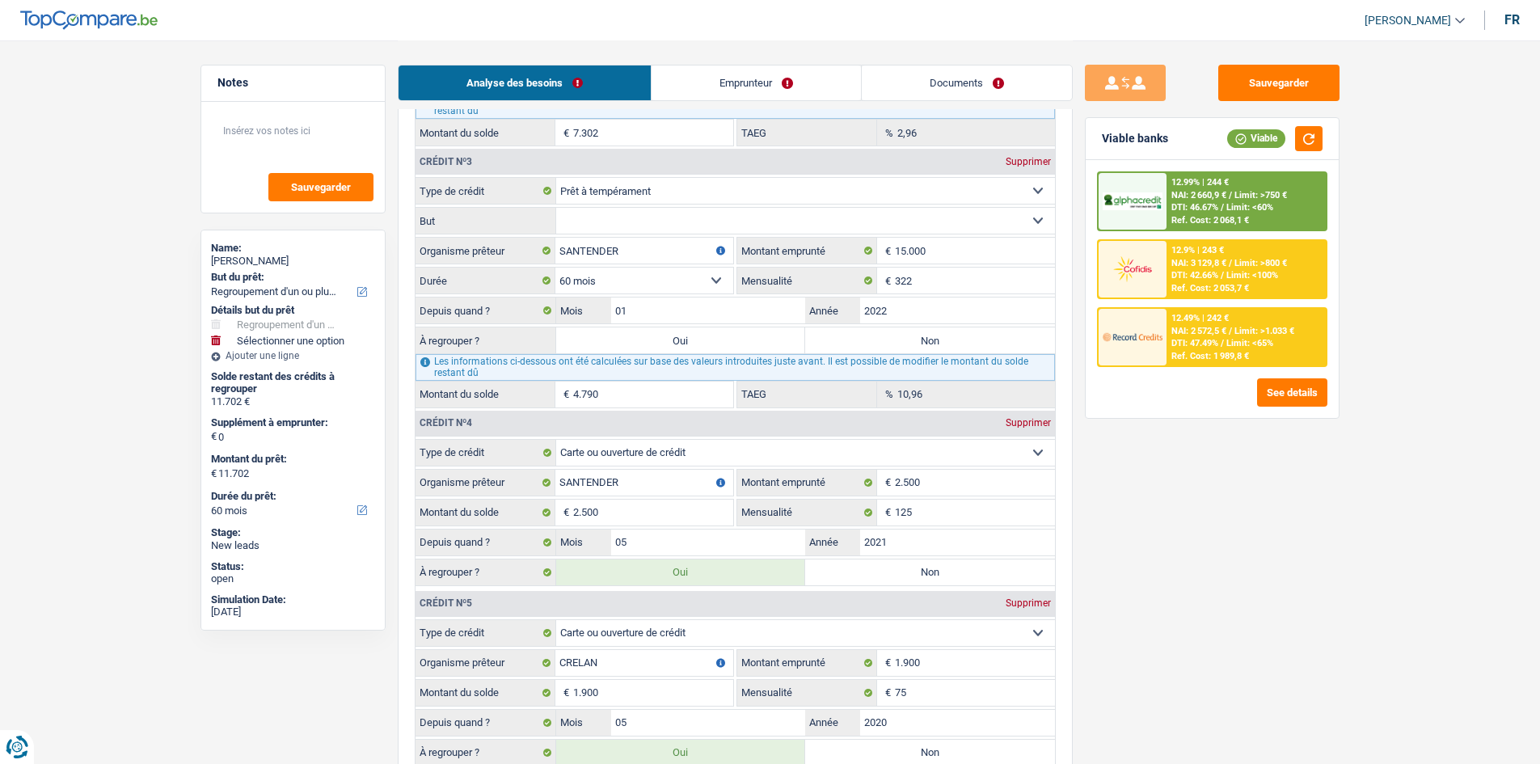
click at [727, 338] on label "Oui" at bounding box center [681, 340] width 250 height 26
click at [727, 338] on input "Oui" at bounding box center [681, 340] width 250 height 26
radio input "true"
type input "16.492"
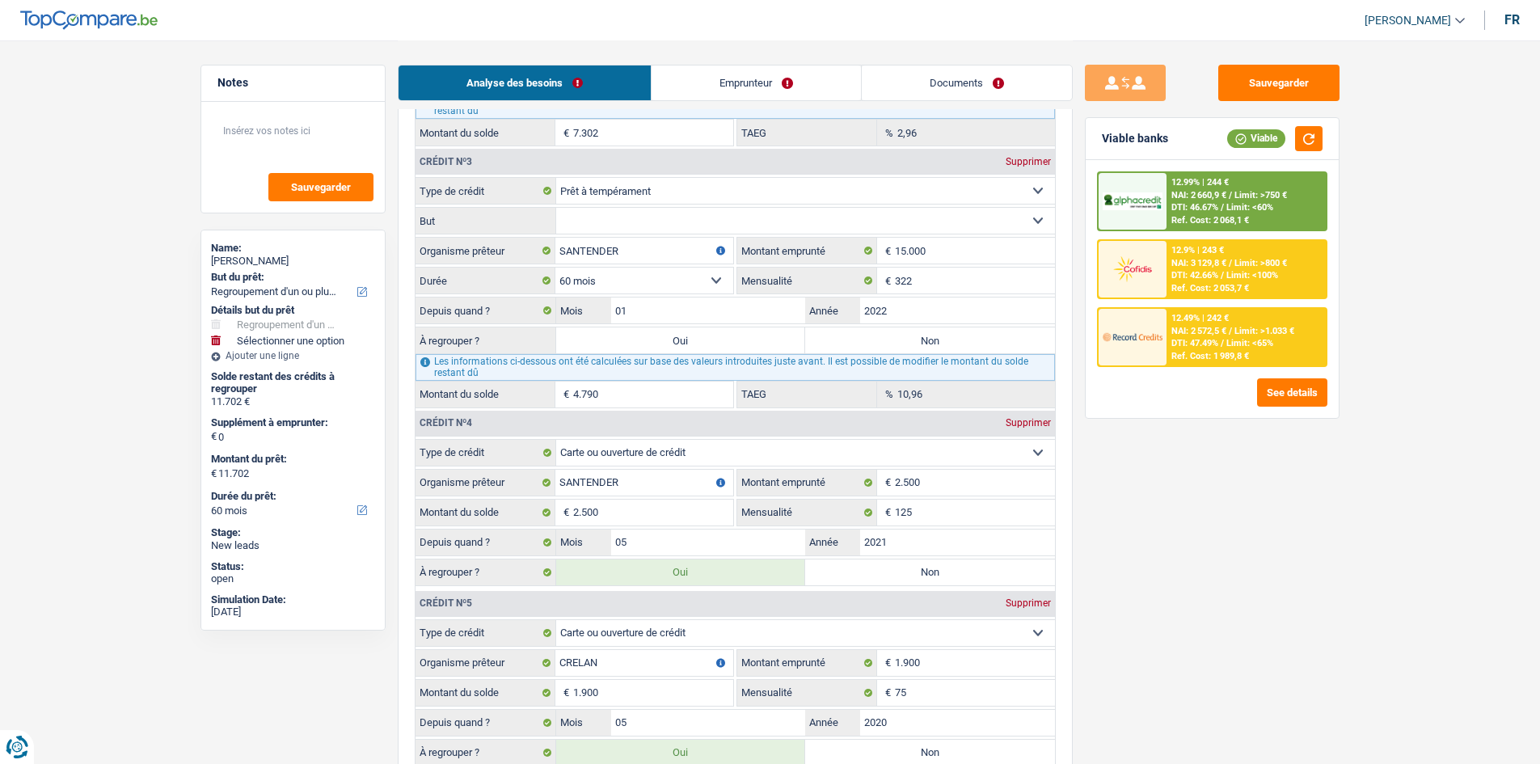
type input "16.492"
select select "84"
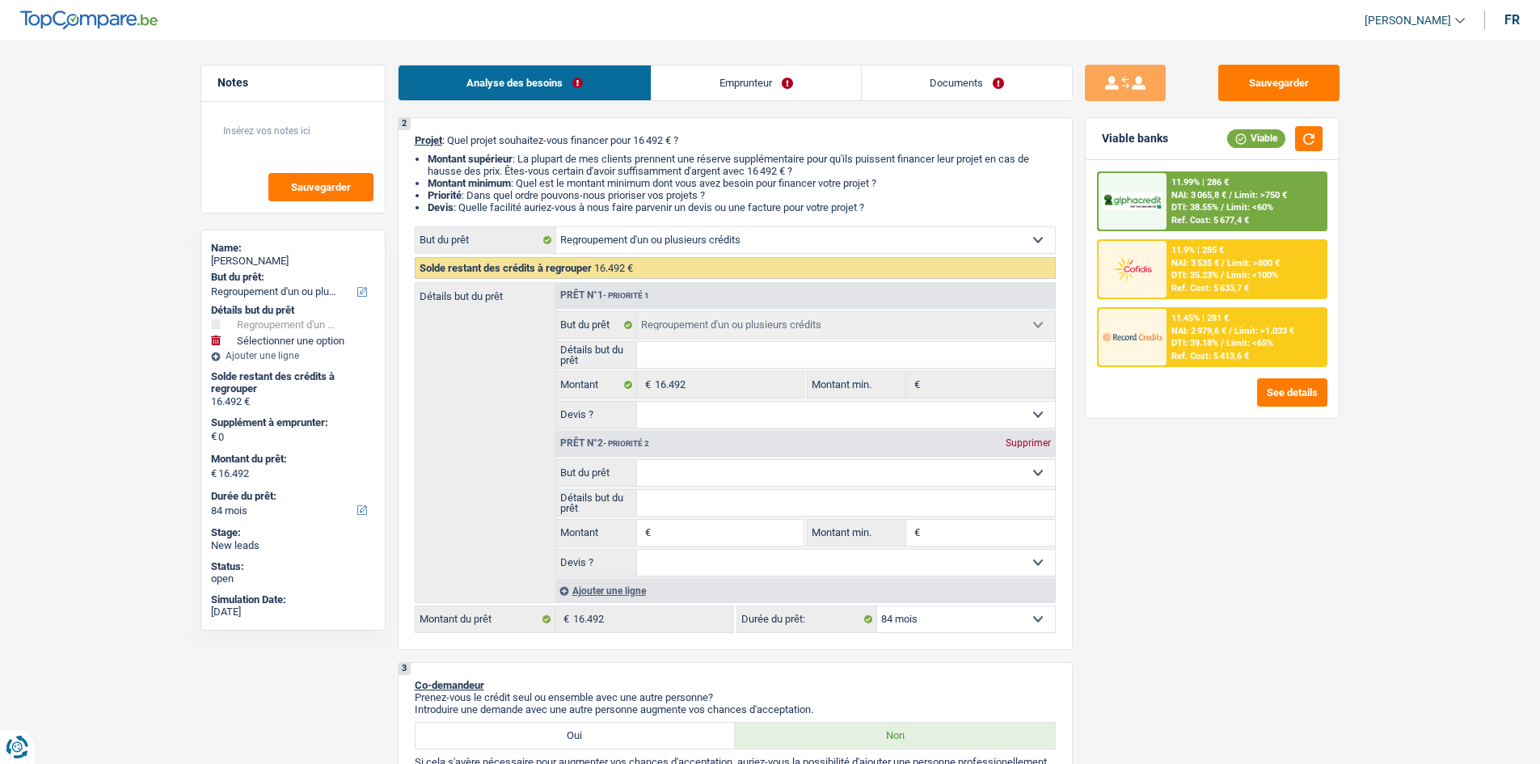
scroll to position [162, 0]
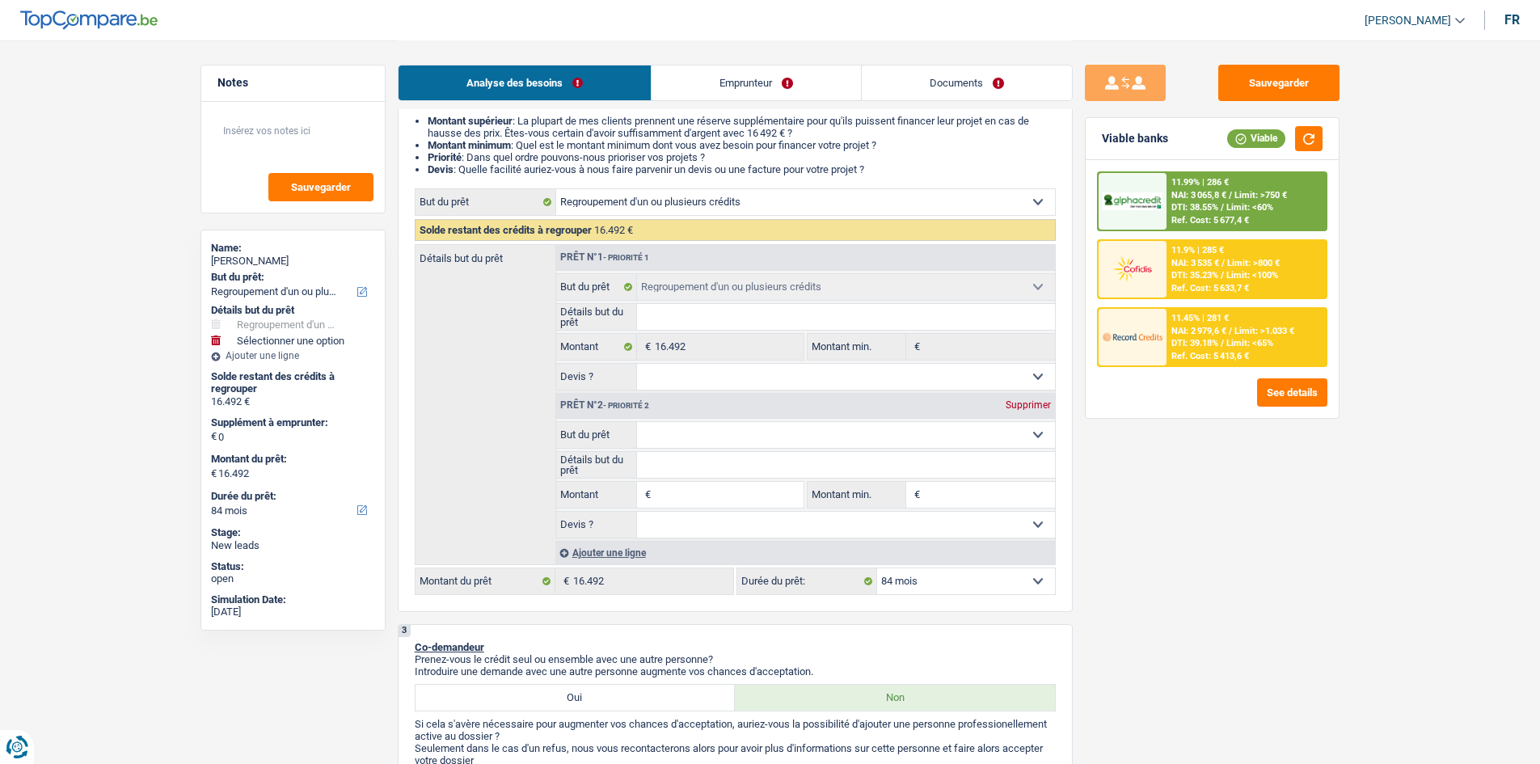
click at [703, 487] on input "Montant" at bounding box center [729, 495] width 148 height 26
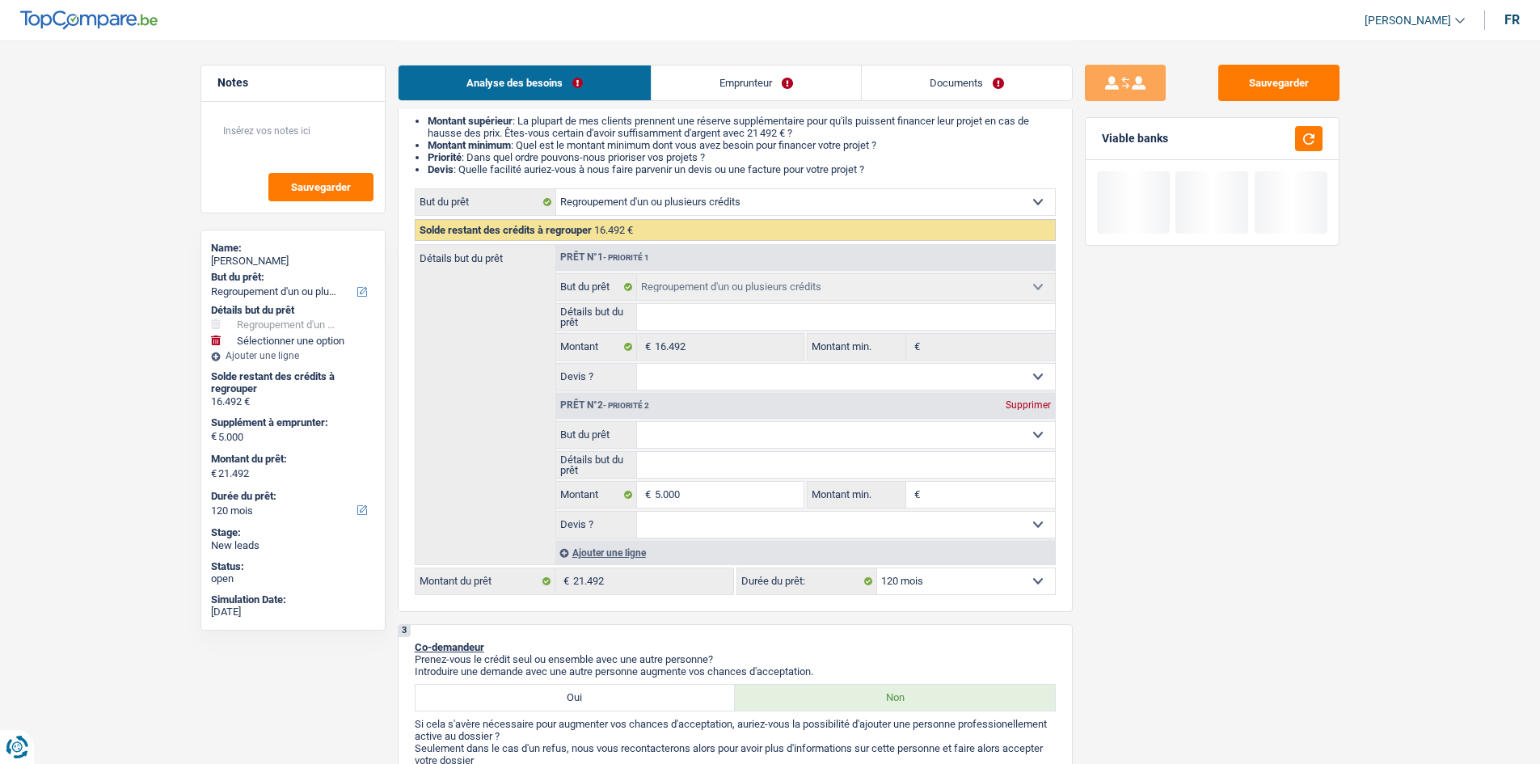
click at [1053, 517] on select "Oui Non Non répondu Sélectionner une option" at bounding box center [846, 525] width 418 height 26
click at [637, 512] on select "Oui Non Non répondu Sélectionner une option" at bounding box center [846, 525] width 418 height 26
click at [673, 435] on select "Confort maison: meubles, textile, peinture, électroménager, outillage non-profe…" at bounding box center [846, 435] width 418 height 26
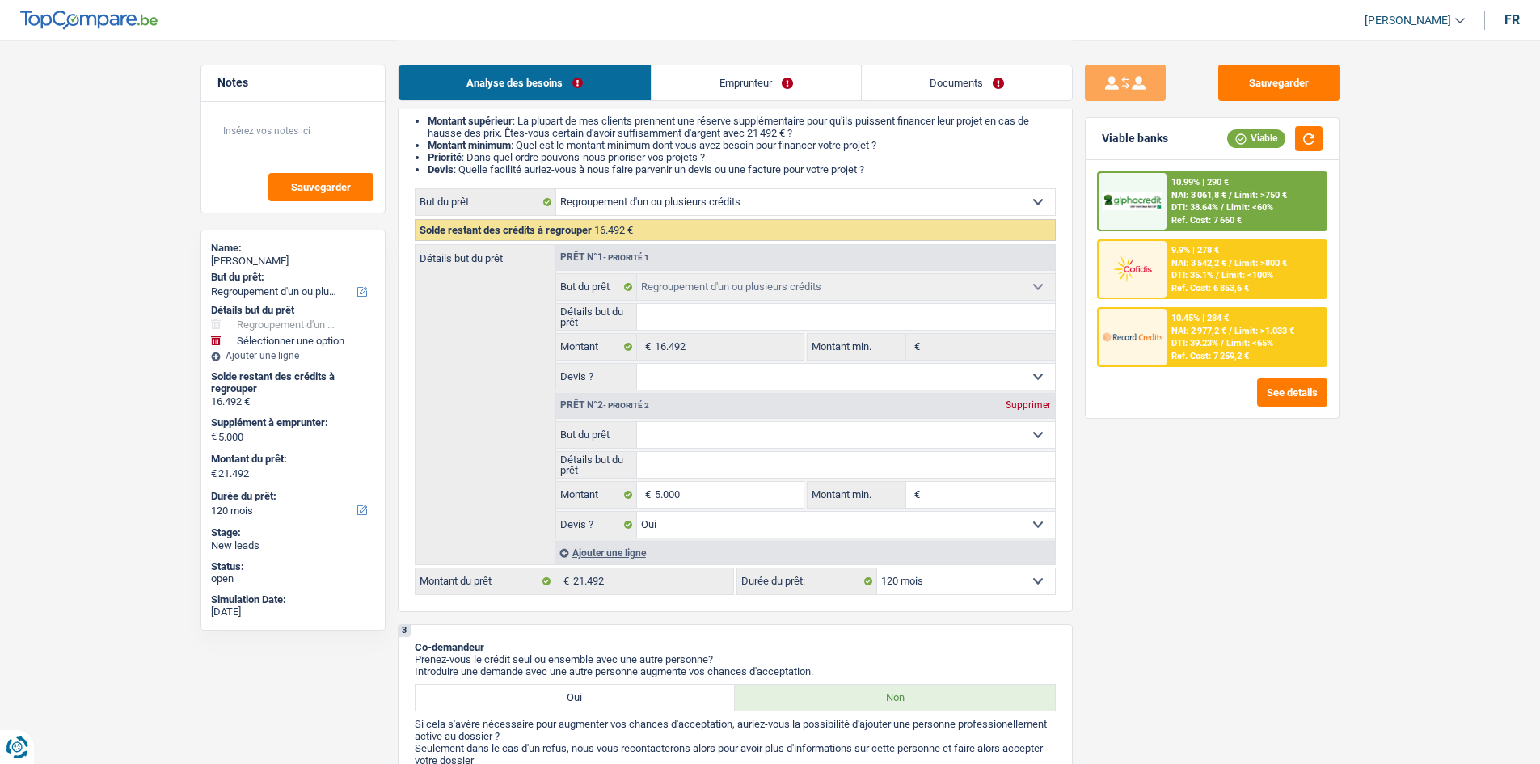
click at [528, 349] on div "Détails but du prêt Prêt n°1 - Priorité 1 Confort maison: meubles, textile, pei…" at bounding box center [735, 404] width 641 height 321
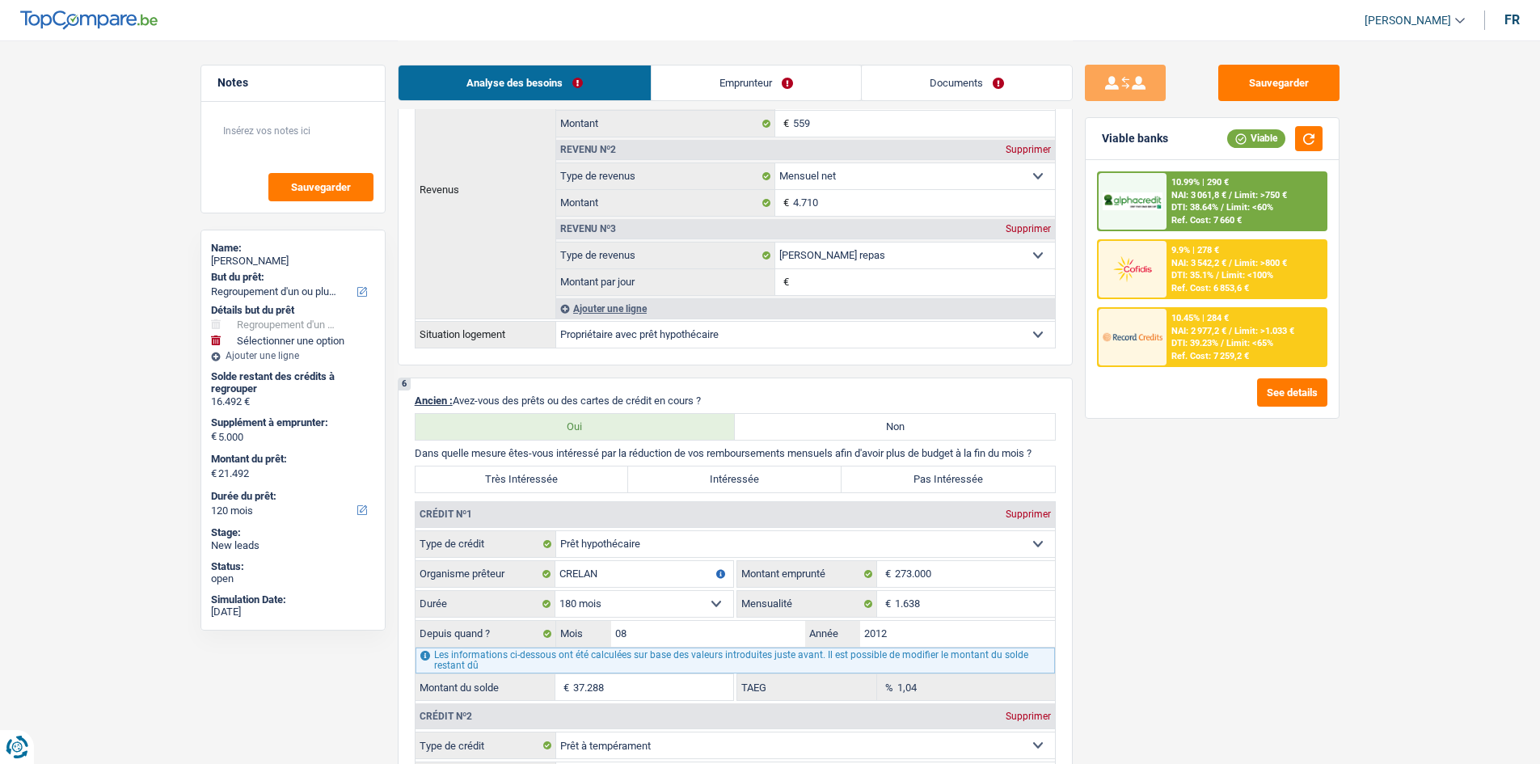
scroll to position [1224, 0]
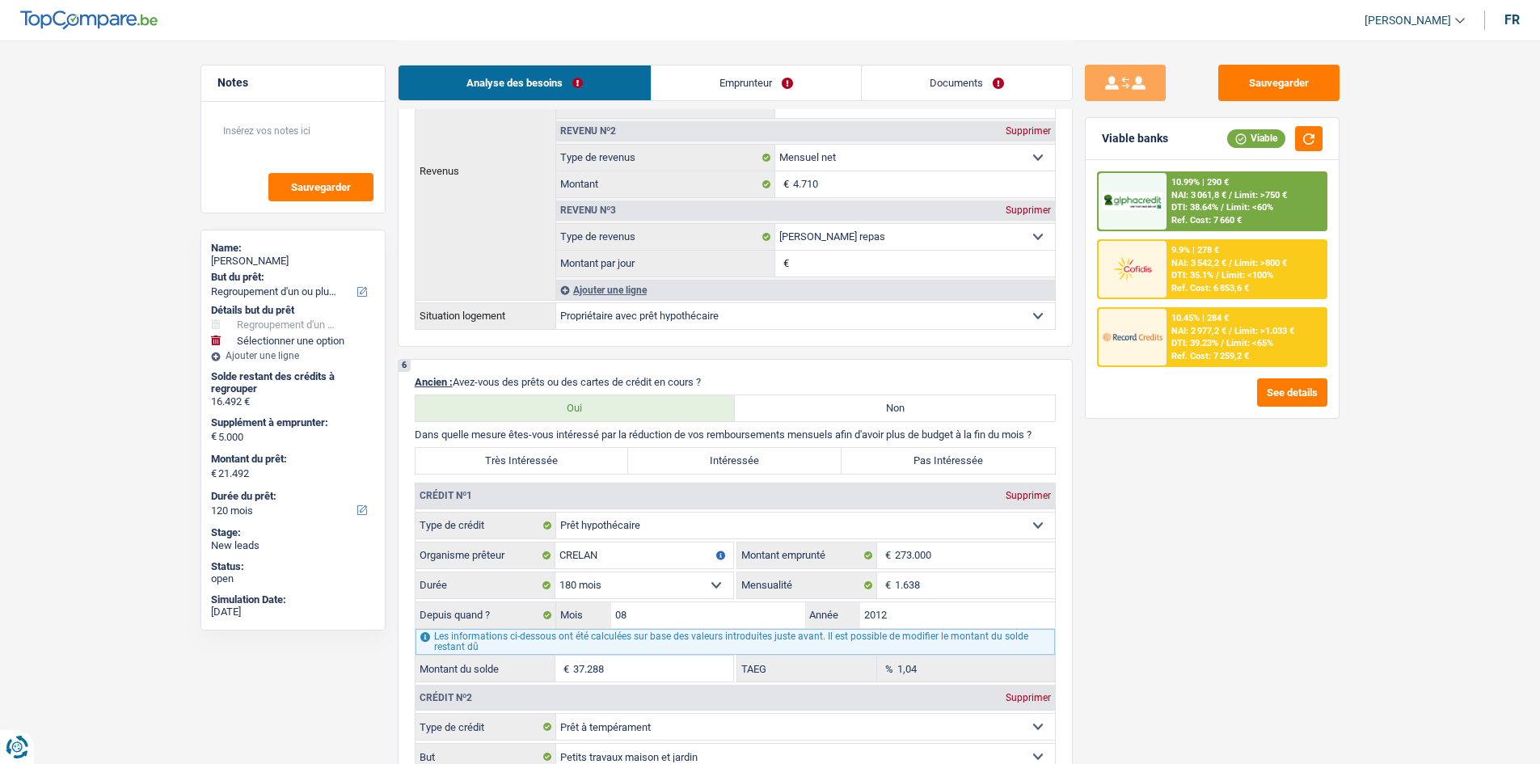
click at [746, 78] on link "Emprunteur" at bounding box center [756, 82] width 209 height 35
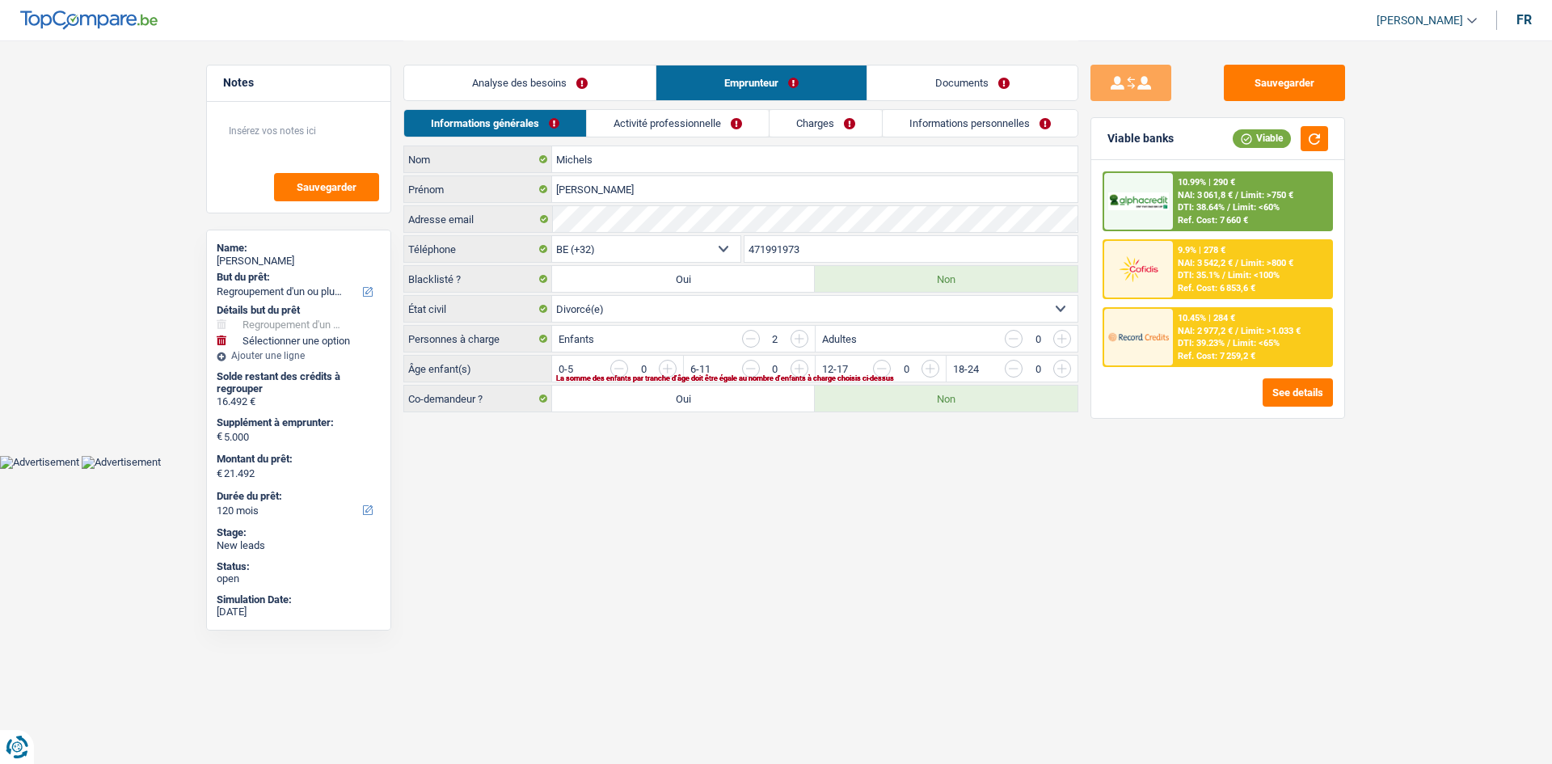
click at [1062, 368] on input "button" at bounding box center [1391, 373] width 674 height 26
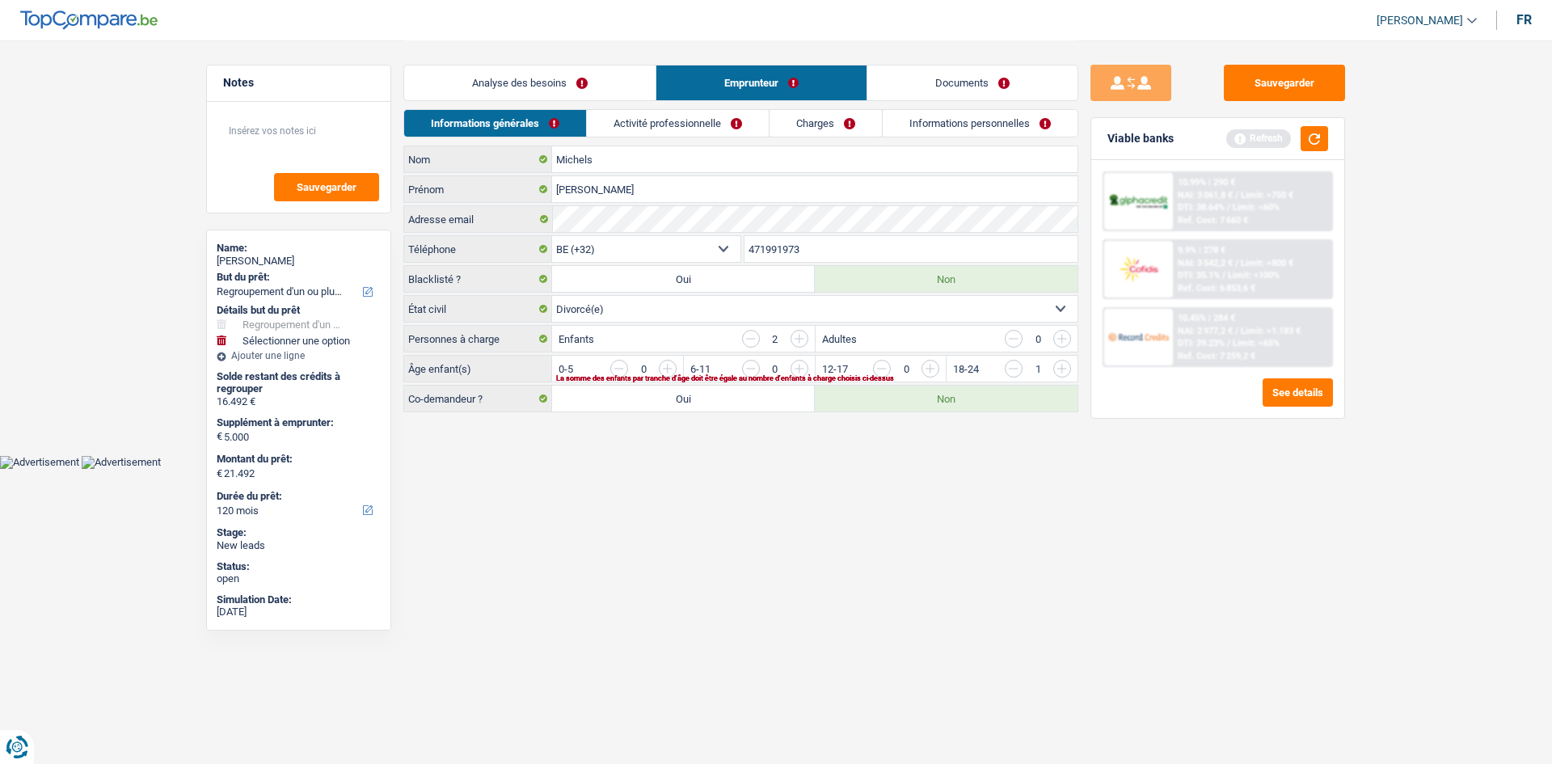
click at [935, 366] on input "button" at bounding box center [1259, 373] width 674 height 26
click at [653, 116] on link "Activité professionnelle" at bounding box center [679, 123] width 182 height 27
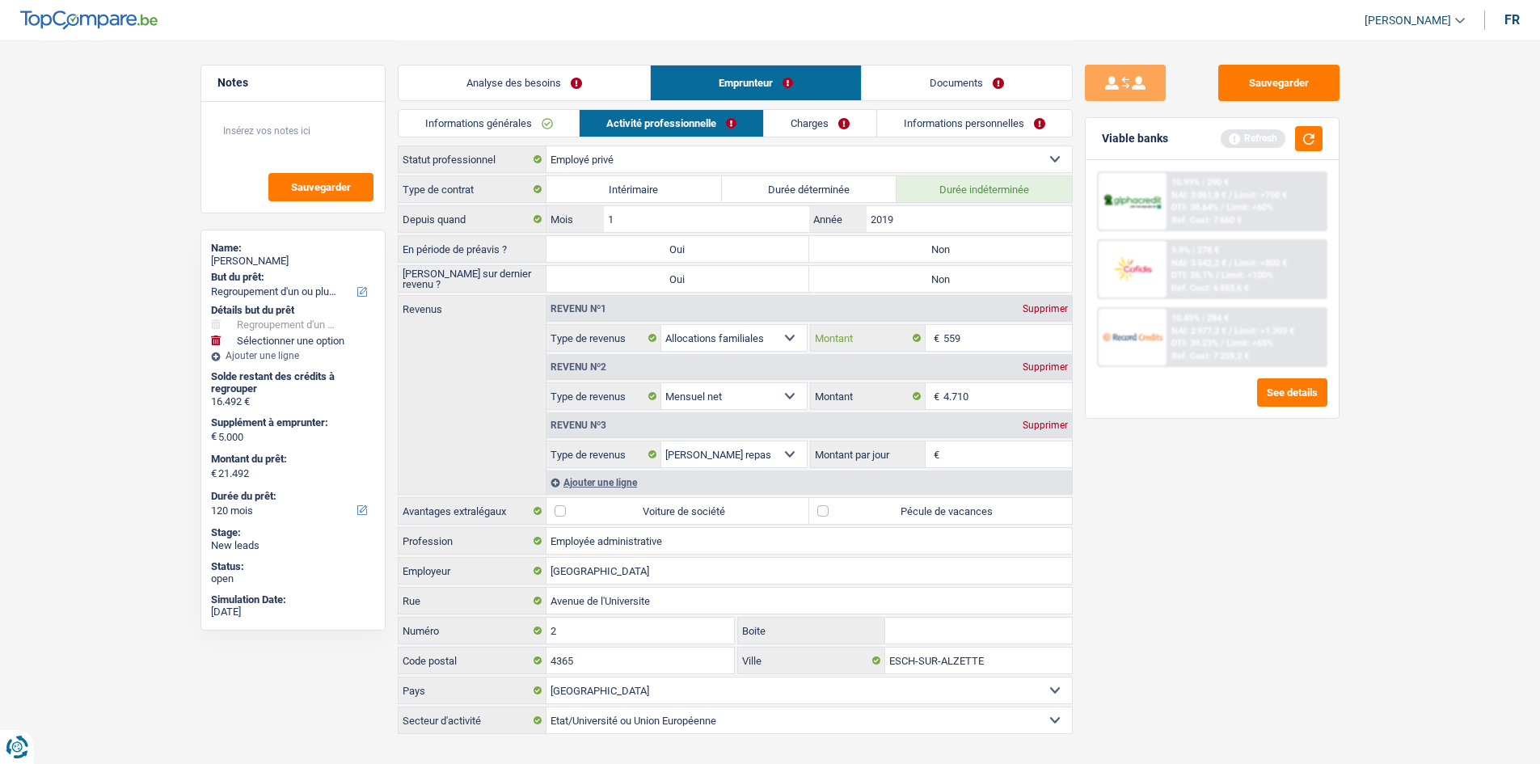
click at [976, 340] on input "559" at bounding box center [1008, 338] width 129 height 26
click at [610, 487] on div "Ajouter une ligne" at bounding box center [810, 482] width 526 height 23
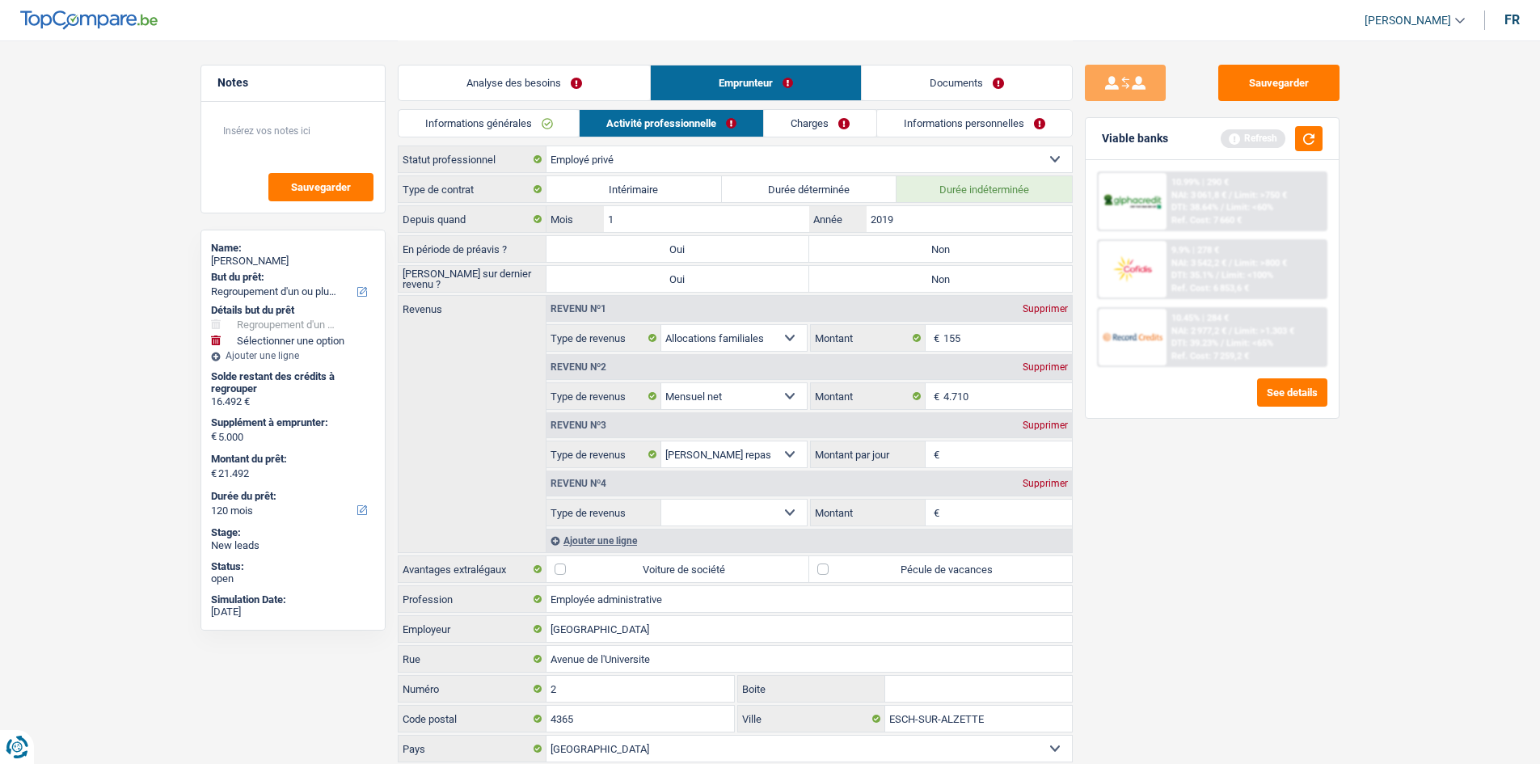
click at [704, 506] on select "Allocation d'handicap Allocations chômage Allocations familiales Chèques repas …" at bounding box center [734, 513] width 146 height 26
click at [661, 500] on select "Allocation d'handicap Allocations chômage Allocations familiales Chèques repas …" at bounding box center [734, 513] width 146 height 26
click at [970, 503] on input "Montant" at bounding box center [1008, 513] width 129 height 26
click at [1174, 495] on div "Sauvegarder Viable banks Refresh 10.99% | 290 € NAI: 3 061,8 € / Limit: >750 € …" at bounding box center [1212, 402] width 279 height 674
click at [961, 458] on input "Montant par jour" at bounding box center [1008, 454] width 129 height 26
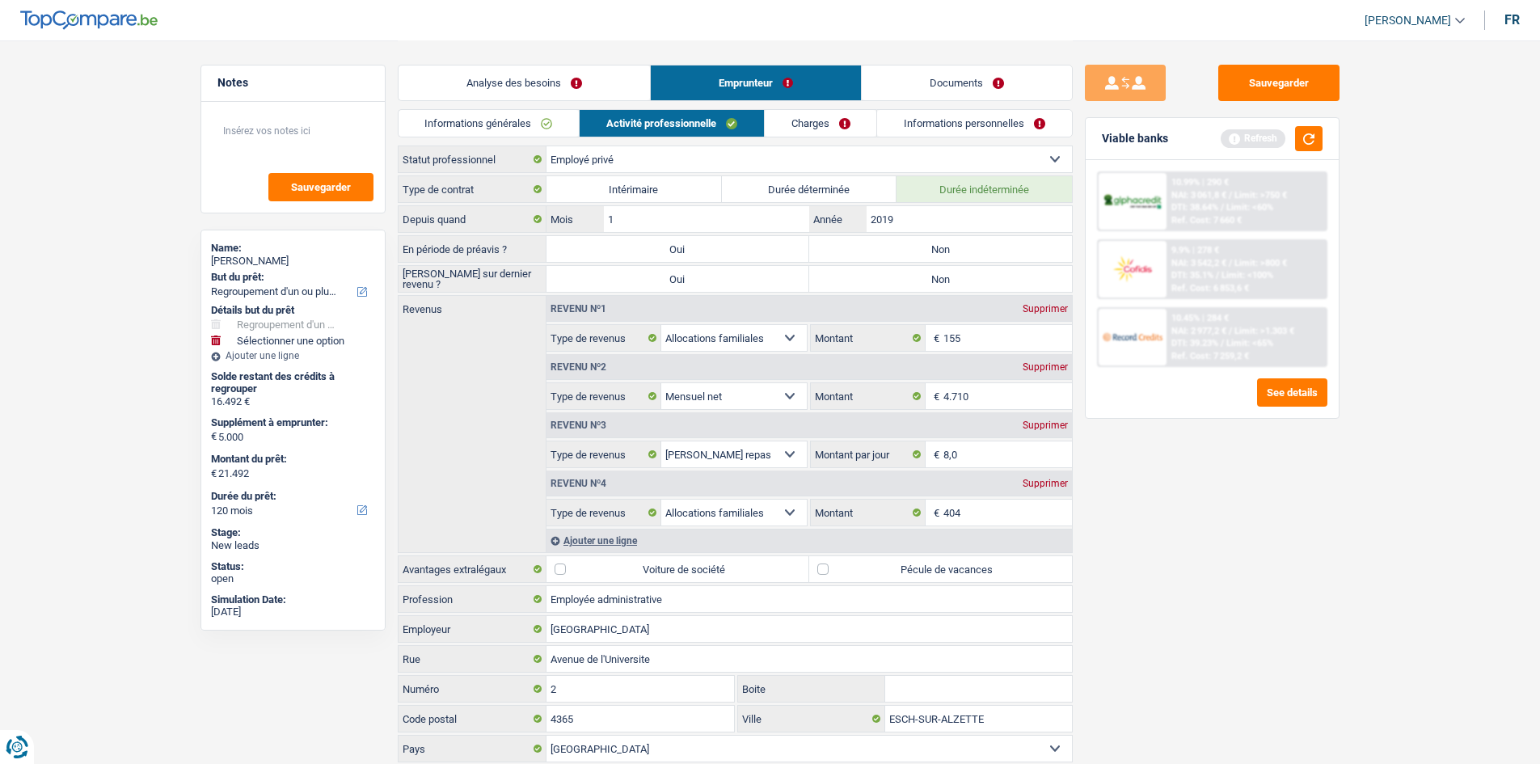
click at [1159, 464] on div "Sauvegarder Viable banks Refresh 10.99% | 290 € NAI: 3 061,8 € / Limit: >750 € …" at bounding box center [1212, 402] width 279 height 674
click at [878, 565] on label "Pécule de vacances" at bounding box center [940, 569] width 263 height 26
click at [878, 565] on input "Pécule de vacances" at bounding box center [940, 569] width 263 height 26
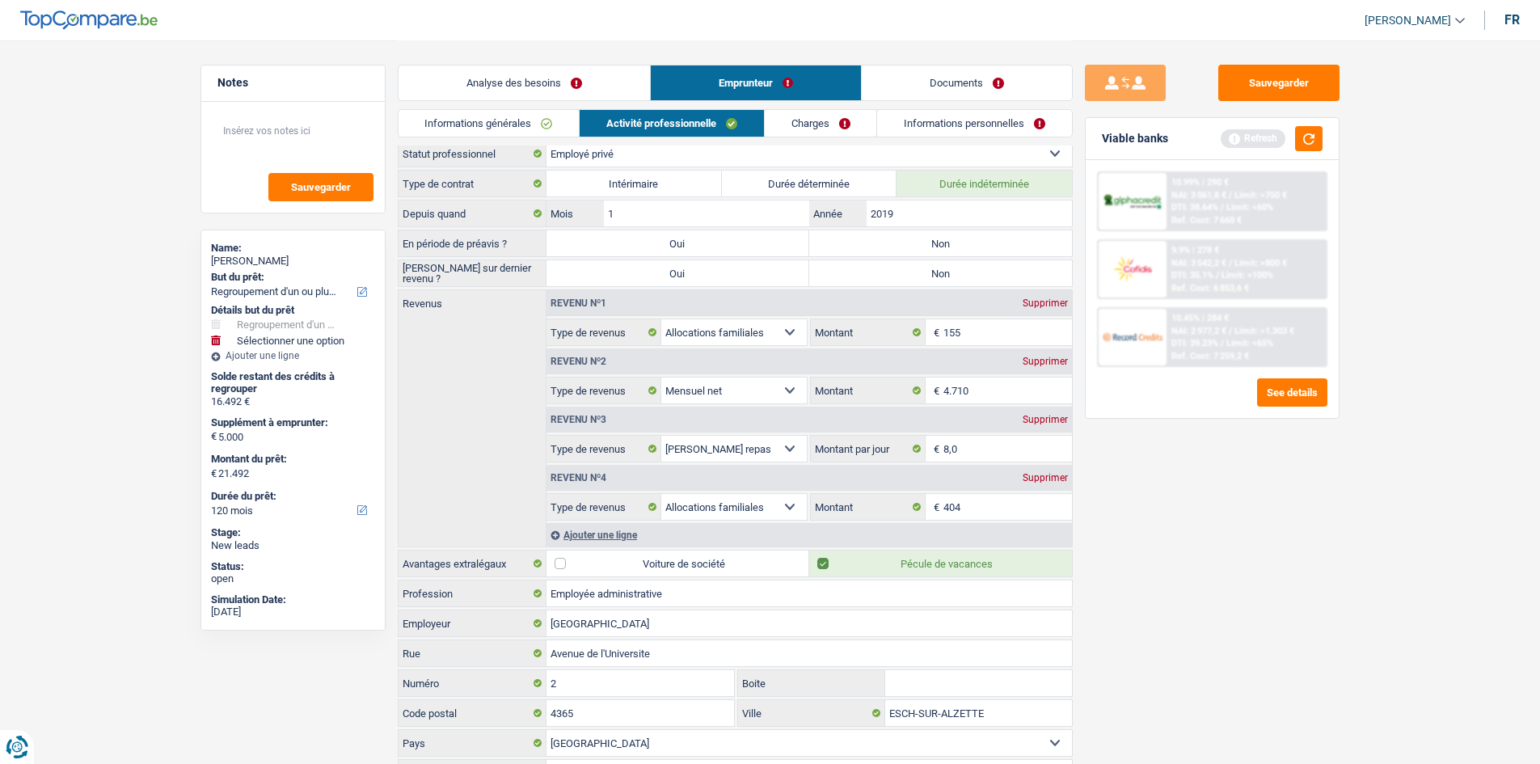
scroll to position [1, 0]
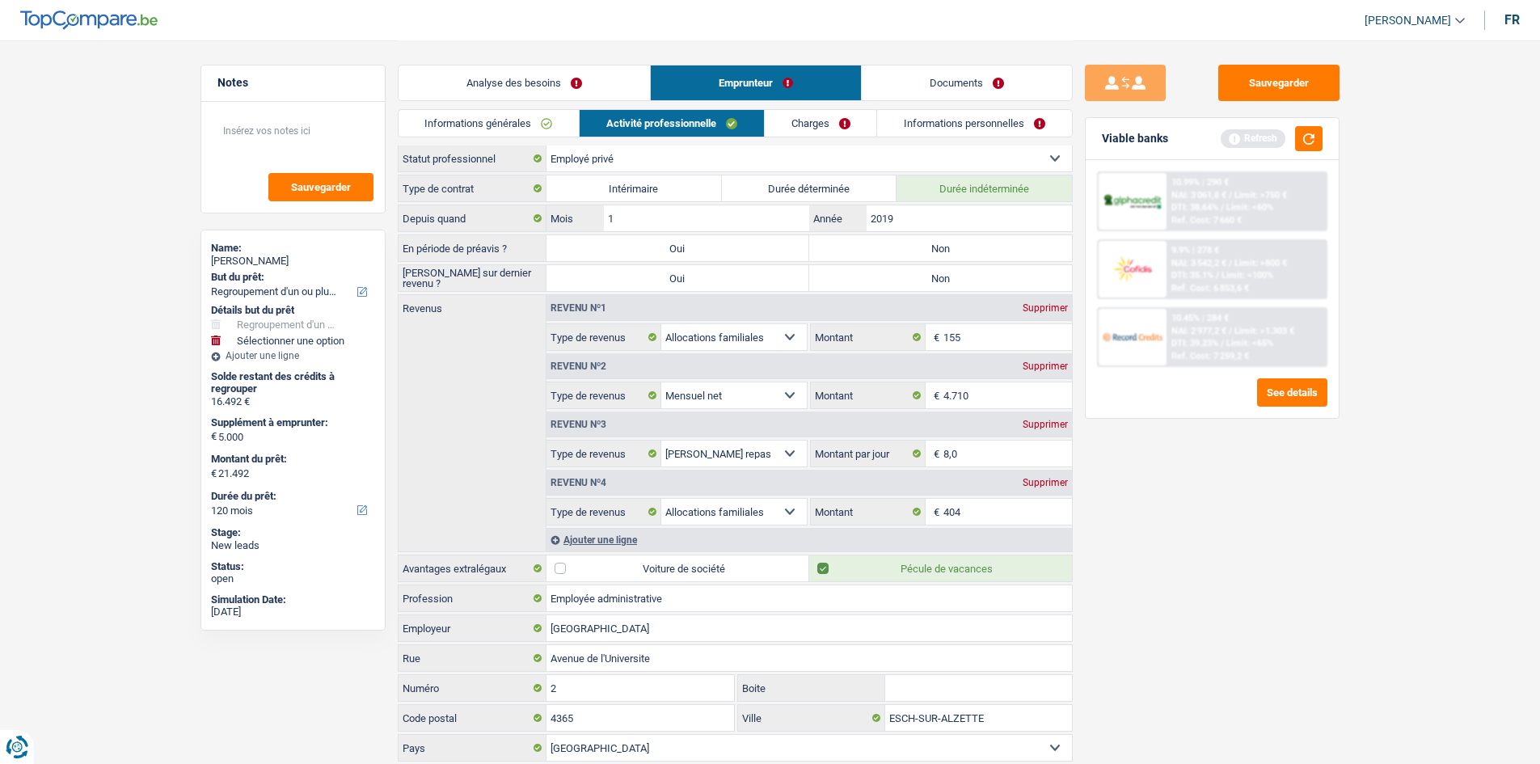
click at [876, 255] on label "Non" at bounding box center [940, 248] width 263 height 26
click at [876, 255] on input "Non" at bounding box center [940, 248] width 263 height 26
click at [887, 281] on label "Non" at bounding box center [940, 278] width 263 height 26
click at [887, 281] on input "Non" at bounding box center [940, 278] width 263 height 26
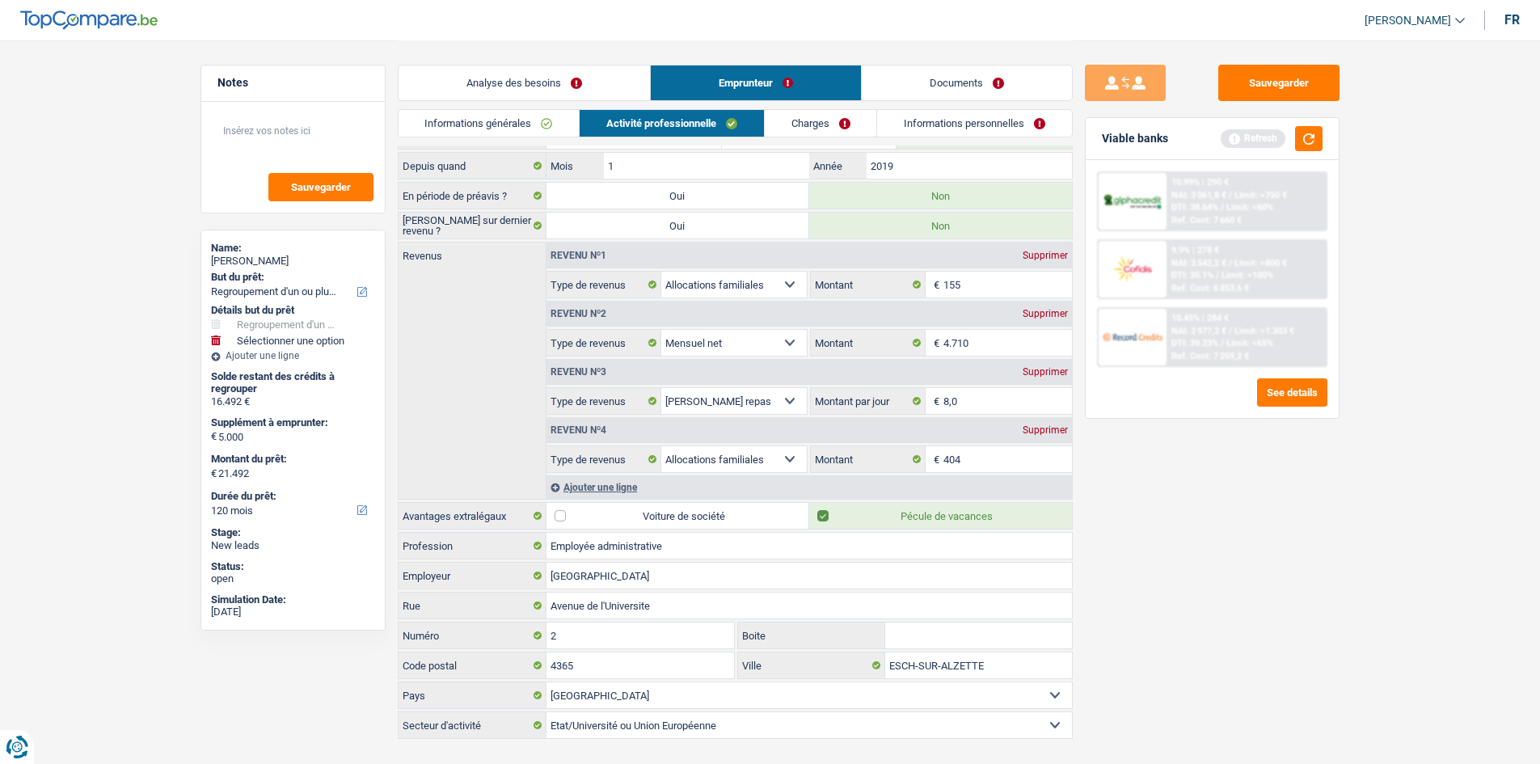
scroll to position [0, 0]
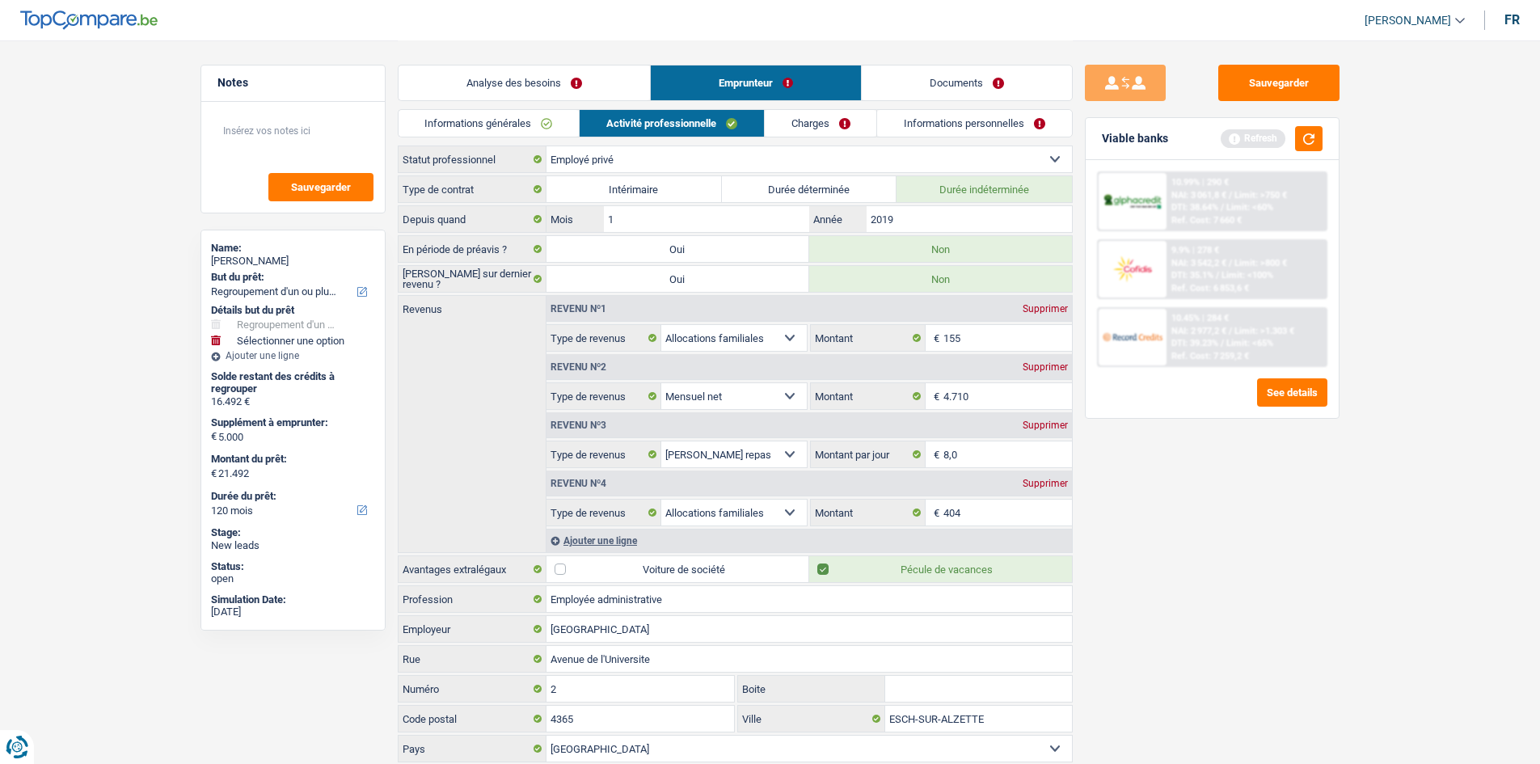
click at [805, 119] on link "Charges" at bounding box center [821, 123] width 112 height 27
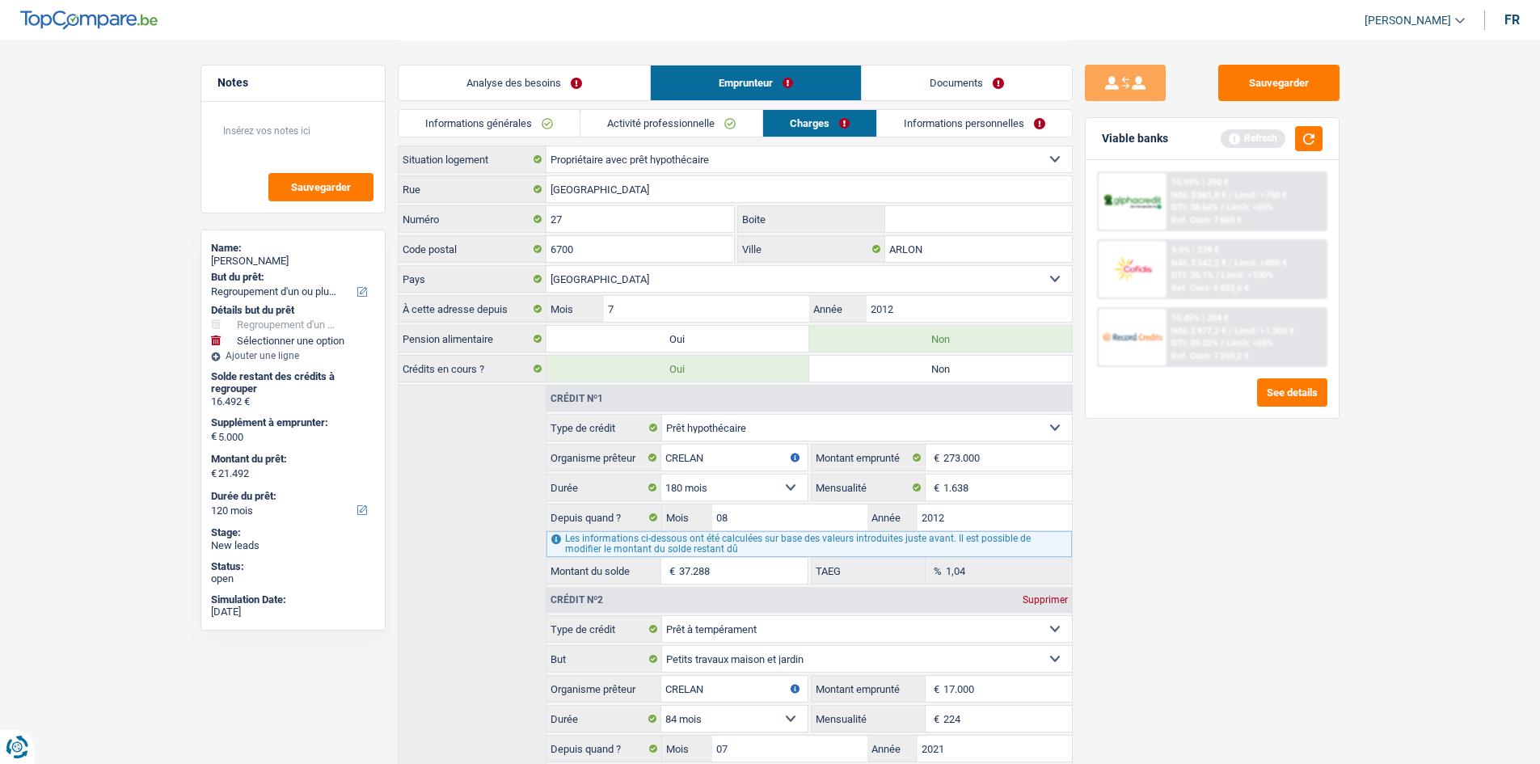
click at [937, 113] on link "Informations personnelles" at bounding box center [974, 123] width 195 height 27
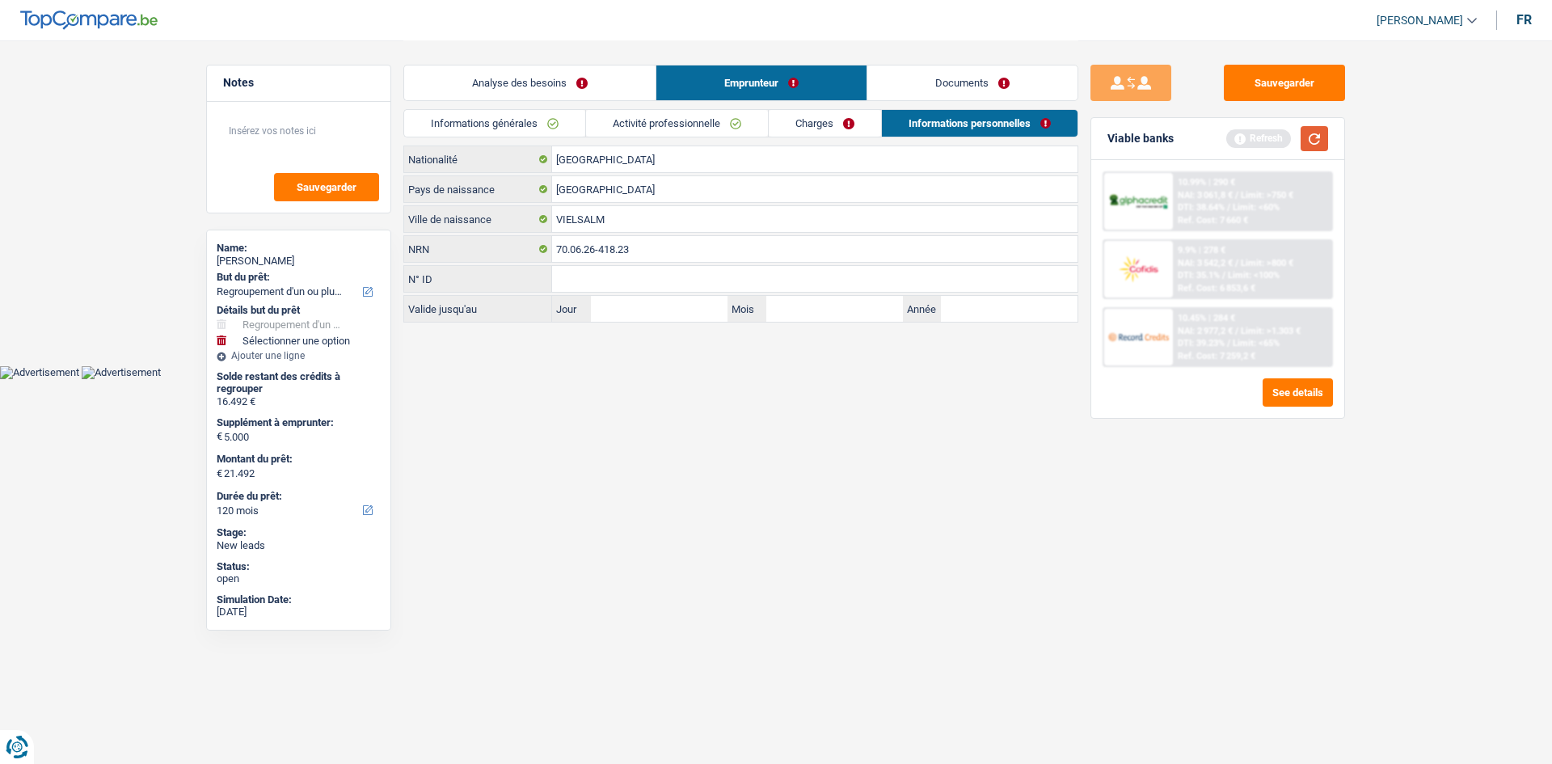
click at [1312, 141] on button "button" at bounding box center [1314, 138] width 27 height 25
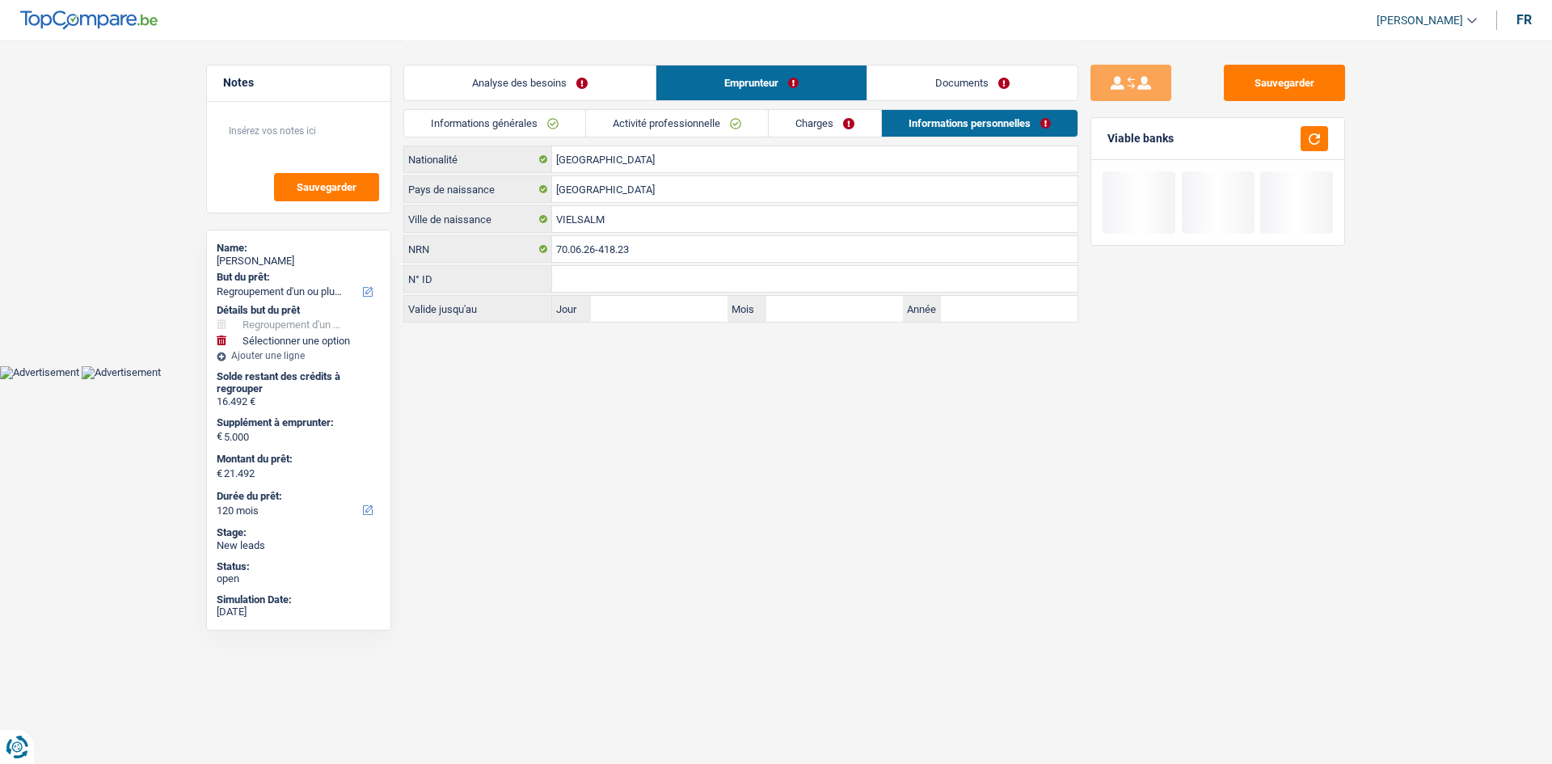
click at [576, 71] on link "Analyse des besoins" at bounding box center [529, 82] width 251 height 35
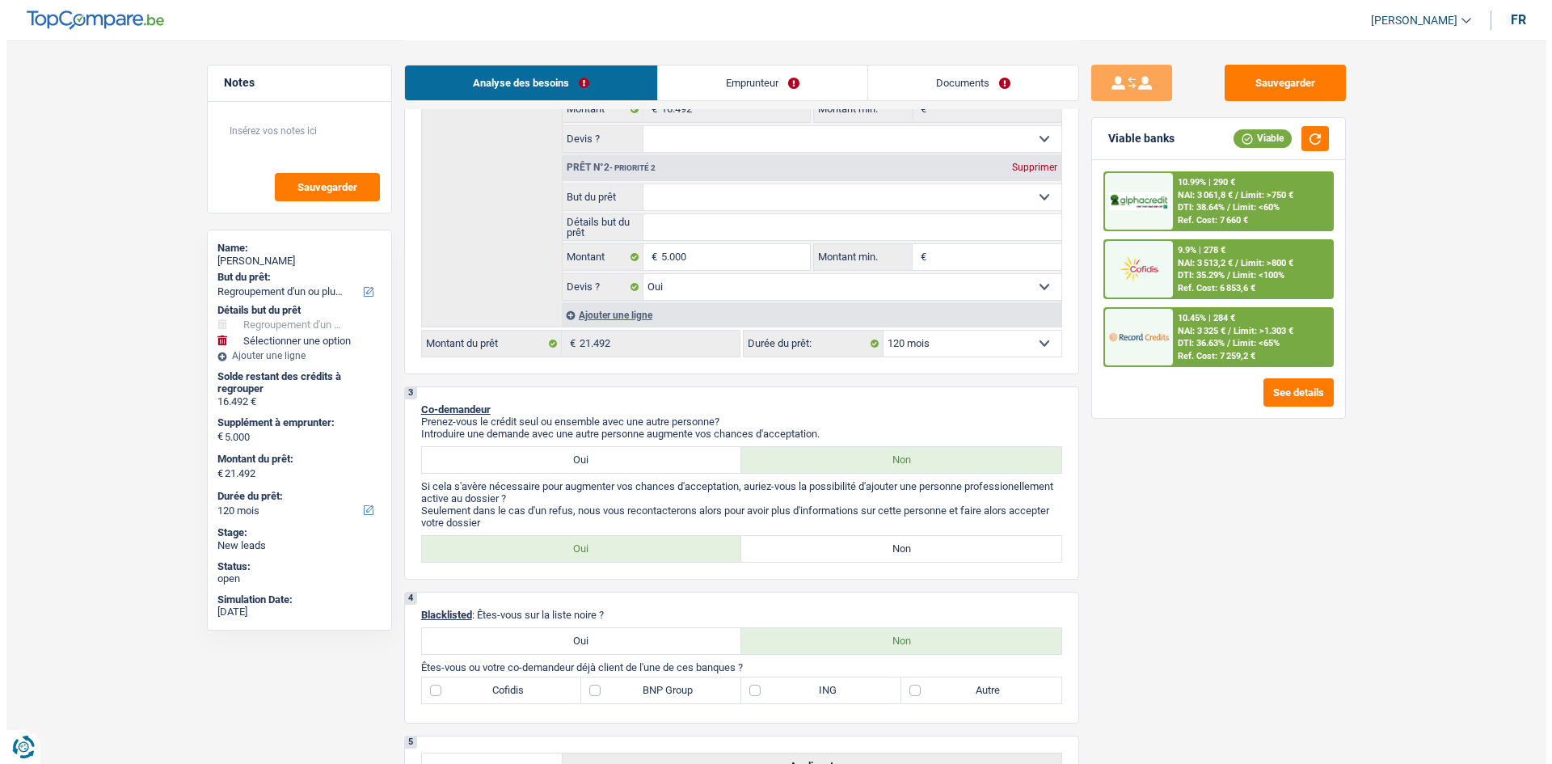
scroll to position [335, 0]
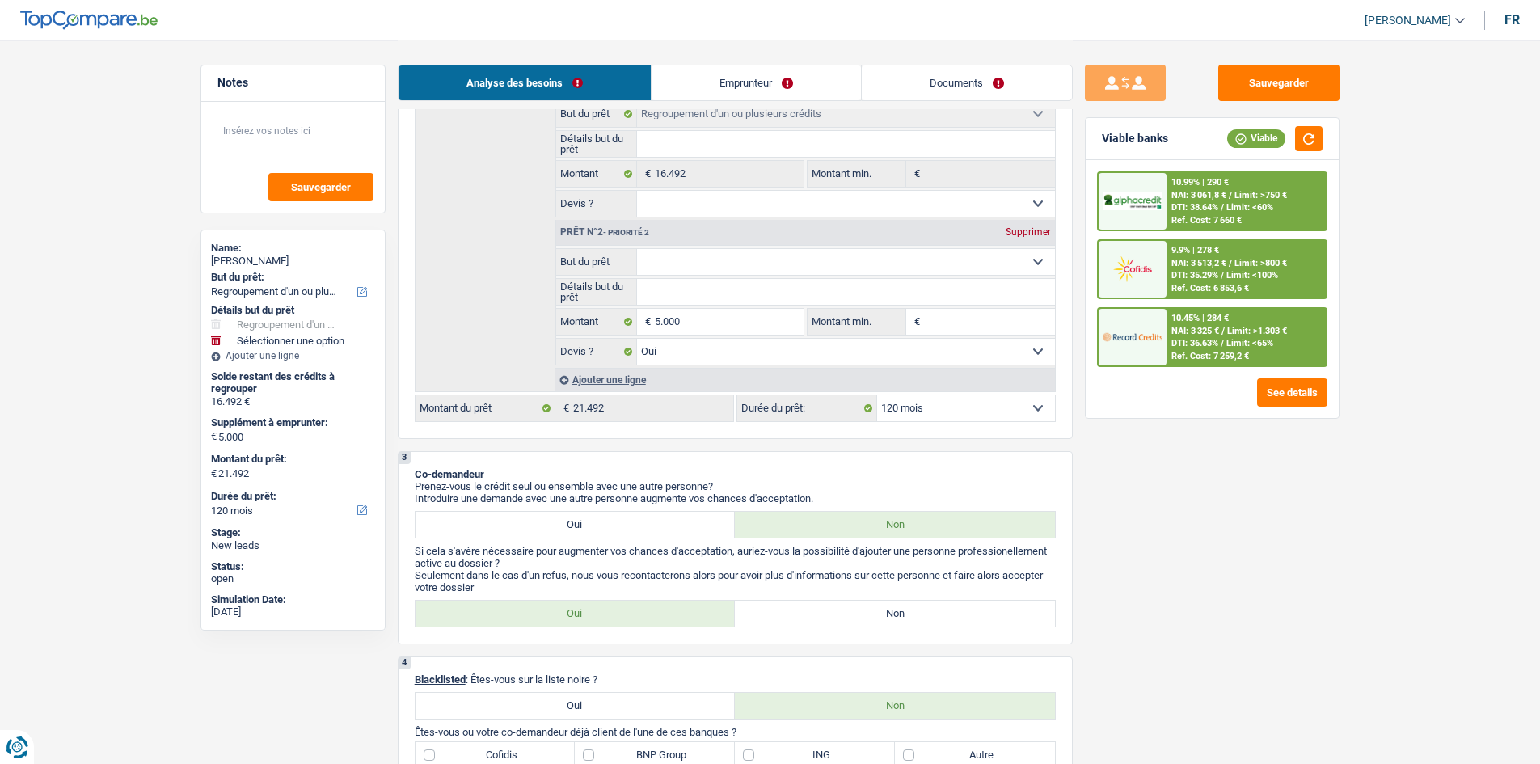
click at [936, 388] on div "Ajouter une ligne" at bounding box center [806, 379] width 500 height 23
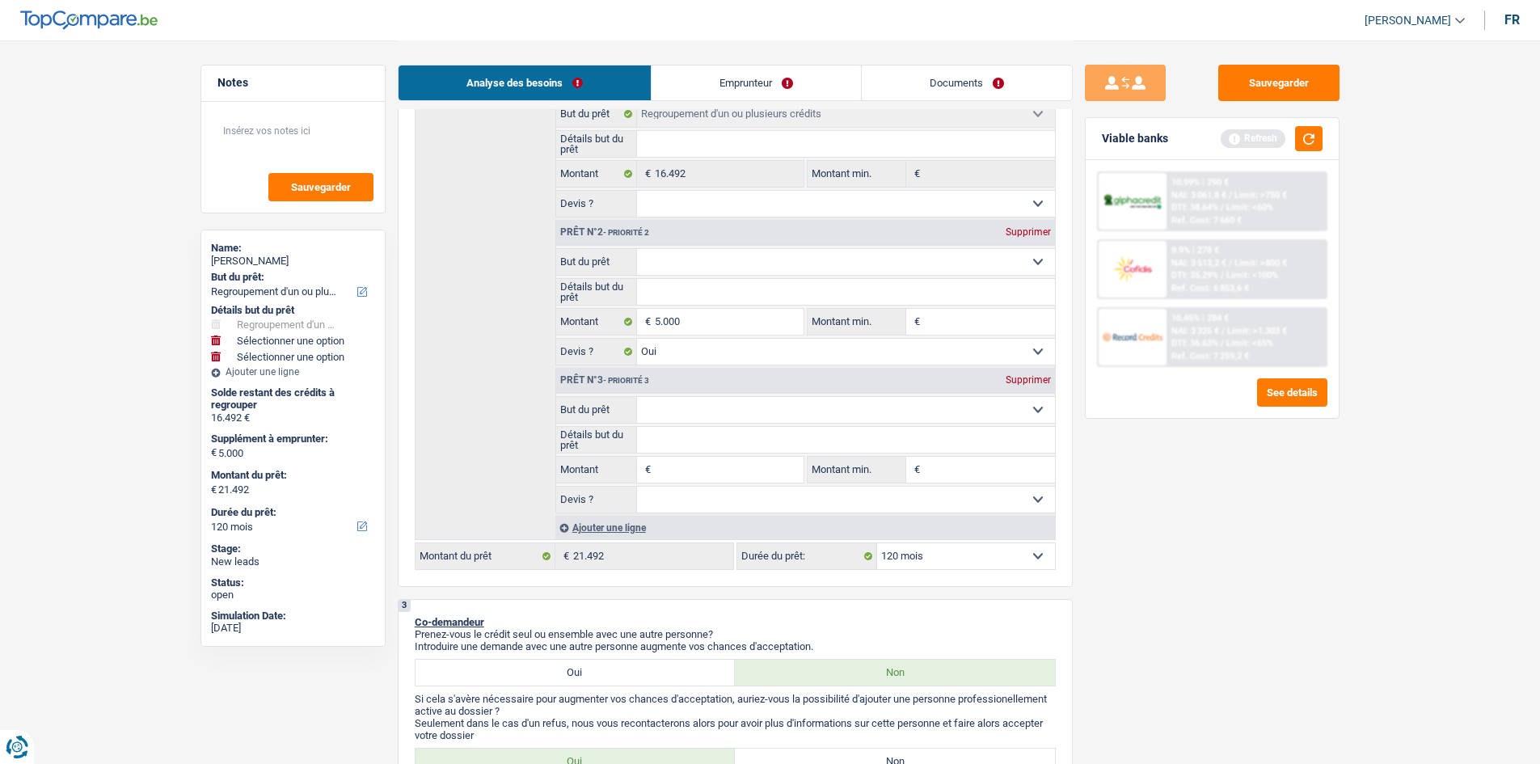
click at [1016, 381] on div "Supprimer" at bounding box center [1028, 380] width 53 height 10
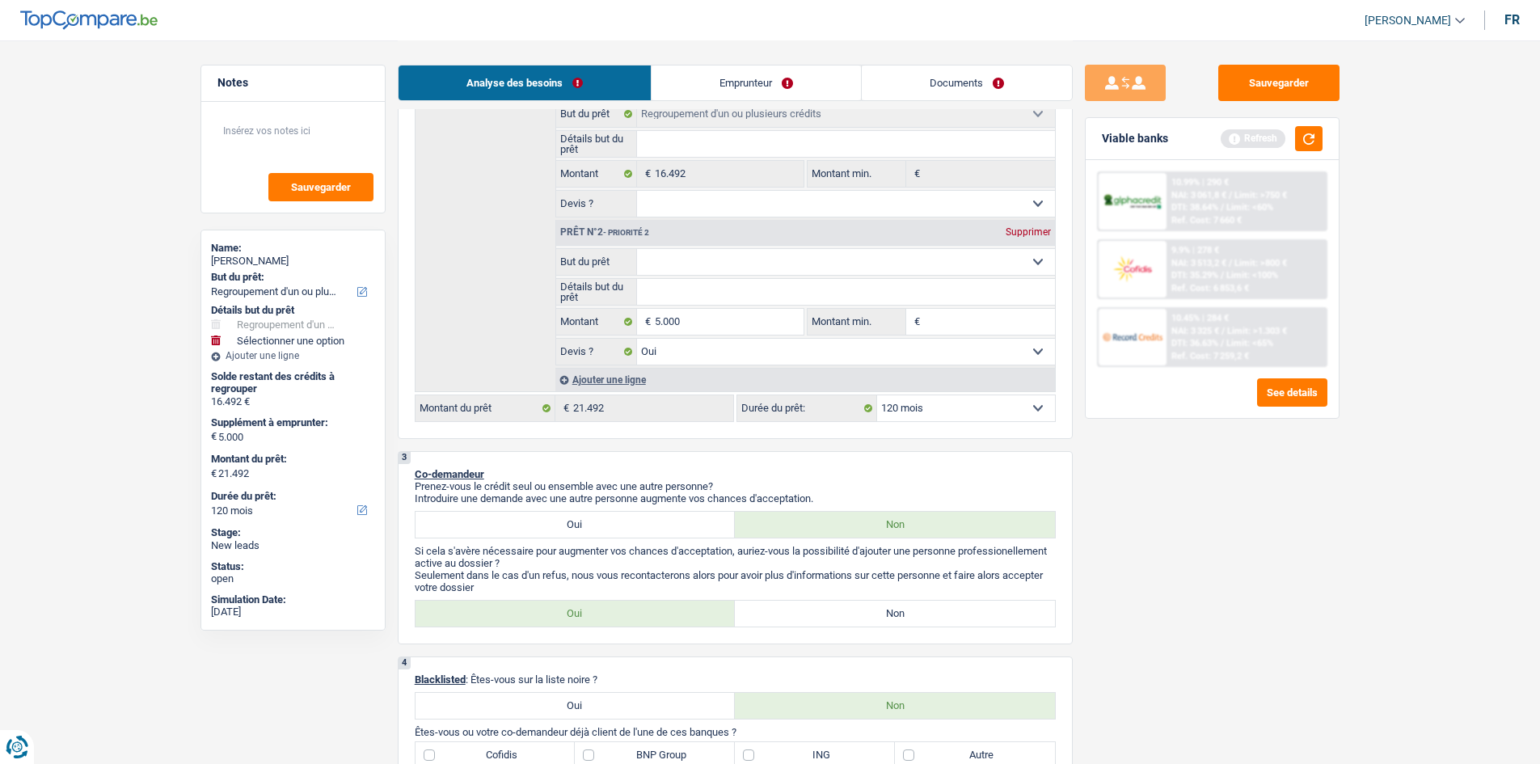
click at [1000, 427] on div "2 Projet : Quel projet souhaitez-vous financer pour 21 492 € ? Montant supérieu…" at bounding box center [735, 172] width 675 height 533
click at [995, 413] on select "12 mois 18 mois 24 mois 30 mois 36 mois 42 mois 48 mois 60 mois 72 mois 84 mois…" at bounding box center [966, 408] width 178 height 26
click at [877, 395] on select "12 mois 18 mois 24 mois 30 mois 36 mois 42 mois 48 mois 60 mois 72 mois 84 mois…" at bounding box center [966, 408] width 178 height 26
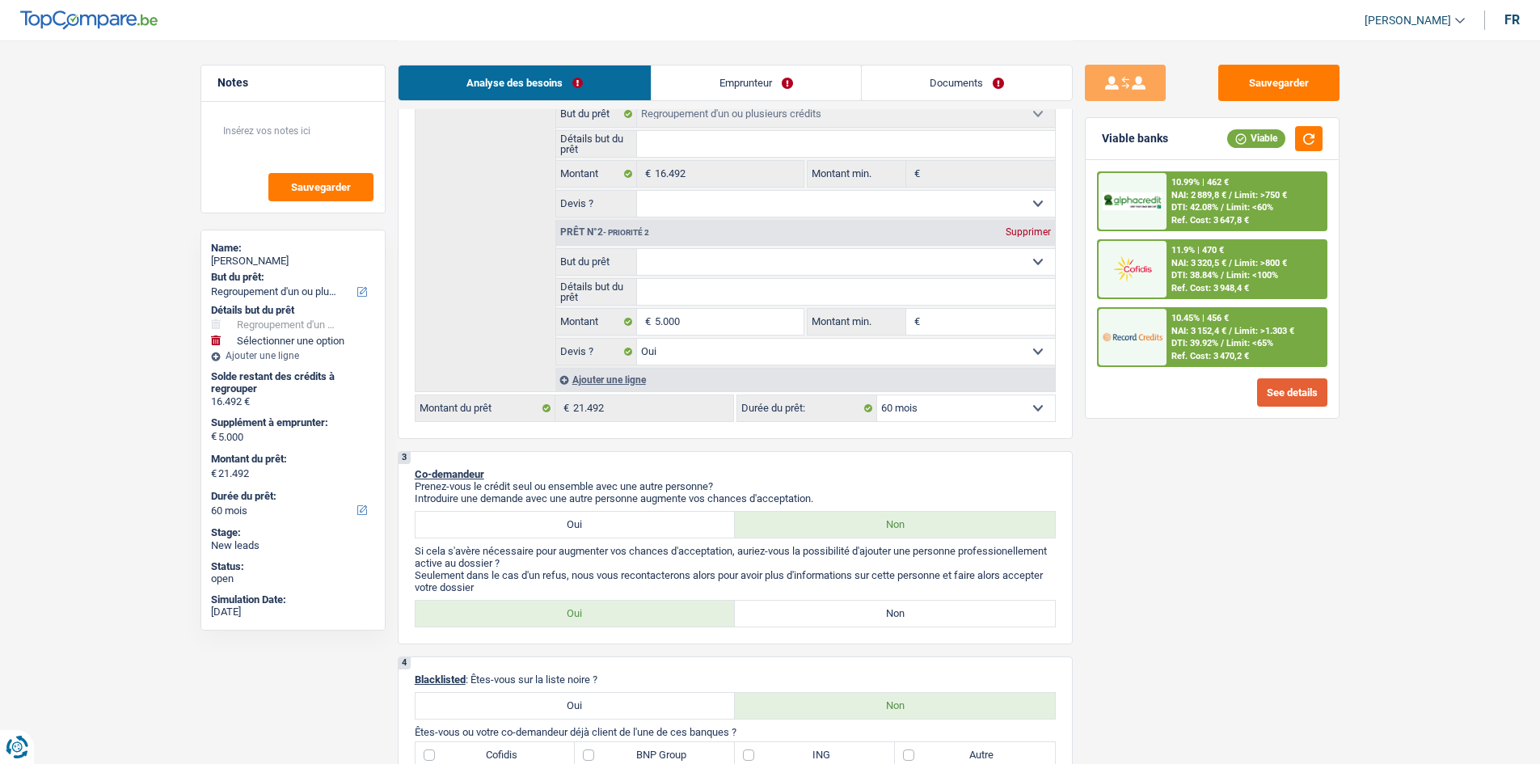
click at [1277, 390] on button "See details" at bounding box center [1292, 392] width 70 height 28
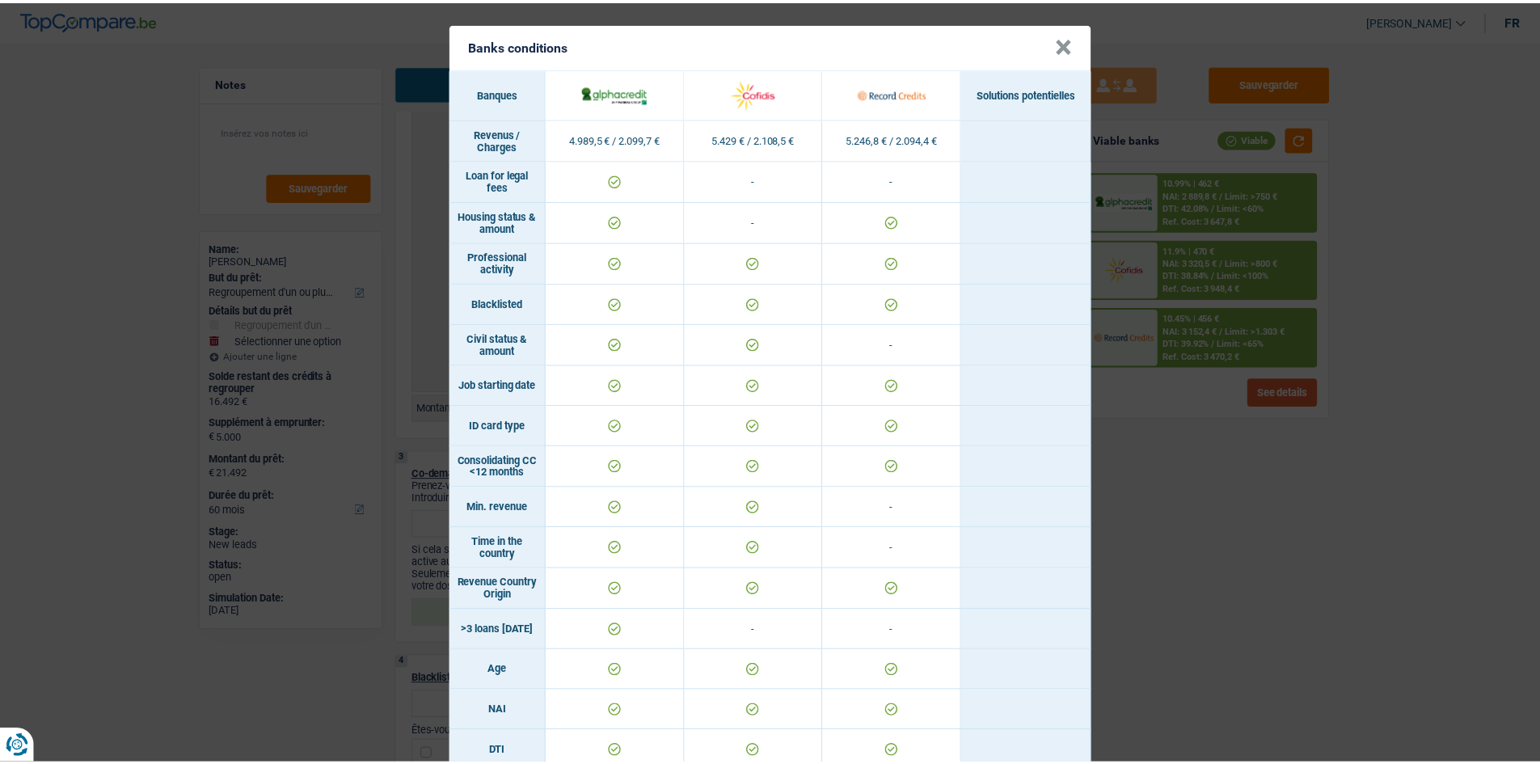
scroll to position [0, 0]
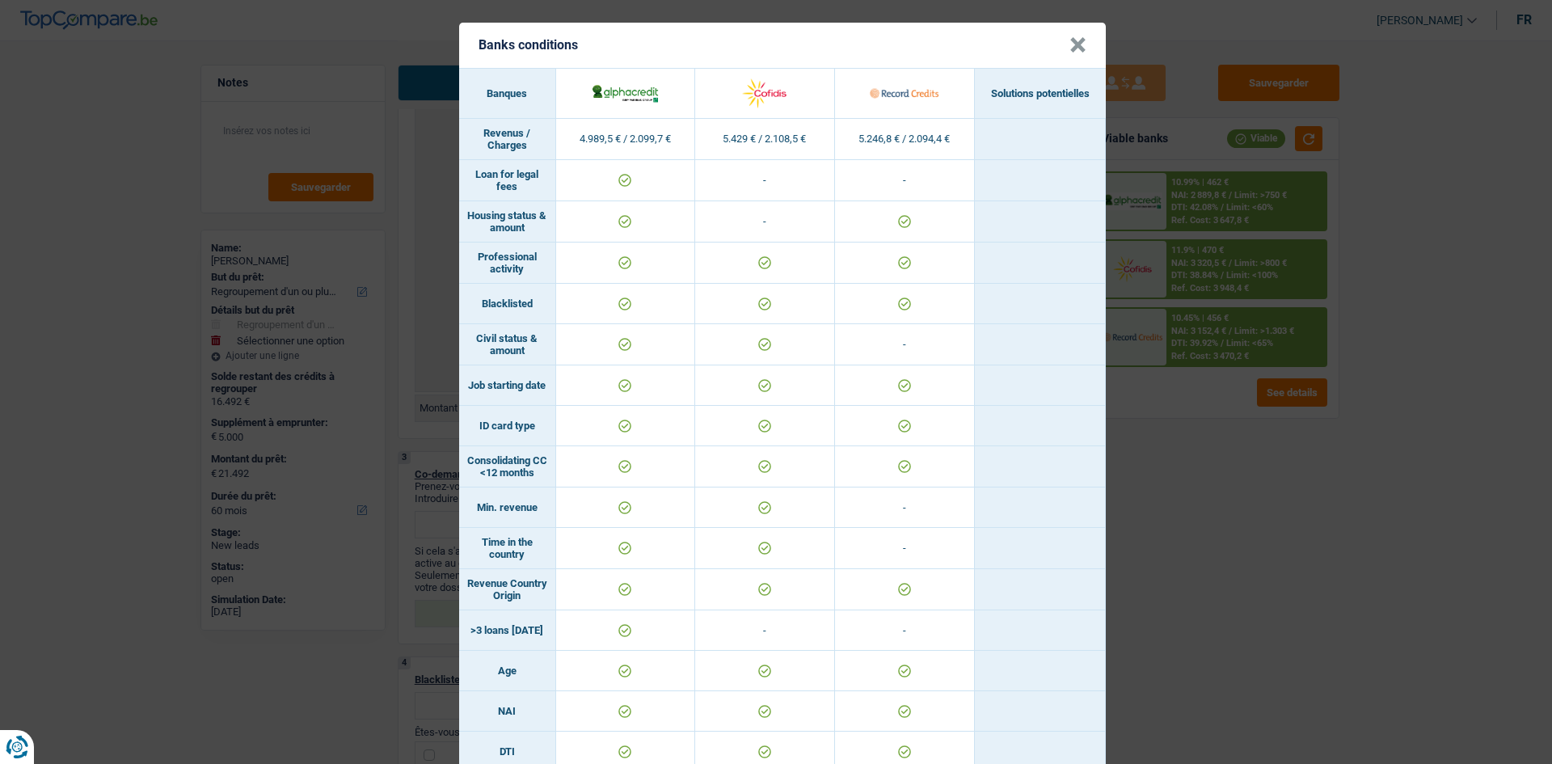
click at [1316, 532] on div "Banks conditions × Banques Solutions potentielles Revenus / Charges 4.989,5 € /…" at bounding box center [776, 382] width 1552 height 764
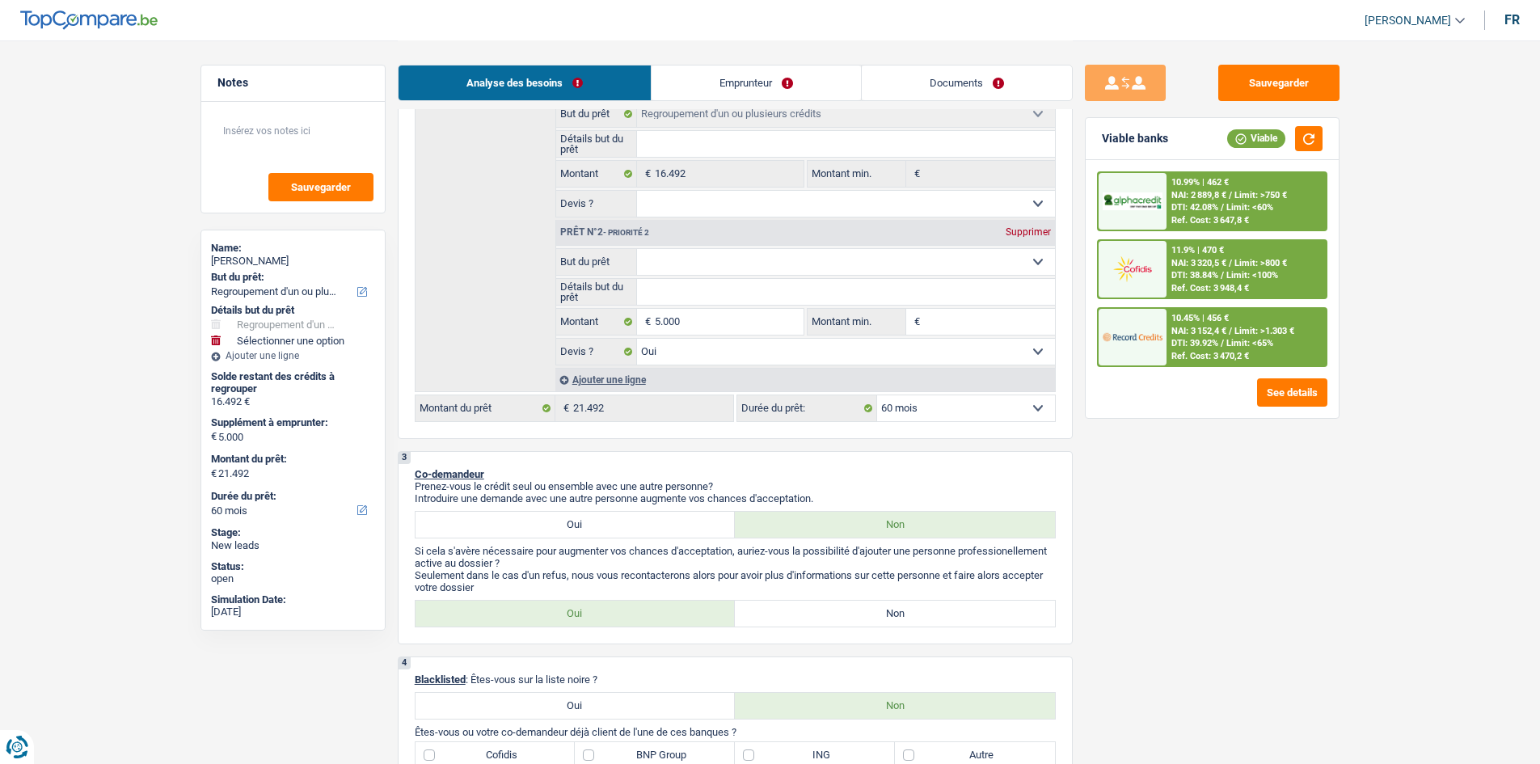
click at [1134, 340] on img at bounding box center [1133, 337] width 60 height 30
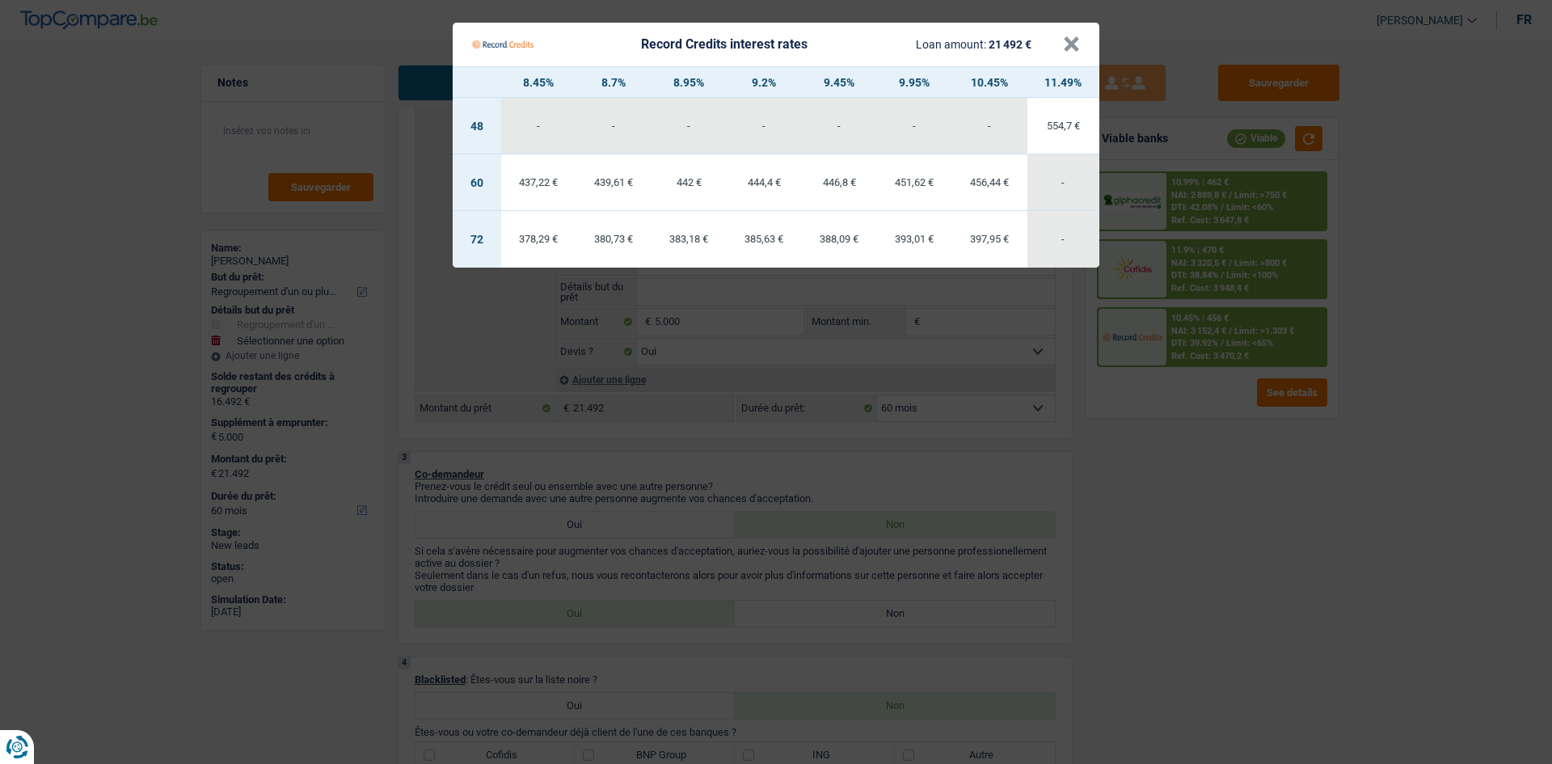
click at [1160, 509] on Credits "Record Credits interest rates Loan amount: 21 492 € × 8.45% 8.7% 8.95% 9.2% 9.4…" at bounding box center [776, 382] width 1552 height 764
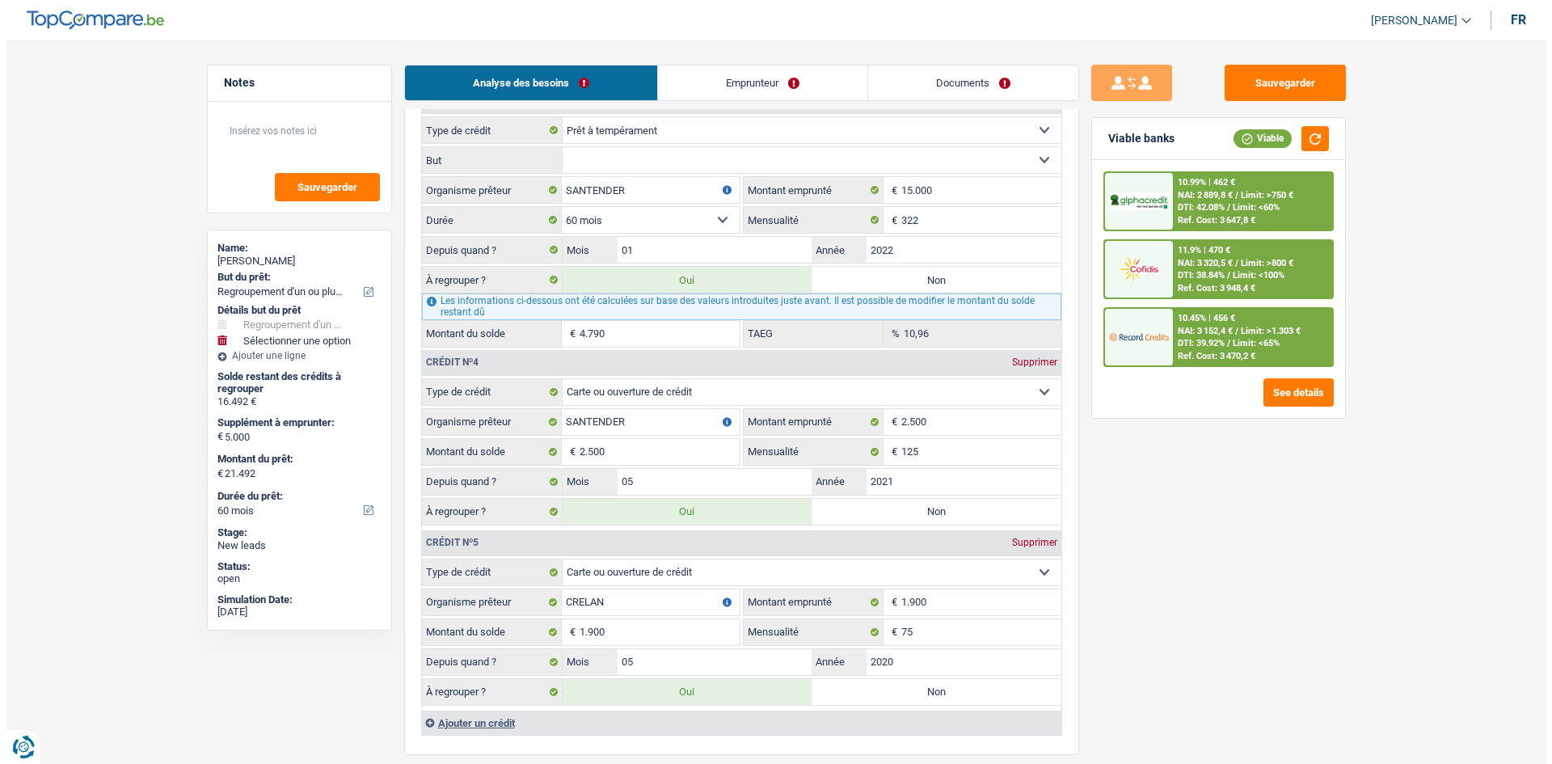
scroll to position [2356, 0]
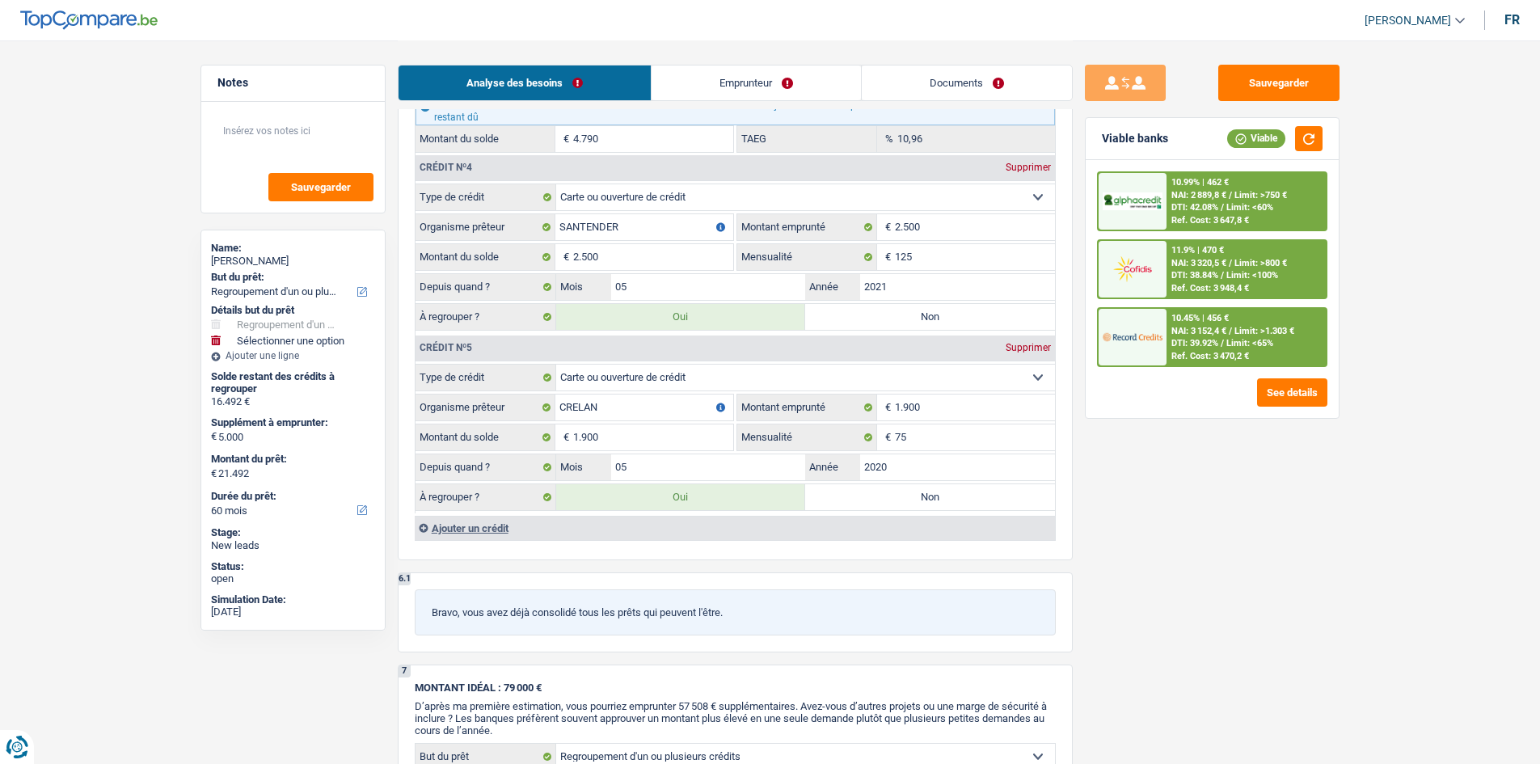
click at [1215, 273] on span "DTI: 38.84%" at bounding box center [1195, 275] width 47 height 11
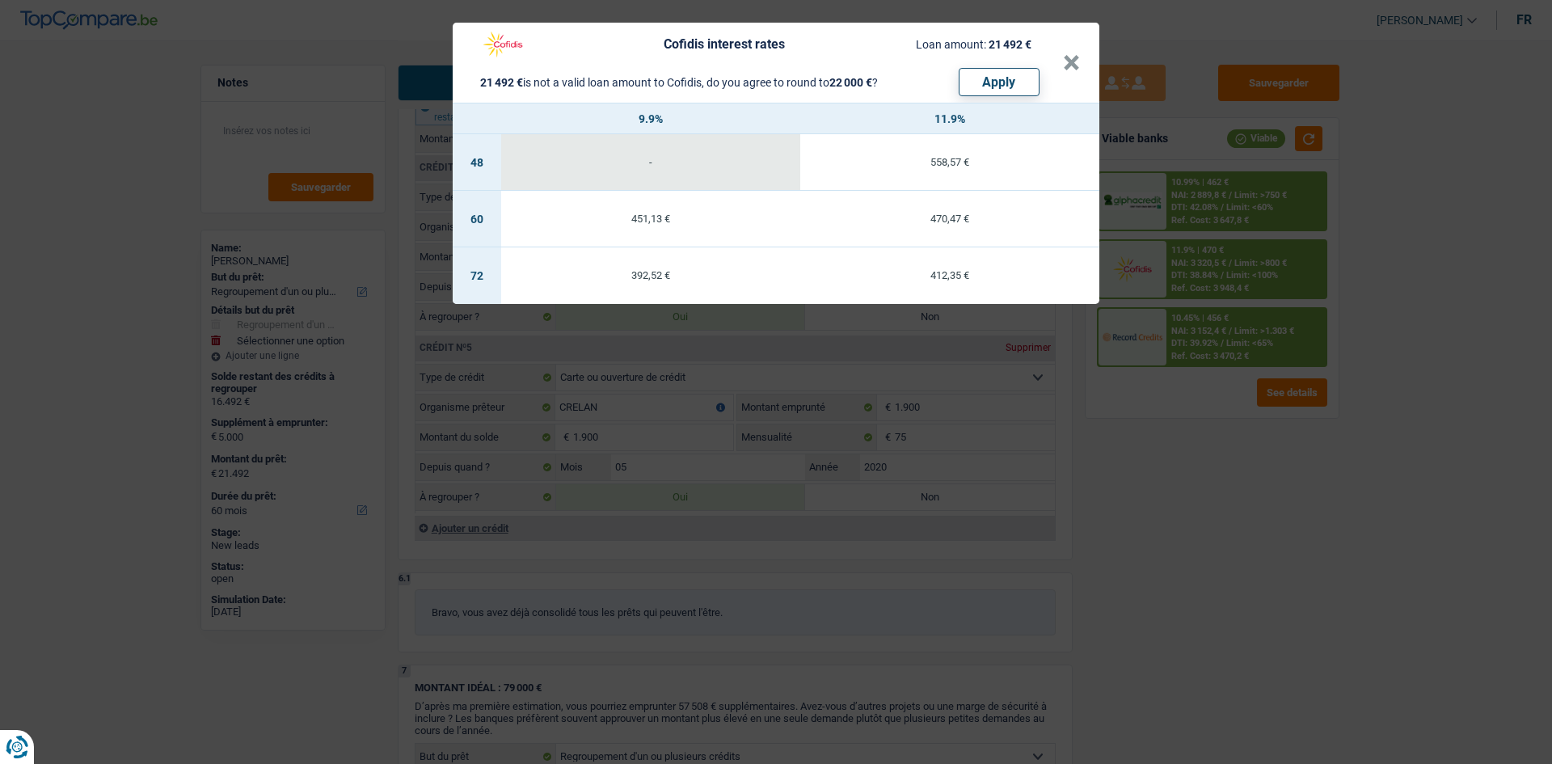
click at [1253, 517] on div "Cofidis interest rates Loan amount: 21 492 € 21 492 € is not a valid loan amoun…" at bounding box center [776, 382] width 1552 height 764
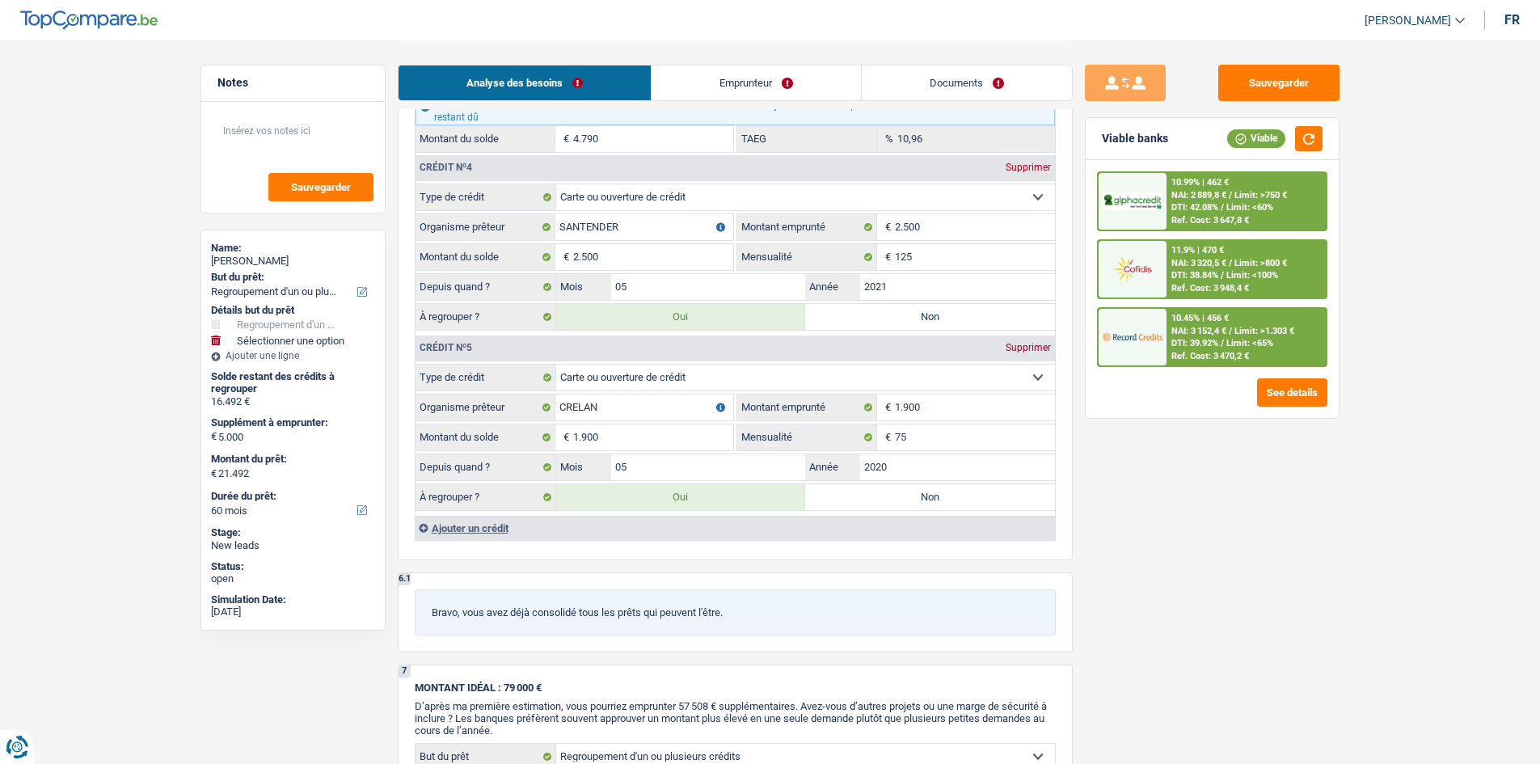
click at [1188, 344] on span "DTI: 39.92%" at bounding box center [1195, 343] width 47 height 11
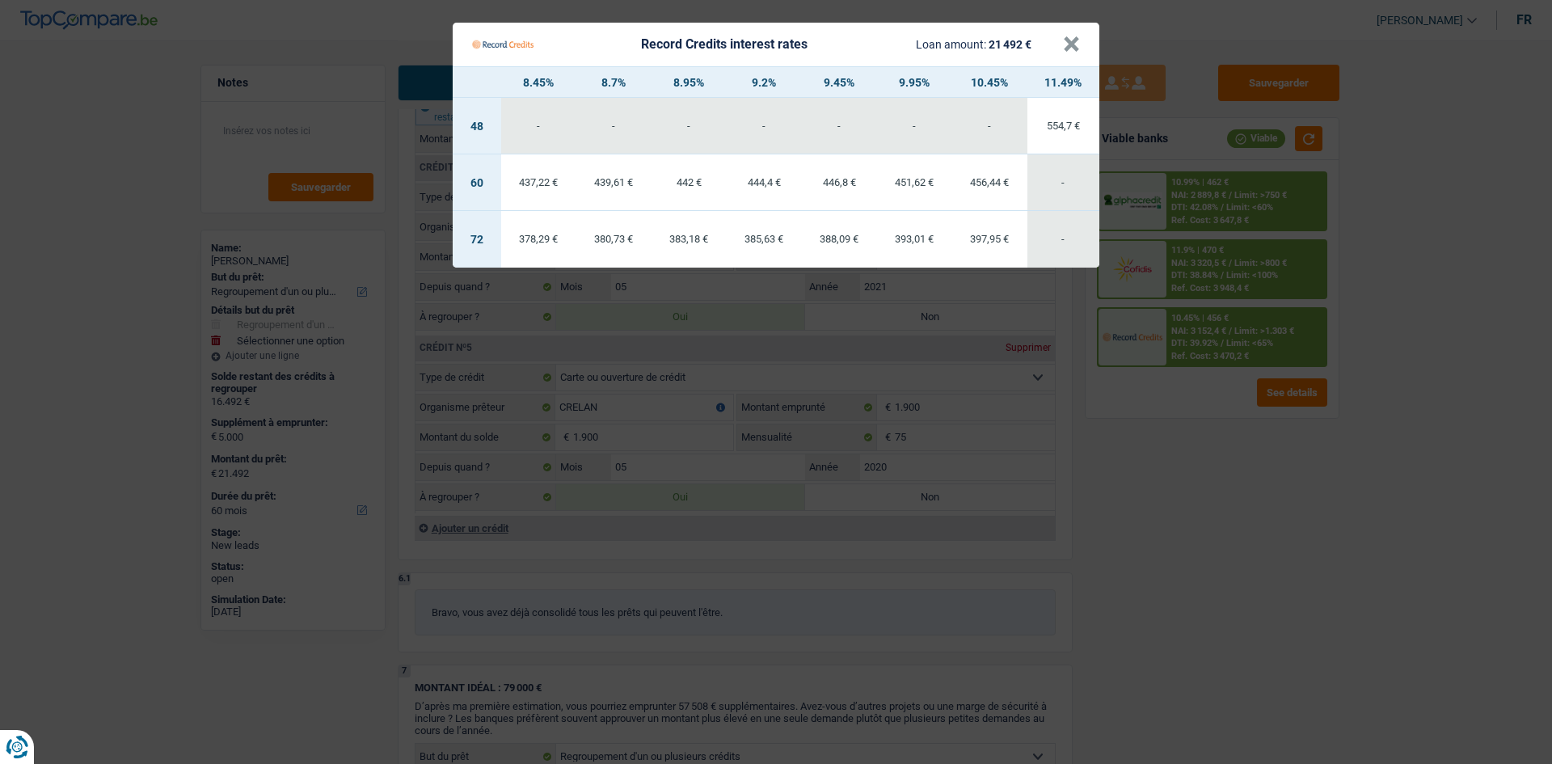
click at [1214, 709] on Credits "Record Credits interest rates Loan amount: 21 492 € × 8.45% 8.7% 8.95% 9.2% 9.4…" at bounding box center [776, 382] width 1552 height 764
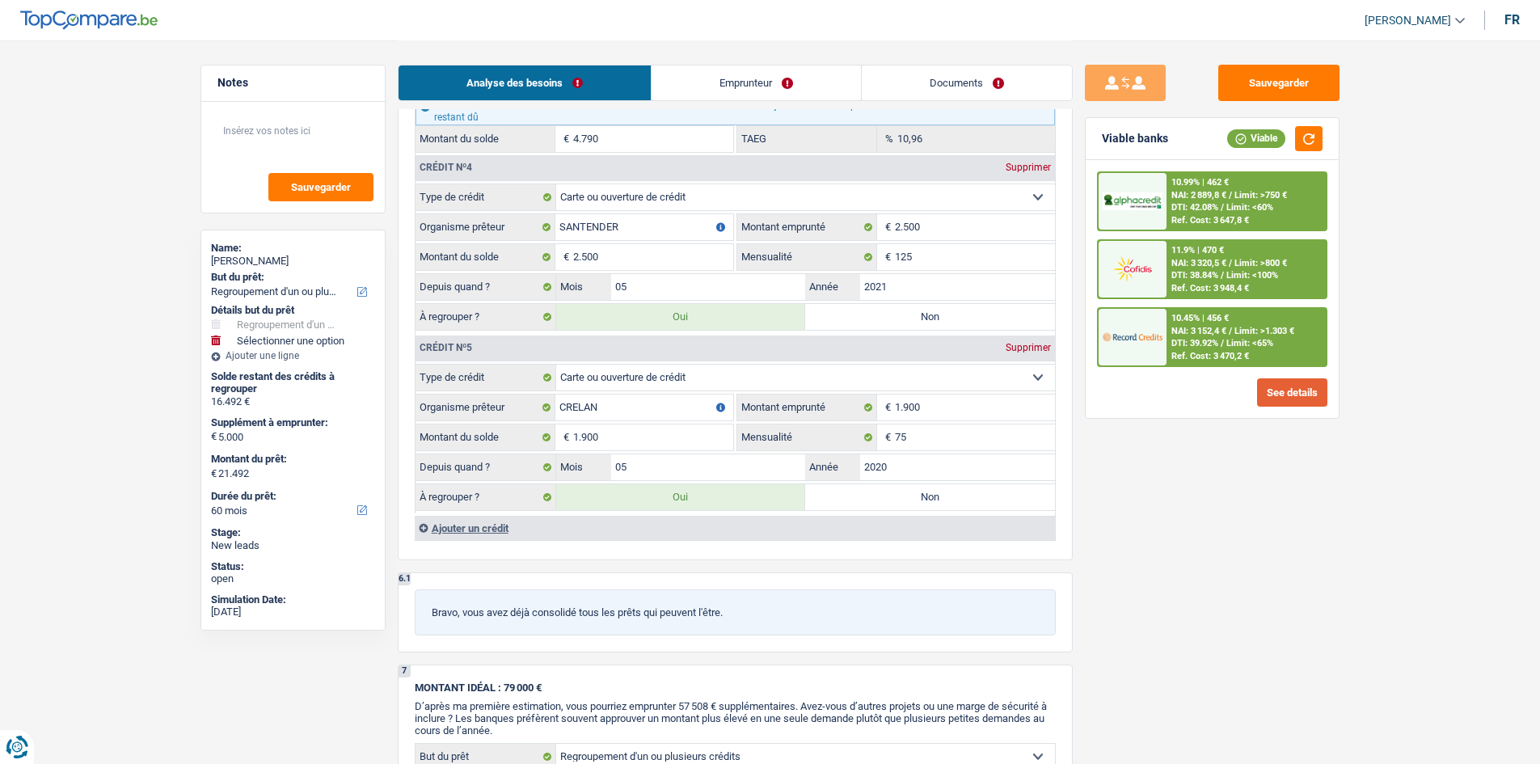
click at [1281, 399] on button "See details" at bounding box center [1292, 392] width 70 height 28
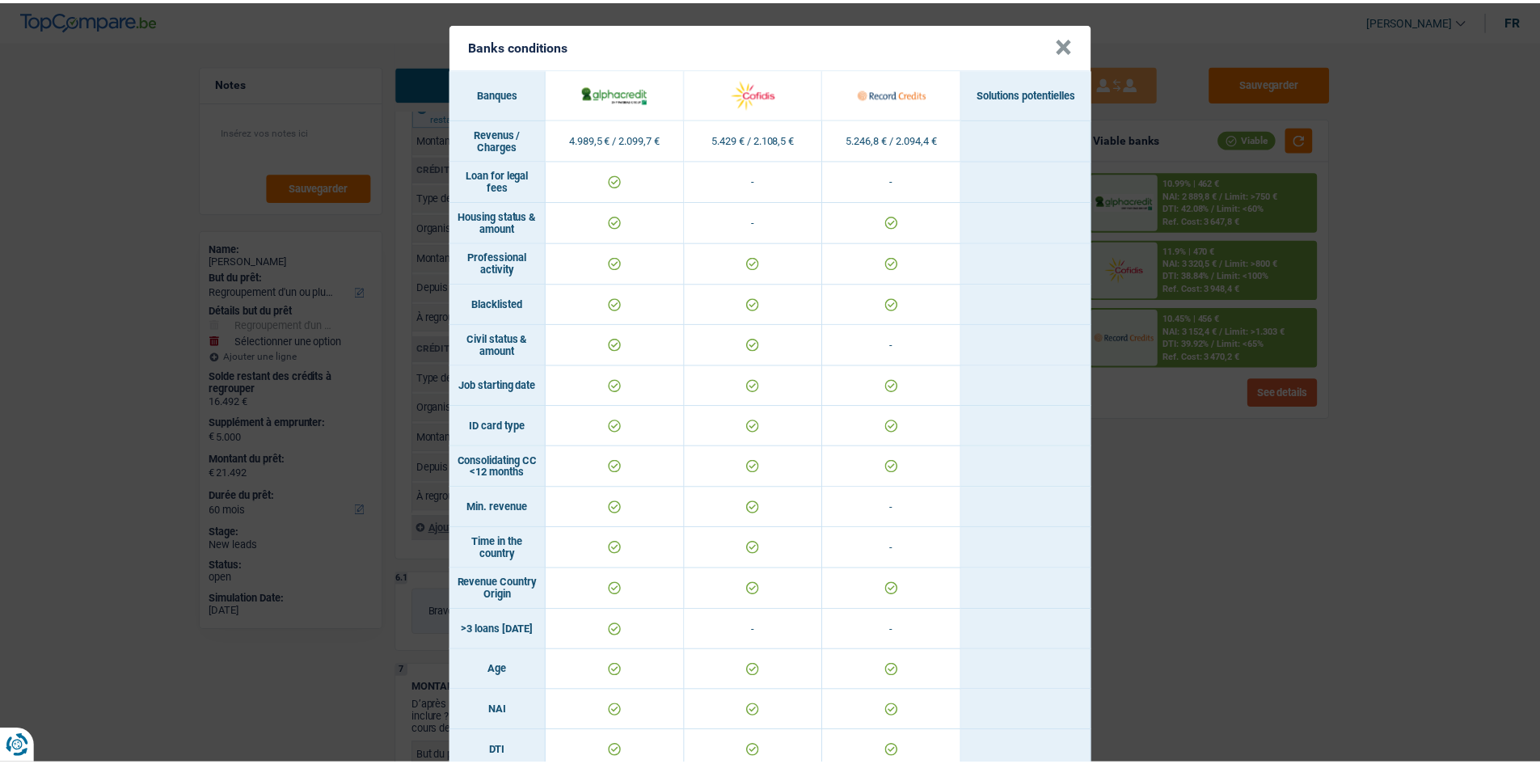
scroll to position [0, 0]
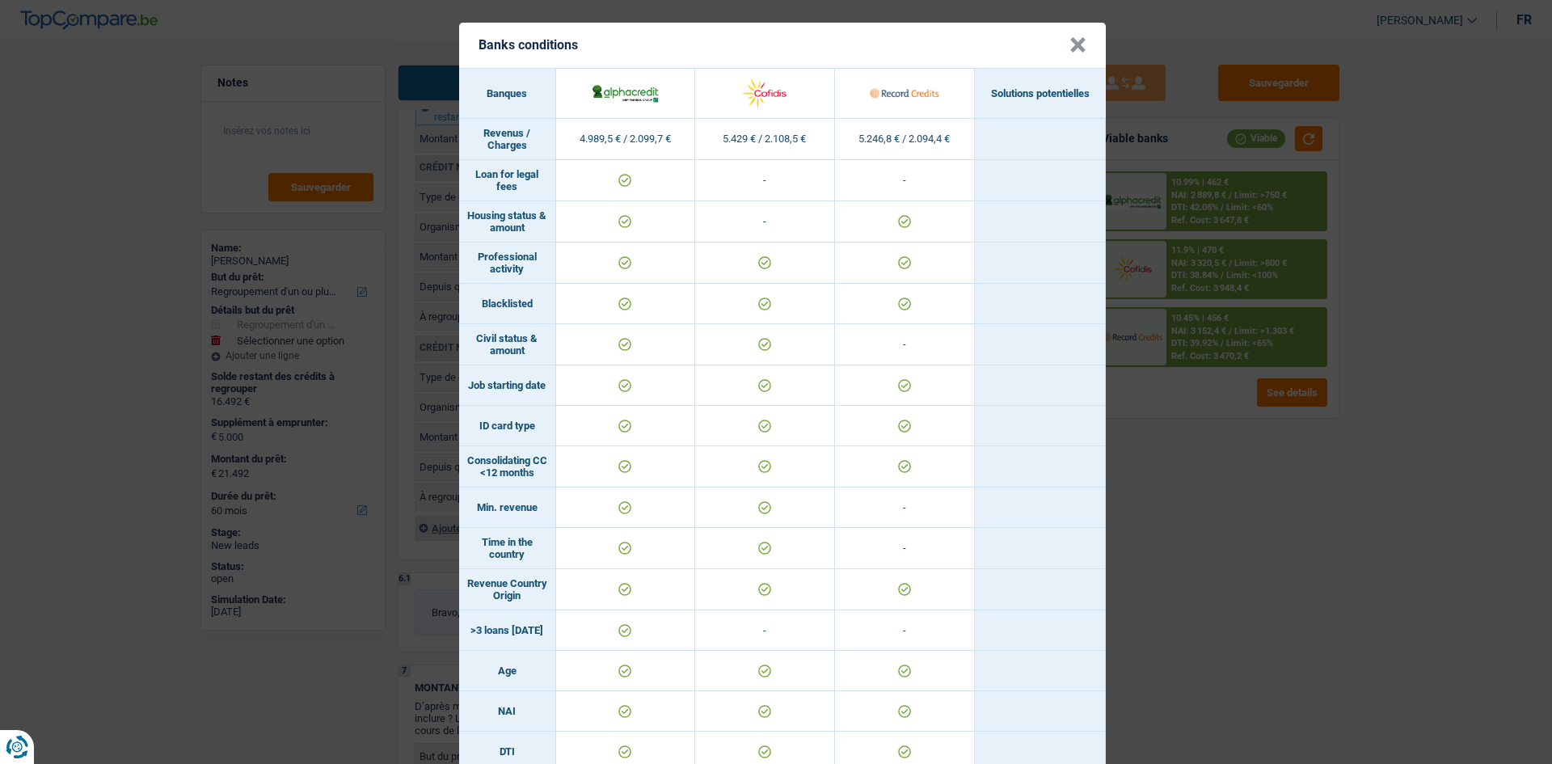
click at [1334, 484] on div "Banks conditions × Banques Solutions potentielles Revenus / Charges 4.989,5 € /…" at bounding box center [776, 382] width 1552 height 764
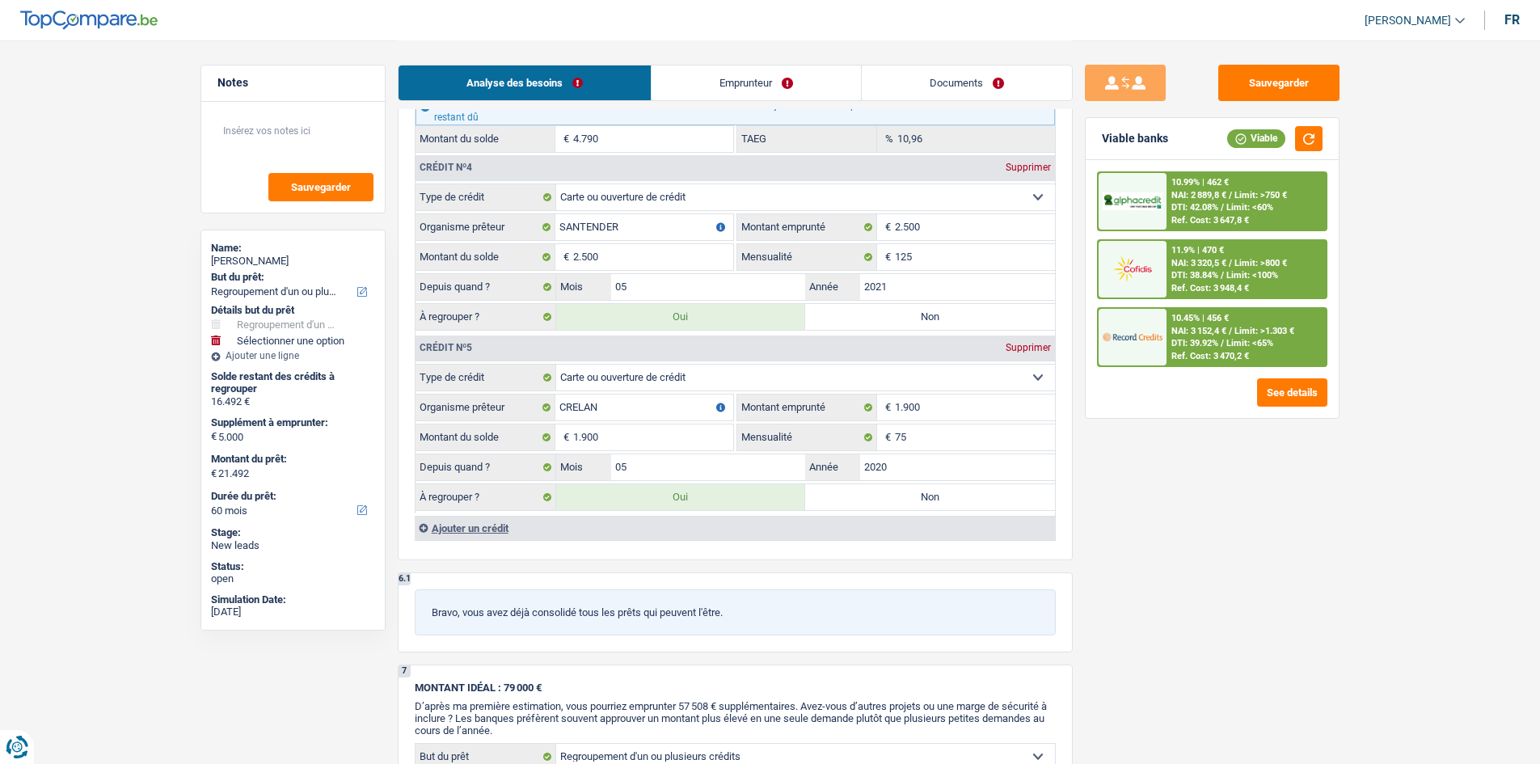
click at [1241, 335] on span "Limit: >1.303 €" at bounding box center [1265, 331] width 60 height 11
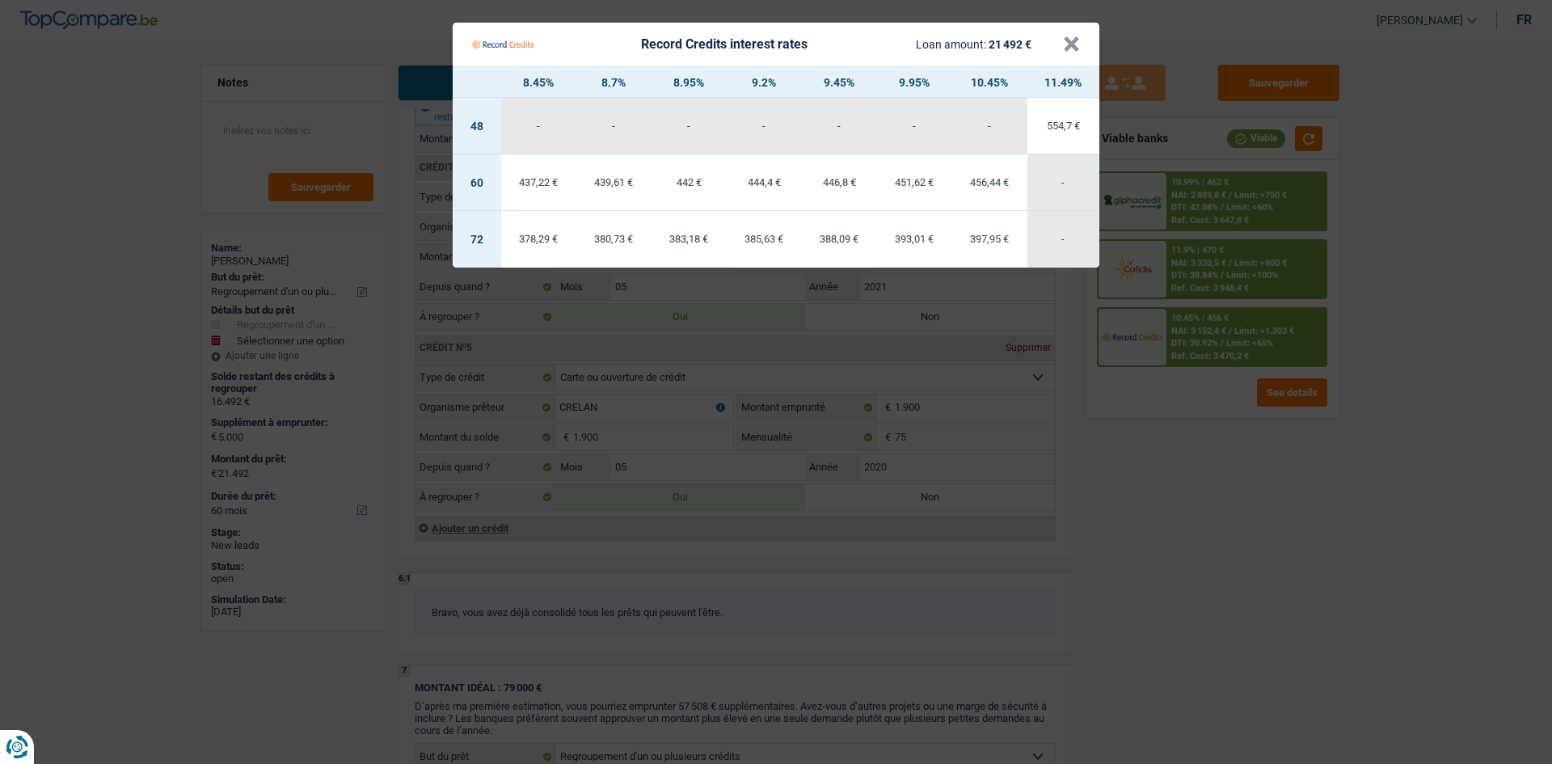
click at [1283, 593] on Credits "Record Credits interest rates Loan amount: 21 492 € × 8.45% 8.7% 8.95% 9.2% 9.4…" at bounding box center [776, 382] width 1552 height 764
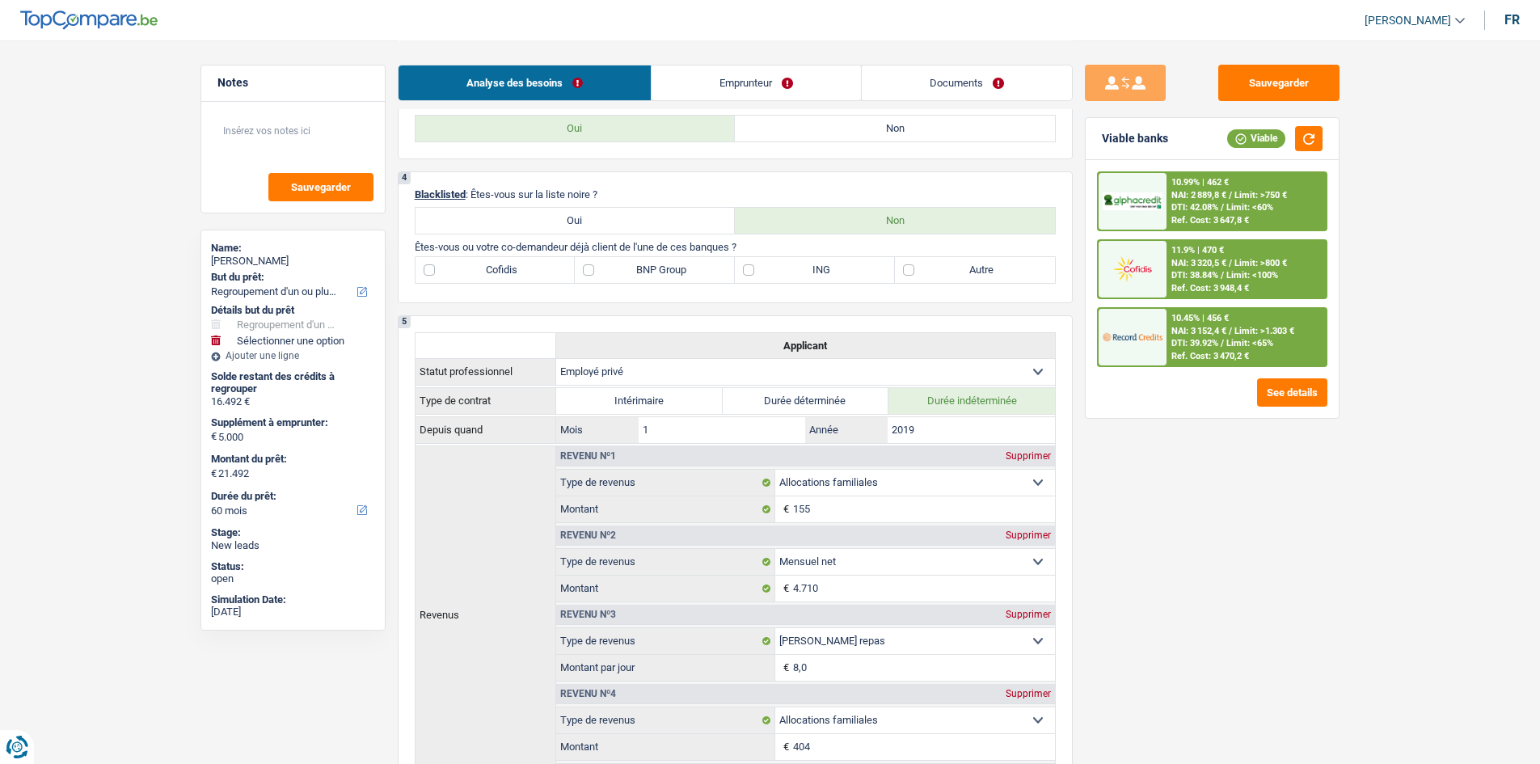
scroll to position [496, 0]
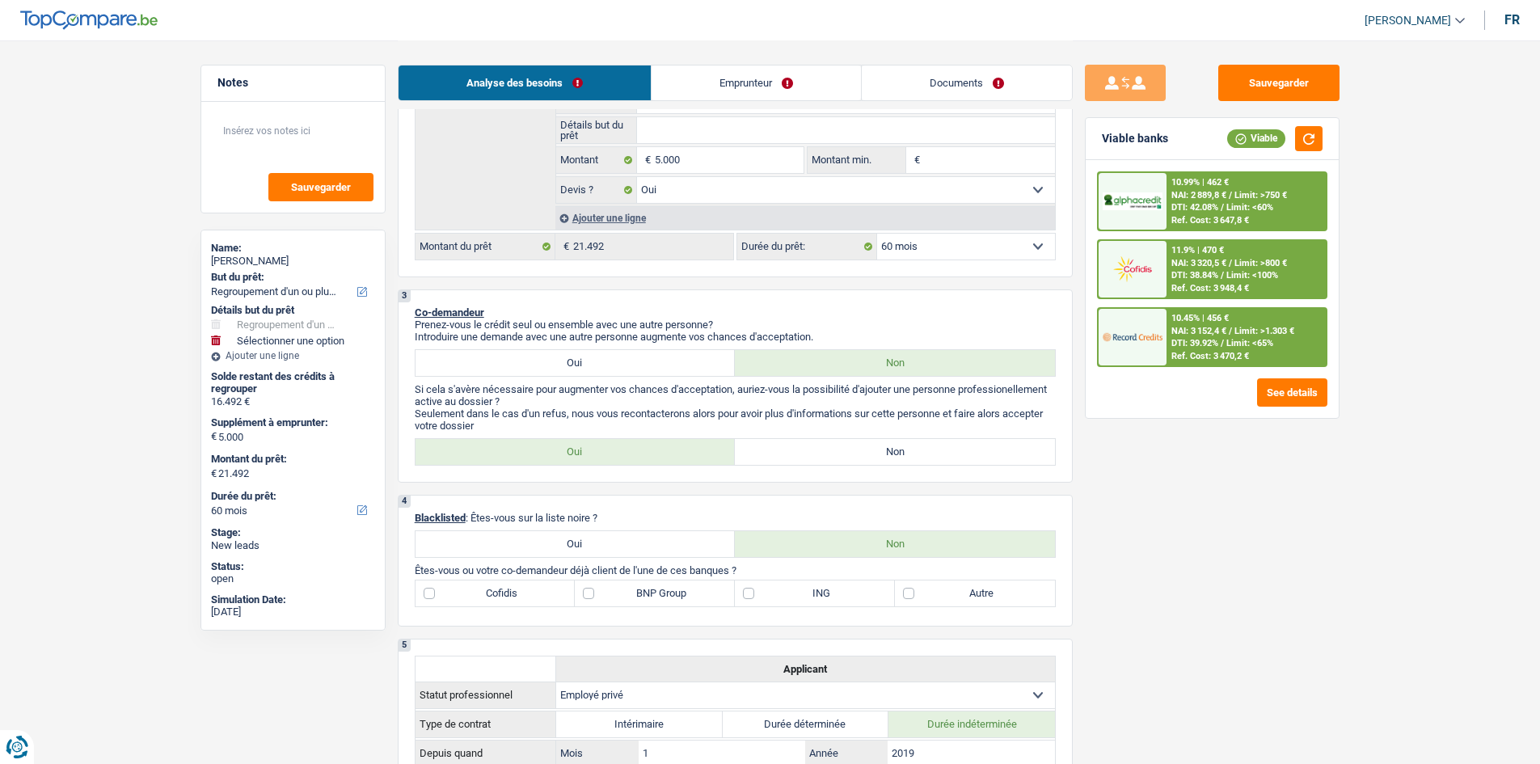
click at [904, 237] on select "12 mois 18 mois 24 mois 30 mois 36 mois 42 mois 48 mois 60 mois 72 mois 84 mois…" at bounding box center [966, 247] width 178 height 26
click at [877, 234] on select "12 mois 18 mois 24 mois 30 mois 36 mois 42 mois 48 mois 60 mois 72 mois 84 mois…" at bounding box center [966, 247] width 178 height 26
click at [1176, 327] on span "NAI: 3 210,9 €" at bounding box center [1199, 331] width 55 height 11
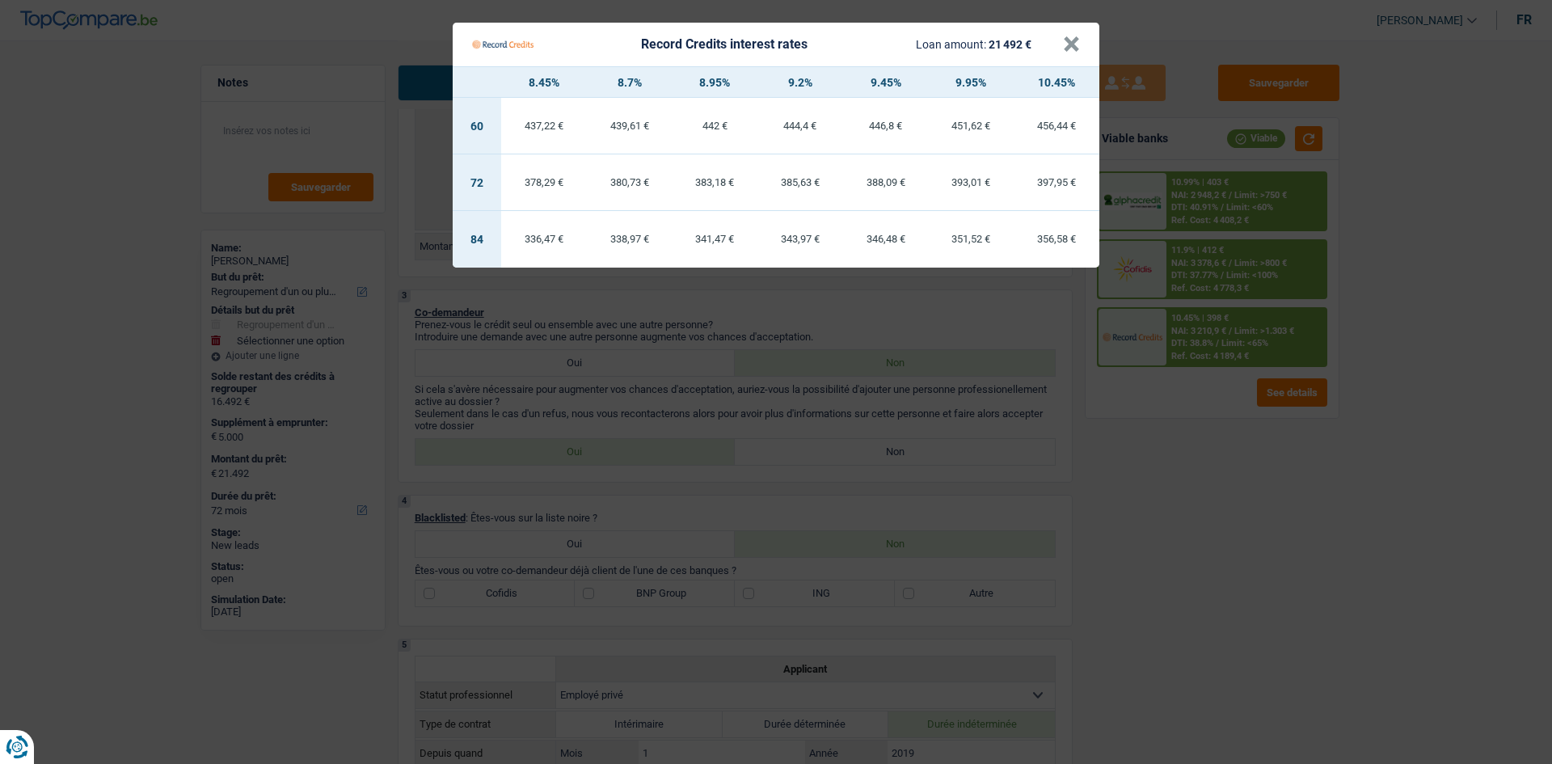
click at [298, 51] on Credits "Record Credits interest rates Loan amount: 21 492 € × 8.45% 8.7% 8.95% 9.2% 9.4…" at bounding box center [776, 382] width 1552 height 764
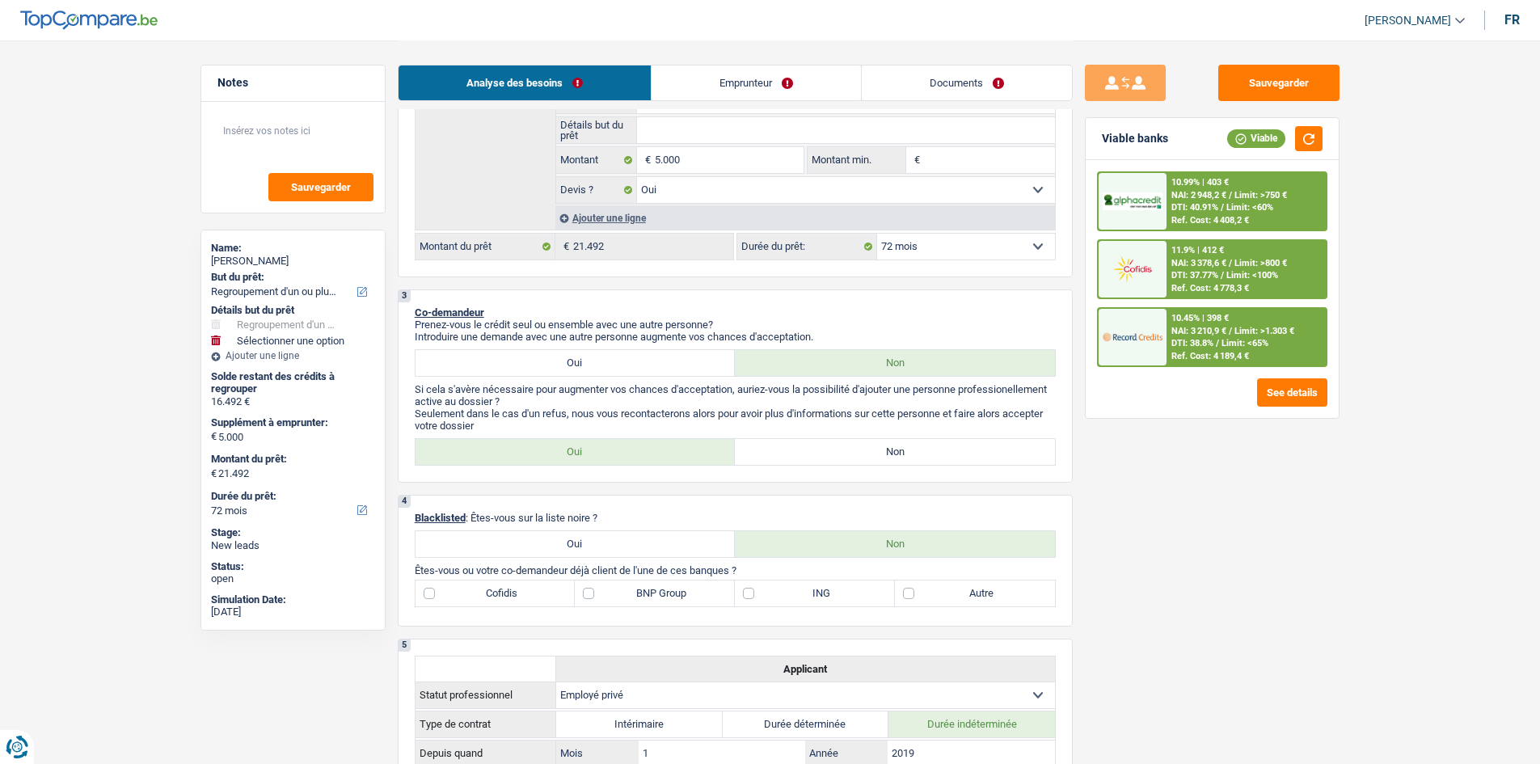
click at [740, 77] on link "Emprunteur" at bounding box center [756, 82] width 209 height 35
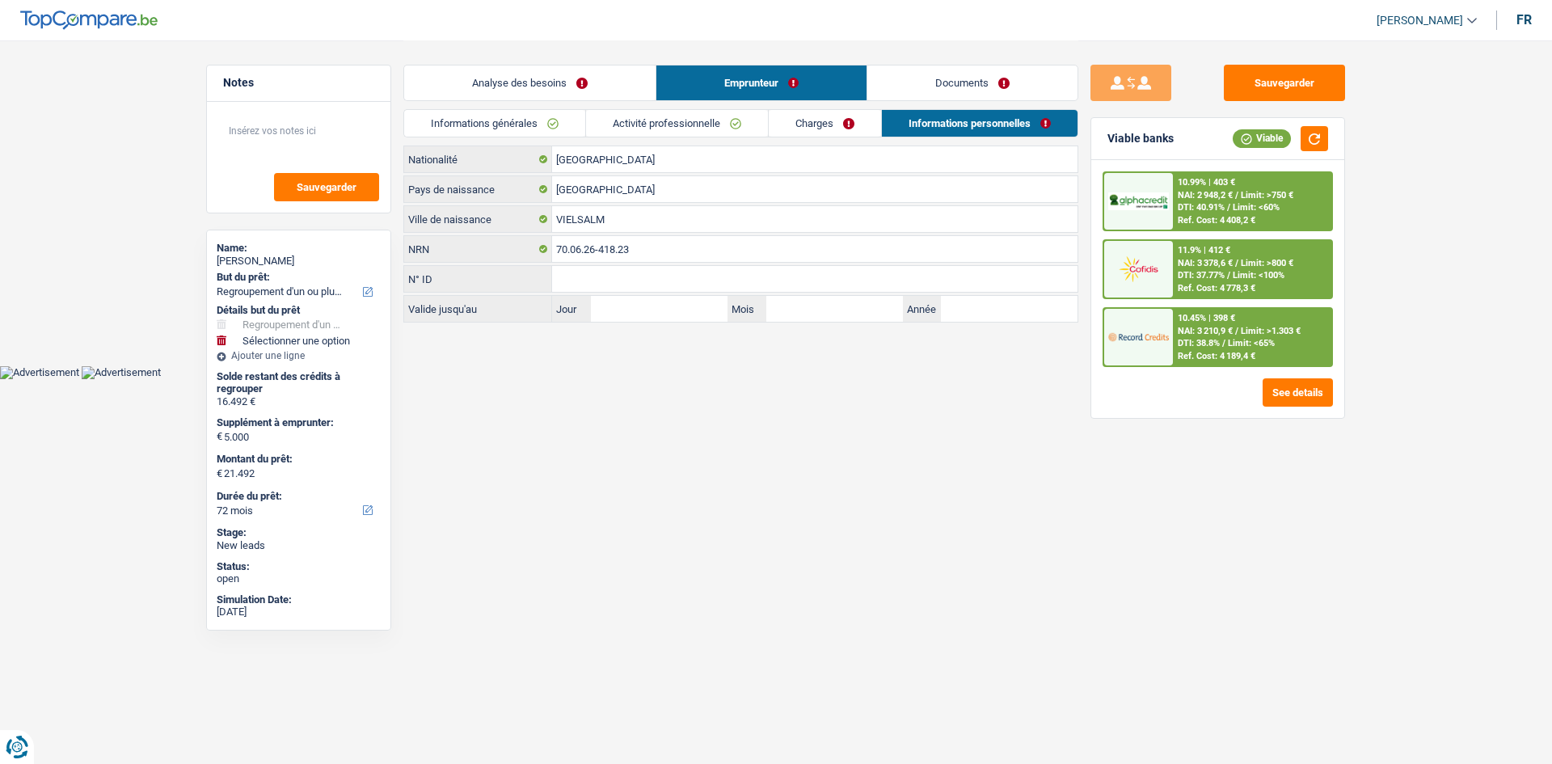
click at [708, 120] on link "Activité professionnelle" at bounding box center [677, 123] width 182 height 27
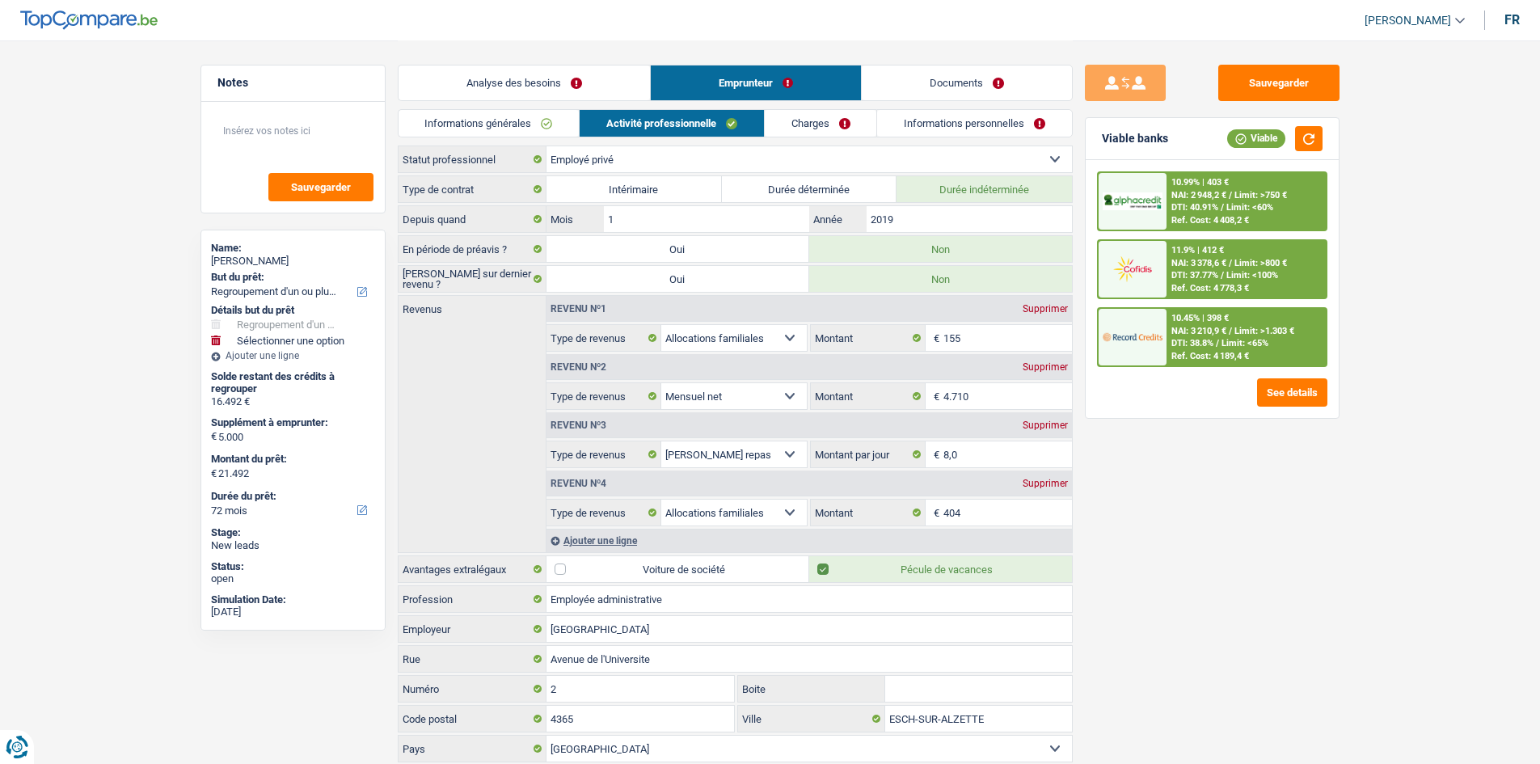
click at [810, 119] on link "Charges" at bounding box center [821, 123] width 112 height 27
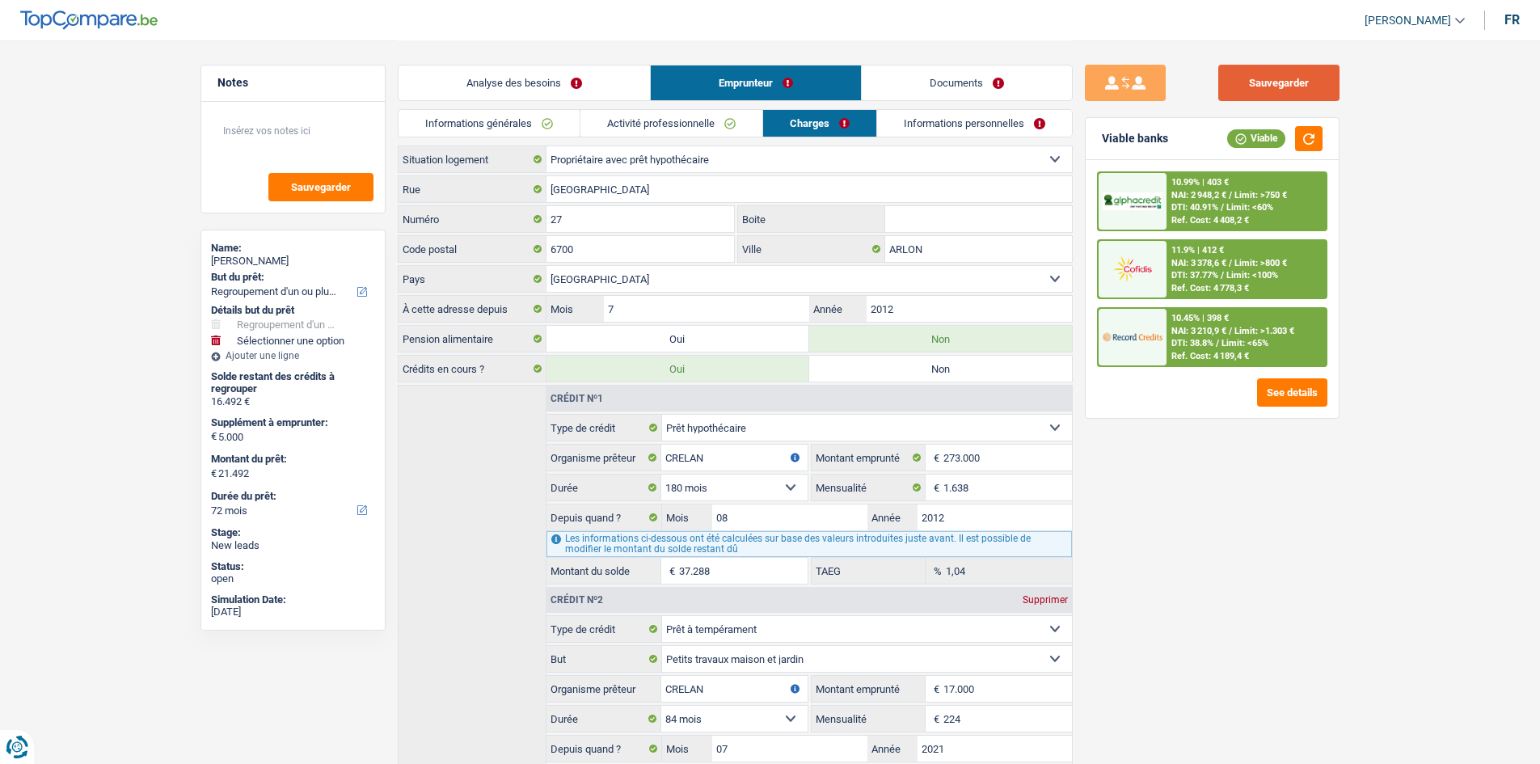
click at [1278, 89] on button "Sauvegarder" at bounding box center [1279, 83] width 121 height 36
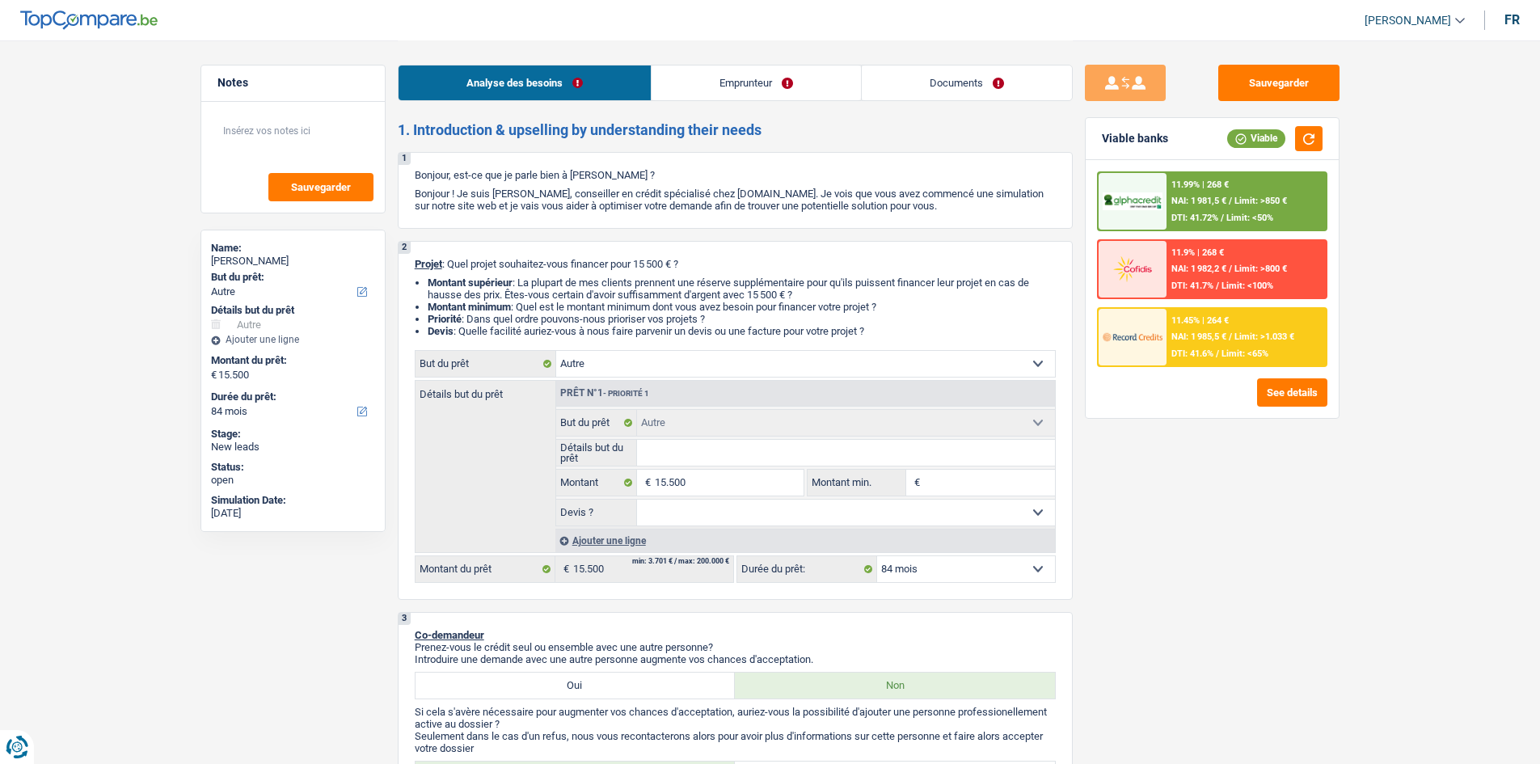
select select "other"
select select "84"
select select "other"
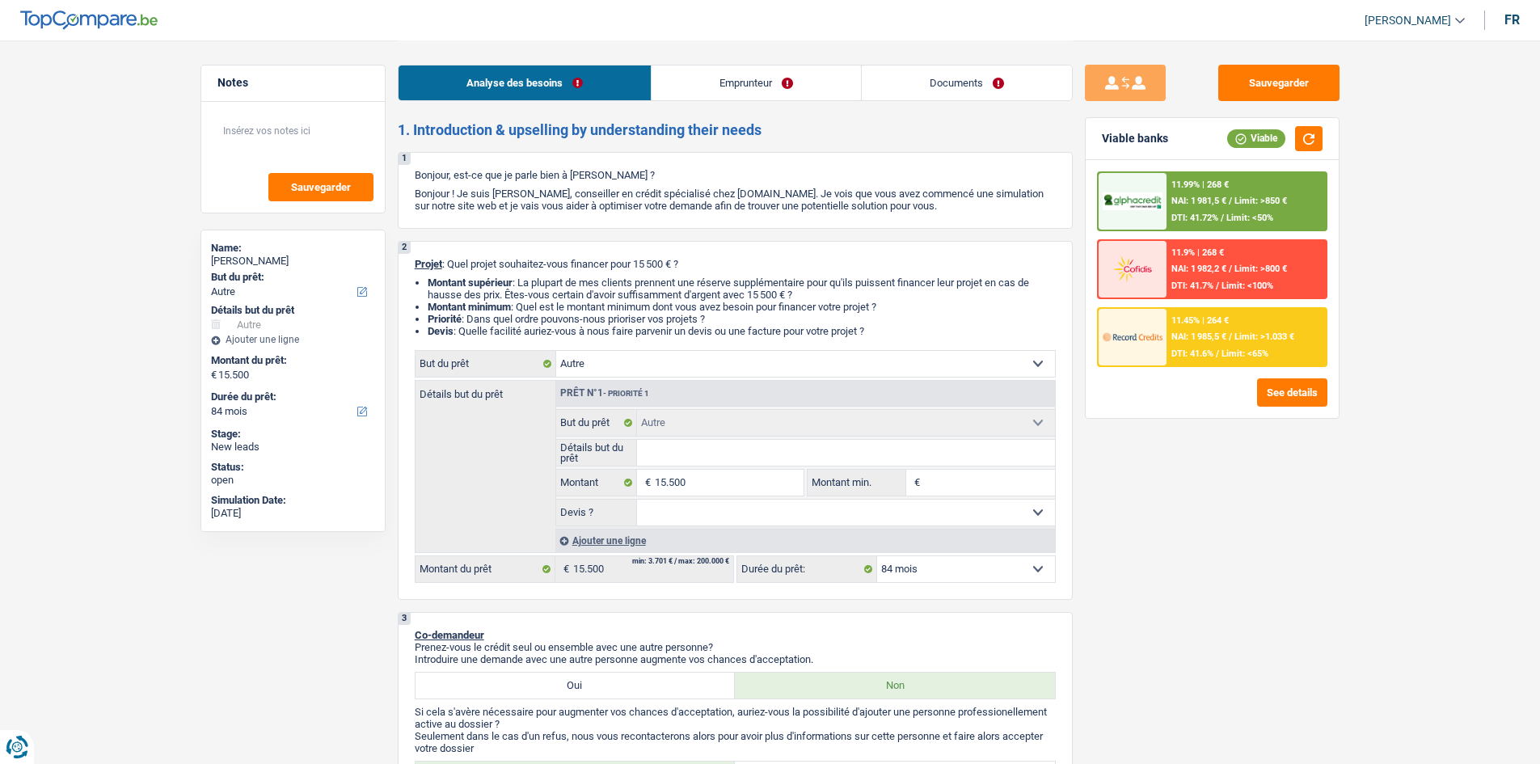
select select "84"
select select "worker"
select select "netSalary"
select select "rents"
select select "other"
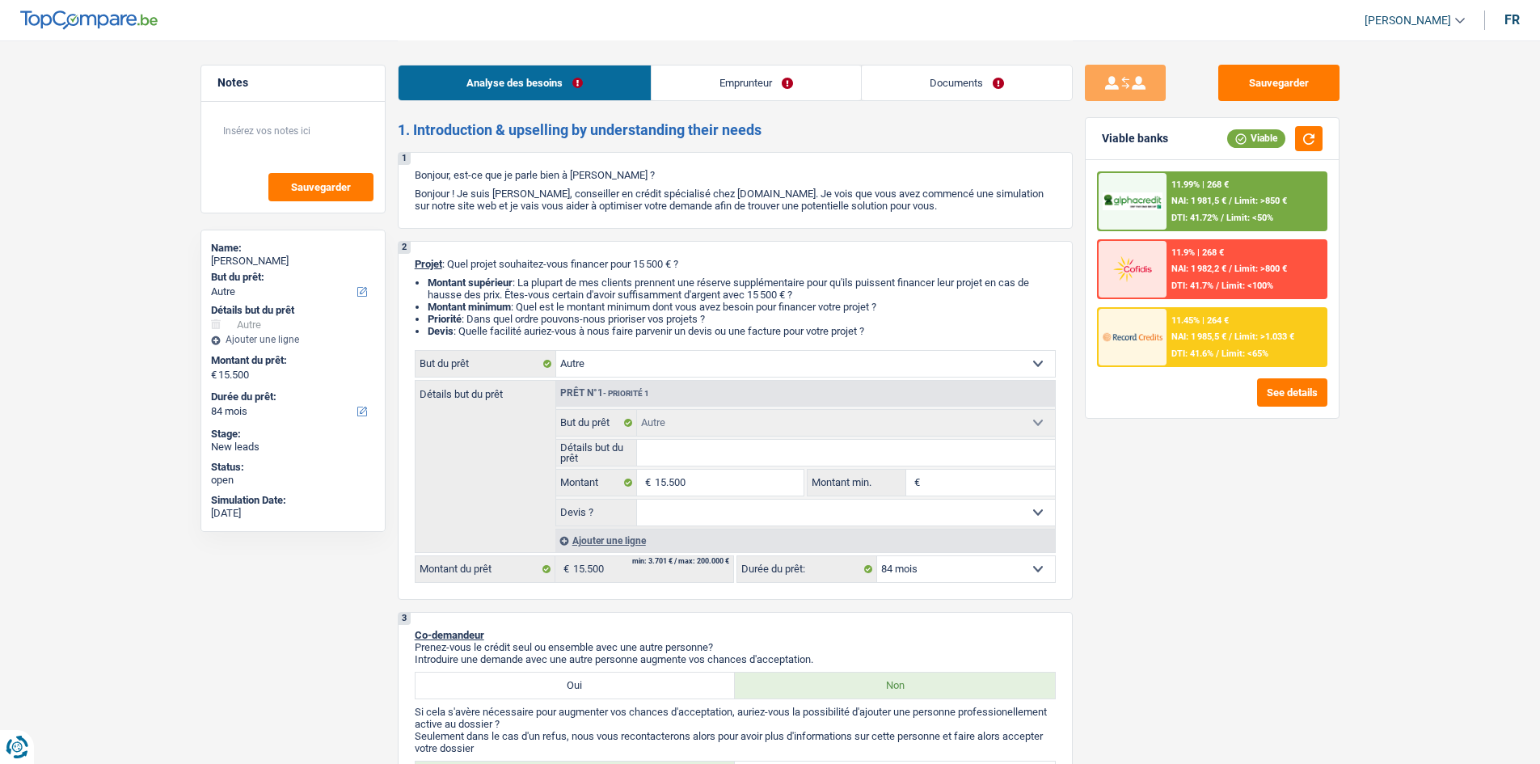
select select "other"
select select "84"
click at [690, 448] on input "Détails but du prêt" at bounding box center [846, 453] width 418 height 26
click at [683, 366] on select "Confort maison: meubles, textile, peinture, électroménager, outillage non-profe…" at bounding box center [805, 364] width 499 height 26
select select "familyEvent"
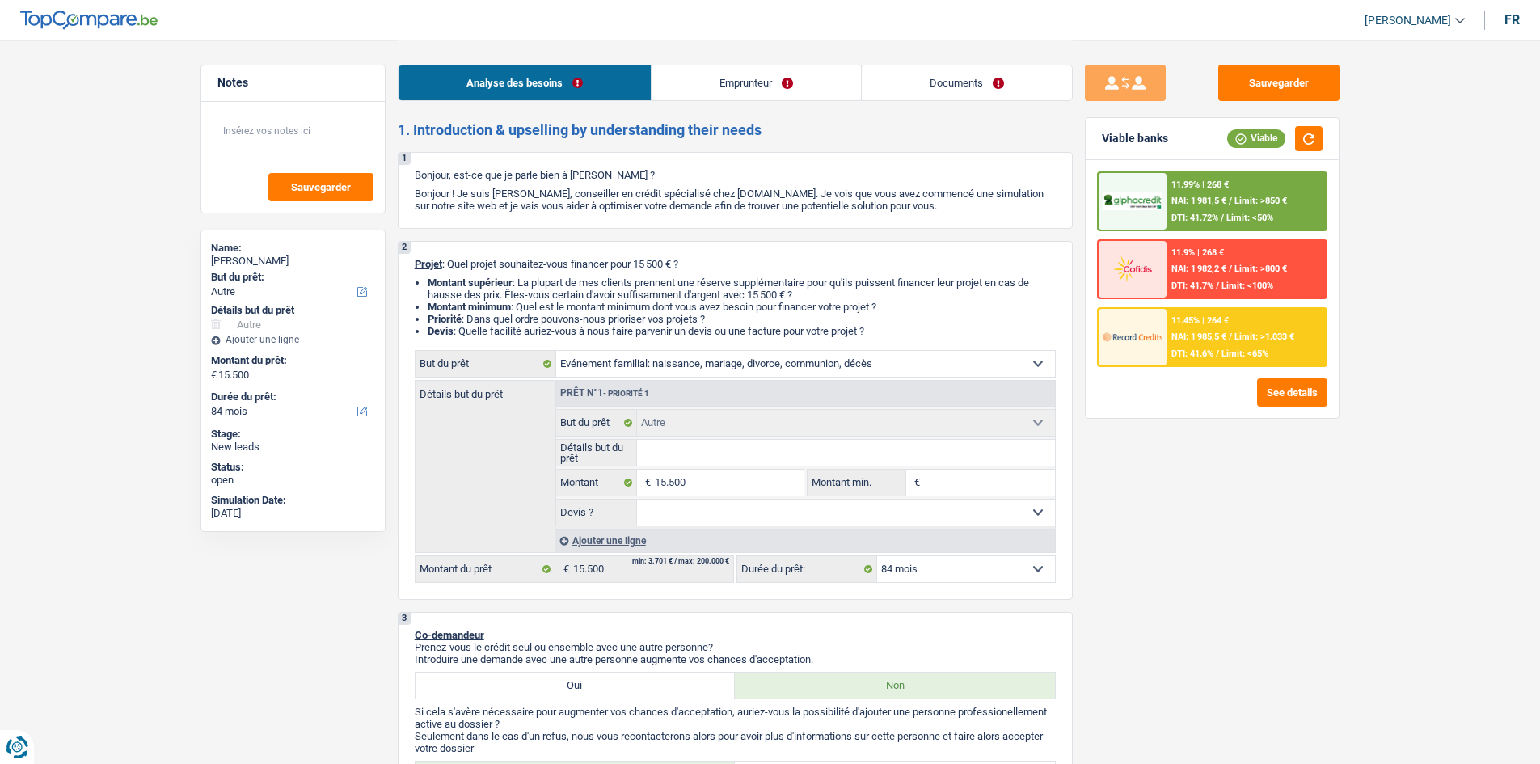
click at [556, 351] on select "Confort maison: meubles, textile, peinture, électroménager, outillage non-profe…" at bounding box center [805, 364] width 499 height 26
select select "familyEvent"
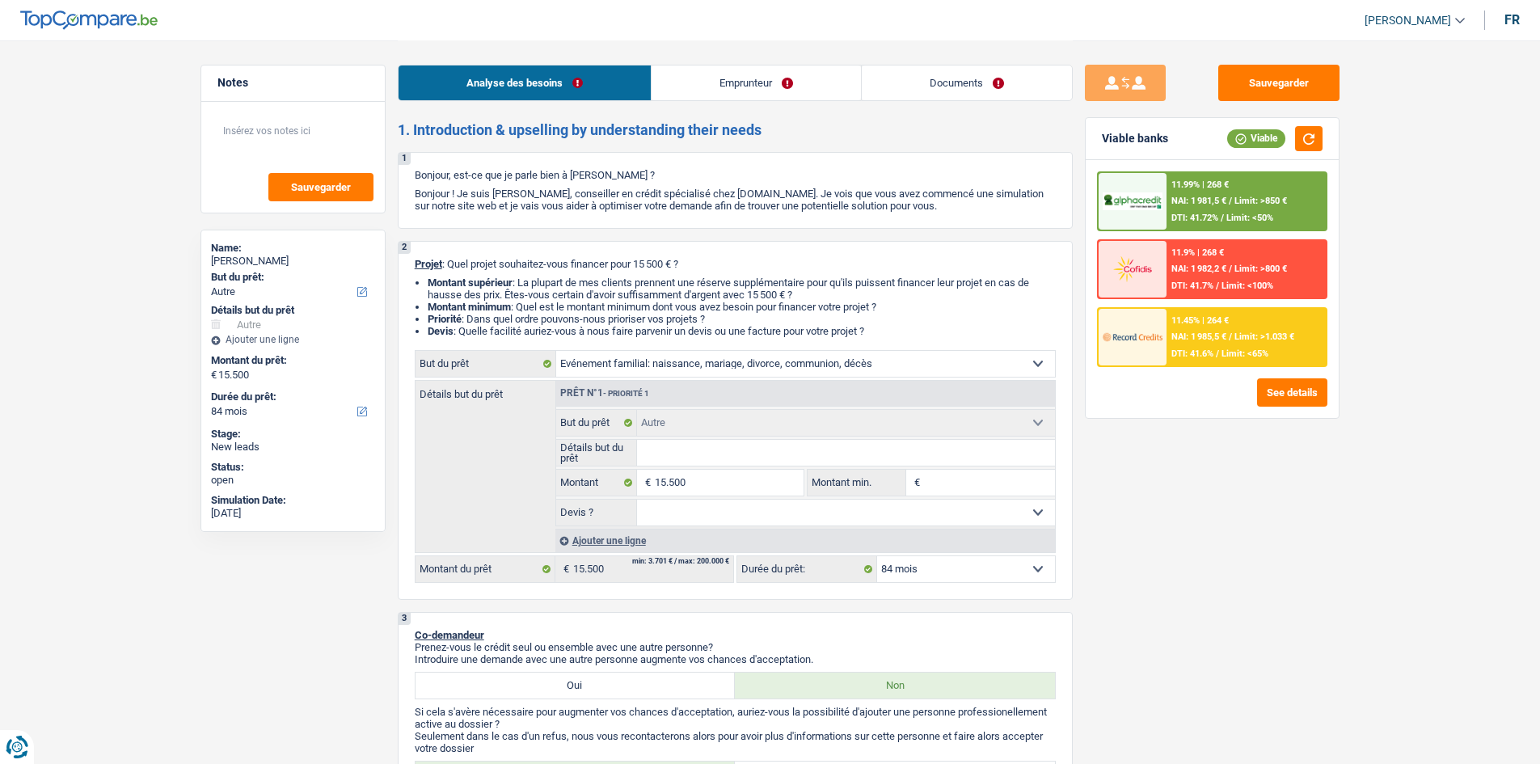
select select "familyEvent"
select select "other"
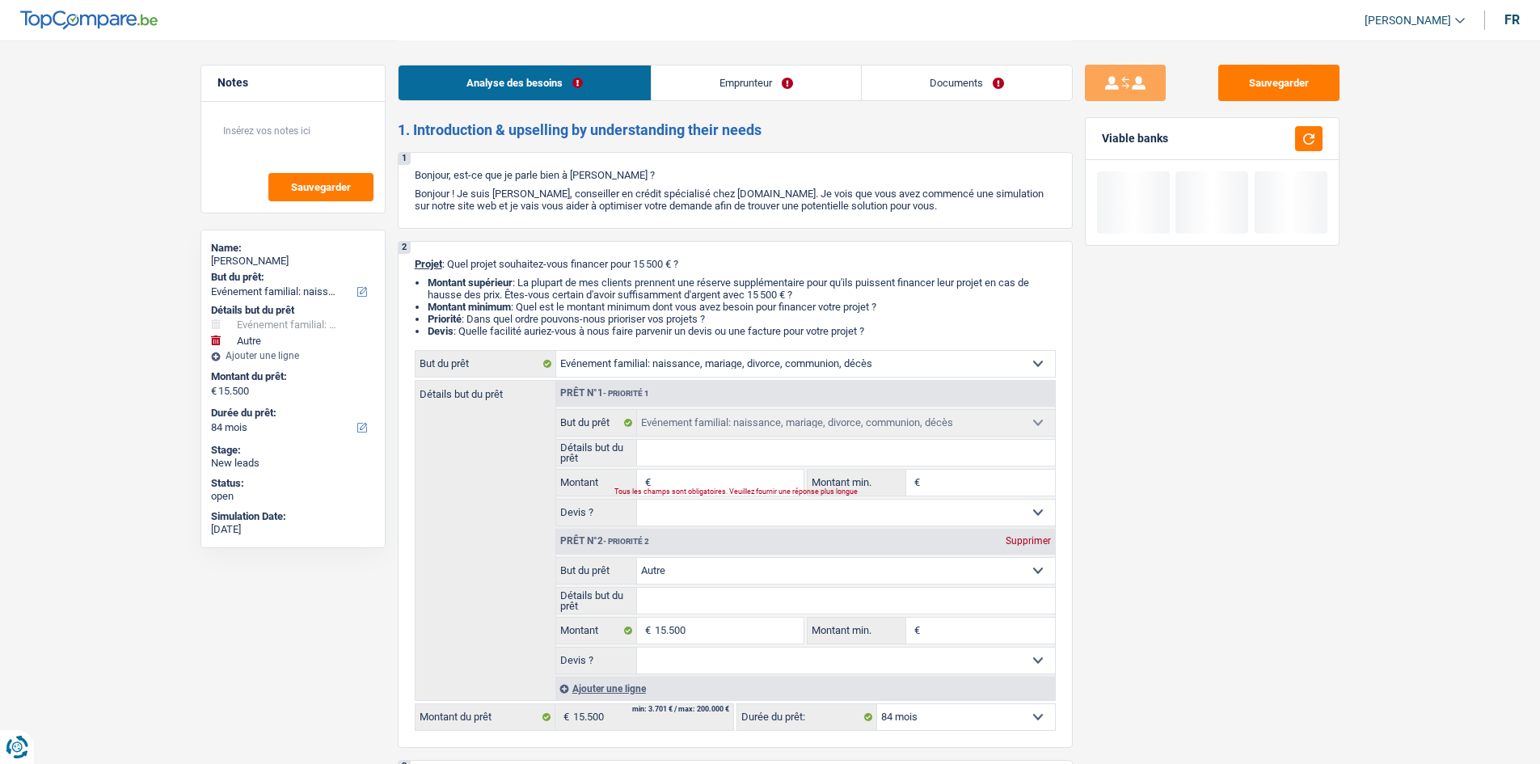
click at [713, 480] on input "Montant" at bounding box center [729, 483] width 148 height 26
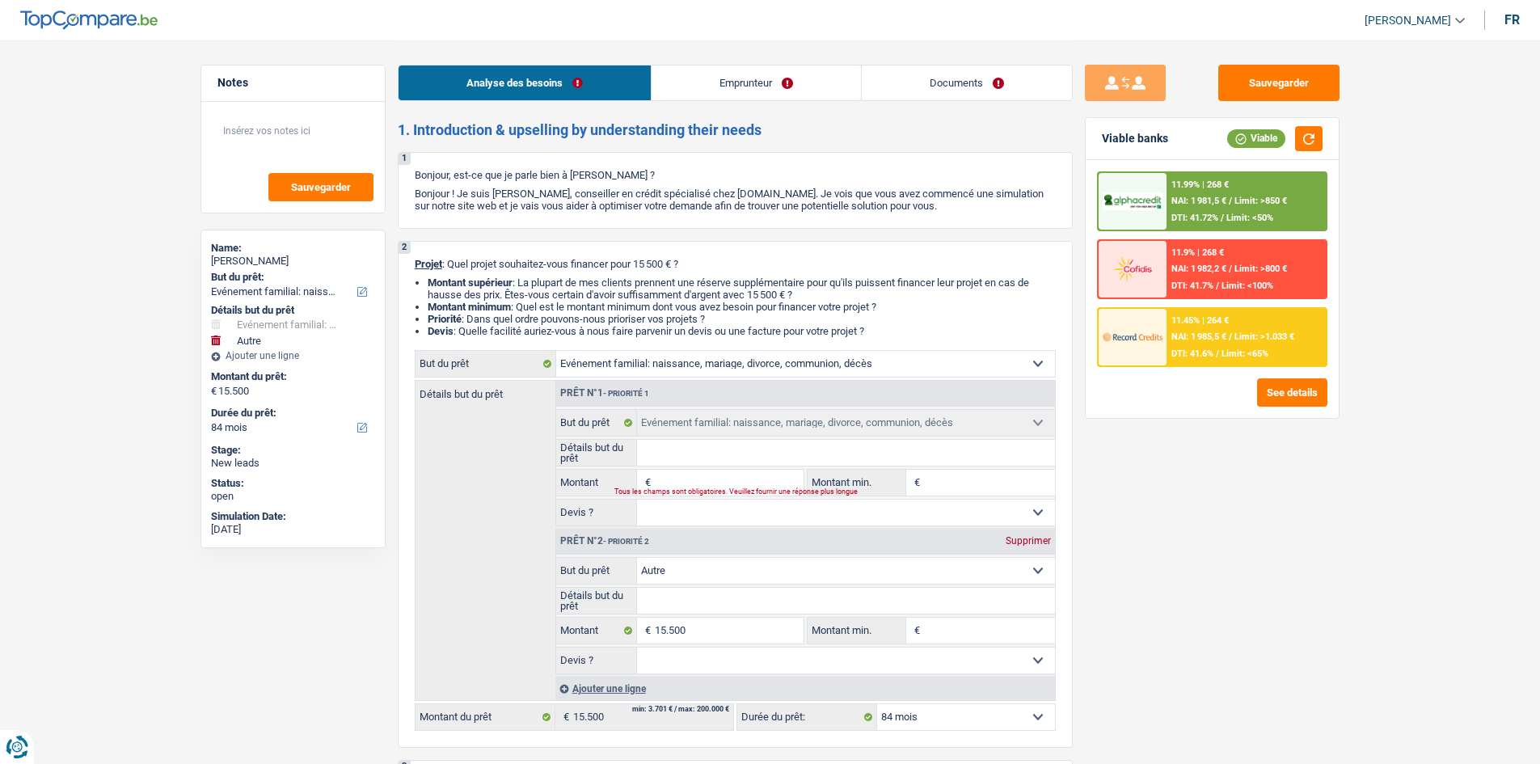
type input "1"
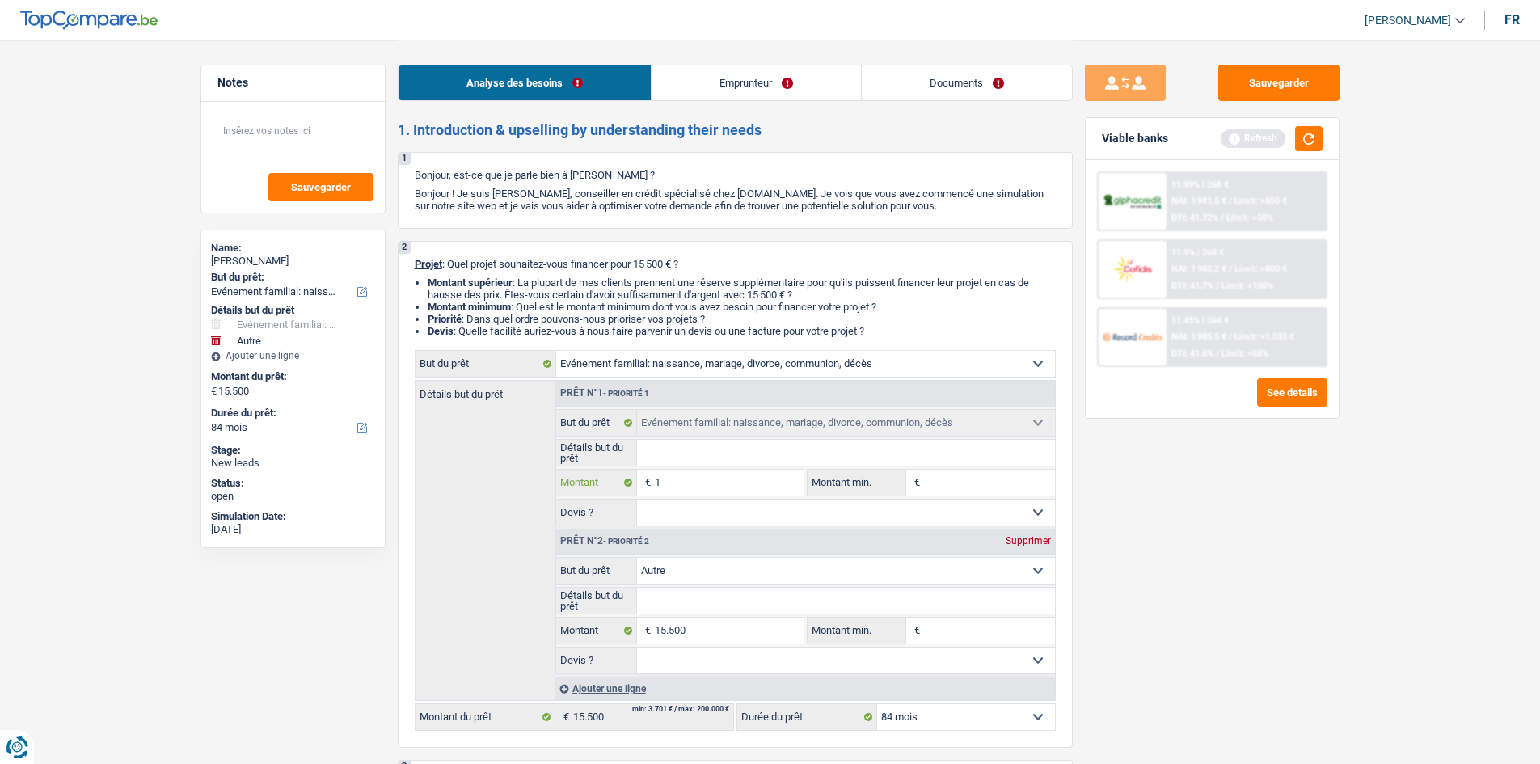
type input "15"
type input "150"
type input "1.500"
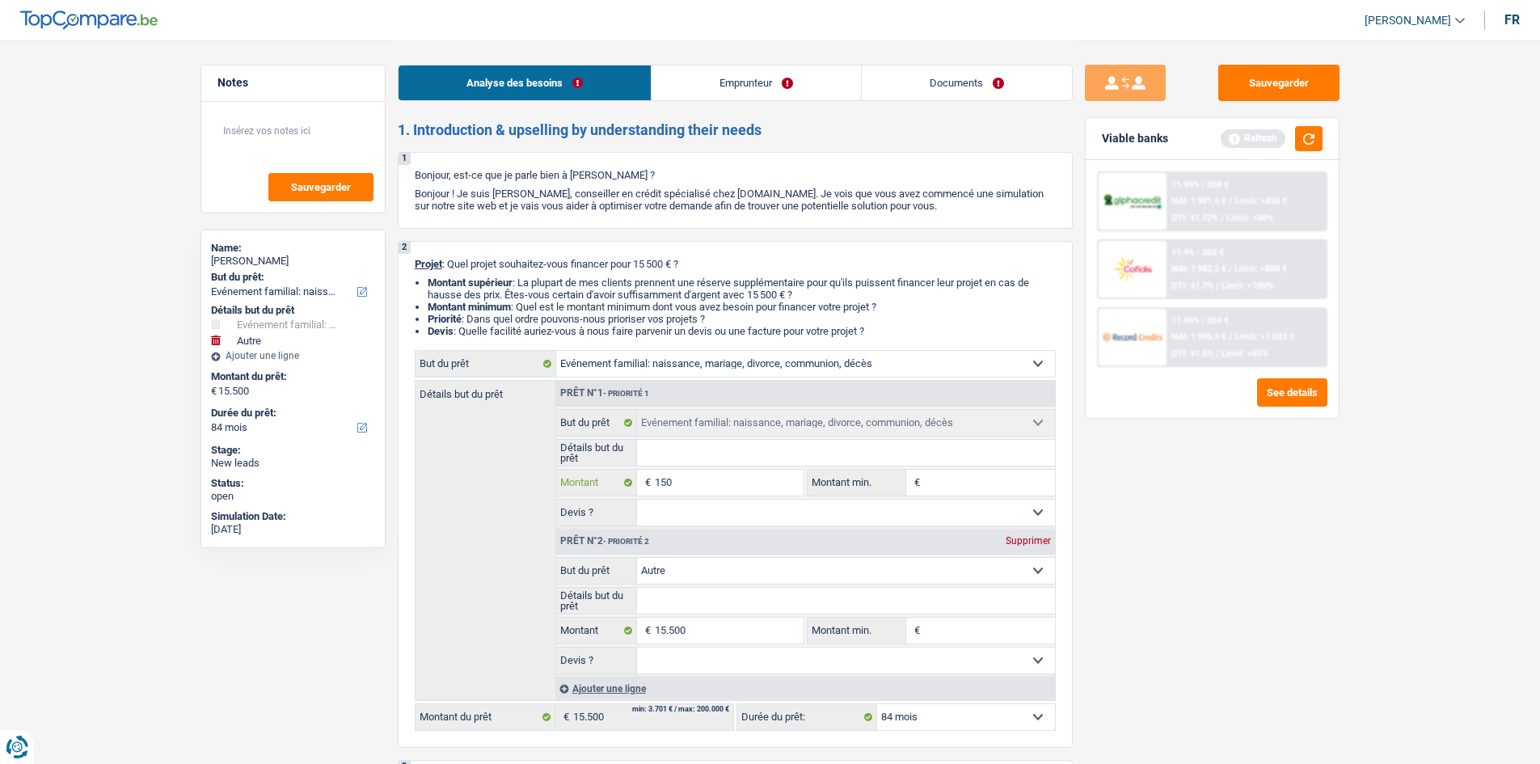
type input "1.500"
type input "15.000"
type input "1.500"
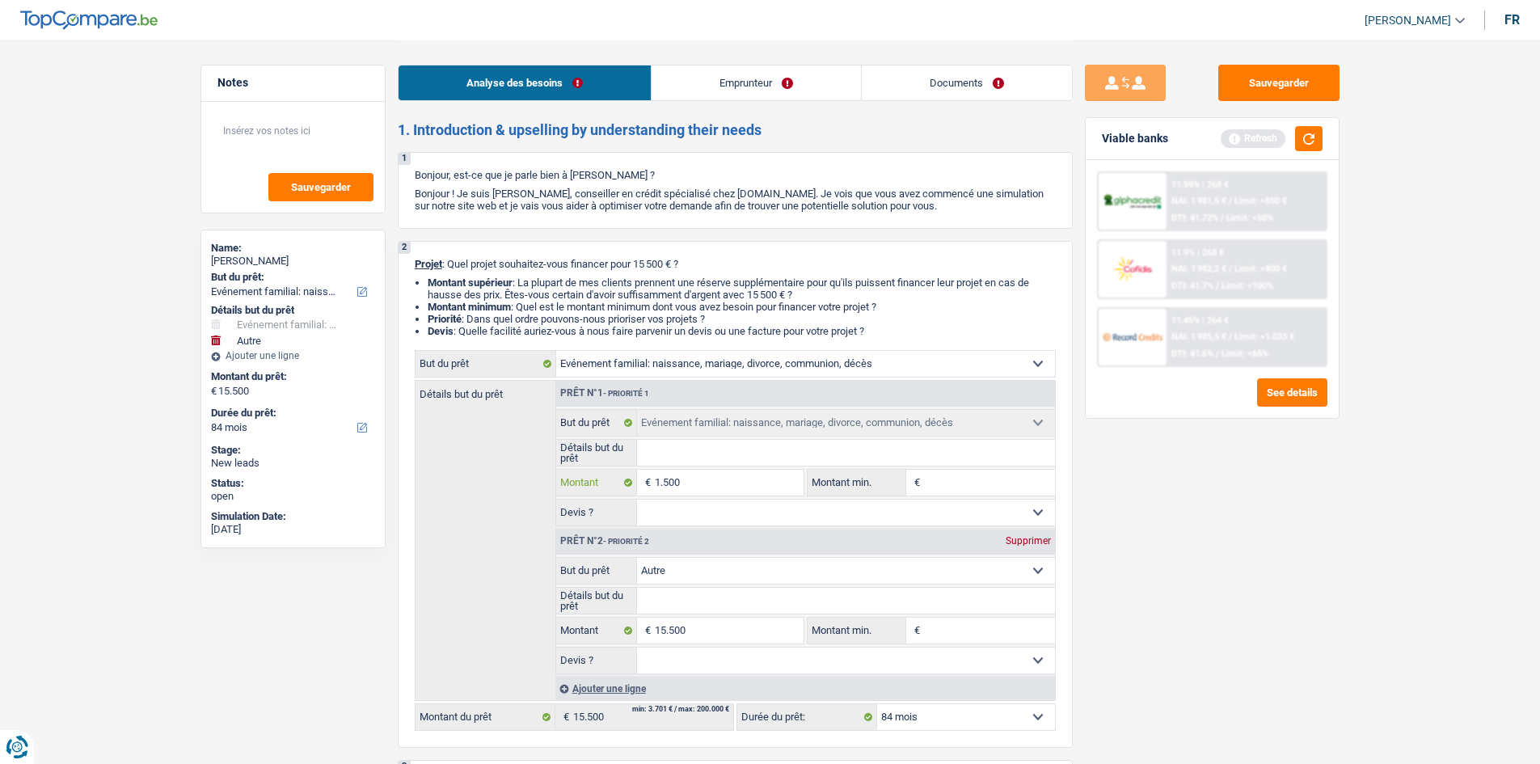
type input "150"
type input "15"
type input "155"
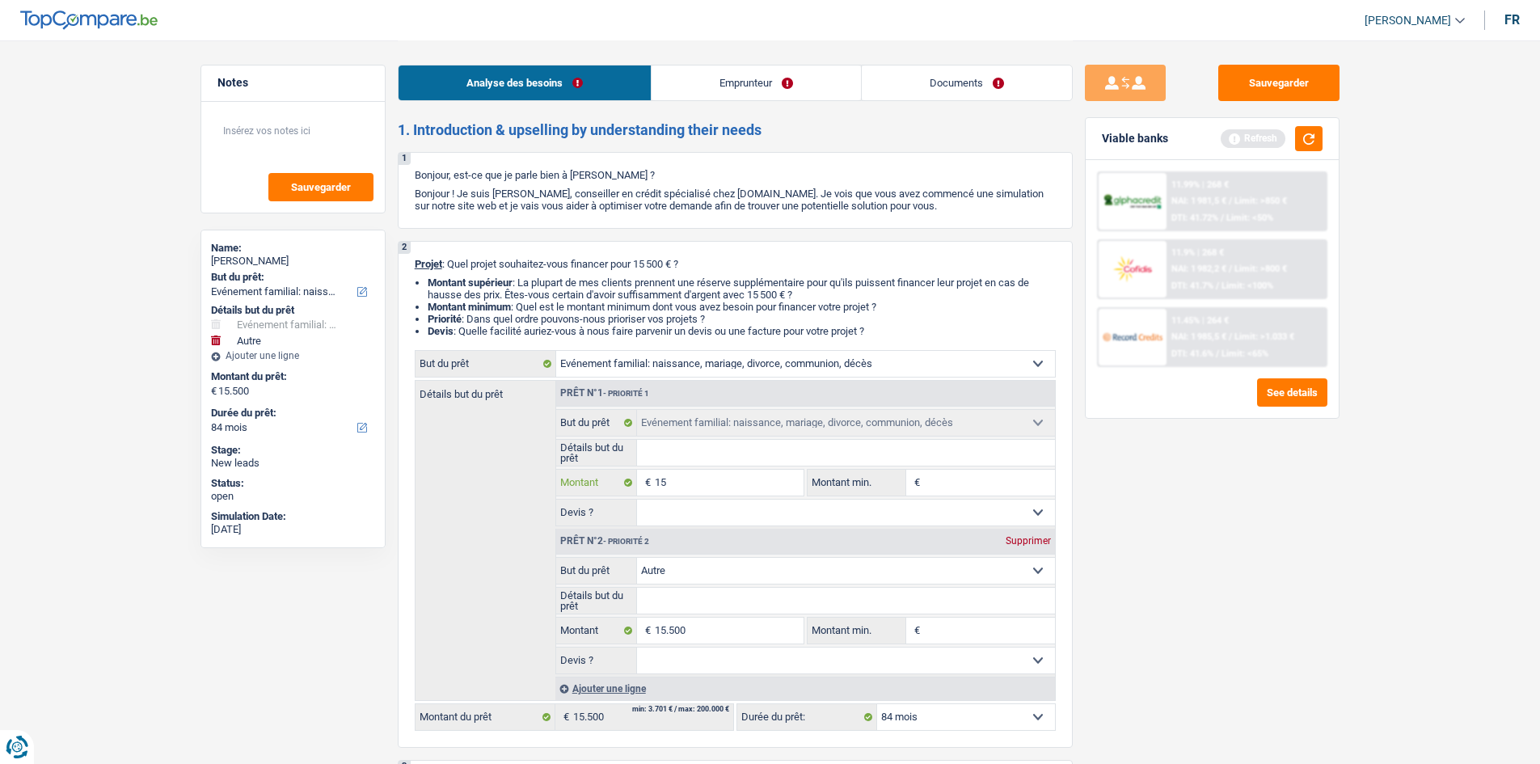
type input "155"
type input "1.550"
type input "15.500"
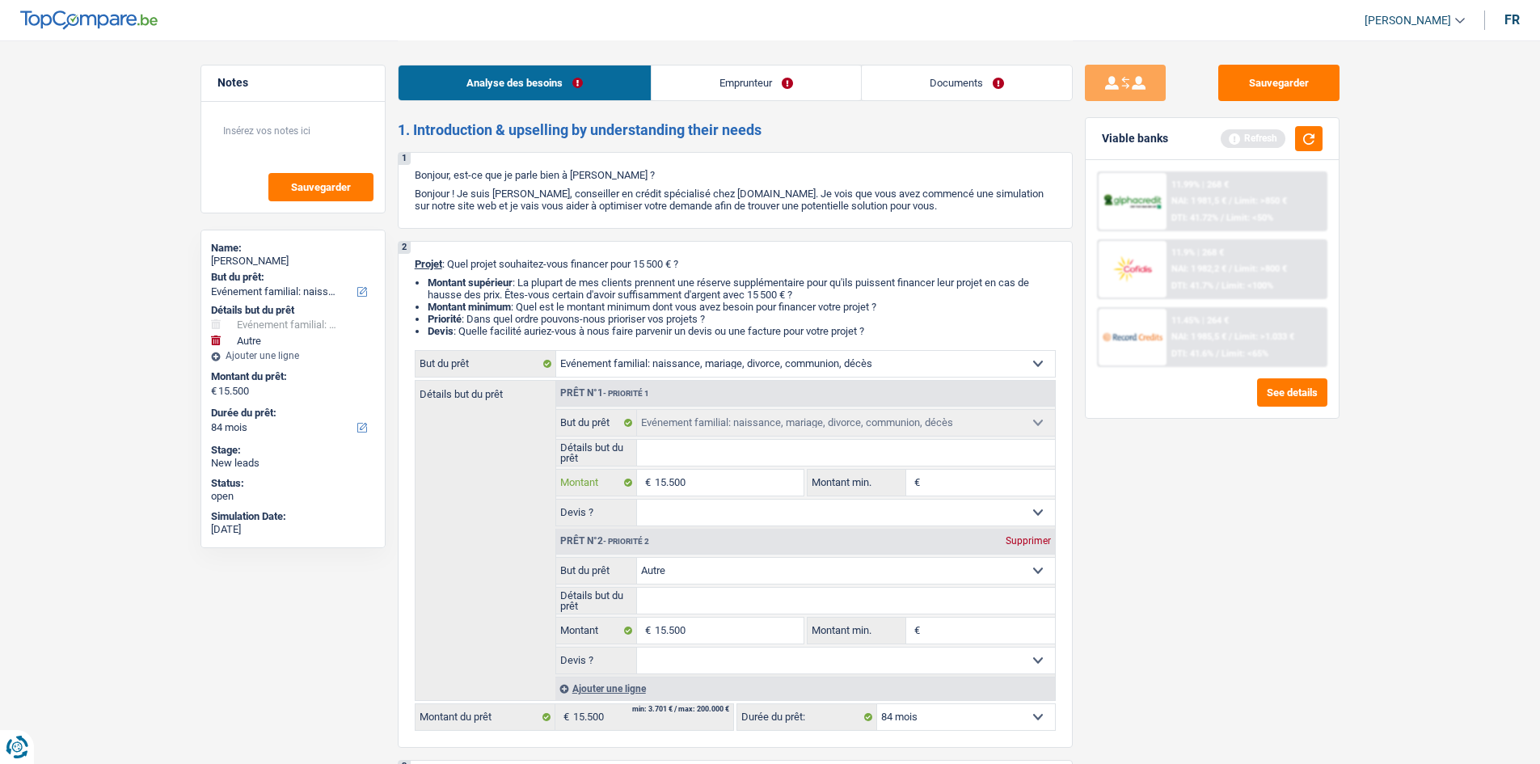
type input "15.500"
type input "31.000"
click at [1176, 600] on div "Sauvegarder Viable banks Refresh 11.99% | 268 € NAI: 1 981,5 € / Limit: >850 € …" at bounding box center [1212, 402] width 279 height 674
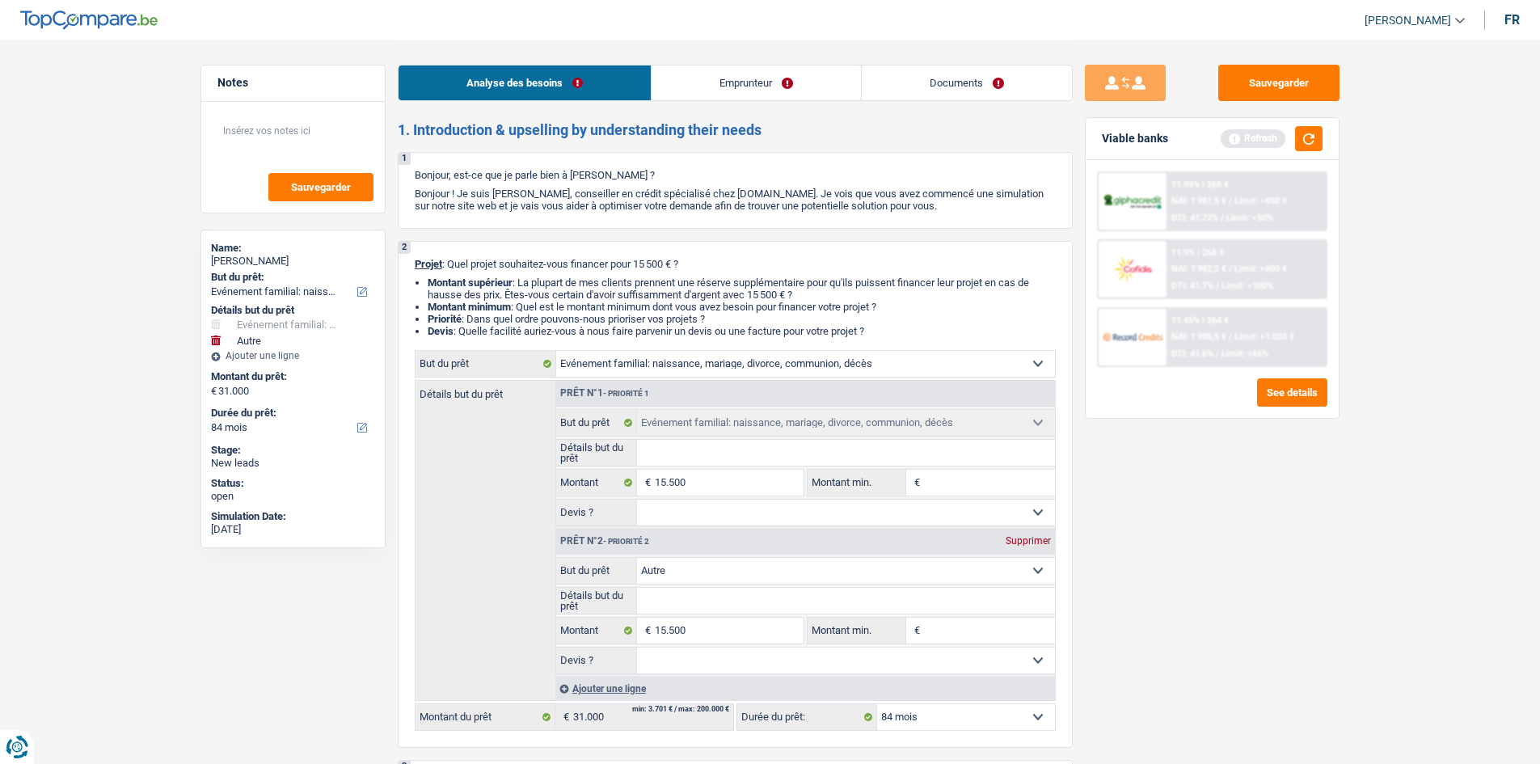
select select "120"
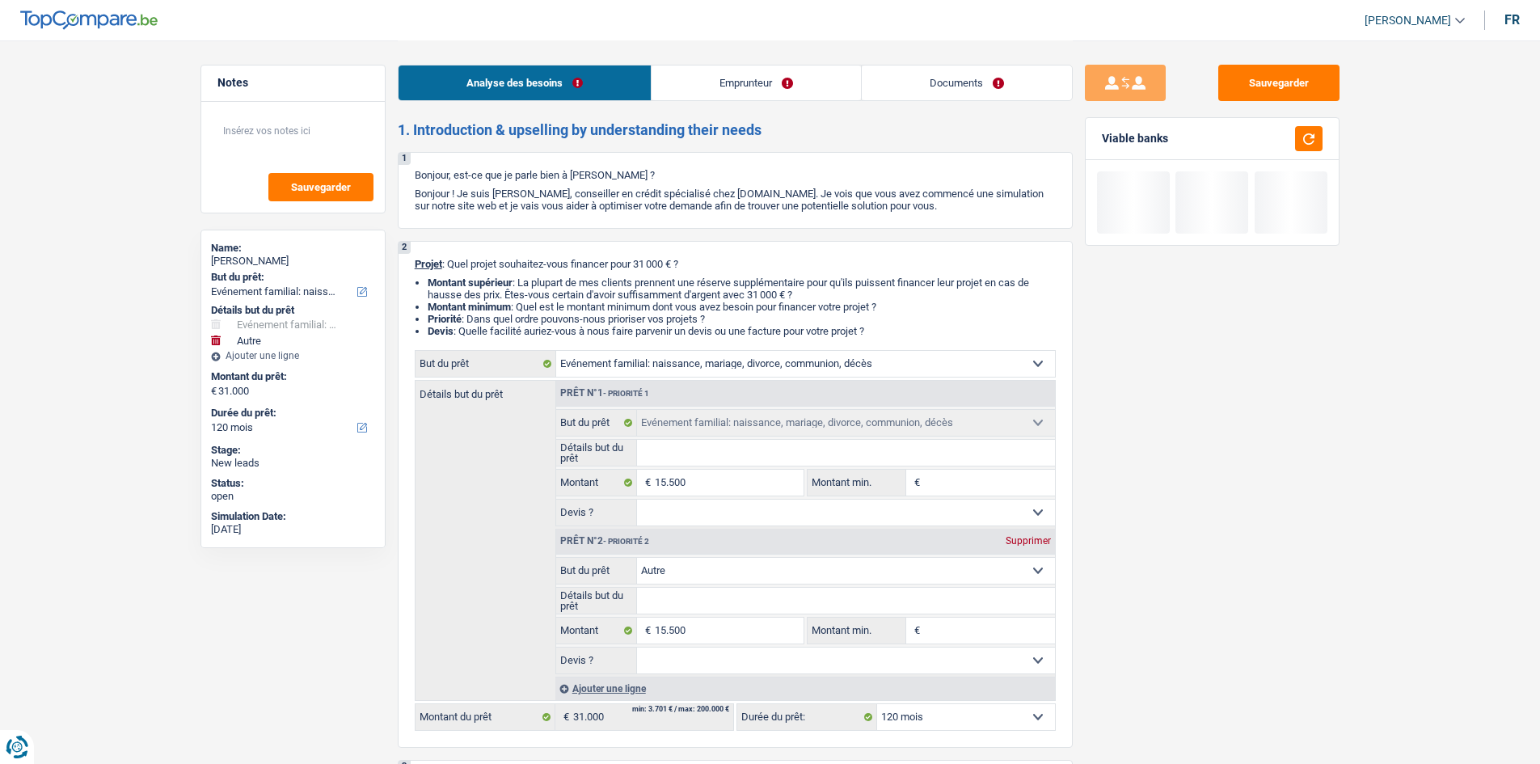
click at [1034, 544] on div "Supprimer" at bounding box center [1028, 541] width 53 height 10
type input "15.500"
select select "84"
type input "15.500"
select select "84"
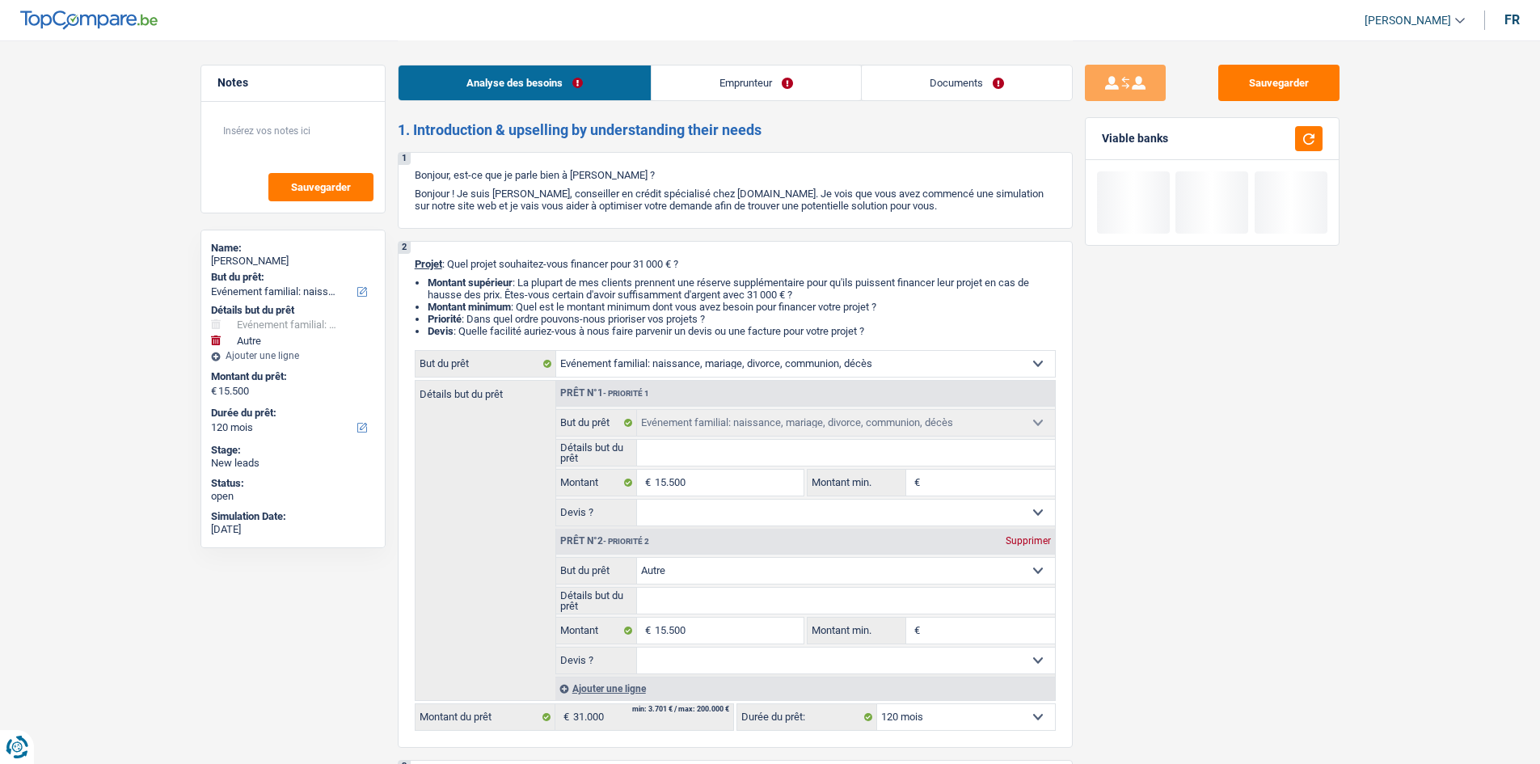
type input "15.500"
select select "84"
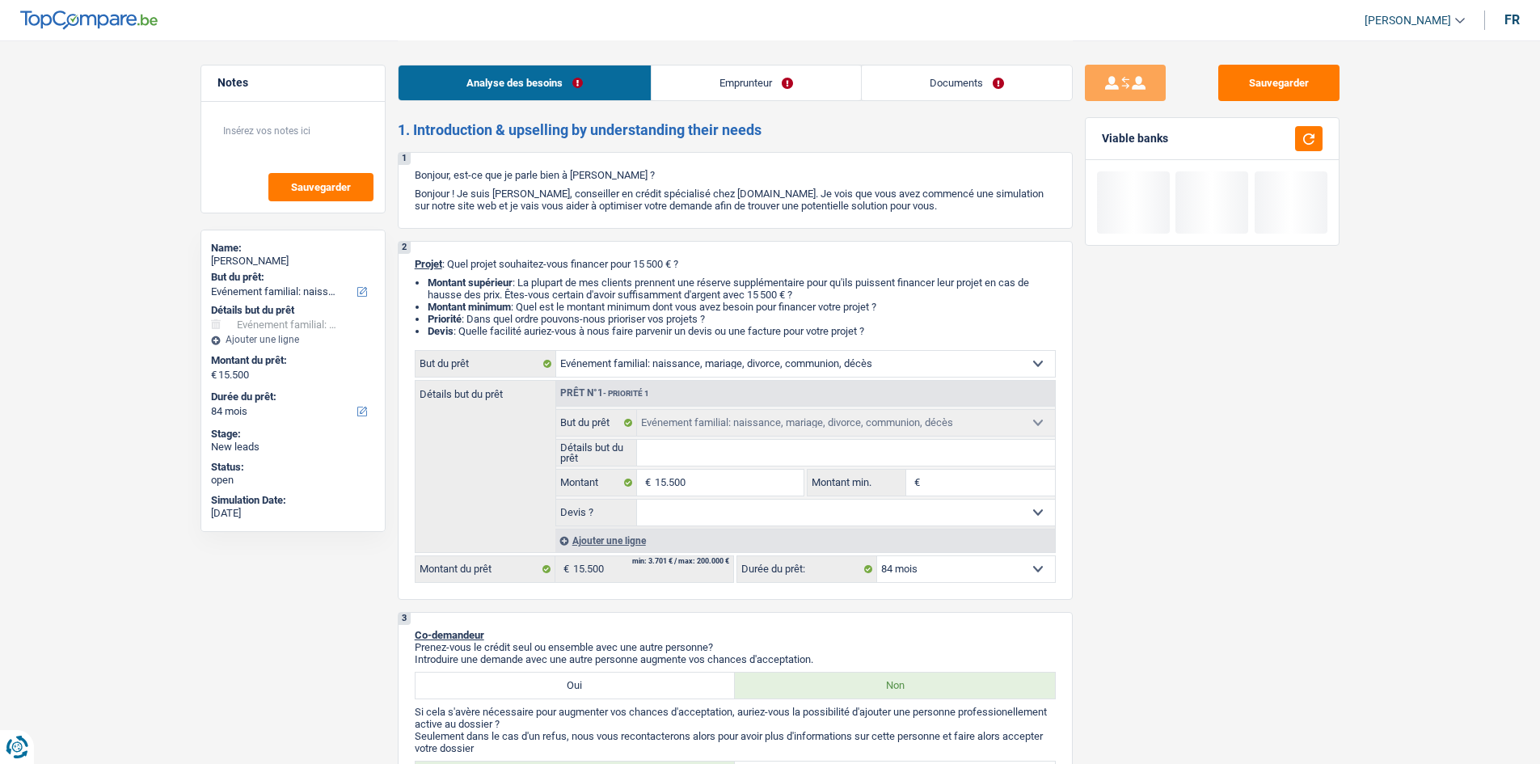
click at [1002, 513] on select "Oui Non Non répondu Sélectionner une option" at bounding box center [846, 513] width 418 height 26
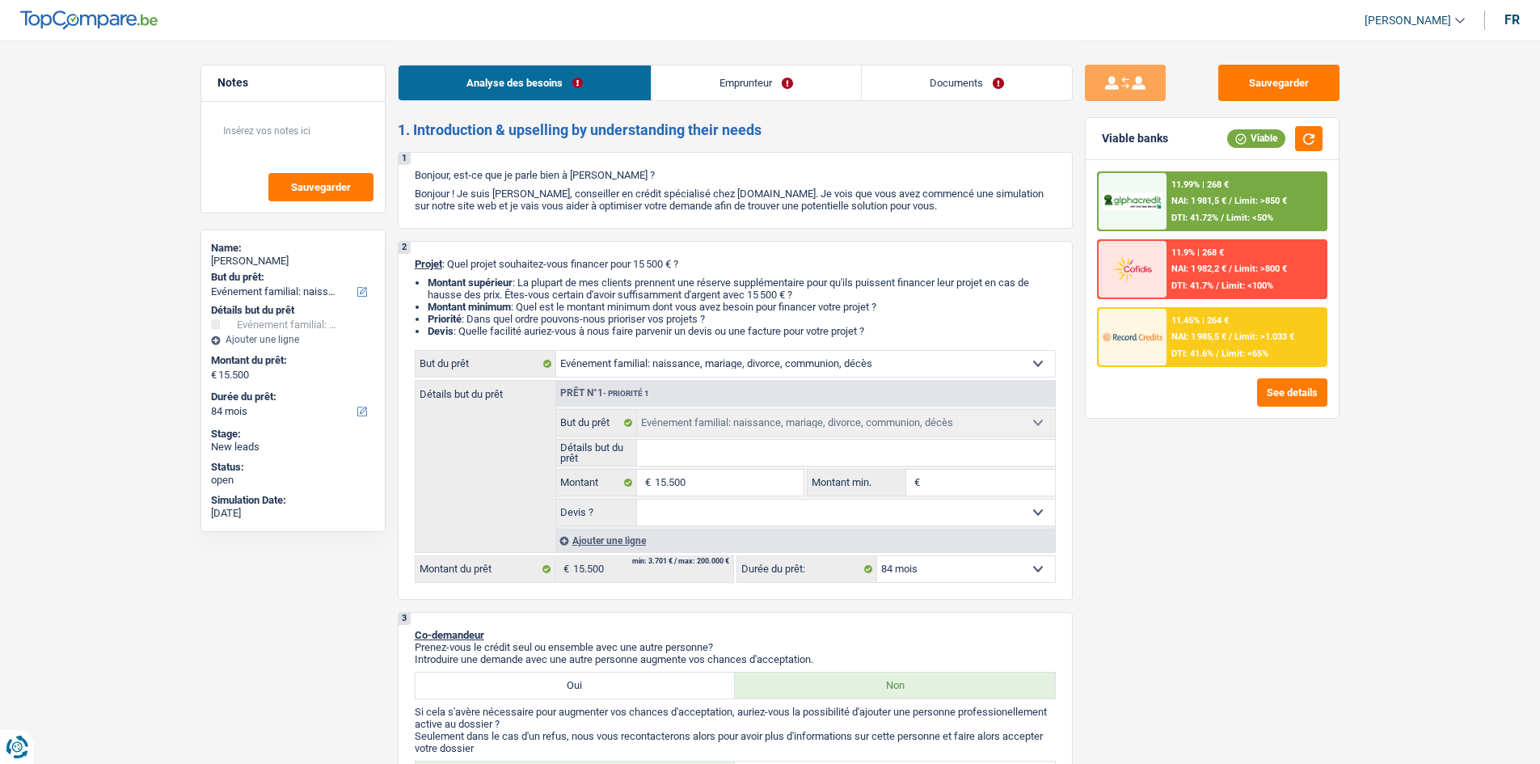
drag, startPoint x: 976, startPoint y: 479, endPoint x: 961, endPoint y: 469, distance: 17.5
click at [975, 479] on input "Montant min." at bounding box center [989, 483] width 131 height 26
type input "1"
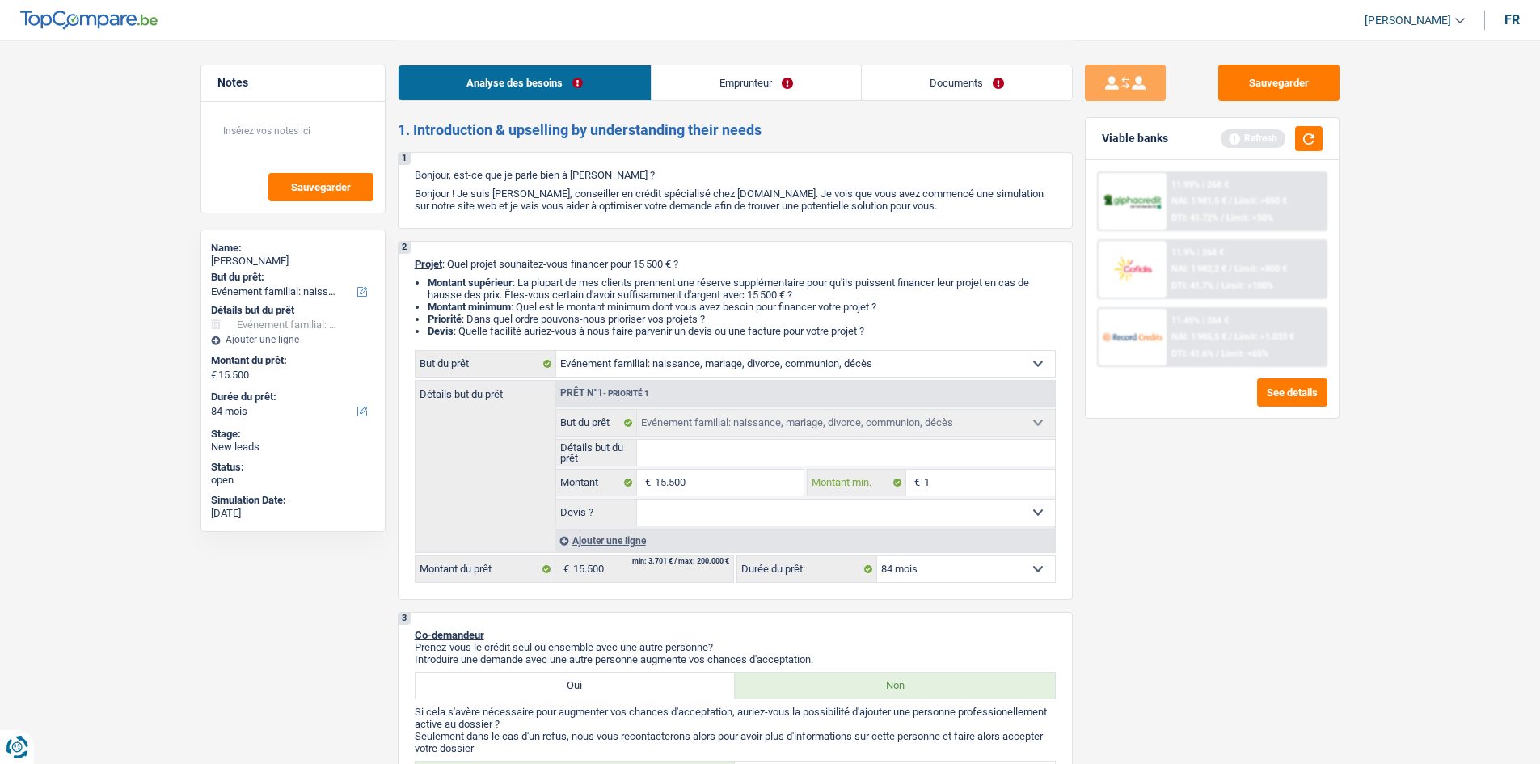
type input "15"
type input "155"
type input "1.550"
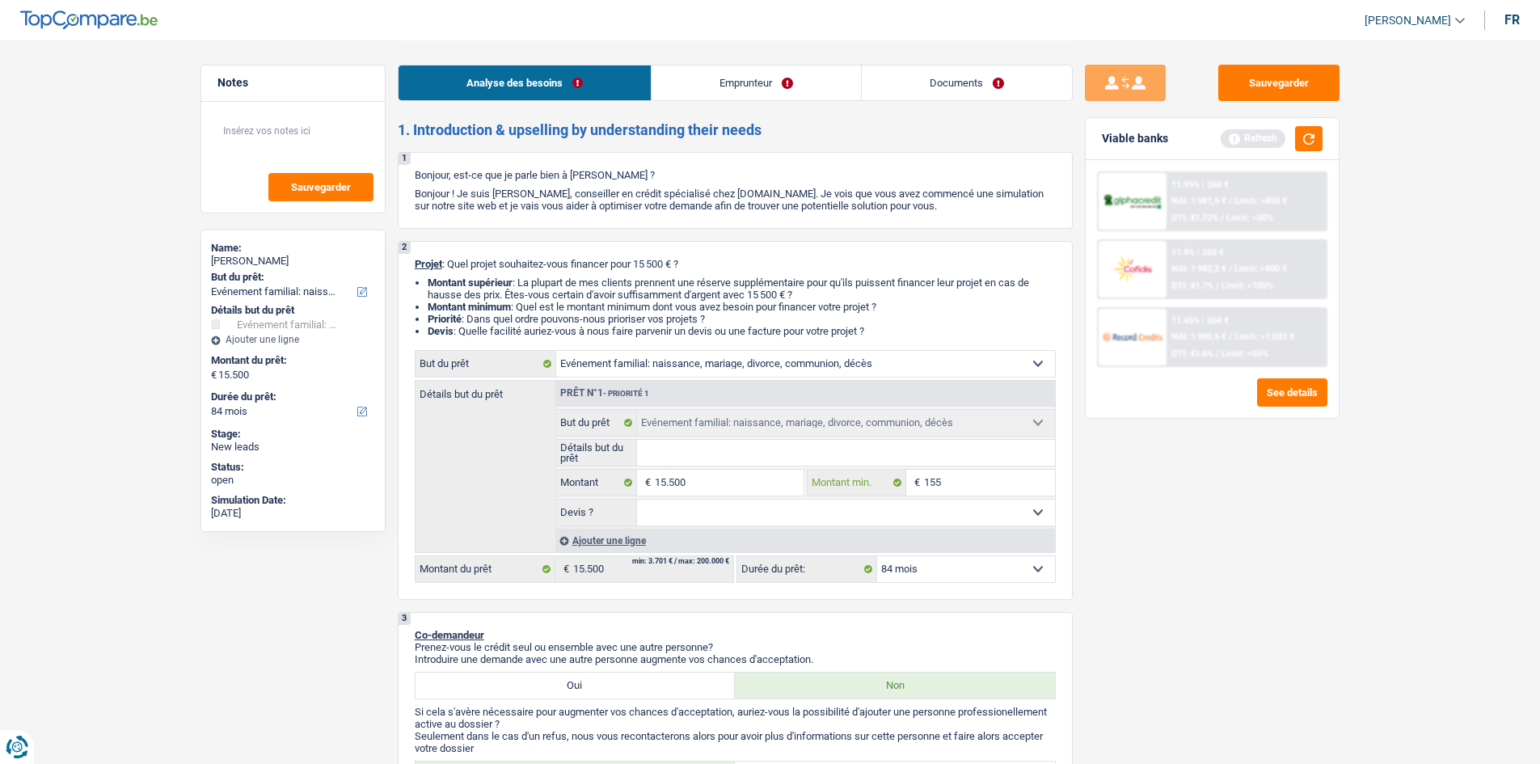
type input "1.550"
type input "15.500"
drag, startPoint x: 940, startPoint y: 512, endPoint x: 927, endPoint y: 517, distance: 14.9
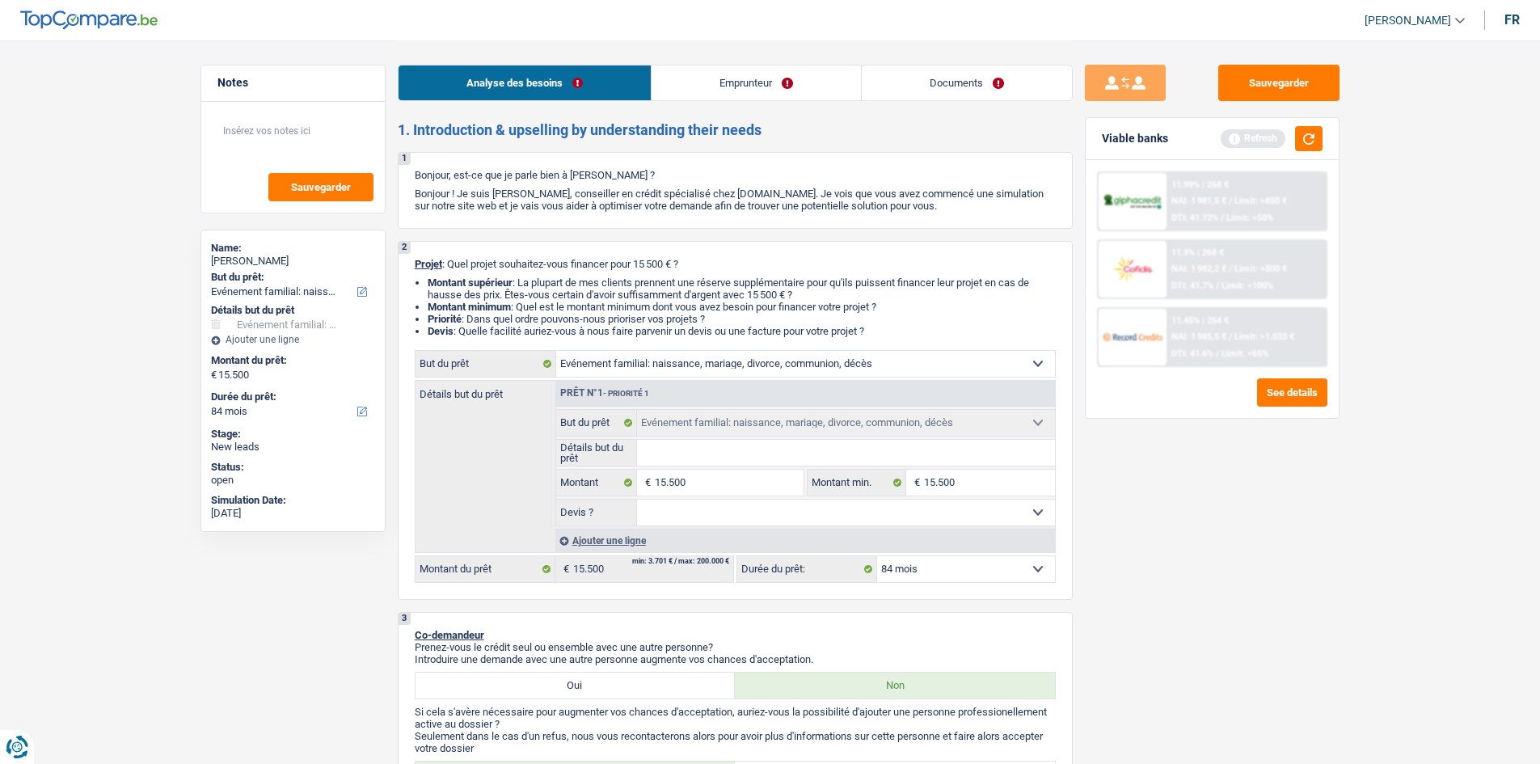
click at [938, 514] on select "Oui Non Non répondu Sélectionner une option" at bounding box center [846, 513] width 418 height 26
select select "false"
click at [637, 500] on select "Oui Non Non répondu Sélectionner une option" at bounding box center [846, 513] width 418 height 26
select select "false"
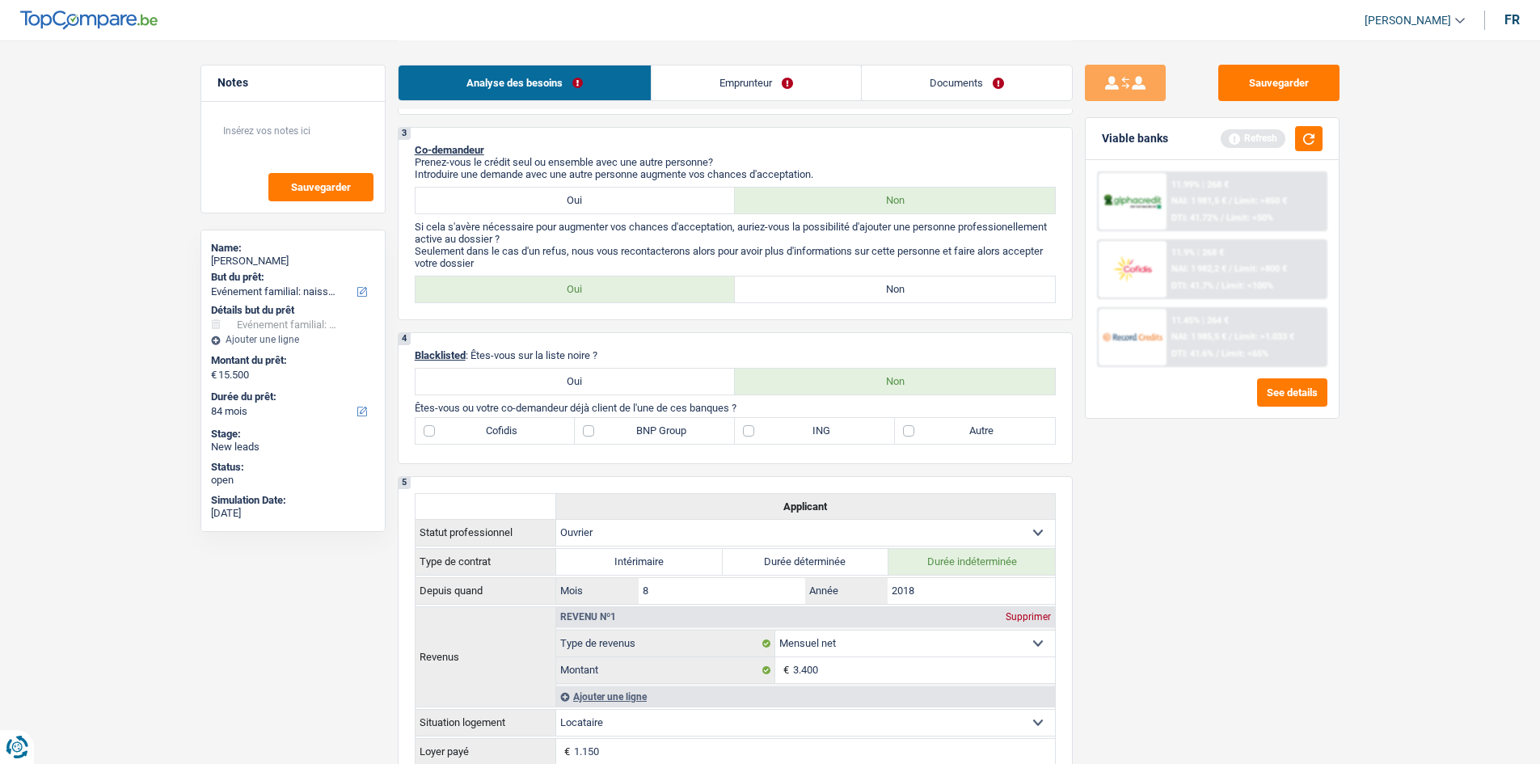
scroll to position [566, 0]
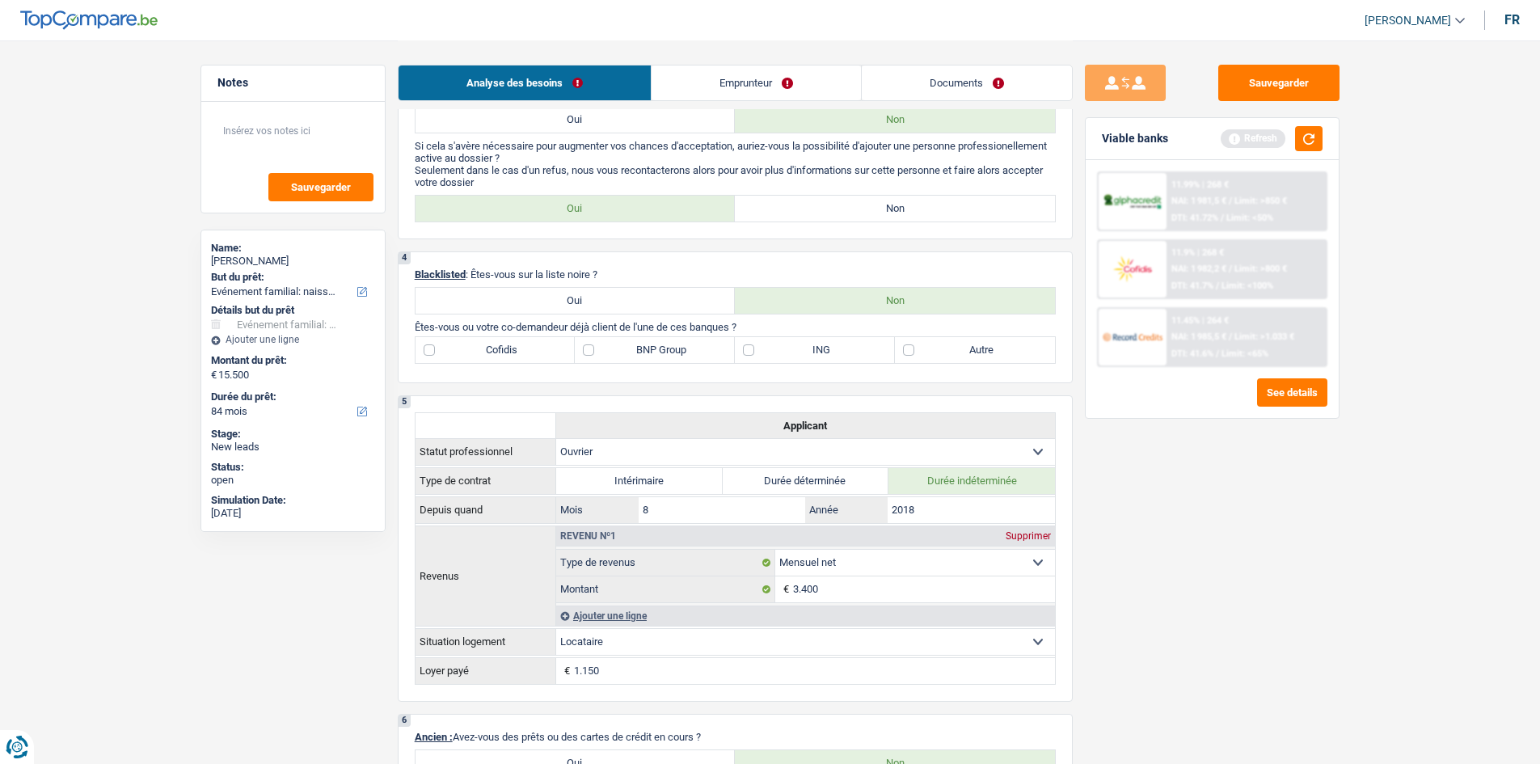
click at [818, 214] on label "Non" at bounding box center [895, 209] width 320 height 26
click at [818, 214] on input "Non" at bounding box center [895, 209] width 320 height 26
radio input "true"
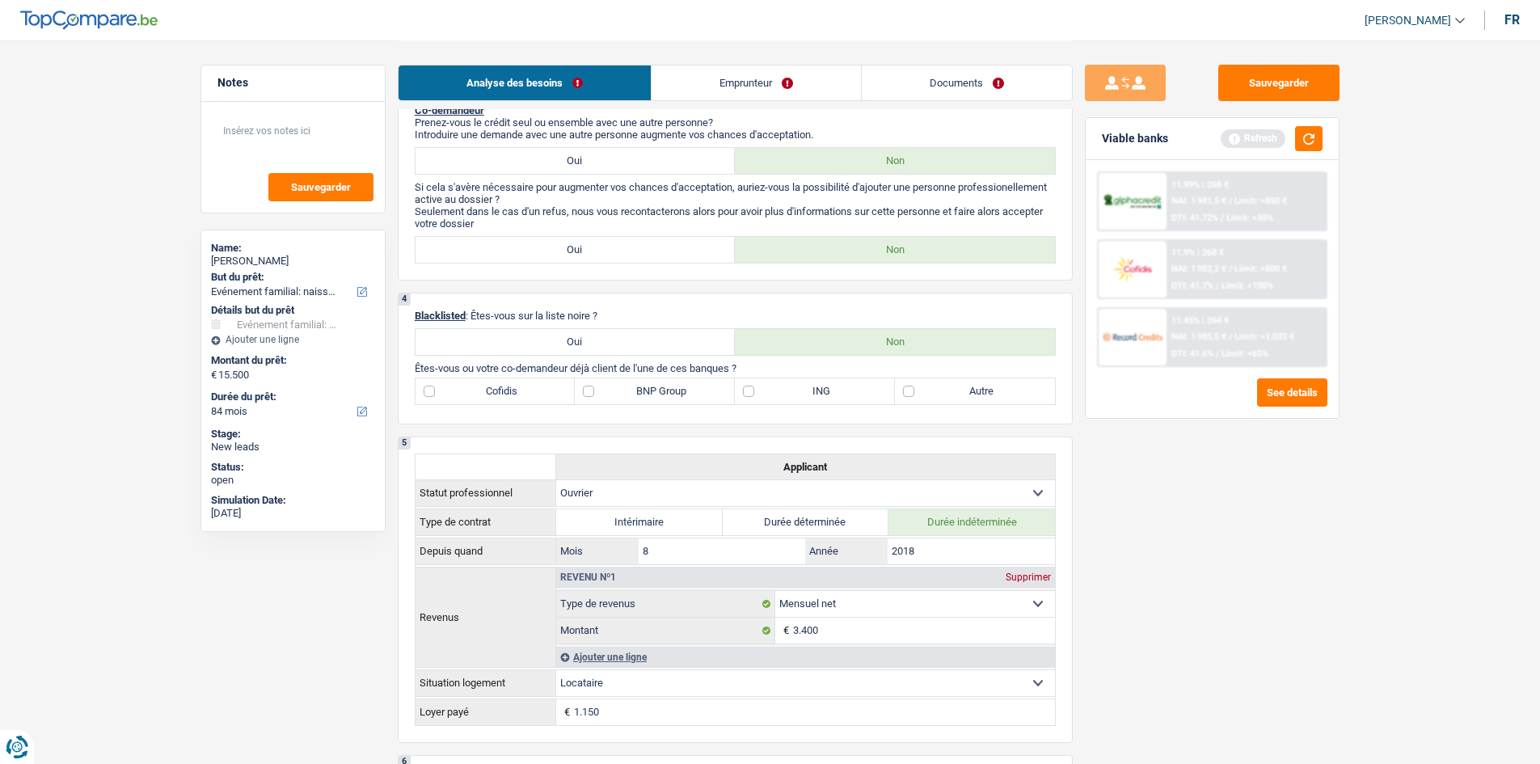
scroll to position [485, 0]
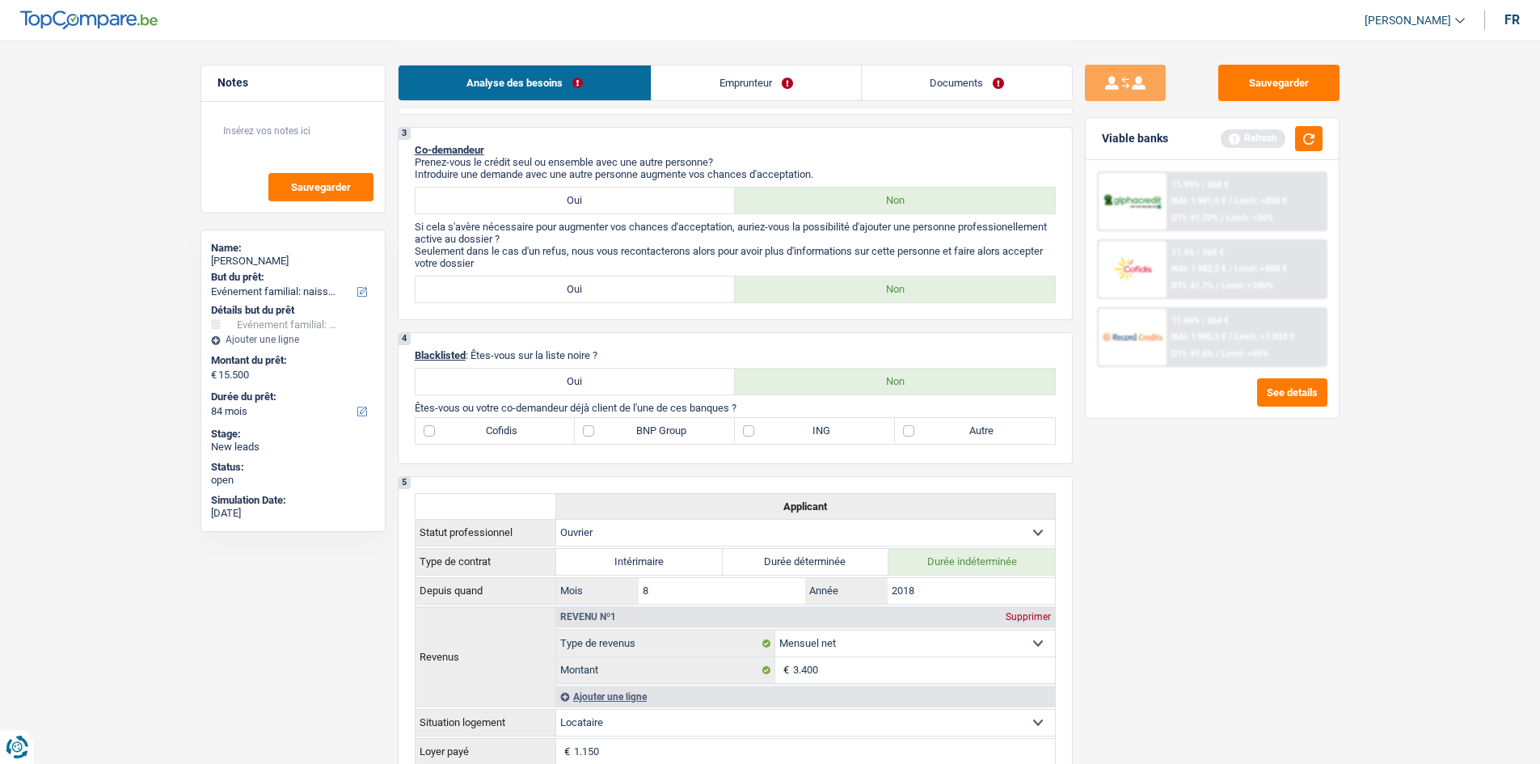
drag, startPoint x: 718, startPoint y: 429, endPoint x: 703, endPoint y: 431, distance: 14.6
click at [717, 429] on label "BNP Group" at bounding box center [655, 431] width 160 height 26
click at [717, 429] on input "BNP Group" at bounding box center [655, 431] width 160 height 26
checkbox input "true"
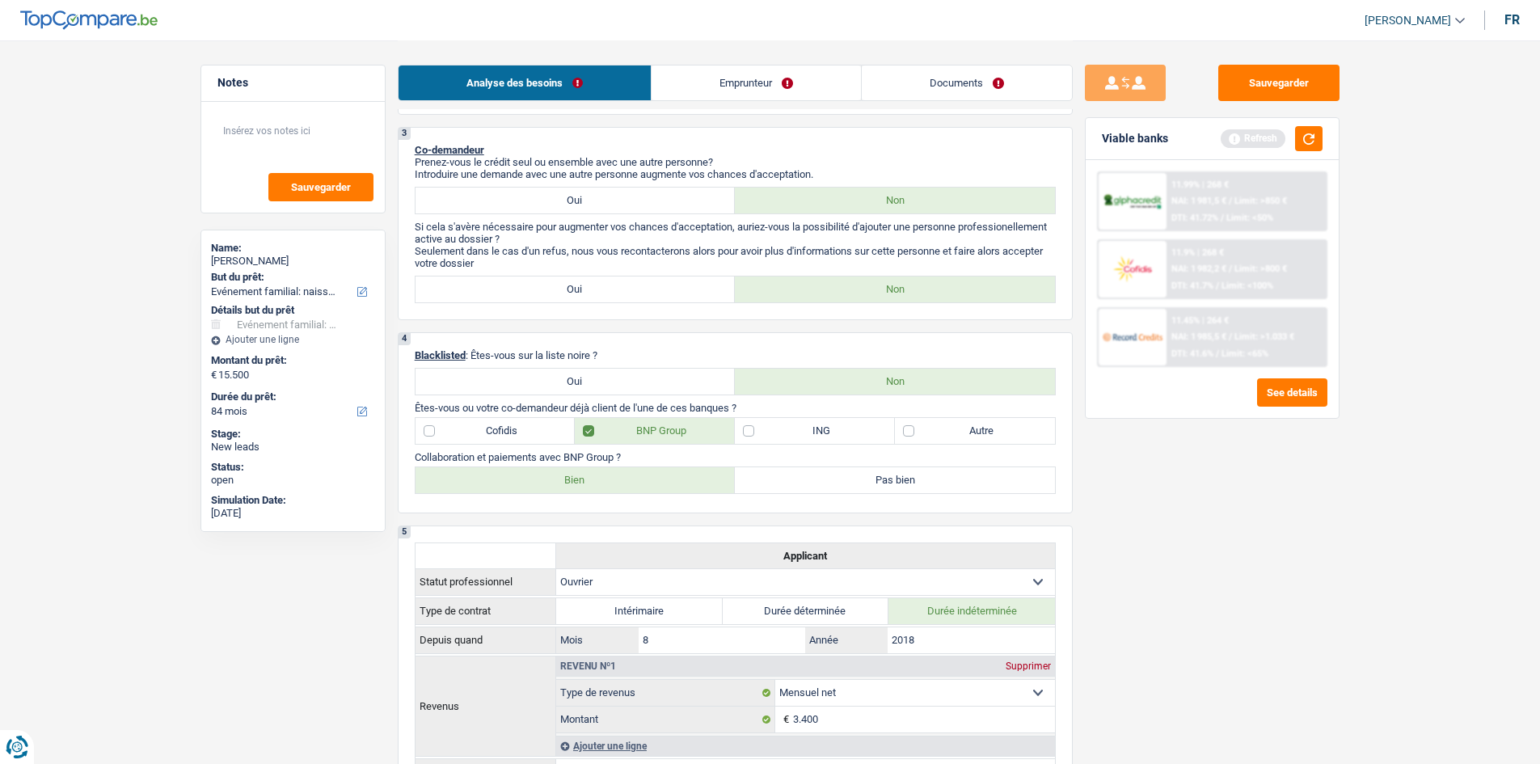
click at [629, 479] on label "Bien" at bounding box center [576, 480] width 320 height 26
click at [629, 479] on input "Bien" at bounding box center [576, 480] width 320 height 26
radio input "true"
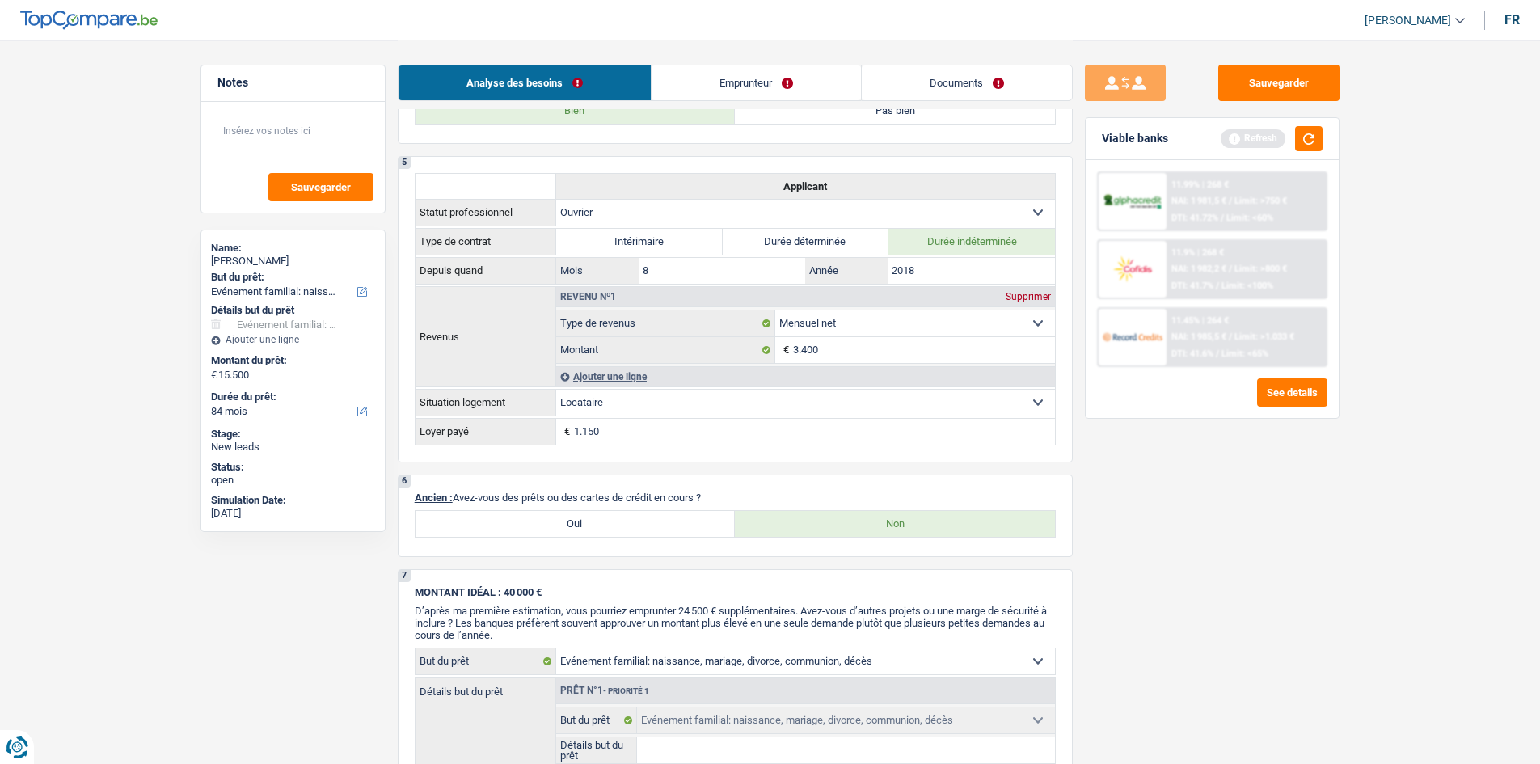
scroll to position [970, 0]
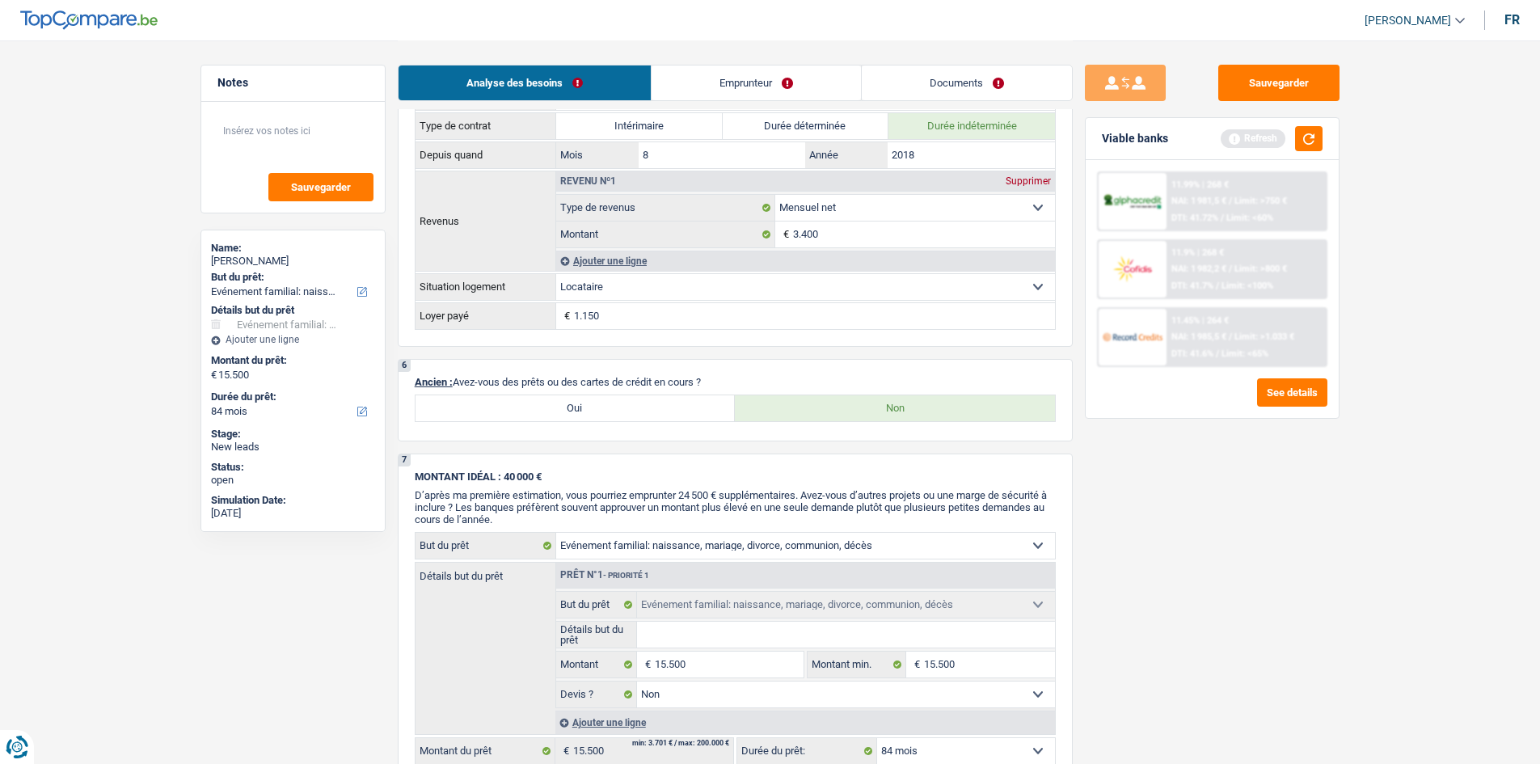
click at [649, 409] on label "Oui" at bounding box center [576, 408] width 320 height 26
click at [649, 409] on input "Oui" at bounding box center [576, 408] width 320 height 26
radio input "true"
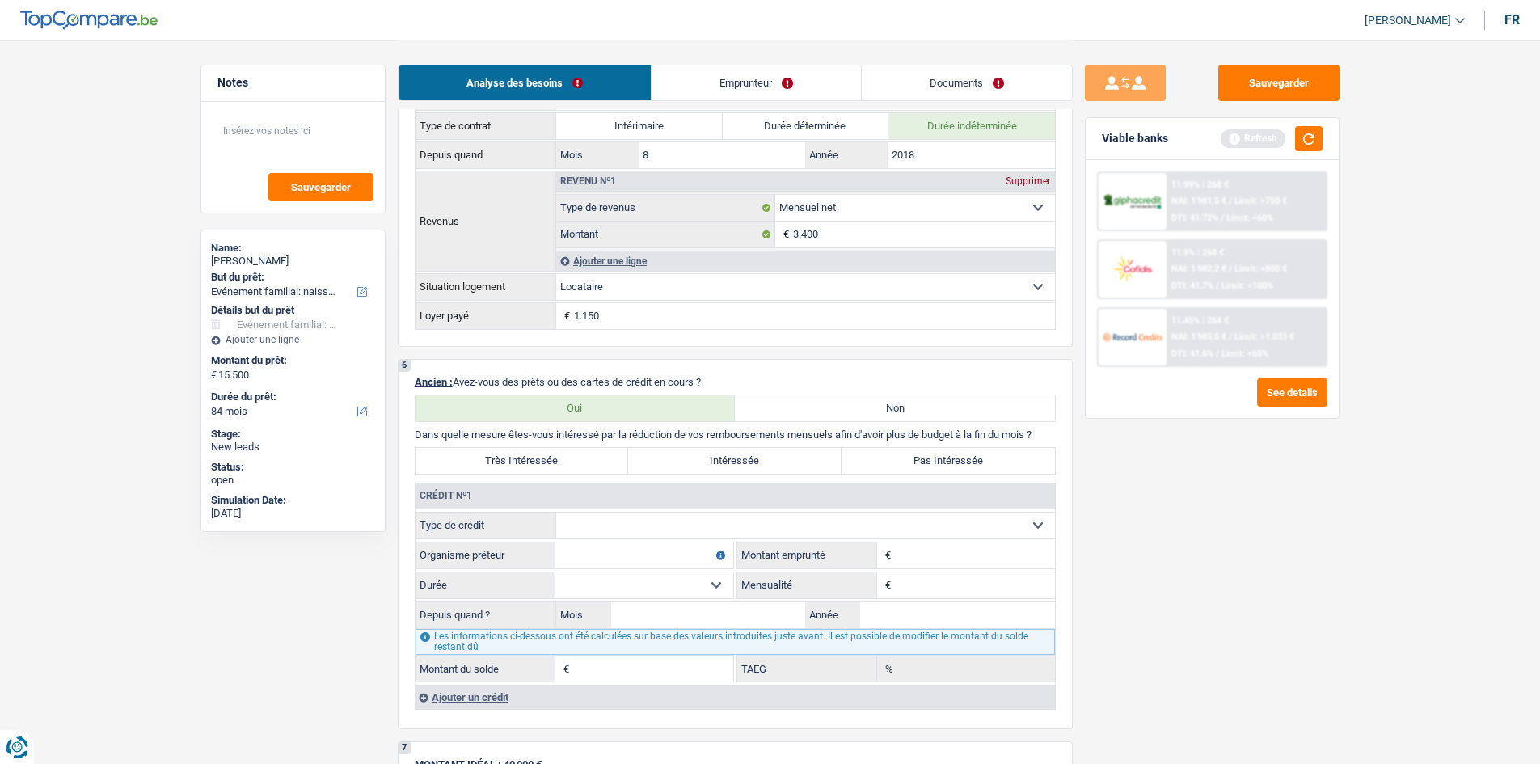
click at [933, 457] on label "Pas Intéressée" at bounding box center [948, 461] width 213 height 26
click at [933, 457] on input "Pas Intéressée" at bounding box center [948, 461] width 213 height 26
radio input "true"
click at [552, 459] on label "Très Intéressée" at bounding box center [522, 461] width 213 height 26
click at [552, 459] on input "Très Intéressée" at bounding box center [522, 461] width 213 height 26
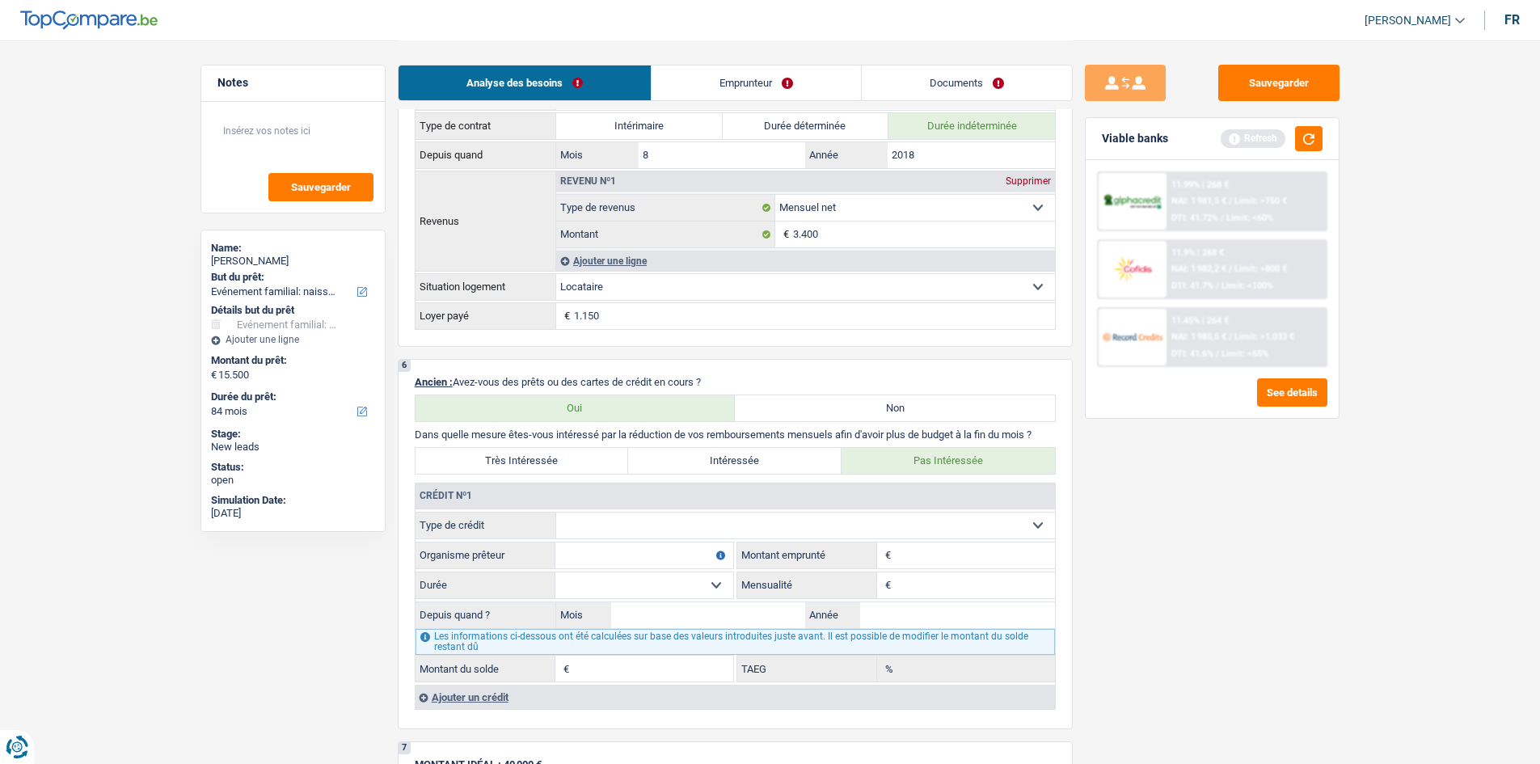
radio input "true"
click at [594, 525] on select "Carte ou ouverture de crédit Prêt hypothécaire Vente à tempérament Prêt à tempé…" at bounding box center [805, 526] width 499 height 26
select select "cardOrCredit"
type input "0"
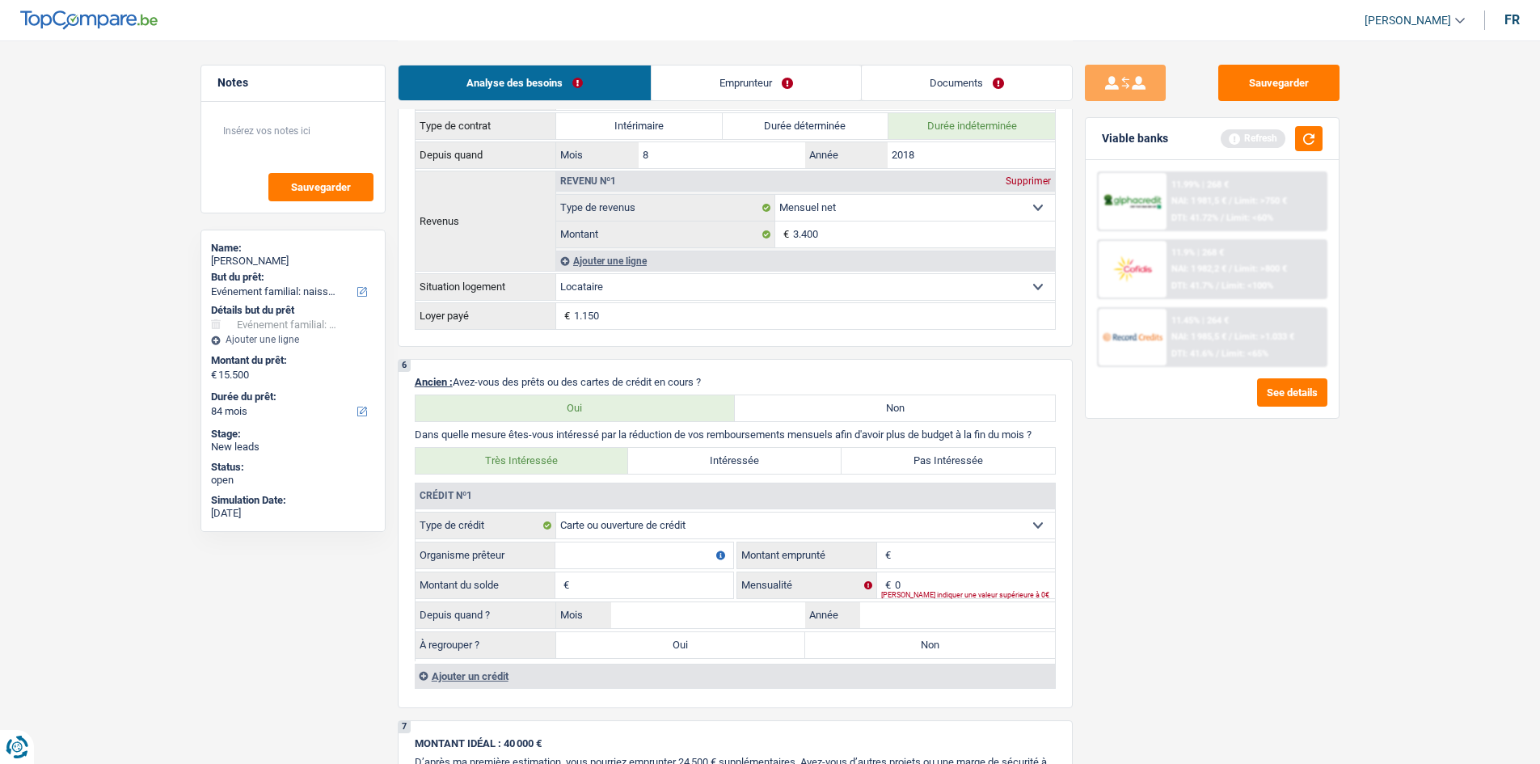
click at [905, 563] on input "Montant" at bounding box center [975, 556] width 160 height 26
type input "1.500"
click at [669, 591] on input "Montant du solde" at bounding box center [653, 585] width 160 height 26
type input "1.500"
click at [692, 562] on input "Organisme prêteur" at bounding box center [645, 556] width 178 height 26
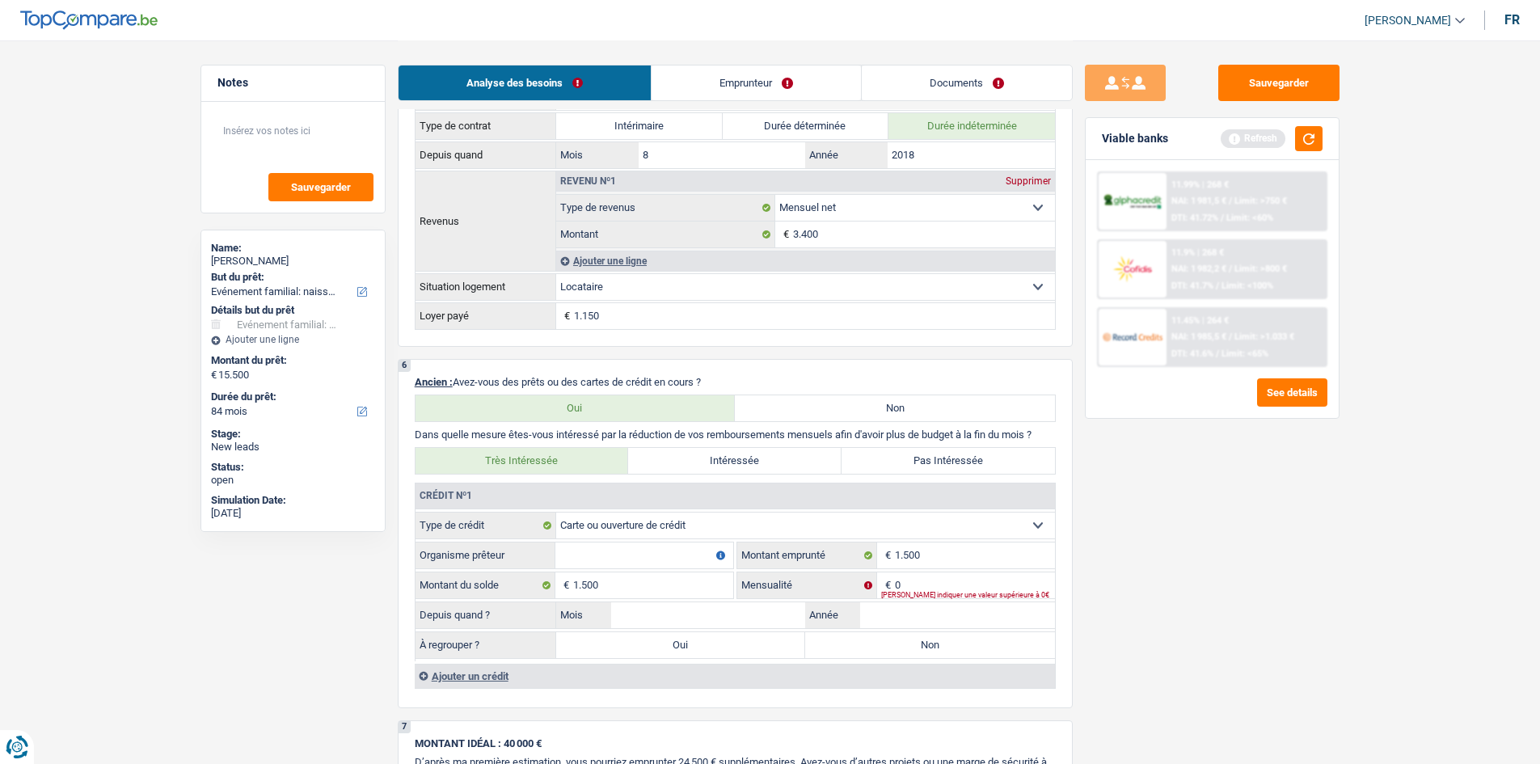
click at [640, 551] on input "Organisme prêteur" at bounding box center [645, 556] width 178 height 26
click at [906, 586] on input "0" at bounding box center [975, 585] width 160 height 26
type input "75"
click at [674, 560] on input "Organisme prêteur" at bounding box center [645, 556] width 178 height 26
type input "carrefour fin"
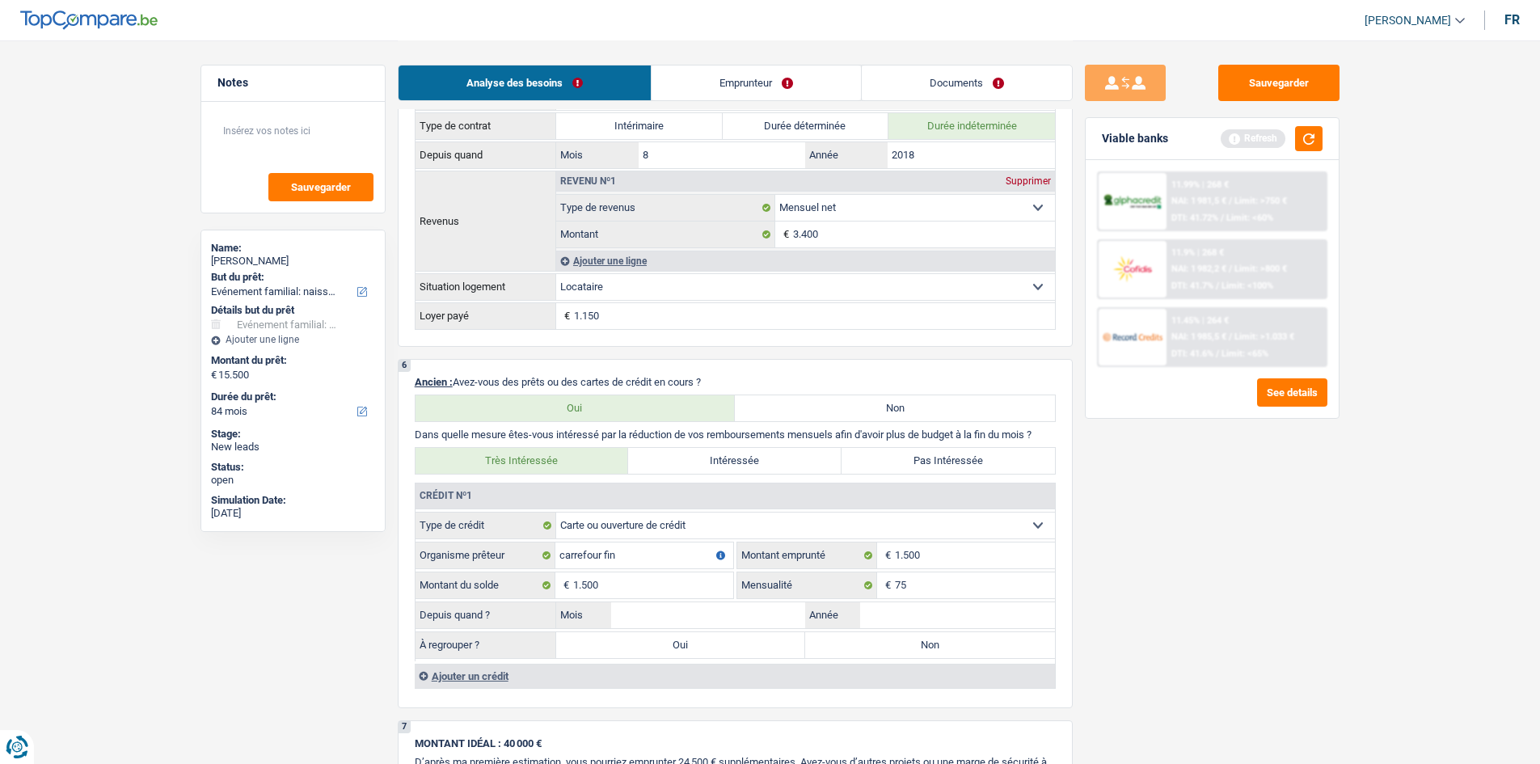
click at [913, 639] on label "Non" at bounding box center [930, 645] width 250 height 26
click at [913, 639] on input "Non" at bounding box center [930, 645] width 250 height 26
radio input "true"
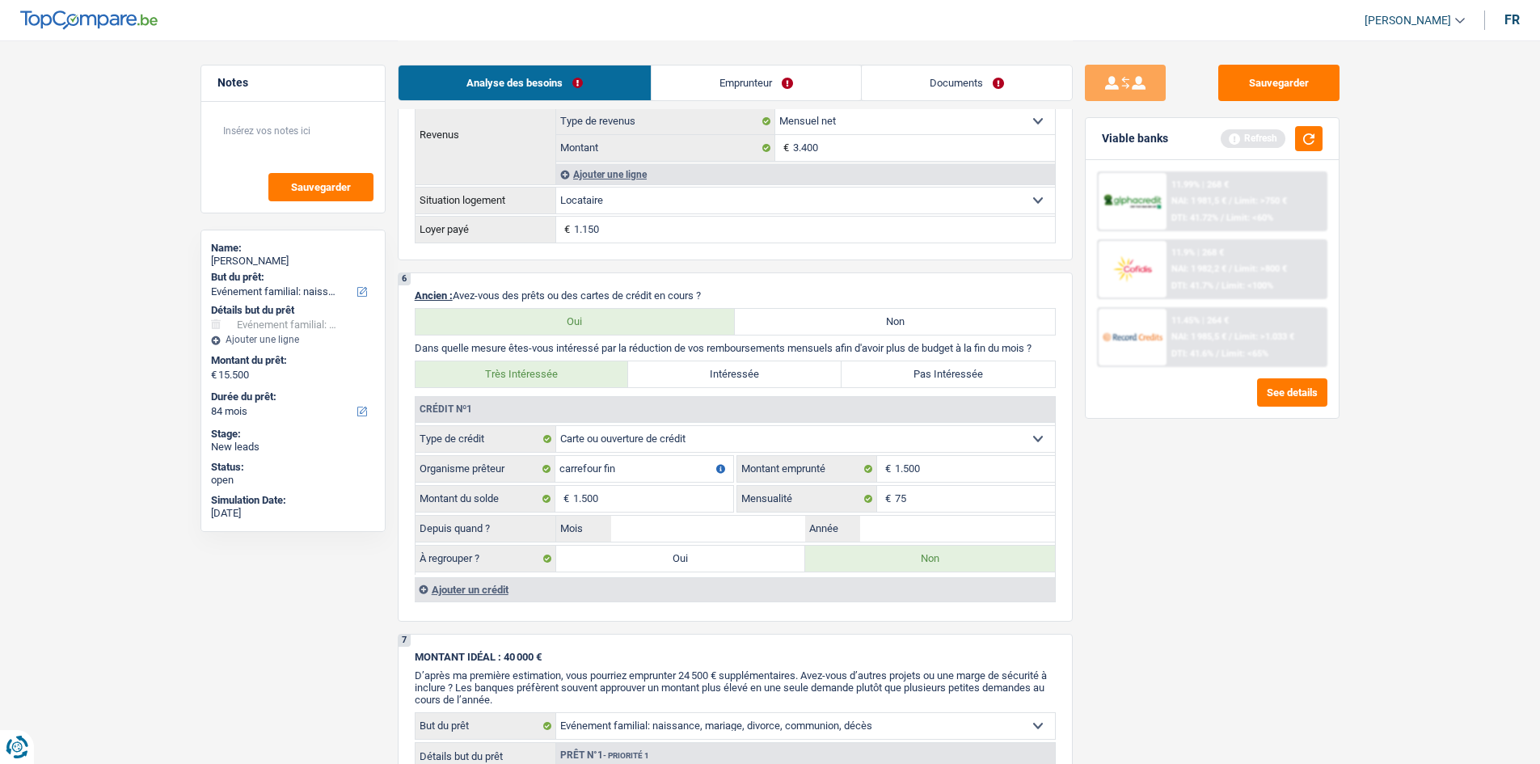
scroll to position [1065, 0]
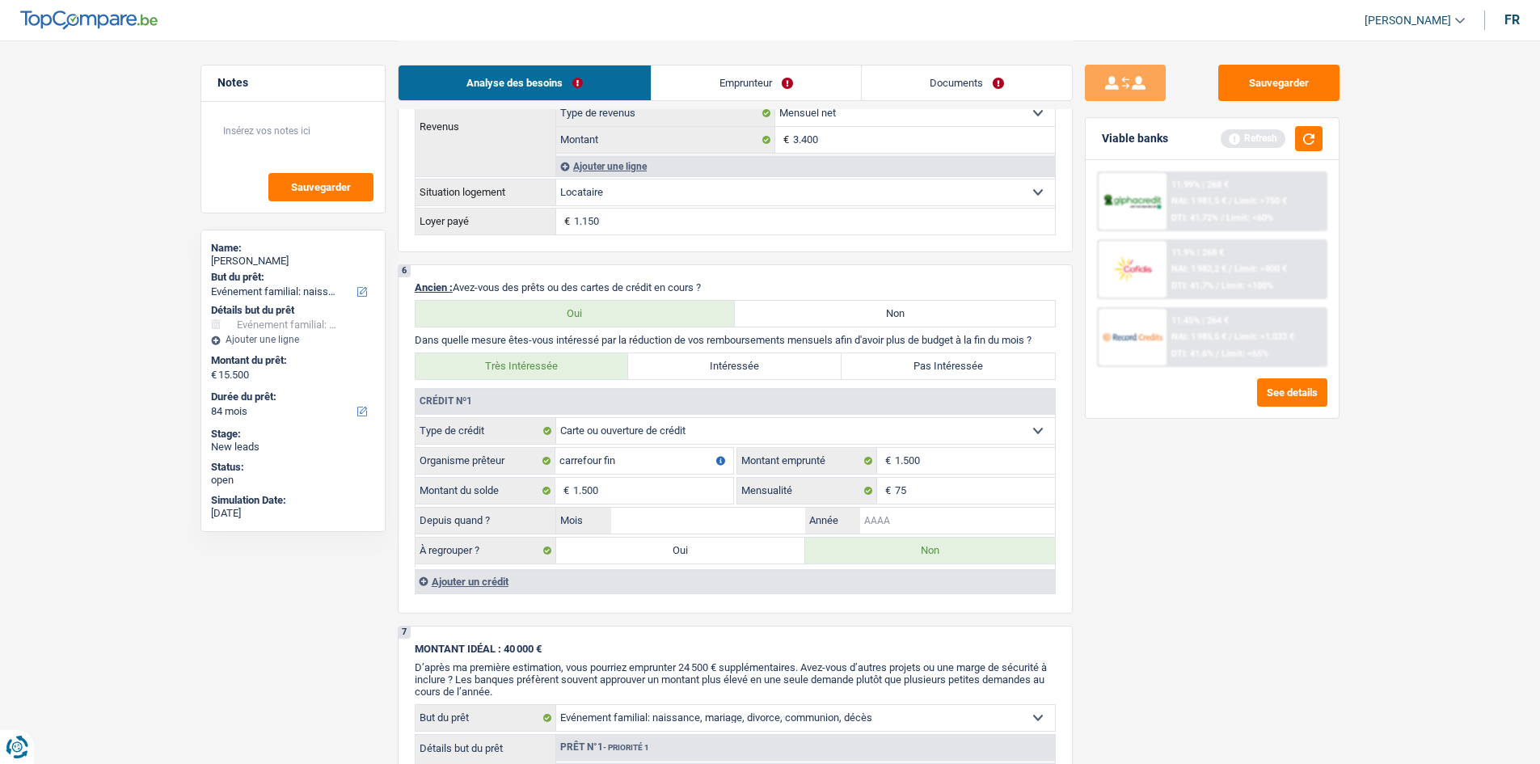
click at [899, 521] on input "Année" at bounding box center [957, 521] width 195 height 26
type input "2021"
click at [731, 523] on input "Mois" at bounding box center [708, 521] width 195 height 26
type input "05"
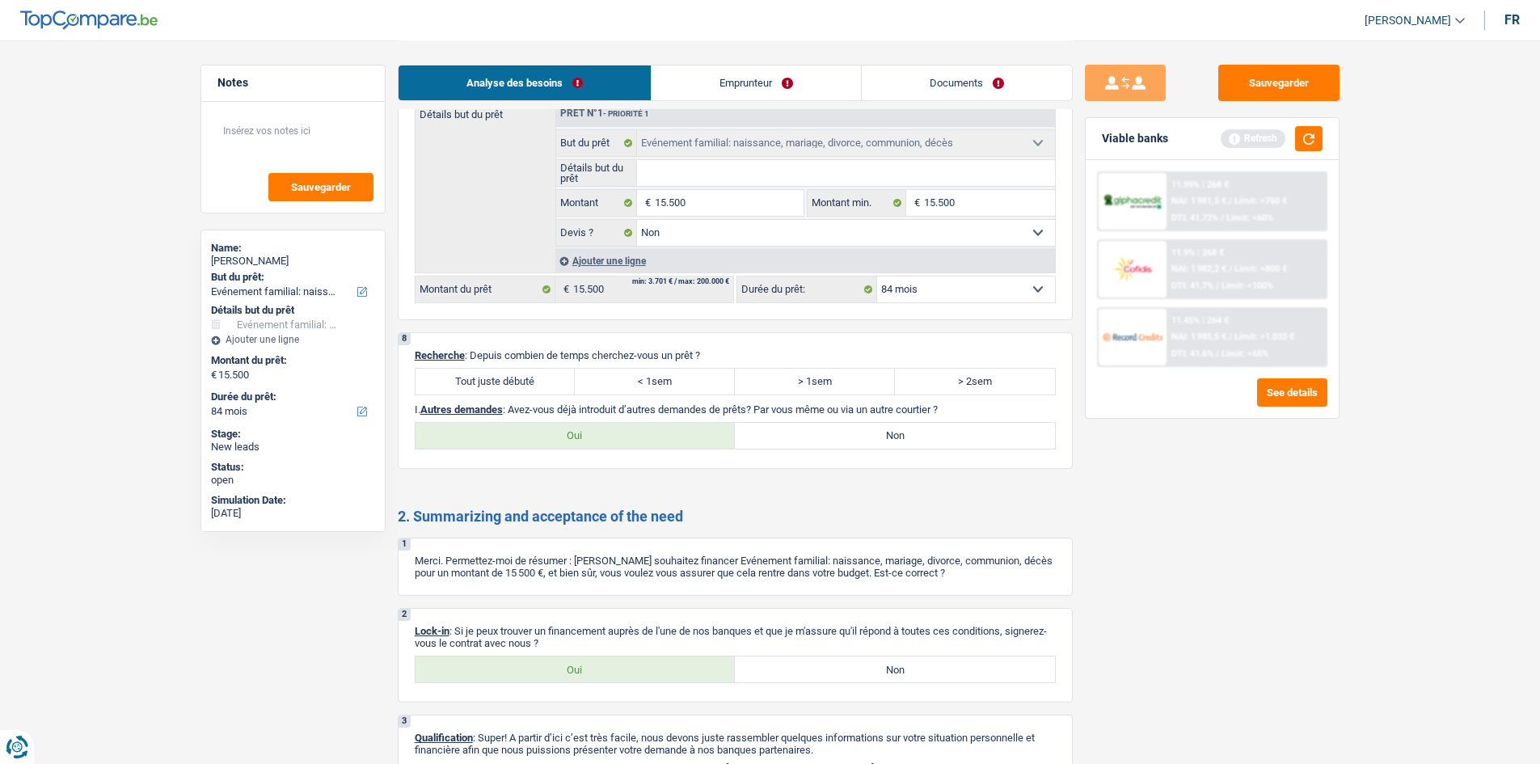
scroll to position [1881, 0]
click at [514, 374] on label "Tout juste débuté" at bounding box center [496, 379] width 160 height 26
click at [514, 374] on input "Tout juste débuté" at bounding box center [496, 379] width 160 height 26
radio input "true"
click at [609, 431] on label "Oui" at bounding box center [576, 433] width 320 height 26
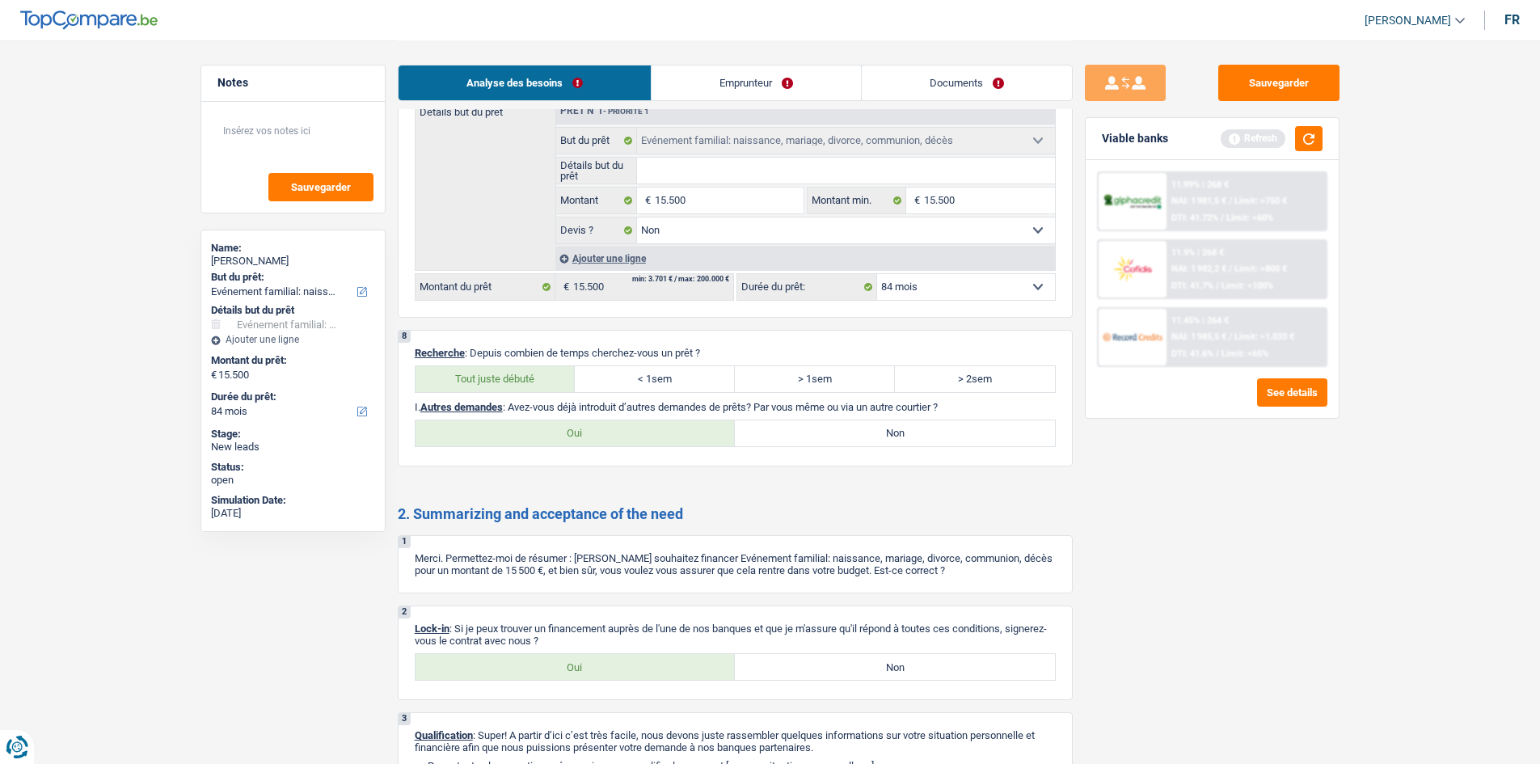
click at [609, 431] on input "Oui" at bounding box center [576, 433] width 320 height 26
radio input "true"
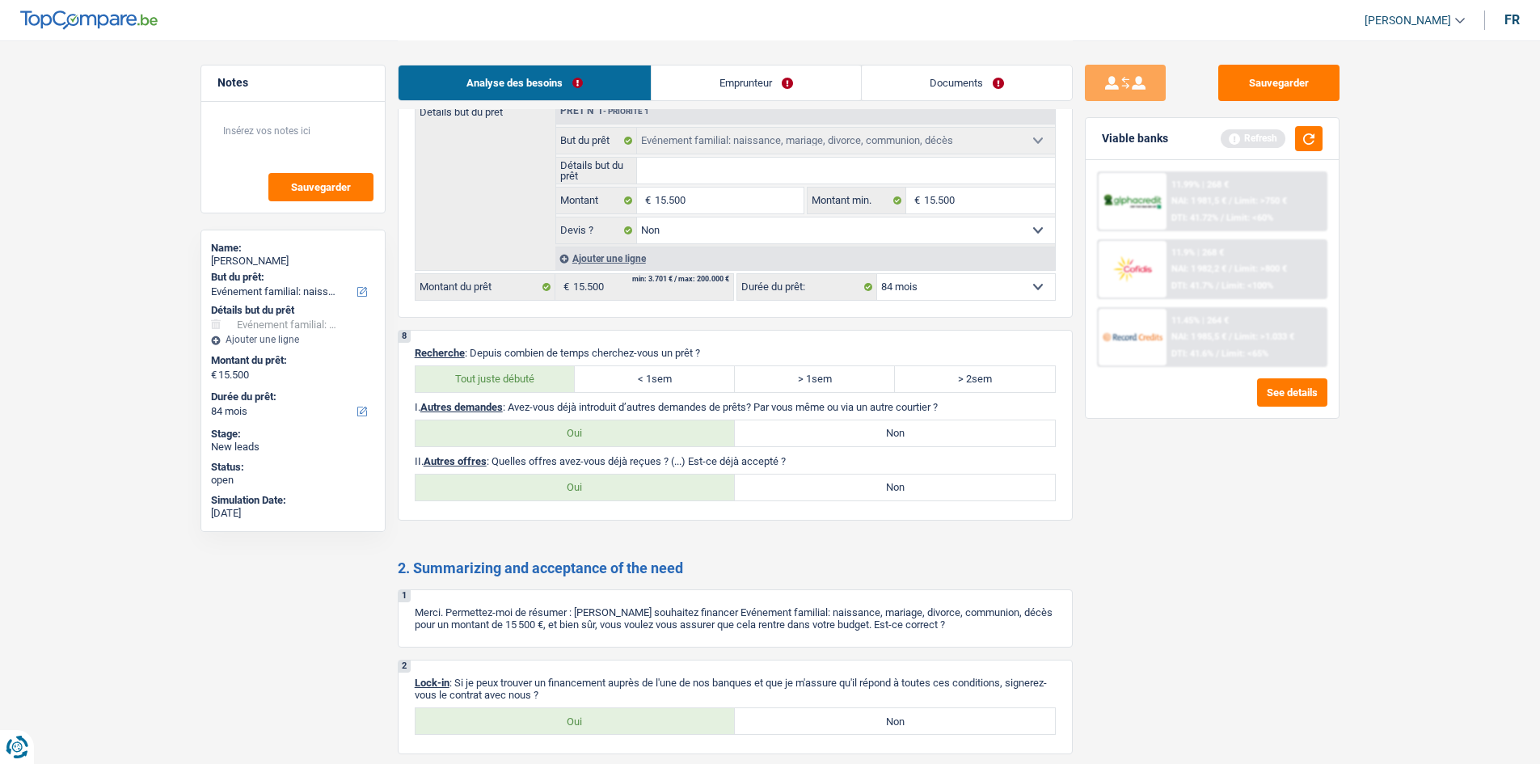
click at [868, 411] on p "I. Autres demandes : Avez-vous déjà introduit d’autres demandes de prêts? Par v…" at bounding box center [735, 407] width 641 height 12
click at [867, 420] on label "Non" at bounding box center [895, 433] width 320 height 26
click at [867, 420] on input "Non" at bounding box center [895, 433] width 320 height 26
radio input "true"
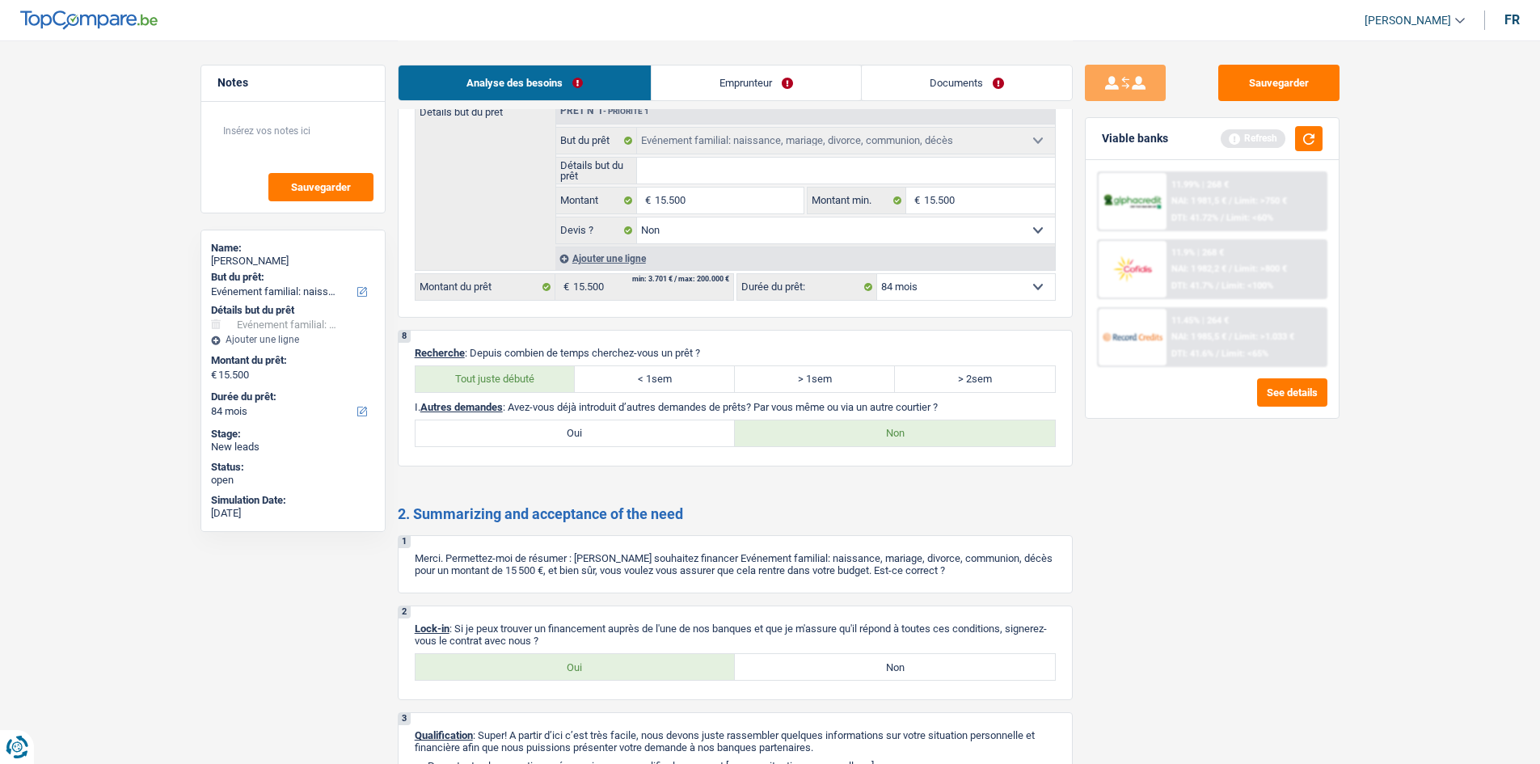
click at [448, 648] on div "2 Lock-in : Si je peux trouver un financement auprès de l'une de nos banques et…" at bounding box center [735, 653] width 675 height 95
click at [476, 675] on label "Oui" at bounding box center [576, 667] width 320 height 26
click at [476, 675] on input "Oui" at bounding box center [576, 667] width 320 height 26
radio input "true"
click at [692, 95] on link "Emprunteur" at bounding box center [756, 82] width 209 height 35
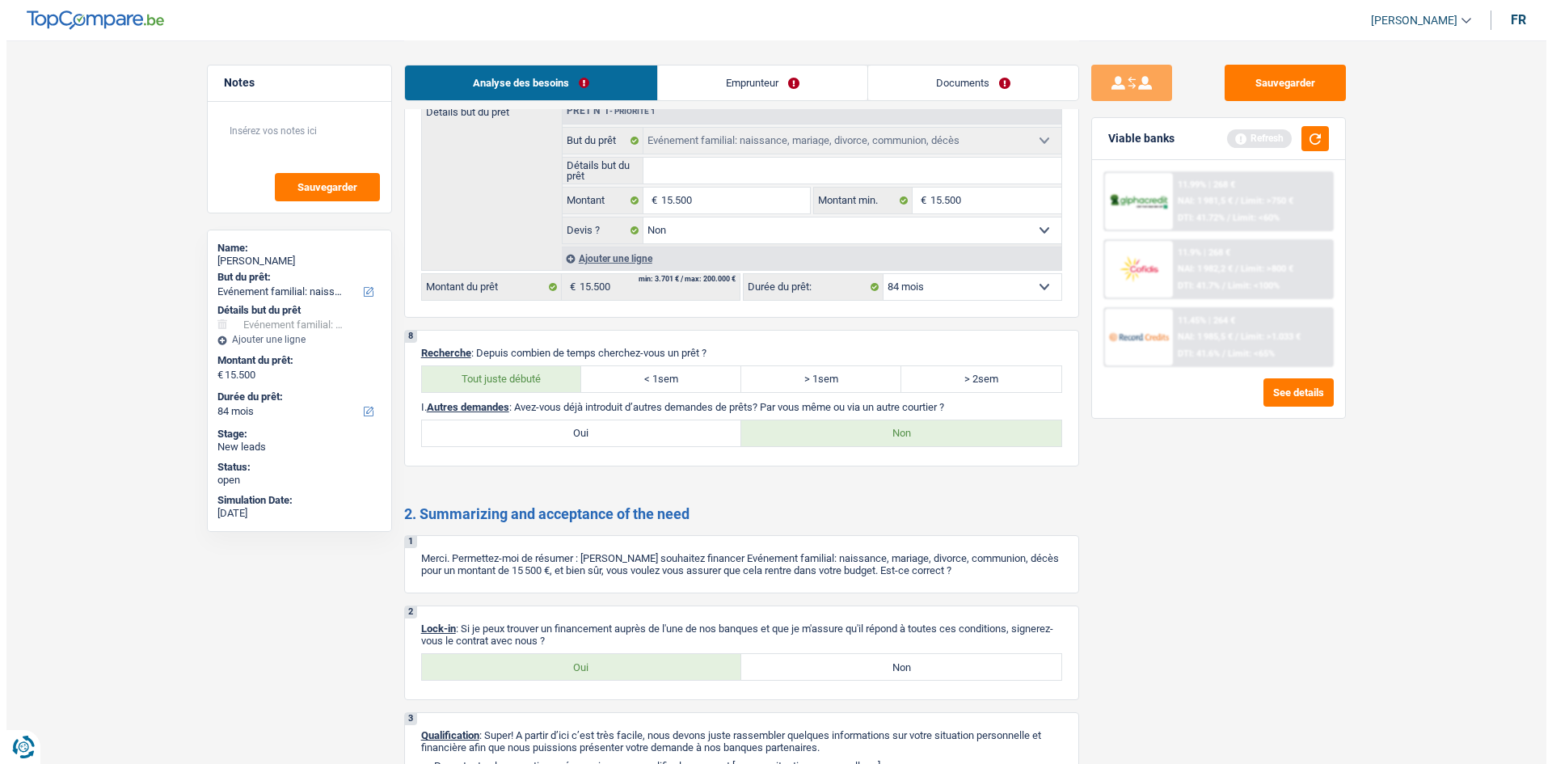
scroll to position [0, 0]
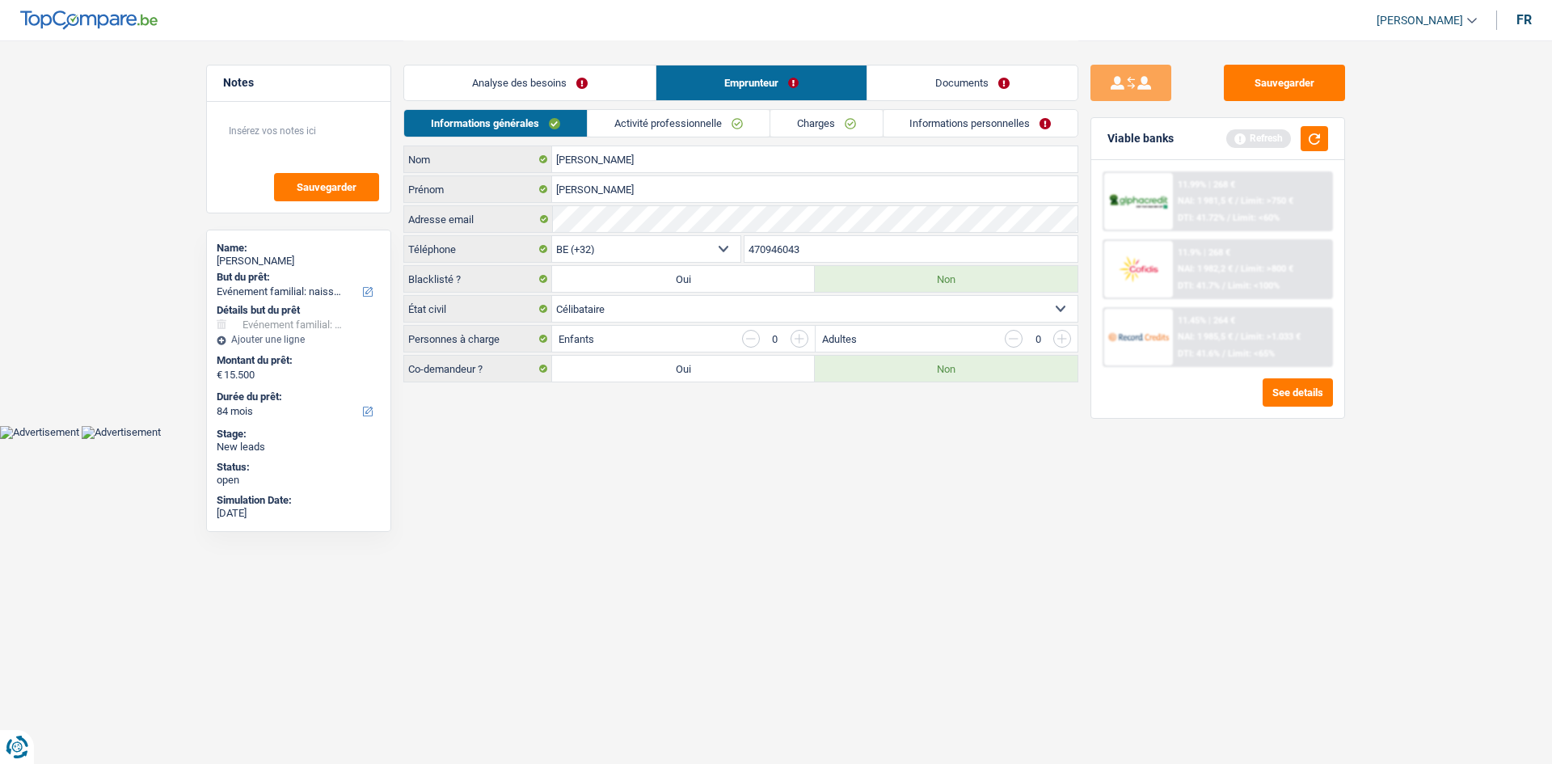
click at [704, 116] on link "Activité professionnelle" at bounding box center [679, 123] width 182 height 27
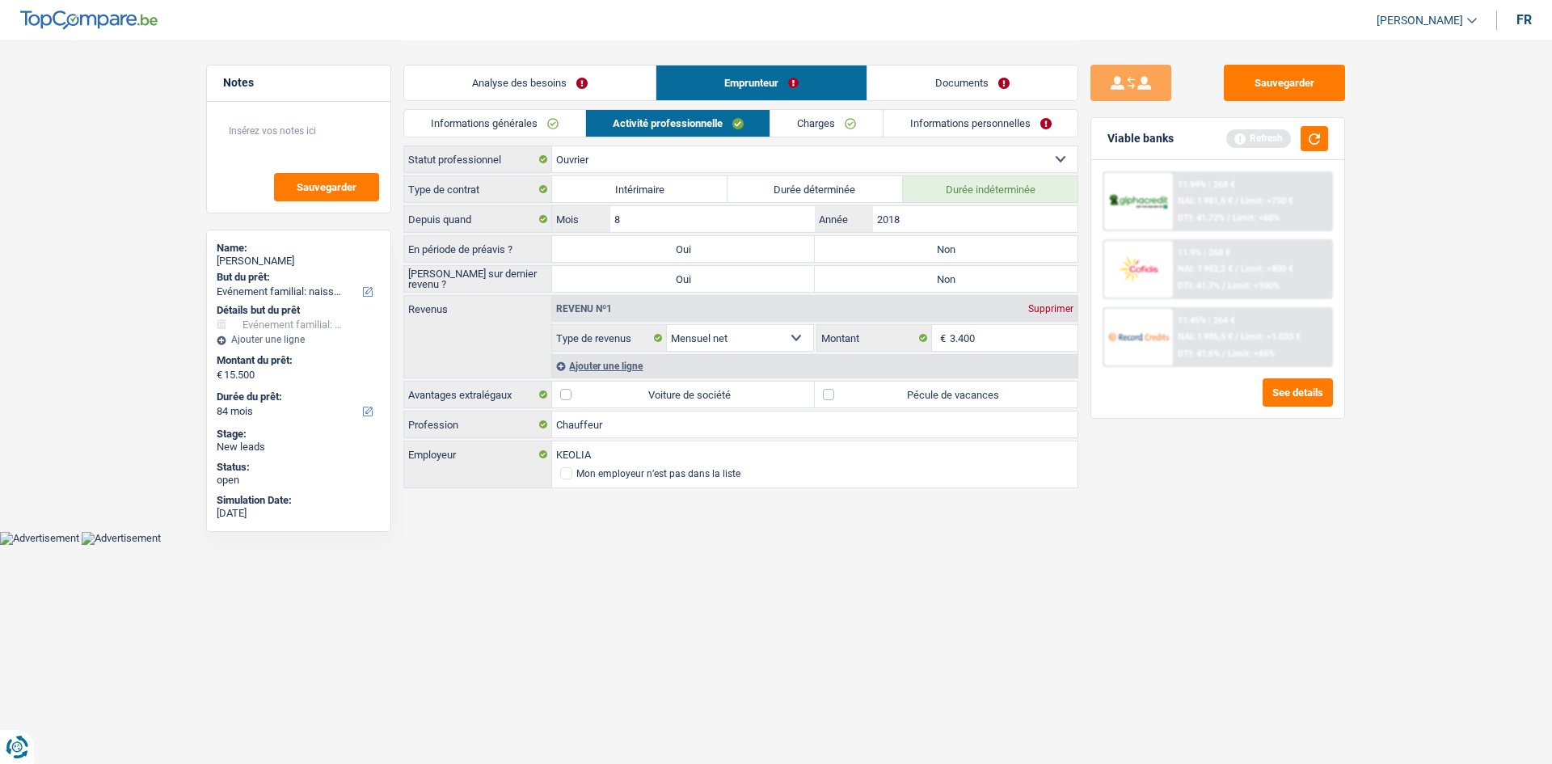
click at [847, 393] on label "Pécule de vacances" at bounding box center [946, 395] width 263 height 26
click at [847, 393] on input "Pécule de vacances" at bounding box center [946, 395] width 263 height 26
checkbox input "true"
click at [868, 246] on label "Non" at bounding box center [946, 249] width 263 height 26
click at [868, 246] on input "Non" at bounding box center [946, 249] width 263 height 26
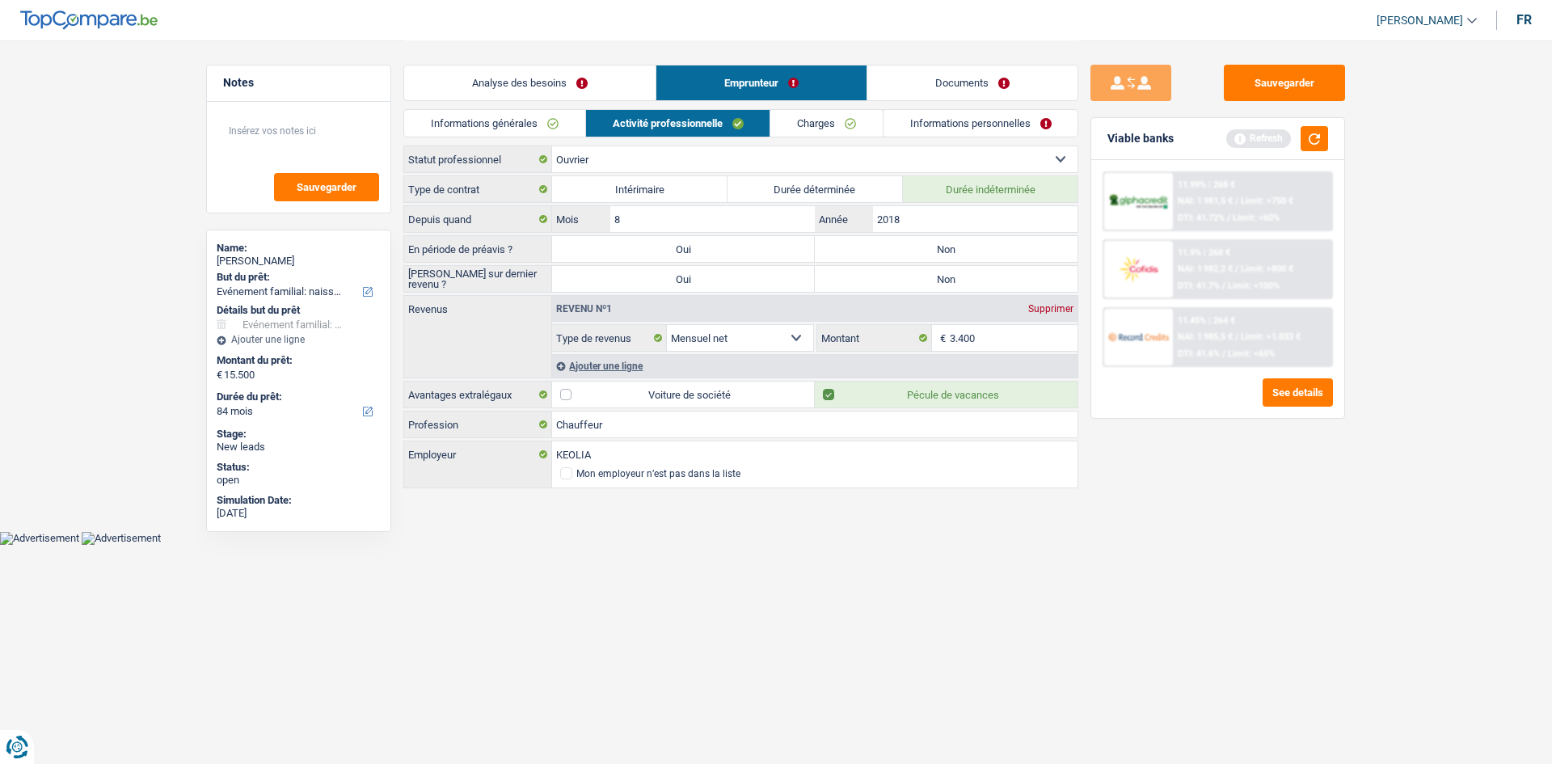
radio input "true"
click at [626, 363] on div "Ajouter une ligne" at bounding box center [815, 365] width 526 height 23
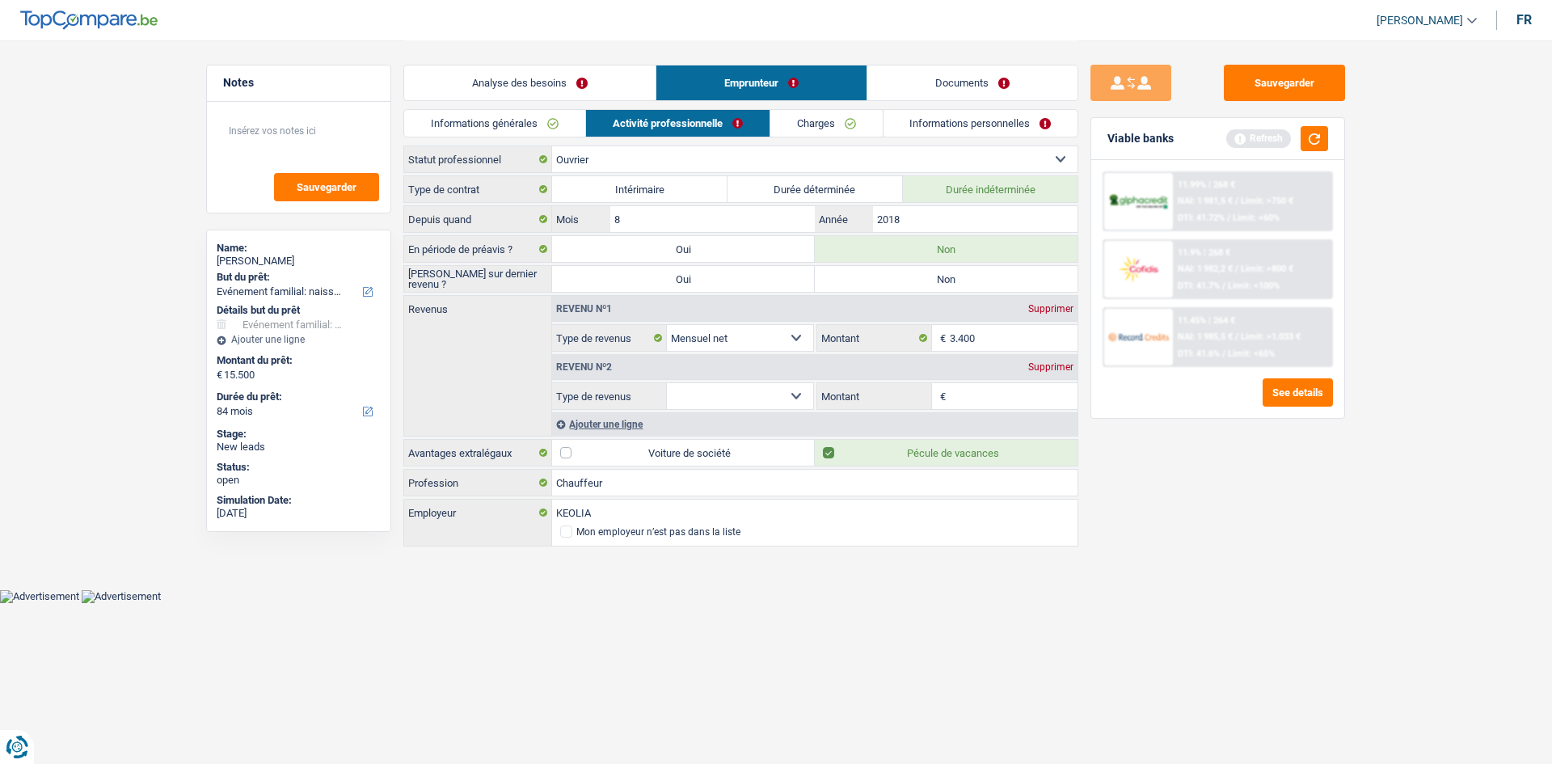
click at [773, 390] on select "Allocation d'handicap Allocations chômage Allocations familiales Chèques repas …" at bounding box center [740, 396] width 146 height 26
select select "mealVouchers"
click at [667, 383] on select "Allocation d'handicap Allocations chômage Allocations familiales Chèques repas …" at bounding box center [740, 396] width 146 height 26
click at [970, 384] on input "Montant par jour" at bounding box center [1014, 396] width 129 height 26
type input "6,0"
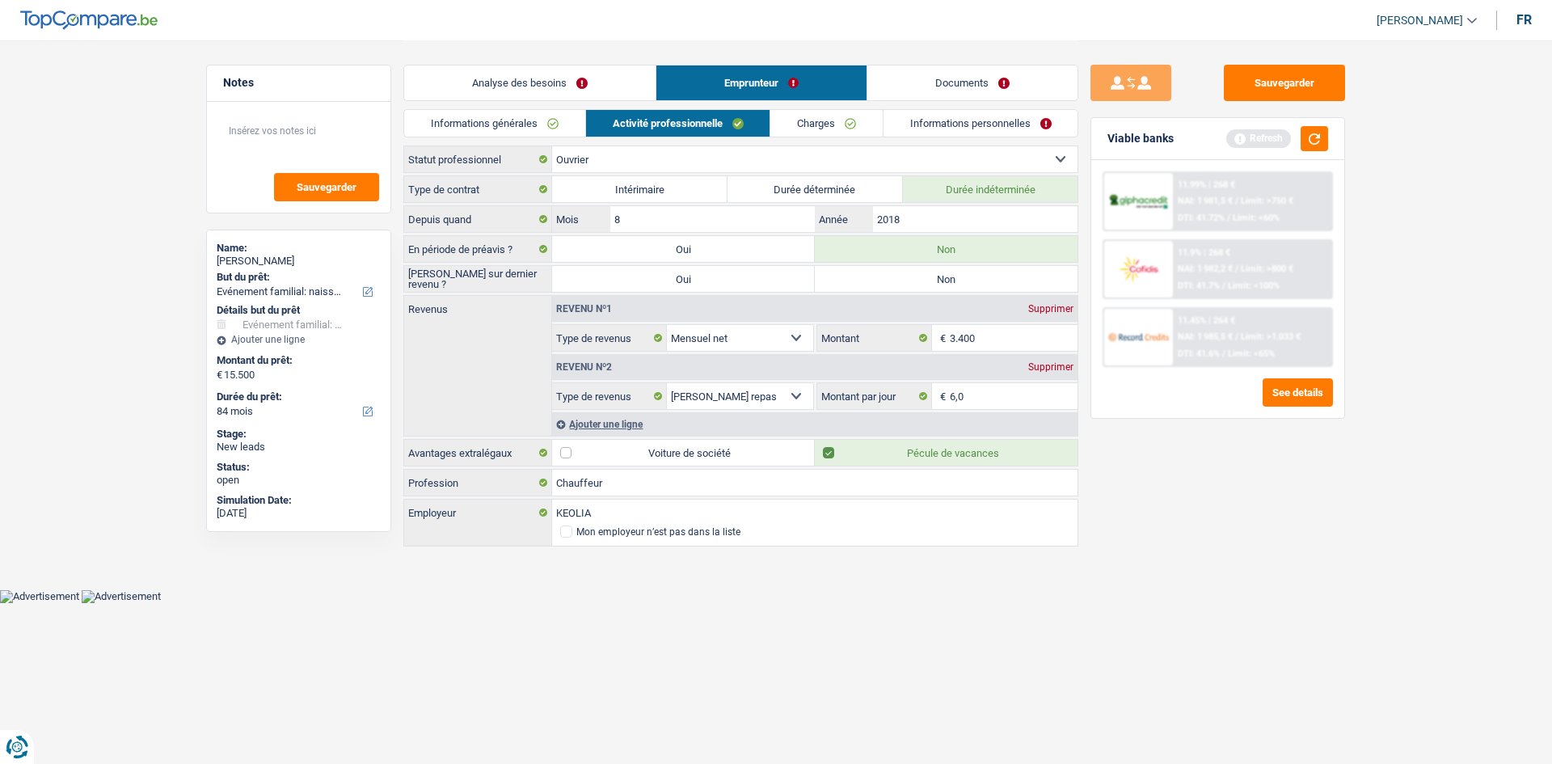
drag, startPoint x: 1236, startPoint y: 563, endPoint x: 1222, endPoint y: 471, distance: 93.2
click at [1235, 563] on div "Sauvegarder Viable banks Refresh 11.99% | 268 € NAI: 1 981,5 € / Limit: >750 € …" at bounding box center [1218, 402] width 279 height 674
click at [990, 334] on input "3.400" at bounding box center [1014, 338] width 129 height 26
type input "3.330"
click at [1122, 530] on div "Sauvegarder Viable banks Refresh 11.99% | 268 € NAI: 1 981,5 € / Limit: >750 € …" at bounding box center [1218, 402] width 279 height 674
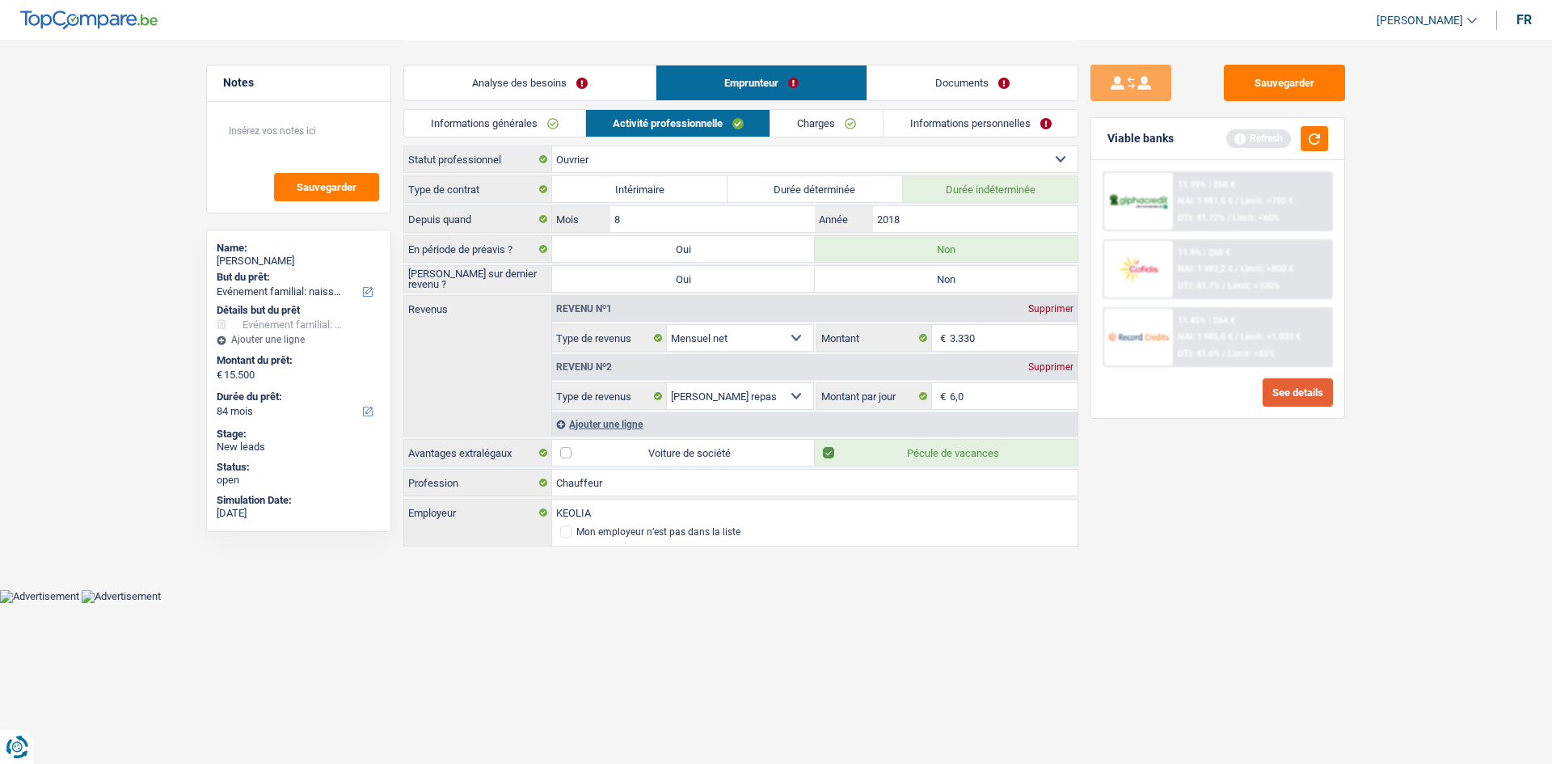
click at [1279, 399] on button "See details" at bounding box center [1298, 392] width 70 height 28
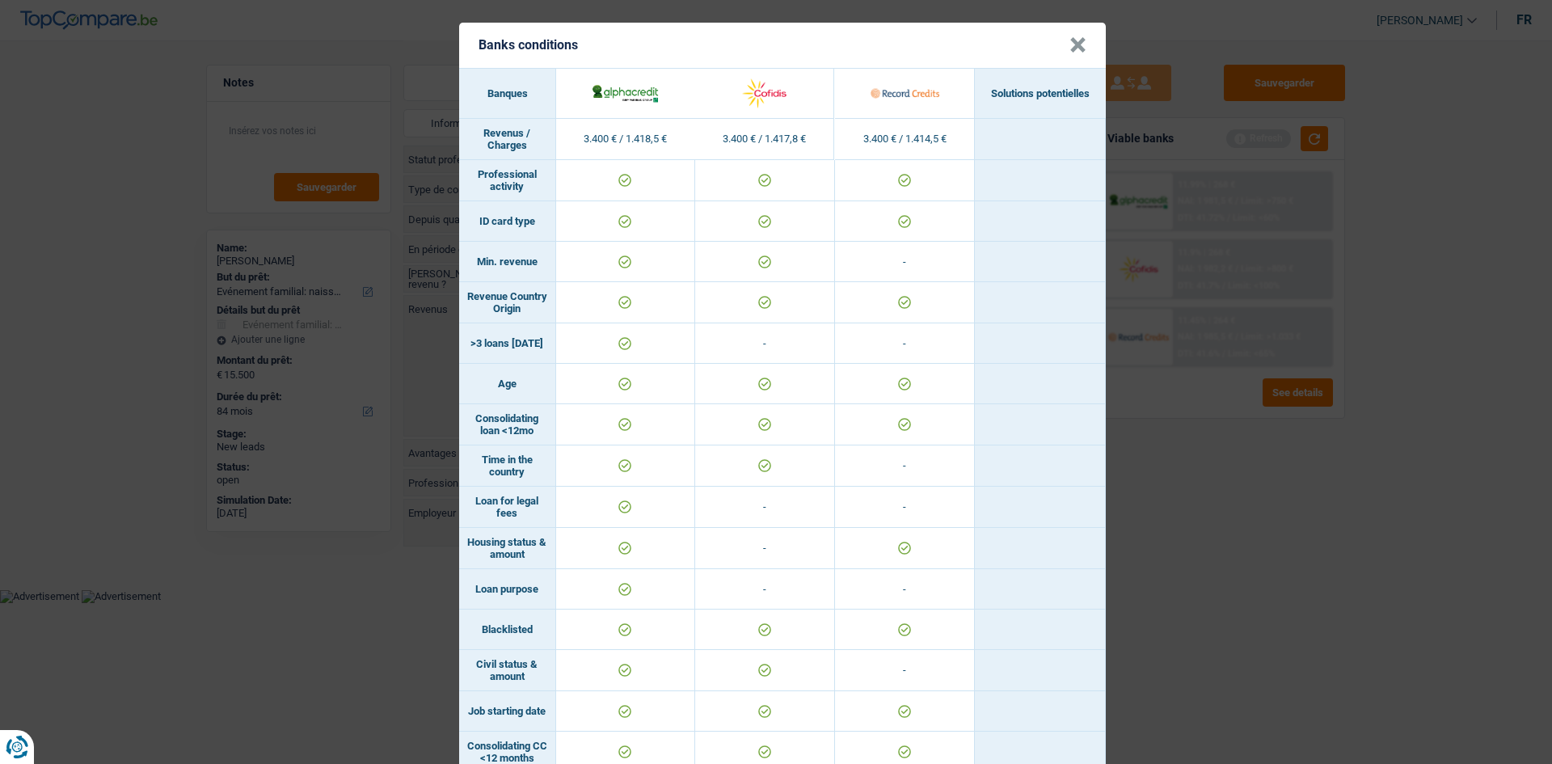
drag, startPoint x: 1316, startPoint y: 106, endPoint x: 1315, endPoint y: 119, distance: 13.0
click at [1311, 111] on div "Banks conditions × Banques Solutions potentielles Revenus / Charges 3.400 € / 1…" at bounding box center [776, 382] width 1552 height 764
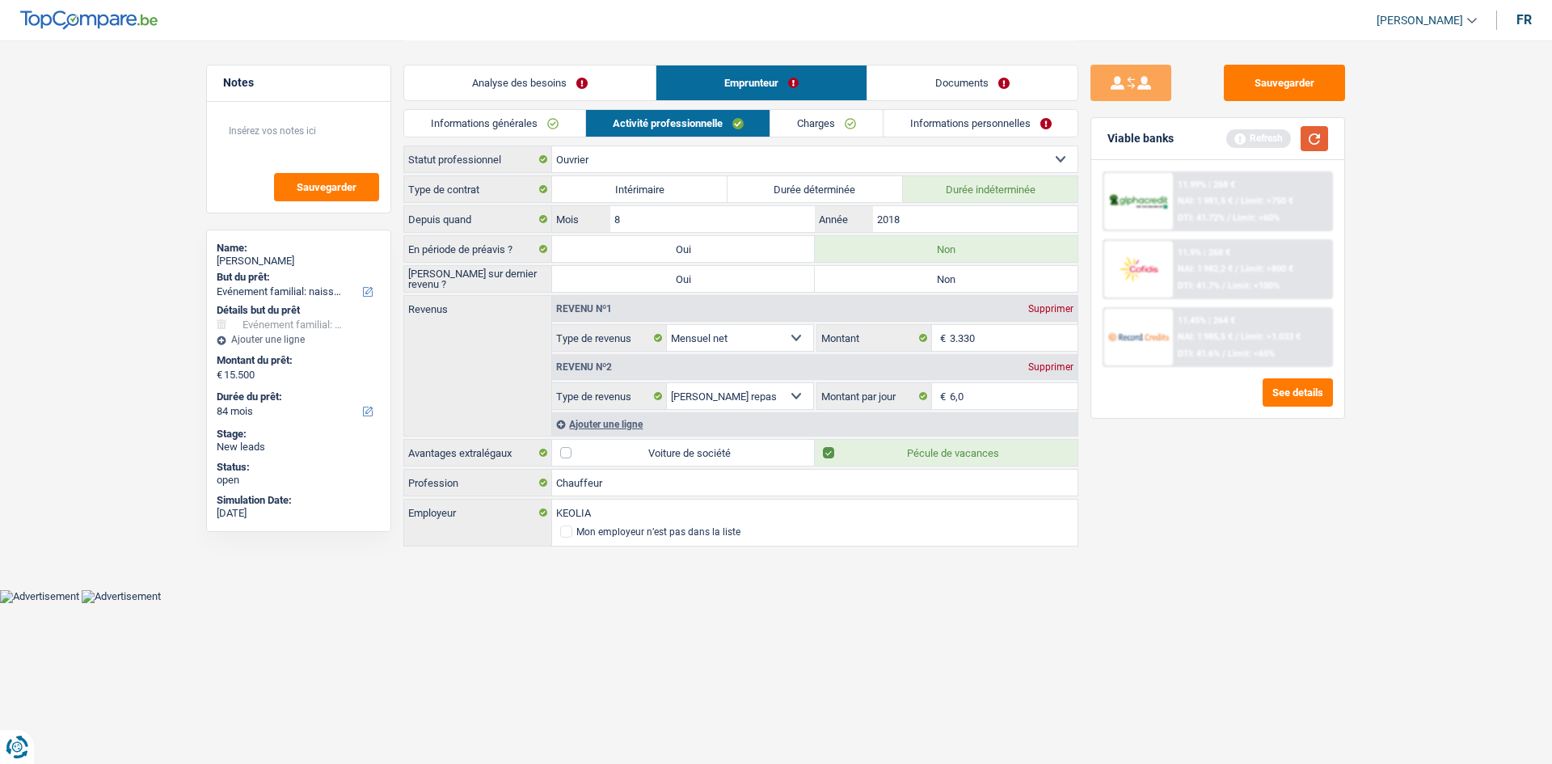
click at [1325, 132] on button "button" at bounding box center [1314, 138] width 27 height 25
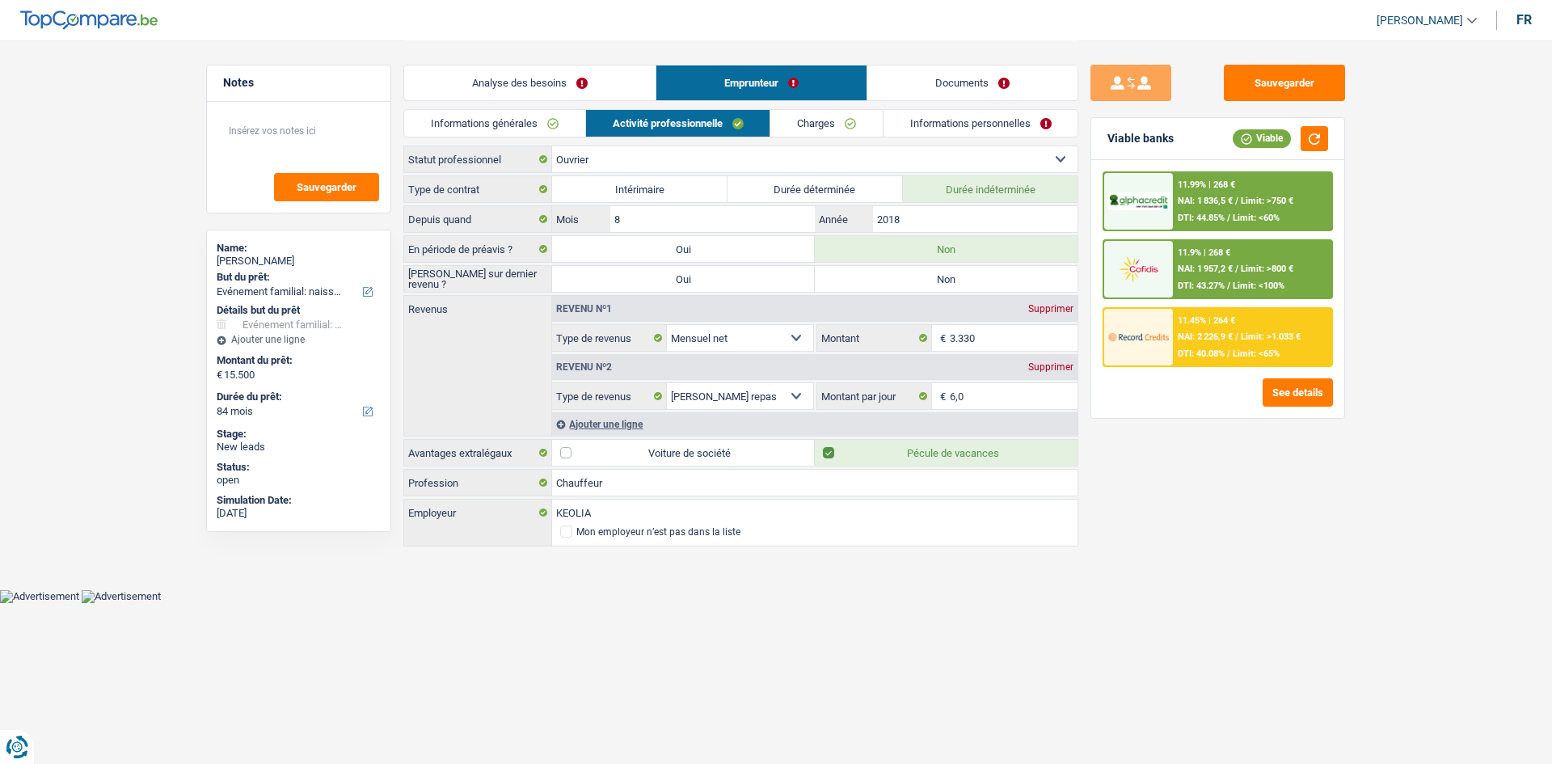
click at [811, 116] on link "Charges" at bounding box center [827, 123] width 112 height 27
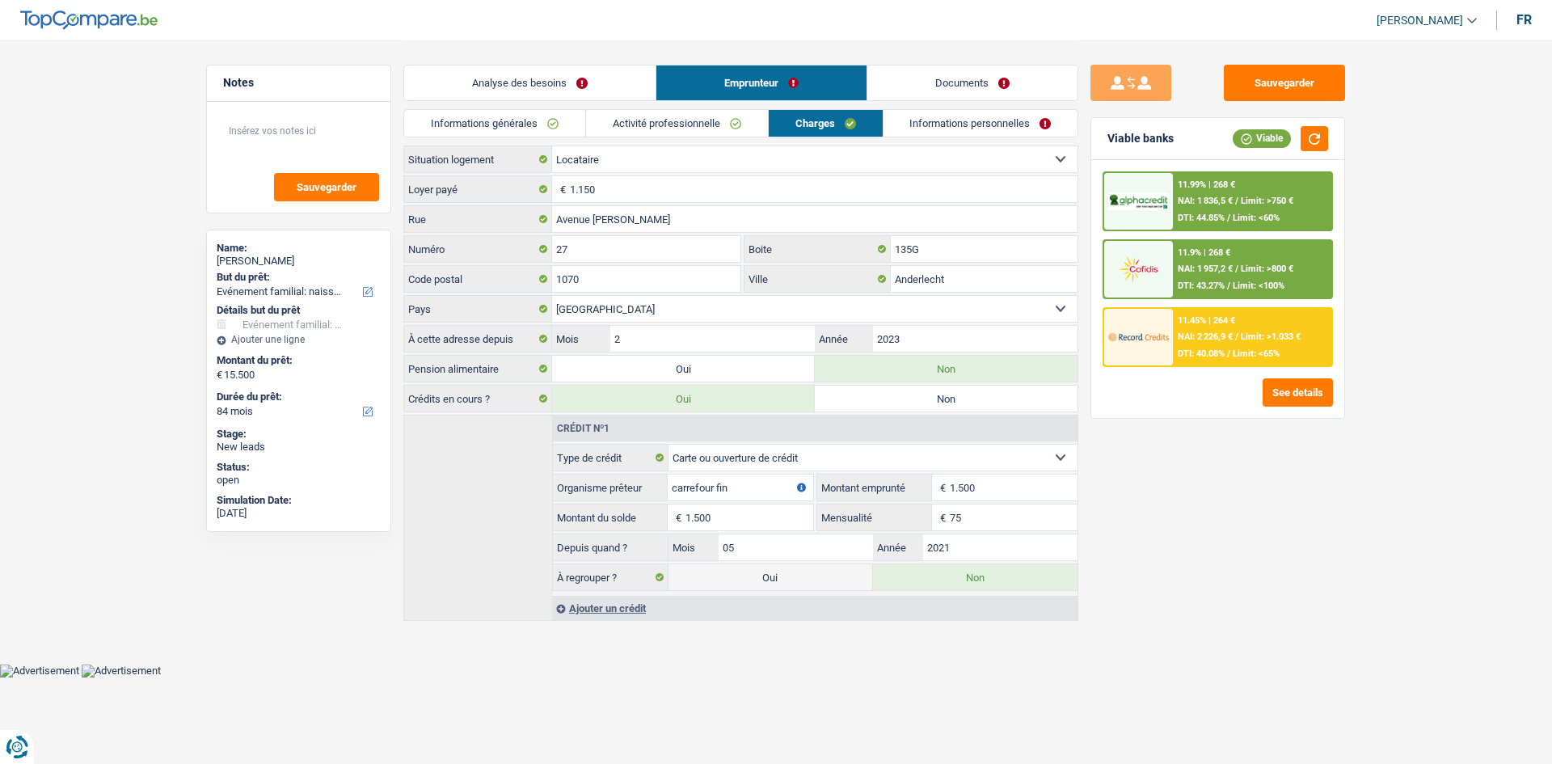
click at [1198, 521] on div "Sauvegarder Viable banks Viable 11.99% | 268 € NAI: 1 836,5 € / Limit: >750 € D…" at bounding box center [1218, 402] width 279 height 674
click at [1313, 146] on button "button" at bounding box center [1314, 138] width 27 height 25
click at [1322, 389] on button "See details" at bounding box center [1298, 392] width 70 height 28
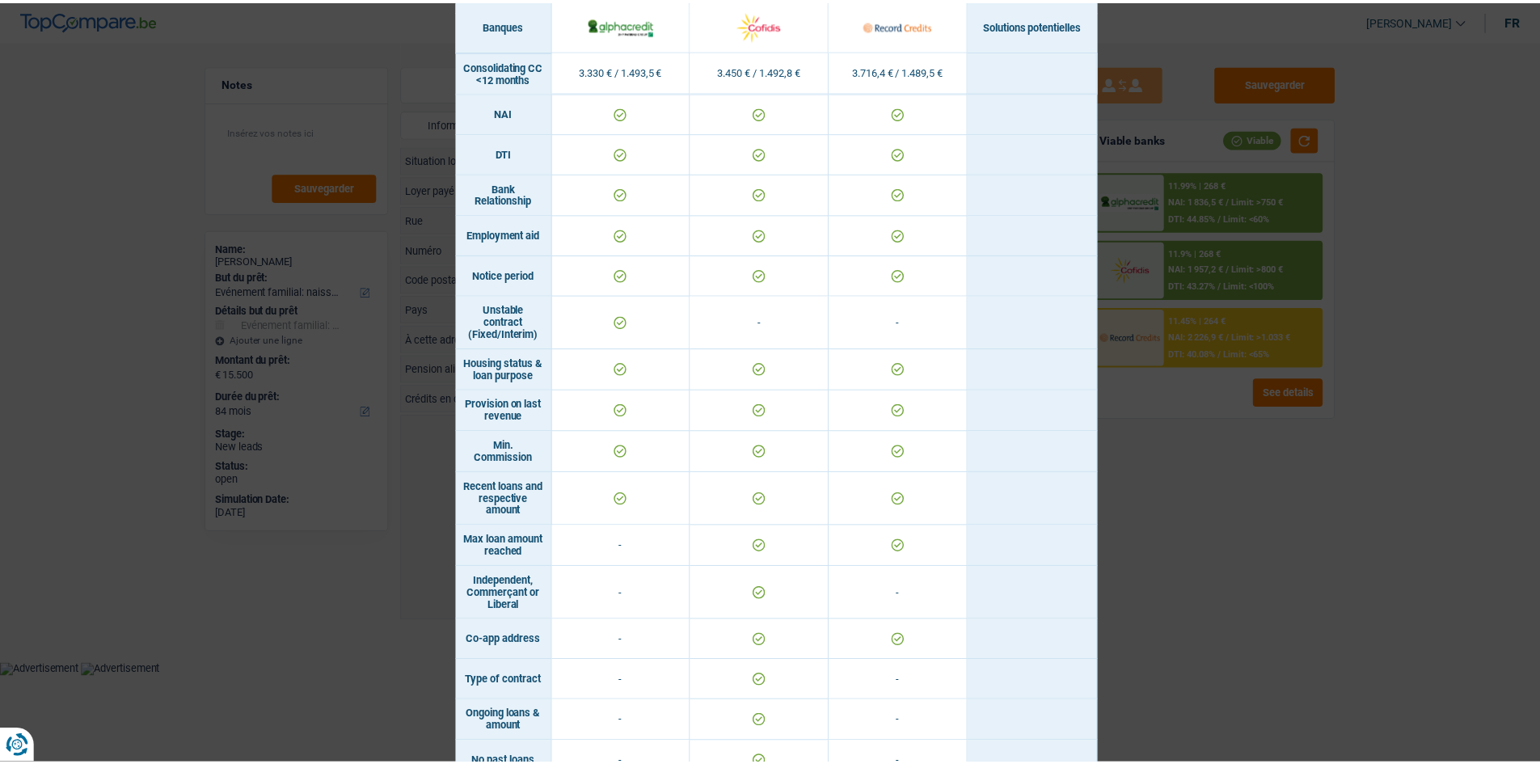
scroll to position [826, 0]
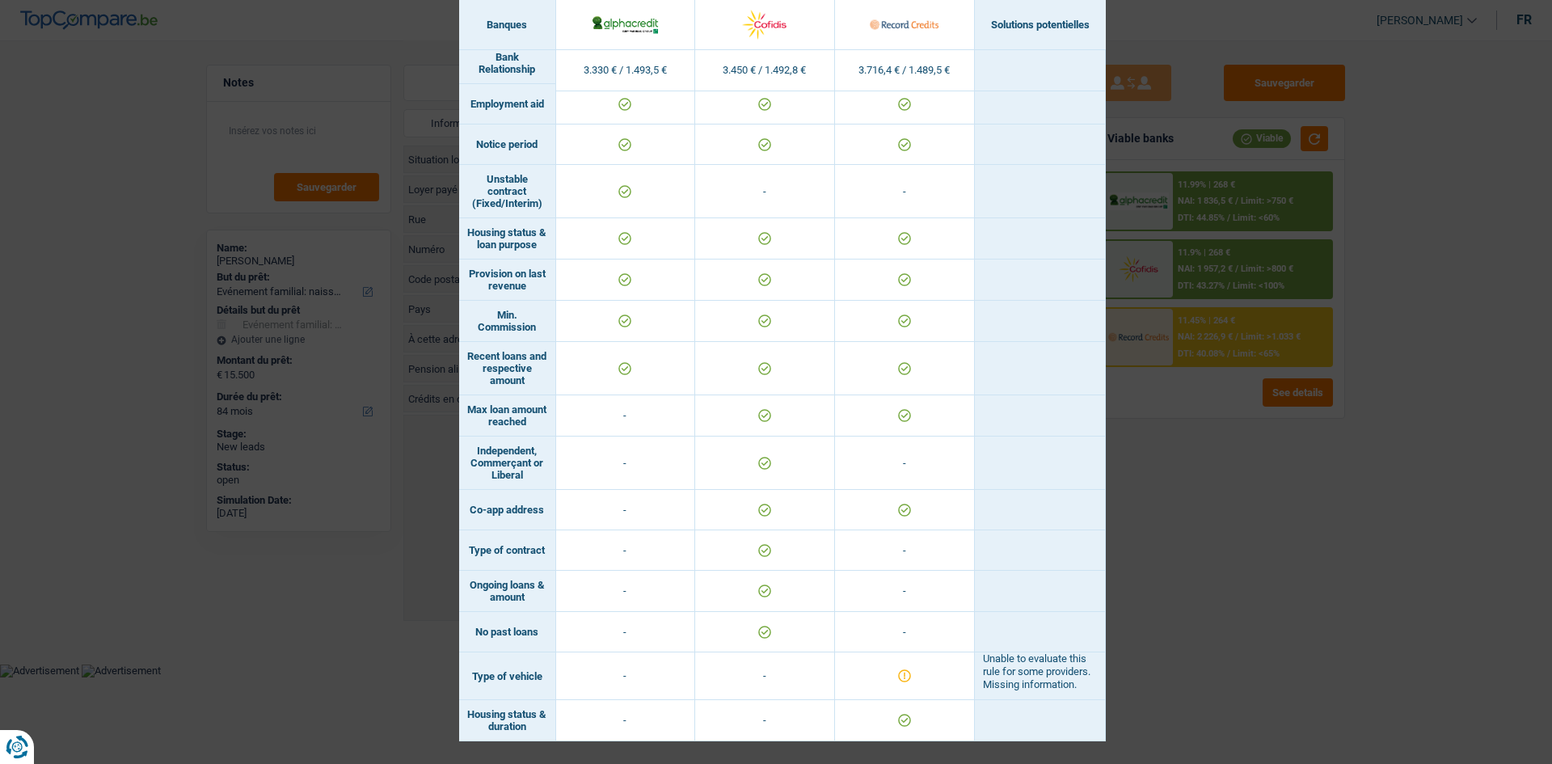
click at [1220, 500] on div "Banks conditions × Banques Solutions potentielles Revenus / Charges 3.330 € / 1…" at bounding box center [776, 382] width 1552 height 764
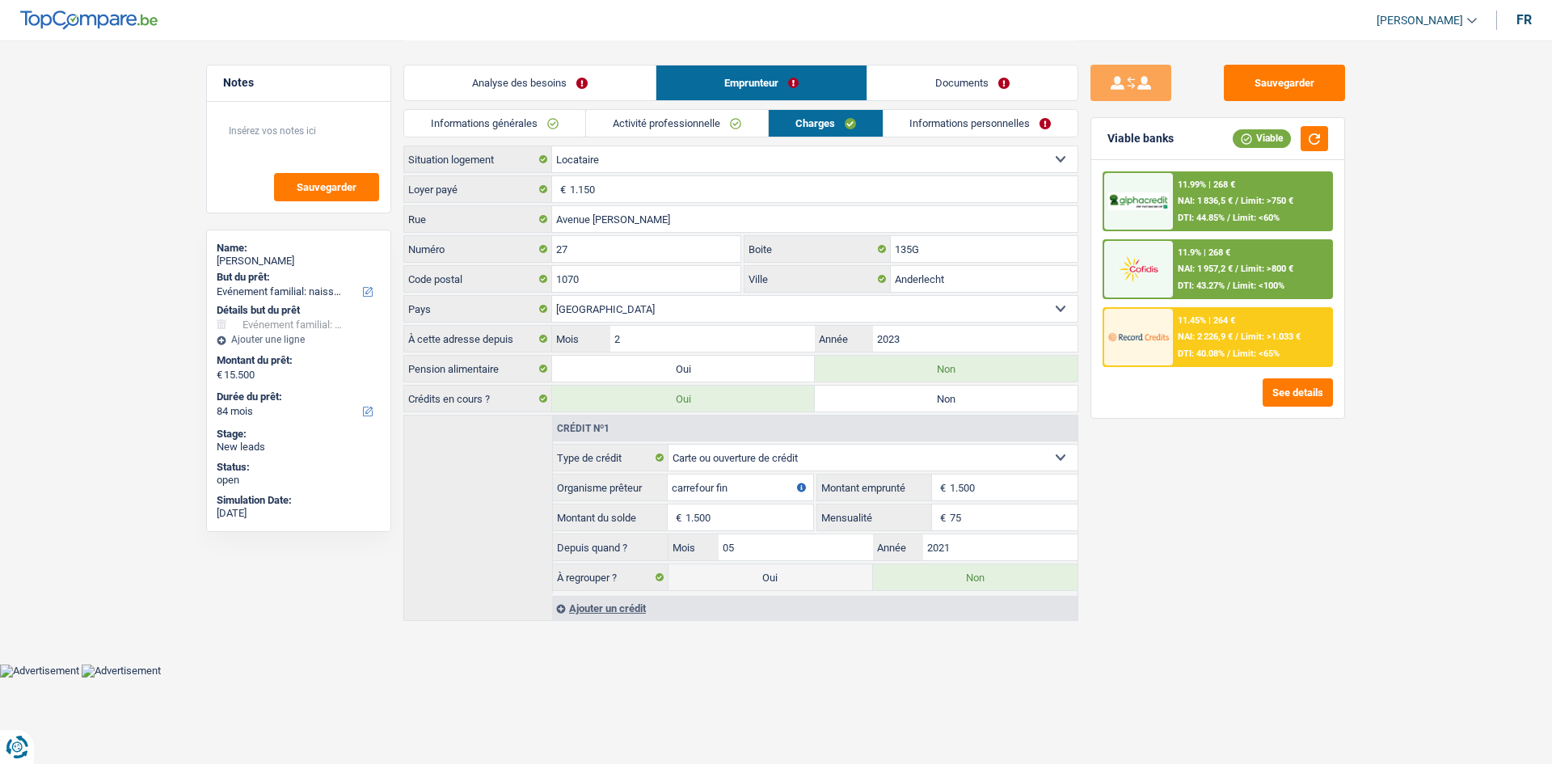
drag, startPoint x: 517, startPoint y: 136, endPoint x: 509, endPoint y: 133, distance: 8.7
click at [516, 136] on link "Informations générales" at bounding box center [494, 123] width 181 height 27
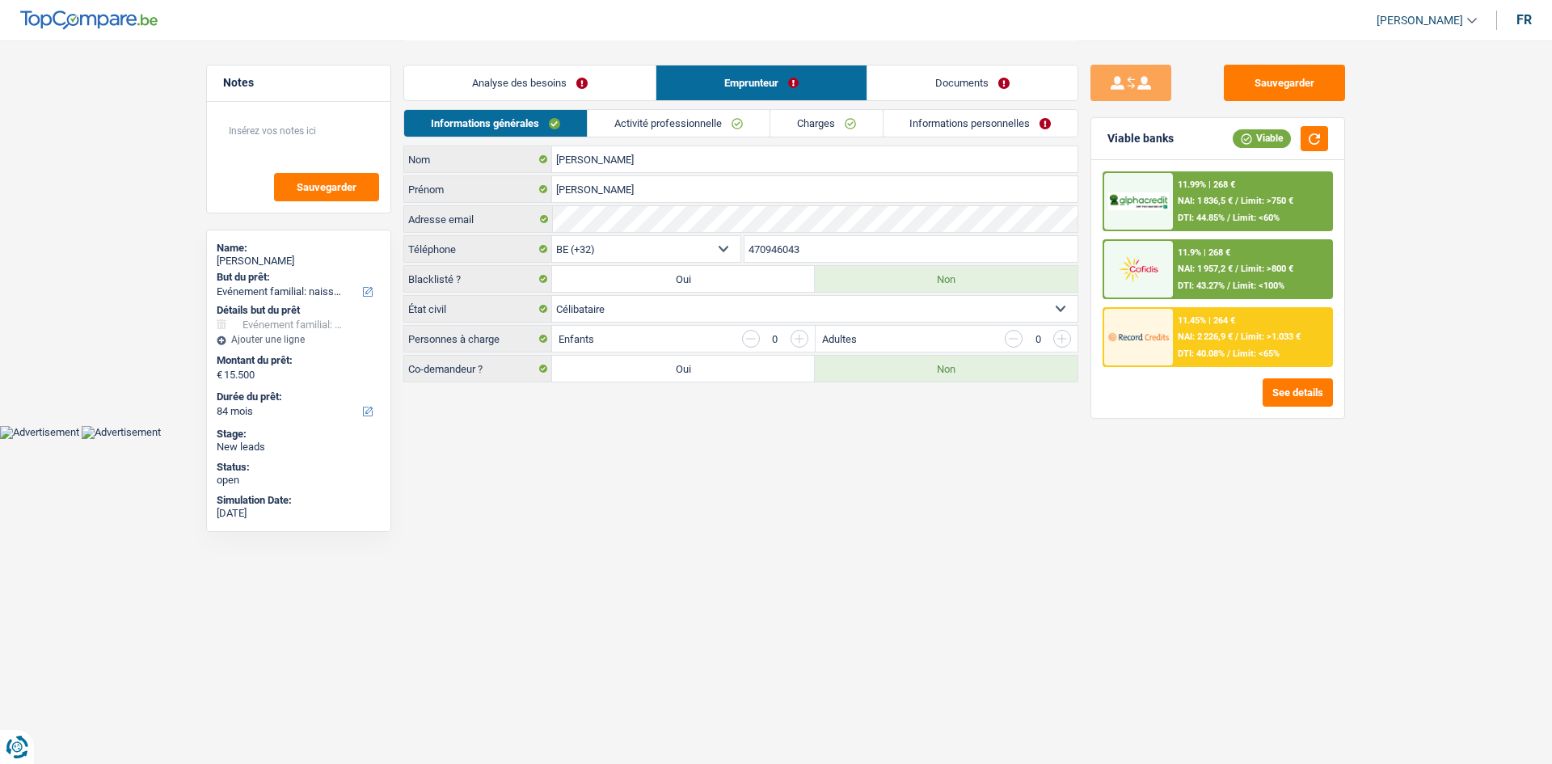
click at [509, 129] on link "Informations générales" at bounding box center [495, 123] width 183 height 27
click at [636, 127] on link "Activité professionnelle" at bounding box center [679, 123] width 182 height 27
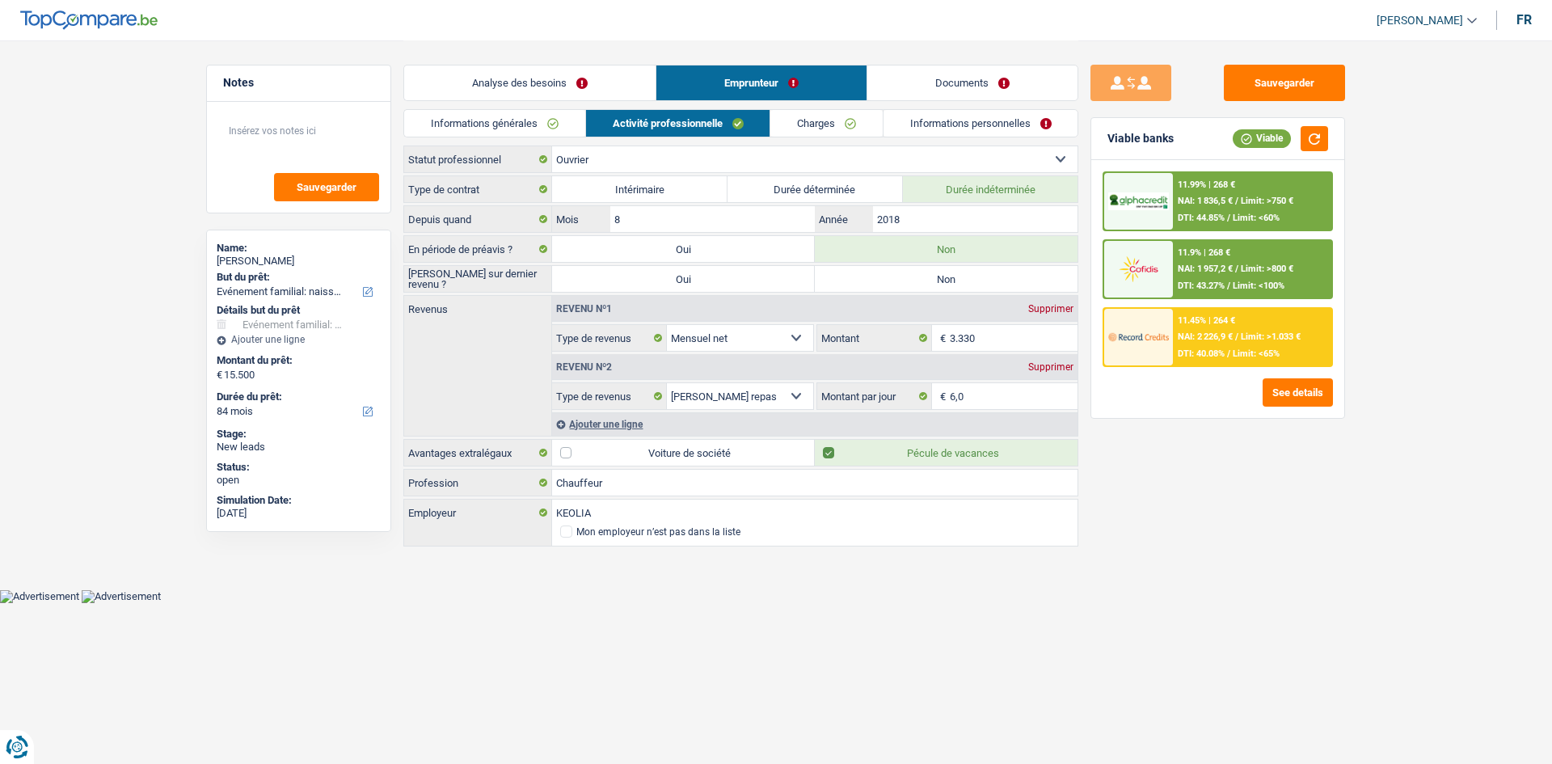
click at [775, 131] on link "Charges" at bounding box center [827, 123] width 112 height 27
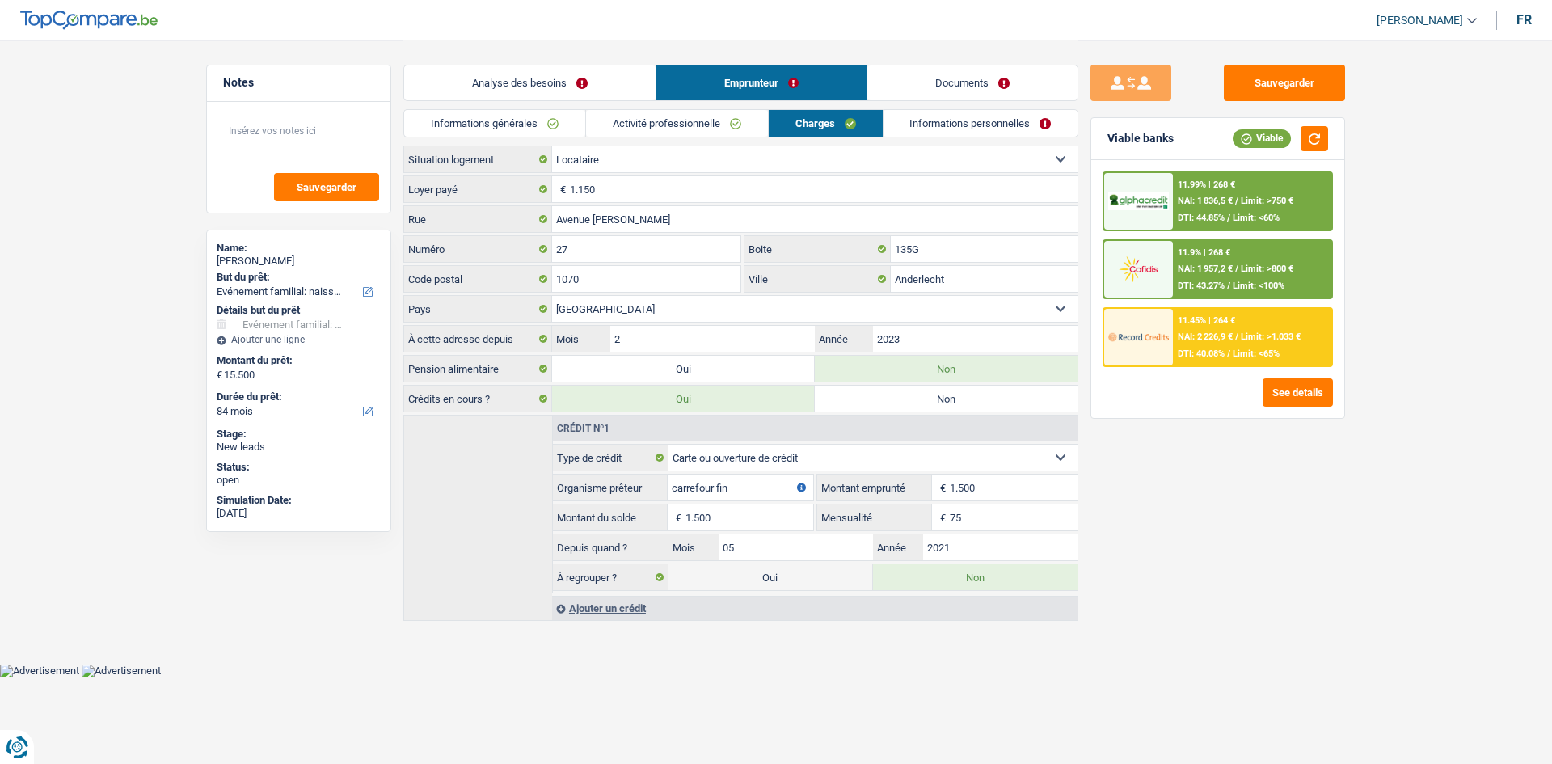
click at [948, 130] on link "Informations personnelles" at bounding box center [981, 123] width 195 height 27
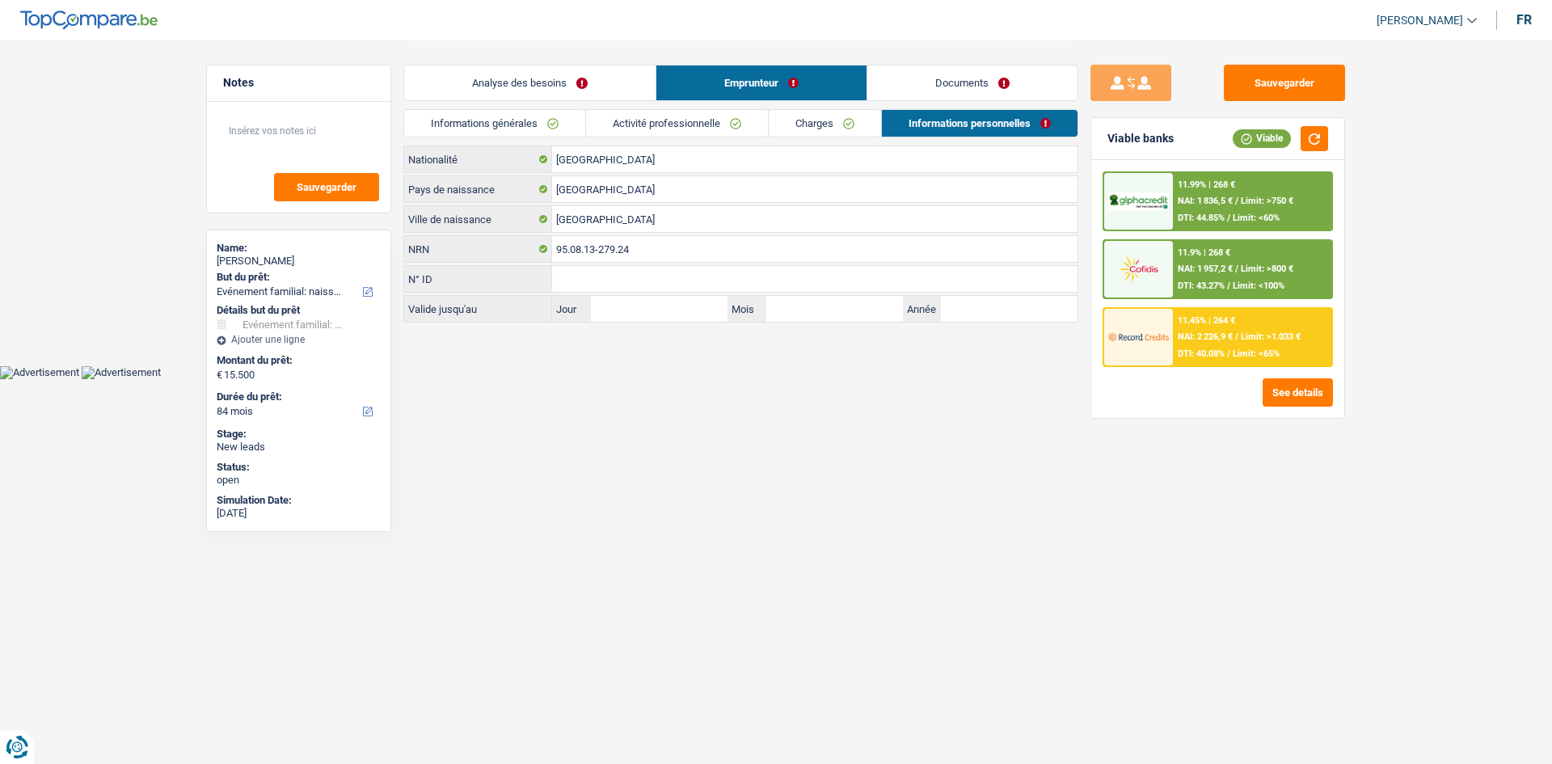
click at [703, 125] on link "Activité professionnelle" at bounding box center [677, 123] width 182 height 27
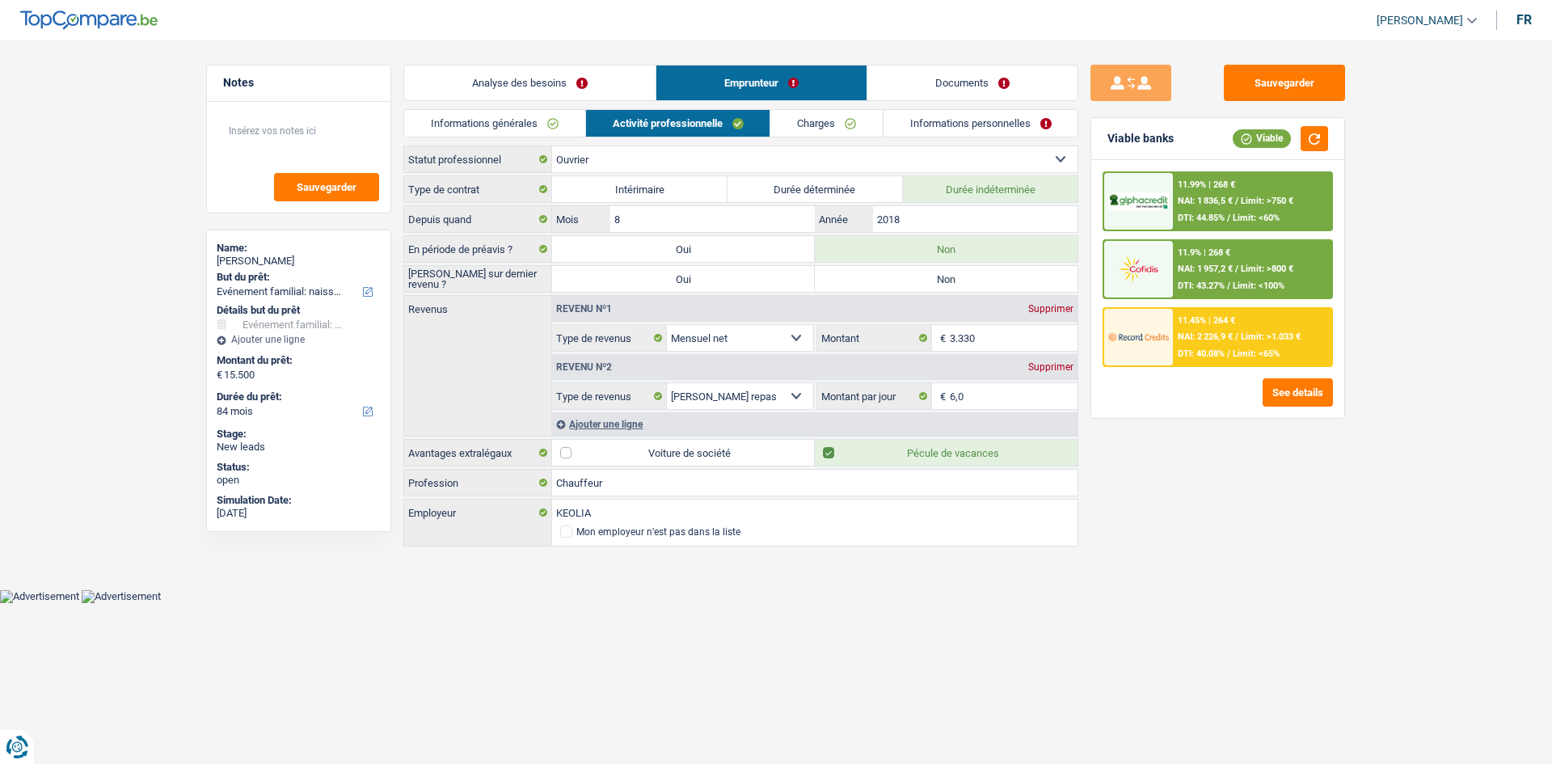
click at [898, 284] on label "Non" at bounding box center [946, 279] width 263 height 26
click at [898, 284] on input "Non" at bounding box center [946, 279] width 263 height 26
radio input "true"
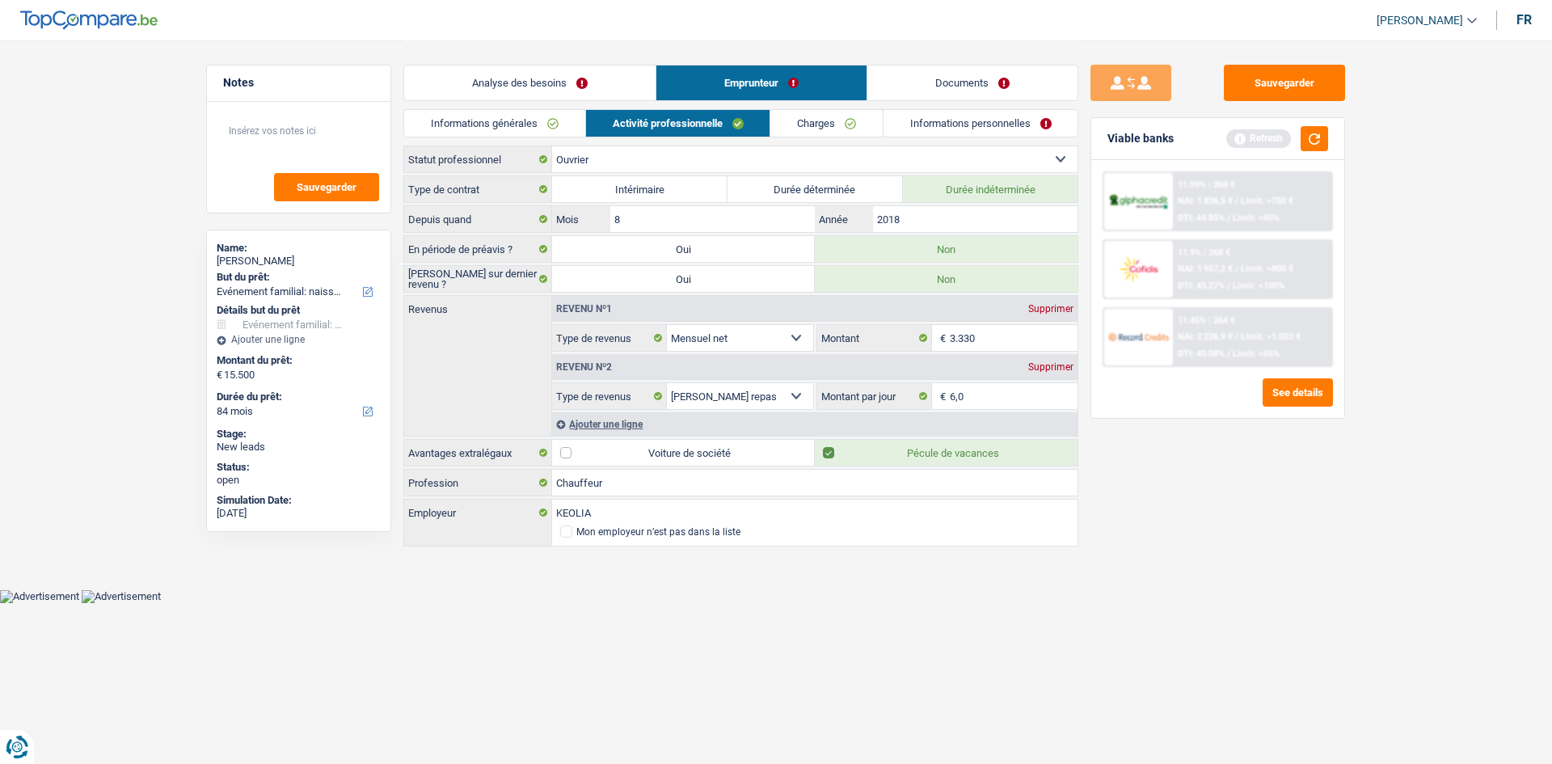
click at [516, 79] on link "Analyse des besoins" at bounding box center [529, 82] width 251 height 35
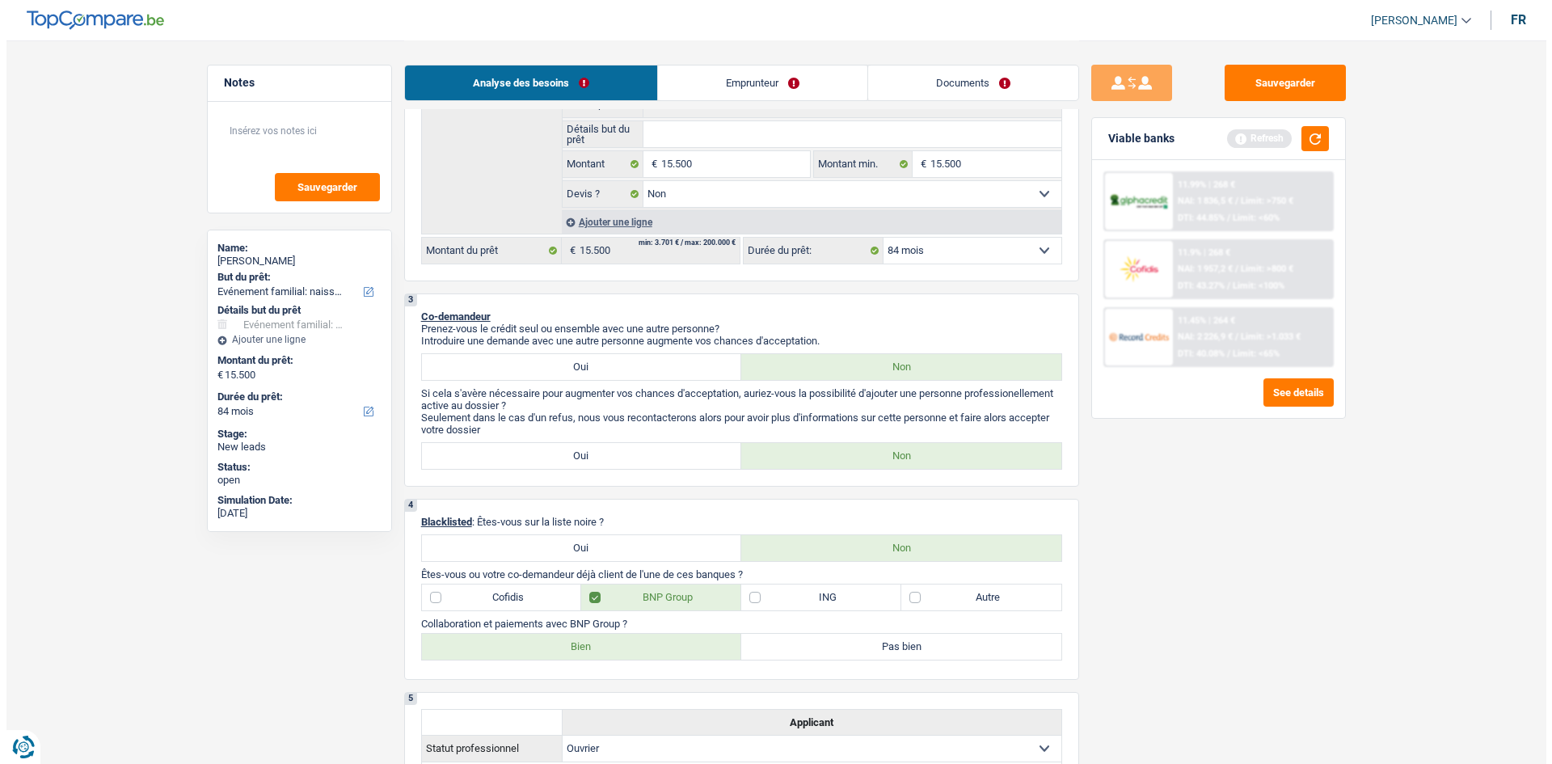
scroll to position [243, 0]
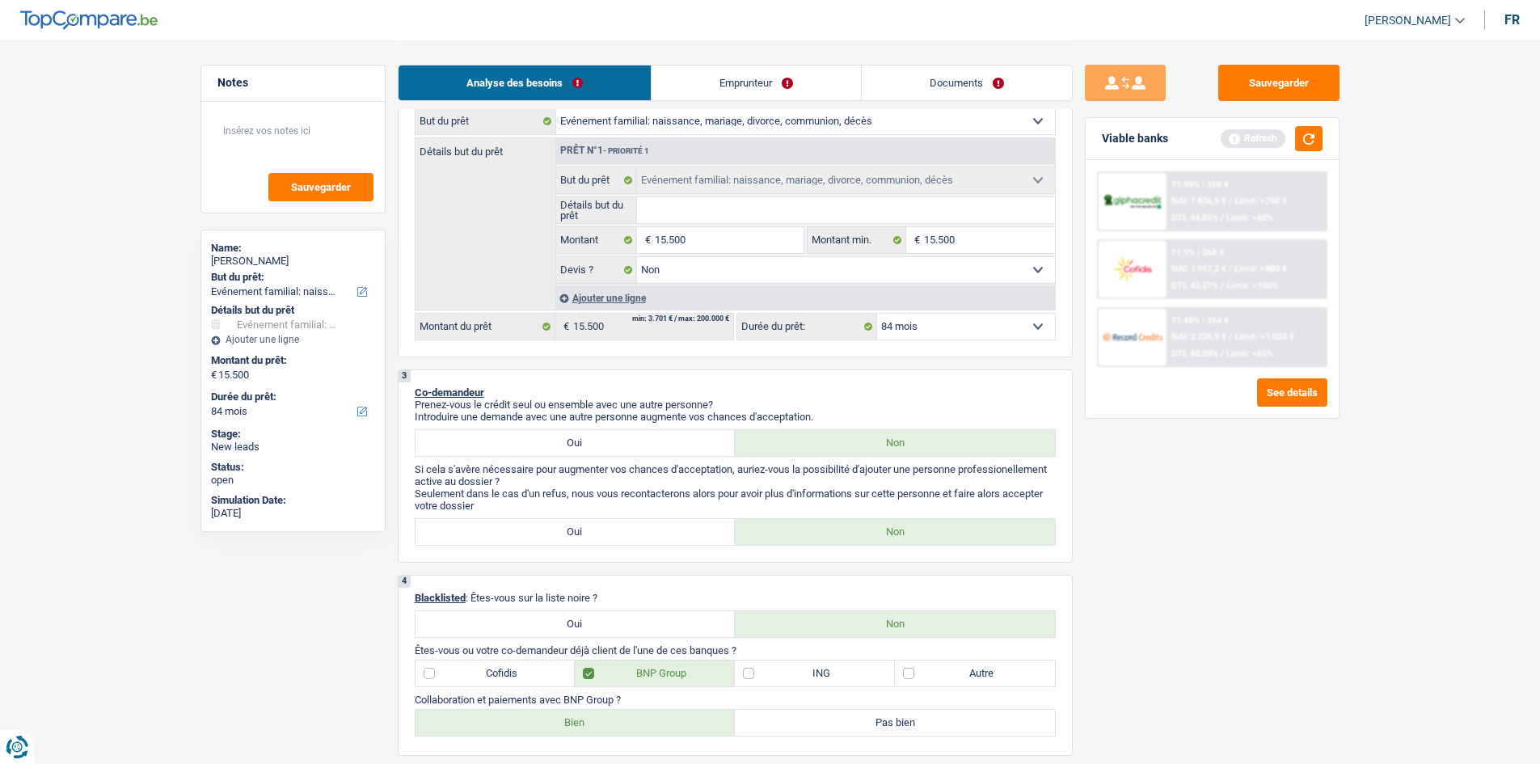
click at [927, 339] on select "12 mois 18 mois 24 mois 30 mois 36 mois 42 mois 48 mois 60 mois 72 mois 84 mois…" at bounding box center [966, 327] width 178 height 26
select select "24"
click at [877, 314] on select "12 mois 18 mois 24 mois 30 mois 36 mois 42 mois 48 mois 60 mois 72 mois 84 mois…" at bounding box center [966, 327] width 178 height 26
select select "24"
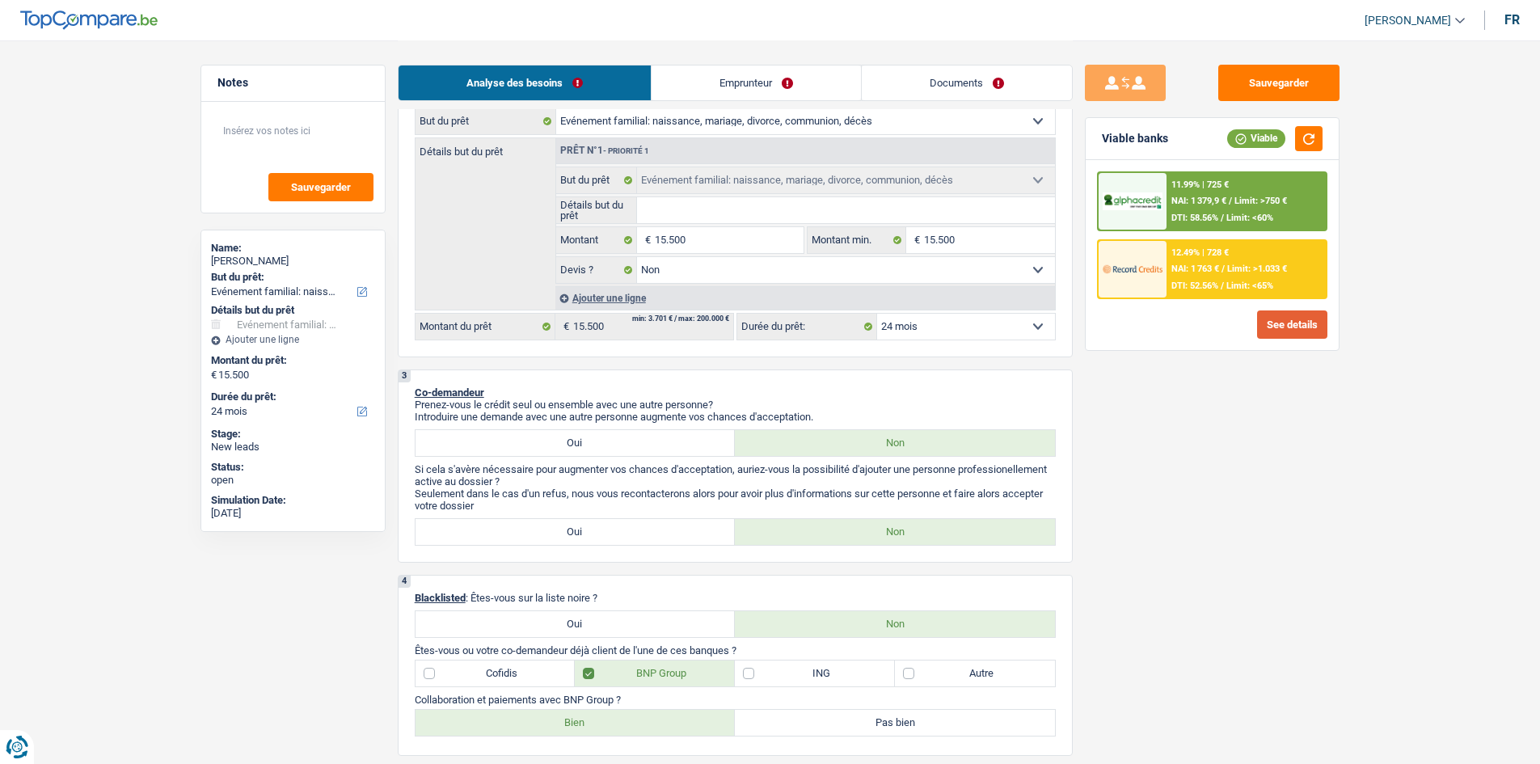
click at [1295, 321] on button "See details" at bounding box center [1292, 324] width 70 height 28
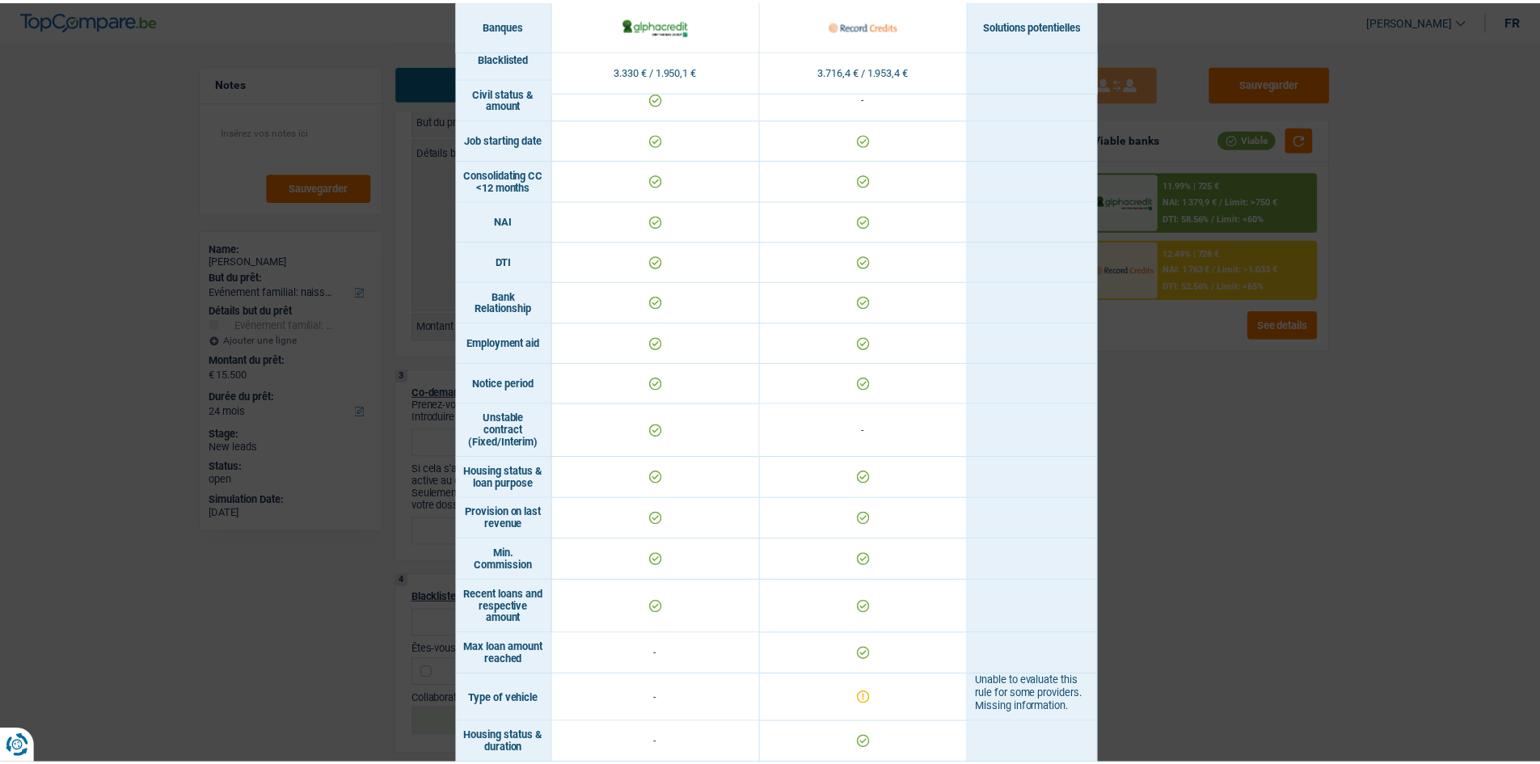
scroll to position [650, 0]
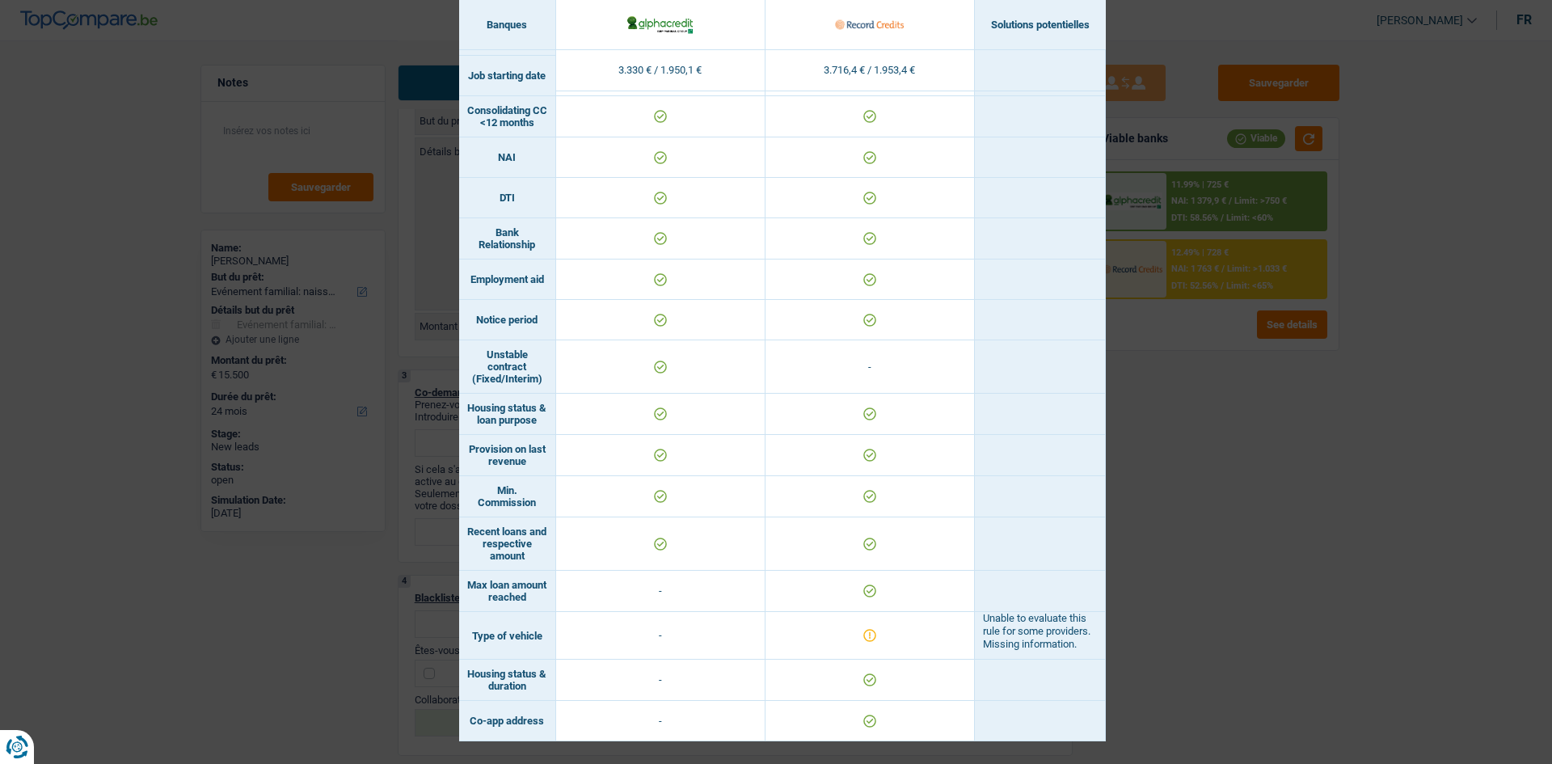
click at [1152, 525] on div "Banks conditions × Banques Solutions potentielles Revenus / Charges 3.330 € / 1…" at bounding box center [776, 382] width 1552 height 764
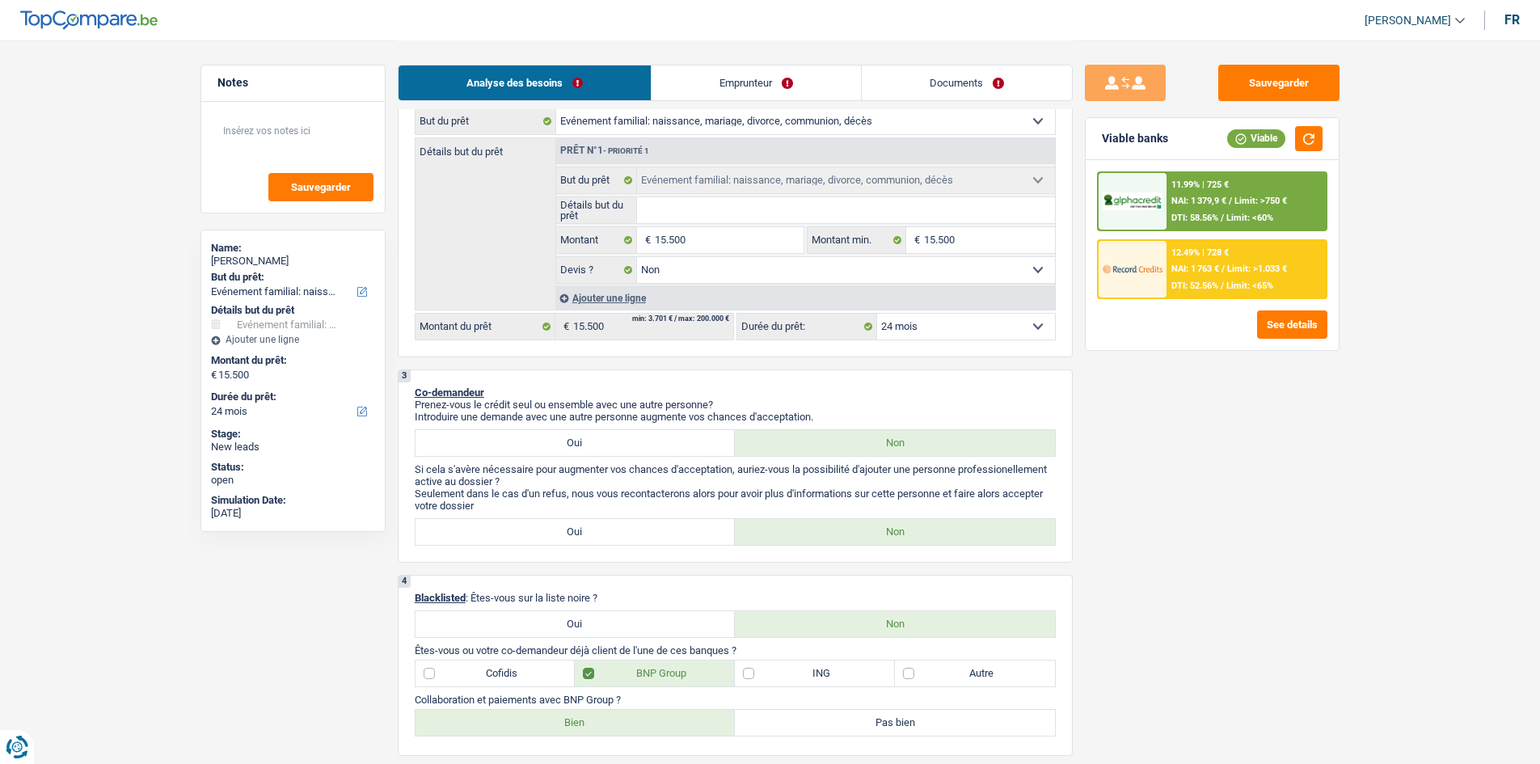
click at [1193, 285] on span "DTI: 52.56%" at bounding box center [1195, 286] width 47 height 11
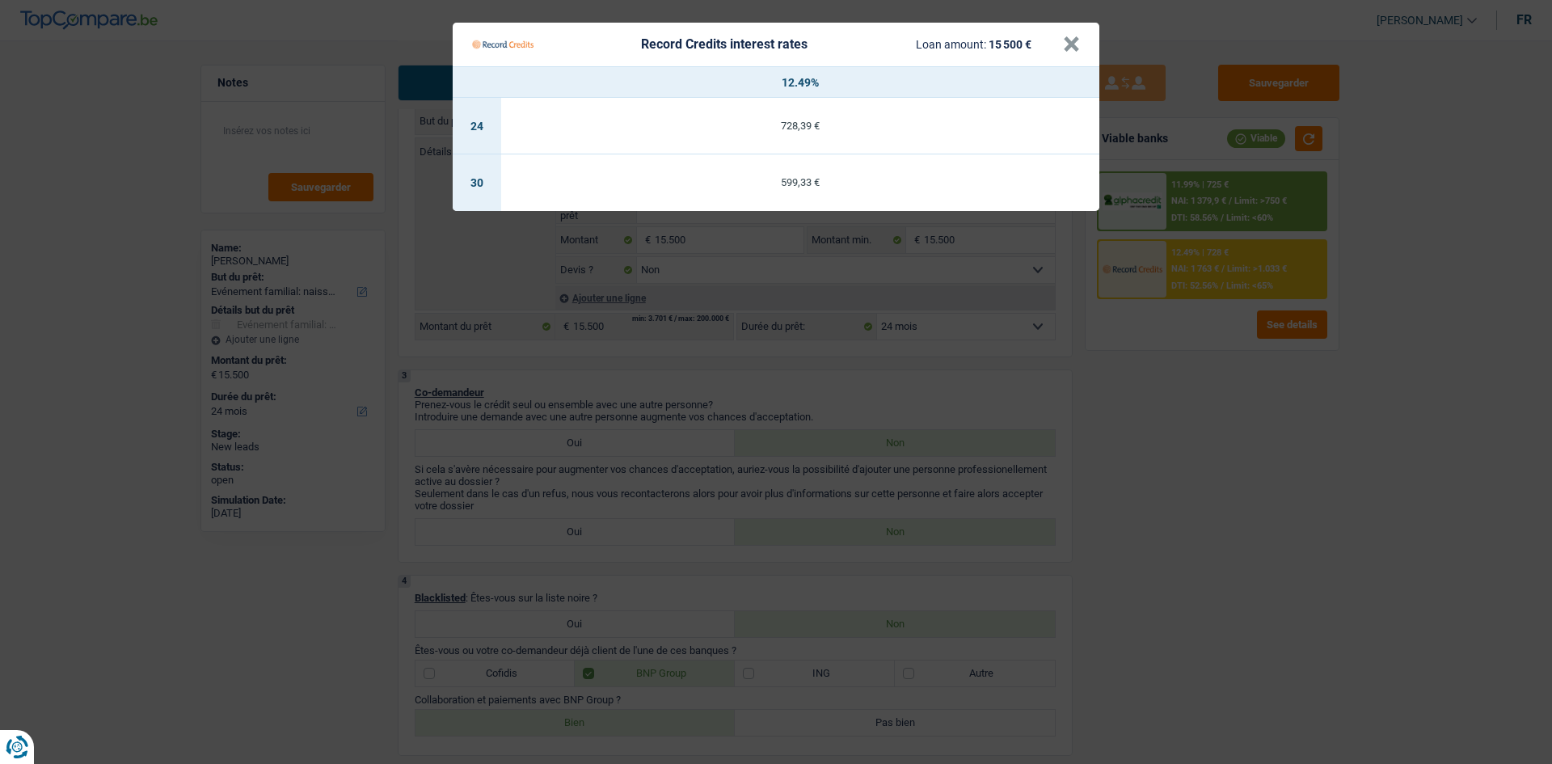
click at [1077, 368] on Credits "Record Credits interest rates Loan amount: 15 500 € × 12.49% 24 728,39 € 30 599…" at bounding box center [776, 382] width 1552 height 764
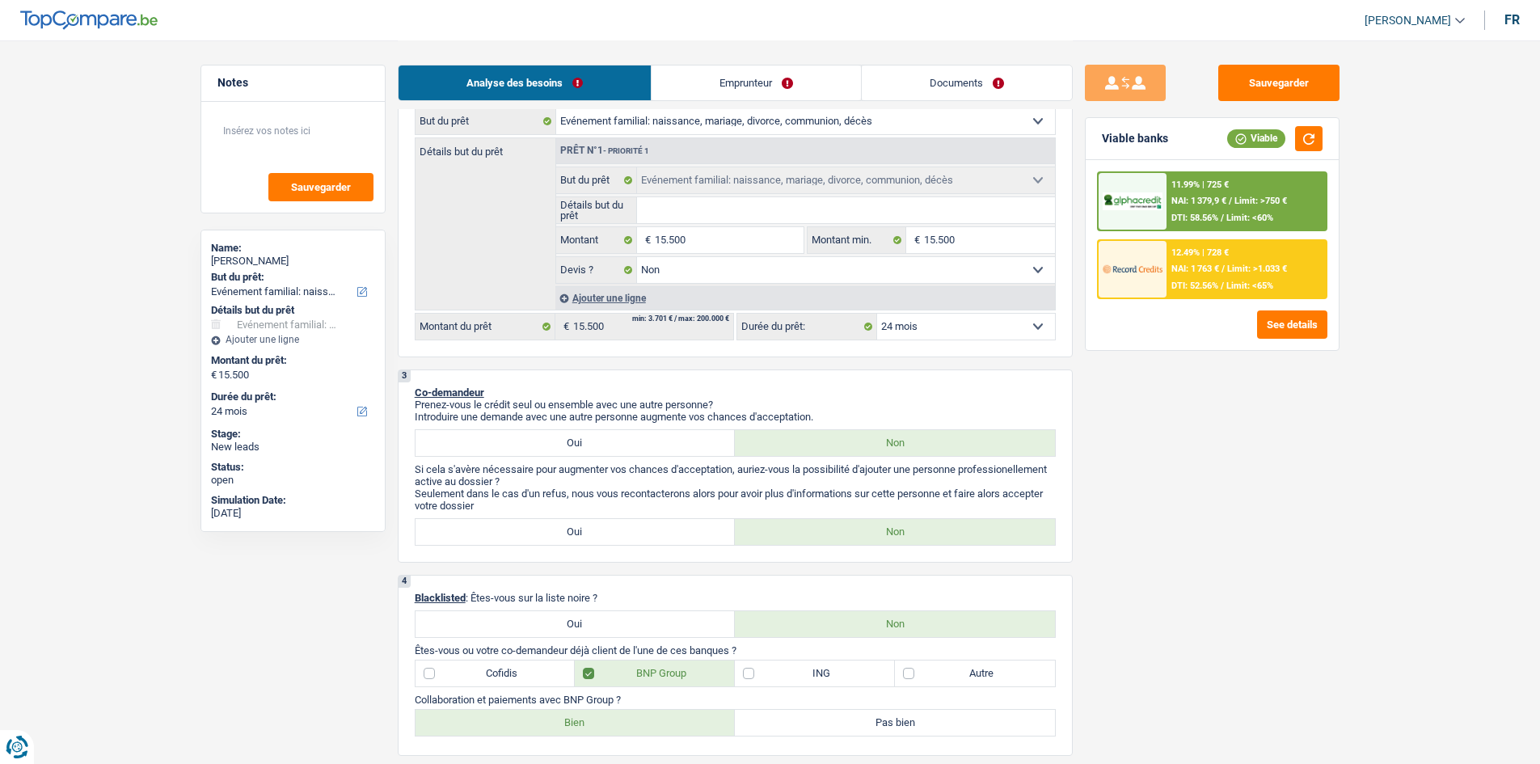
click at [1174, 262] on div "12.49% | 728 € NAI: 1 763 € / Limit: >1.033 € DTI: 52.56% / Limit: <65%" at bounding box center [1246, 269] width 159 height 57
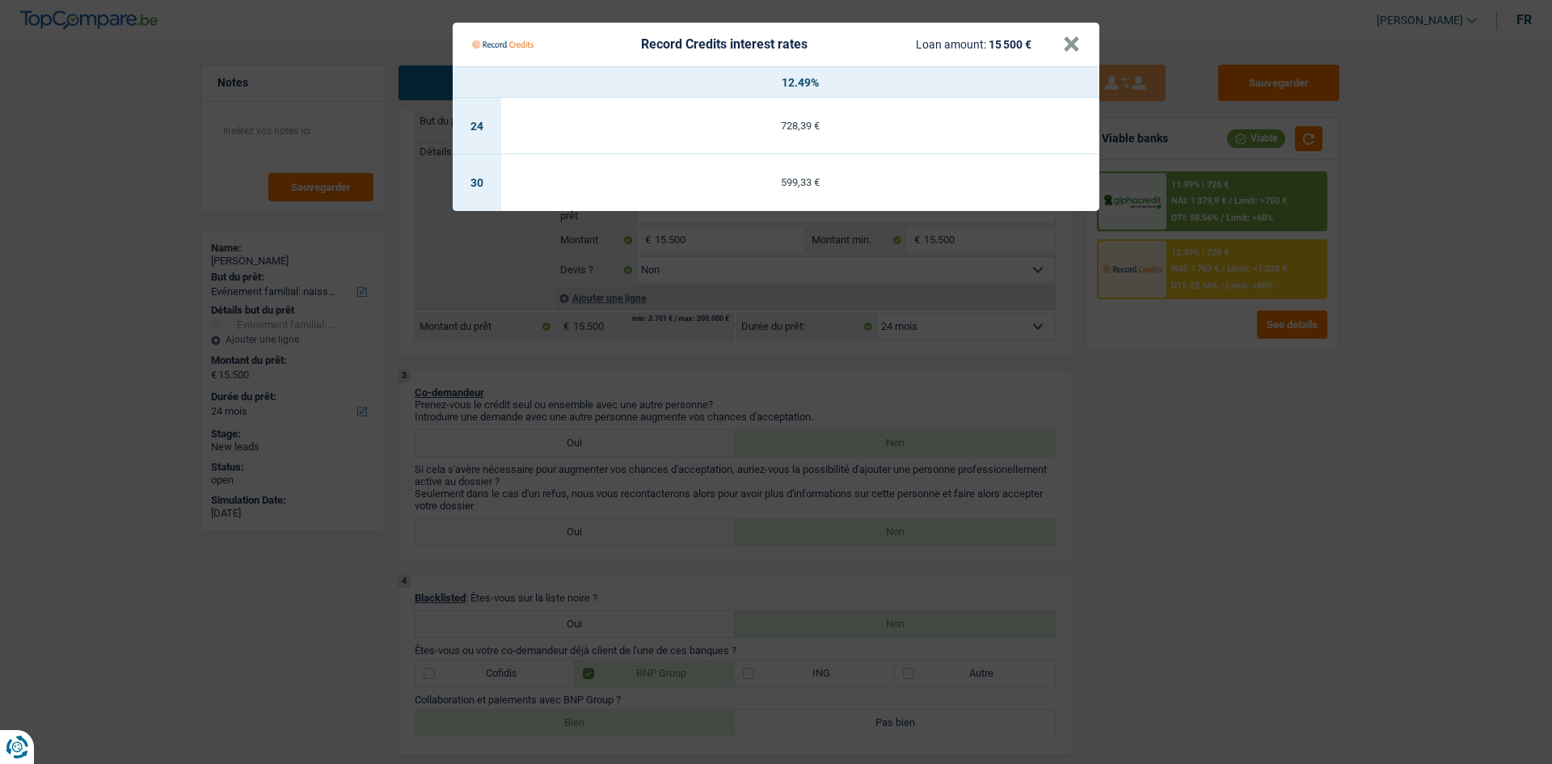
click at [1079, 362] on Credits "Record Credits interest rates Loan amount: 15 500 € × 12.49% 24 728,39 € 30 599…" at bounding box center [776, 382] width 1552 height 764
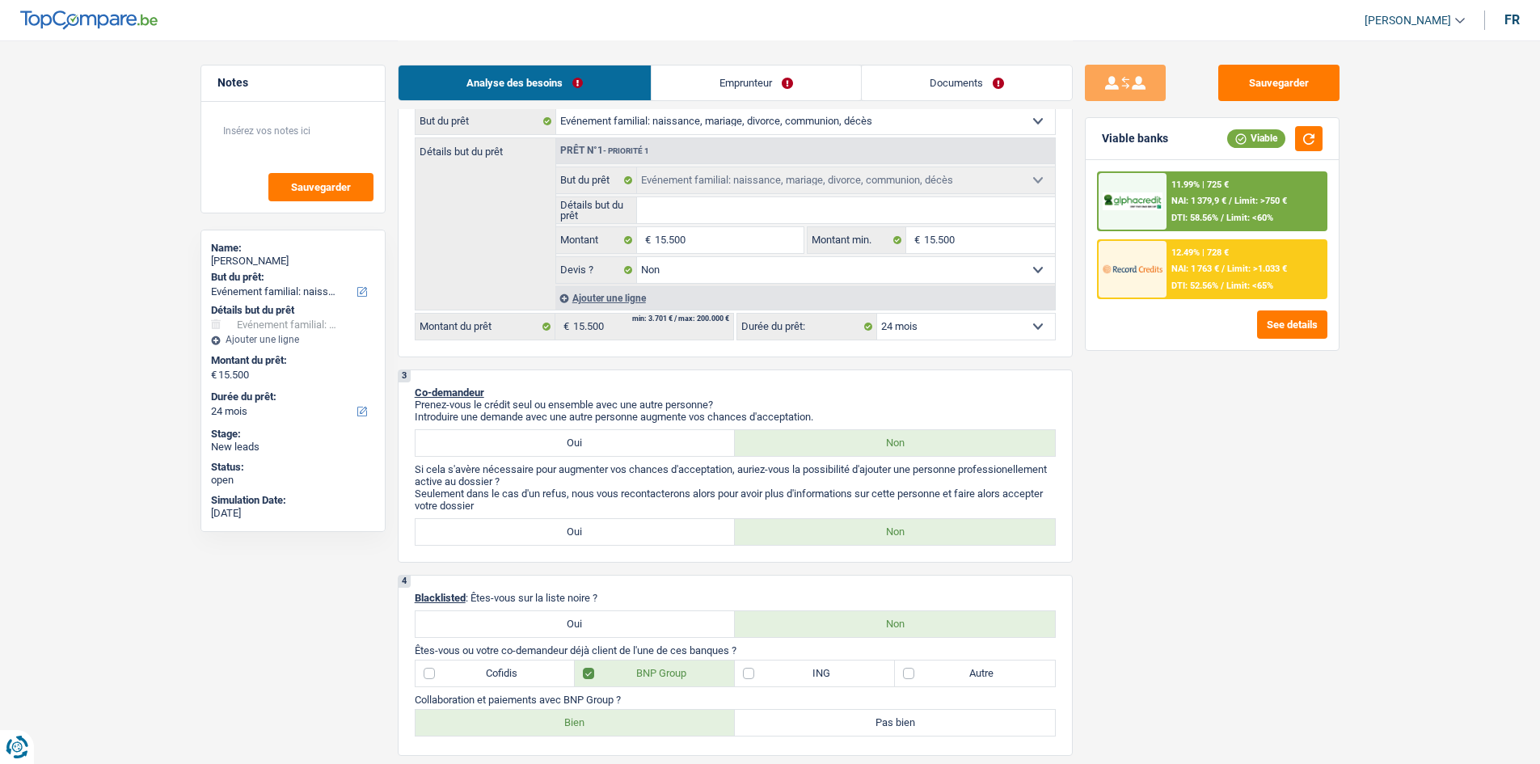
click at [999, 320] on select "12 mois 18 mois 24 mois 30 mois 36 mois 42 mois 48 mois 60 mois 72 mois 84 mois…" at bounding box center [966, 327] width 178 height 26
select select "60"
click at [877, 314] on select "12 mois 18 mois 24 mois 30 mois 36 mois 42 mois 48 mois 60 mois 72 mois 84 mois…" at bounding box center [966, 327] width 178 height 26
select select "60"
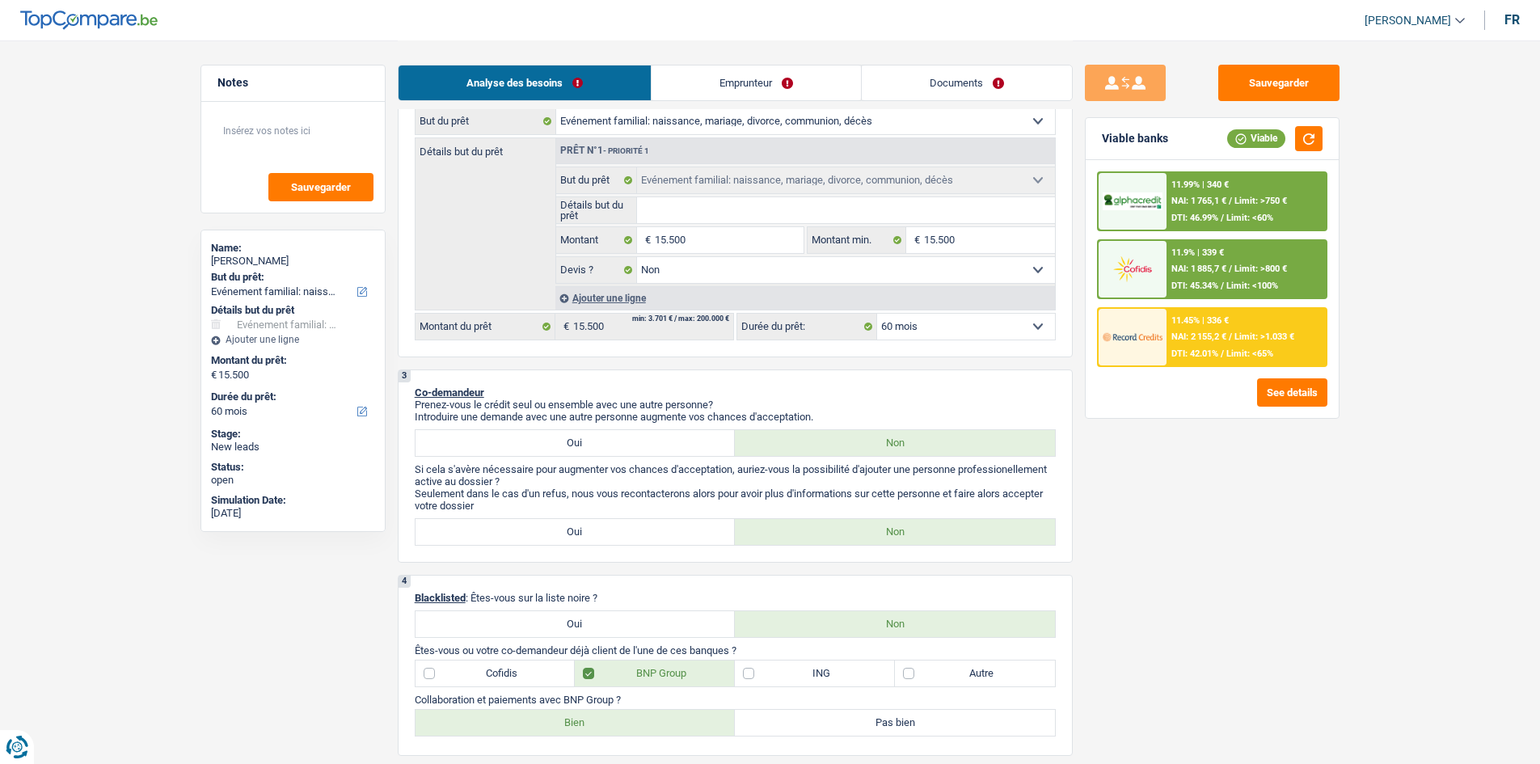
click at [1020, 322] on select "12 mois 18 mois 24 mois 30 mois 36 mois 42 mois 48 mois 60 mois 72 mois 84 mois…" at bounding box center [966, 327] width 178 height 26
select select "36"
click at [877, 314] on select "12 mois 18 mois 24 mois 30 mois 36 mois 42 mois 48 mois 60 mois 72 mois 84 mois…" at bounding box center [966, 327] width 178 height 26
select select "36"
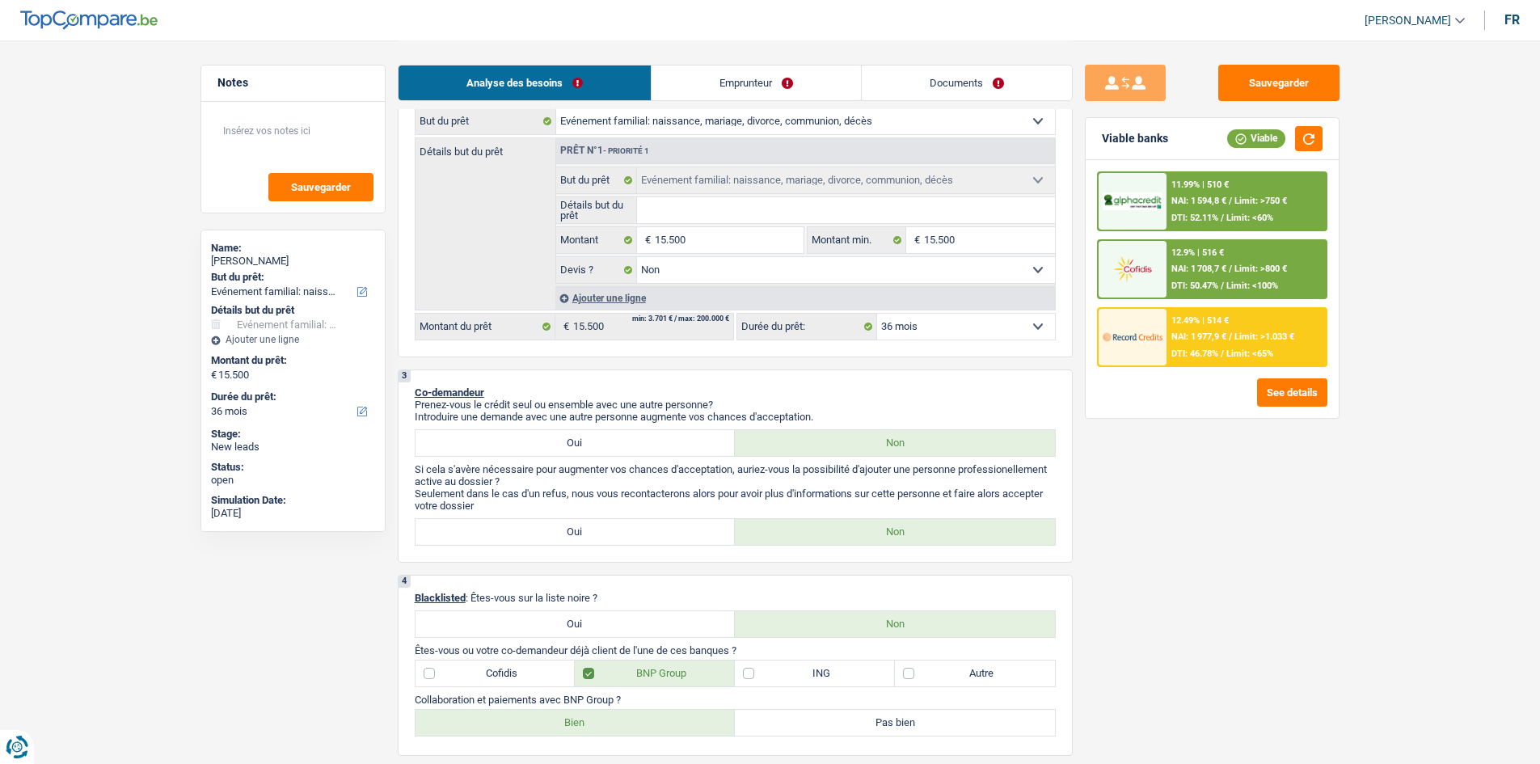
click at [1213, 327] on div "12.49% | 514 € NAI: 1 977,9 € / Limit: >1.033 € DTI: 46.78% / Limit: <65%" at bounding box center [1246, 337] width 159 height 57
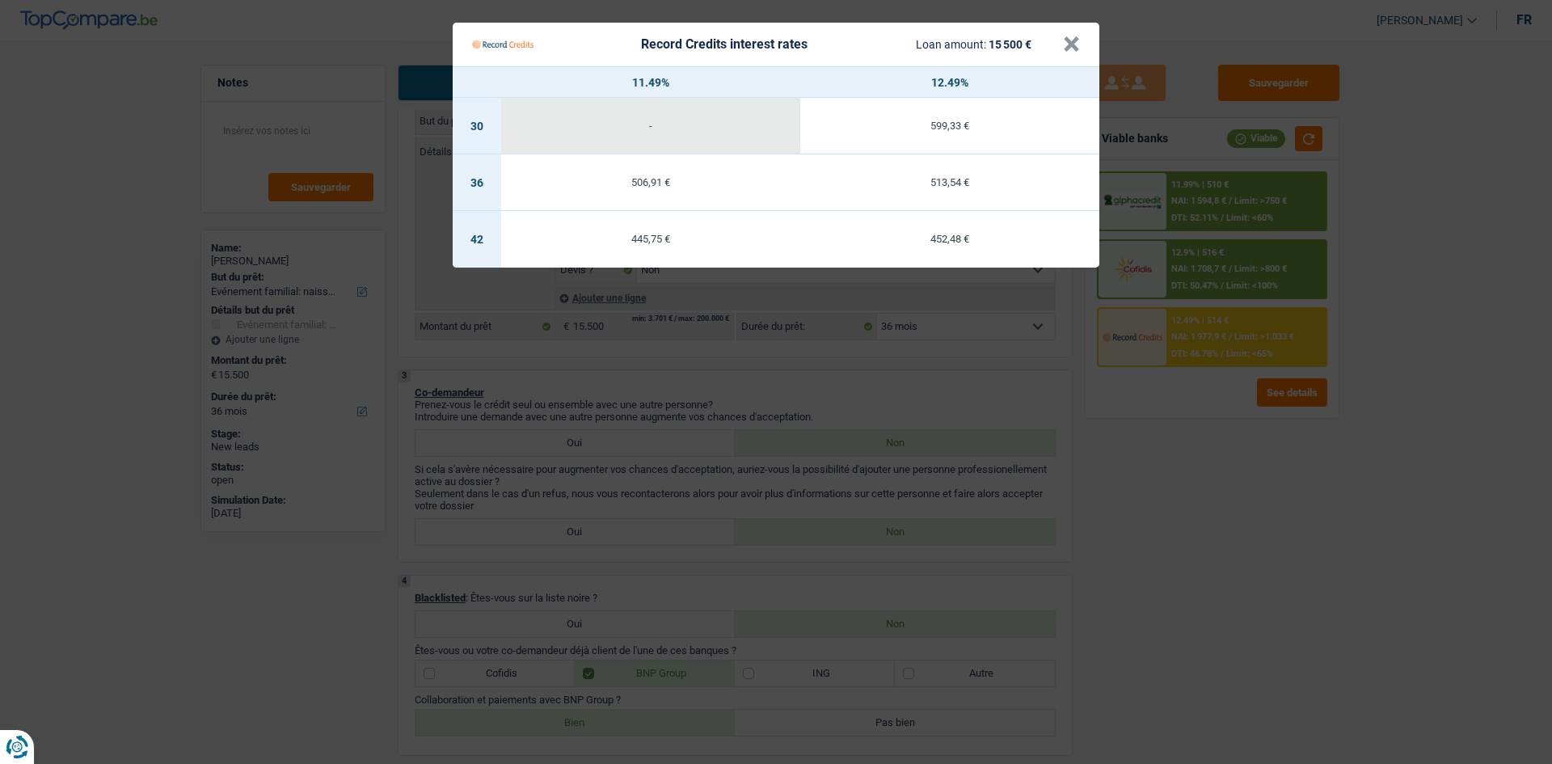
click at [1044, 412] on Credits "Record Credits interest rates Loan amount: 15 500 € × 11.49% 12.49% 30 - 599,33…" at bounding box center [776, 382] width 1552 height 764
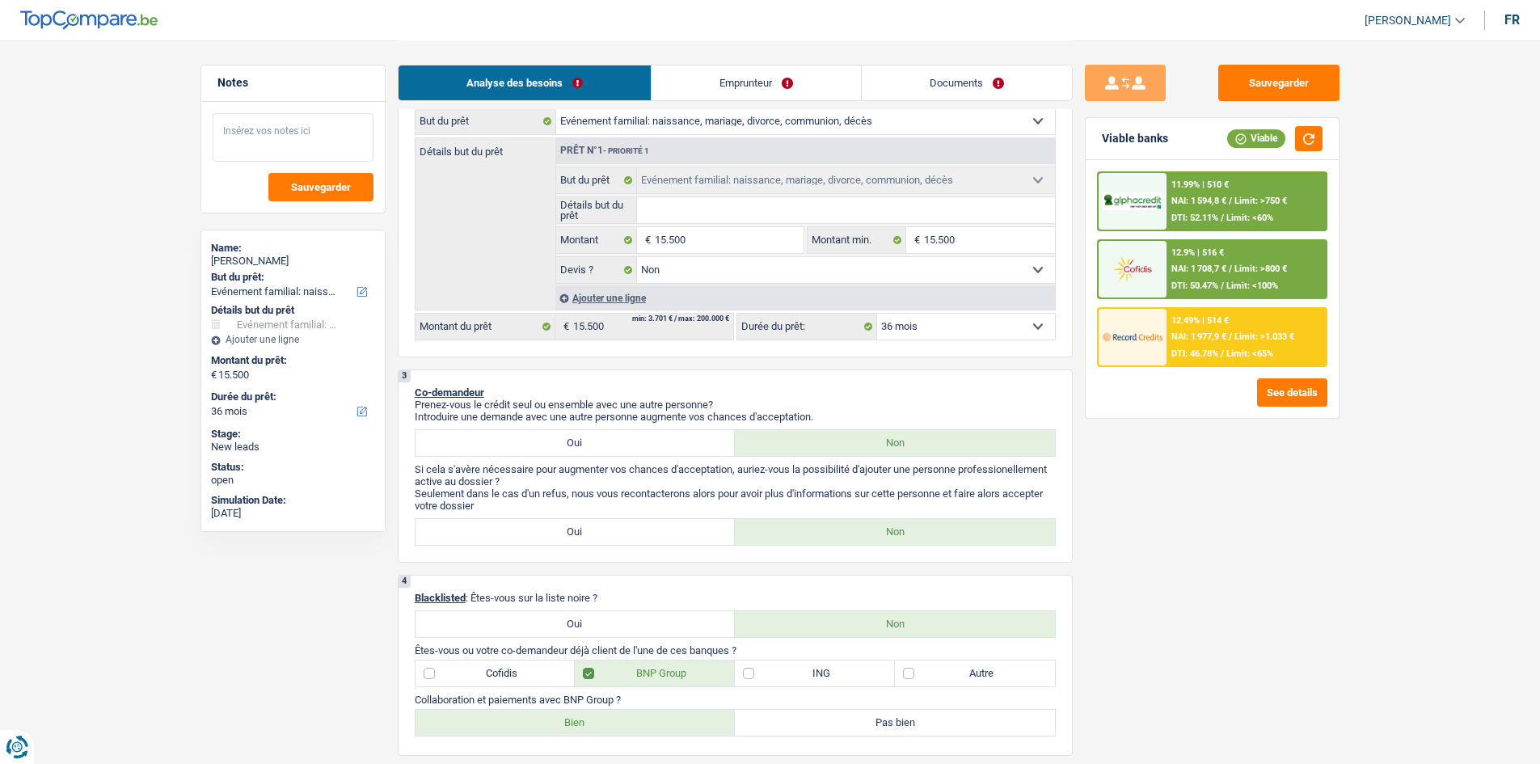
click at [303, 129] on textarea at bounding box center [293, 137] width 161 height 49
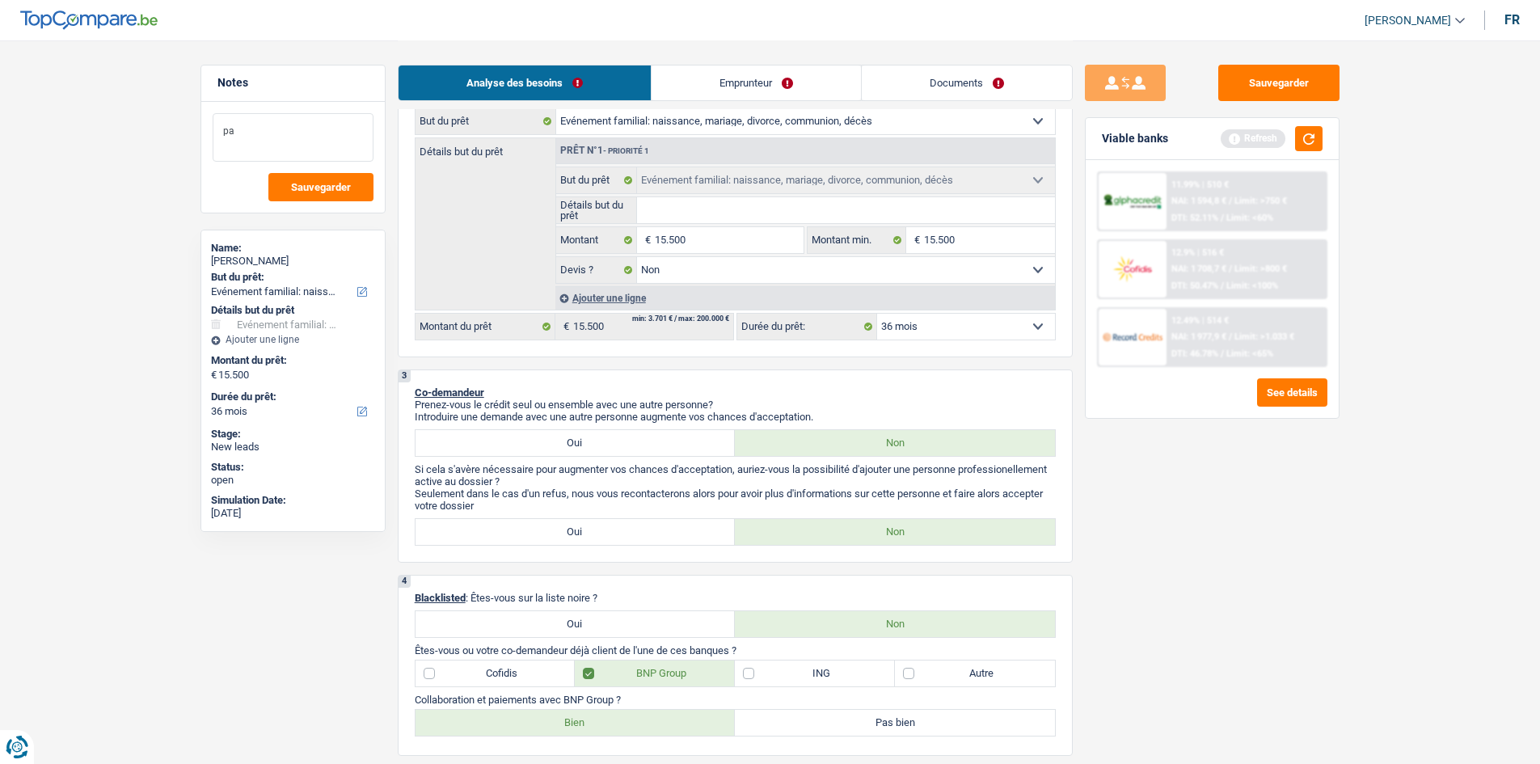
type textarea "p"
type textarea "PAS DE JUSTIFICATIF " PERSONNEL FAMILAL""
click at [1311, 137] on button "button" at bounding box center [1308, 138] width 27 height 25
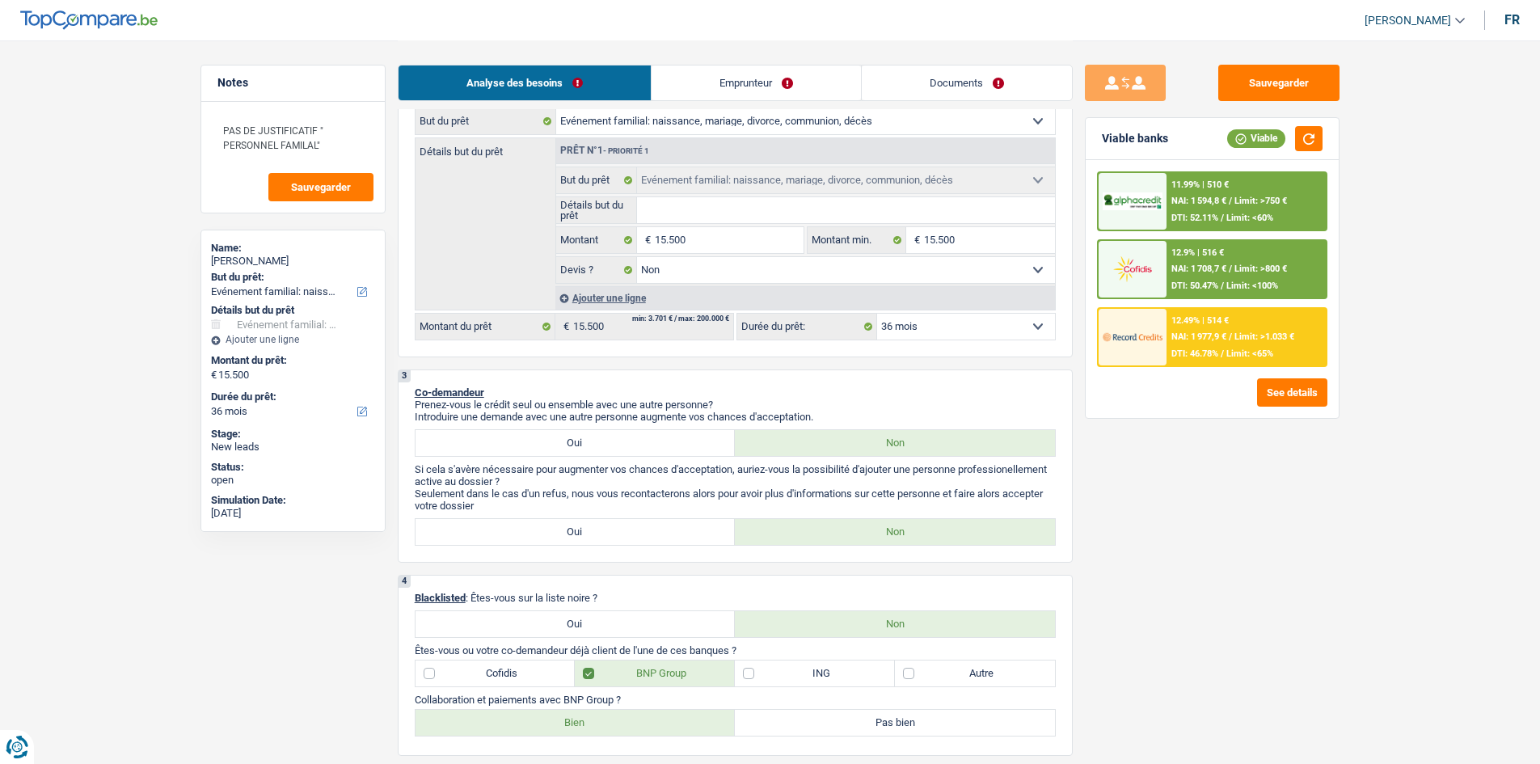
click at [712, 82] on link "Emprunteur" at bounding box center [756, 82] width 209 height 35
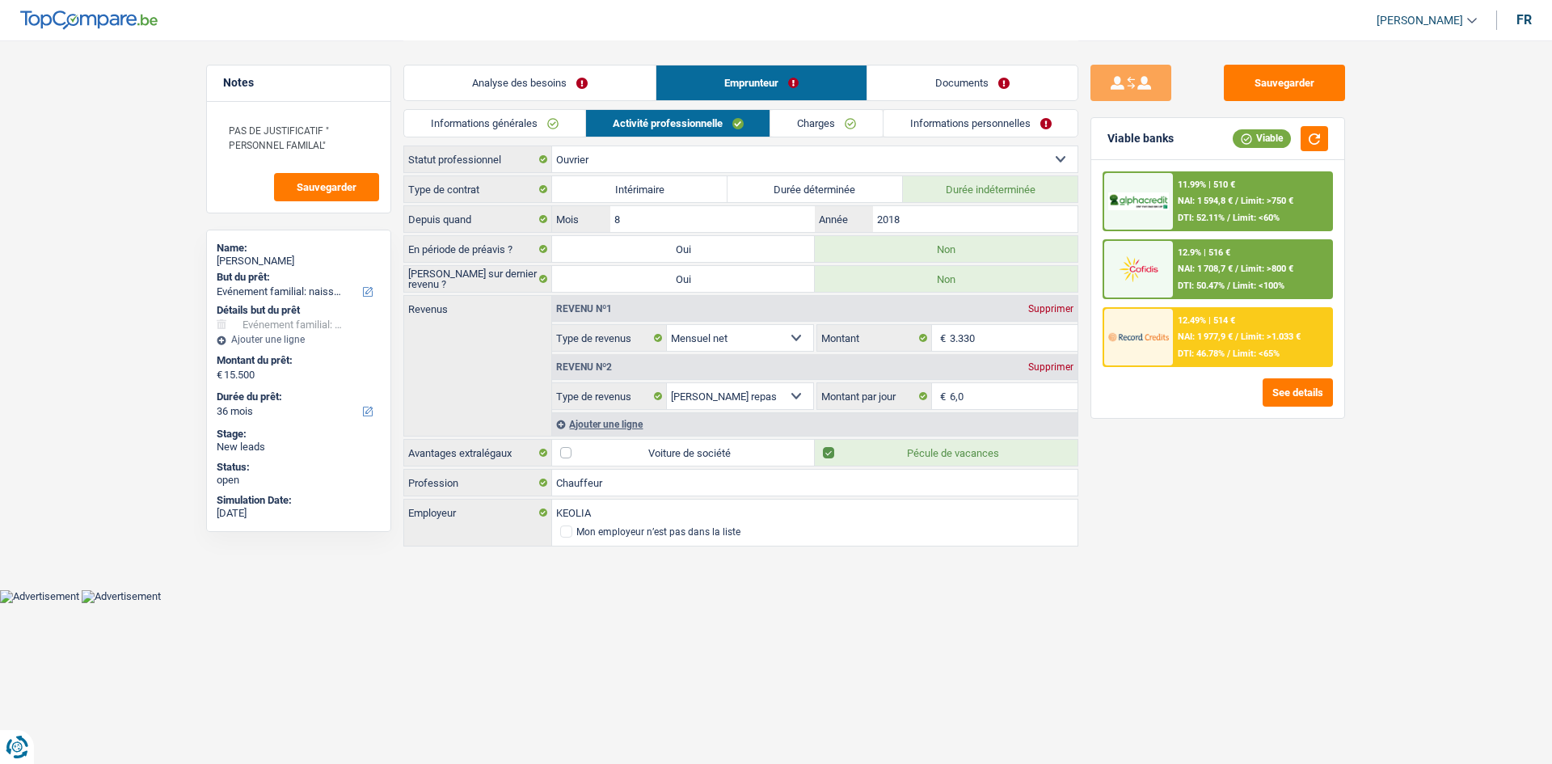
click at [536, 85] on link "Analyse des besoins" at bounding box center [529, 82] width 251 height 35
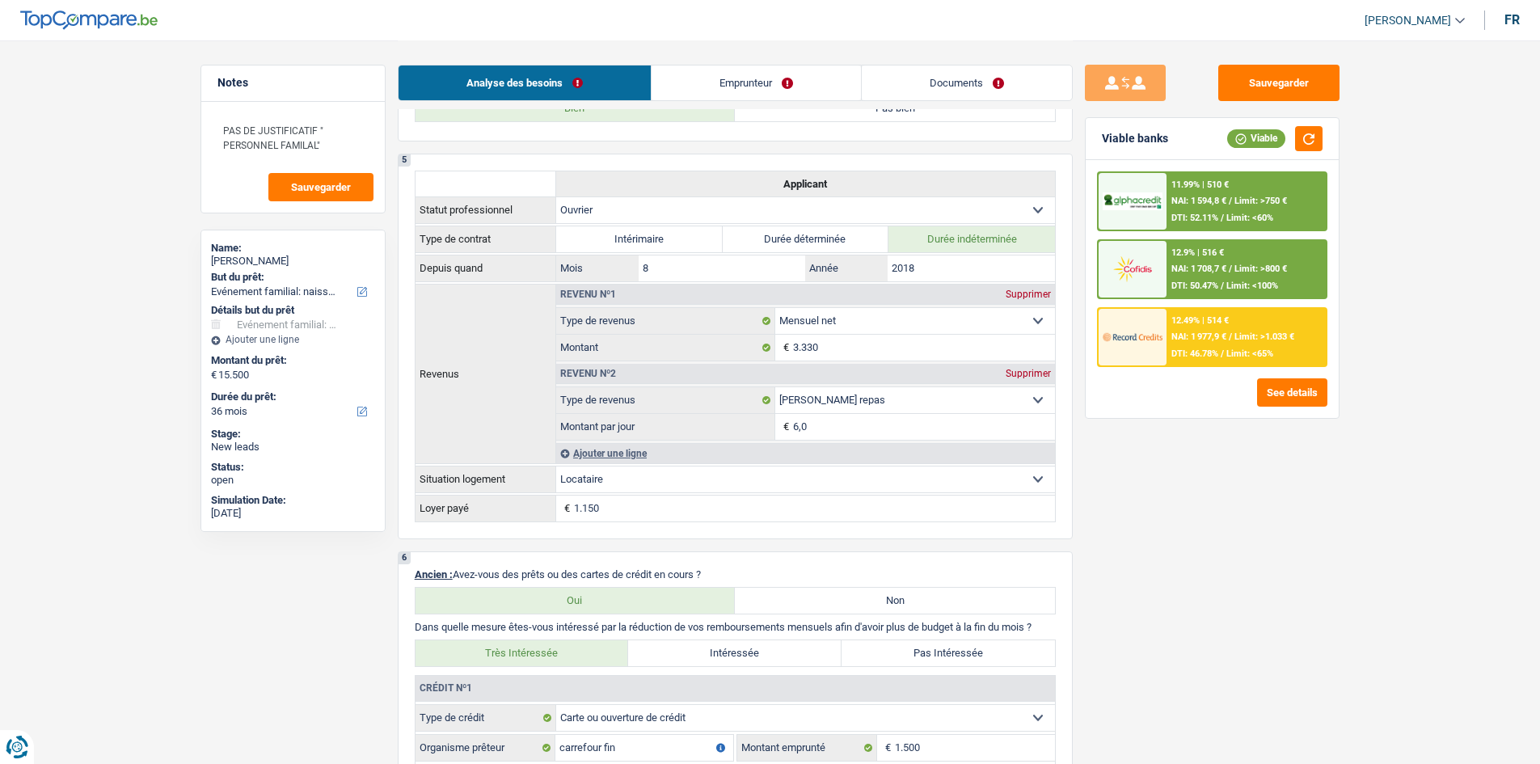
scroll to position [854, 0]
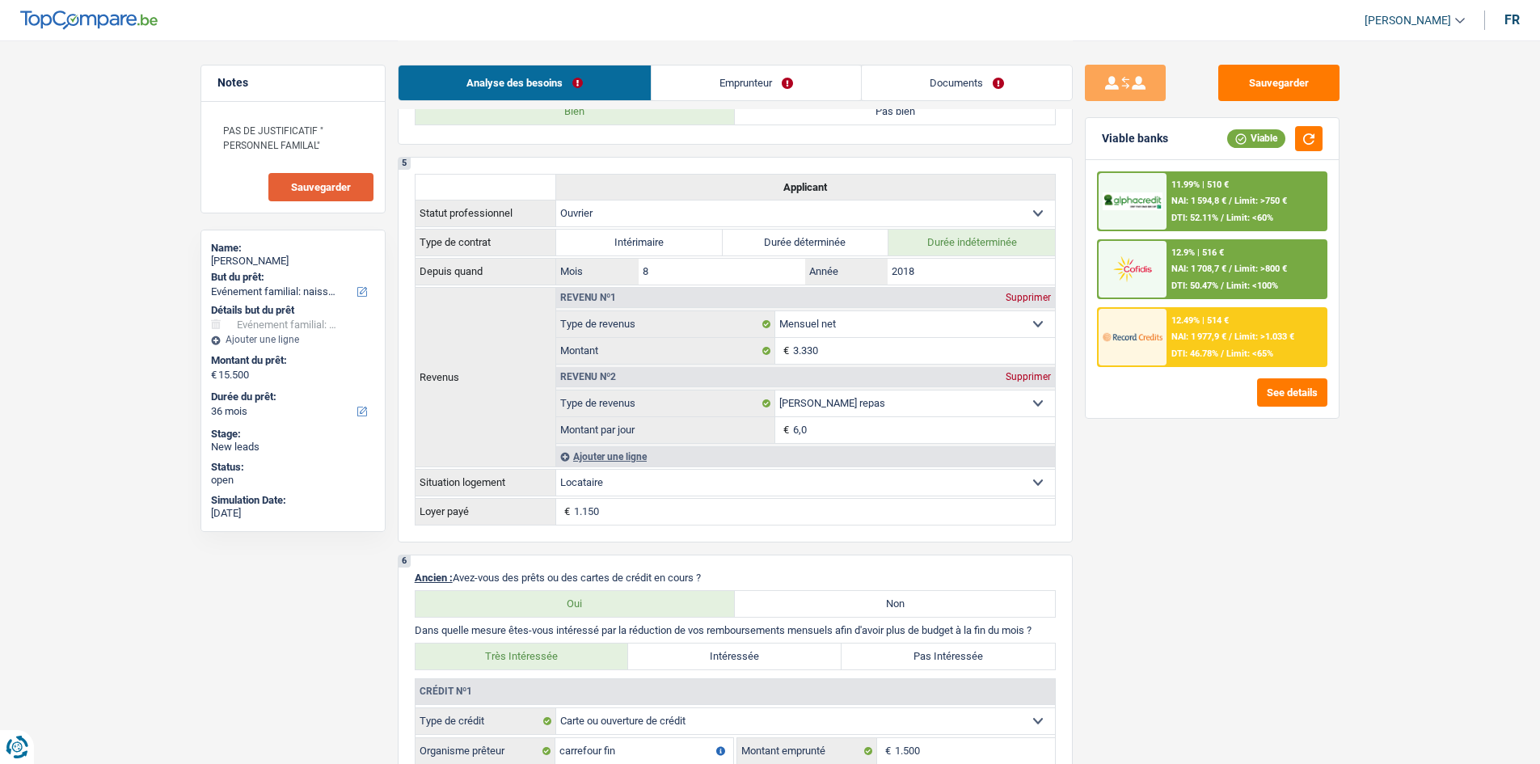
click at [302, 180] on button "Sauvegarder" at bounding box center [320, 187] width 105 height 28
click at [1259, 83] on button "Sauvegarder" at bounding box center [1279, 83] width 121 height 36
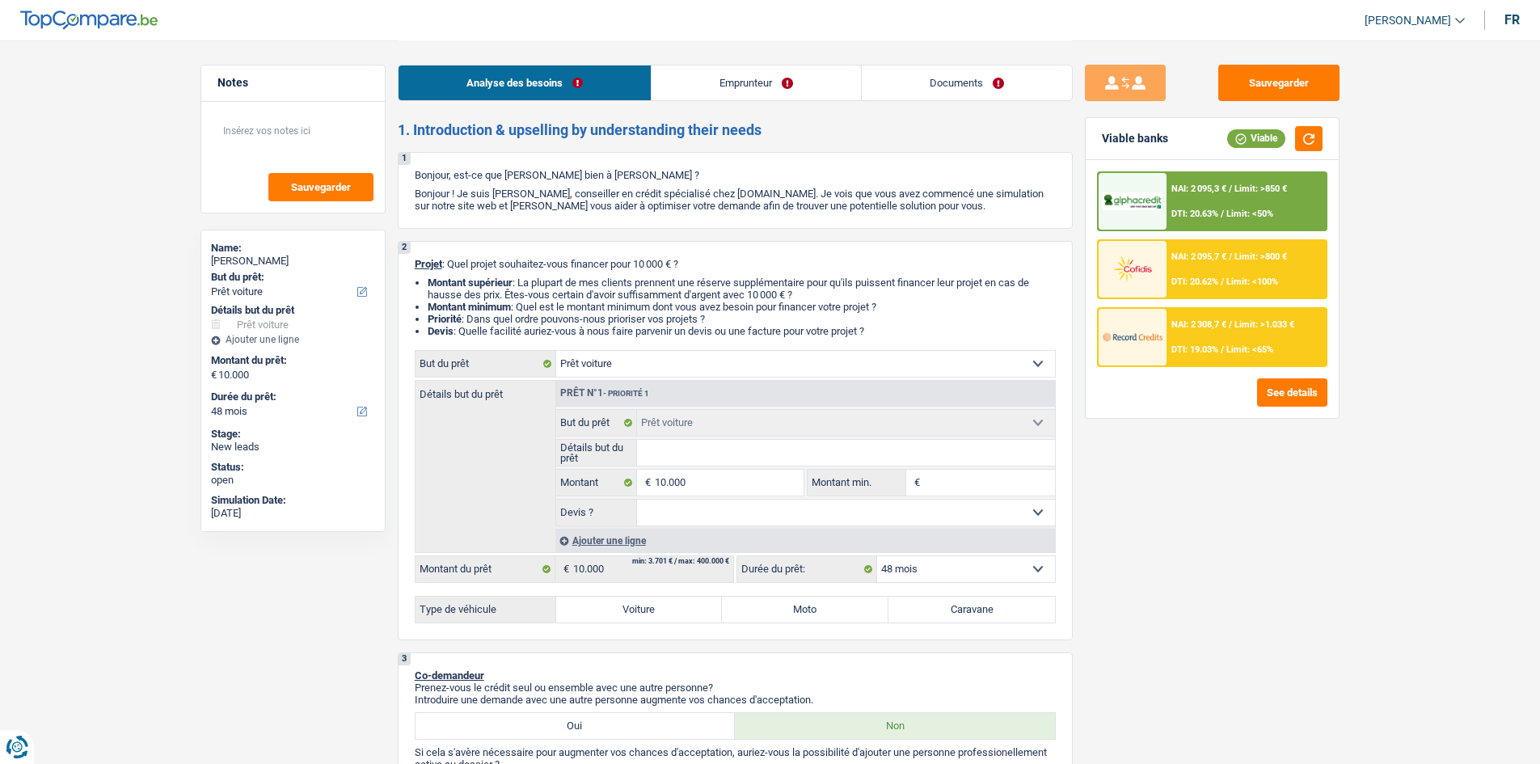
select select "car"
select select "48"
select select "car"
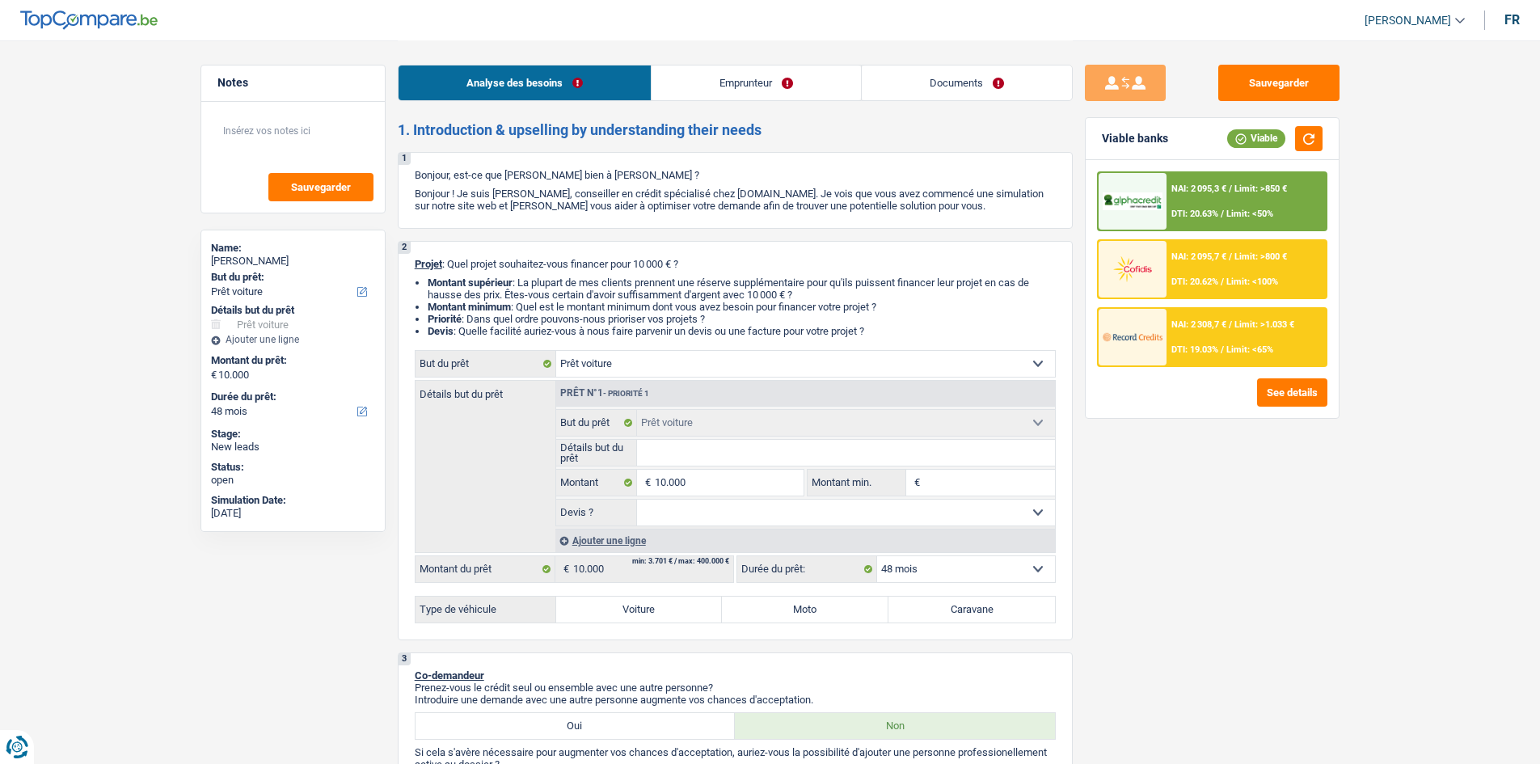
select select "48"
select select "privateEmployee"
select select "netSalary"
select select "mealVouchers"
select select "rents"
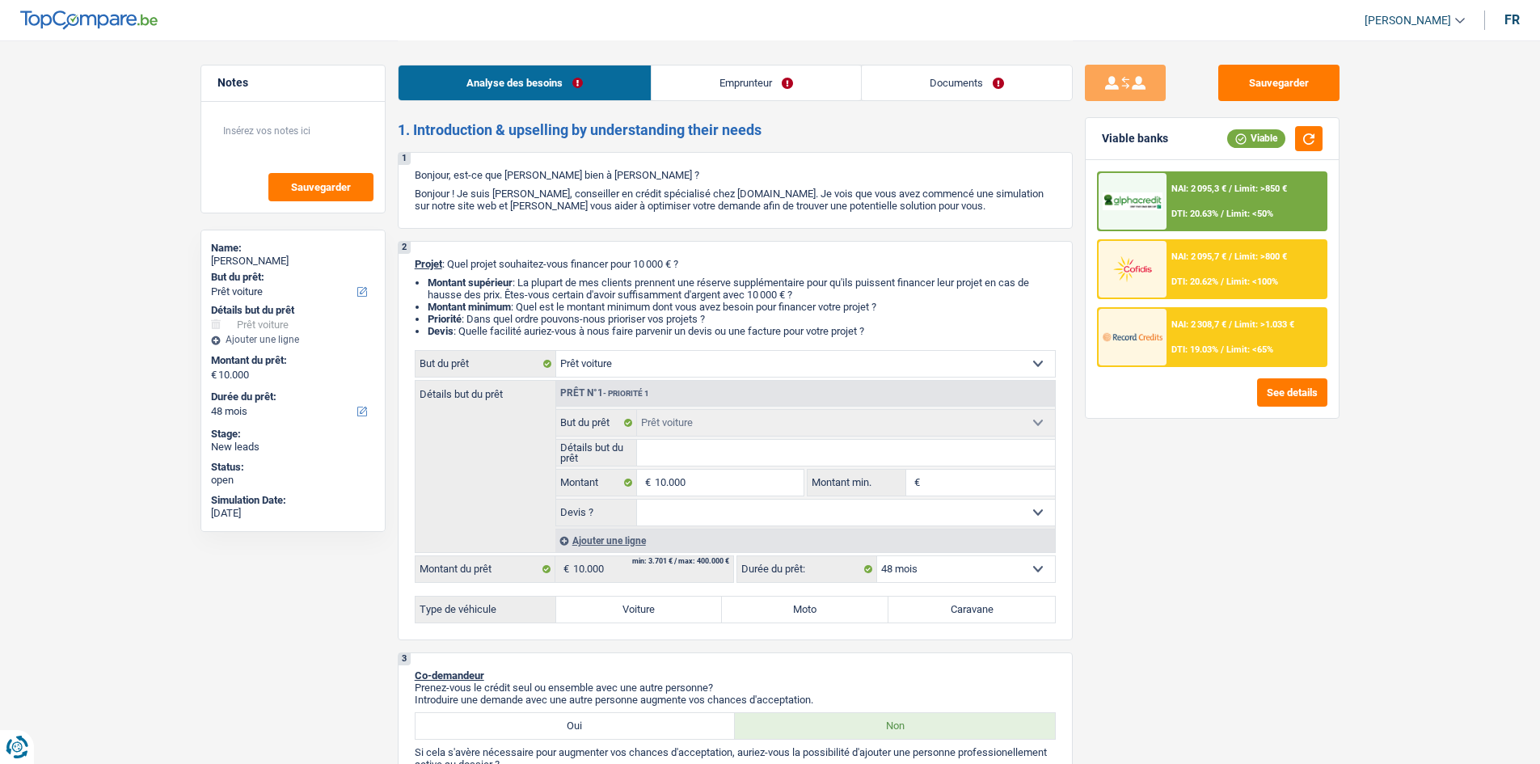
select select "car"
select select "48"
click at [659, 611] on label "Voiture" at bounding box center [639, 610] width 167 height 26
click at [659, 611] on input "Voiture" at bounding box center [639, 610] width 167 height 26
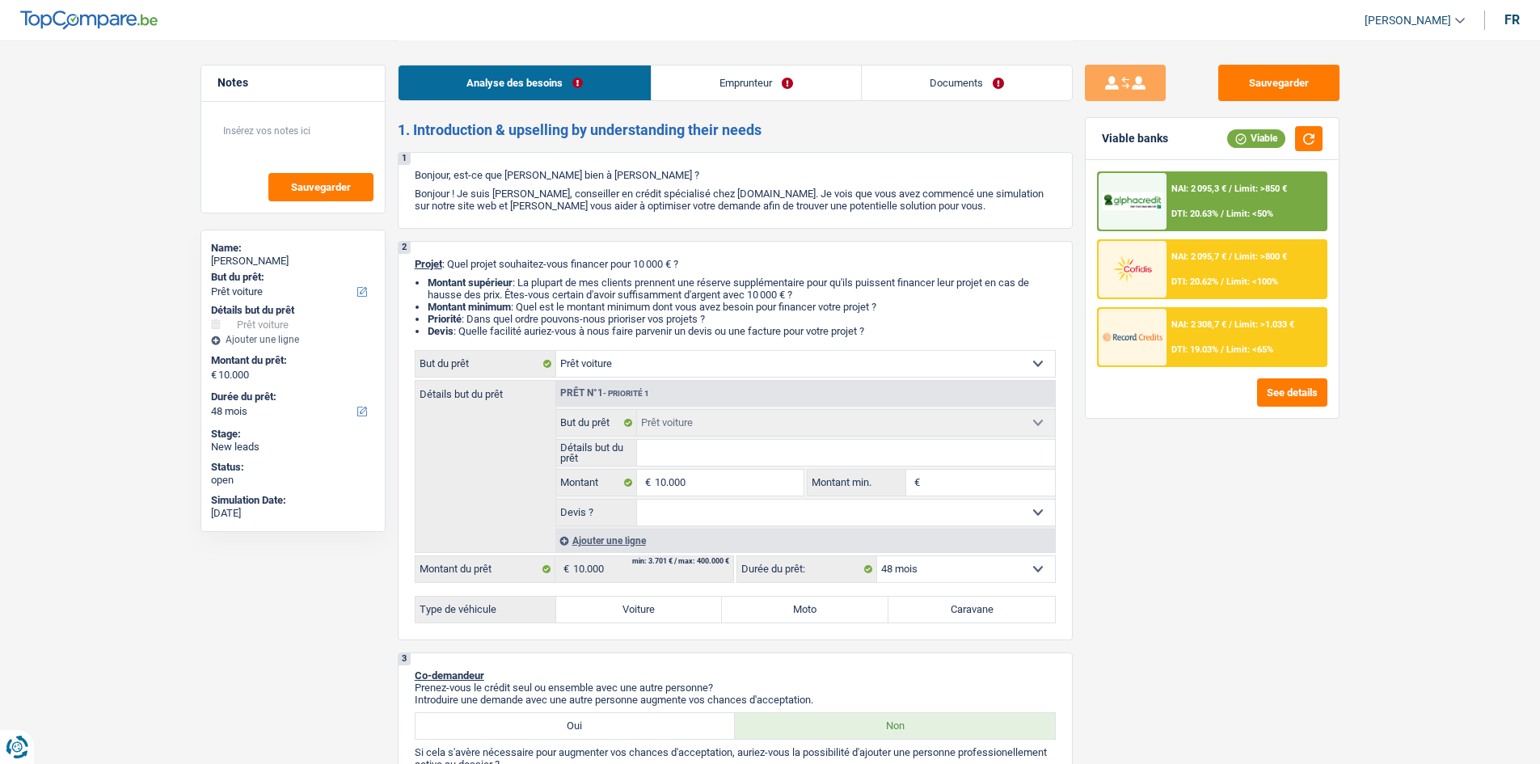
radio input "true"
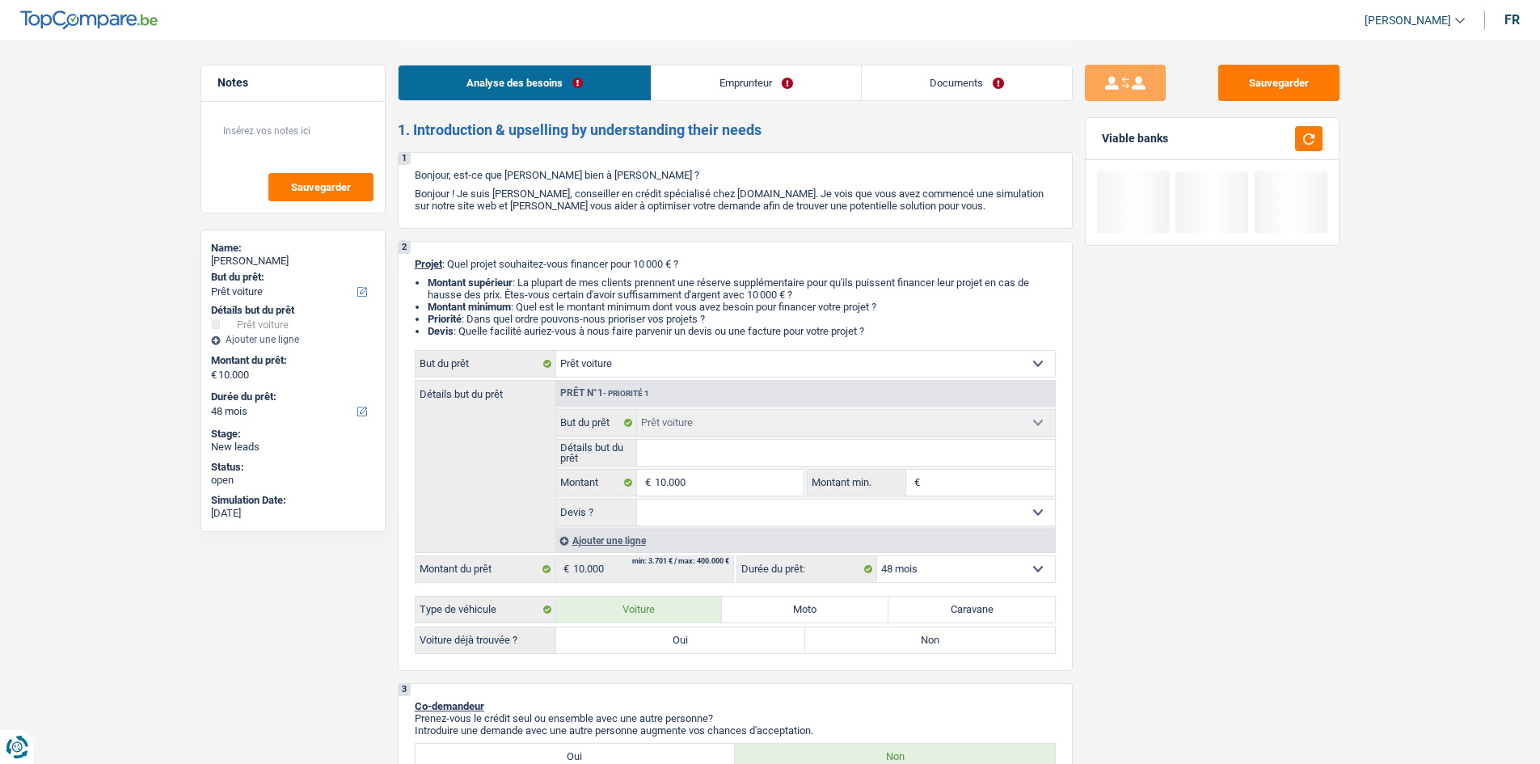
click at [707, 644] on label "Oui" at bounding box center [681, 640] width 250 height 26
click at [707, 644] on input "Oui" at bounding box center [681, 640] width 250 height 26
radio input "true"
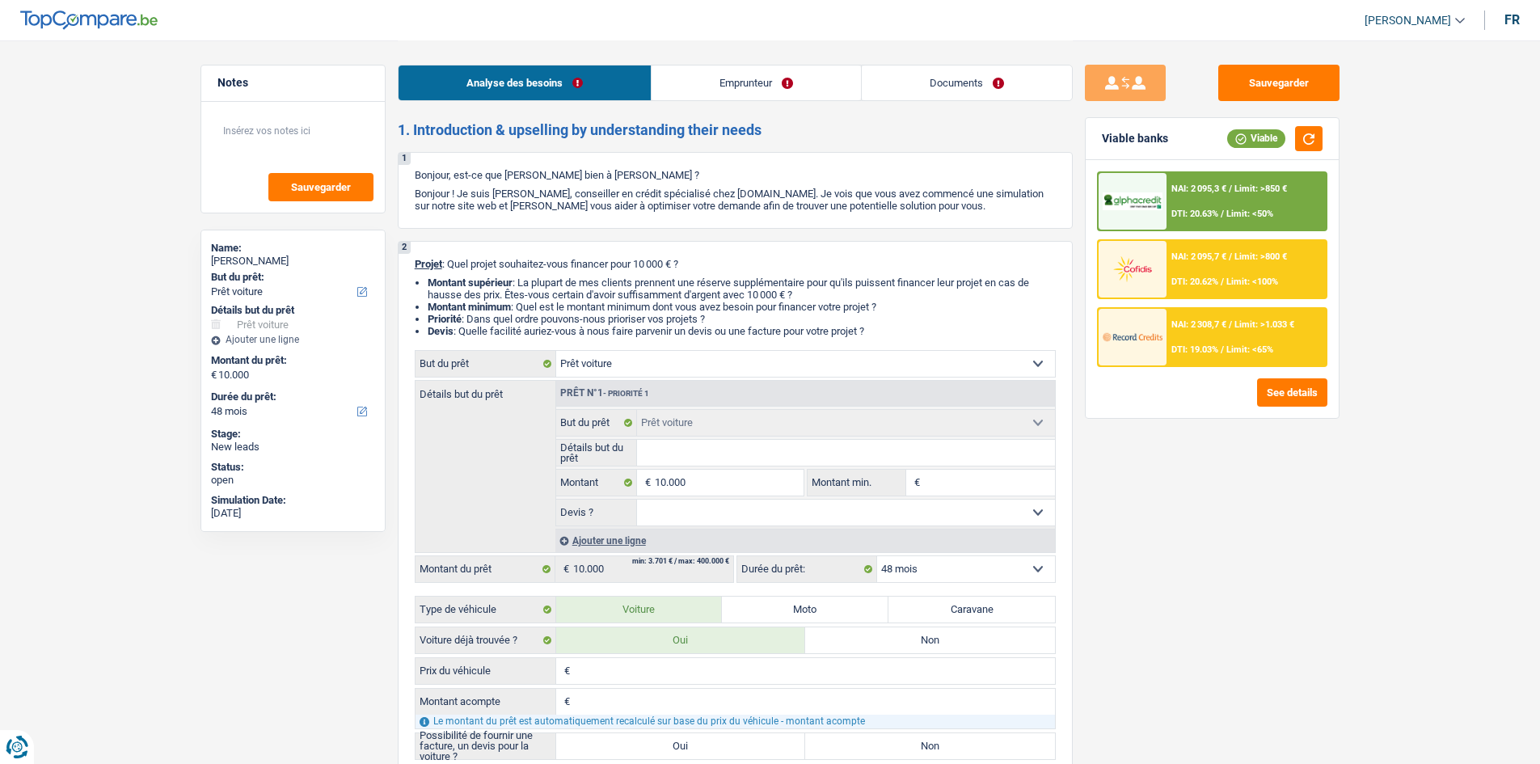
click at [712, 666] on input "Prix du véhicule" at bounding box center [814, 671] width 481 height 26
type input "9"
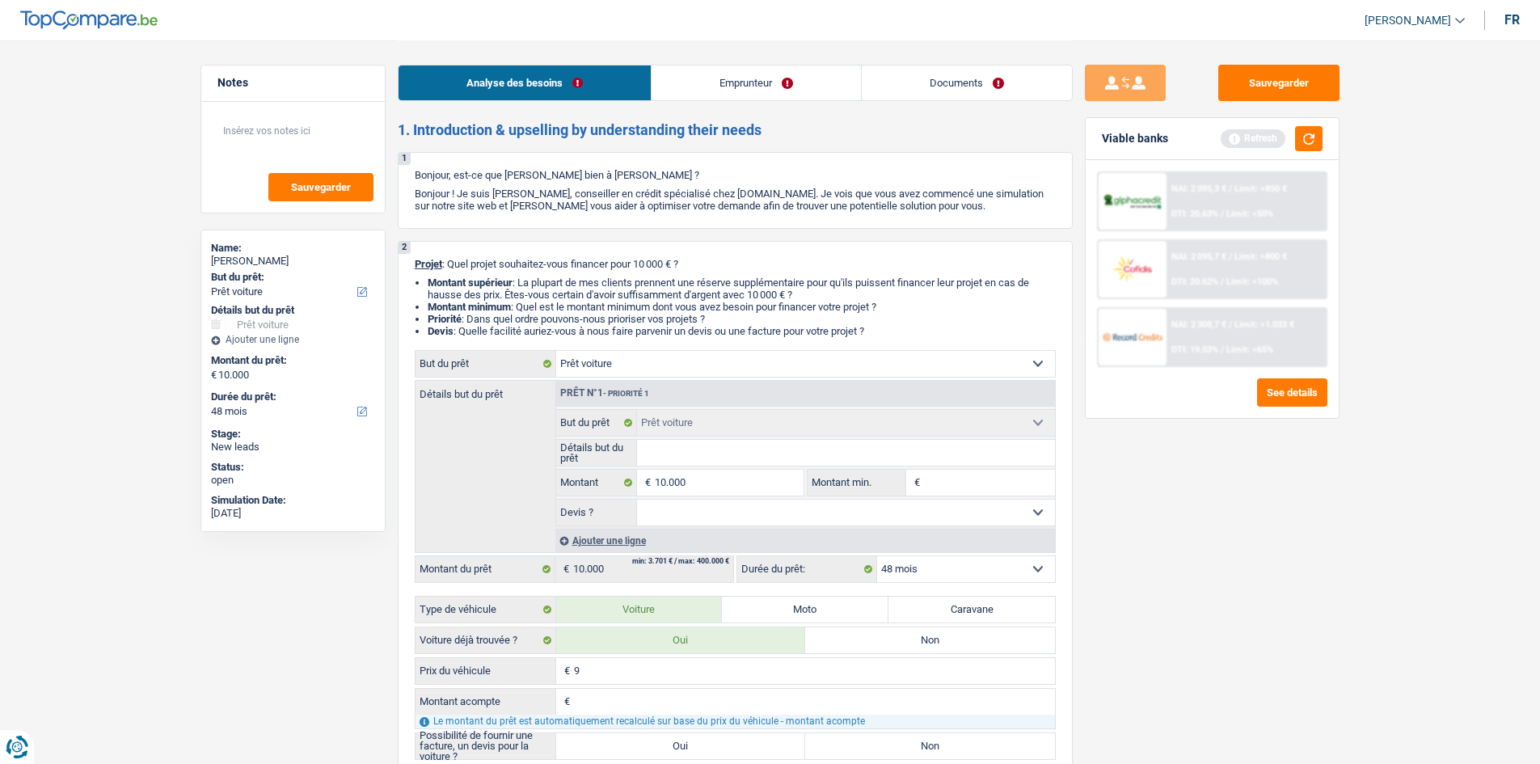
type input "99"
type input "995"
type input "9.950"
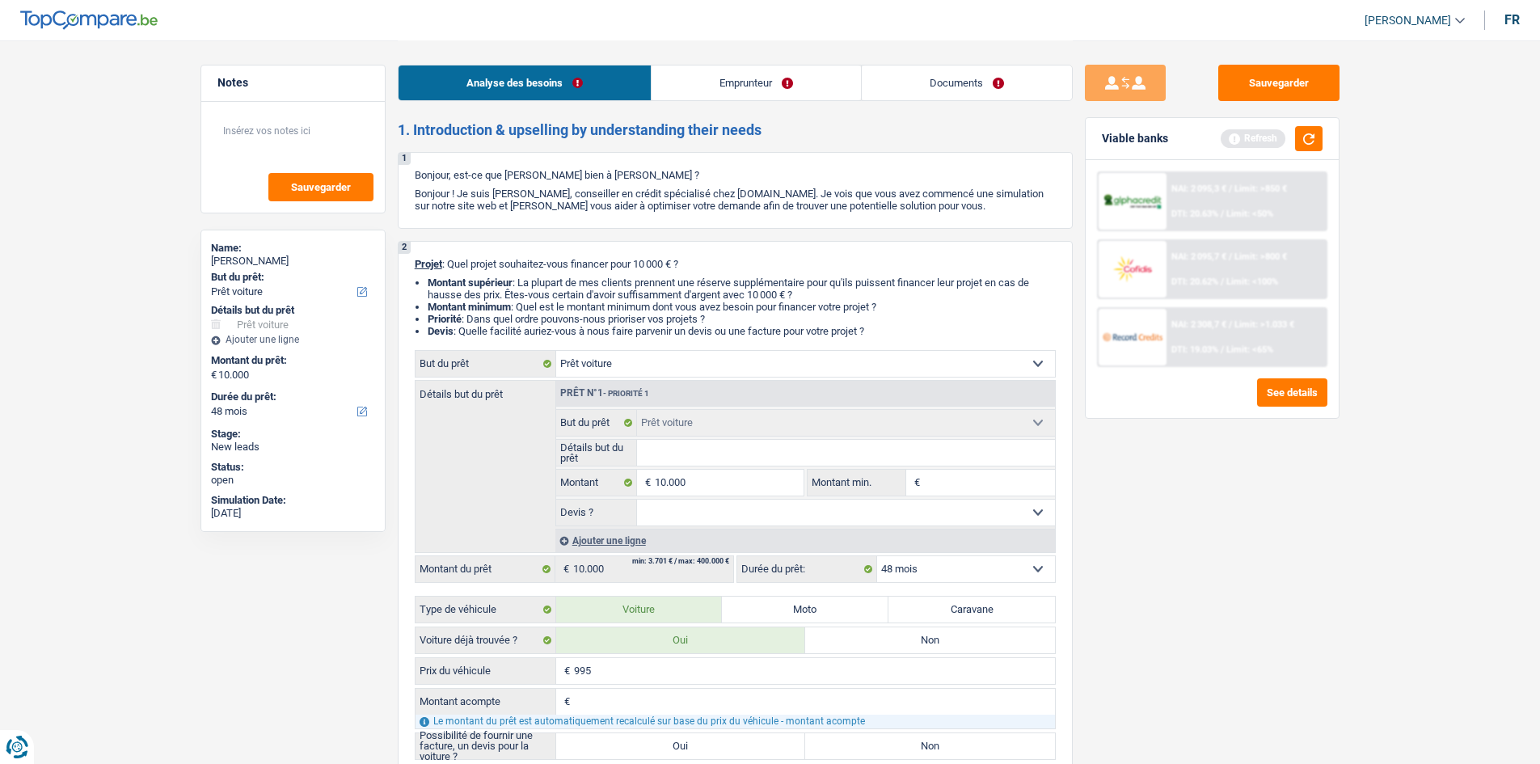
type input "9.950"
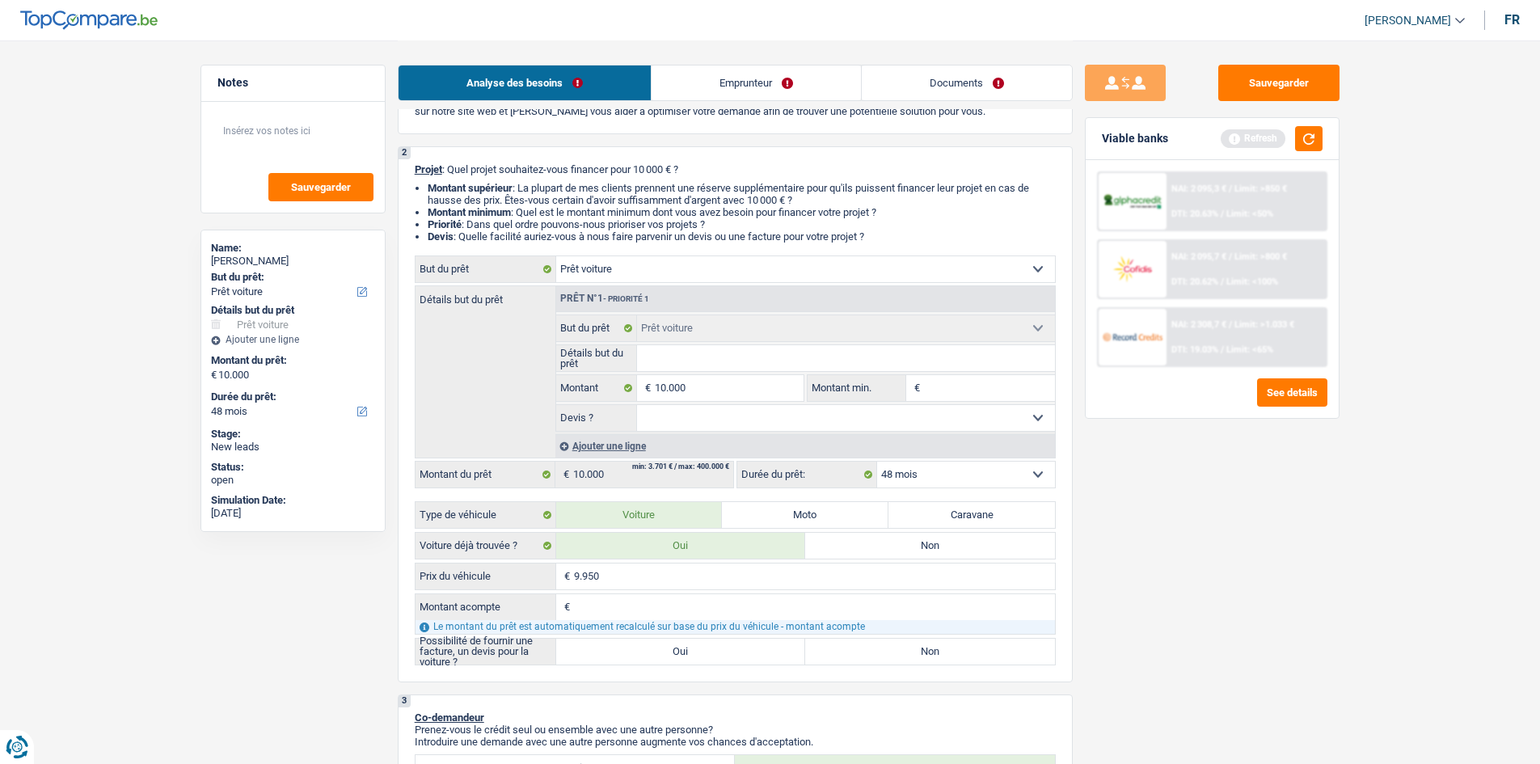
scroll to position [103, 0]
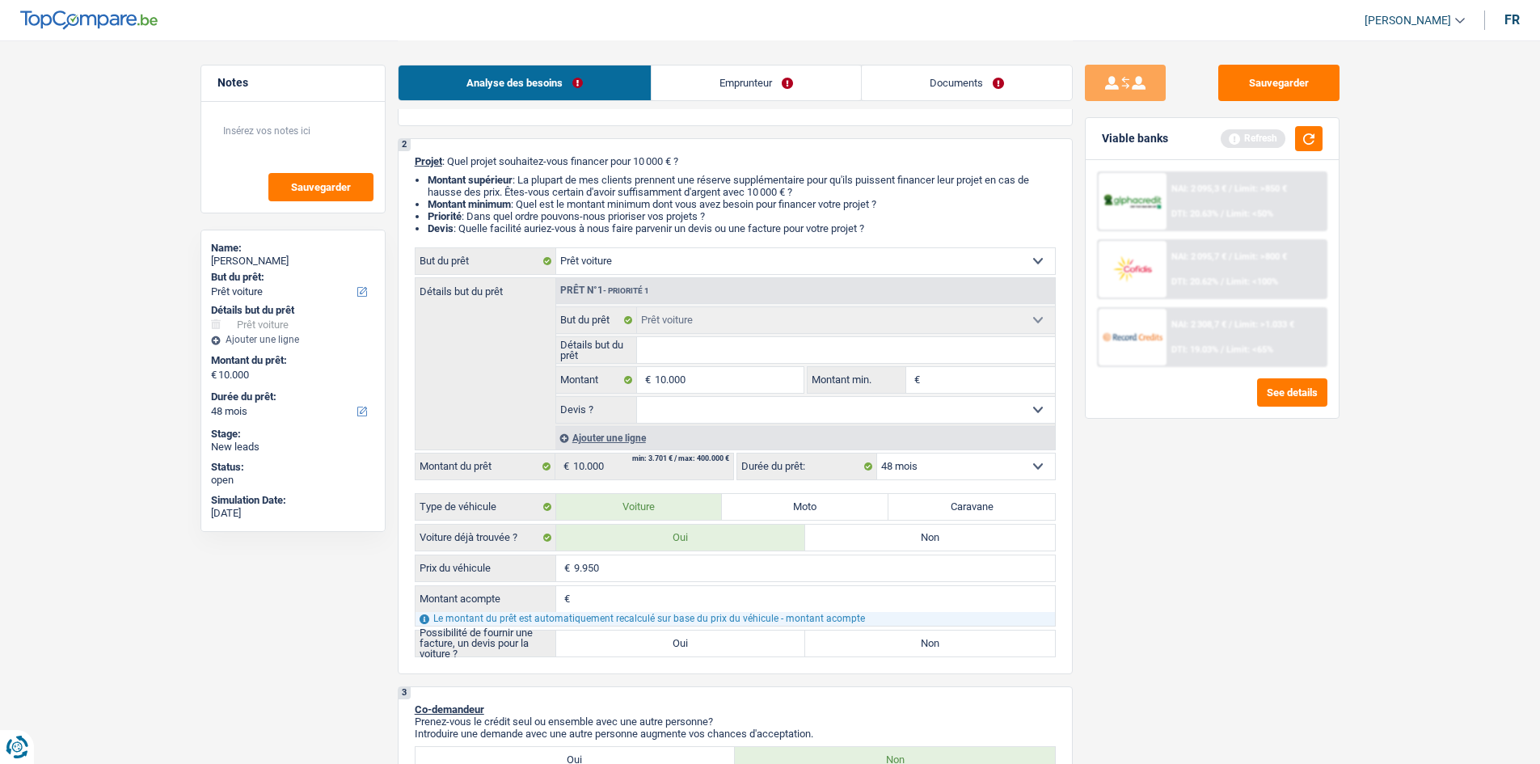
type input "9.950"
click at [615, 602] on input "Montant acompte" at bounding box center [814, 599] width 481 height 26
type input "5"
type input "50"
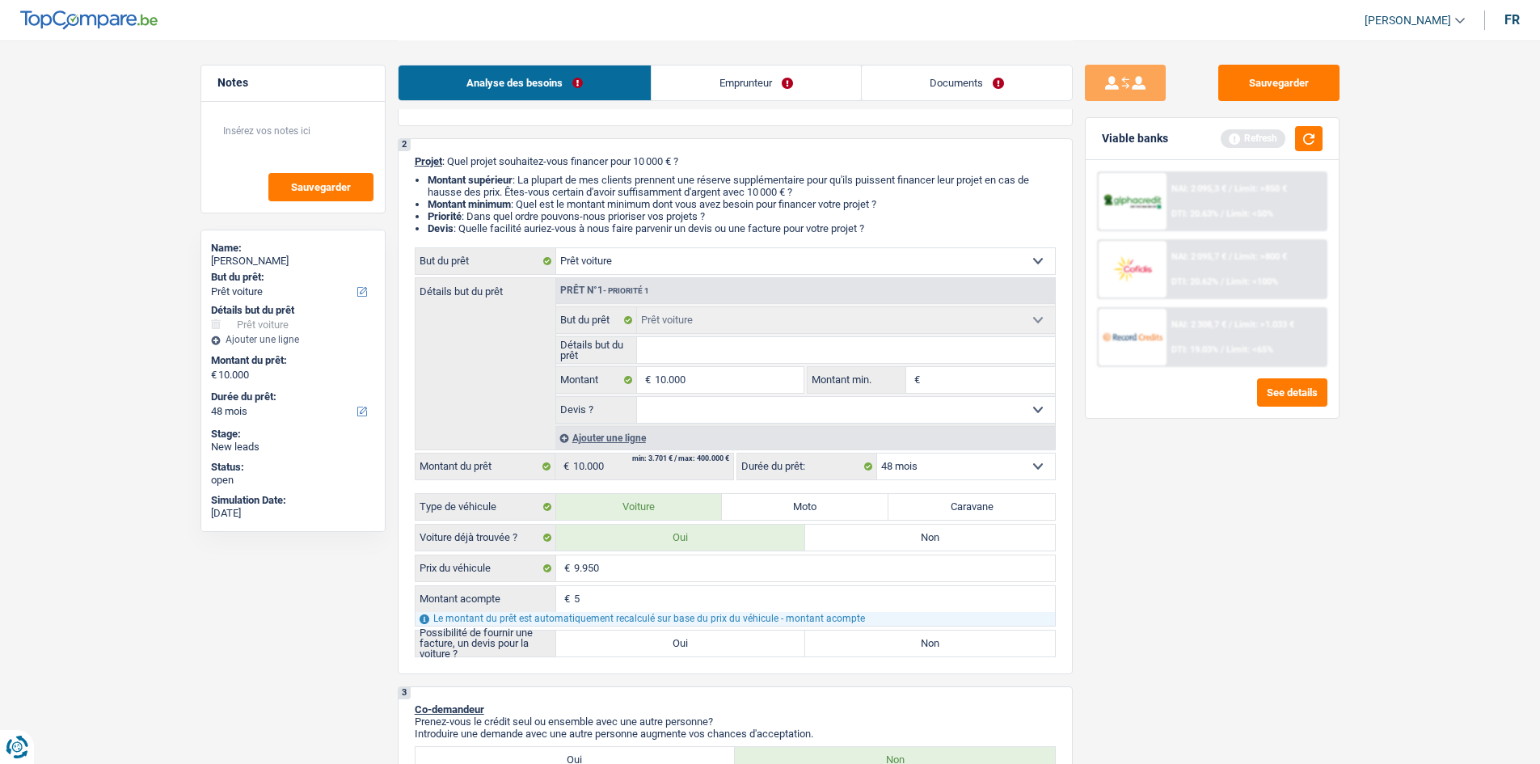
type input "50"
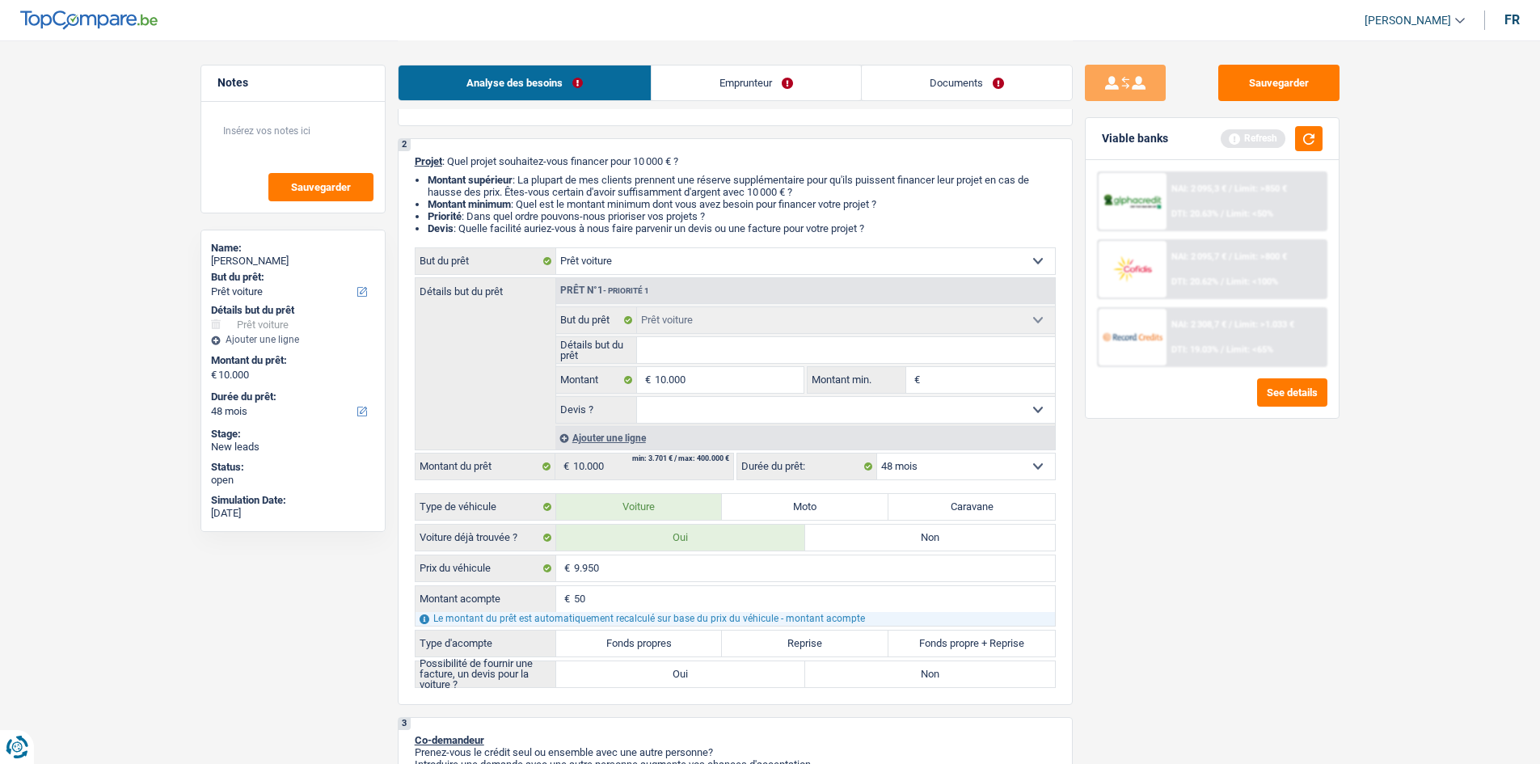
type input "500"
click at [678, 641] on label "Fonds propres" at bounding box center [639, 644] width 167 height 26
click at [678, 641] on input "Fonds propres" at bounding box center [639, 644] width 167 height 26
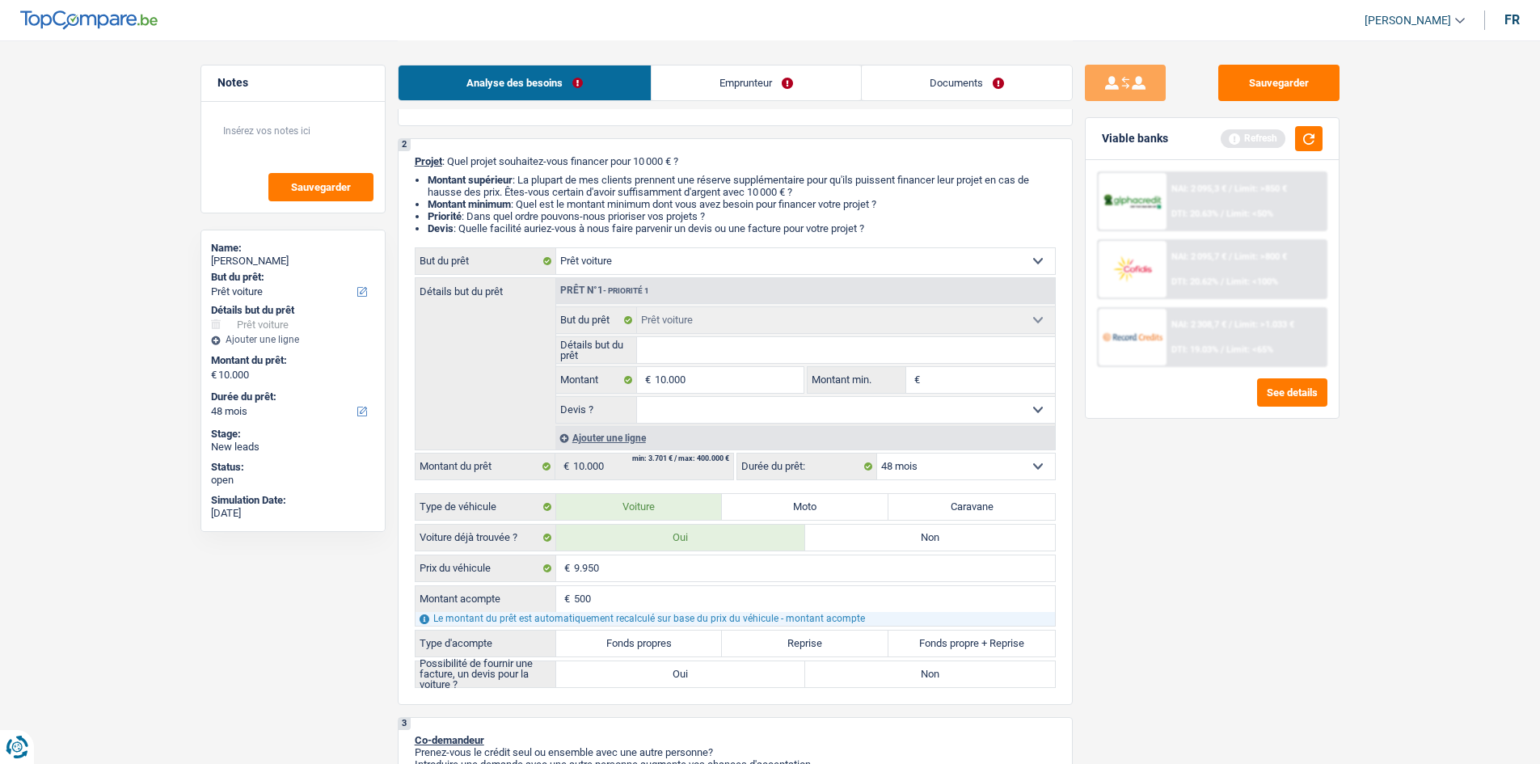
radio input "true"
type input "9.450"
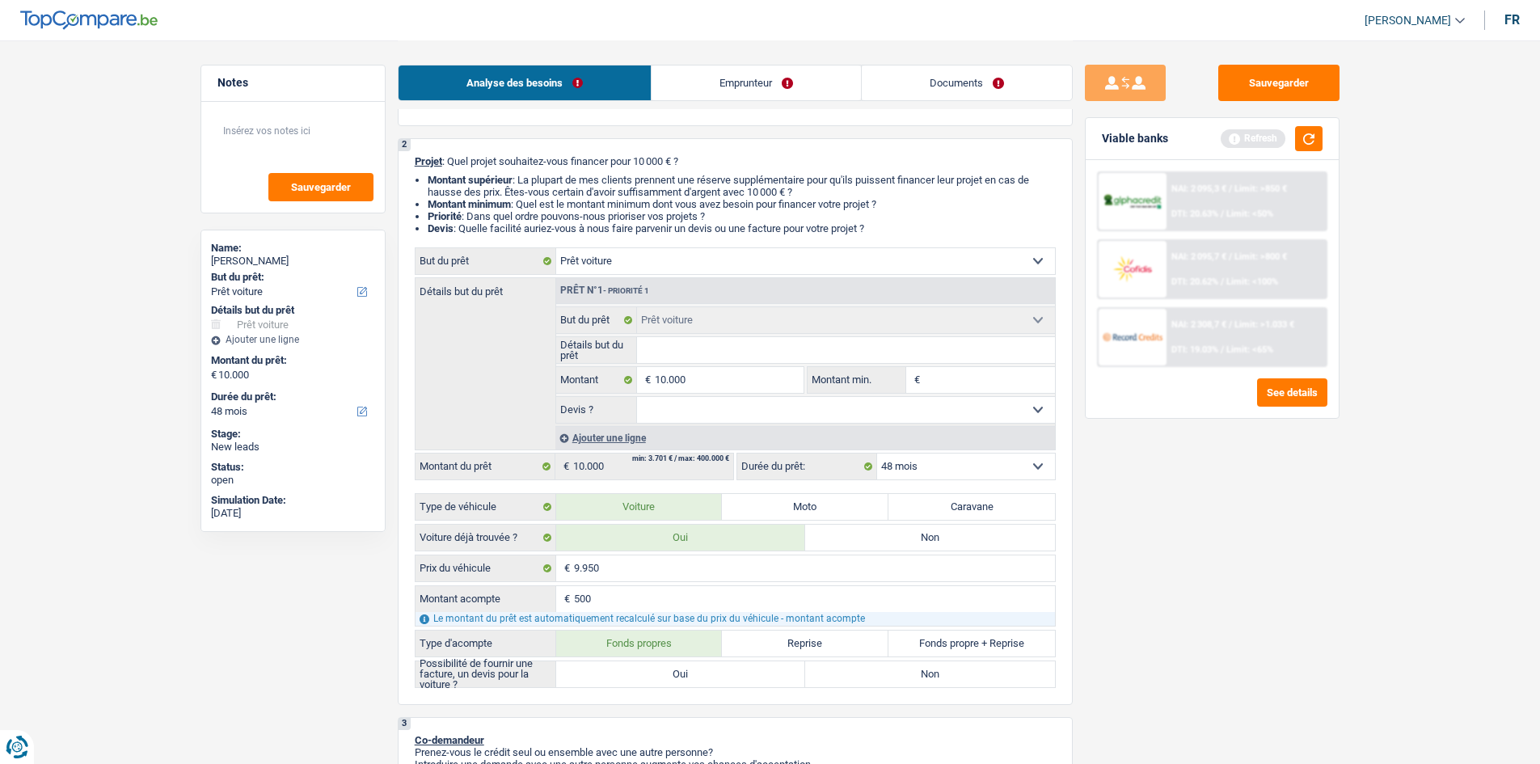
type input "9.450"
radio input "true"
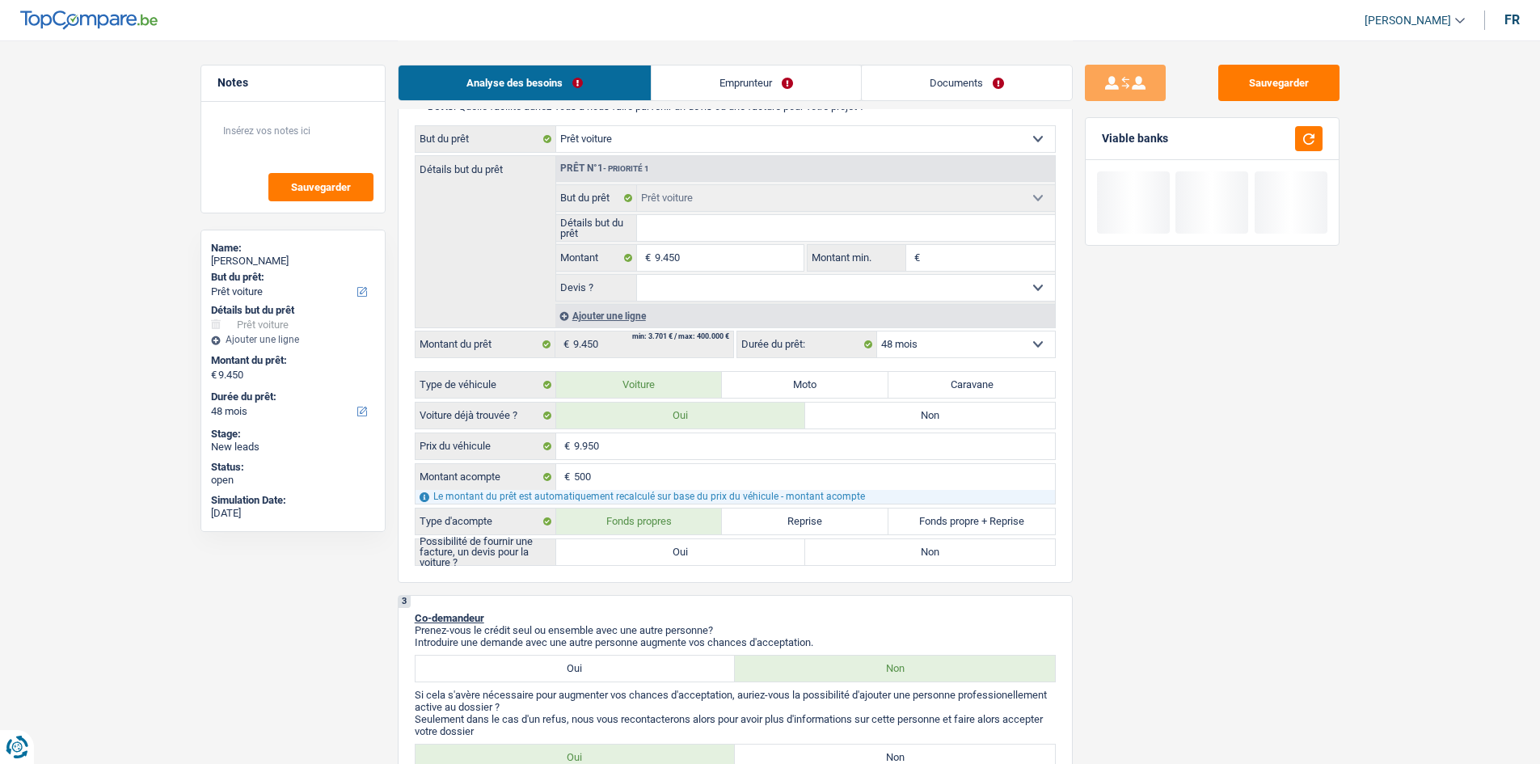
scroll to position [229, 0]
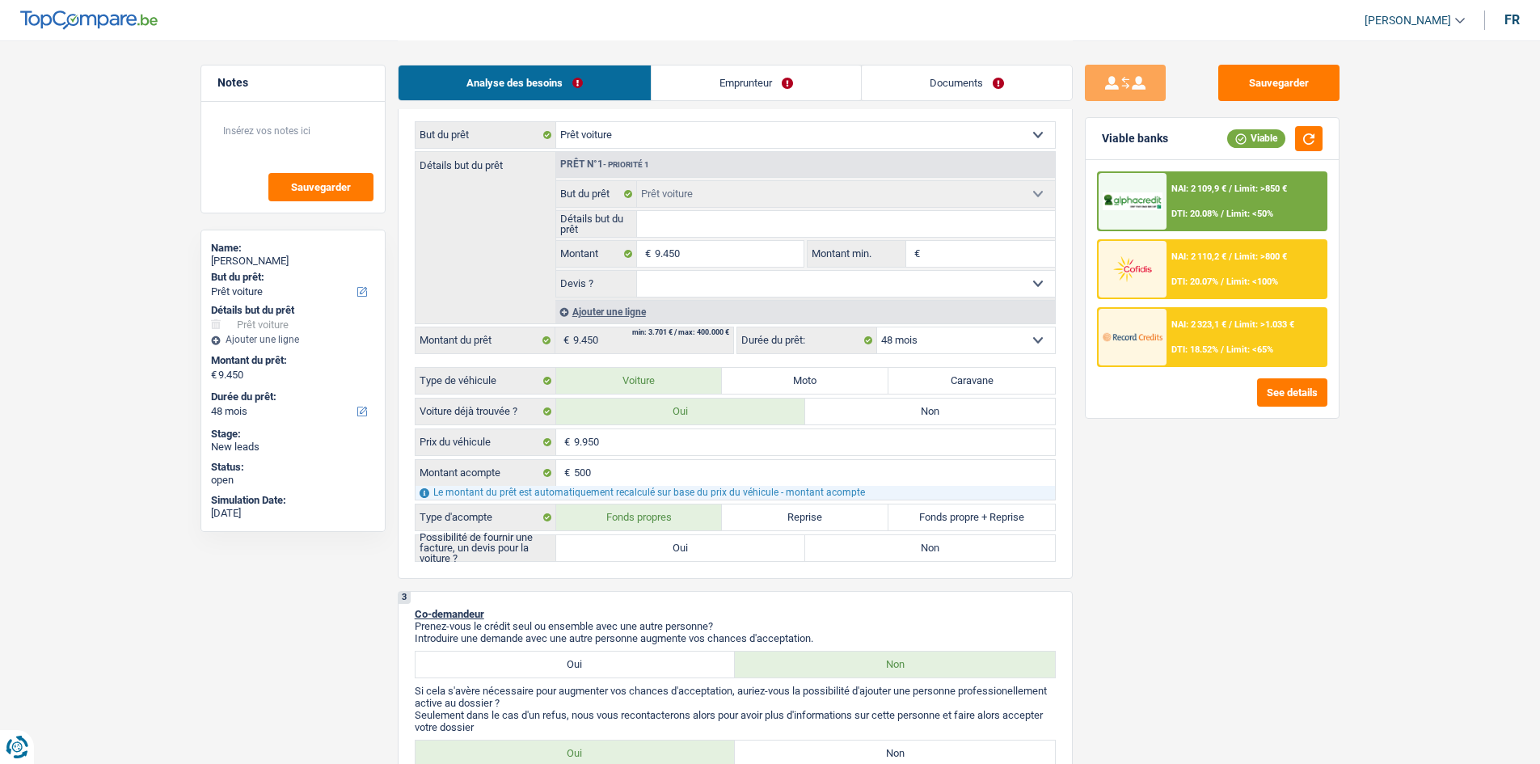
click at [657, 547] on label "Oui" at bounding box center [681, 548] width 250 height 26
click at [657, 547] on input "Oui" at bounding box center [681, 548] width 250 height 26
radio input "true"
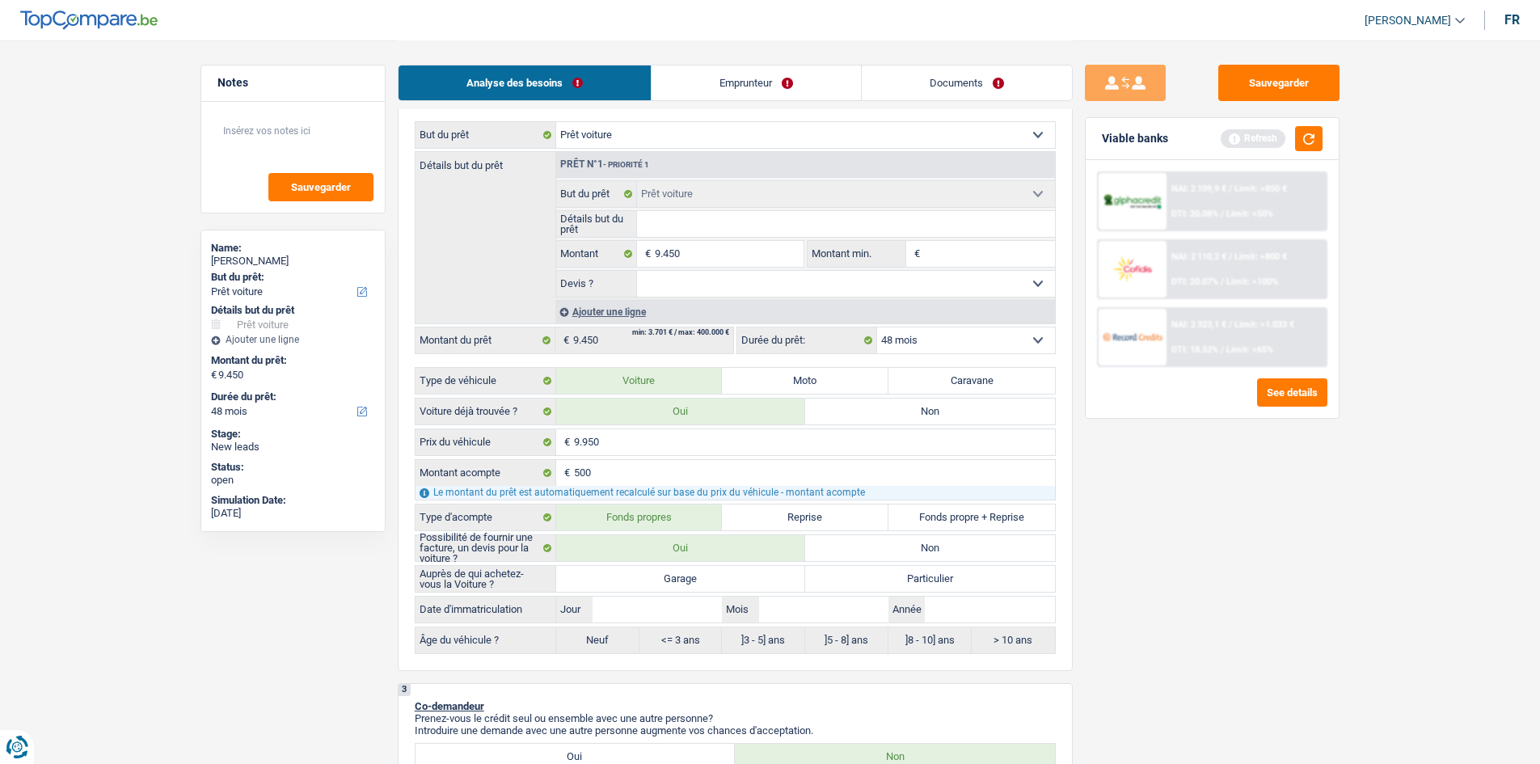
click at [747, 575] on label "Garage" at bounding box center [681, 579] width 250 height 26
click at [747, 575] on input "Garage" at bounding box center [681, 579] width 250 height 26
radio input "true"
drag, startPoint x: 828, startPoint y: 617, endPoint x: 838, endPoint y: 620, distance: 10.2
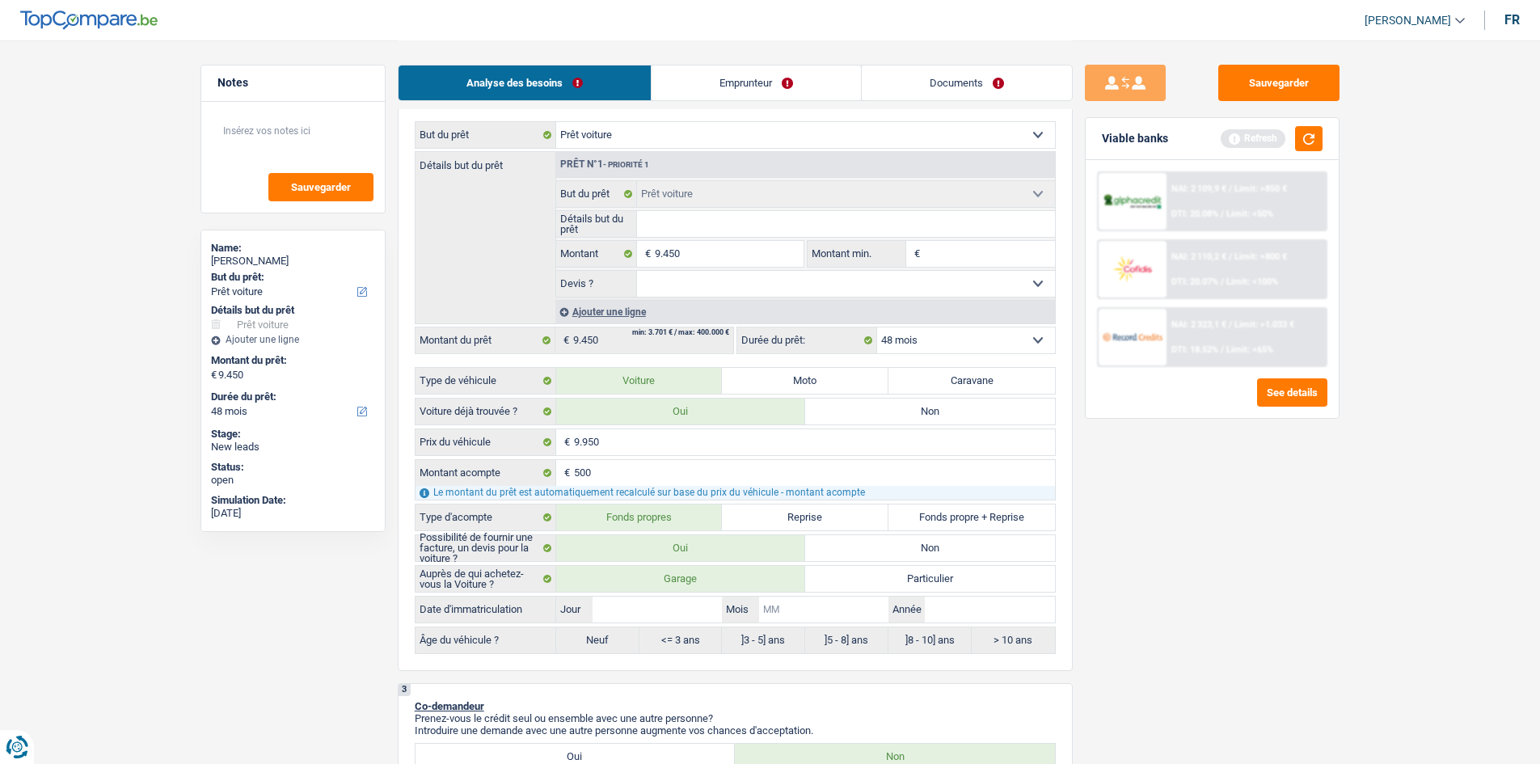
click at [838, 620] on input "Mois" at bounding box center [823, 610] width 129 height 26
click at [974, 610] on input "Année" at bounding box center [989, 610] width 129 height 26
type input "2"
type input "20"
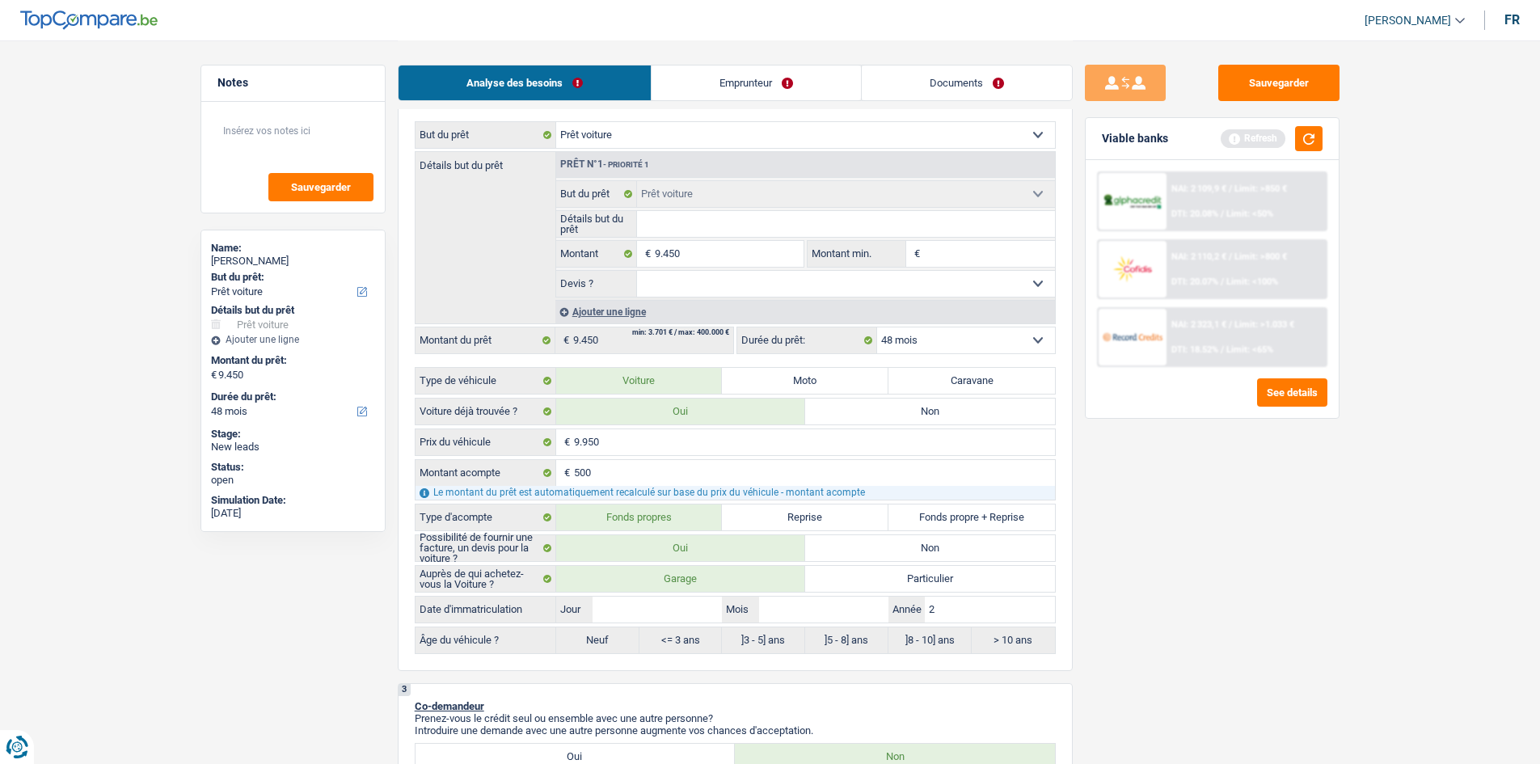
type input "20"
type input "201"
type input "2019"
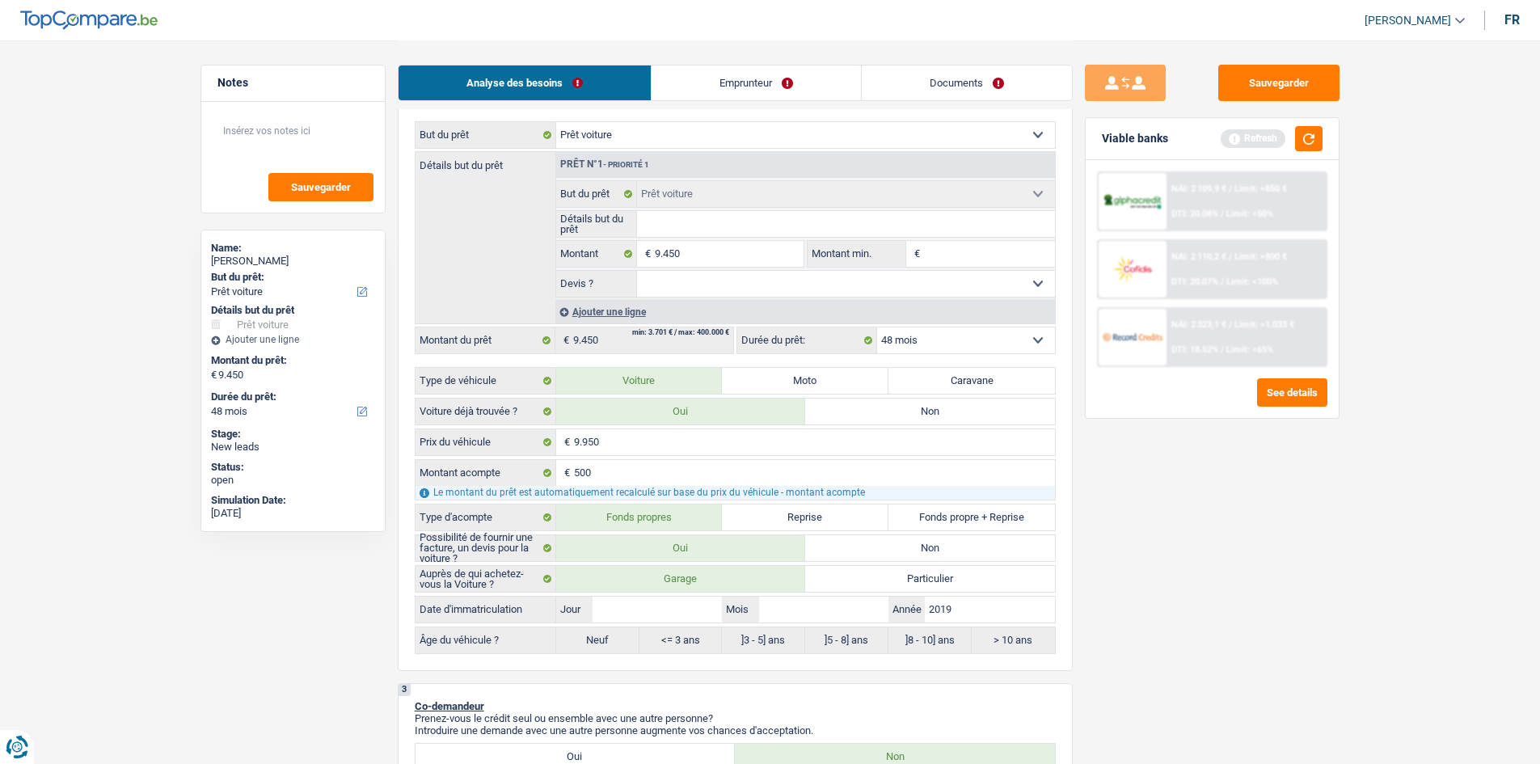
type input "2019"
click at [822, 599] on input "Mois" at bounding box center [823, 610] width 129 height 26
type input "0"
type input "01"
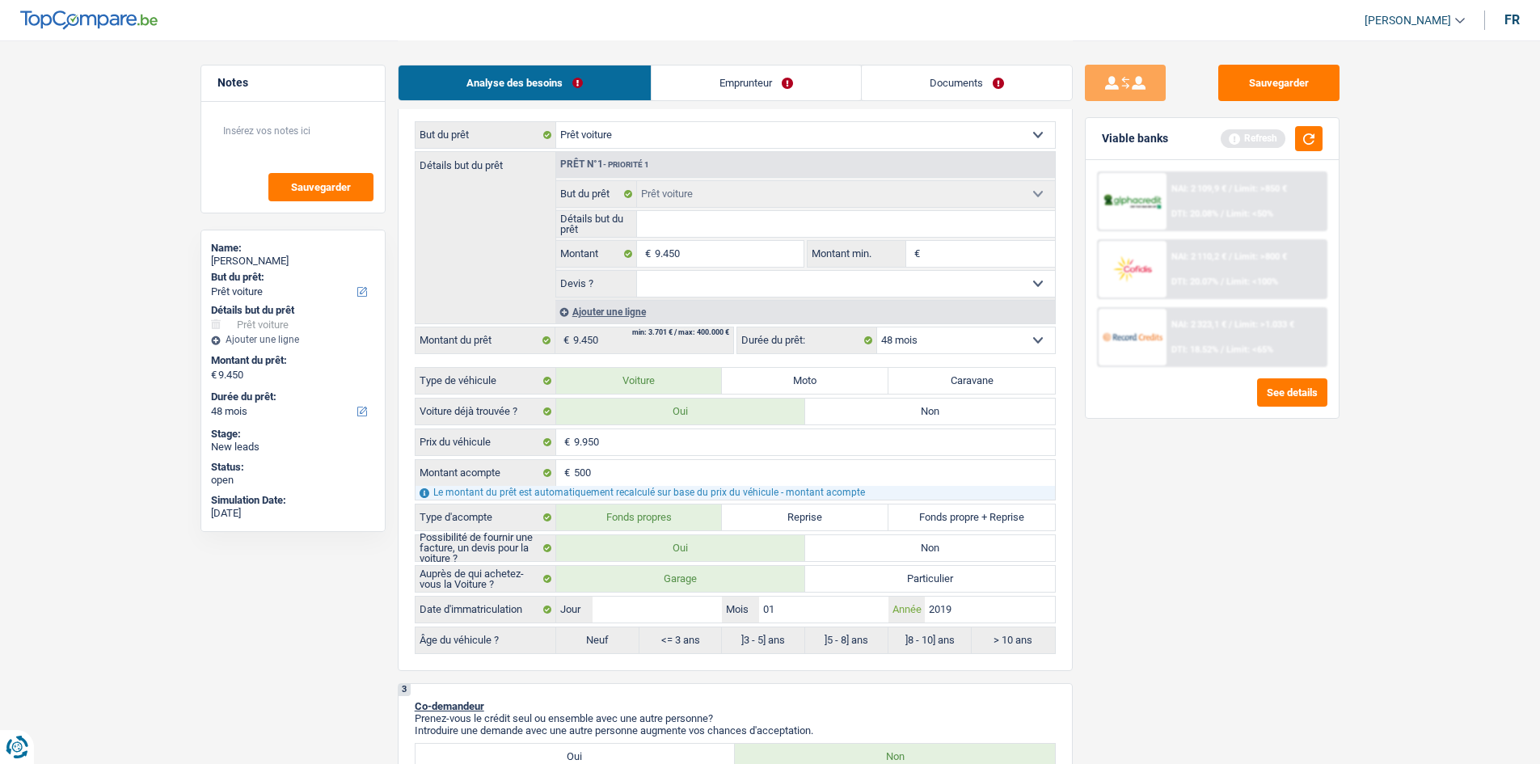
type input "01"
drag, startPoint x: 671, startPoint y: 612, endPoint x: 651, endPoint y: 595, distance: 26.4
click at [651, 596] on div "Date d'immatriculation Jour / 01 Mois / 2019 Année" at bounding box center [735, 609] width 641 height 27
click at [644, 605] on input "Jour" at bounding box center [657, 610] width 129 height 26
type input "0"
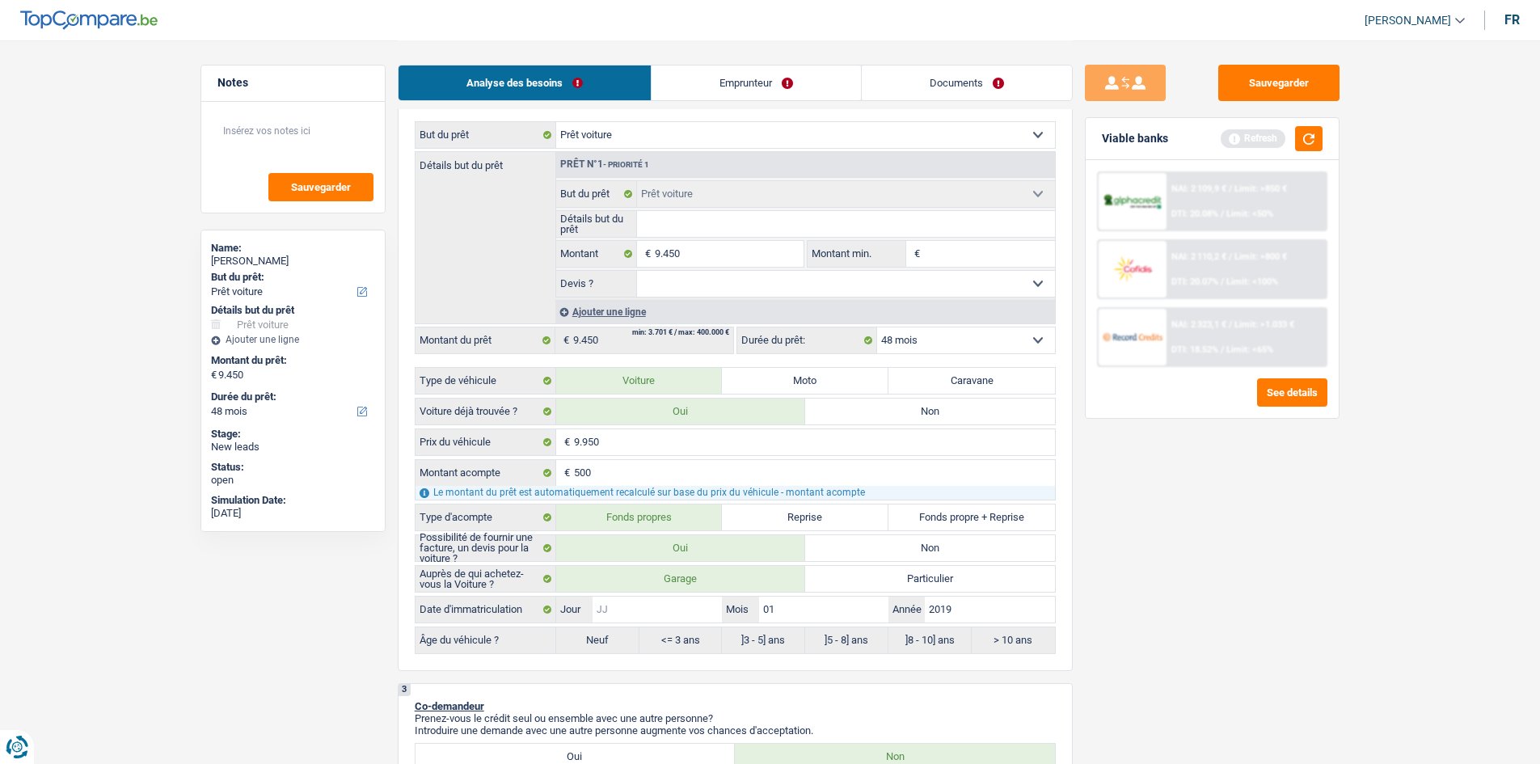
type input "0"
type input "01"
radio input "false"
type input "01"
radio input "true"
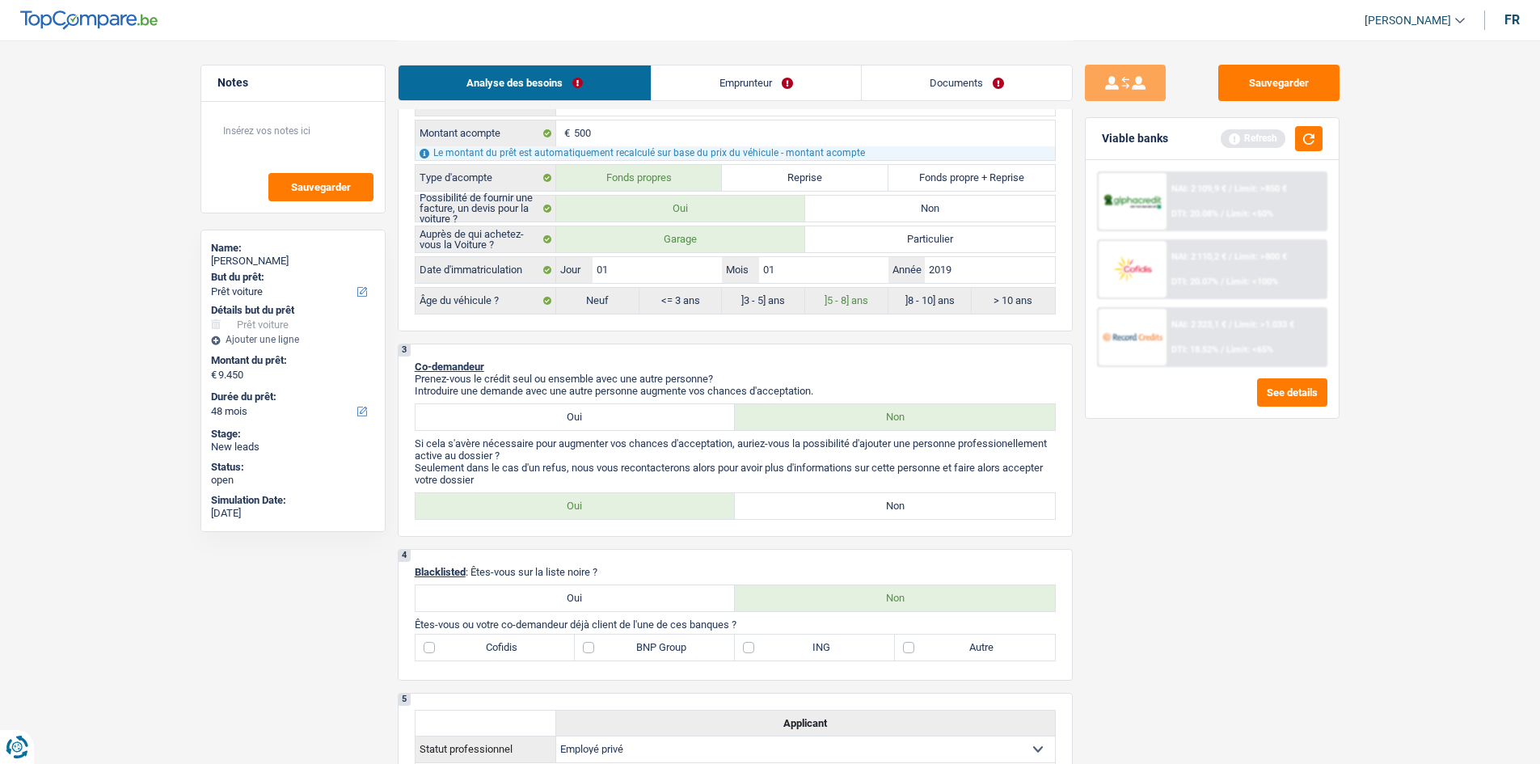
scroll to position [569, 0]
drag, startPoint x: 1176, startPoint y: 673, endPoint x: 784, endPoint y: 511, distance: 424.2
click at [784, 511] on label "Non" at bounding box center [895, 505] width 320 height 26
click at [784, 511] on input "Non" at bounding box center [895, 505] width 320 height 26
radio input "true"
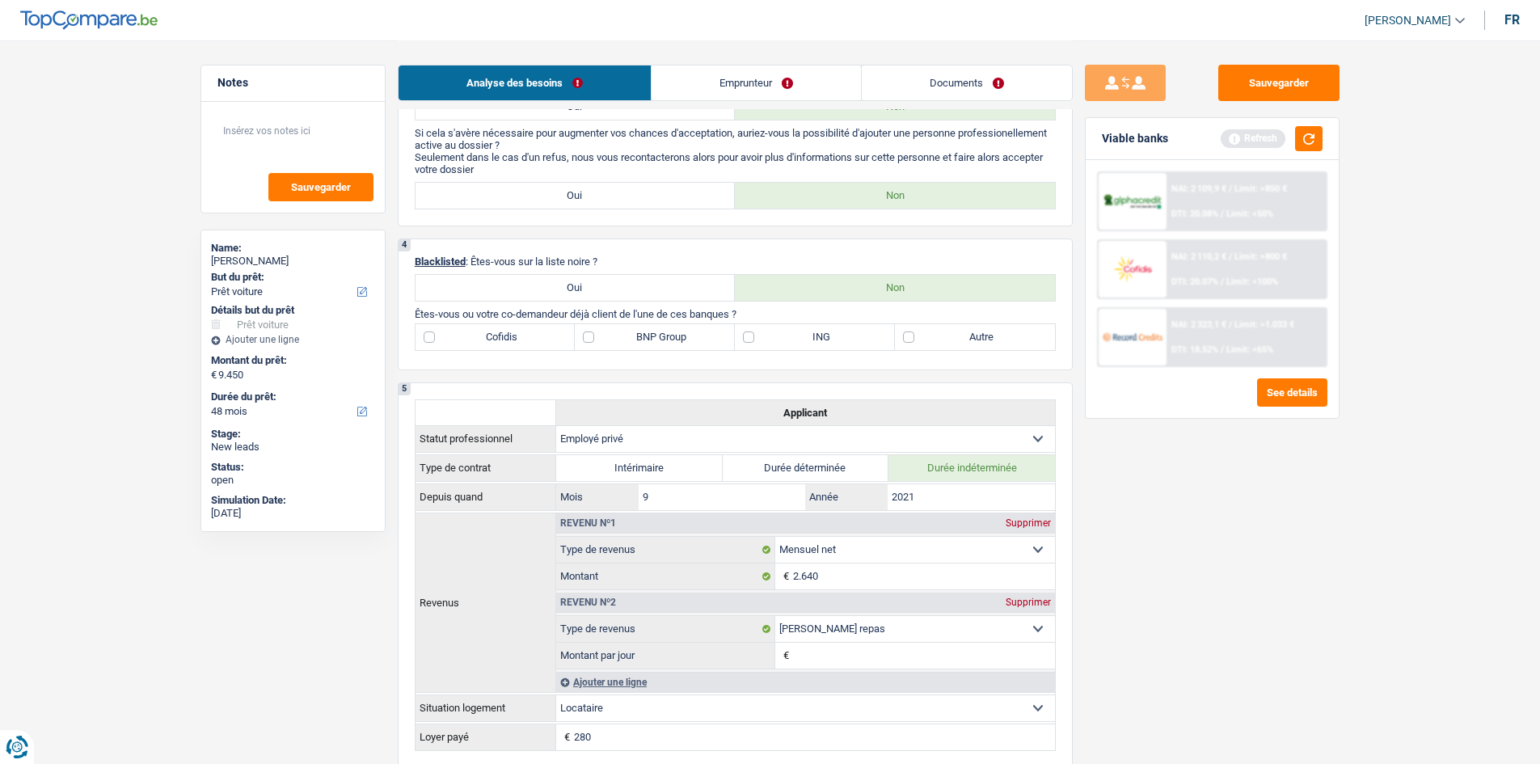
scroll to position [731, 0]
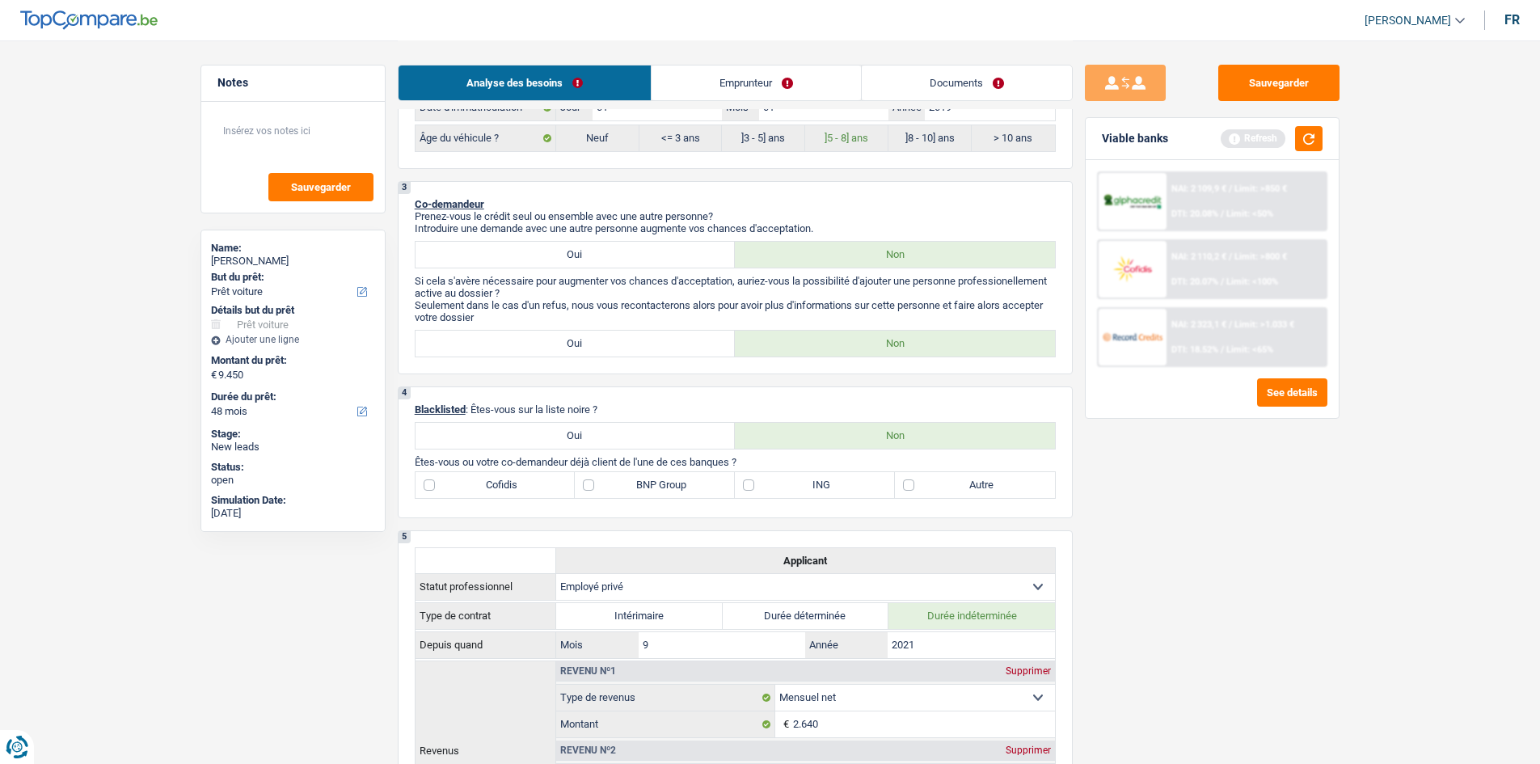
drag, startPoint x: 767, startPoint y: 485, endPoint x: 749, endPoint y: 474, distance: 21.8
click at [767, 484] on label "ING" at bounding box center [815, 485] width 160 height 26
click at [767, 484] on input "ING" at bounding box center [815, 485] width 160 height 26
checkbox input "true"
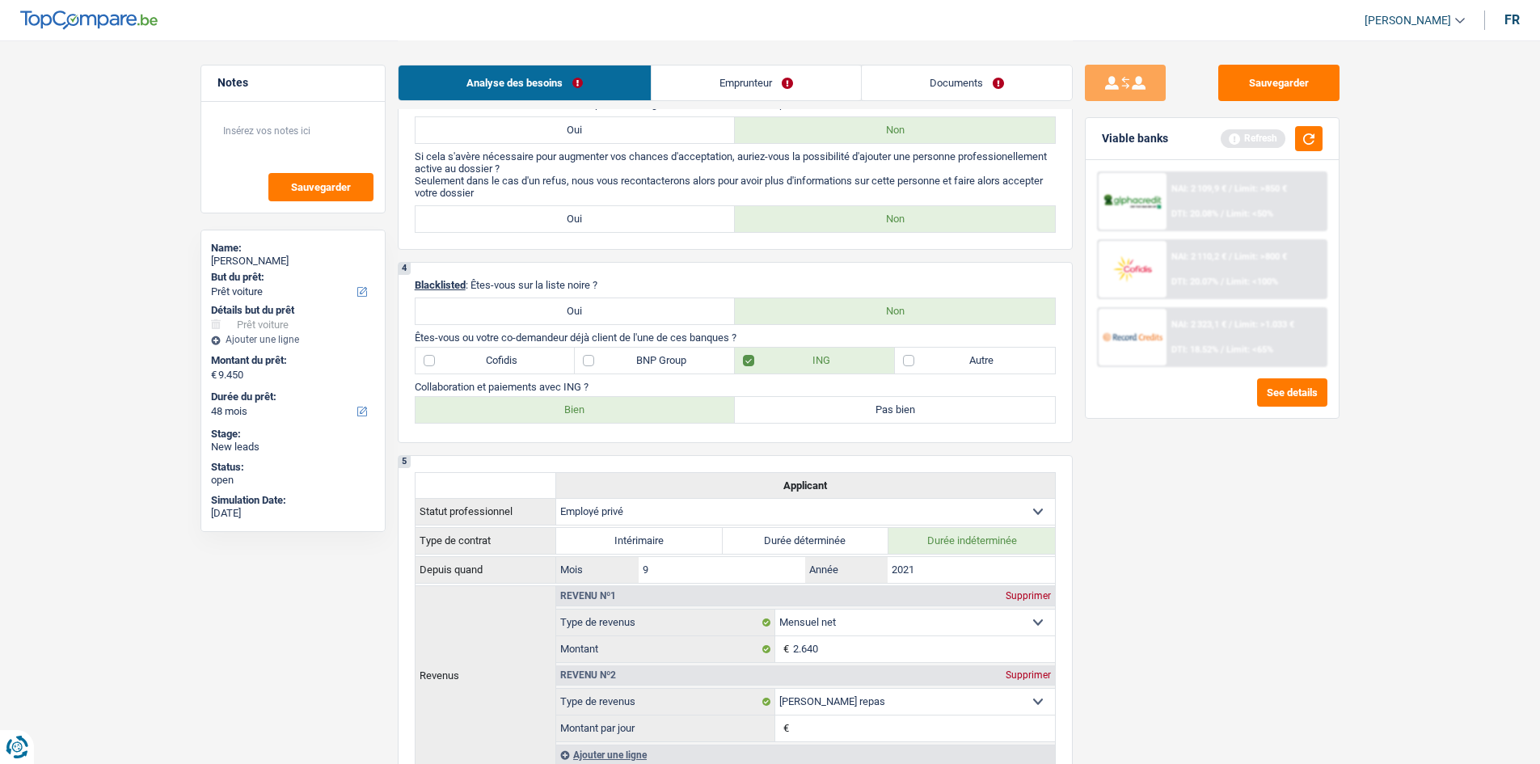
scroll to position [974, 0]
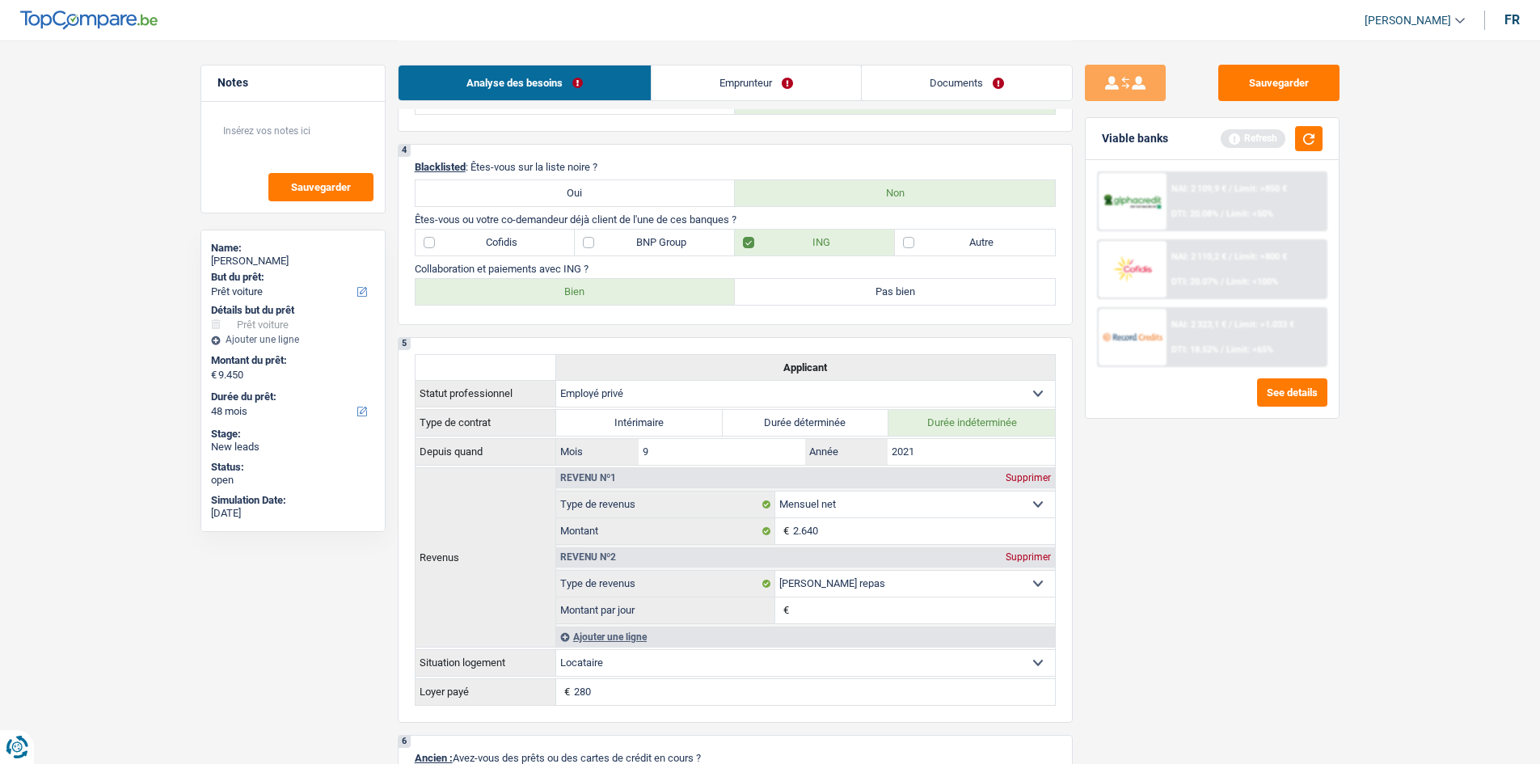
click at [637, 285] on label "Bien" at bounding box center [576, 292] width 320 height 26
click at [637, 285] on input "Bien" at bounding box center [576, 292] width 320 height 26
radio input "true"
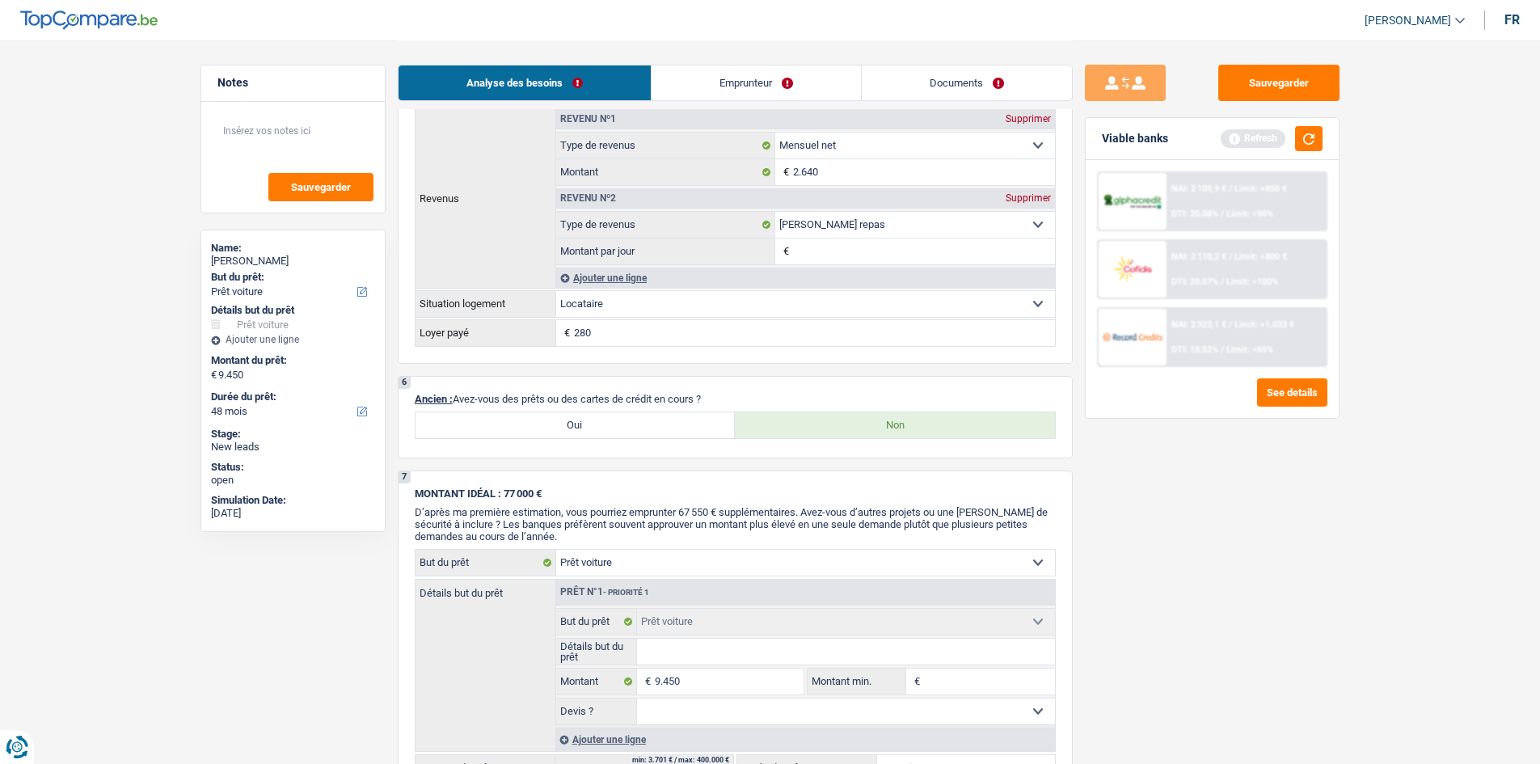
scroll to position [1459, 0]
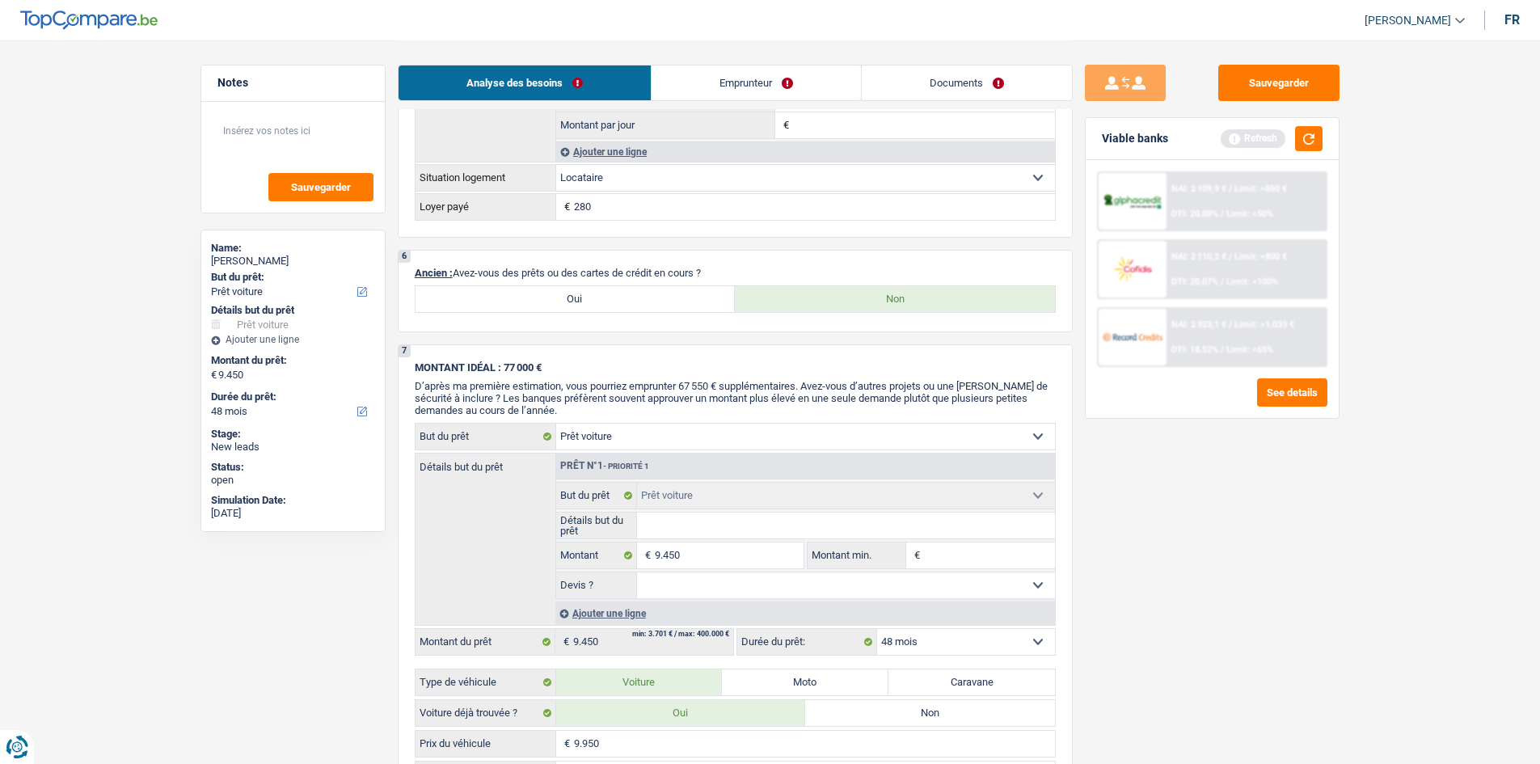
drag, startPoint x: 637, startPoint y: 307, endPoint x: 679, endPoint y: 285, distance: 47.4
click at [637, 307] on label "Oui" at bounding box center [576, 299] width 320 height 26
click at [637, 307] on input "Oui" at bounding box center [576, 299] width 320 height 26
radio input "true"
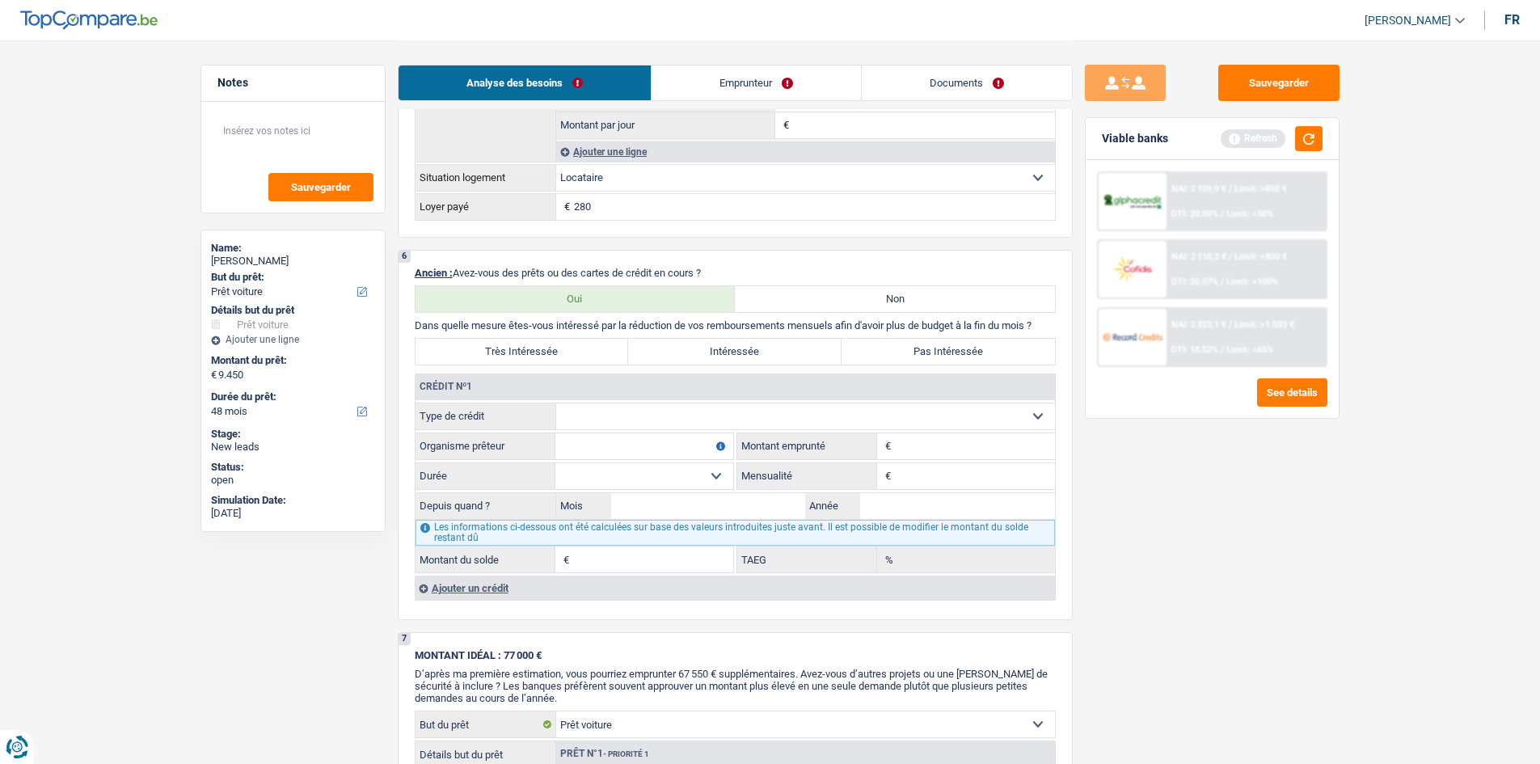
click at [675, 286] on label "Oui" at bounding box center [576, 299] width 320 height 26
click at [675, 286] on input "Oui" at bounding box center [576, 299] width 320 height 26
click at [590, 408] on select "Carte ou ouverture de crédit Prêt hypothécaire Vente à tempérament Prêt à tempé…" at bounding box center [805, 416] width 499 height 26
drag, startPoint x: 1375, startPoint y: 530, endPoint x: 1347, endPoint y: 526, distance: 27.7
click at [1350, 527] on main "Notes Sauvegarder Name: [PERSON_NAME] But du prêt: Confort maison: meubles, tex…" at bounding box center [770, 163] width 1540 height 3244
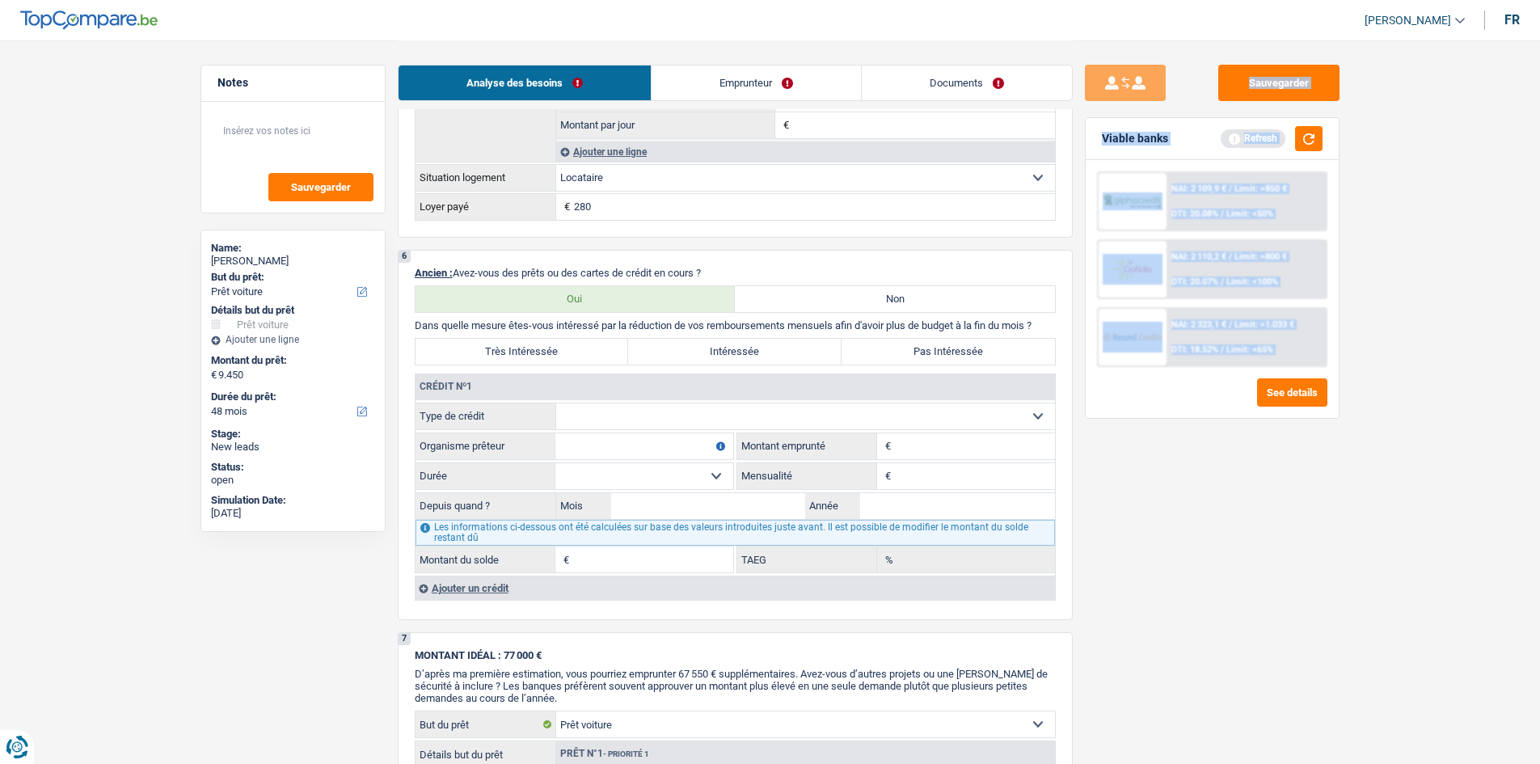
drag, startPoint x: 1182, startPoint y: 590, endPoint x: 1168, endPoint y: 580, distance: 17.3
click at [1181, 589] on div "Sauvegarder Viable banks Refresh NAI: 2 109,9 € / Limit: >850 € DTI: 20.08% / L…" at bounding box center [1212, 402] width 279 height 674
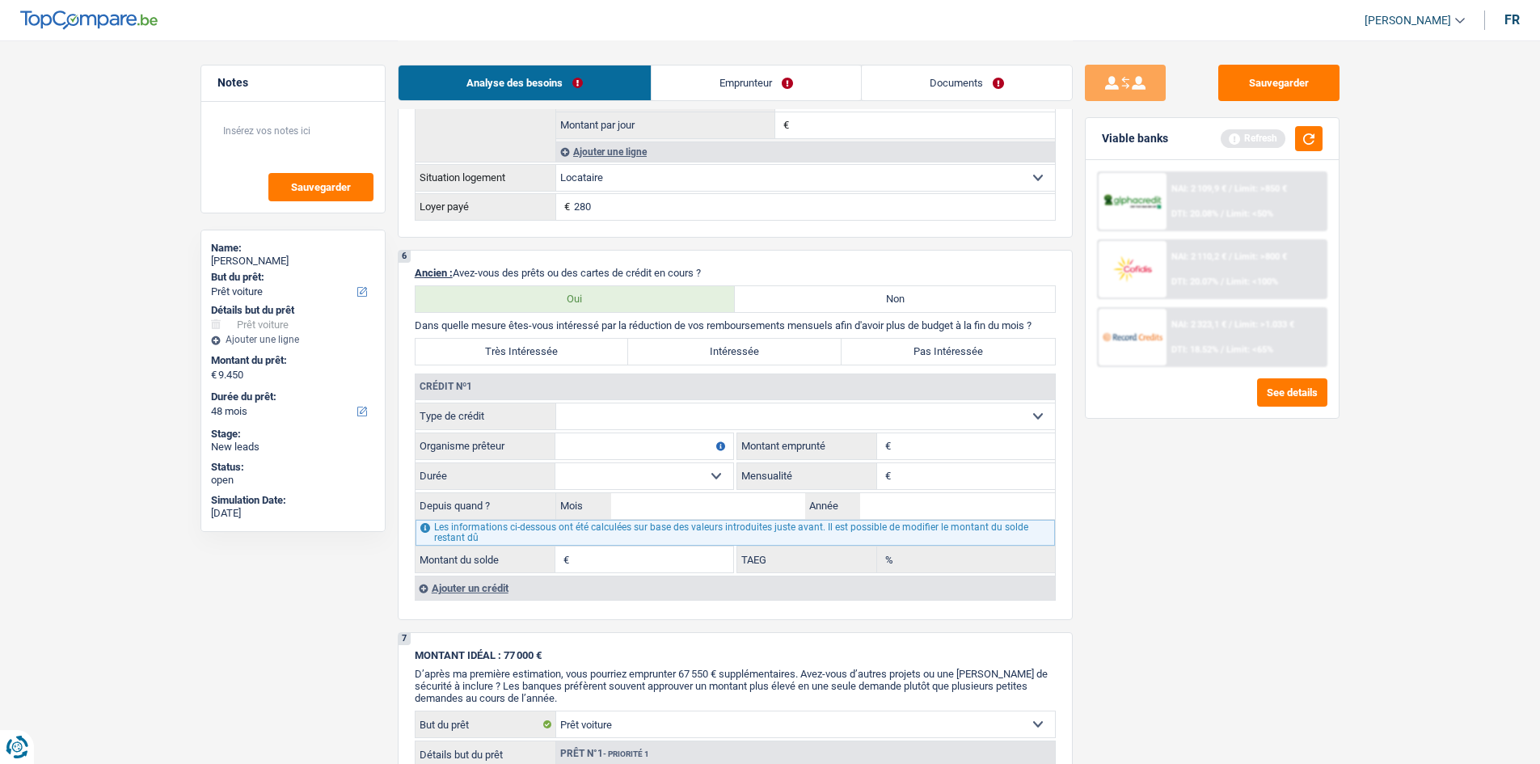
click at [775, 294] on label "Non" at bounding box center [895, 299] width 320 height 26
click at [775, 294] on input "Non" at bounding box center [895, 299] width 320 height 26
radio input "true"
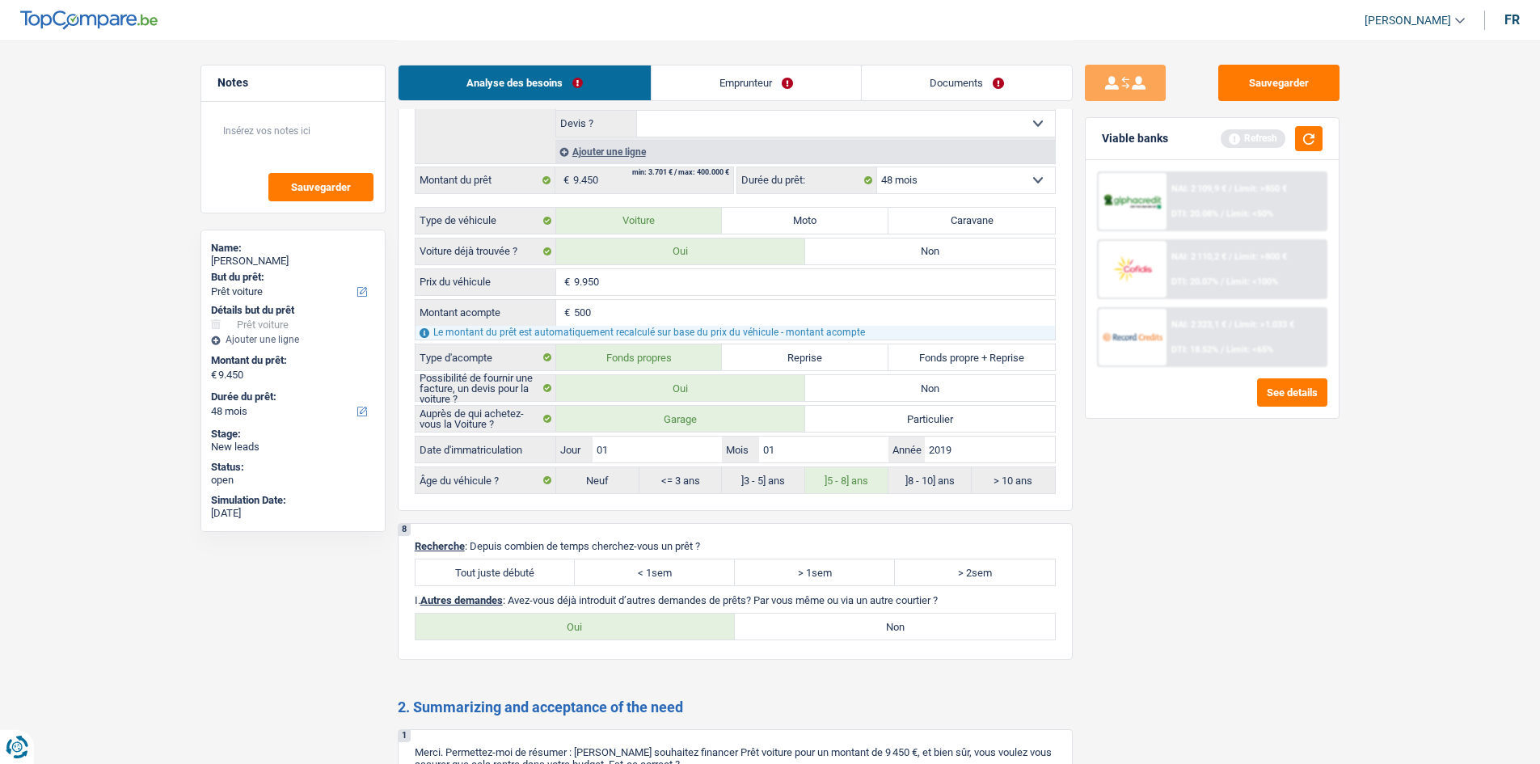
scroll to position [2106, 0]
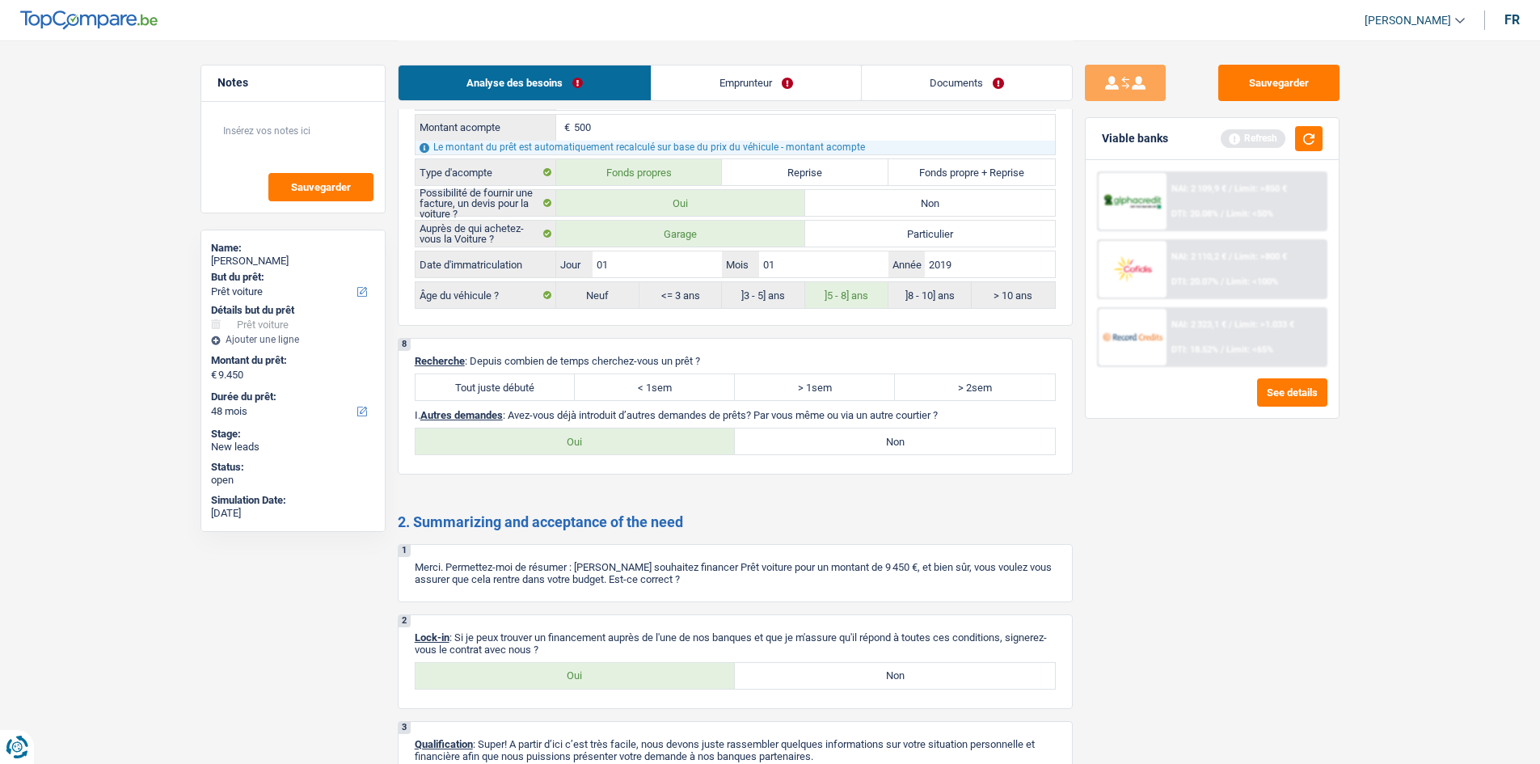
click at [442, 437] on label "Oui" at bounding box center [576, 442] width 320 height 26
click at [442, 437] on input "Oui" at bounding box center [576, 442] width 320 height 26
radio input "true"
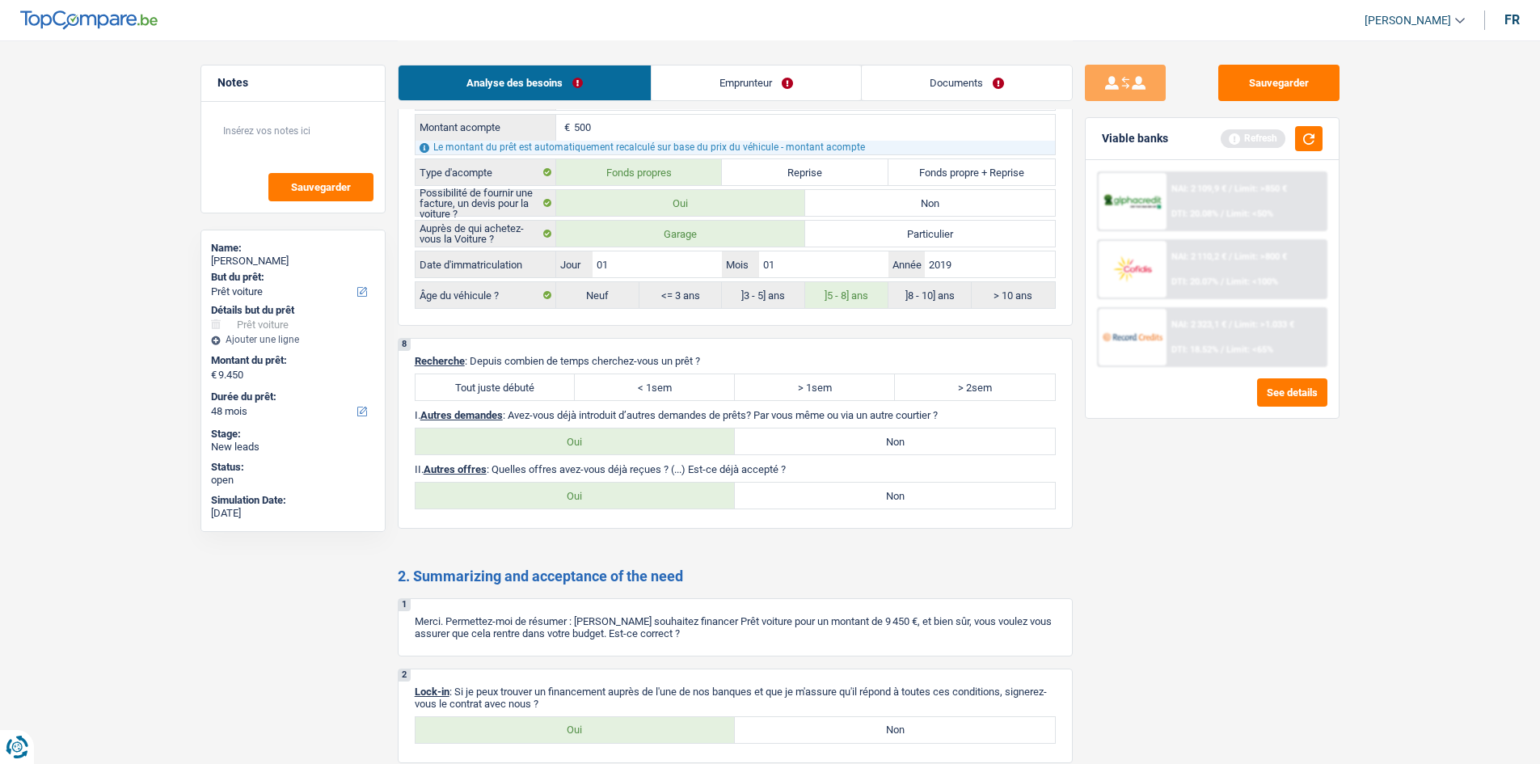
click at [781, 484] on label "Non" at bounding box center [895, 496] width 320 height 26
click at [781, 484] on input "Non" at bounding box center [895, 496] width 320 height 26
radio input "true"
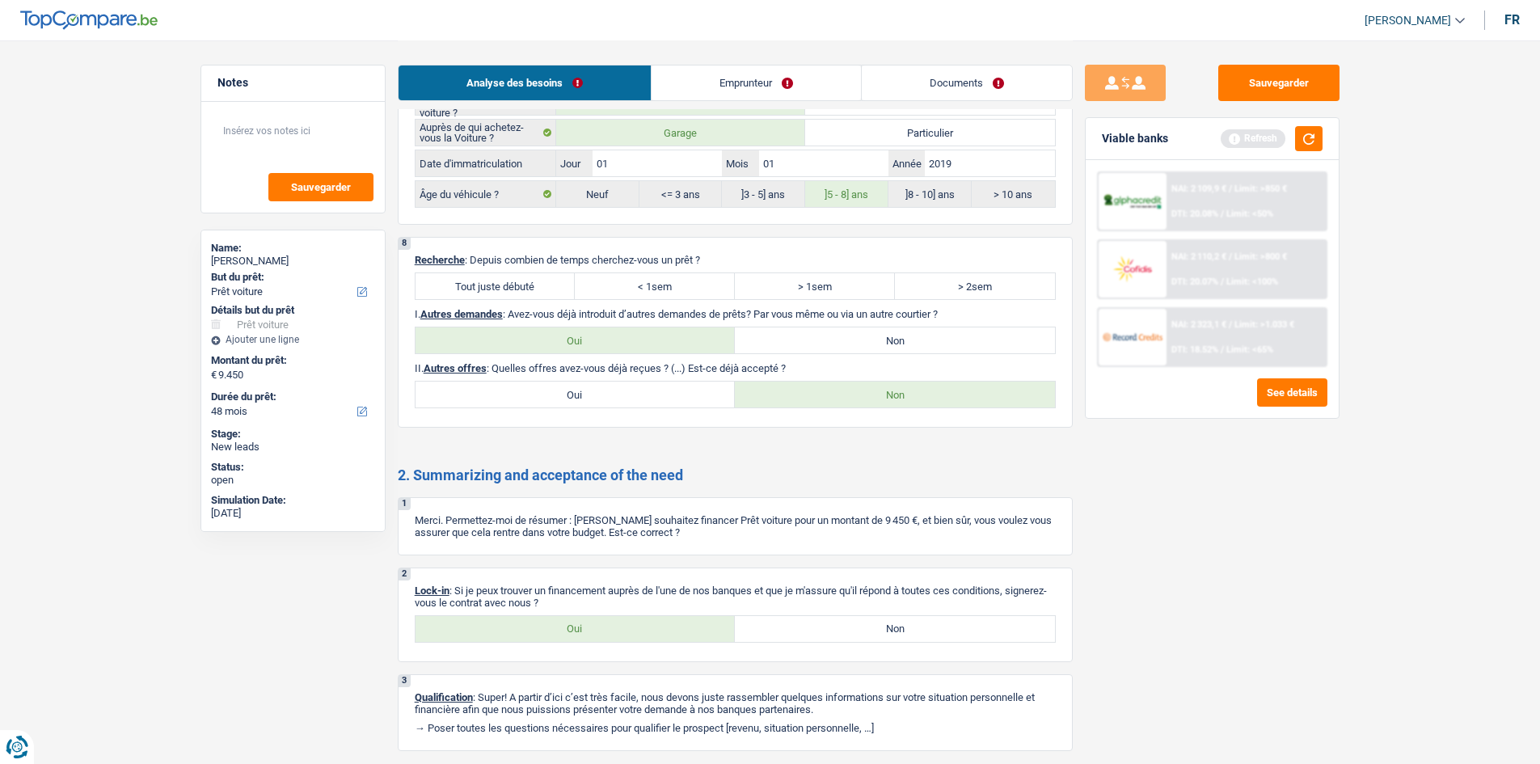
scroll to position [2178, 0]
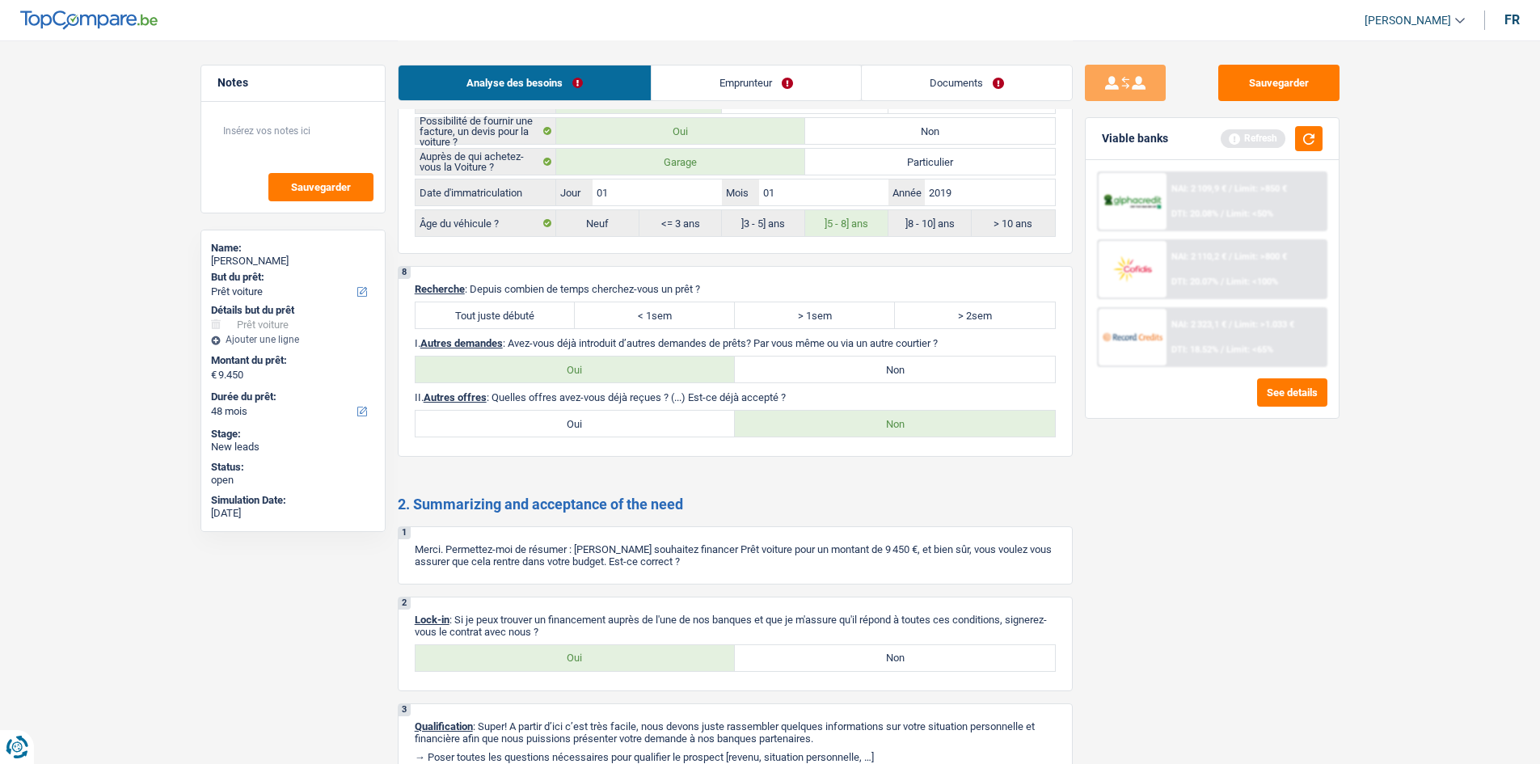
click at [668, 654] on label "Oui" at bounding box center [576, 658] width 320 height 26
click at [668, 654] on input "Oui" at bounding box center [576, 658] width 320 height 26
radio input "true"
click at [738, 60] on div "Analyse des besoins Emprunteur Documents" at bounding box center [735, 74] width 675 height 69
click at [742, 86] on link "Emprunteur" at bounding box center [756, 82] width 209 height 35
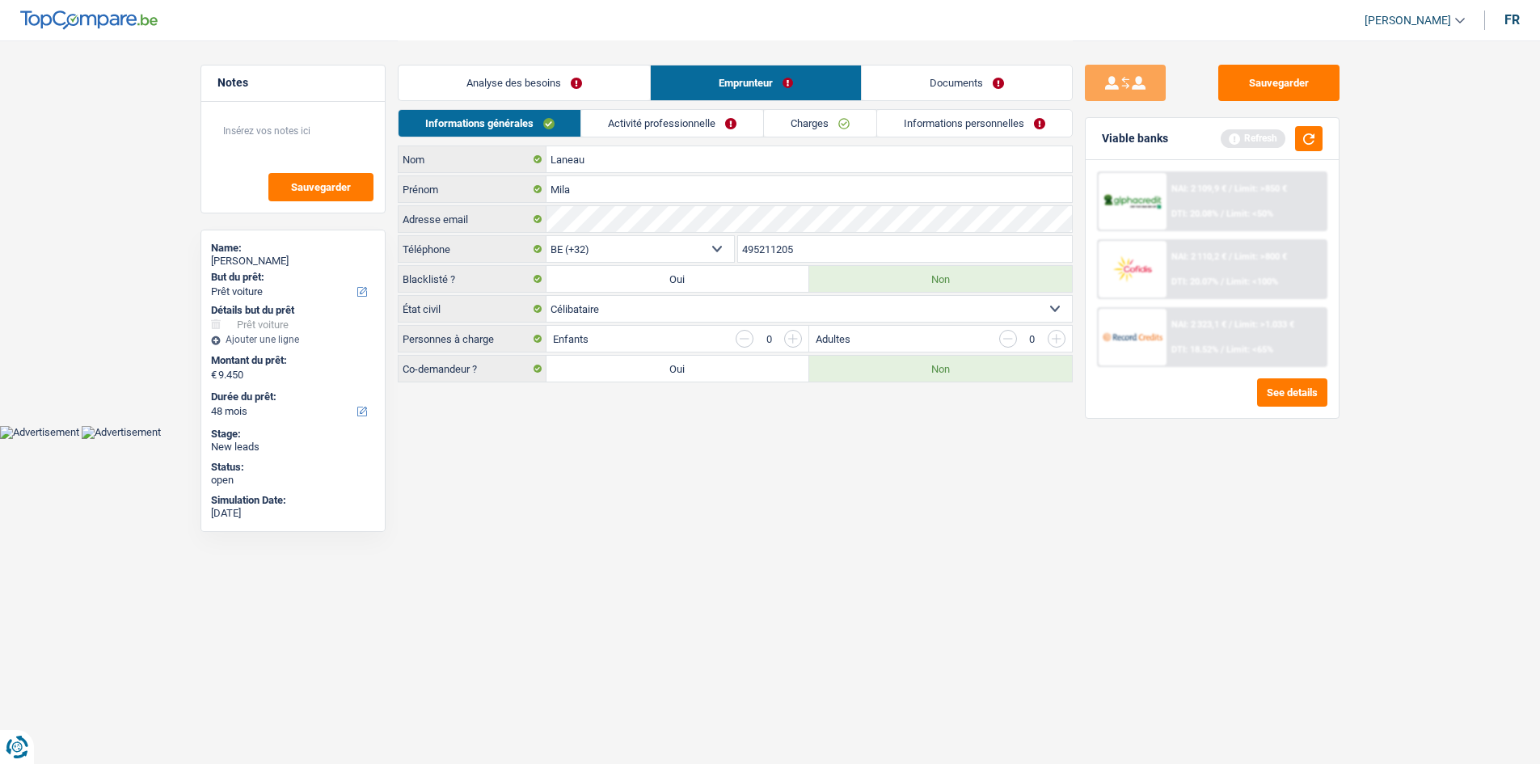
scroll to position [0, 0]
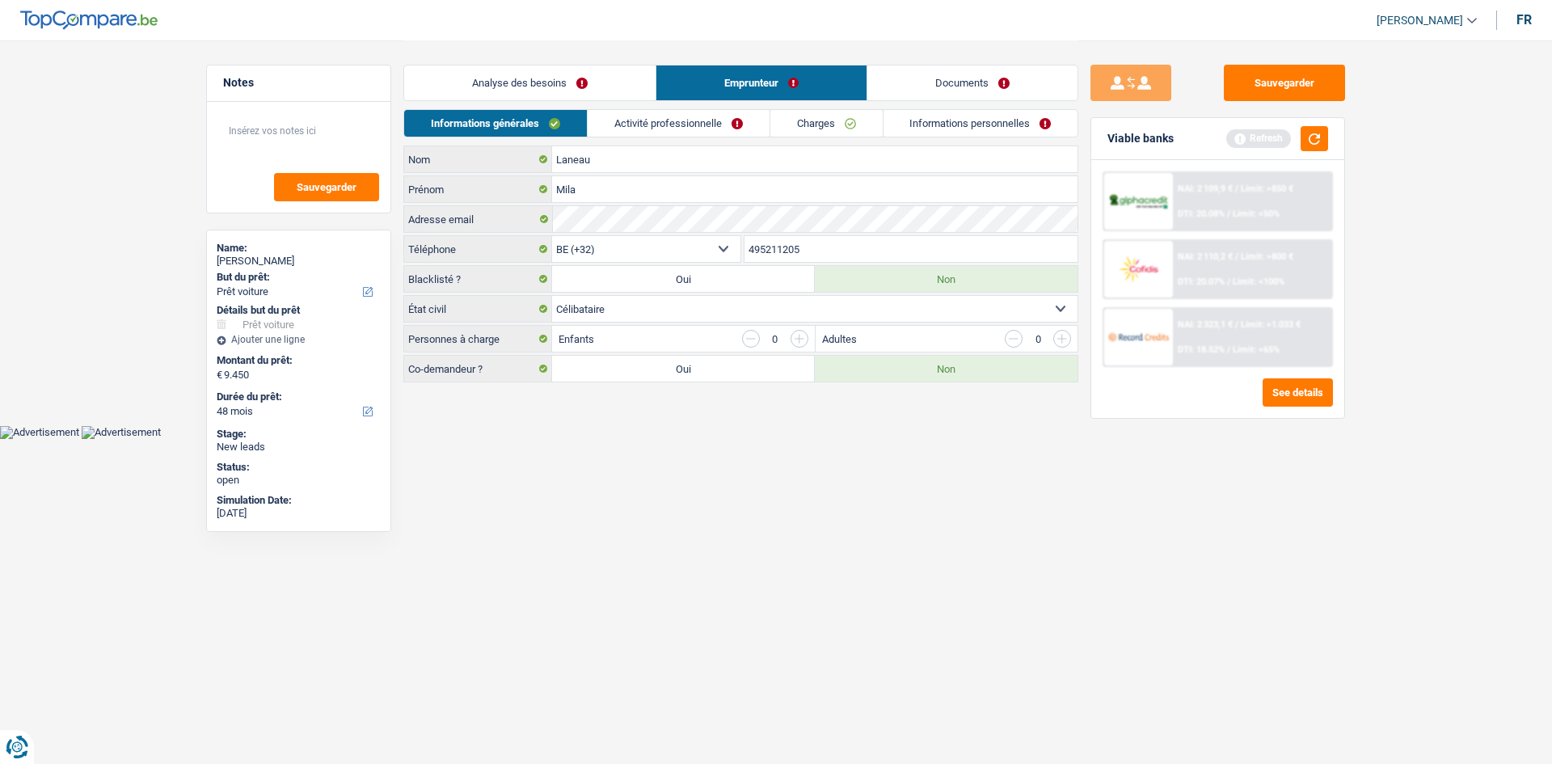
drag, startPoint x: 647, startPoint y: 124, endPoint x: 664, endPoint y: 110, distance: 21.8
click at [645, 123] on link "Activité professionnelle" at bounding box center [679, 123] width 182 height 27
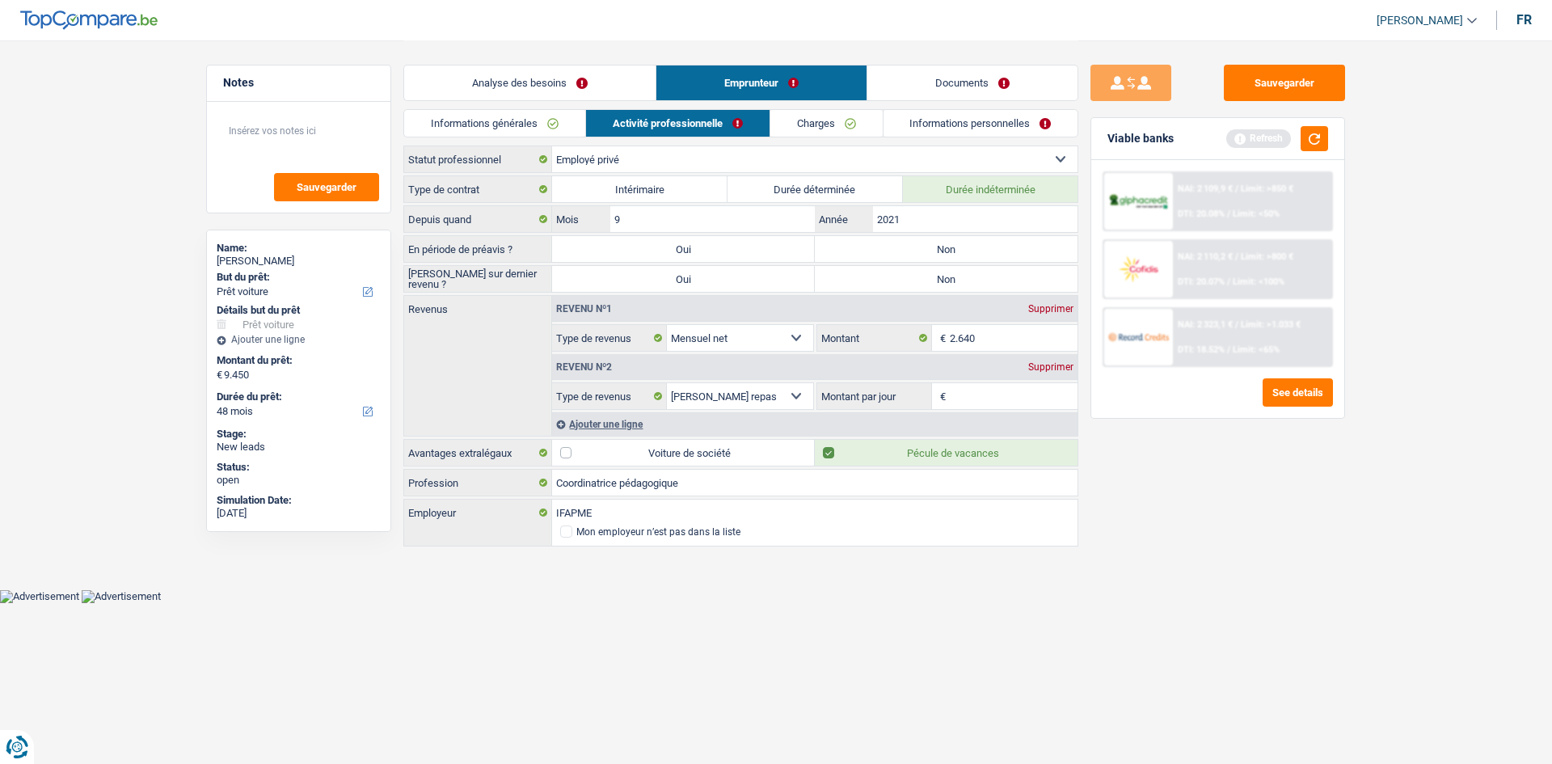
click at [881, 247] on label "Non" at bounding box center [946, 249] width 263 height 26
click at [881, 247] on input "Non" at bounding box center [946, 249] width 263 height 26
radio input "true"
click at [909, 278] on label "Non" at bounding box center [946, 279] width 263 height 26
click at [909, 278] on input "Non" at bounding box center [946, 279] width 263 height 26
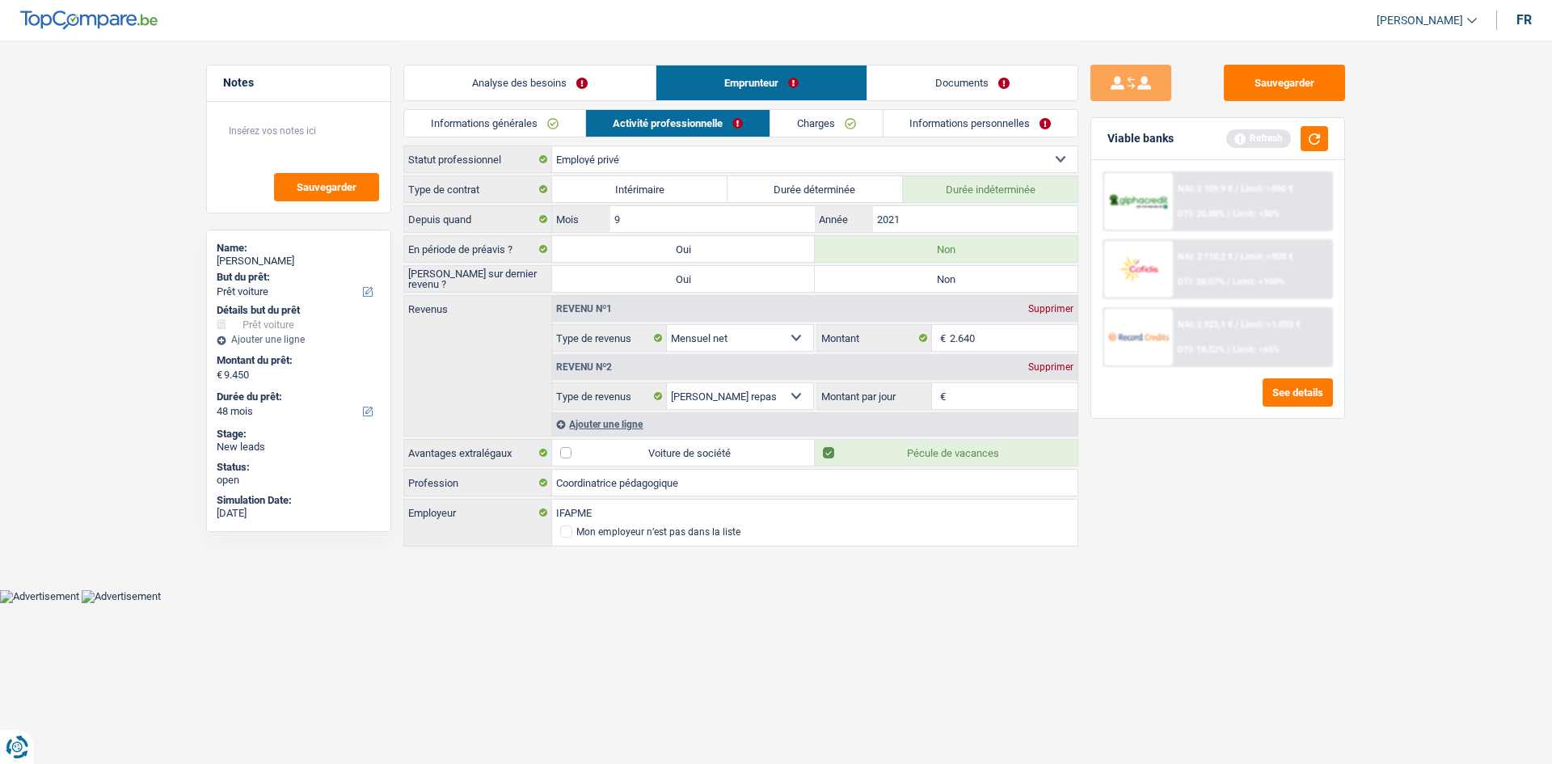
radio input "true"
click at [988, 391] on input "Montant par jour" at bounding box center [1014, 396] width 129 height 26
click at [978, 332] on input "2.640" at bounding box center [1014, 338] width 129 height 26
click at [971, 397] on input "Montant par jour" at bounding box center [1014, 396] width 129 height 26
click at [1038, 366] on div "Supprimer" at bounding box center [1050, 367] width 53 height 10
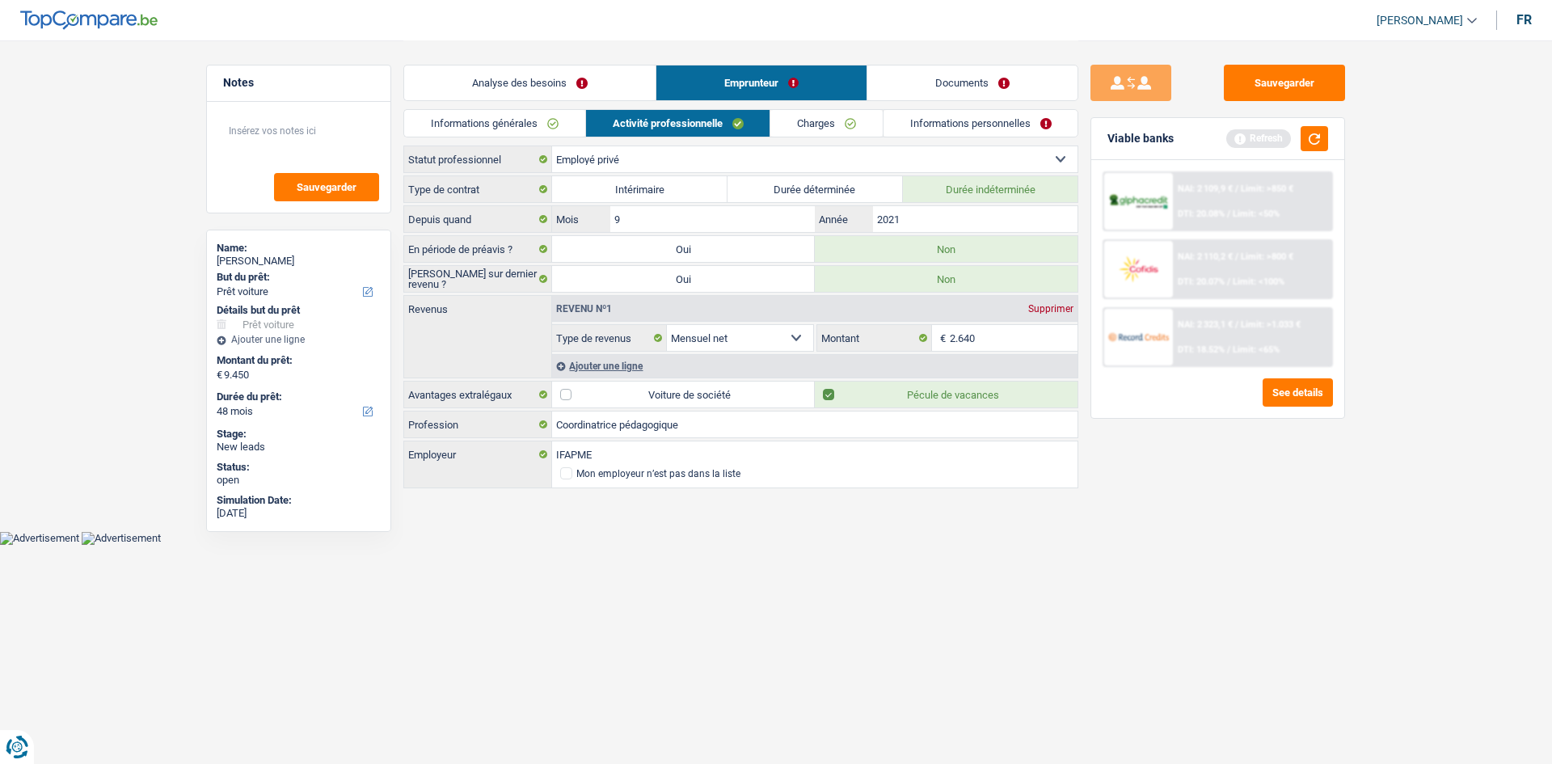
click at [859, 126] on link "Charges" at bounding box center [827, 123] width 112 height 27
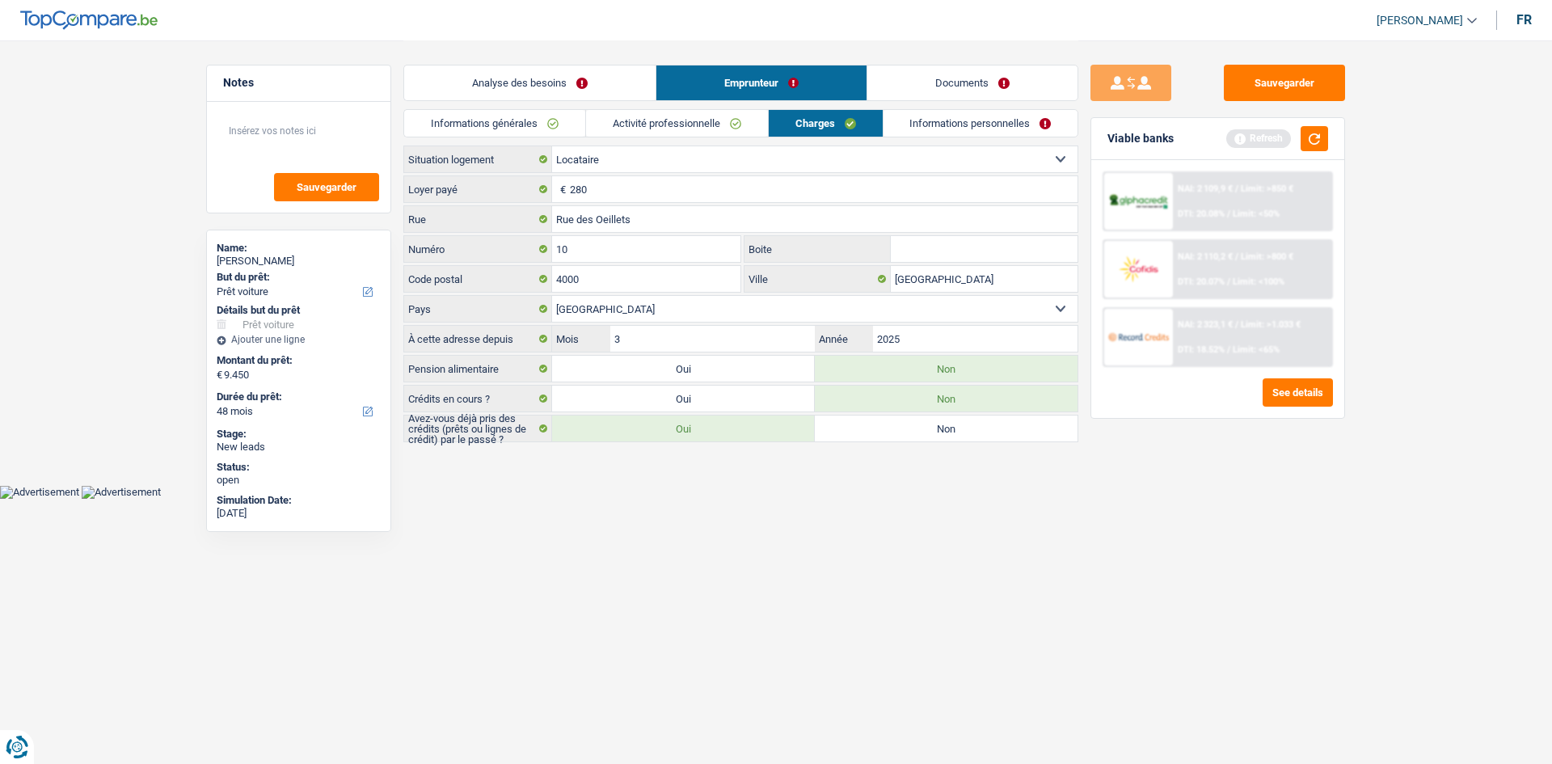
click at [1091, 577] on div "Sauvegarder Viable banks Refresh NAI: 2 109,9 € / Limit: >850 € DTI: 20.08% / L…" at bounding box center [1218, 402] width 279 height 674
click at [627, 194] on input "280" at bounding box center [824, 189] width 508 height 26
type input "2"
click at [503, 189] on label "Loyer payé" at bounding box center [478, 189] width 148 height 26
click at [588, 190] on input "Loyer payé" at bounding box center [824, 189] width 508 height 26
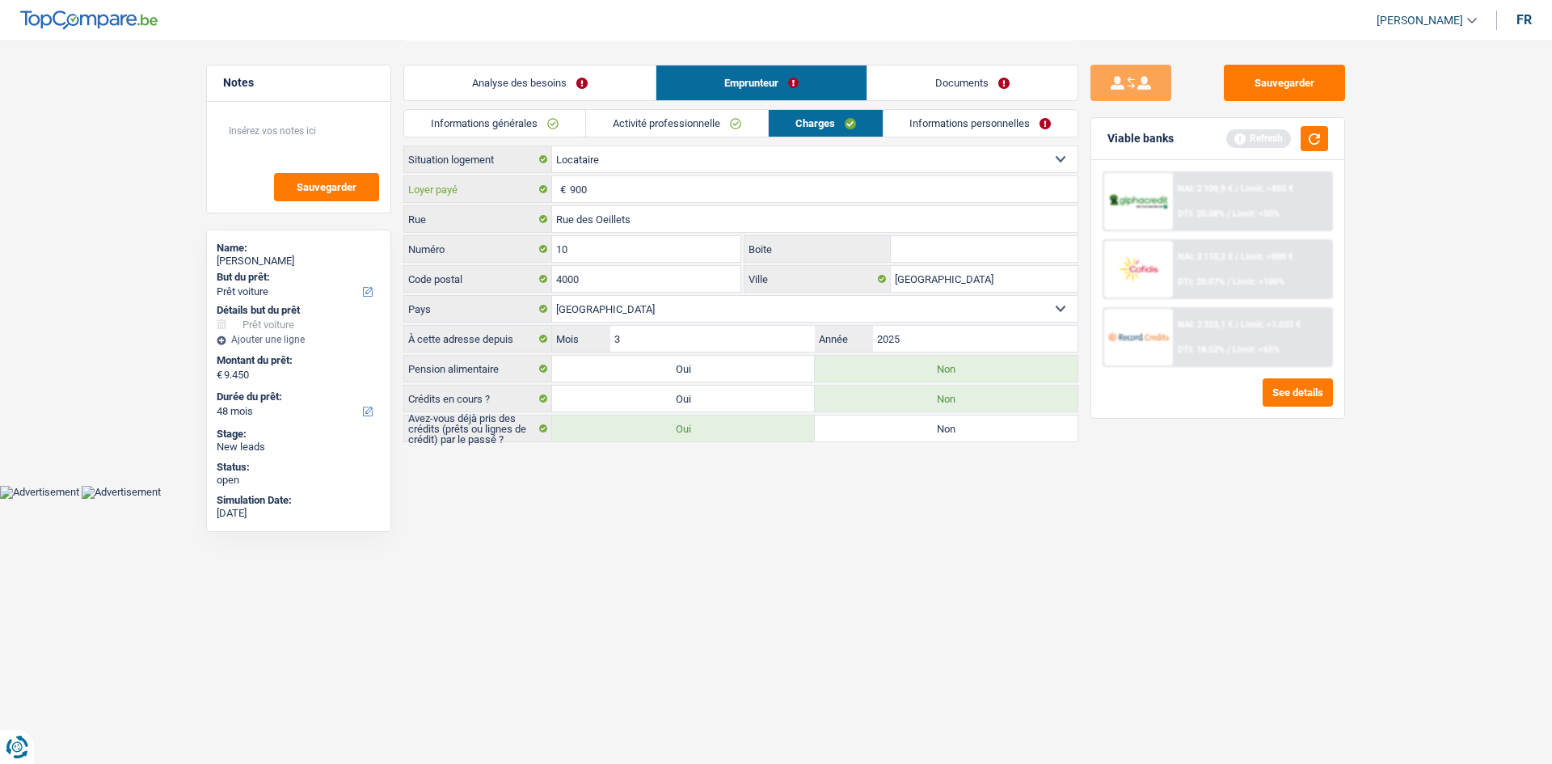
type input "900"
drag, startPoint x: 1062, startPoint y: 676, endPoint x: 1040, endPoint y: 660, distance: 27.2
click at [1048, 499] on html "Vous avez le contrôle de vos données Nous utilisons des cookies, tout comme nos…" at bounding box center [776, 249] width 1552 height 499
click at [914, 116] on link "Informations personnelles" at bounding box center [981, 123] width 195 height 27
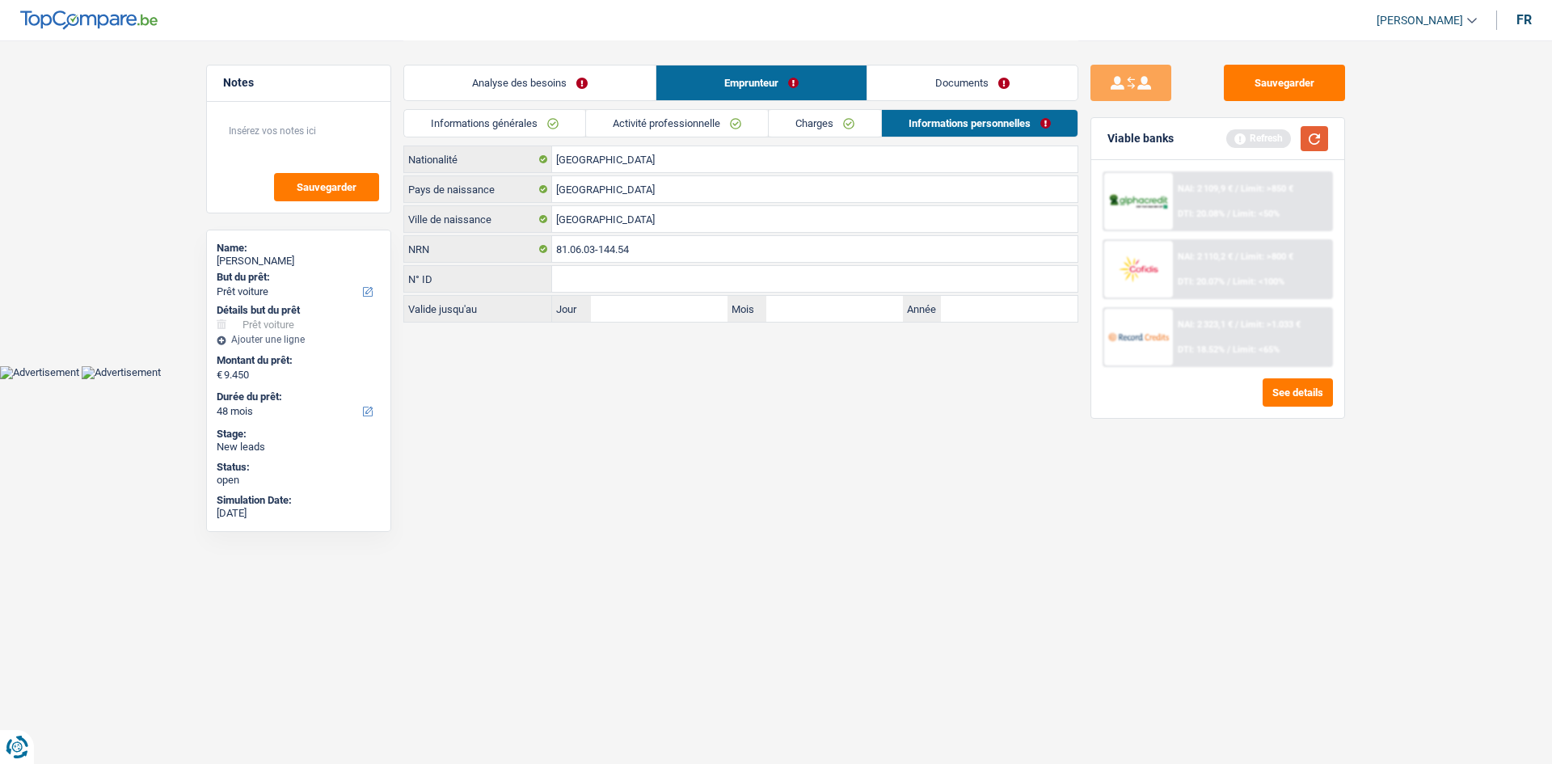
click at [1314, 142] on button "button" at bounding box center [1314, 138] width 27 height 25
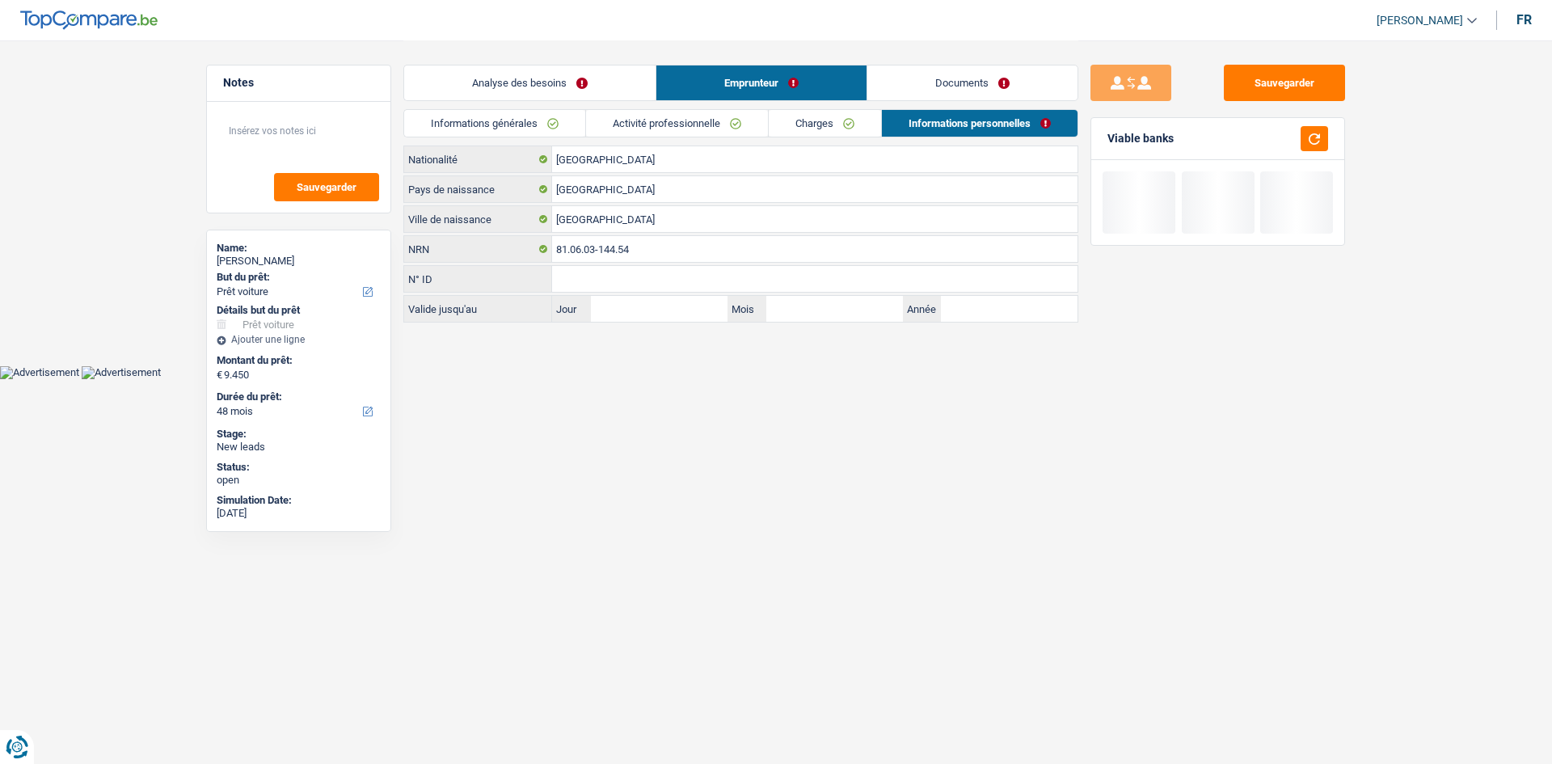
click at [514, 80] on link "Analyse des besoins" at bounding box center [529, 82] width 251 height 35
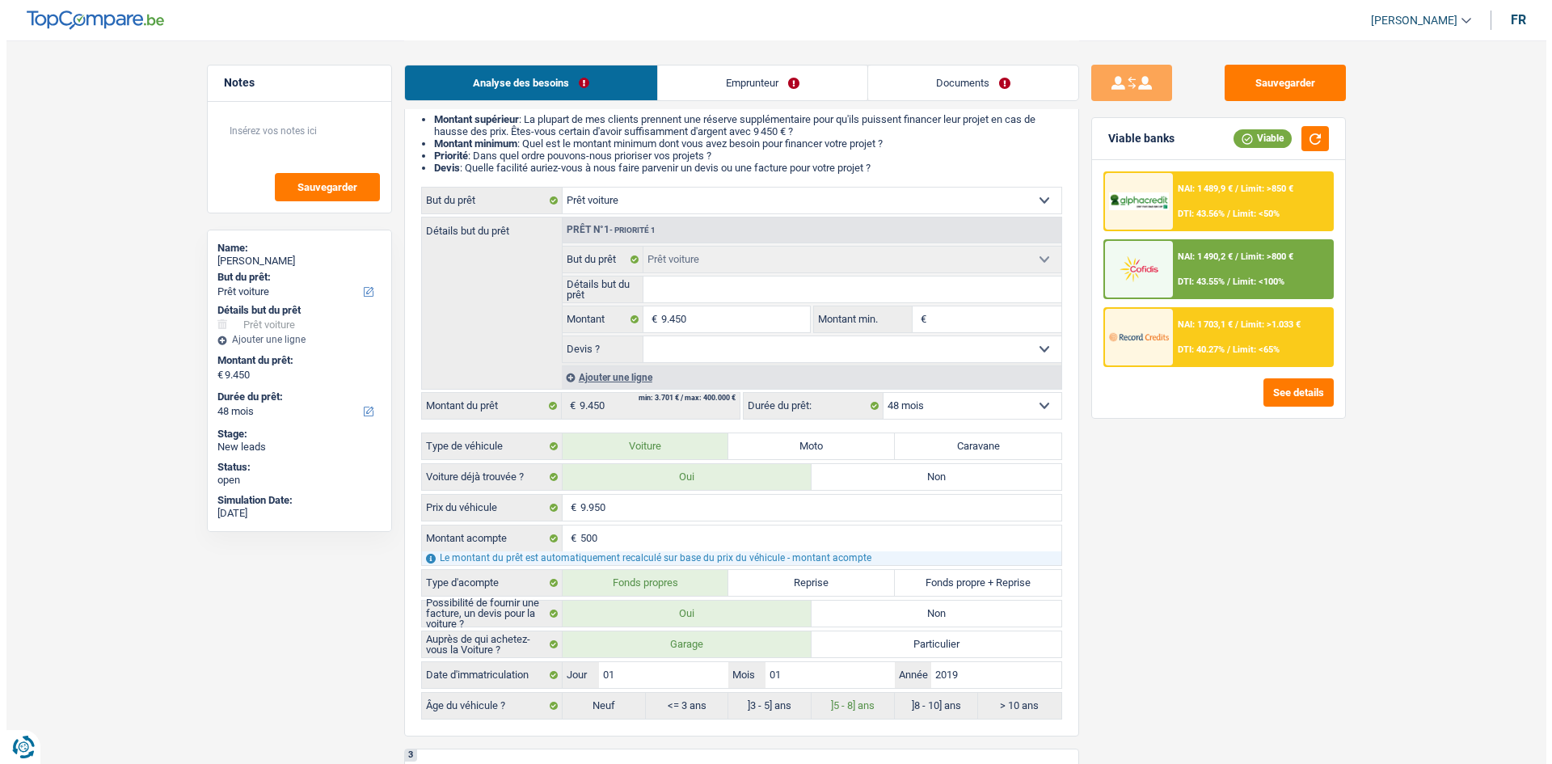
scroll to position [162, 0]
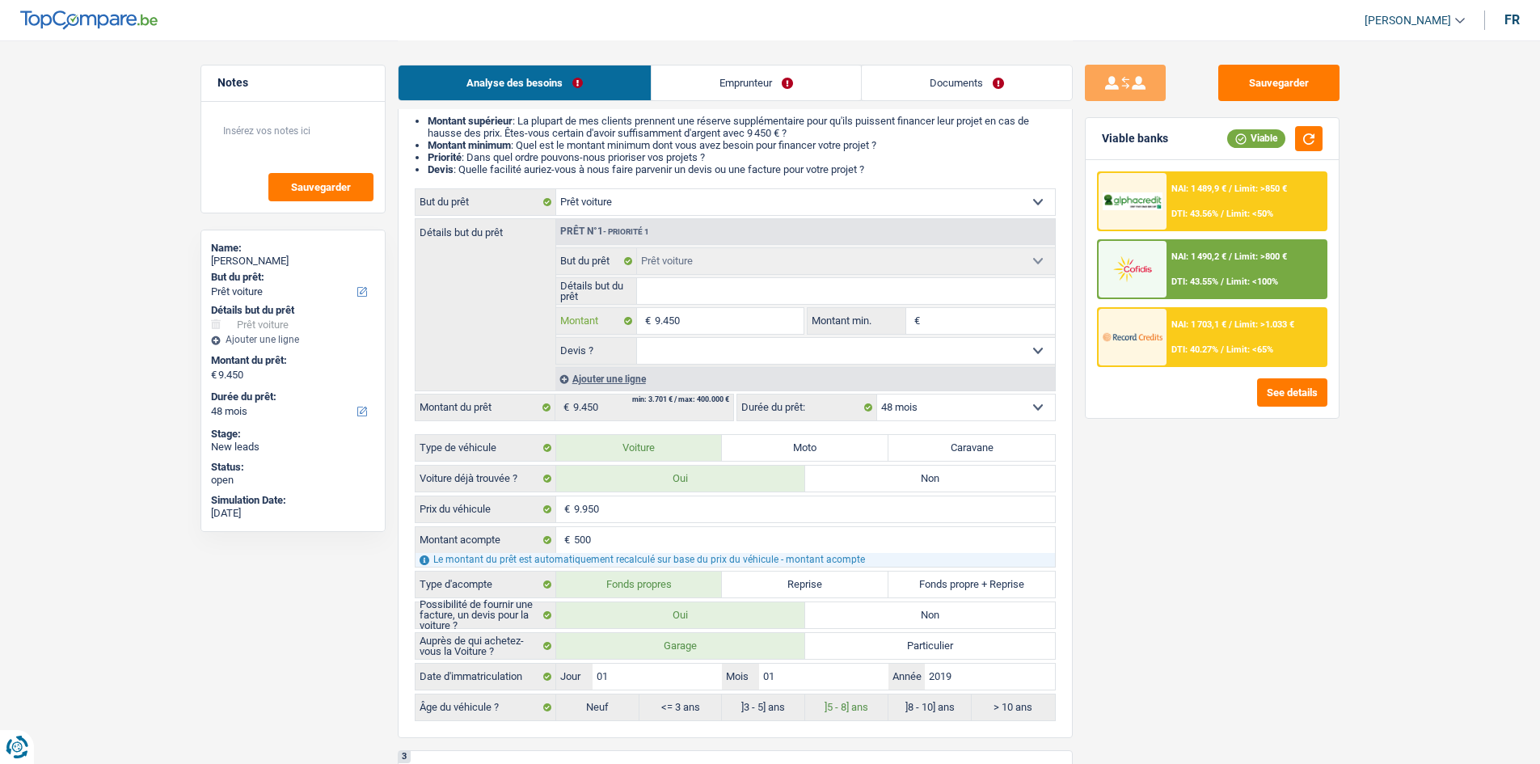
click at [695, 323] on input "9.450" at bounding box center [729, 321] width 148 height 26
type input "945"
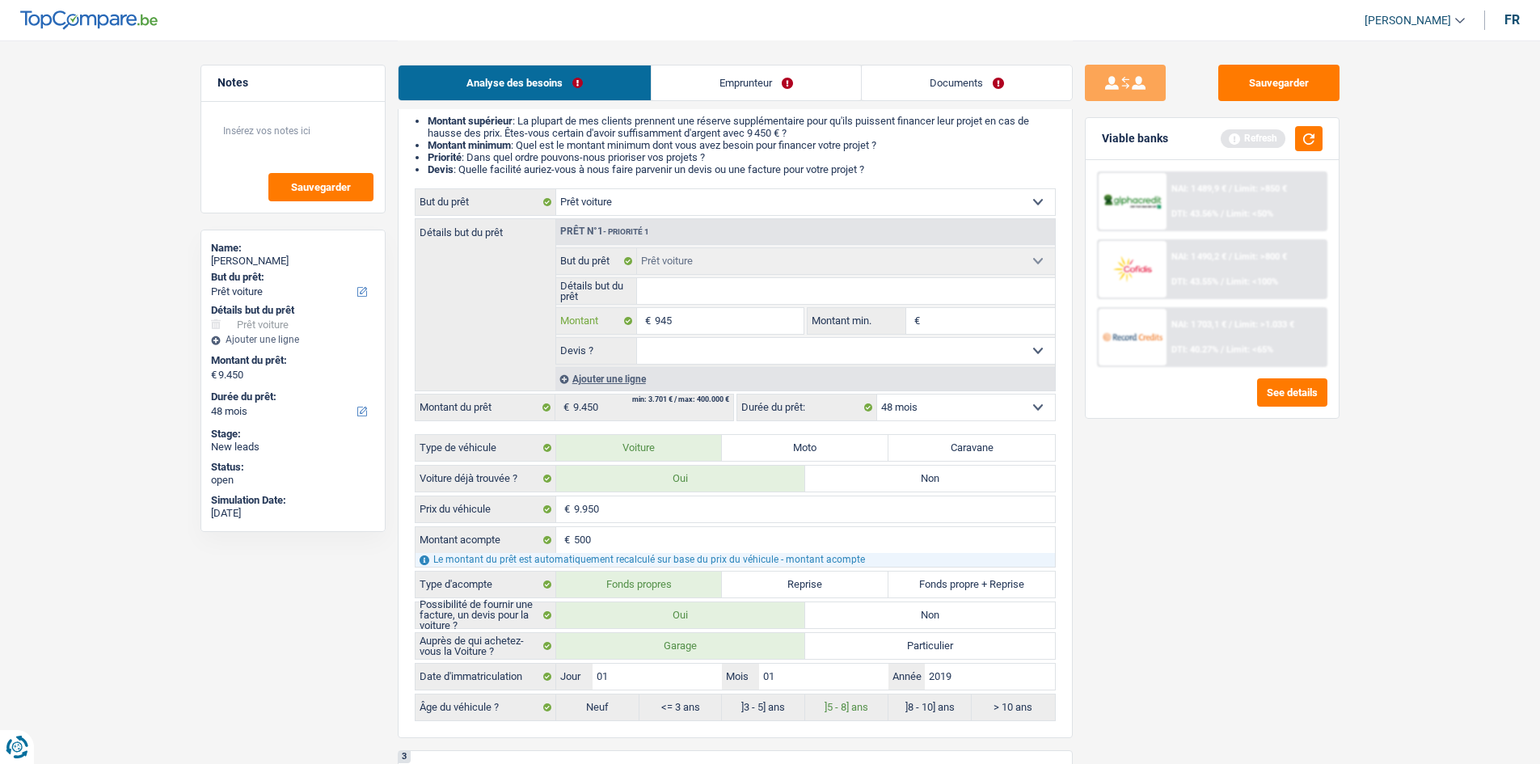
type input "94"
type input "9"
type input "1"
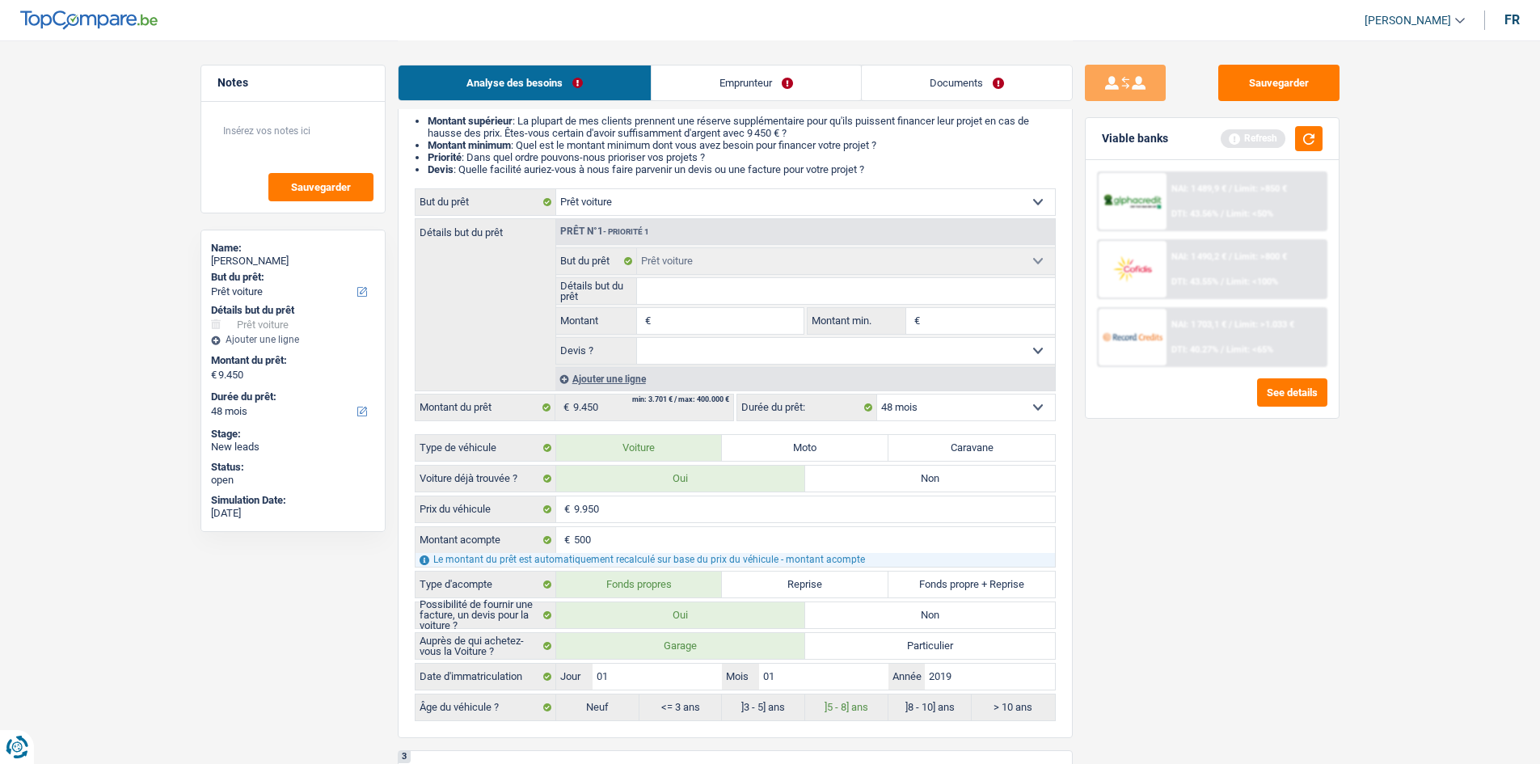
type input "1"
type input "10"
type input "101"
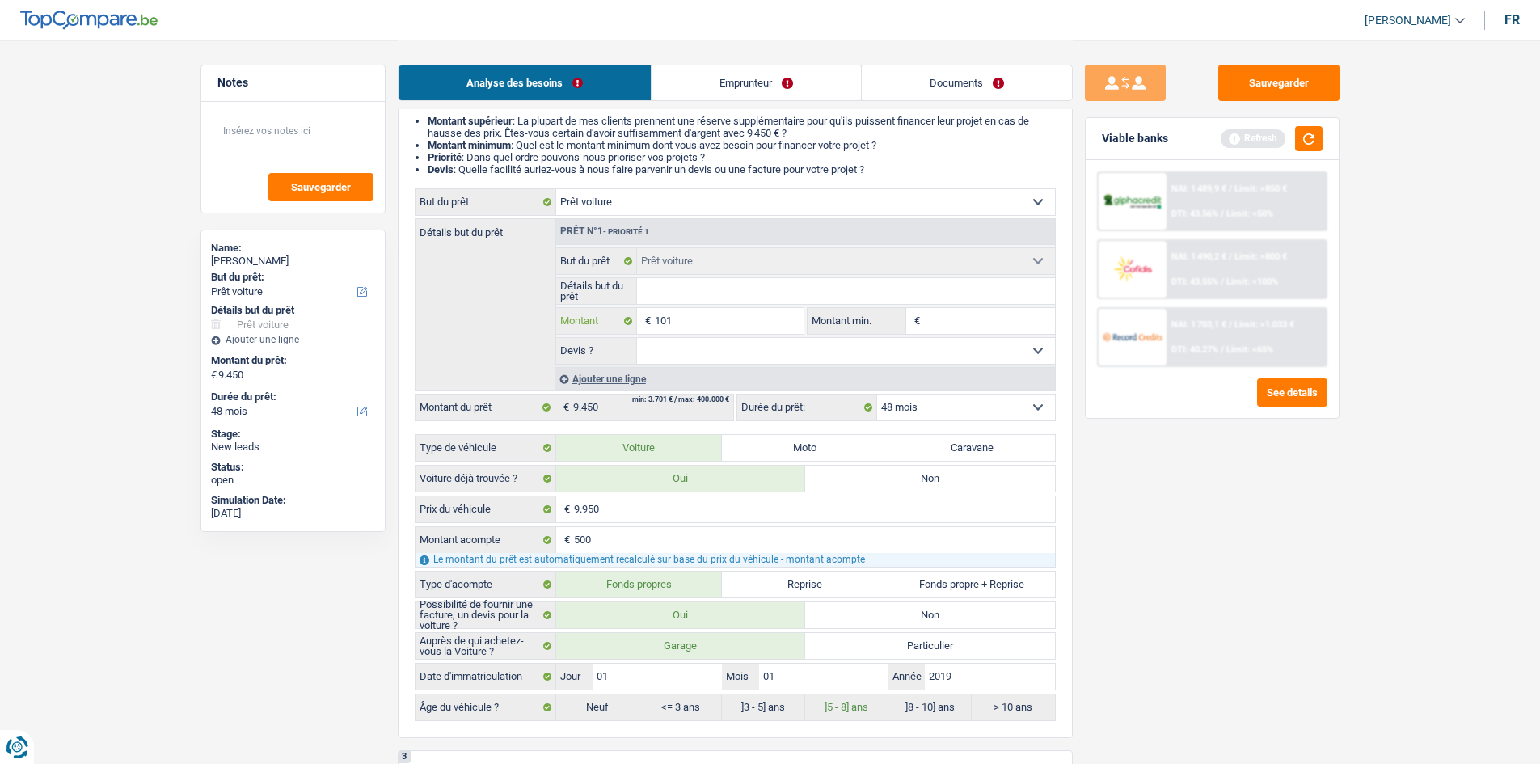
type input "10"
type input "100"
type input "1.000"
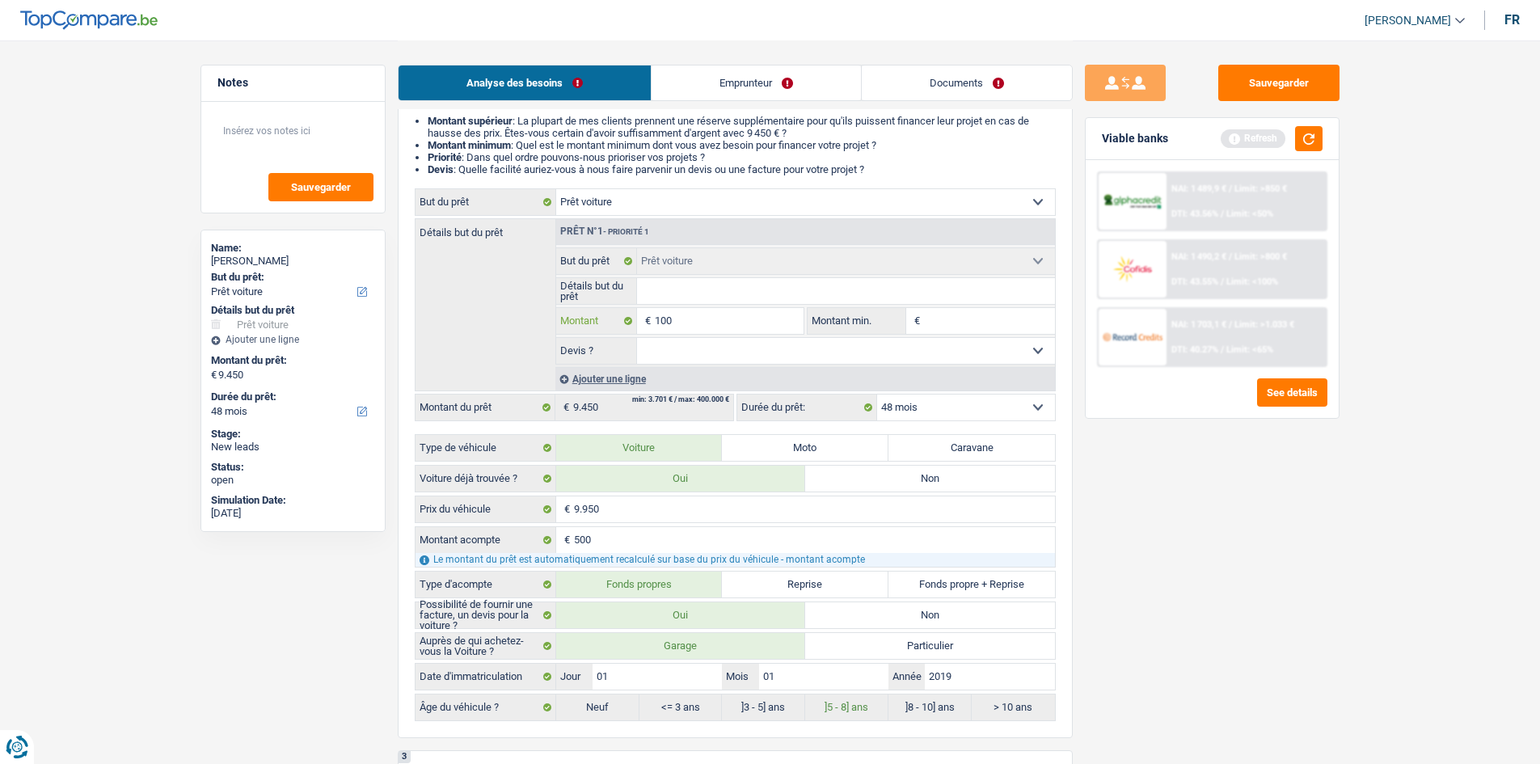
type input "1.000"
type input "10.001"
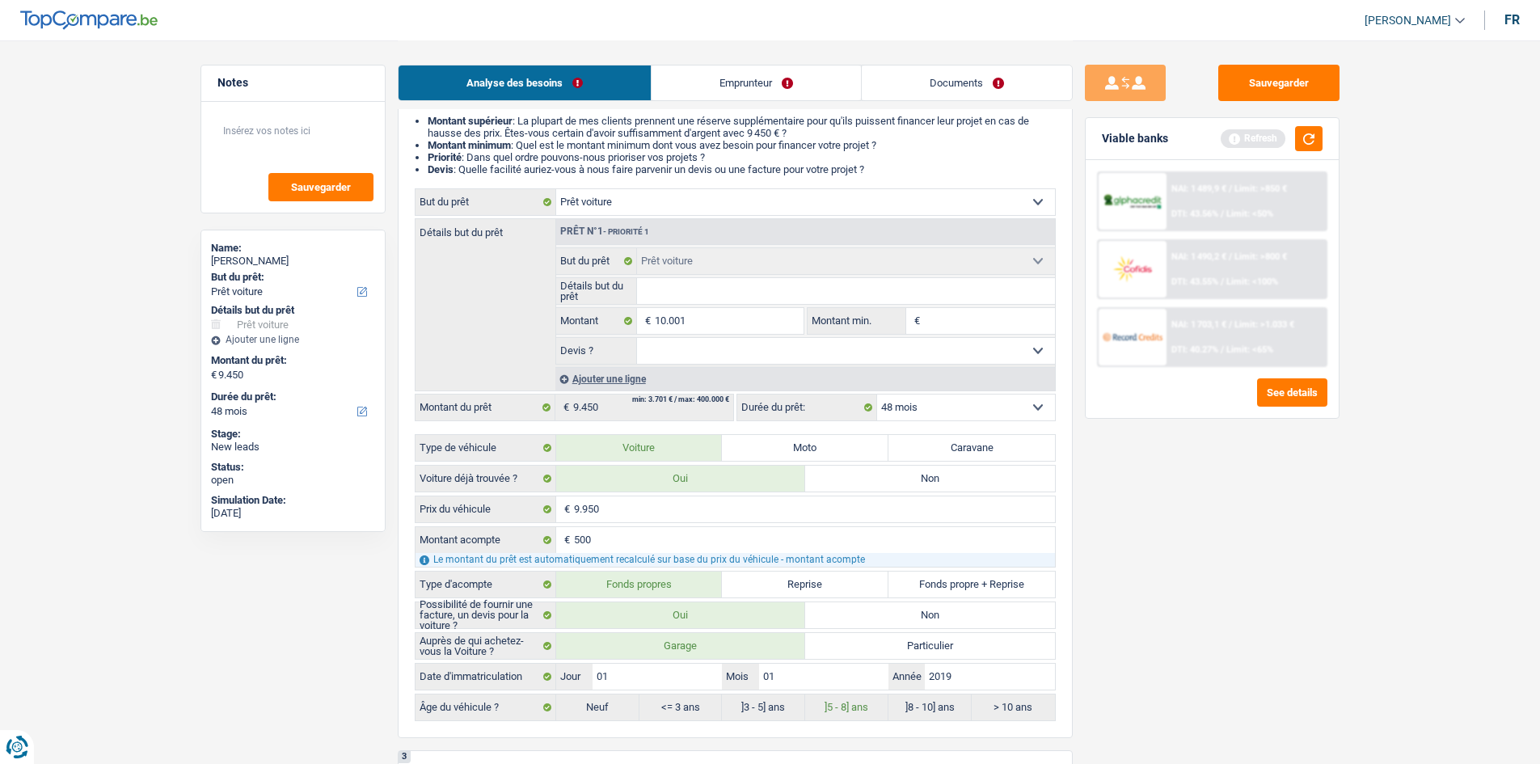
type input "10.001"
drag, startPoint x: 1254, startPoint y: 526, endPoint x: 1211, endPoint y: 505, distance: 47.4
click at [1249, 525] on div "Sauvegarder Viable banks Refresh NAI: 1 489,9 € / Limit: >850 € DTI: 43.56% / L…" at bounding box center [1212, 402] width 279 height 674
select select "60"
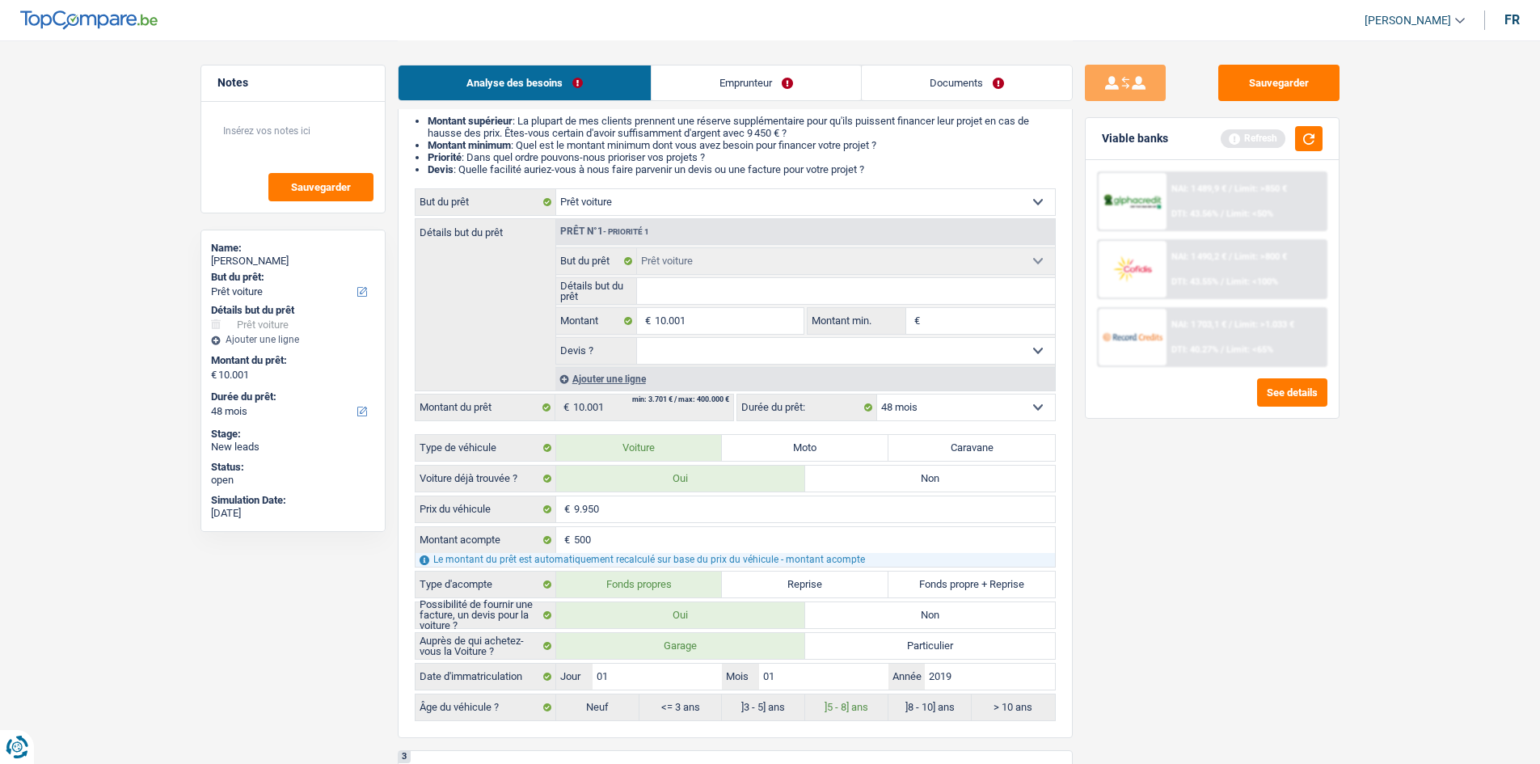
select select "60"
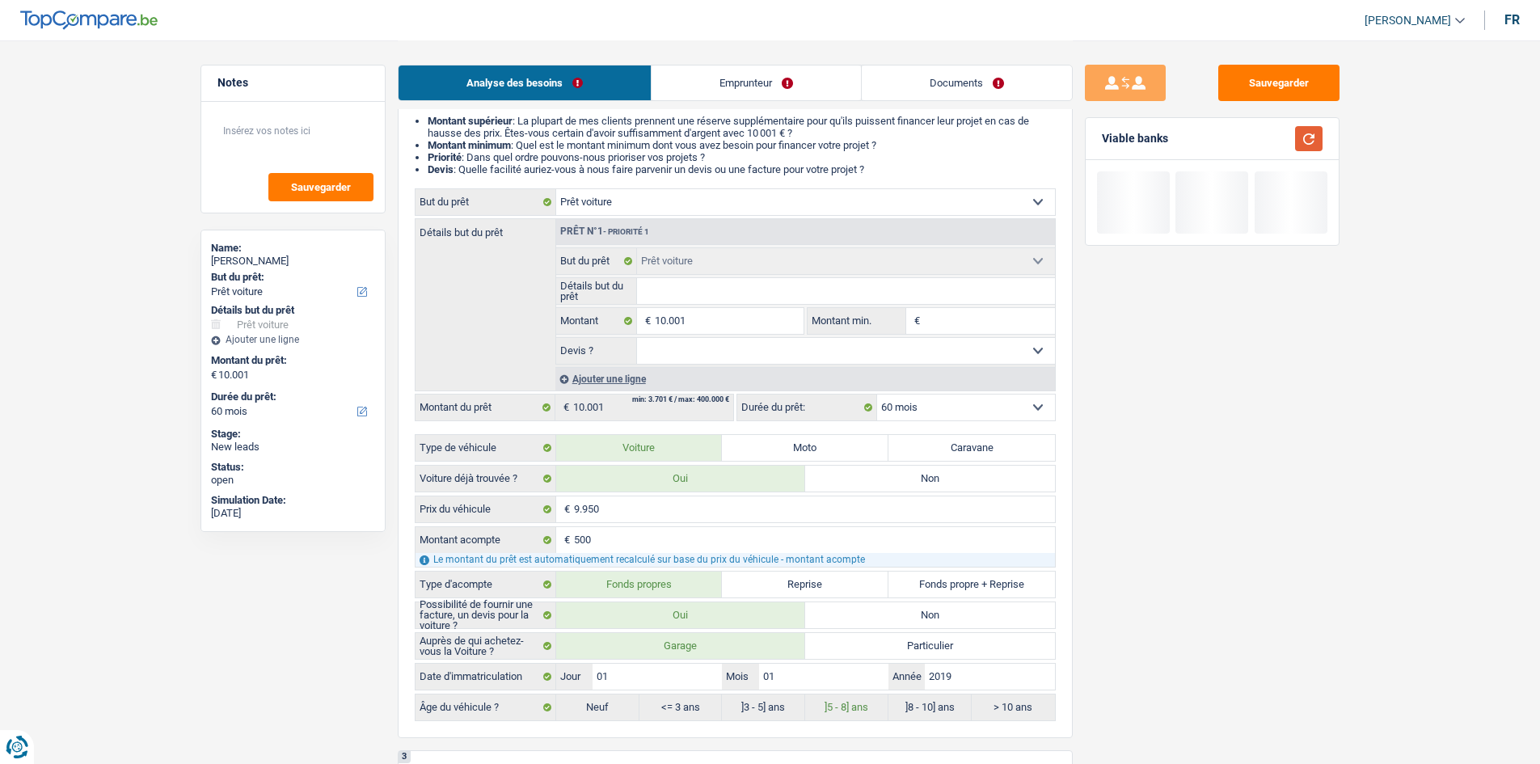
click at [1312, 145] on button "button" at bounding box center [1308, 138] width 27 height 25
click at [923, 417] on select "12 mois 18 mois 24 mois 30 mois 36 mois 42 mois 48 mois 60 mois Sélectionner un…" at bounding box center [966, 408] width 178 height 26
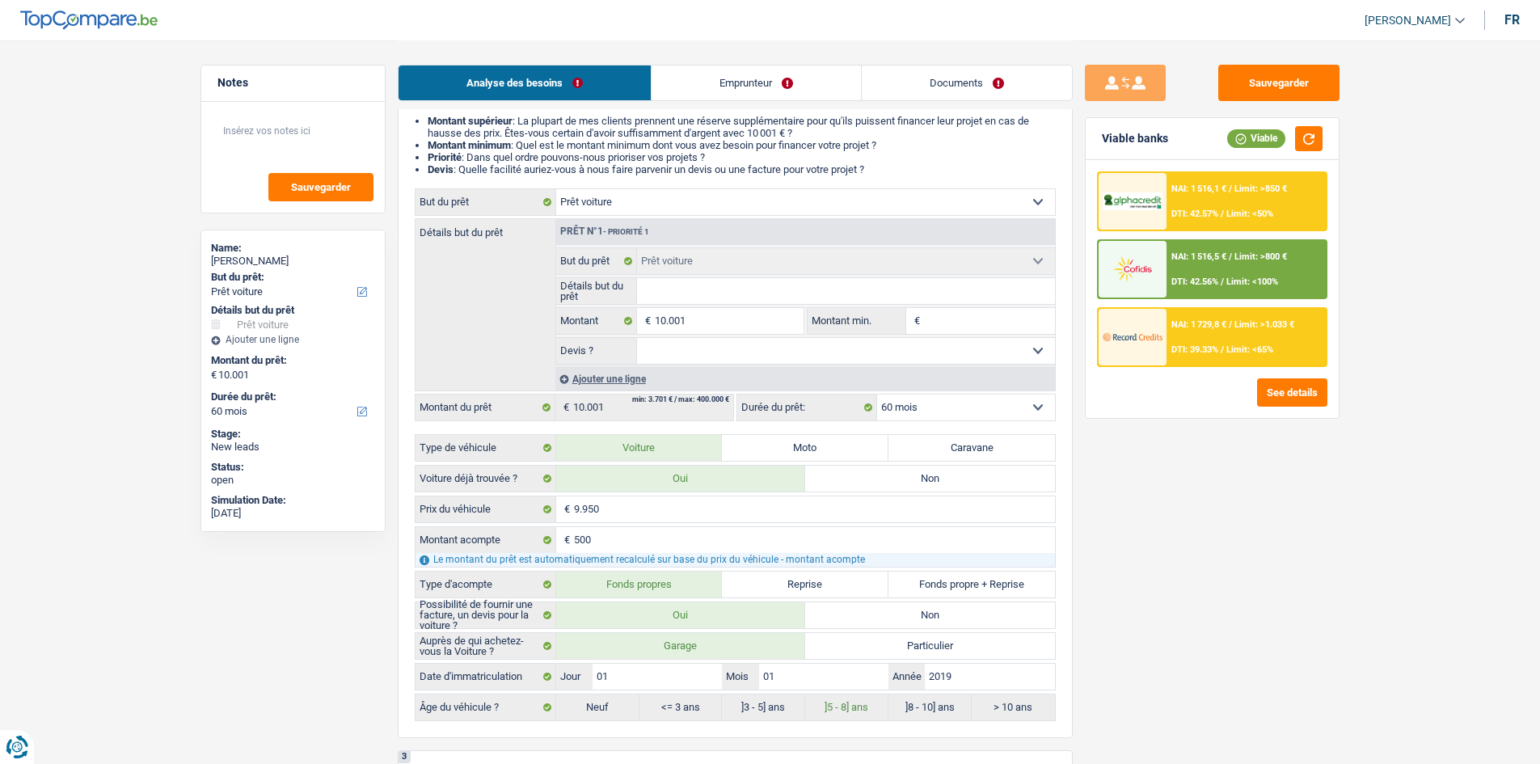
click at [877, 395] on select "12 mois 18 mois 24 mois 30 mois 36 mois 42 mois 48 mois 60 mois Sélectionner un…" at bounding box center [966, 408] width 178 height 26
click at [1280, 385] on button "See details" at bounding box center [1292, 392] width 70 height 28
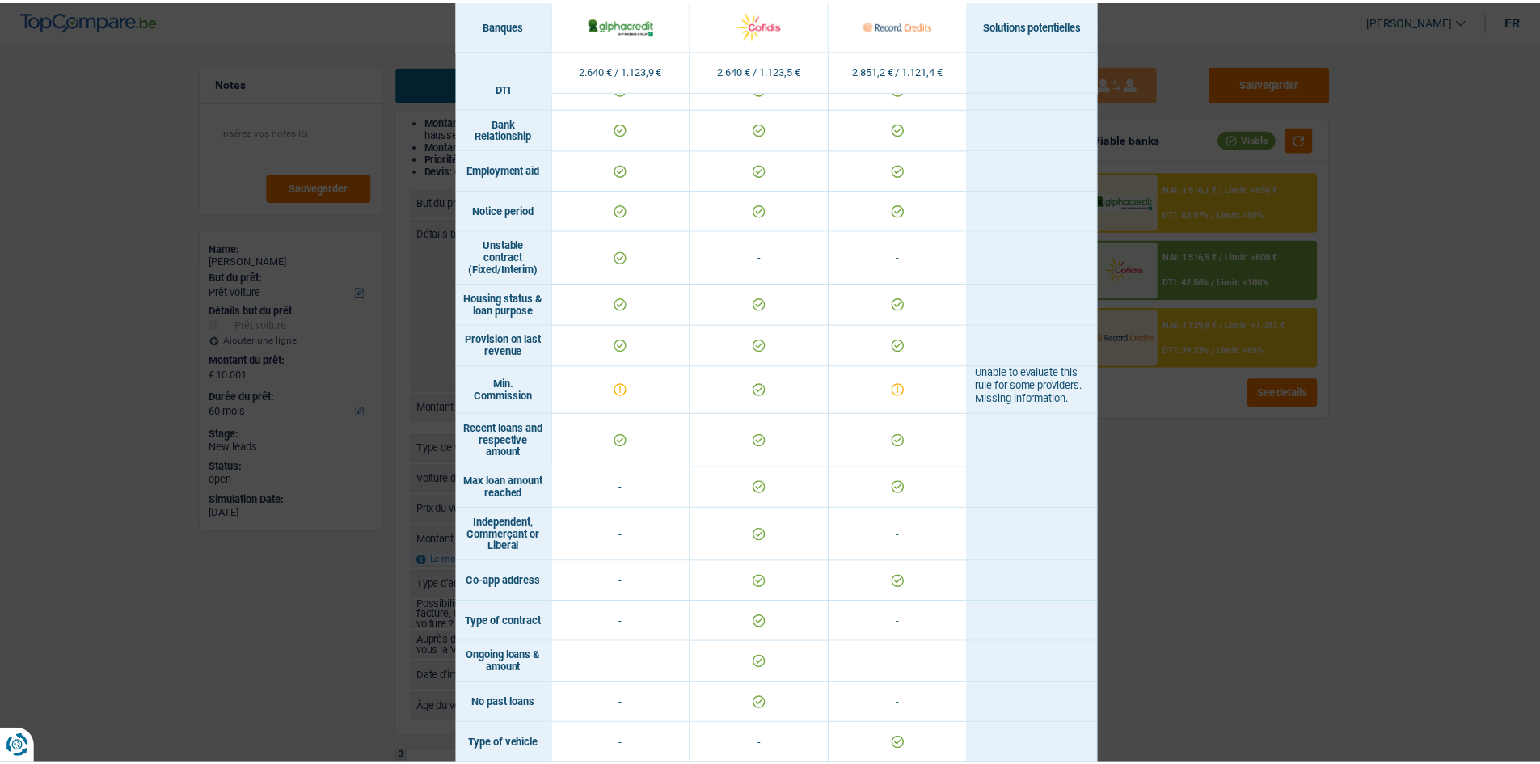
scroll to position [825, 0]
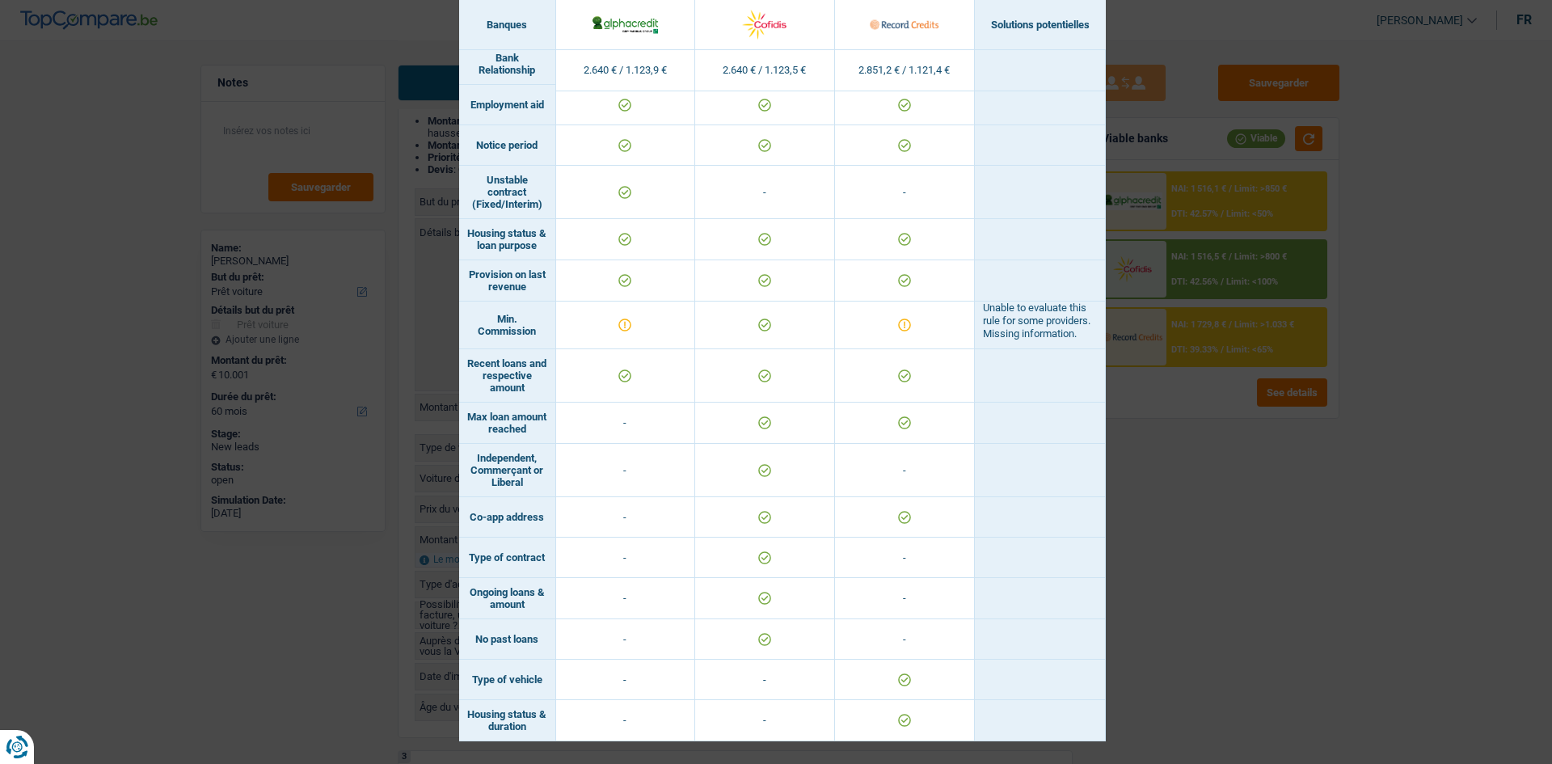
click at [1147, 486] on div "Banks conditions × Banques Solutions potentielles Revenus / Charges 2.640 € / 1…" at bounding box center [776, 382] width 1552 height 764
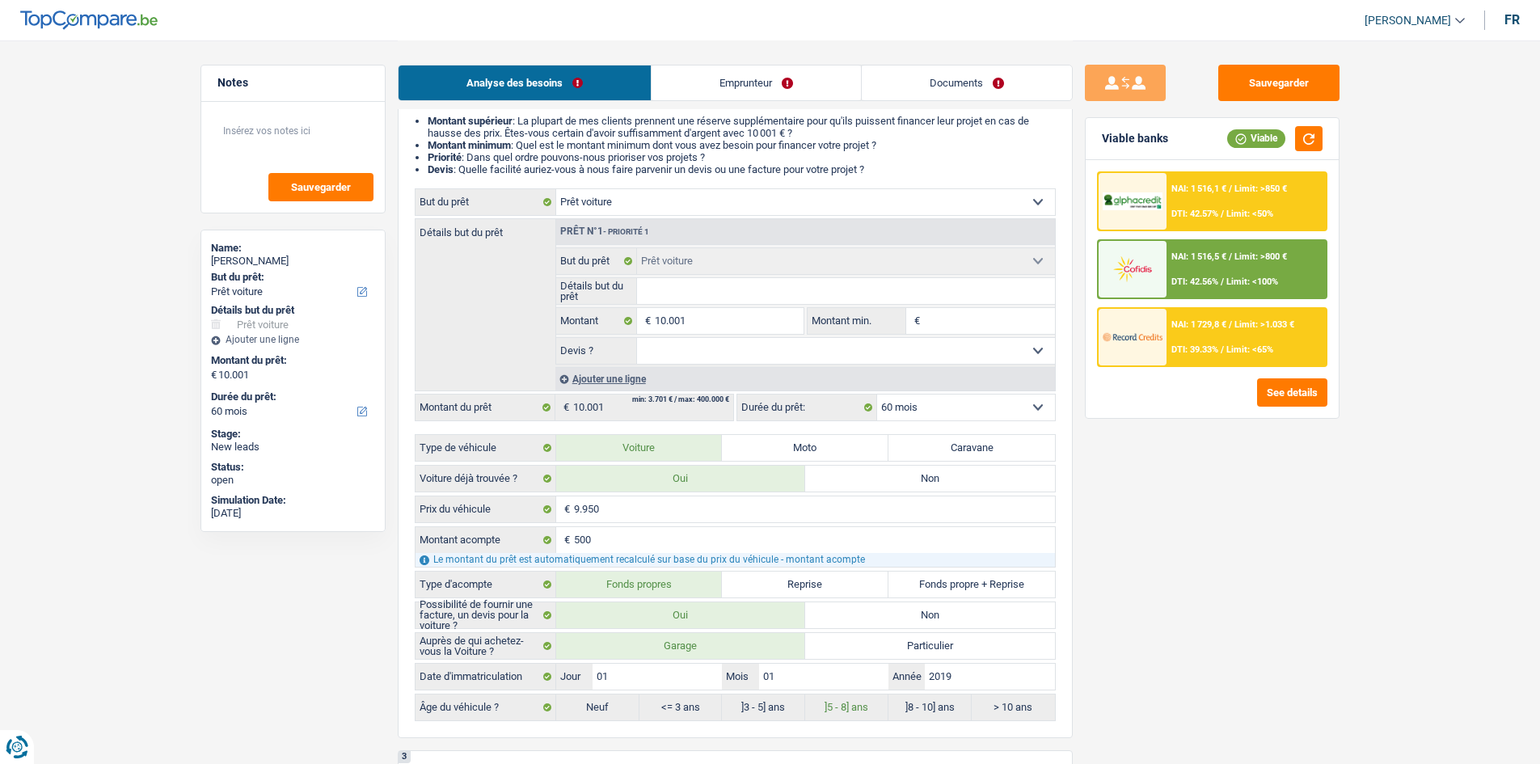
click at [1143, 353] on div at bounding box center [1133, 337] width 68 height 57
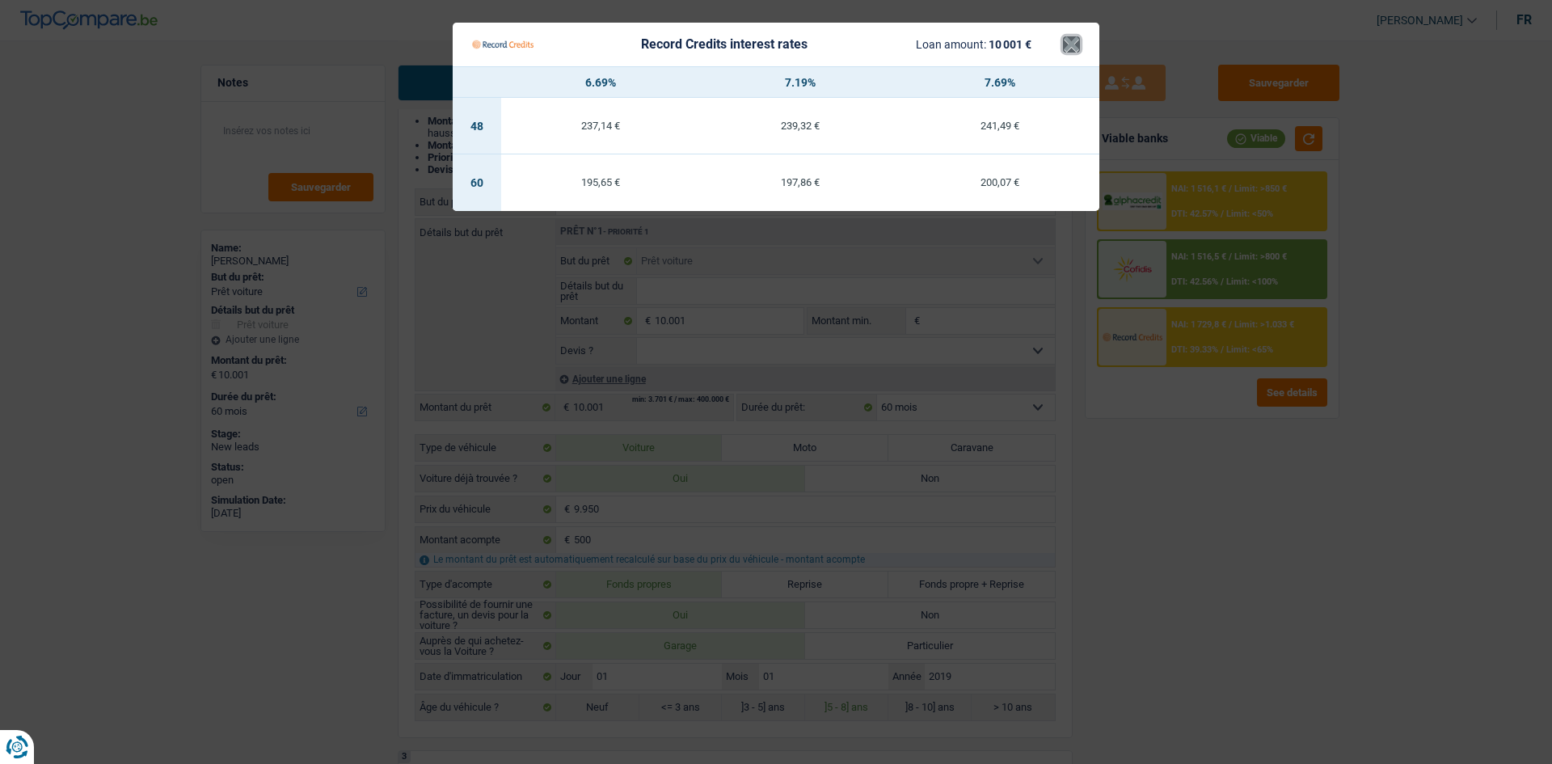
click at [1067, 36] on button "×" at bounding box center [1071, 44] width 17 height 16
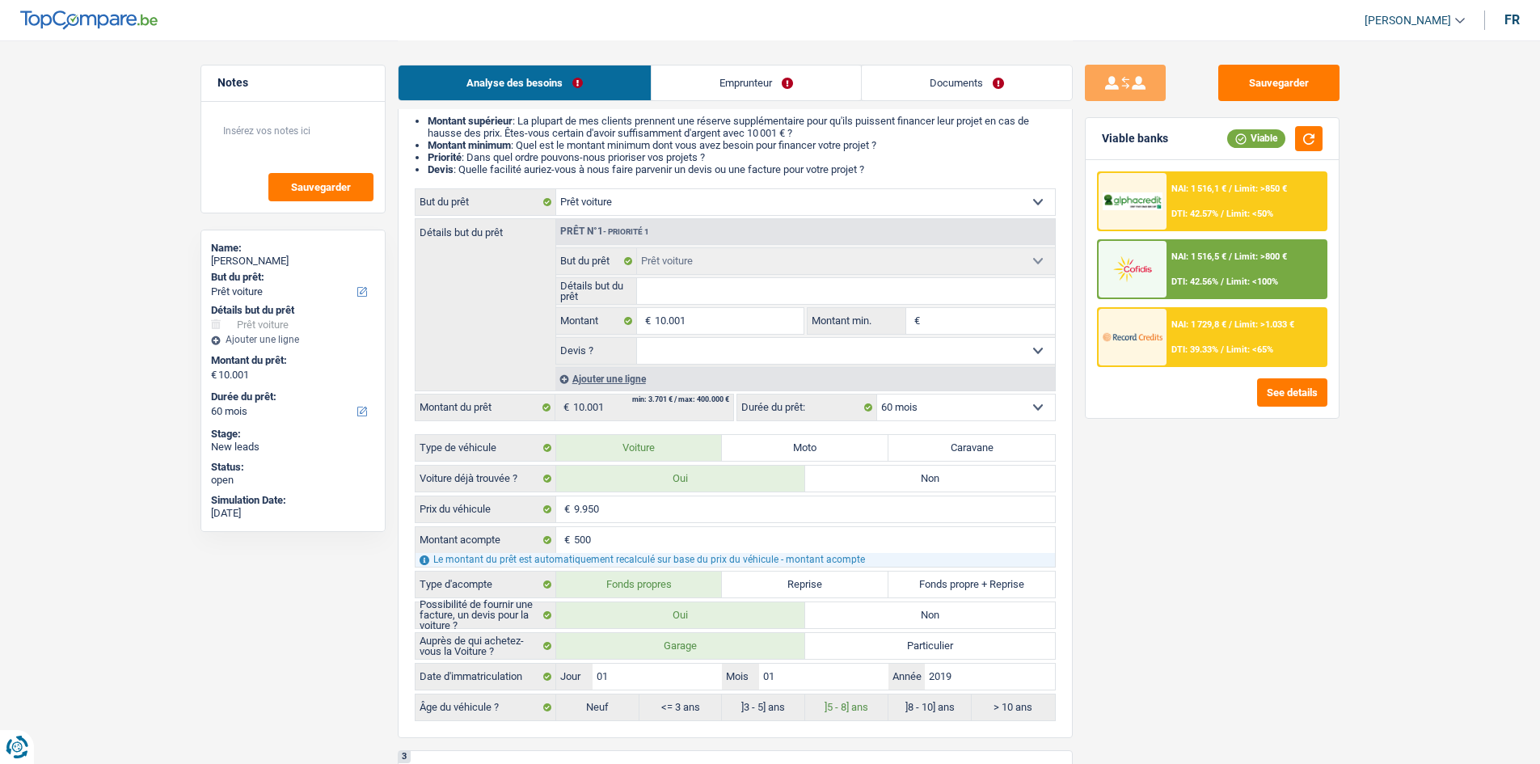
click at [675, 305] on fieldset "Confort maison: meubles, textile, peinture, électroménager, outillage non-profe…" at bounding box center [805, 305] width 499 height 117
click at [662, 297] on input "Détails but du prêt" at bounding box center [846, 291] width 418 height 26
type input "v"
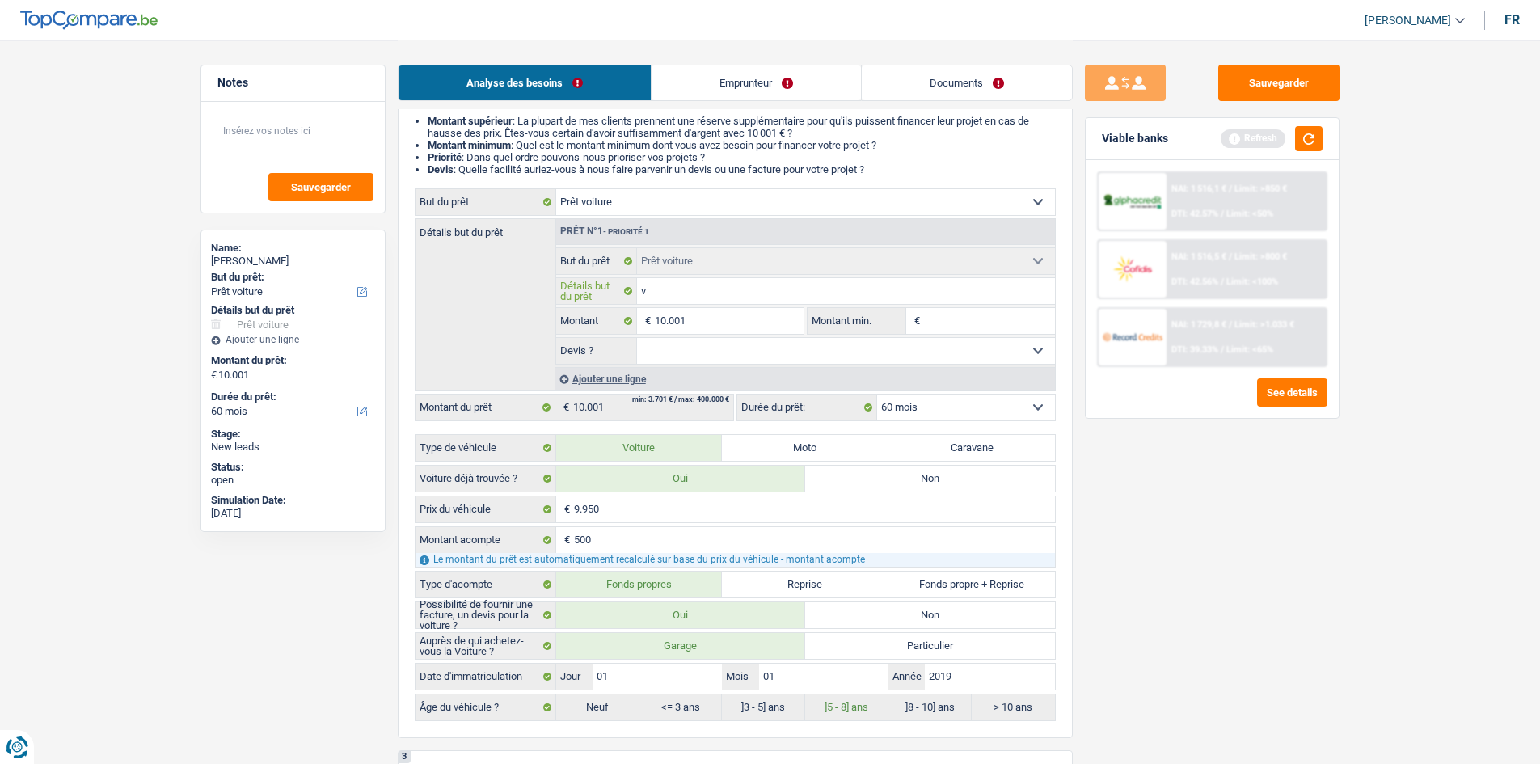
type input "vw"
type input "vw u"
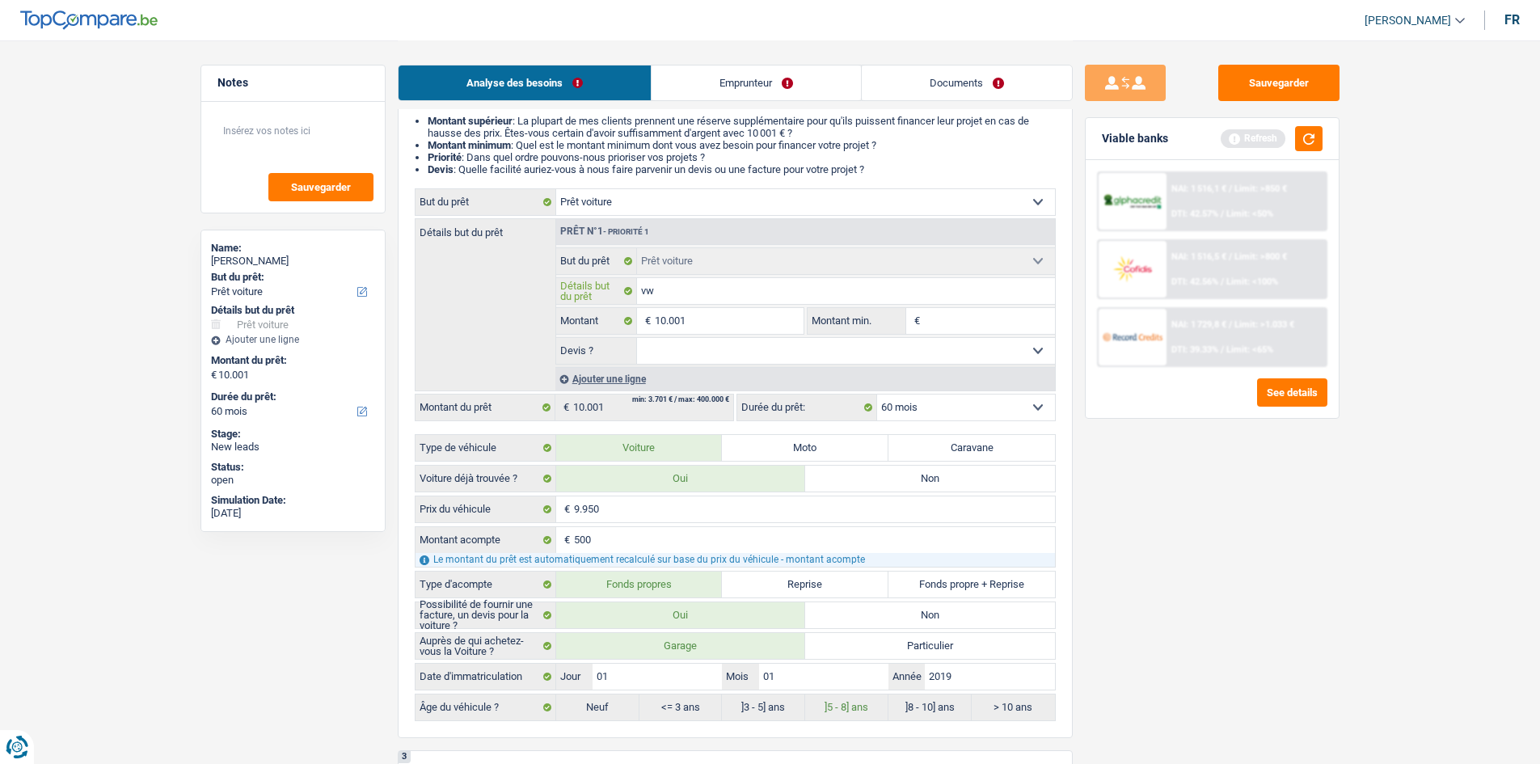
type input "vw u"
type input "vw up"
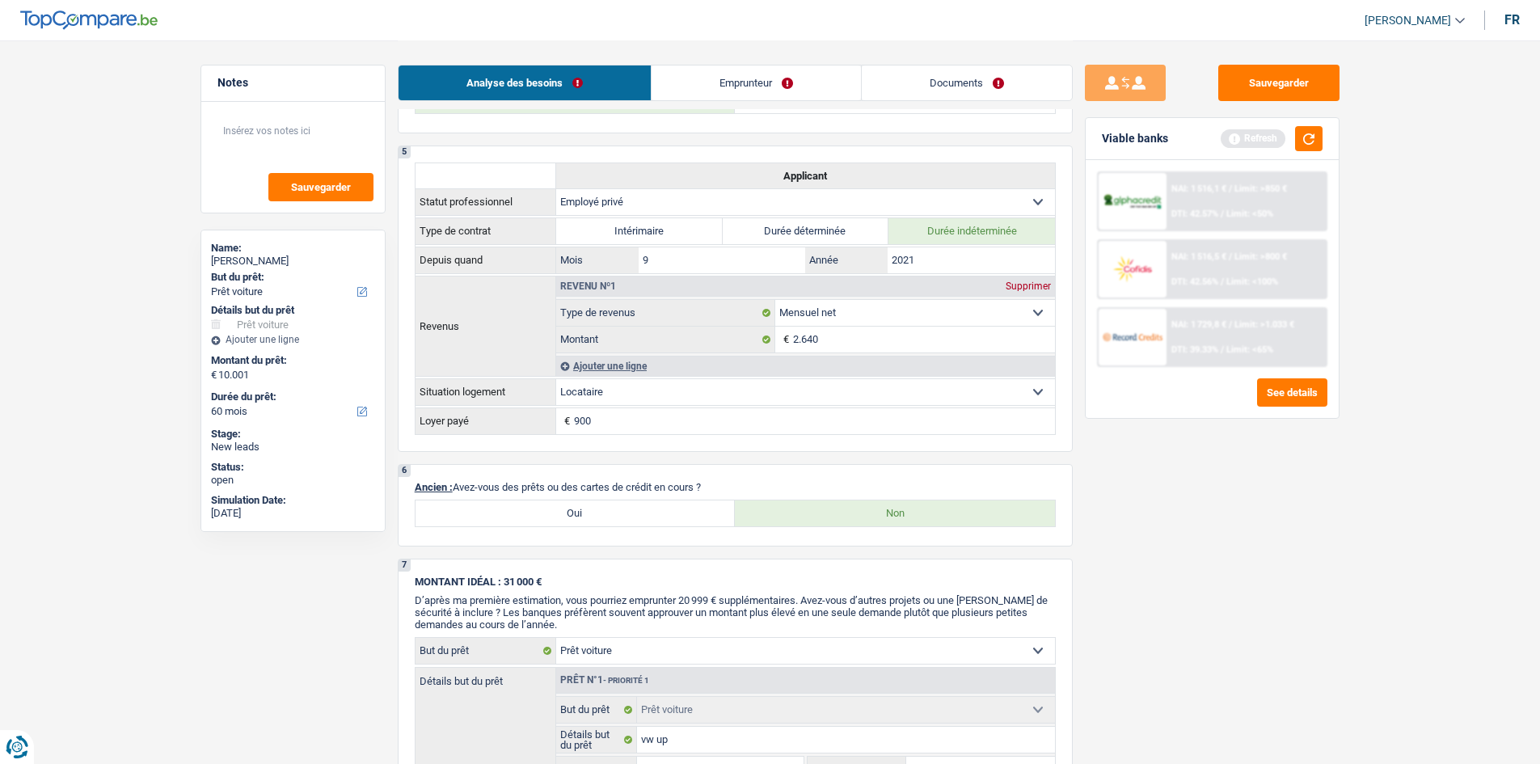
scroll to position [1166, 0]
type input "vw up"
click at [260, 134] on textarea at bounding box center [293, 137] width 161 height 49
type textarea "record credit 195euro svp offre concurente"
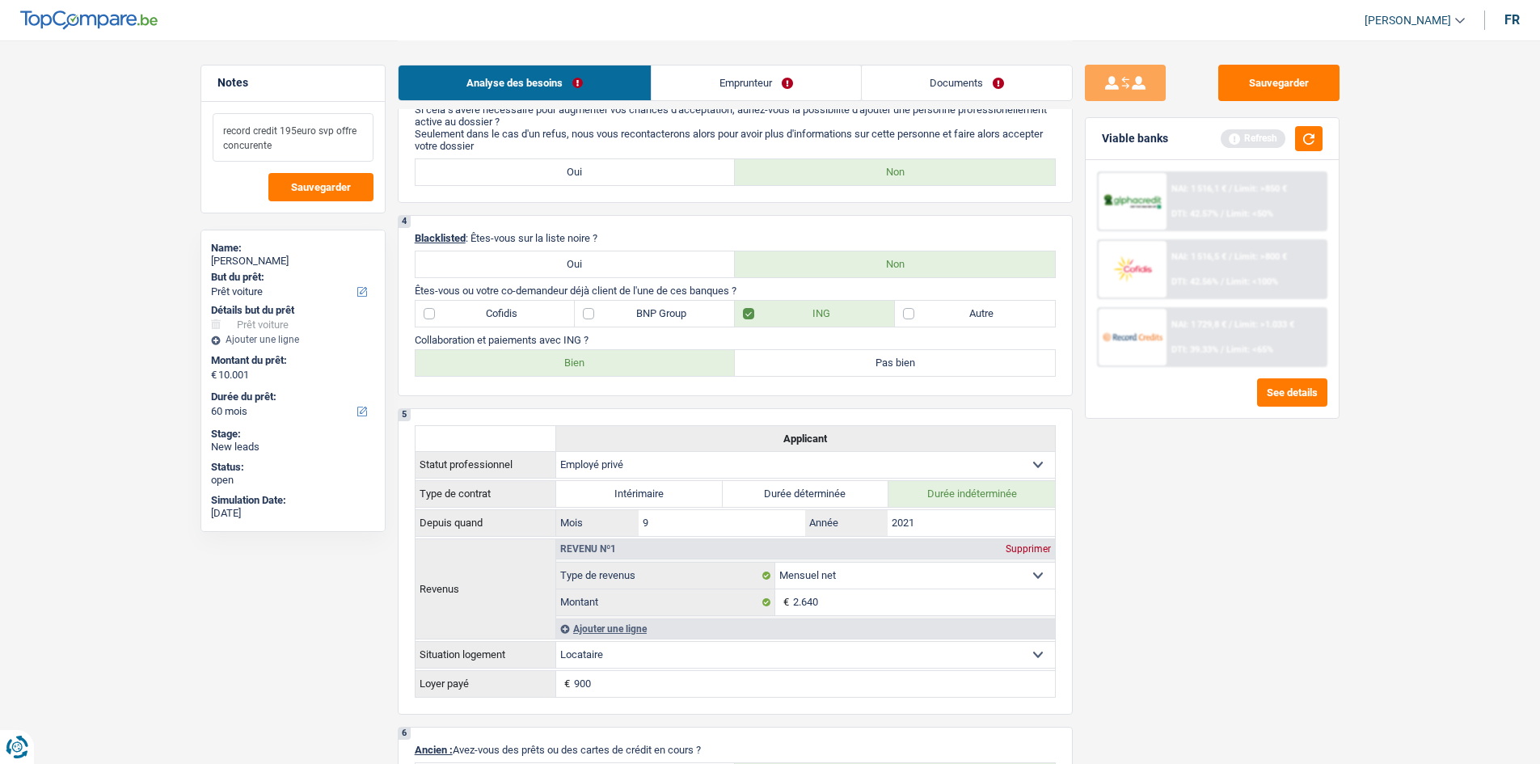
scroll to position [843, 0]
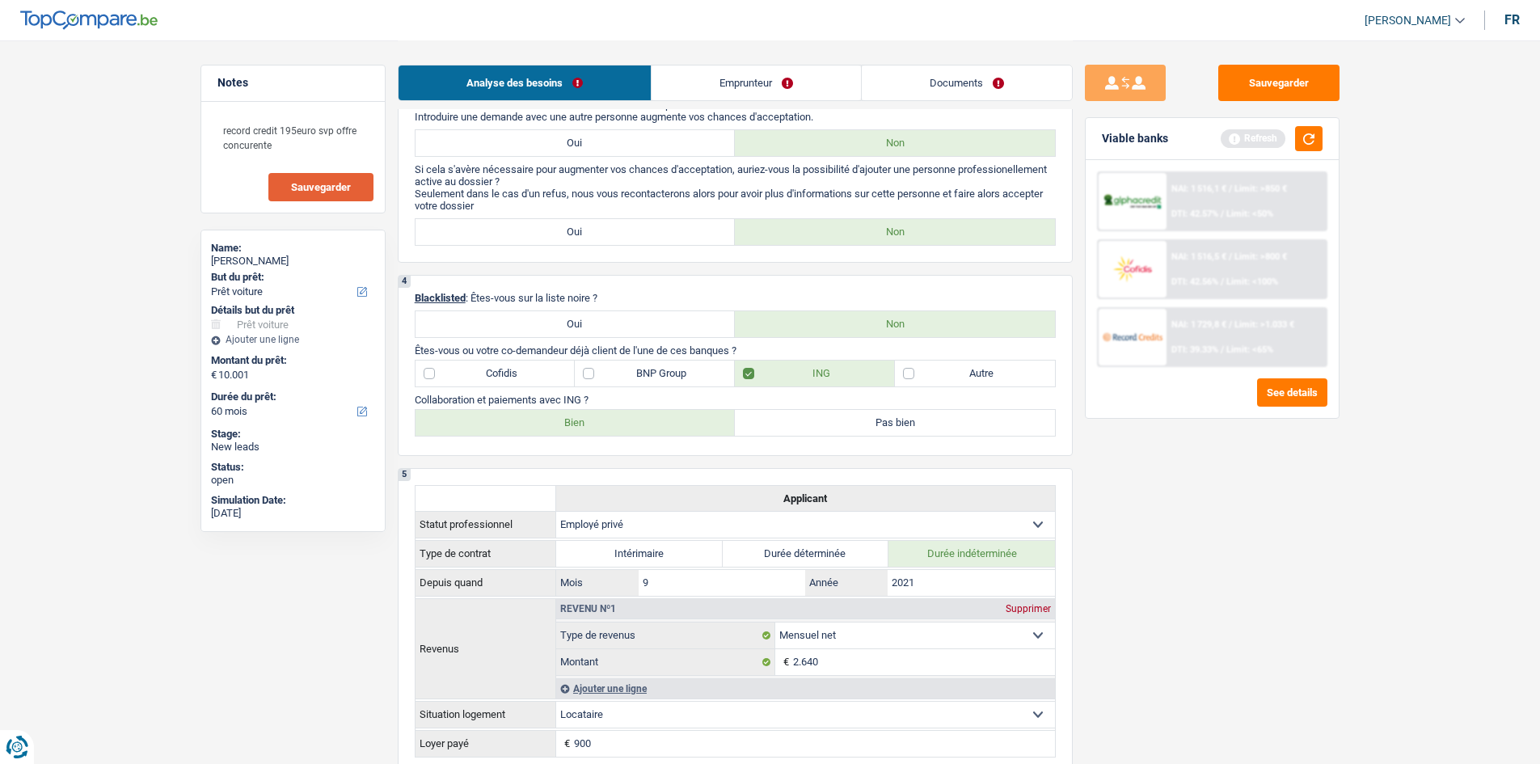
drag, startPoint x: 350, startPoint y: 190, endPoint x: 380, endPoint y: 190, distance: 29.9
click at [349, 190] on span "Sauvegarder" at bounding box center [321, 187] width 60 height 11
click at [1265, 88] on button "Sauvegarder" at bounding box center [1279, 83] width 121 height 36
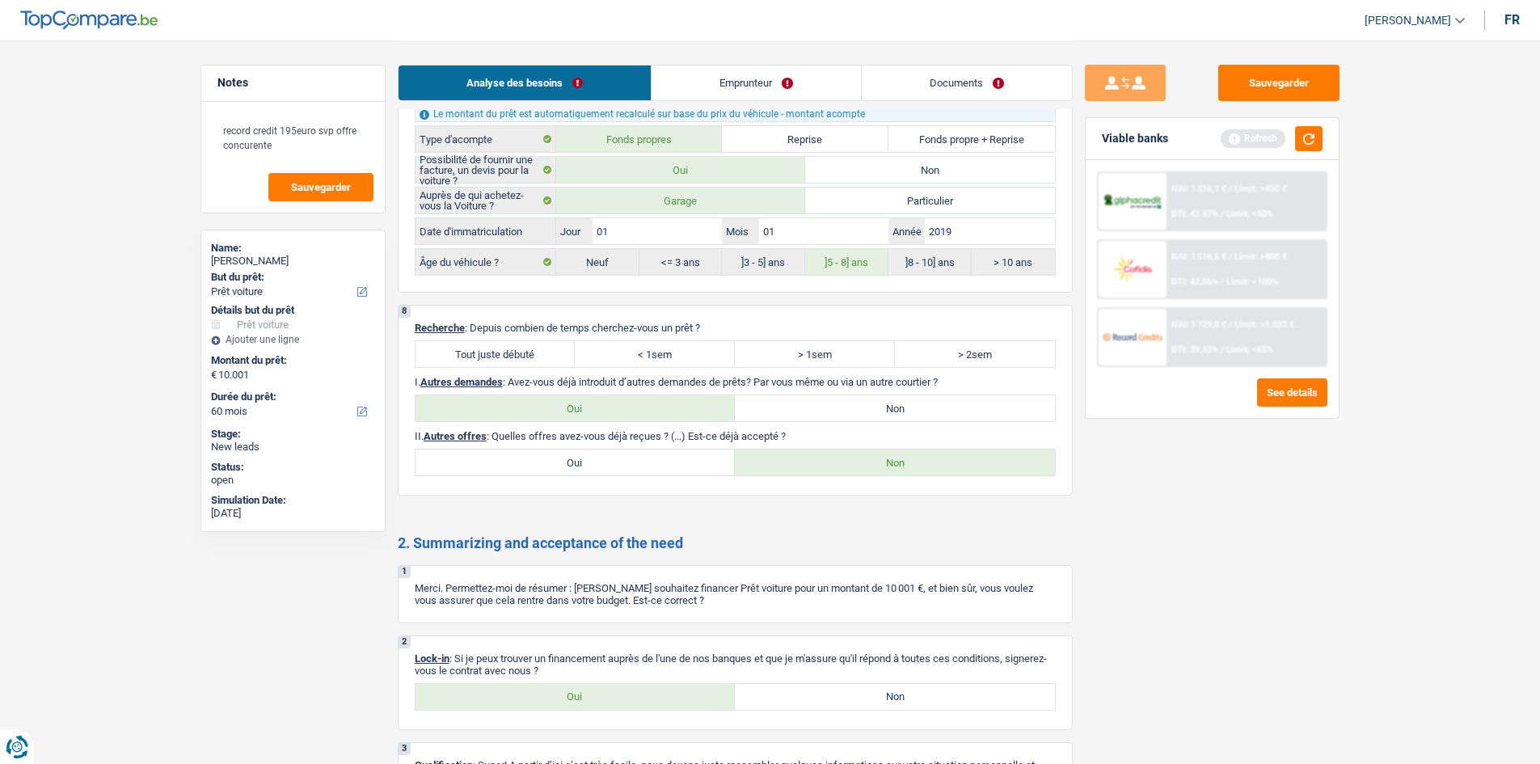
scroll to position [2179, 0]
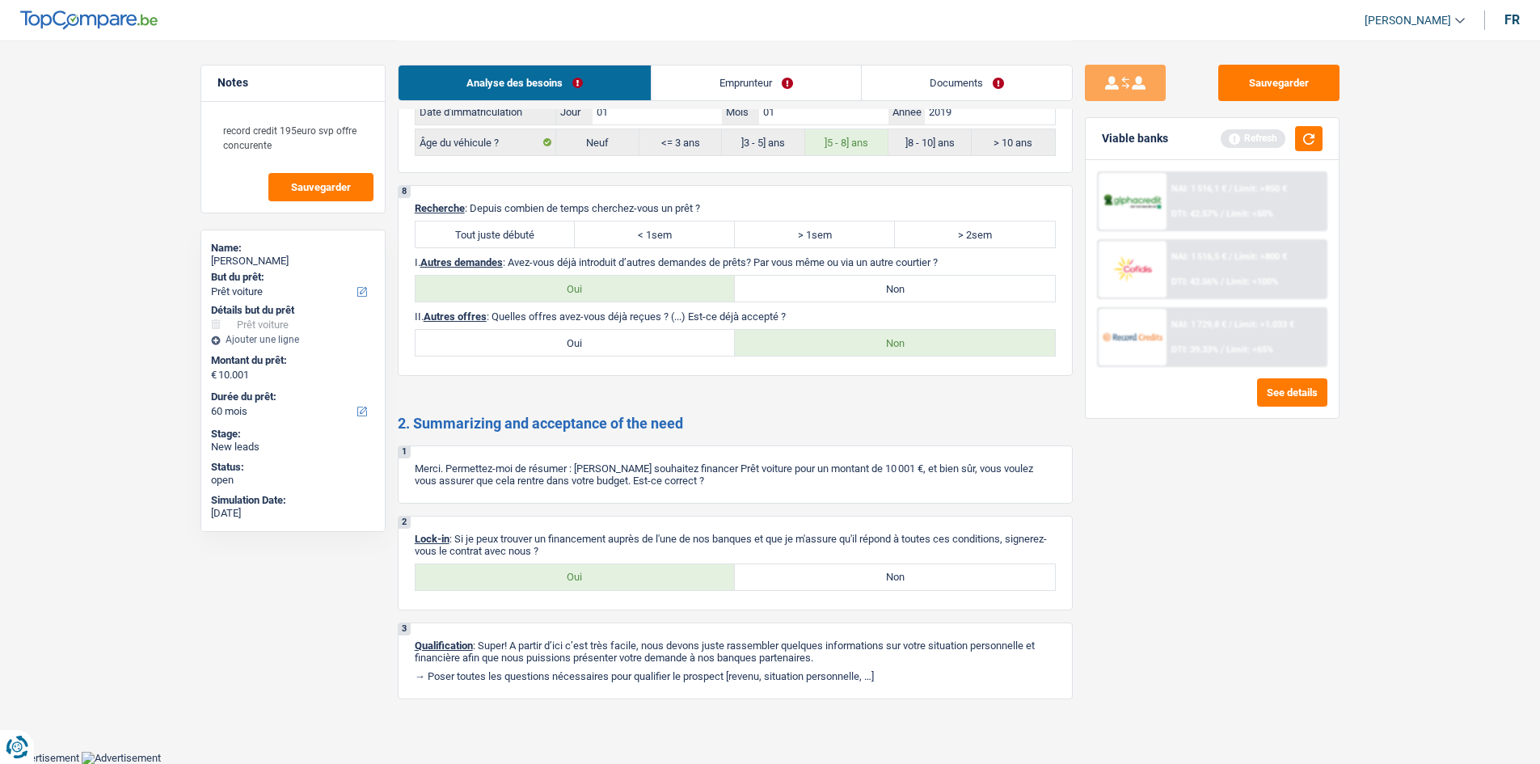
click at [1217, 84] on div "Sauvegarder" at bounding box center [1212, 83] width 255 height 36
